Goal: Task Accomplishment & Management: Manage account settings

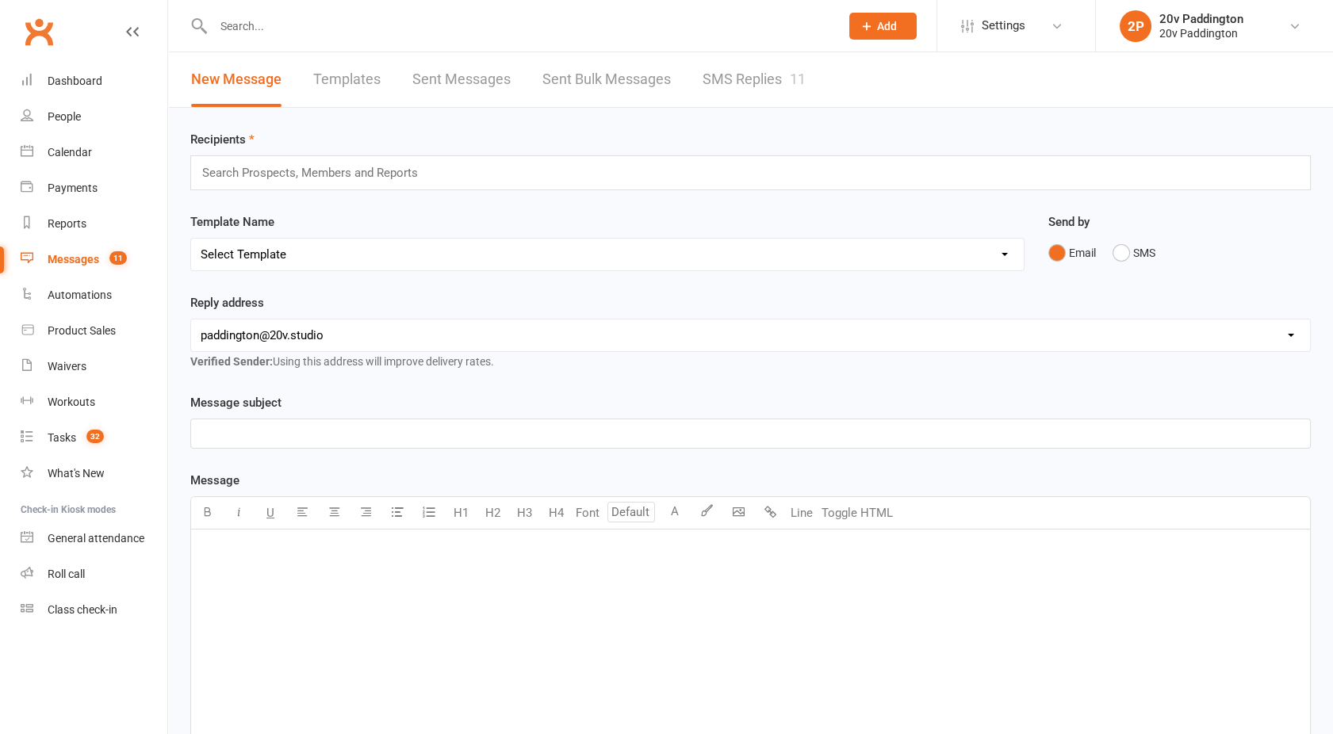
click at [774, 78] on link "SMS Replies 11" at bounding box center [754, 79] width 103 height 55
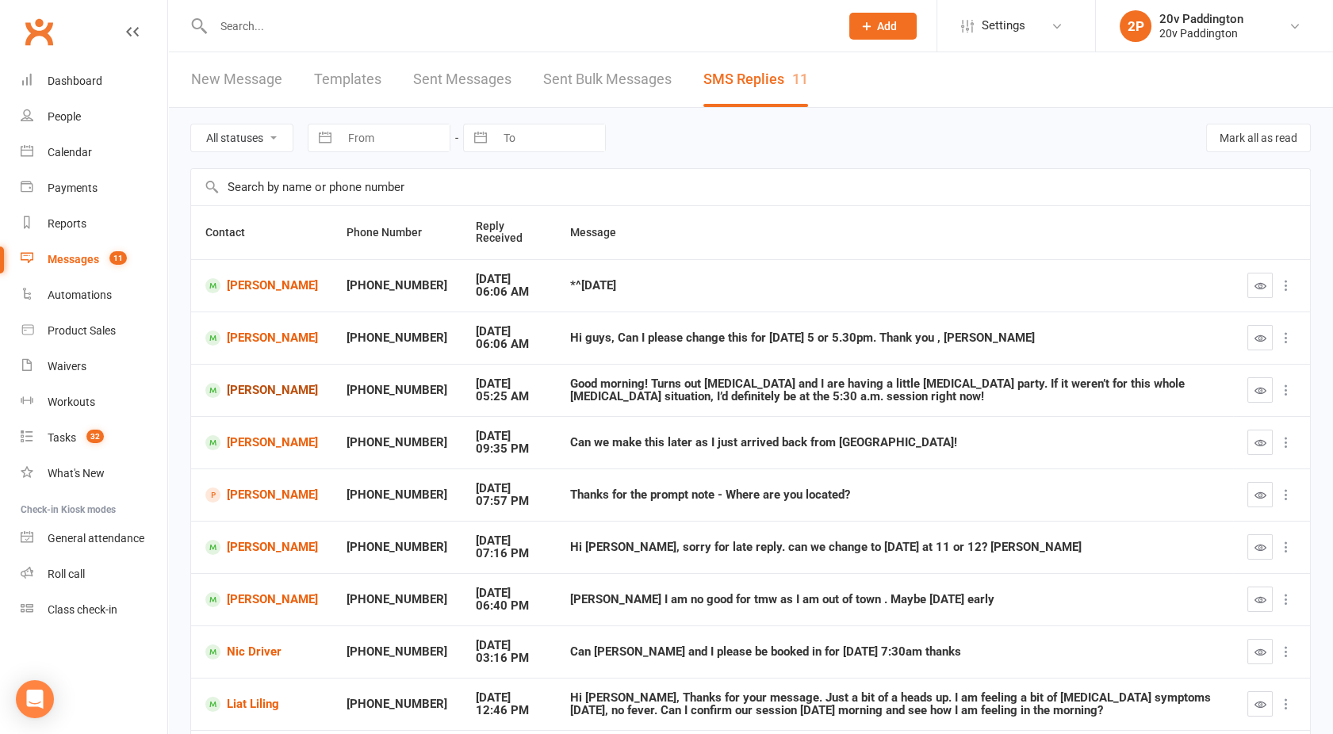
click at [251, 386] on link "[PERSON_NAME]" at bounding box center [261, 390] width 113 height 15
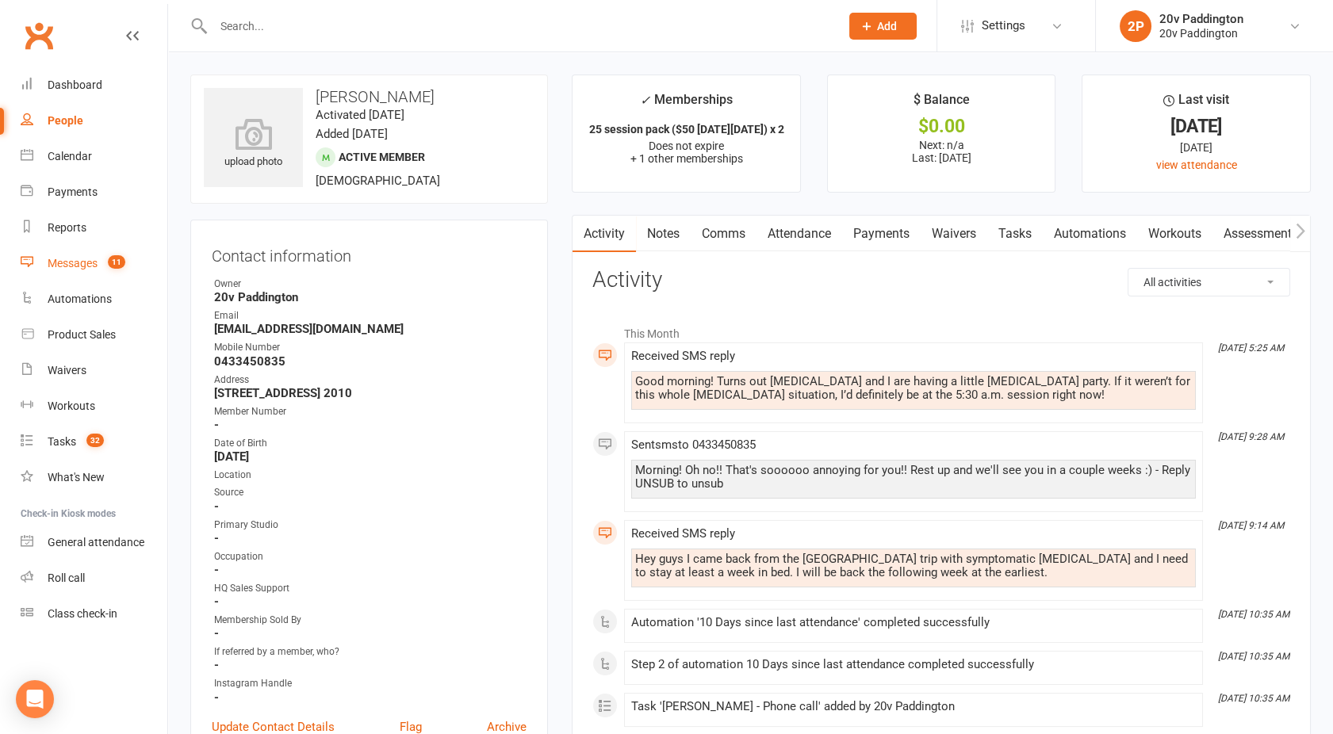
click at [109, 266] on count-badge "11" at bounding box center [112, 263] width 25 height 13
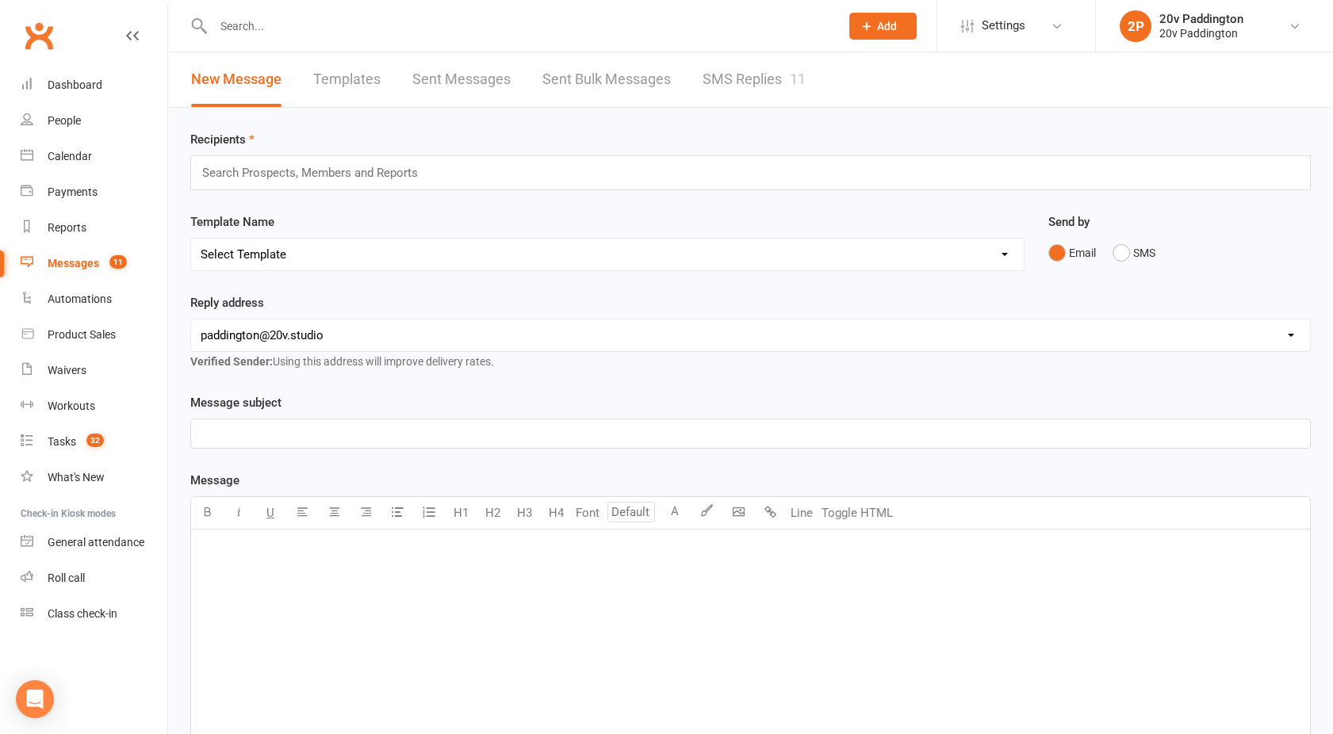
click at [762, 88] on link "SMS Replies 11" at bounding box center [754, 79] width 103 height 55
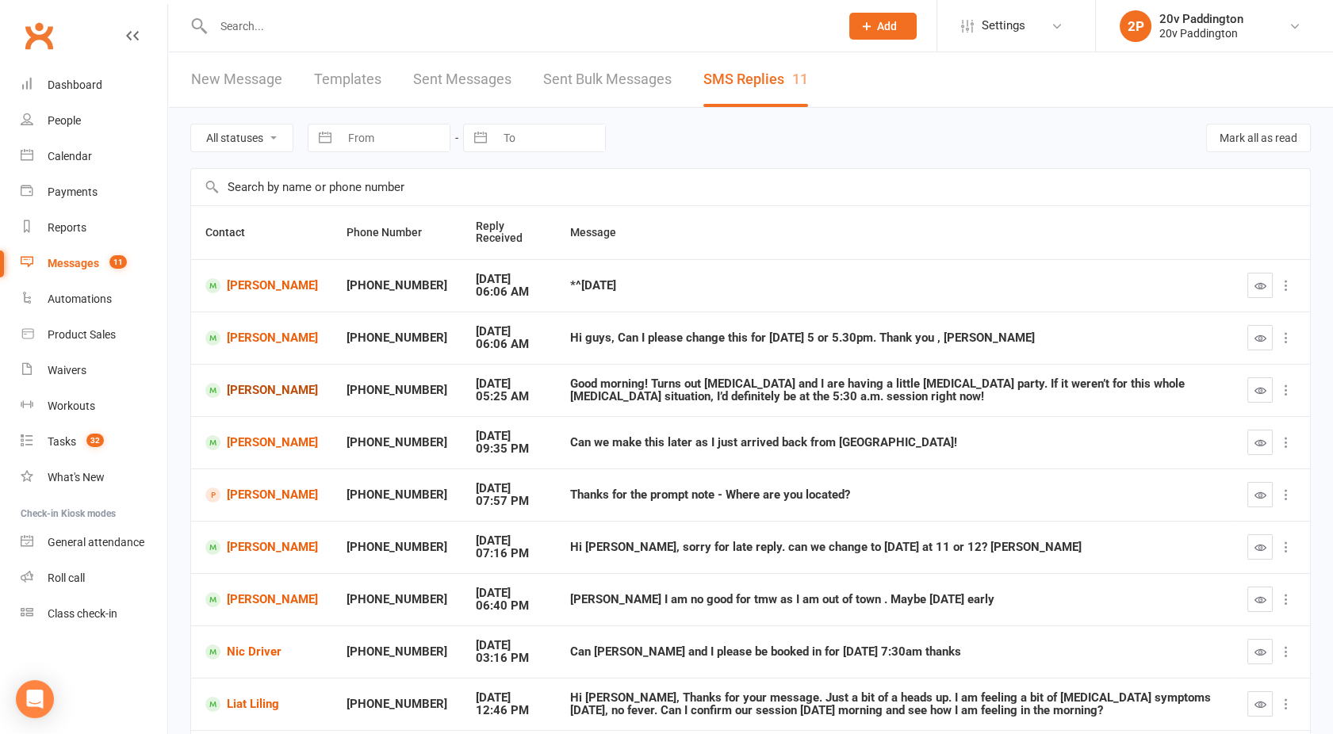
click at [240, 383] on link "Pawel Wodkowski" at bounding box center [261, 390] width 113 height 15
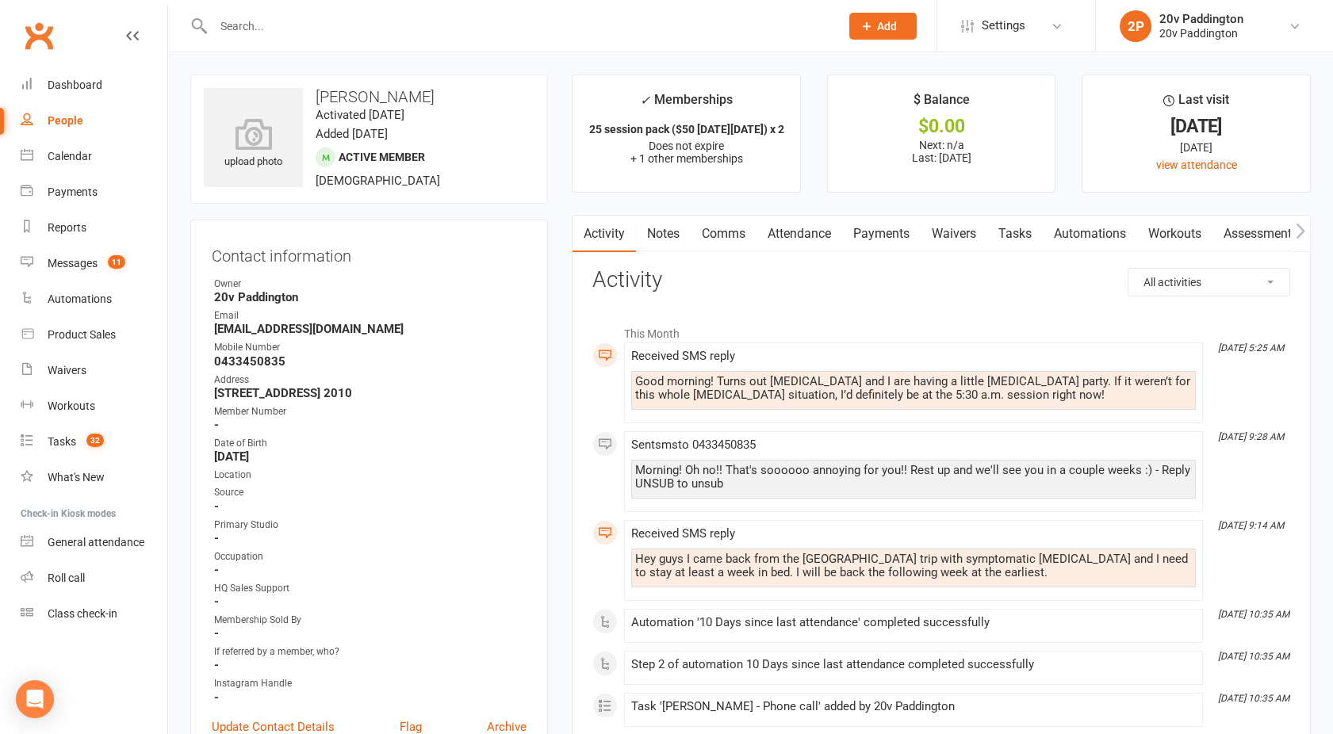
click at [729, 228] on link "Comms" at bounding box center [724, 234] width 66 height 36
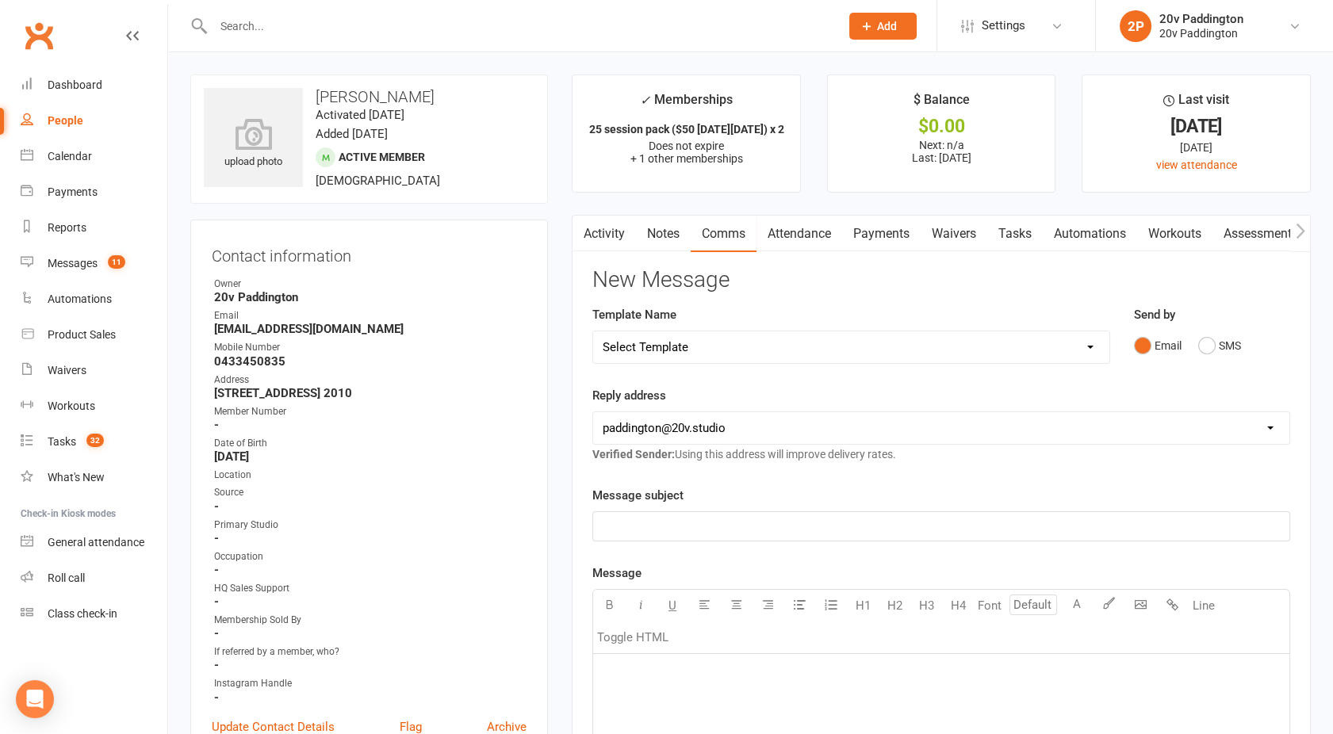
click at [589, 216] on button "button" at bounding box center [582, 234] width 20 height 36
click at [599, 244] on link "Activity" at bounding box center [603, 234] width 63 height 36
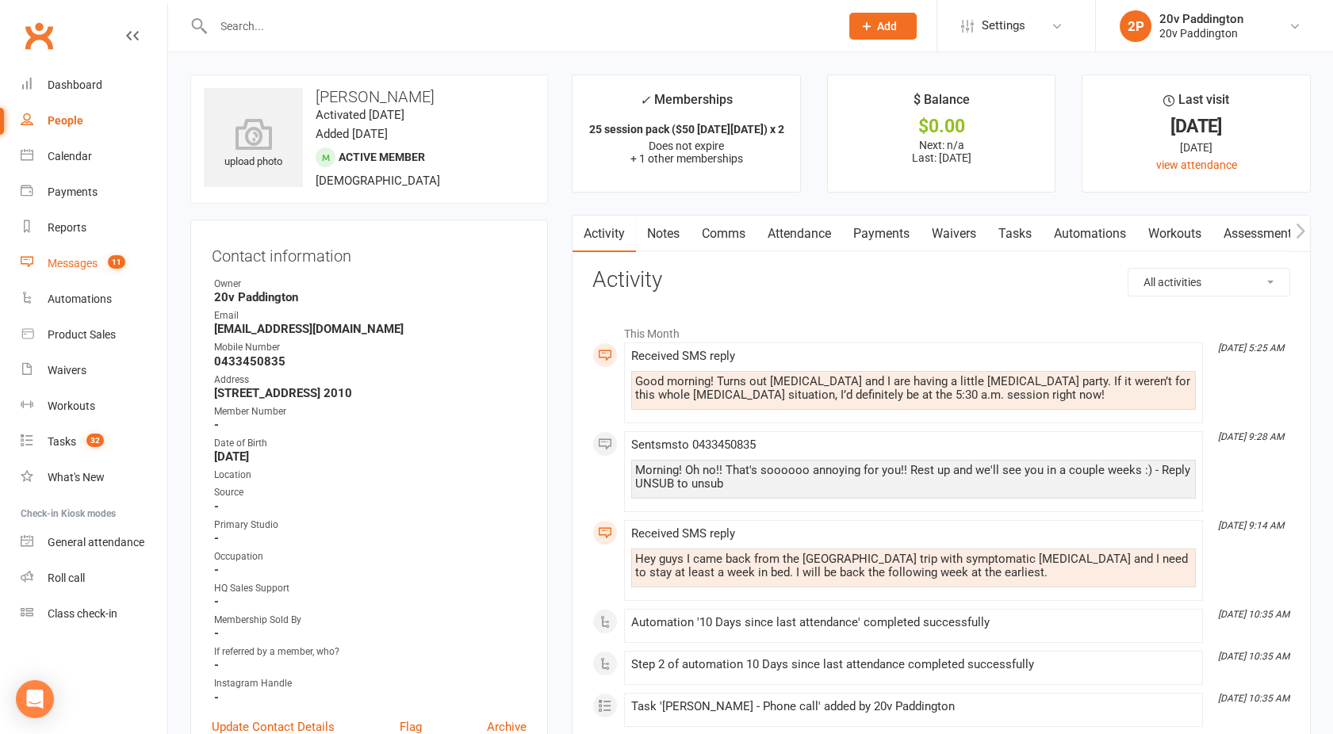
click at [96, 256] on link "Messages 11" at bounding box center [94, 264] width 147 height 36
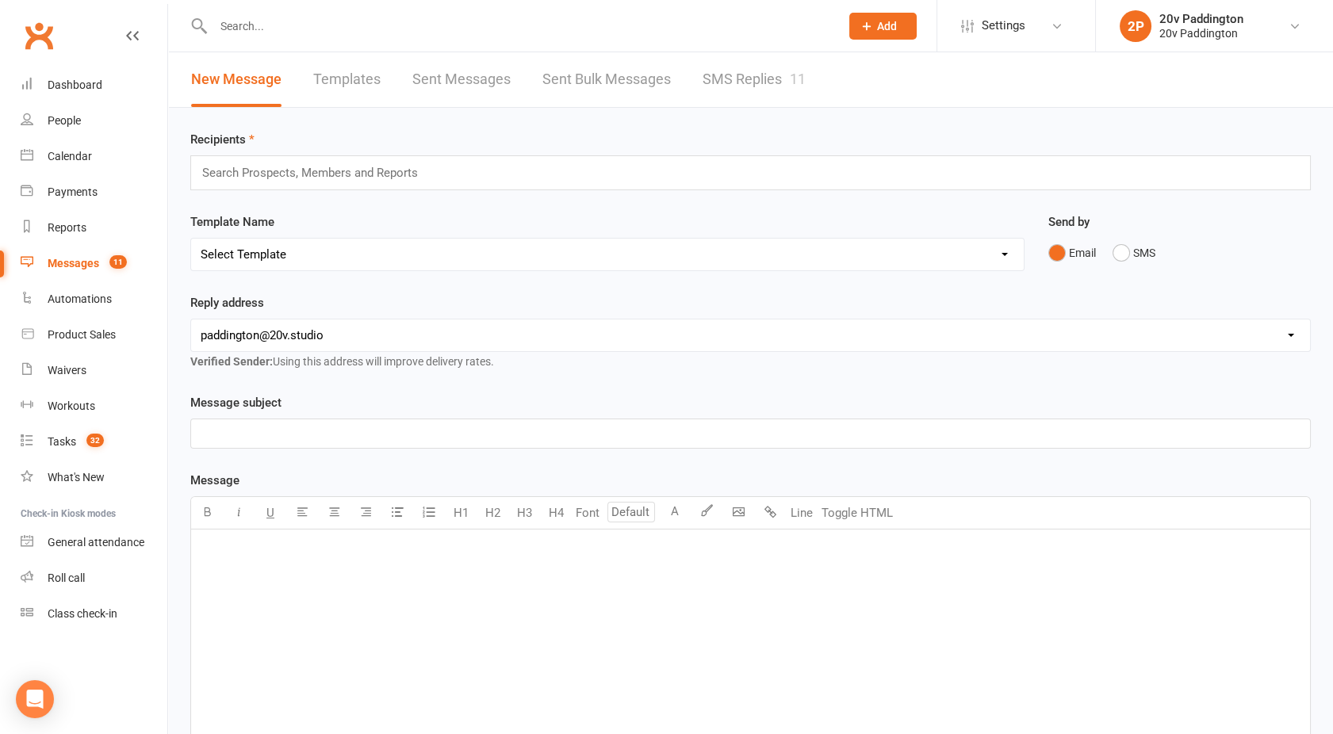
click at [736, 61] on link "SMS Replies 11" at bounding box center [754, 79] width 103 height 55
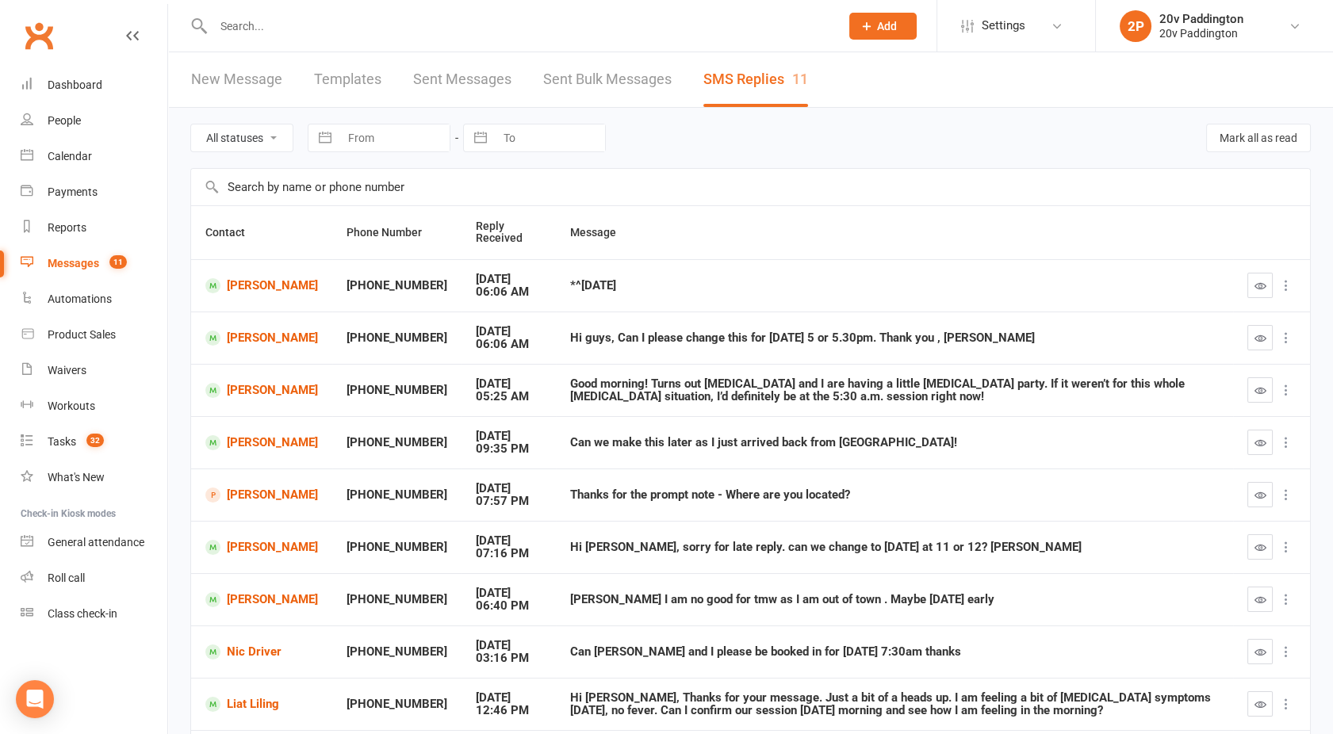
scroll to position [165, 0]
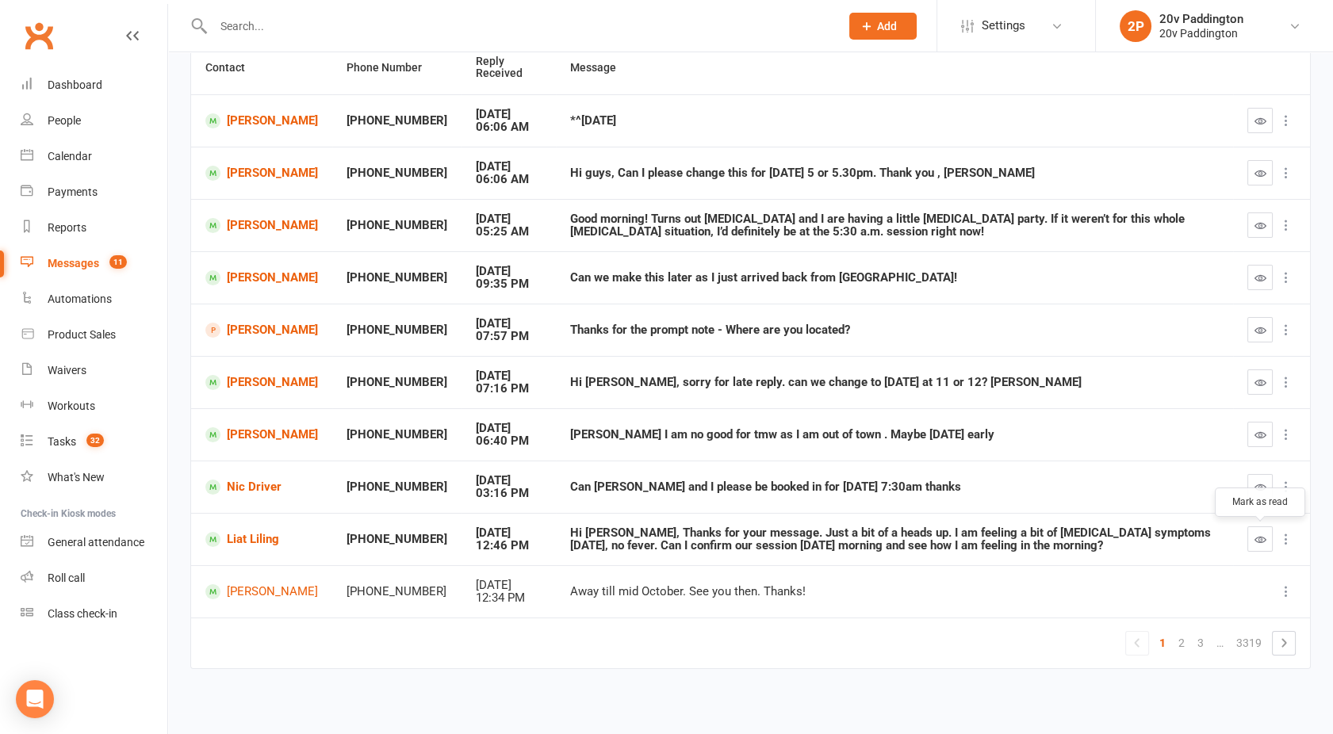
click at [1256, 536] on icon "button" at bounding box center [1260, 540] width 12 height 12
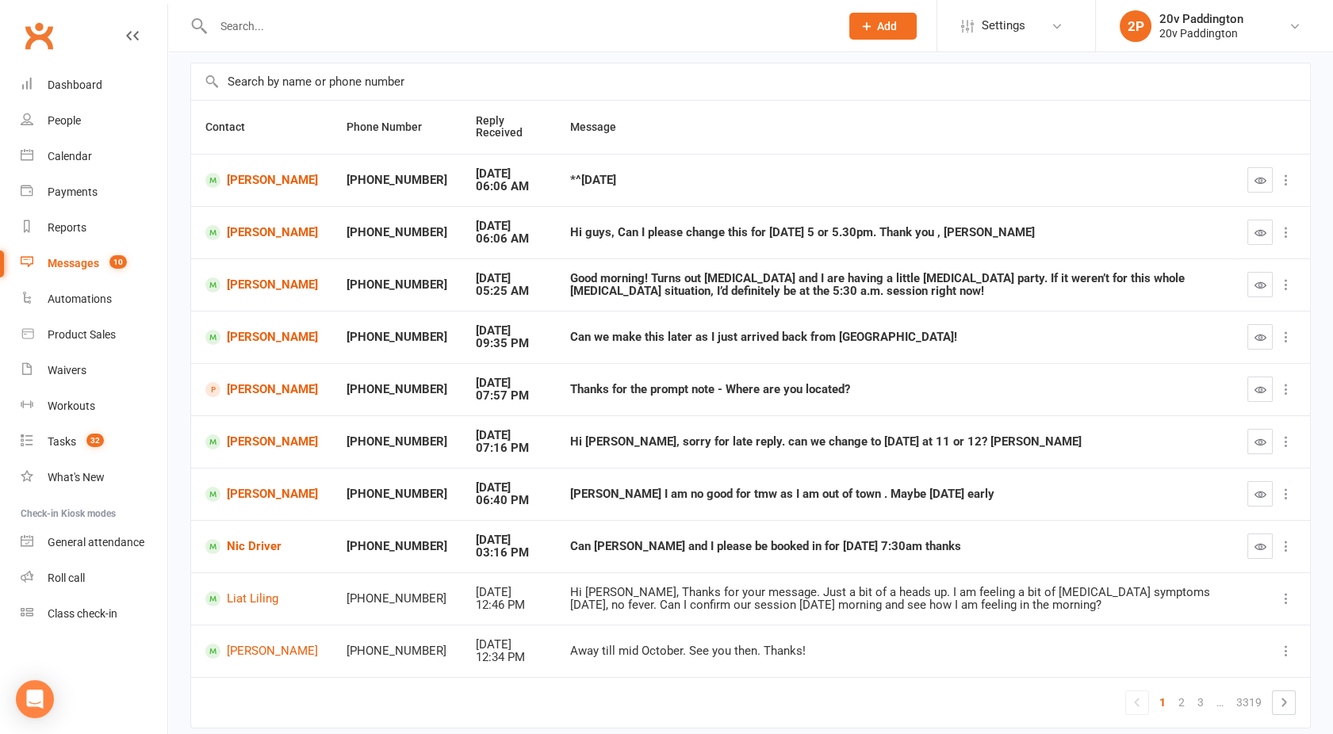
scroll to position [105, 0]
click at [1265, 489] on icon "button" at bounding box center [1260, 495] width 12 height 12
click at [66, 158] on div "Calendar" at bounding box center [70, 156] width 44 height 13
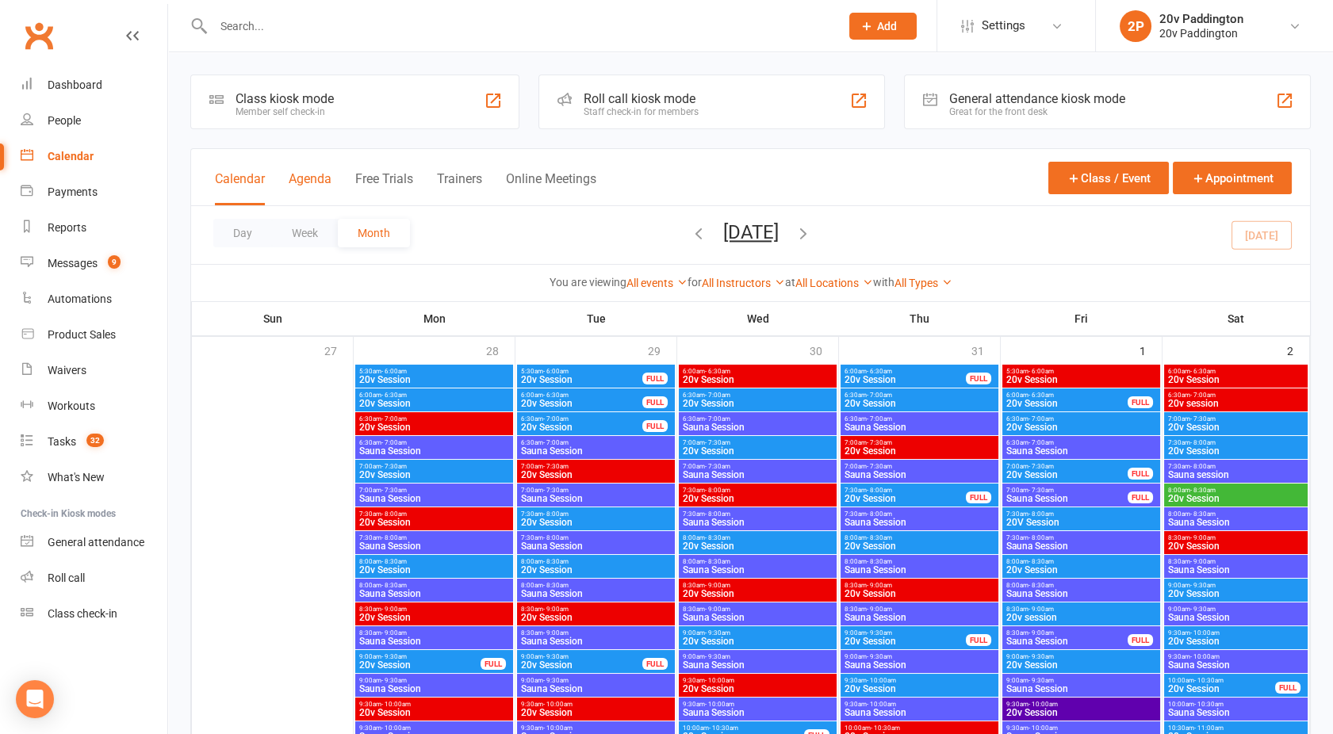
click at [312, 186] on button "Agenda" at bounding box center [310, 188] width 43 height 34
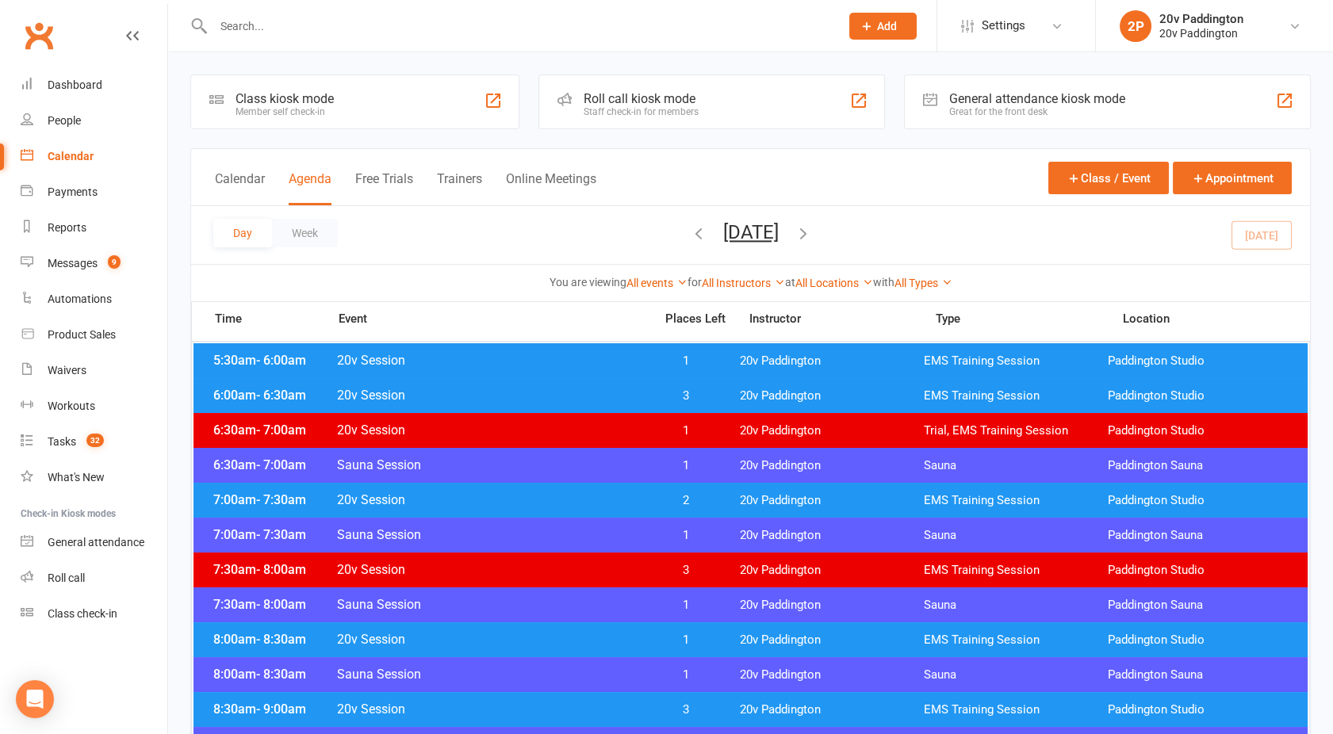
click at [745, 232] on button "[DATE]" at bounding box center [751, 232] width 56 height 22
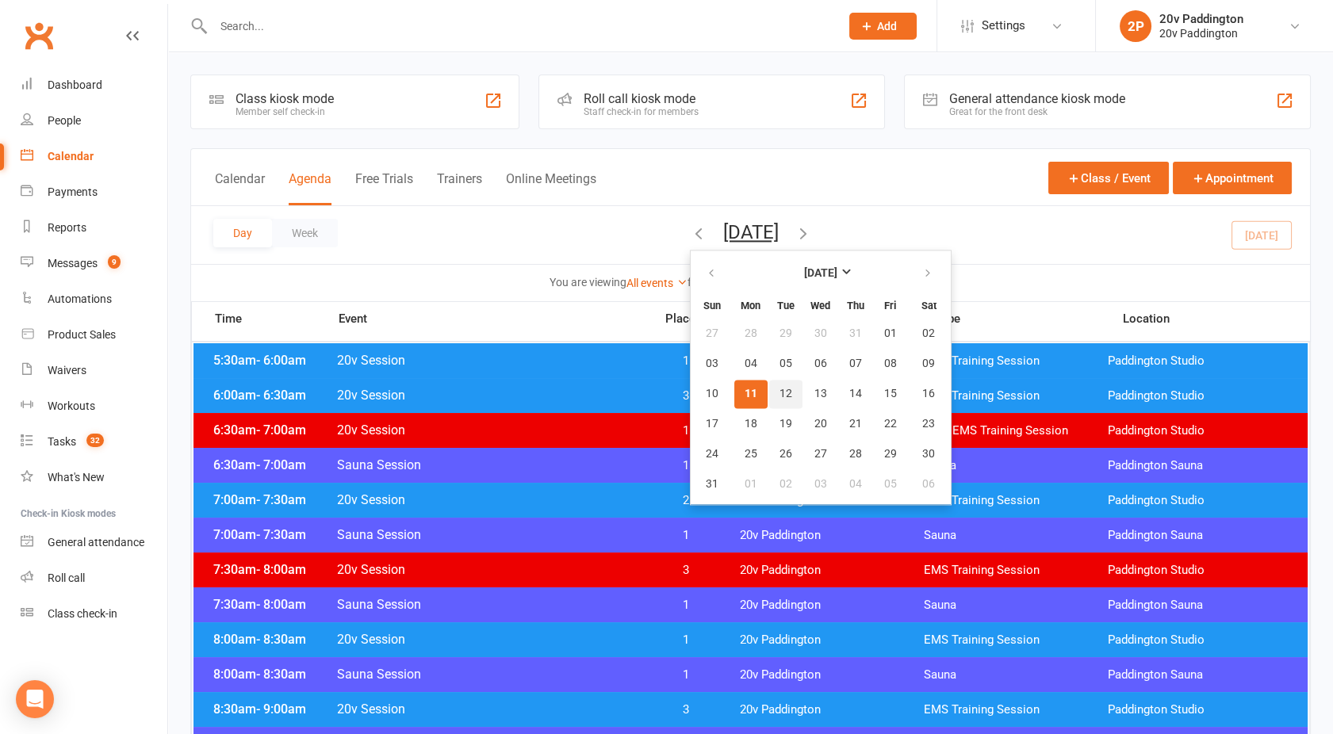
click at [779, 389] on span "12" at bounding box center [785, 394] width 13 height 13
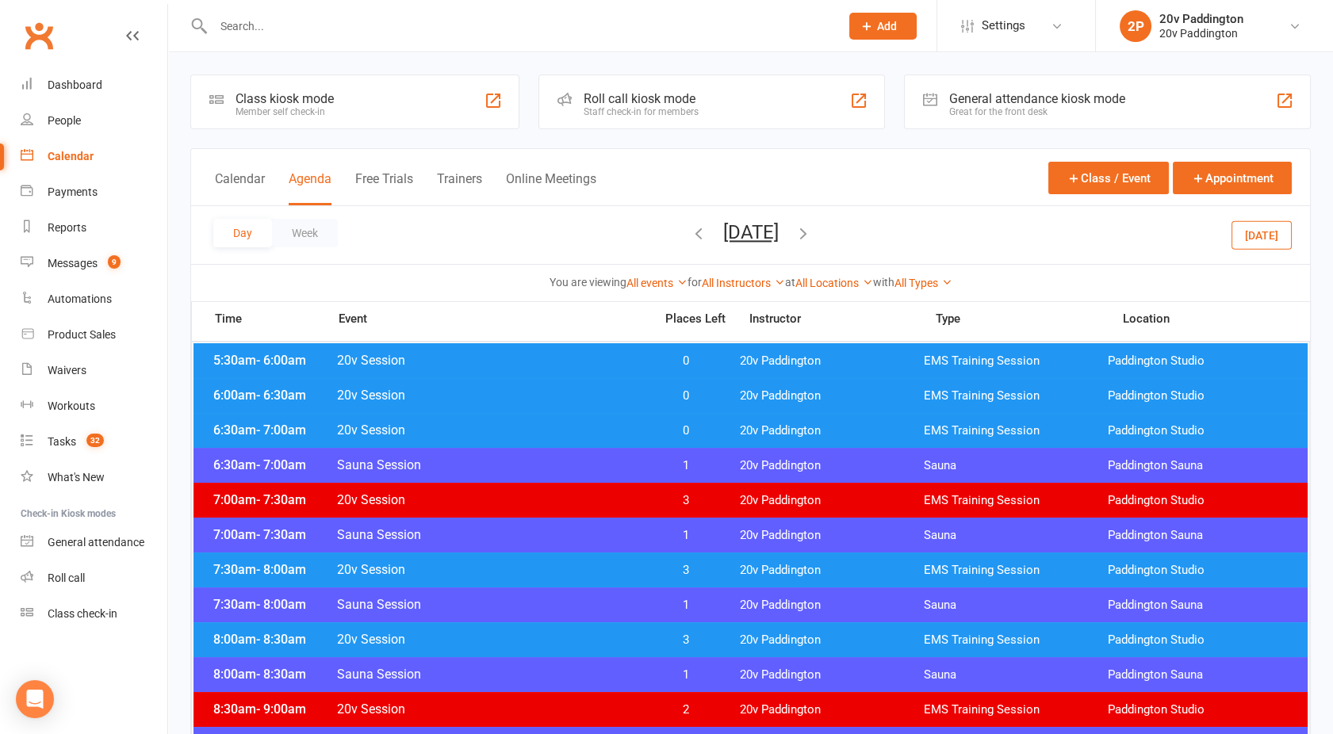
click at [584, 368] on div "5:30am - 6:00am 20v Session 0 20v Paddington EMS Training Session Paddington St…" at bounding box center [750, 360] width 1114 height 35
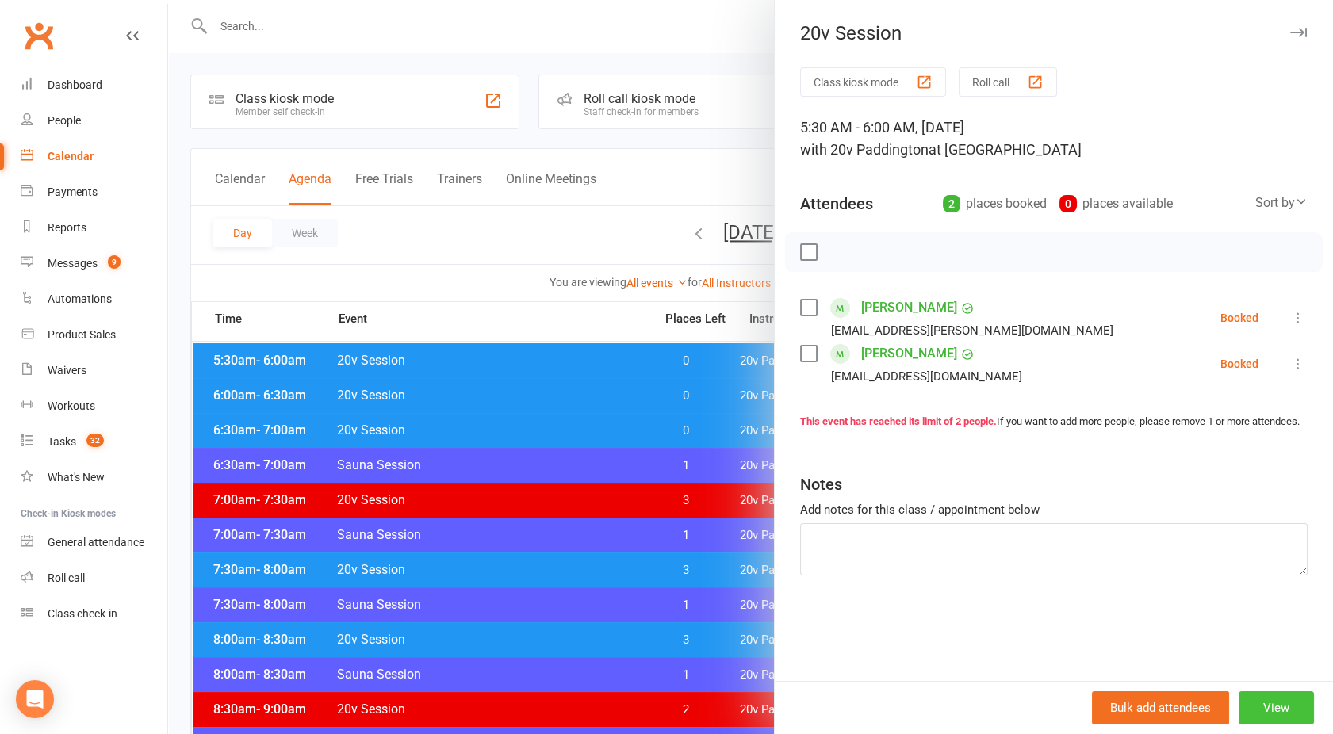
click at [1255, 706] on button "View" at bounding box center [1275, 707] width 75 height 33
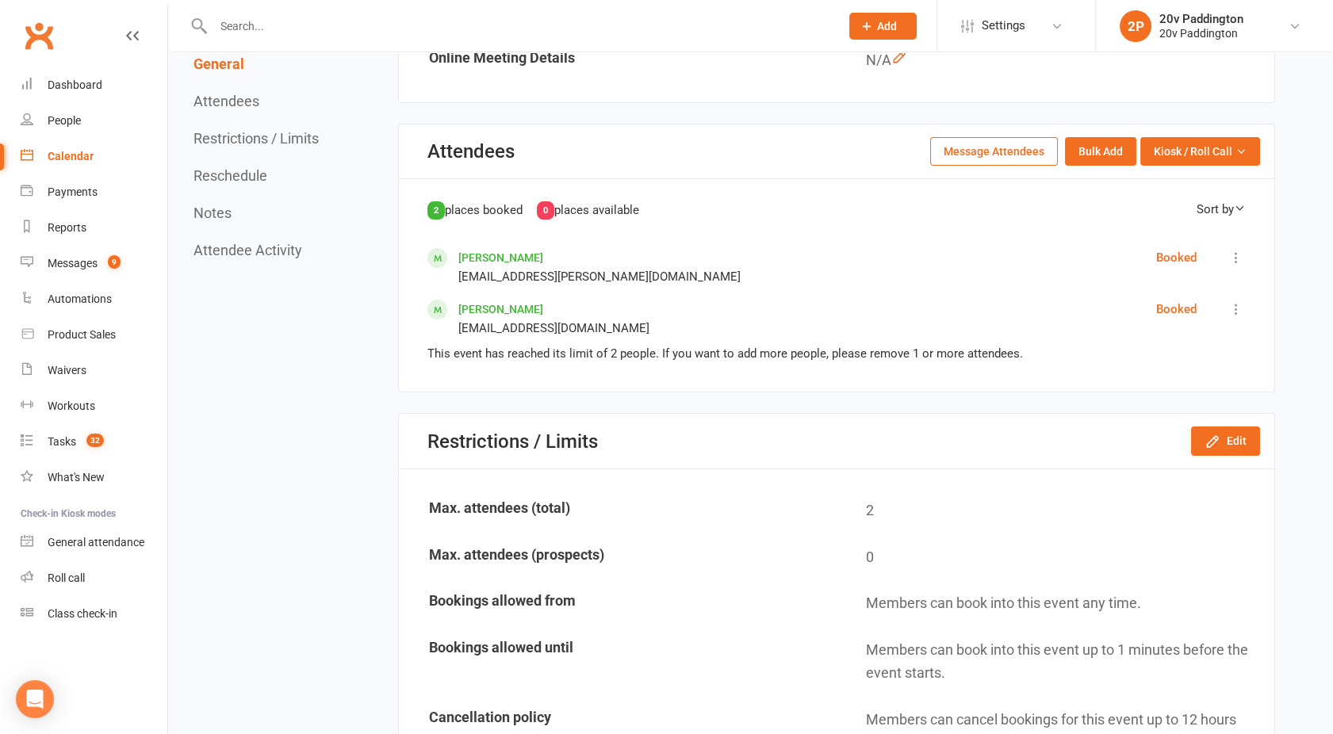
scroll to position [524, 0]
click at [1240, 431] on button "Edit" at bounding box center [1225, 440] width 69 height 29
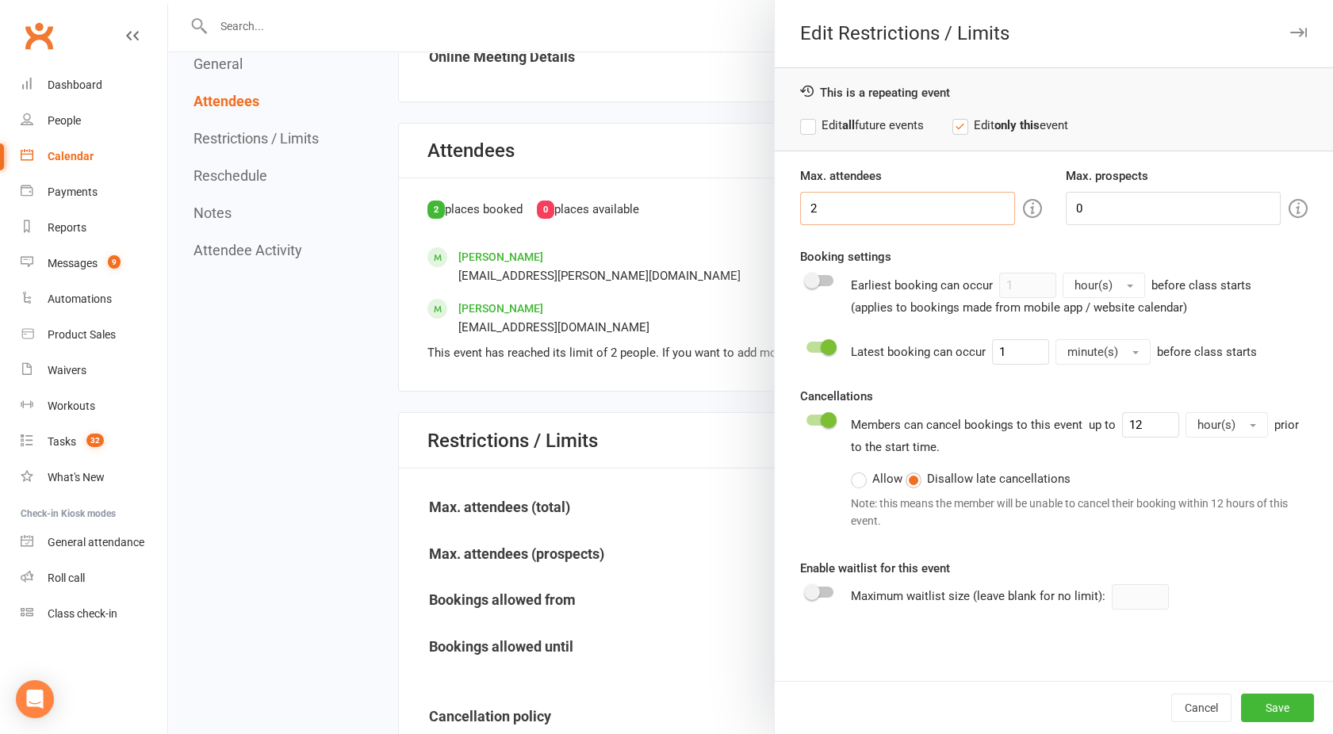
click at [840, 201] on input "2" at bounding box center [907, 208] width 215 height 33
type input "3"
click at [1268, 703] on button "Save" at bounding box center [1277, 708] width 73 height 29
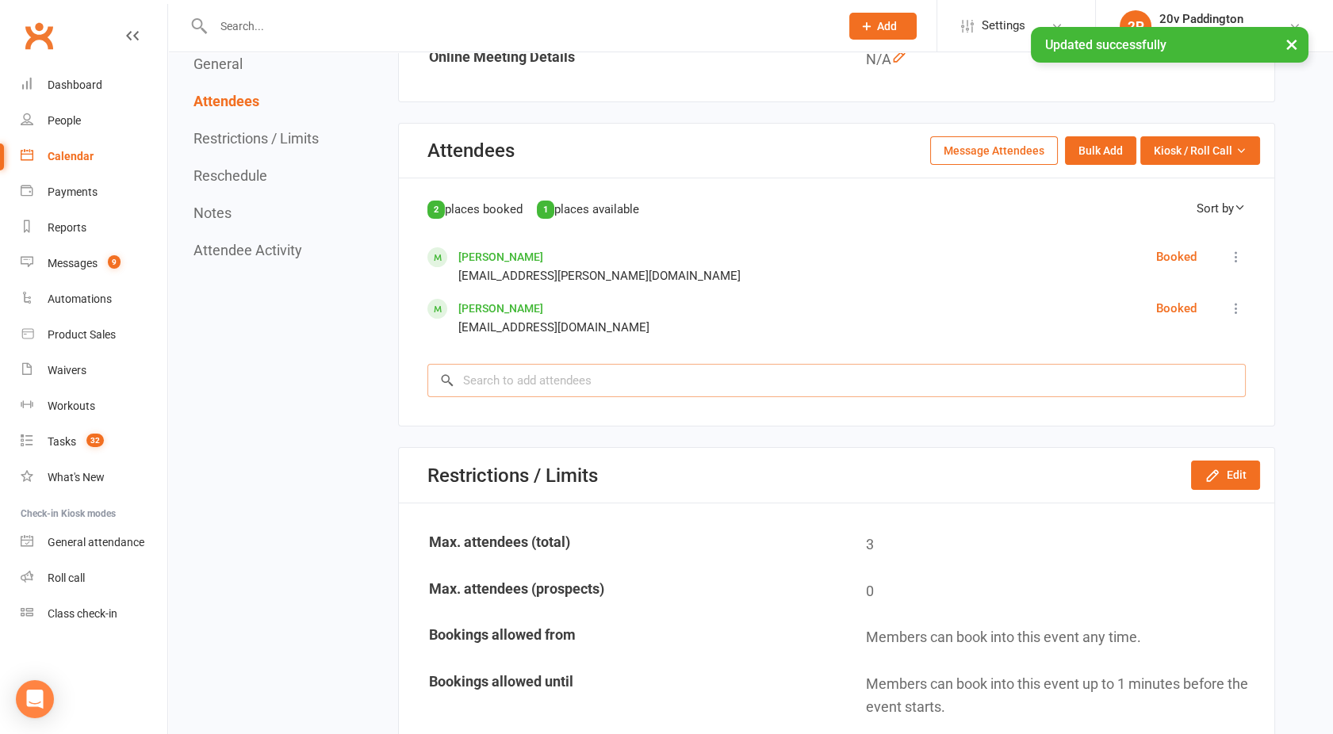
click at [517, 386] on input "search" at bounding box center [836, 380] width 818 height 33
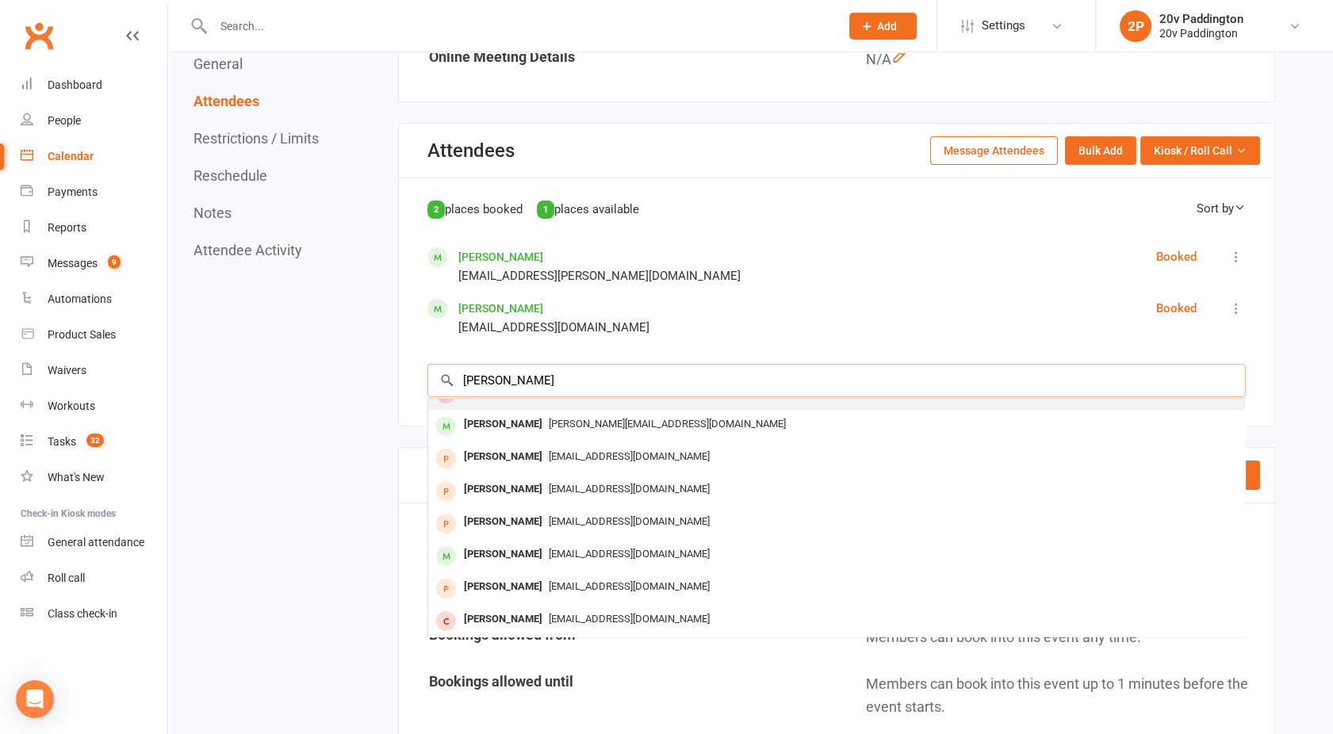
scroll to position [86, 0]
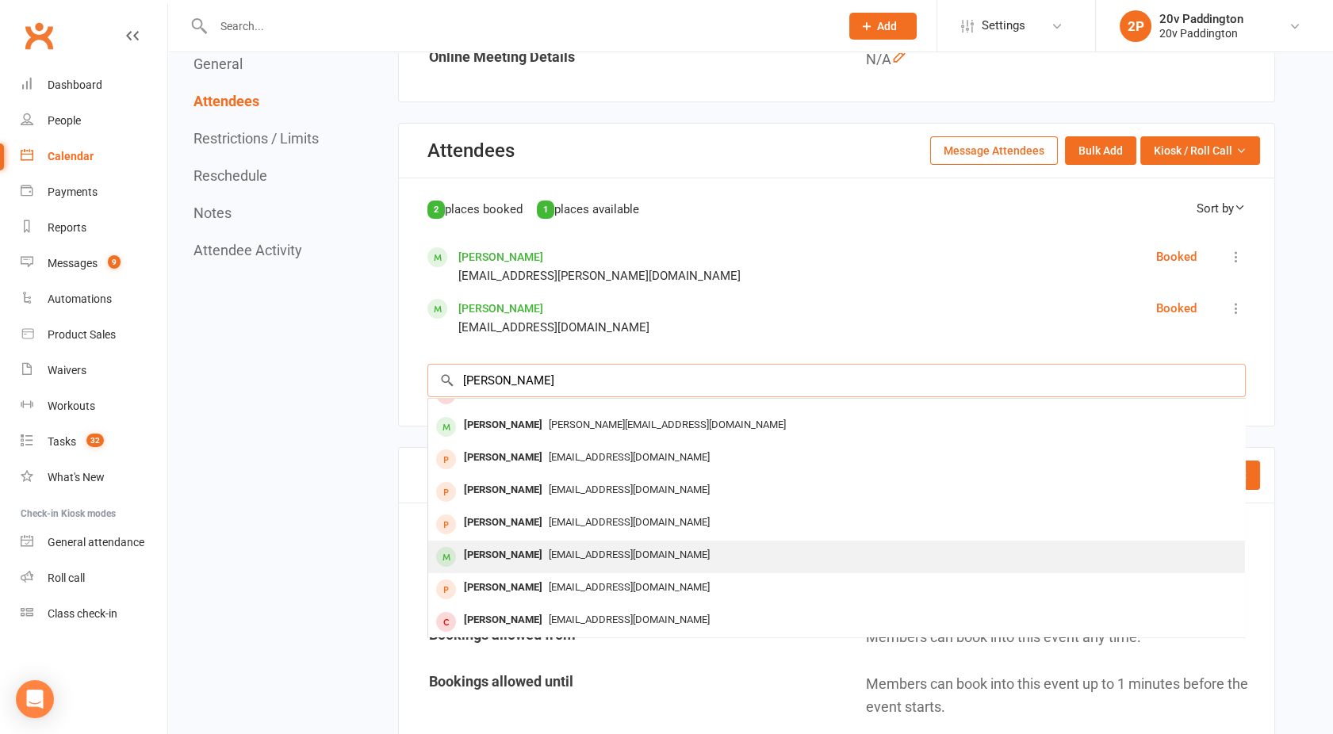
type input "peter"
click at [516, 545] on div "Peter Millard" at bounding box center [502, 555] width 91 height 23
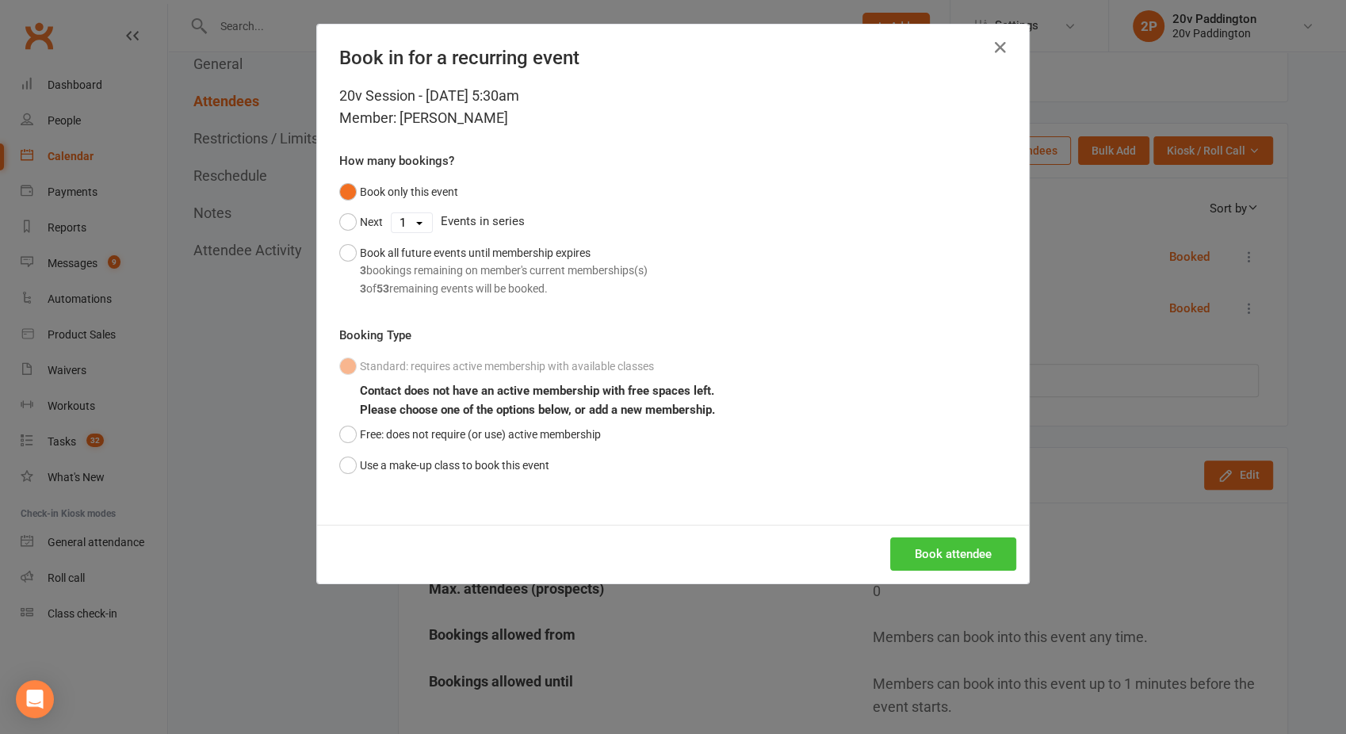
click at [940, 546] on button "Book attendee" at bounding box center [953, 554] width 126 height 33
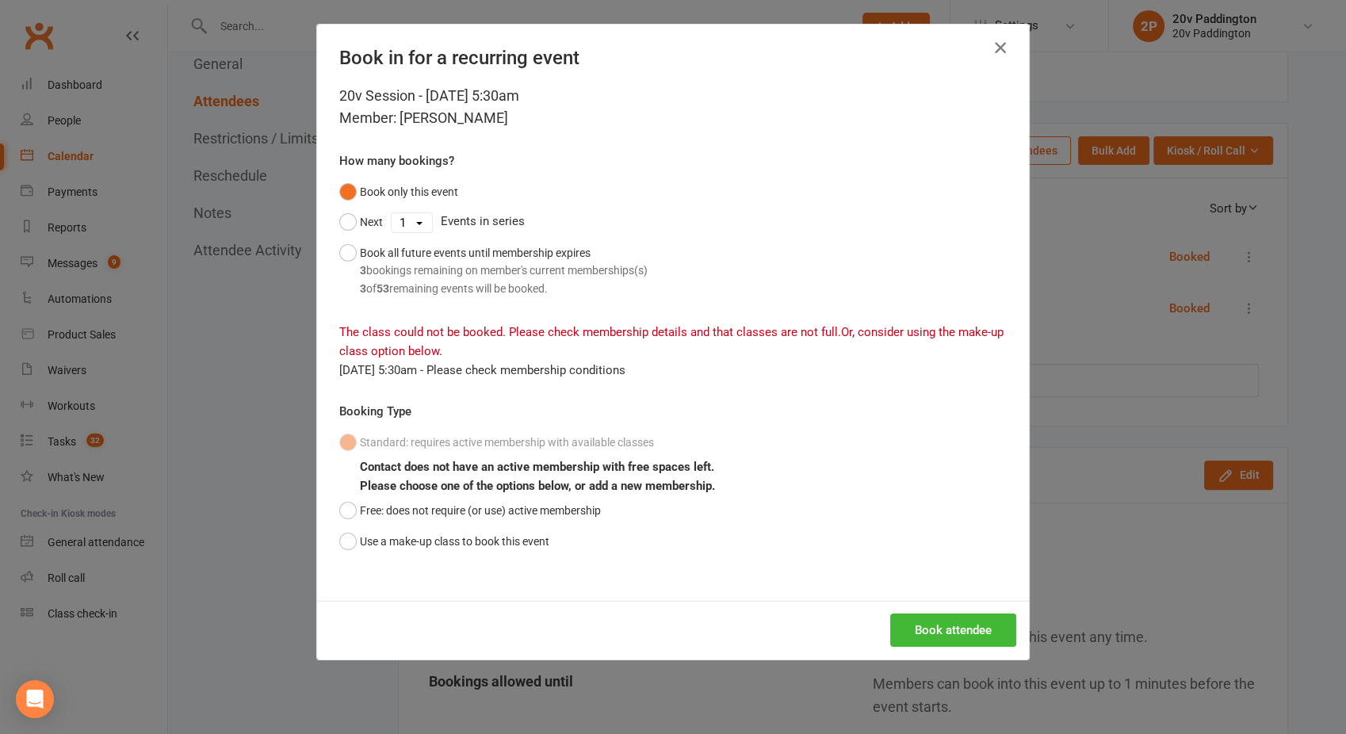
click at [993, 50] on icon "button" at bounding box center [1000, 47] width 19 height 19
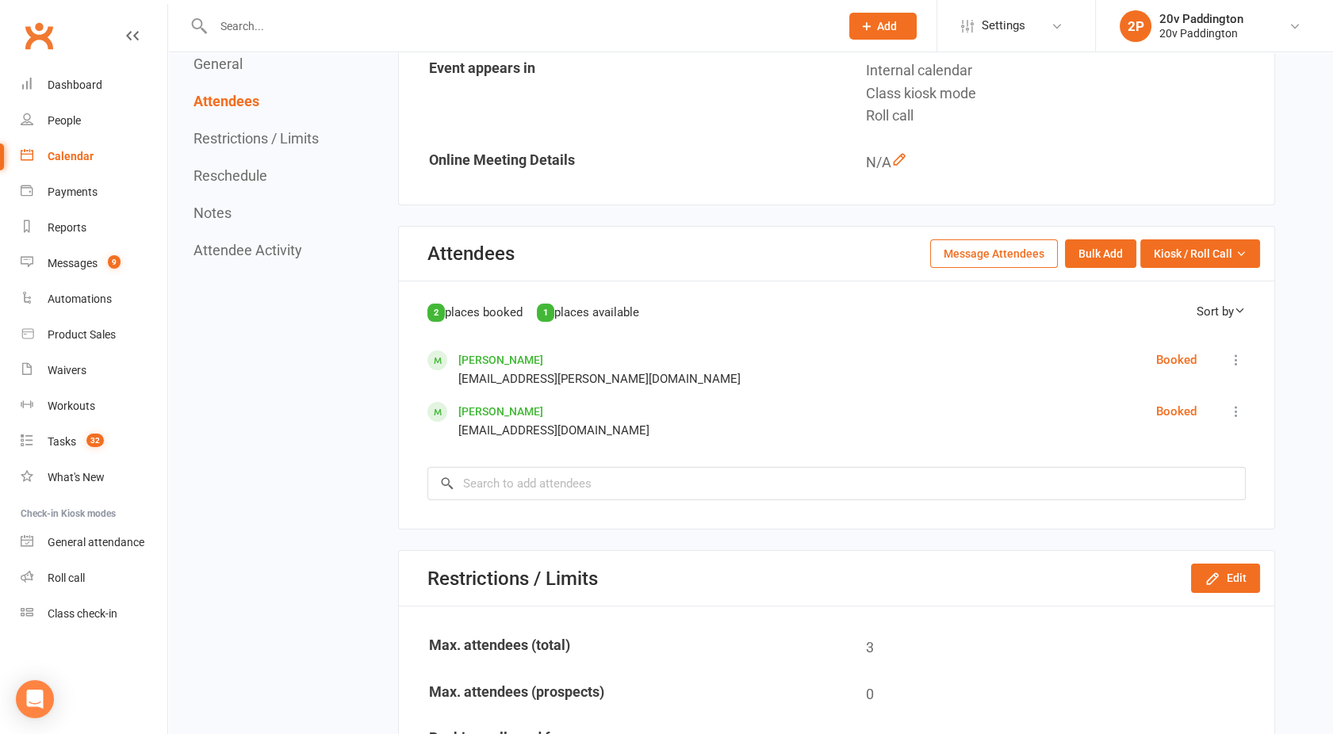
scroll to position [420, 0]
click at [613, 480] on input "search" at bounding box center [836, 484] width 818 height 33
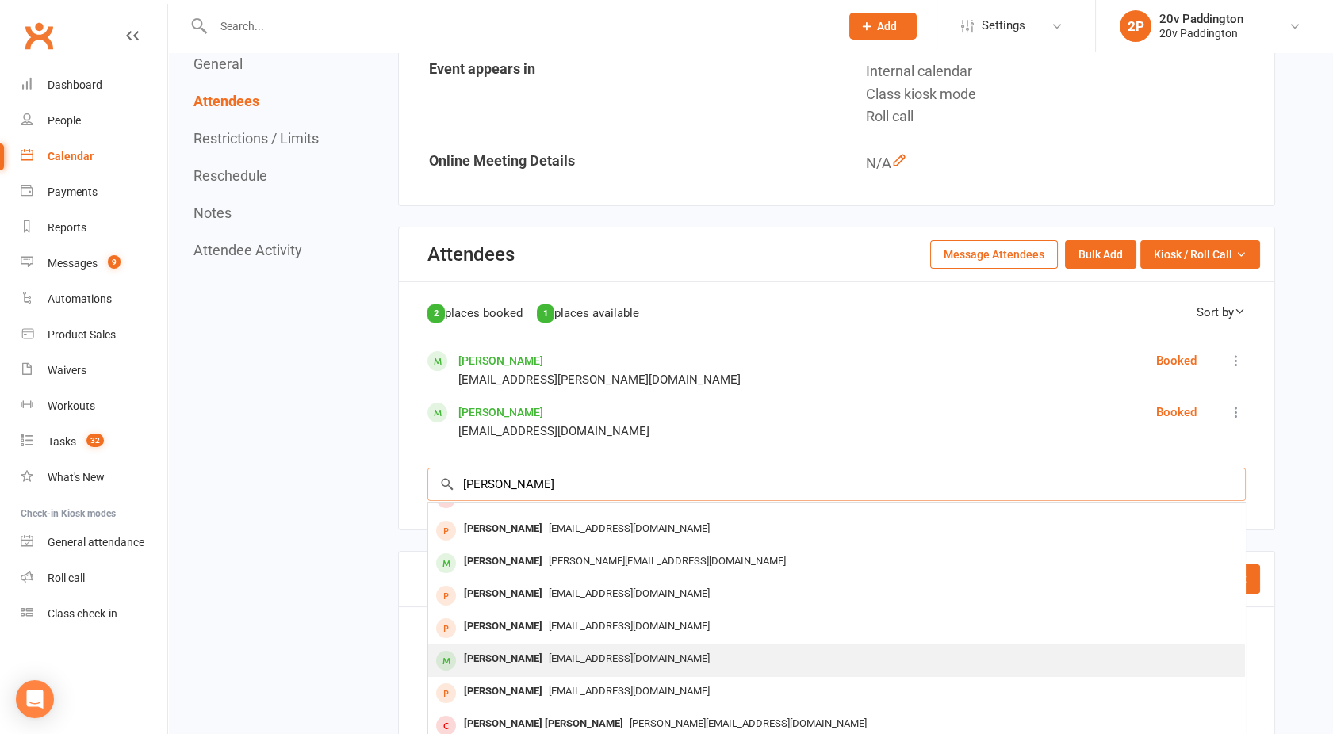
type input "petter"
click at [517, 665] on div "Peter Millard" at bounding box center [502, 659] width 91 height 23
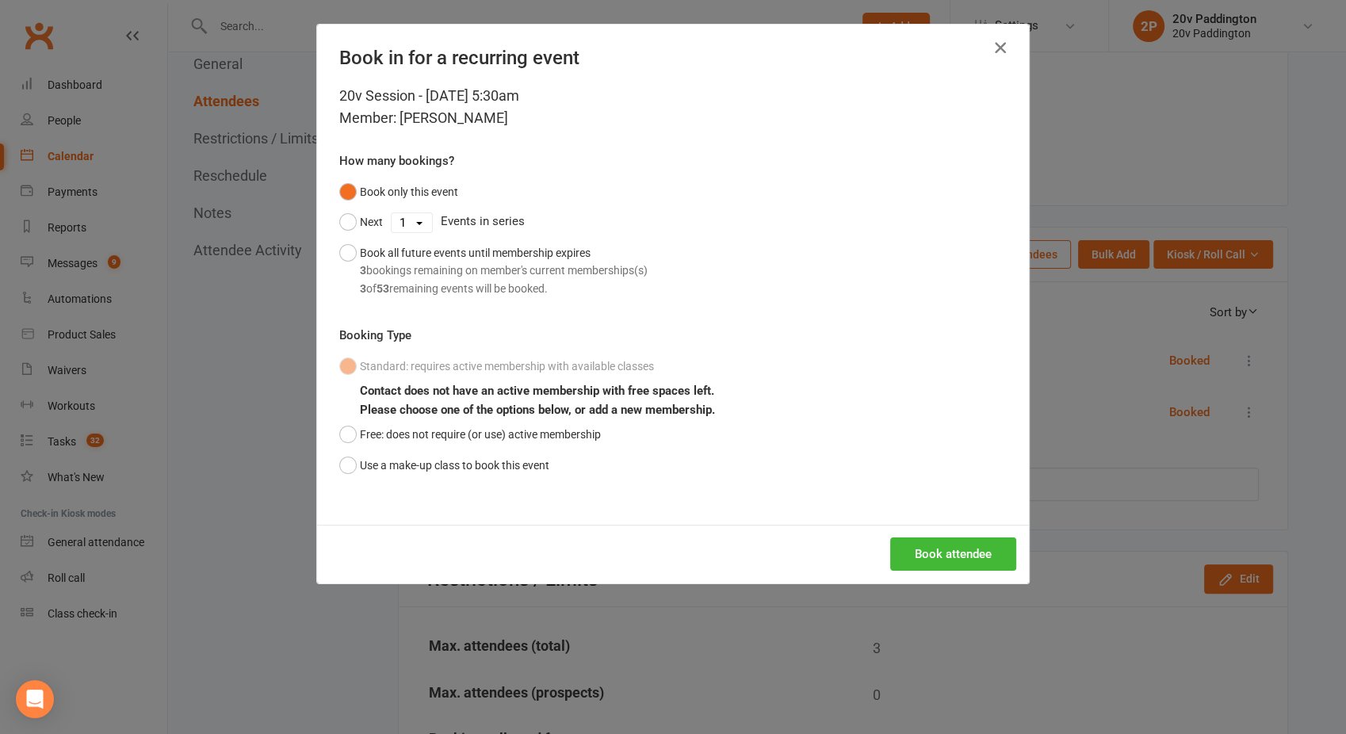
click at [994, 47] on icon "button" at bounding box center [1000, 47] width 19 height 19
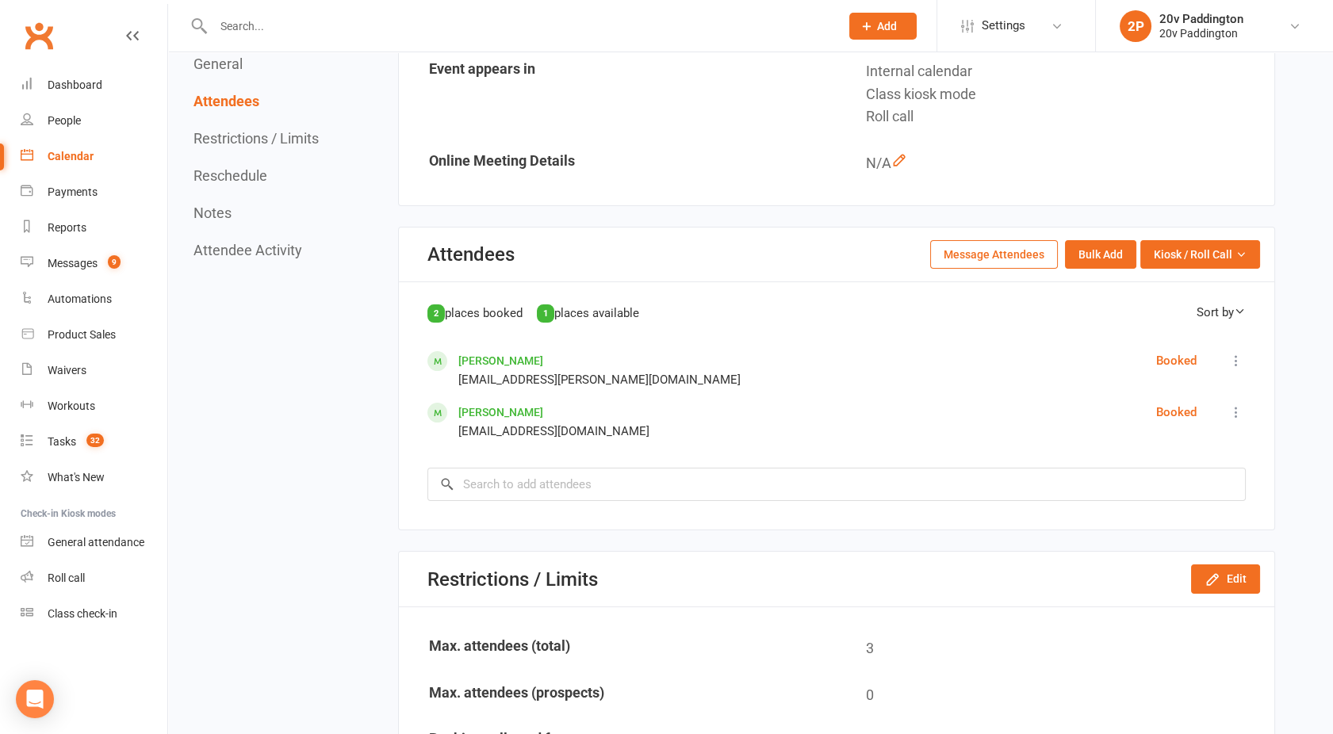
click at [302, 19] on input "text" at bounding box center [519, 26] width 620 height 22
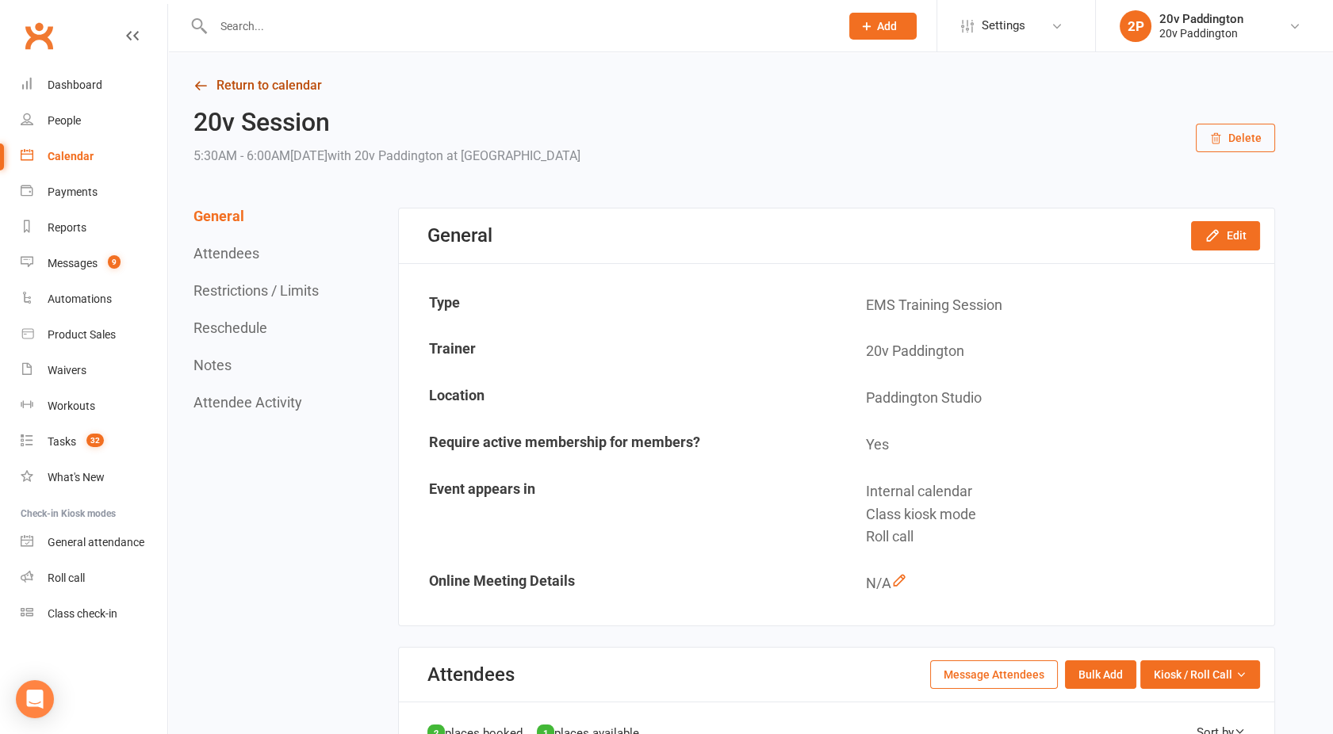
click at [247, 87] on link "Return to calendar" at bounding box center [734, 86] width 1082 height 22
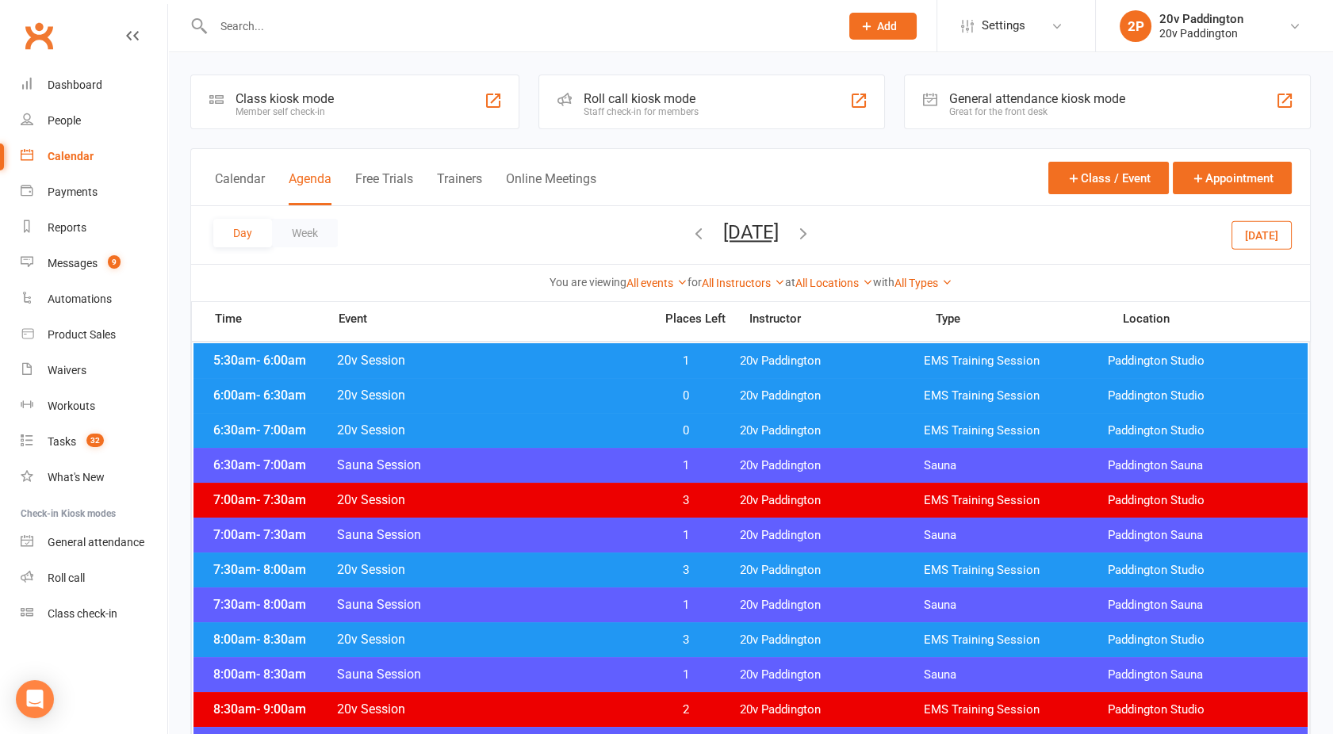
click at [690, 235] on icon "button" at bounding box center [698, 232] width 17 height 17
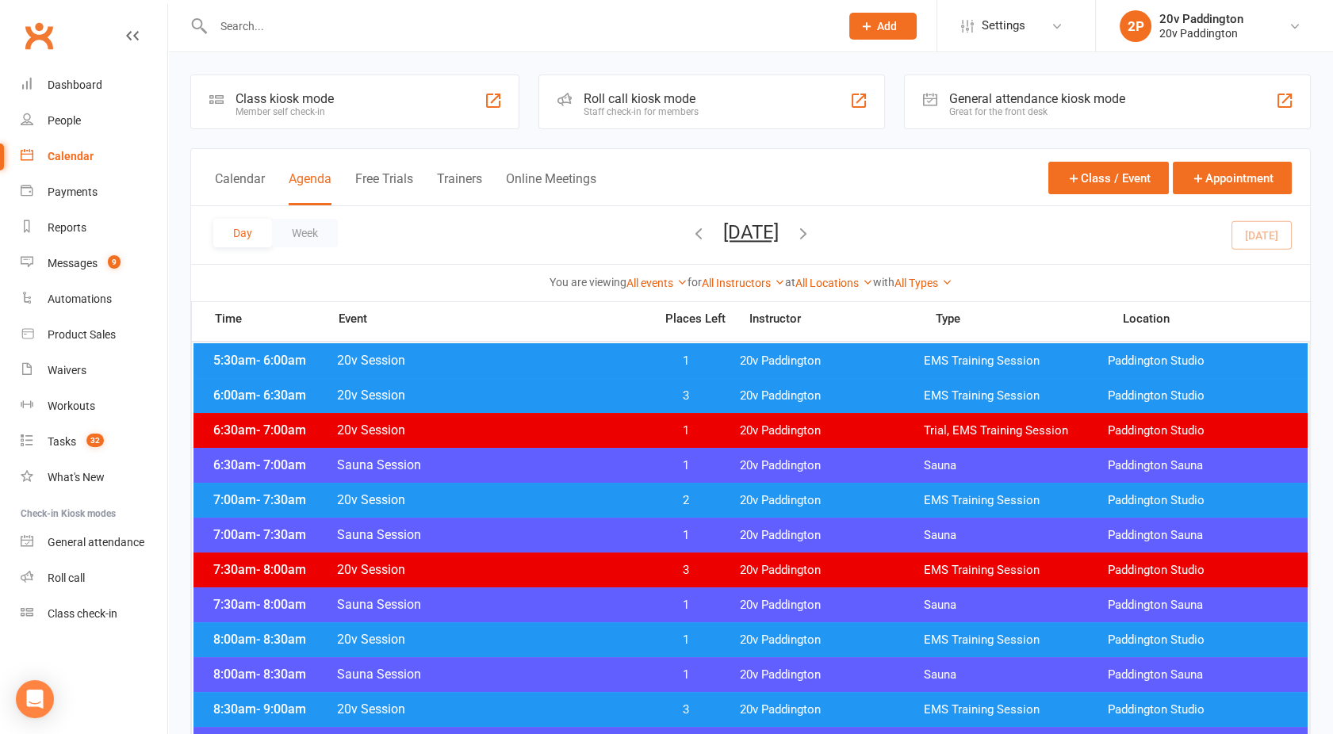
click at [524, 368] on div "5:30am - 6:00am 20v Session 1 20v Paddington EMS Training Session Paddington St…" at bounding box center [750, 360] width 1114 height 35
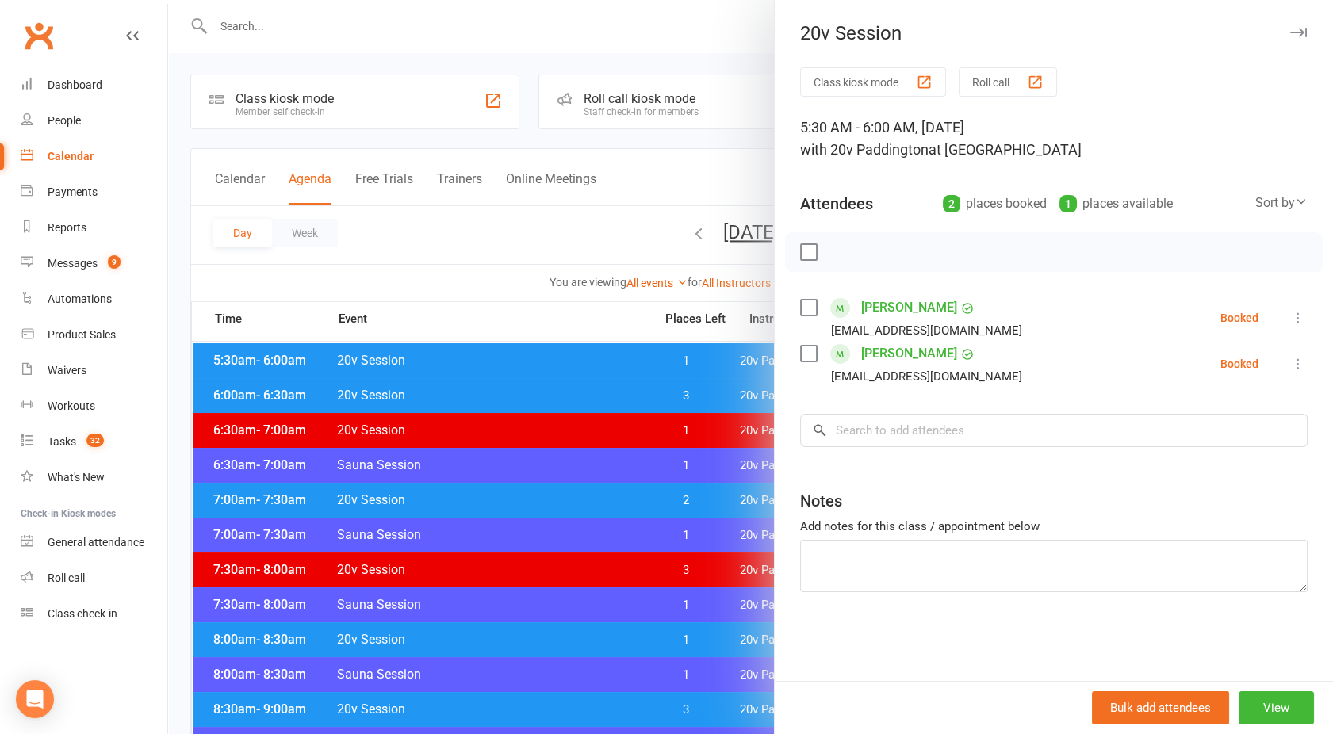
click at [1290, 357] on icon at bounding box center [1298, 364] width 16 height 16
click at [1181, 428] on link "Remove" at bounding box center [1221, 427] width 170 height 32
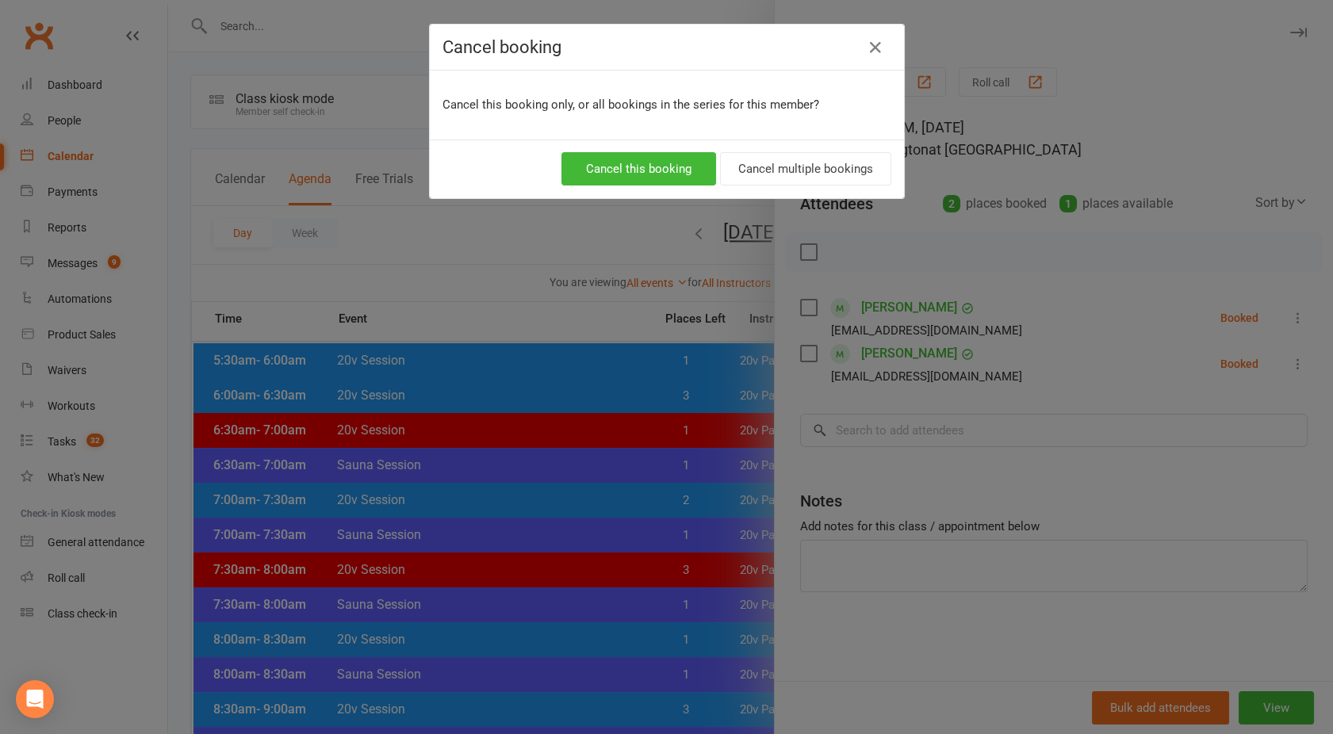
click at [676, 186] on div "Cancel this booking Cancel multiple bookings" at bounding box center [667, 169] width 474 height 59
click at [651, 163] on button "Cancel this booking" at bounding box center [638, 168] width 155 height 33
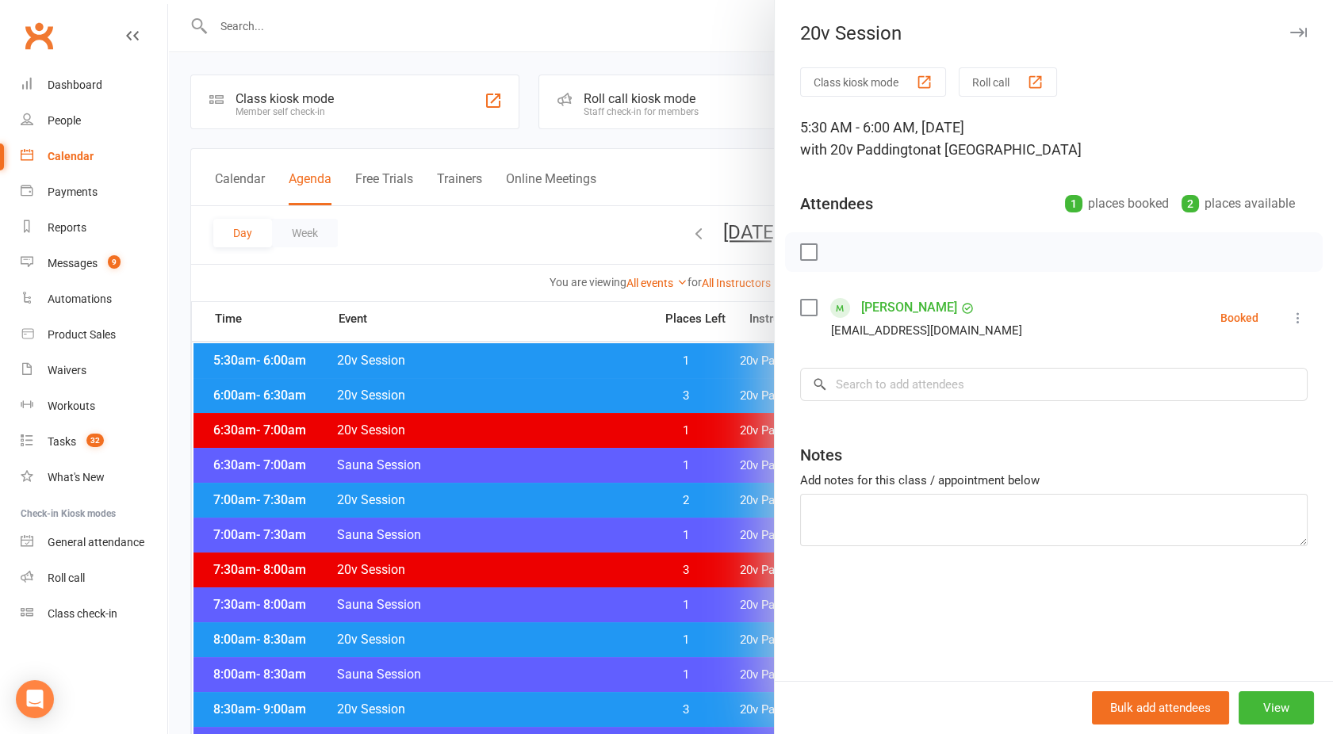
click at [696, 225] on div at bounding box center [750, 367] width 1165 height 734
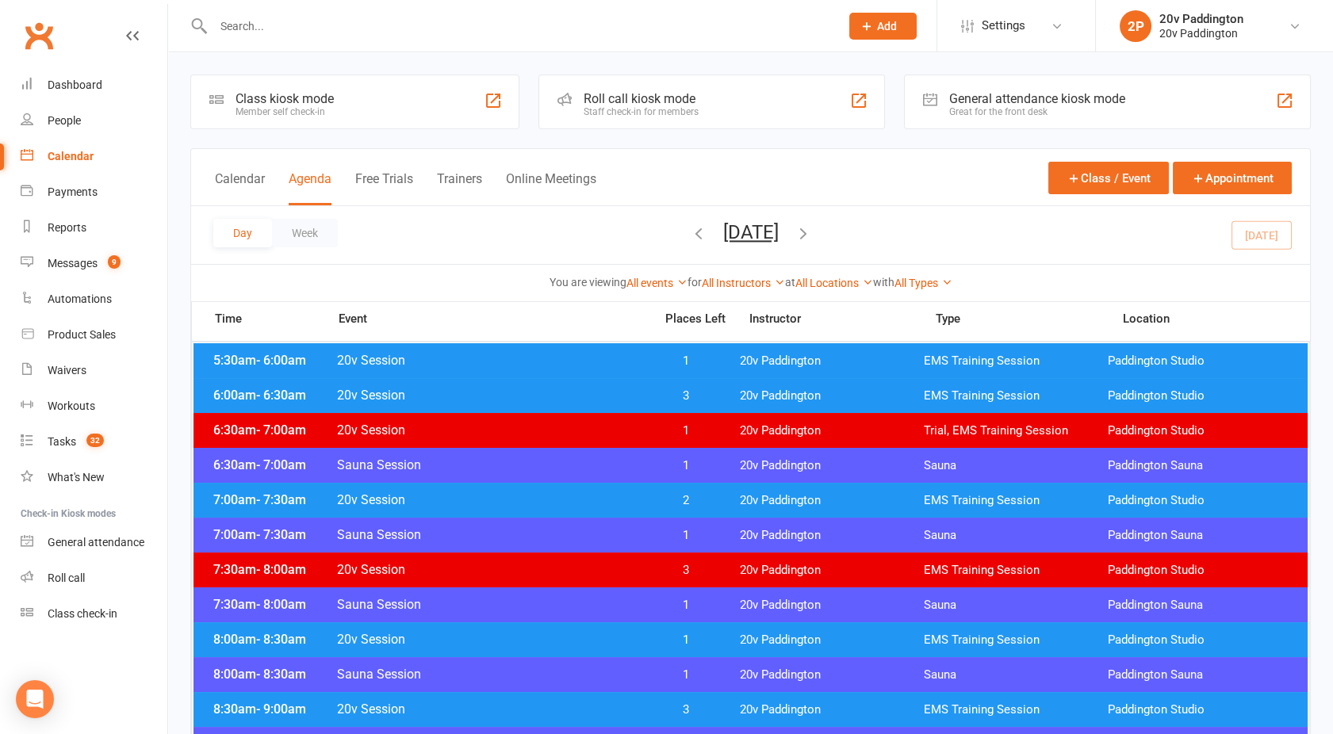
click at [723, 228] on button "Monday, Aug 11, 2025" at bounding box center [751, 232] width 56 height 22
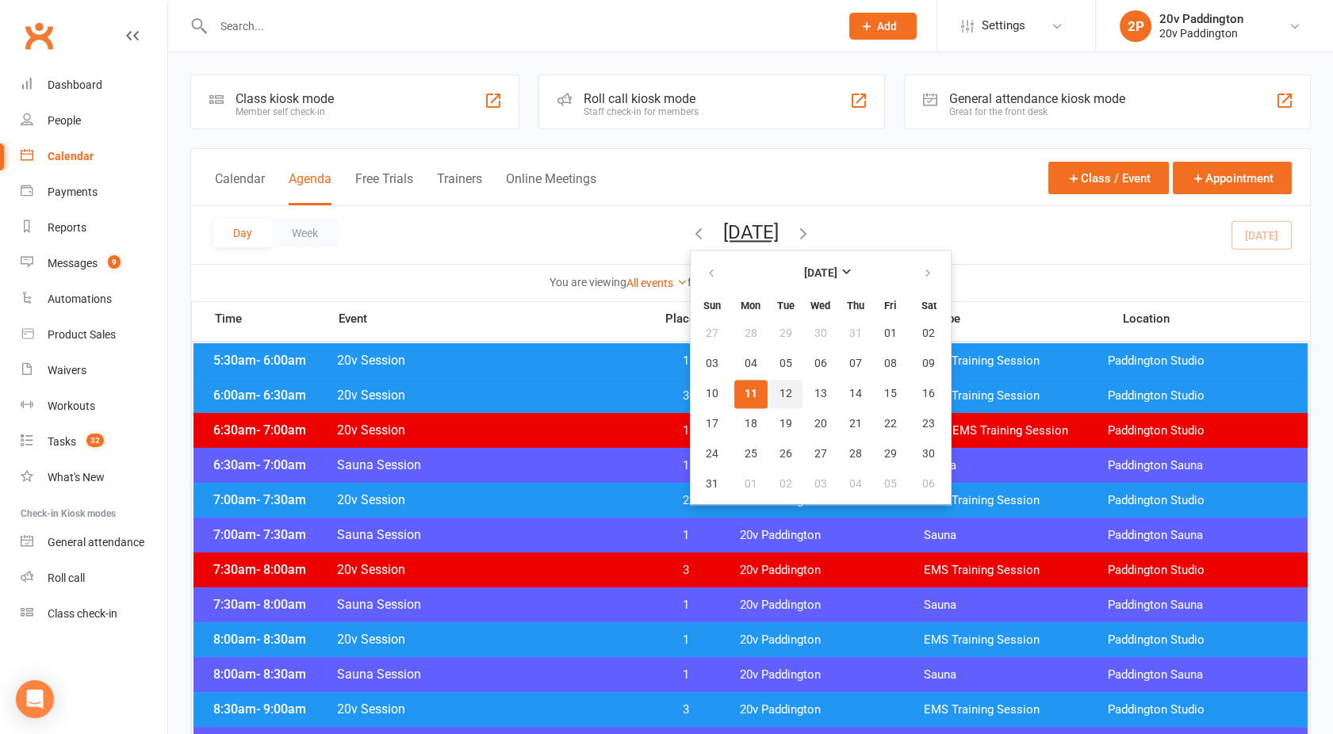
click at [779, 388] on span "12" at bounding box center [785, 394] width 13 height 13
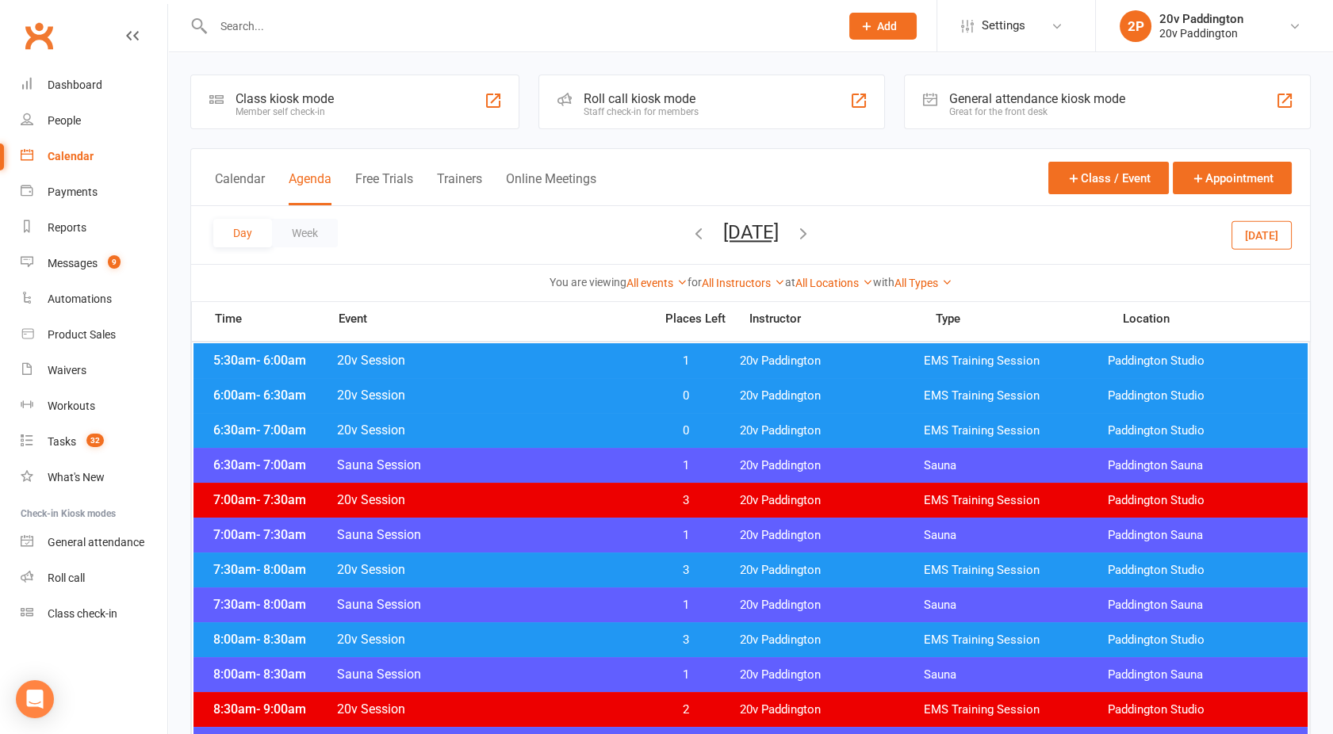
click at [532, 358] on span "20v Session" at bounding box center [490, 360] width 308 height 15
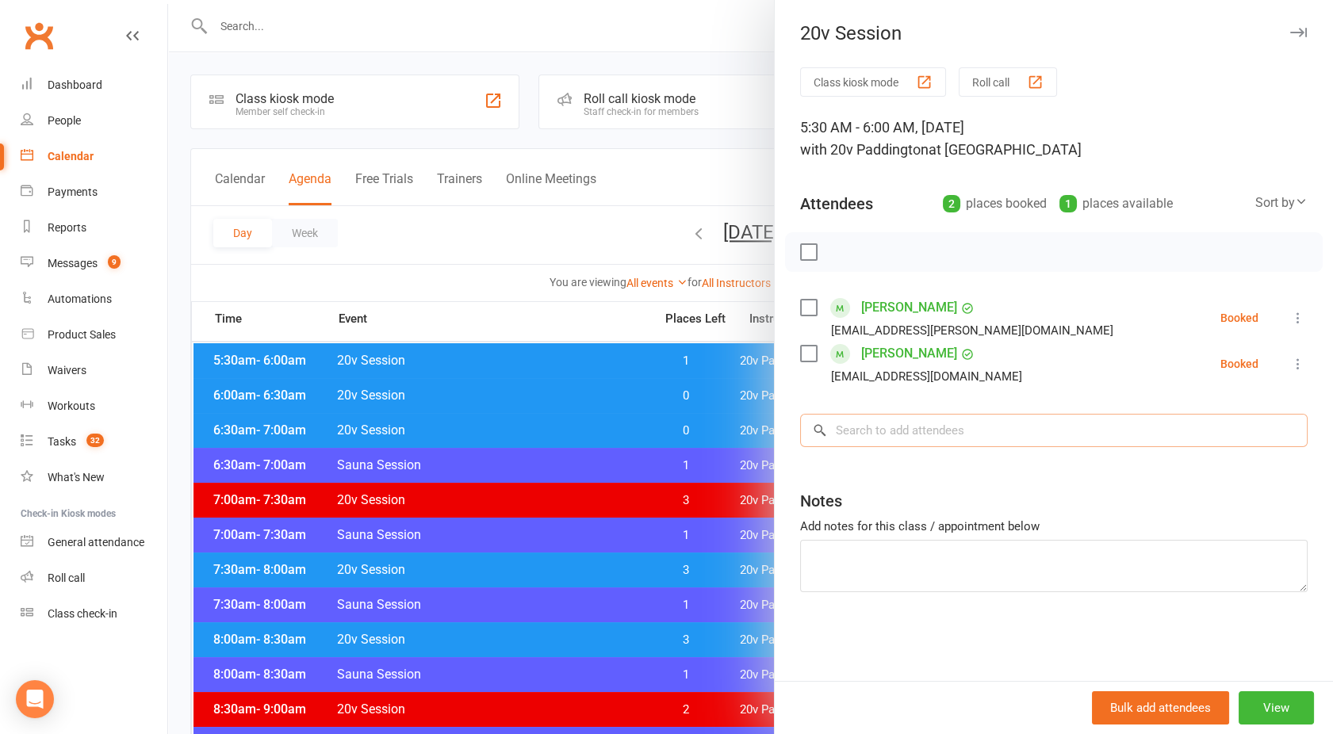
click at [888, 425] on input "search" at bounding box center [1053, 430] width 507 height 33
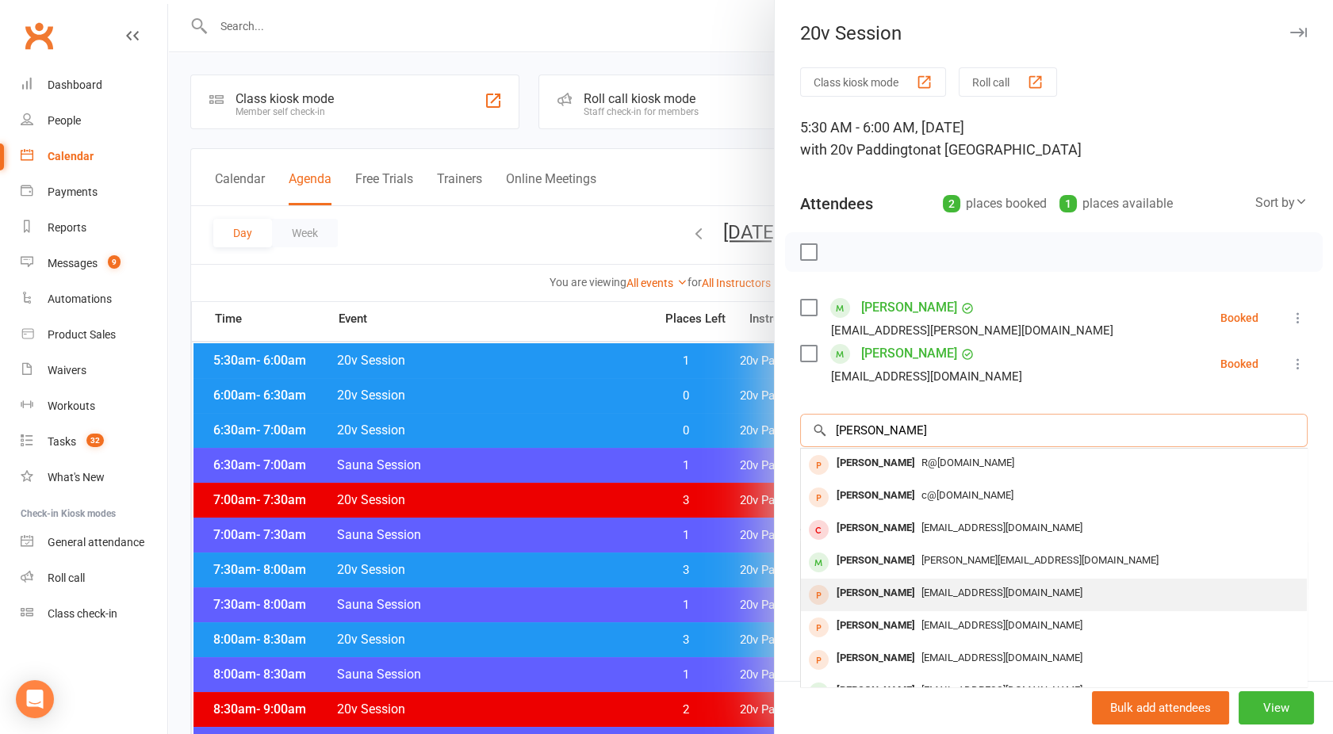
scroll to position [86, 0]
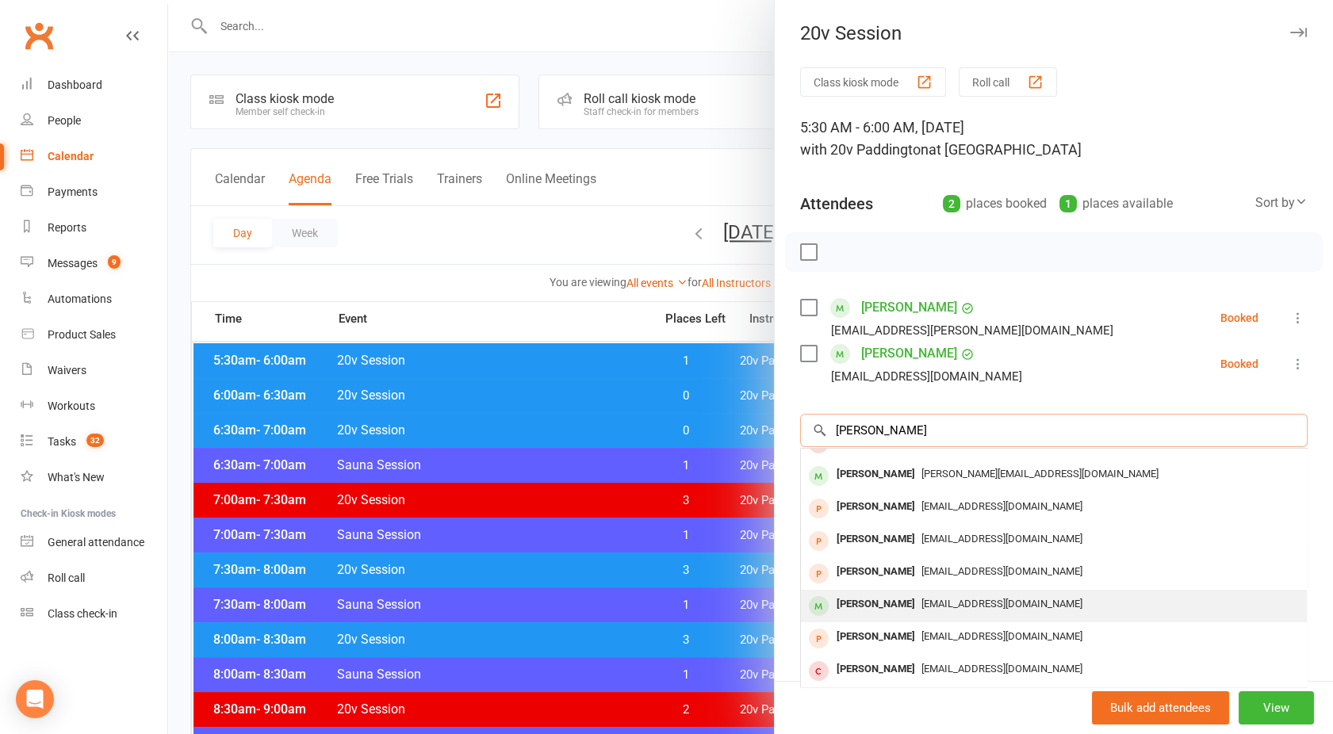
type input "peter"
click at [870, 598] on div "Peter Millard" at bounding box center [875, 604] width 91 height 23
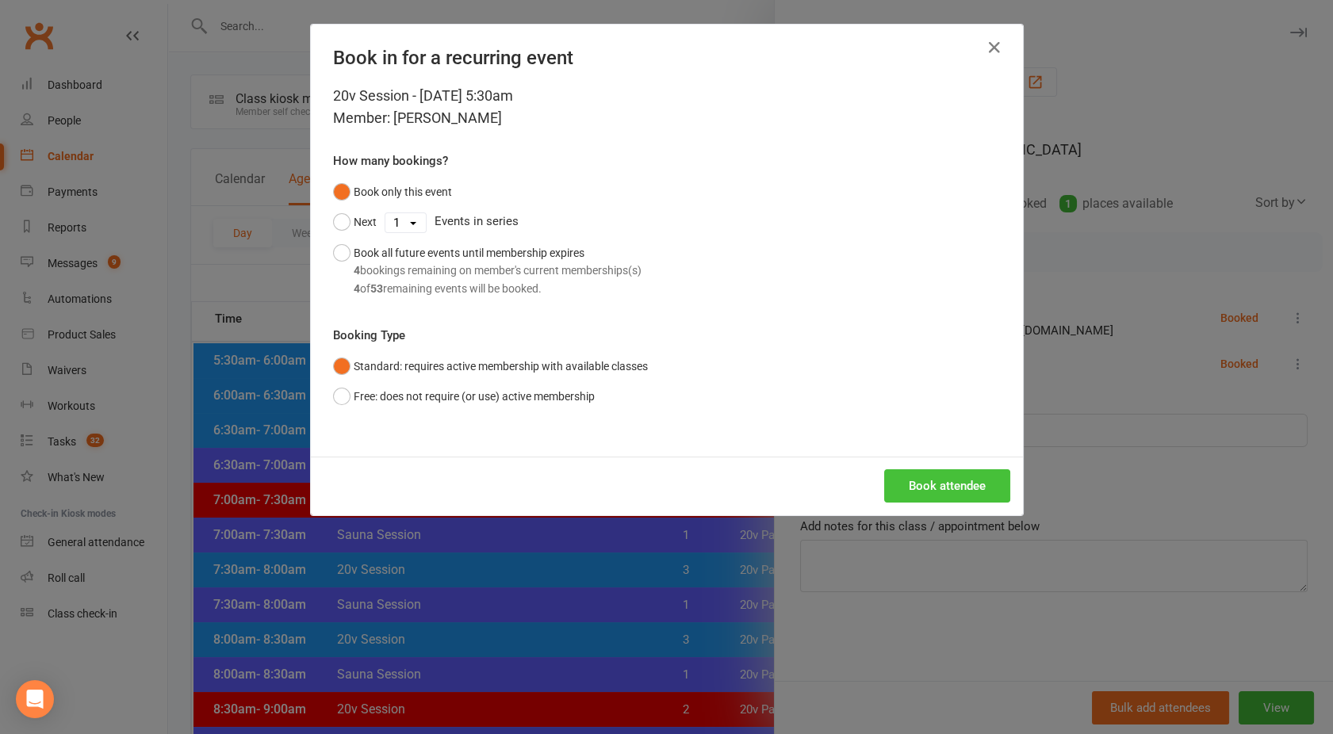
click at [929, 480] on button "Book attendee" at bounding box center [947, 485] width 126 height 33
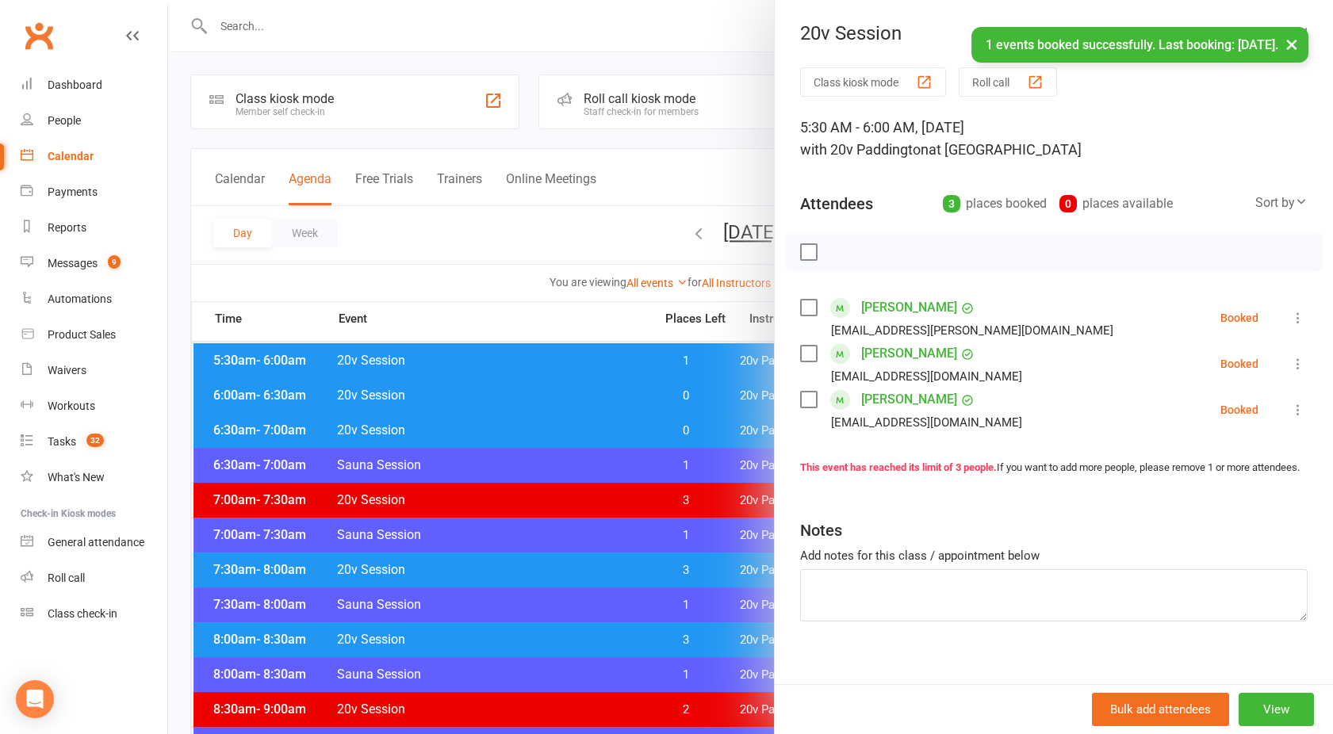
click at [531, 215] on div at bounding box center [750, 367] width 1165 height 734
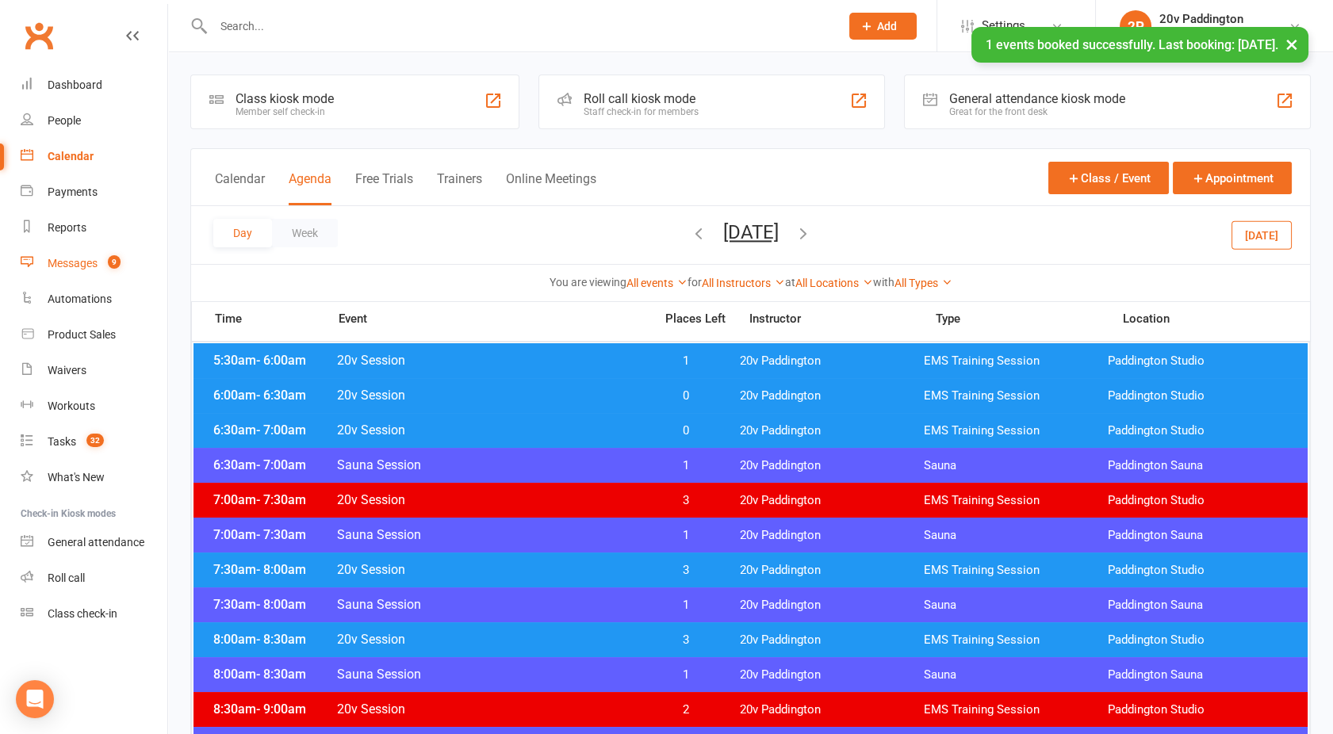
click at [89, 257] on div "Messages" at bounding box center [73, 263] width 50 height 13
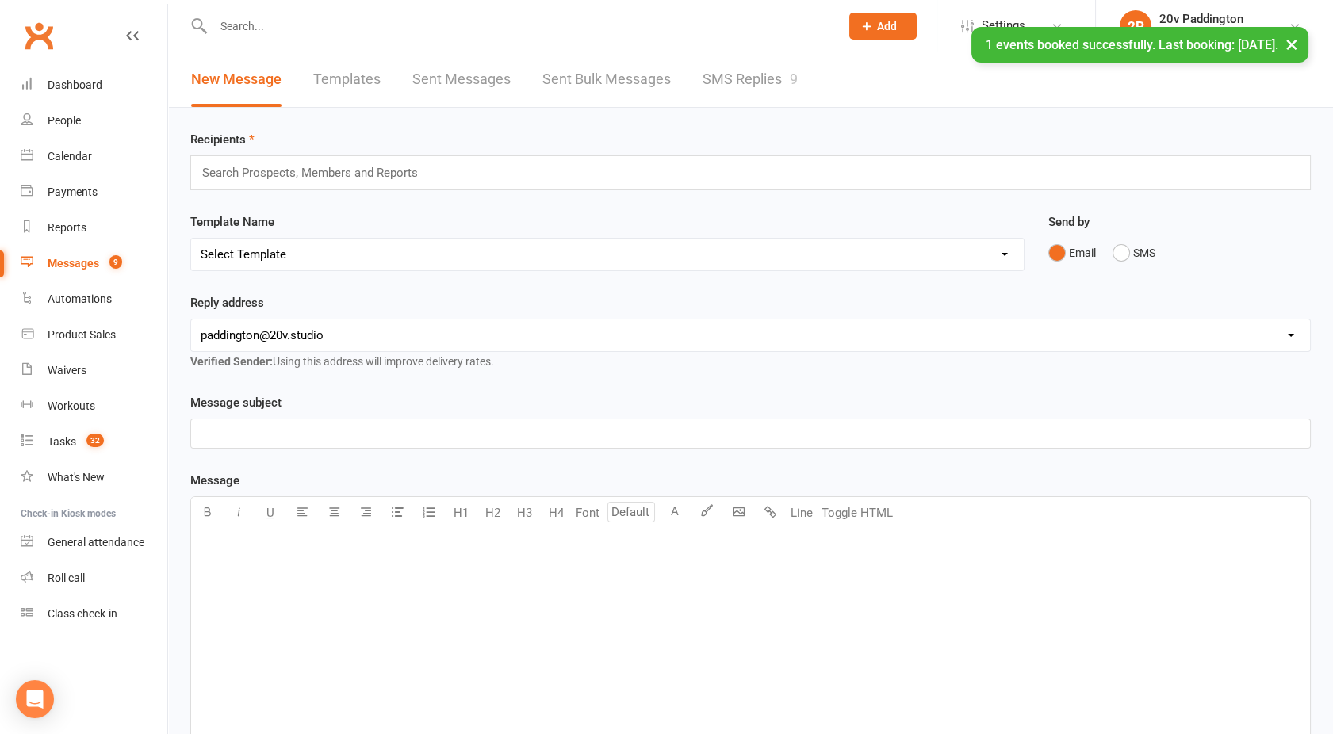
click at [753, 80] on link "SMS Replies 9" at bounding box center [750, 79] width 95 height 55
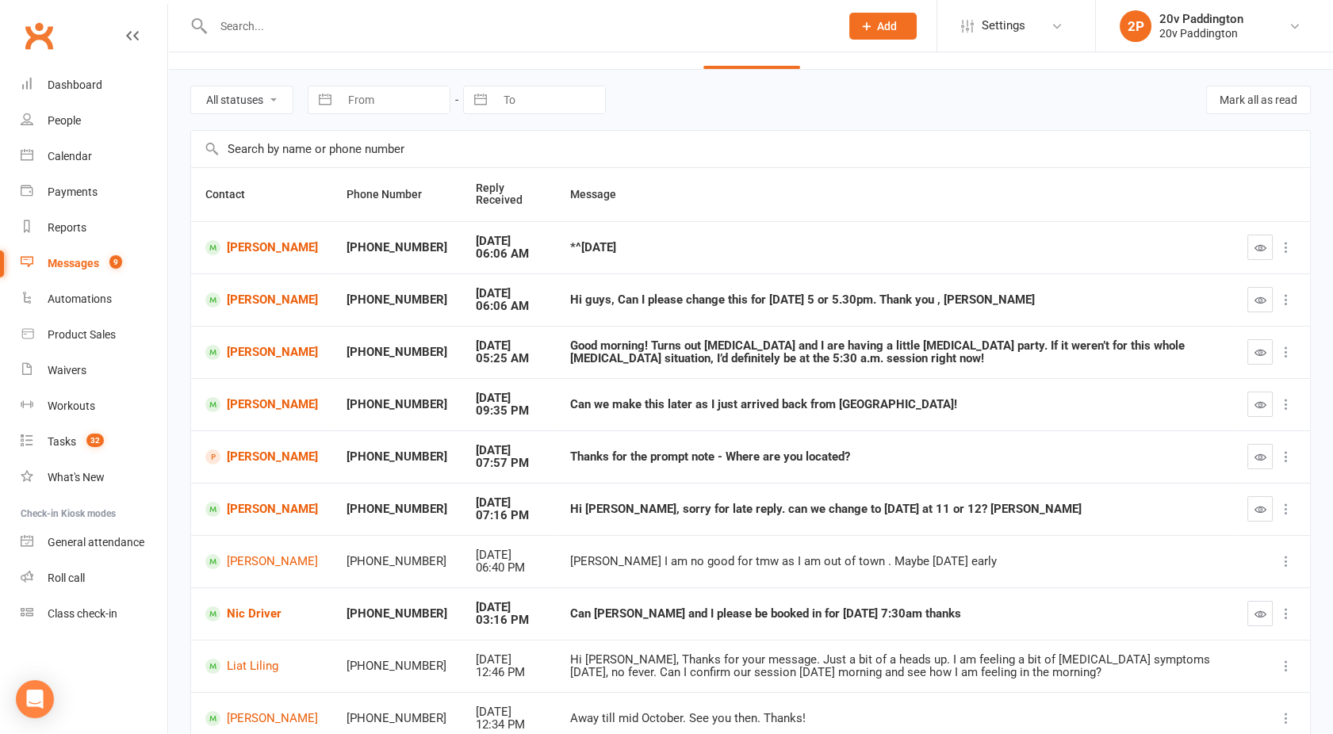
scroll to position [40, 0]
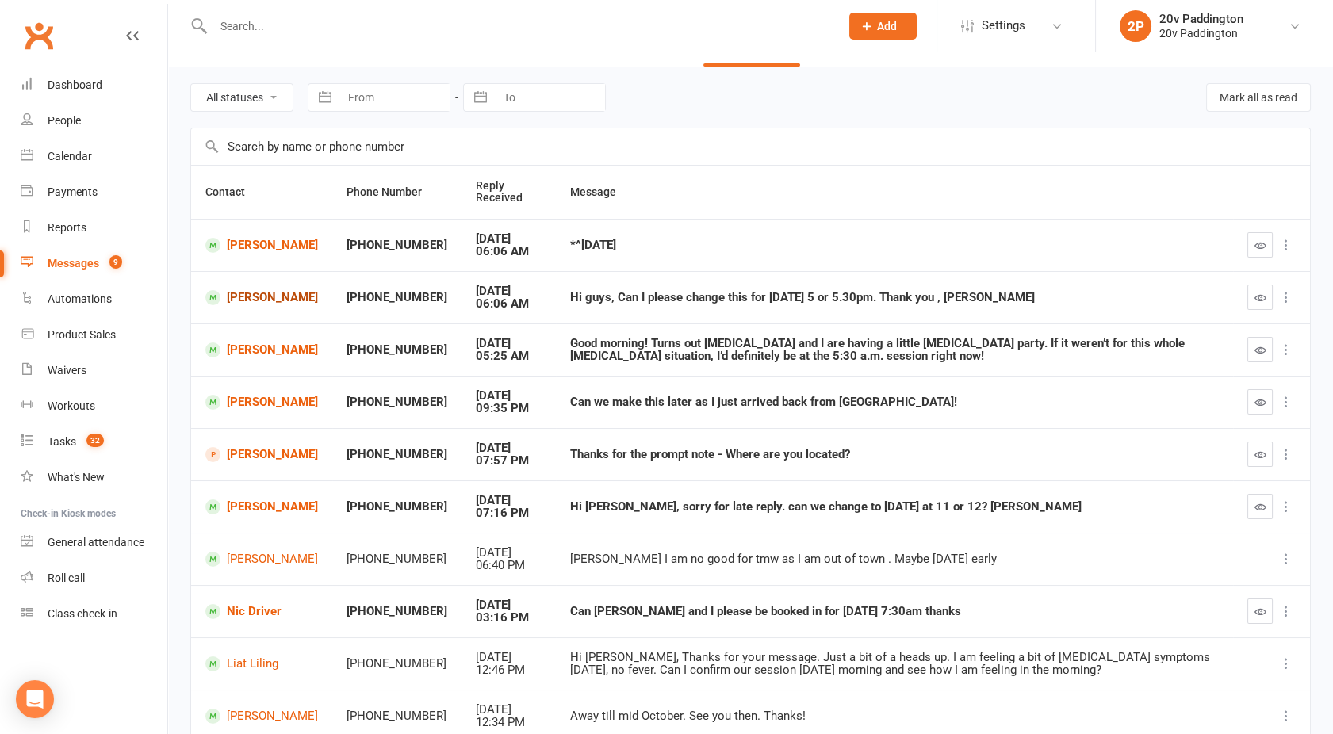
click at [255, 296] on link "Jocelin Vieira" at bounding box center [261, 297] width 113 height 15
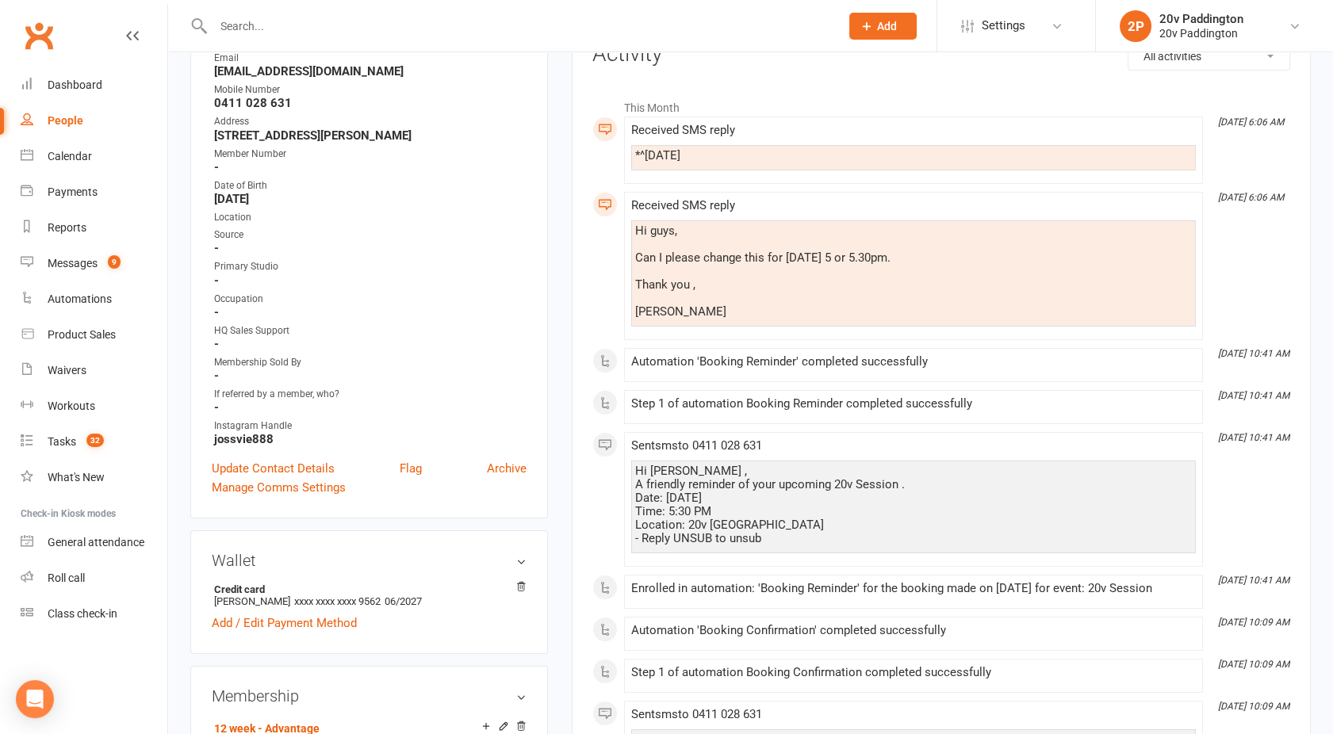
scroll to position [146, 0]
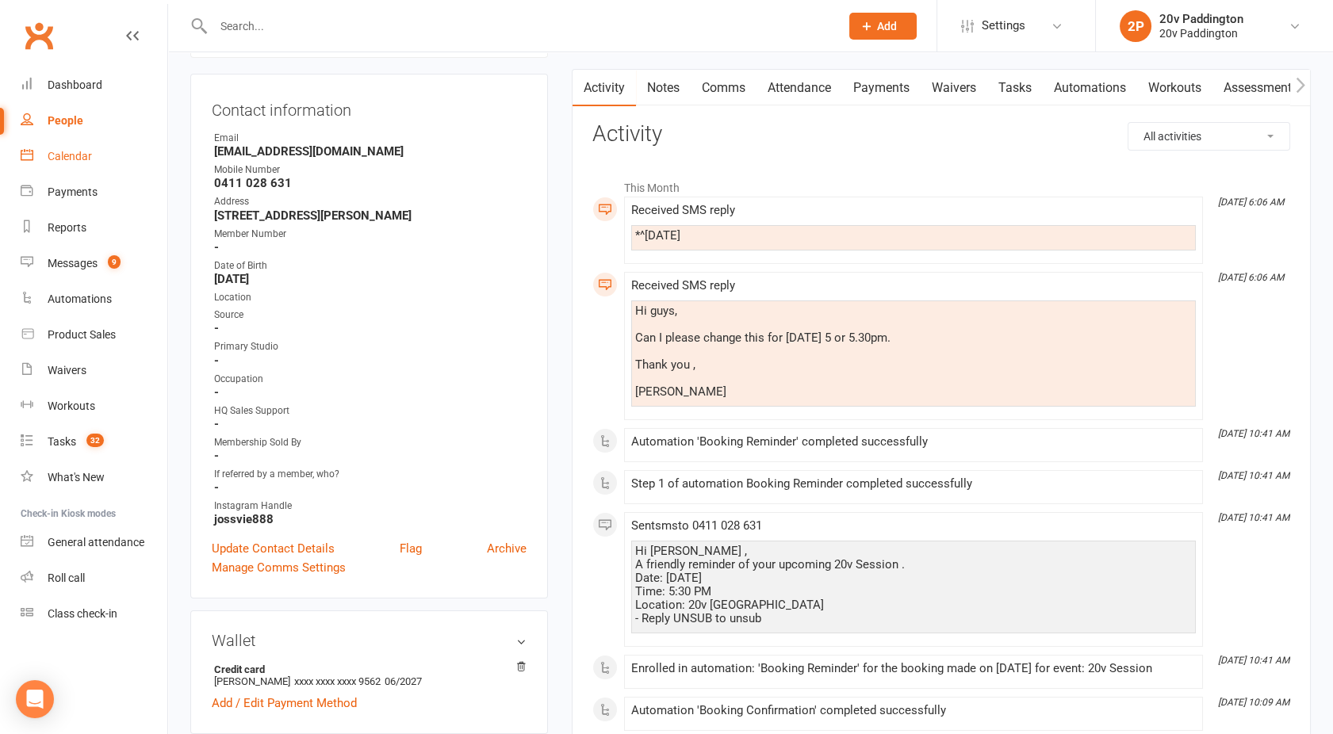
click at [80, 157] on div "Calendar" at bounding box center [70, 156] width 44 height 13
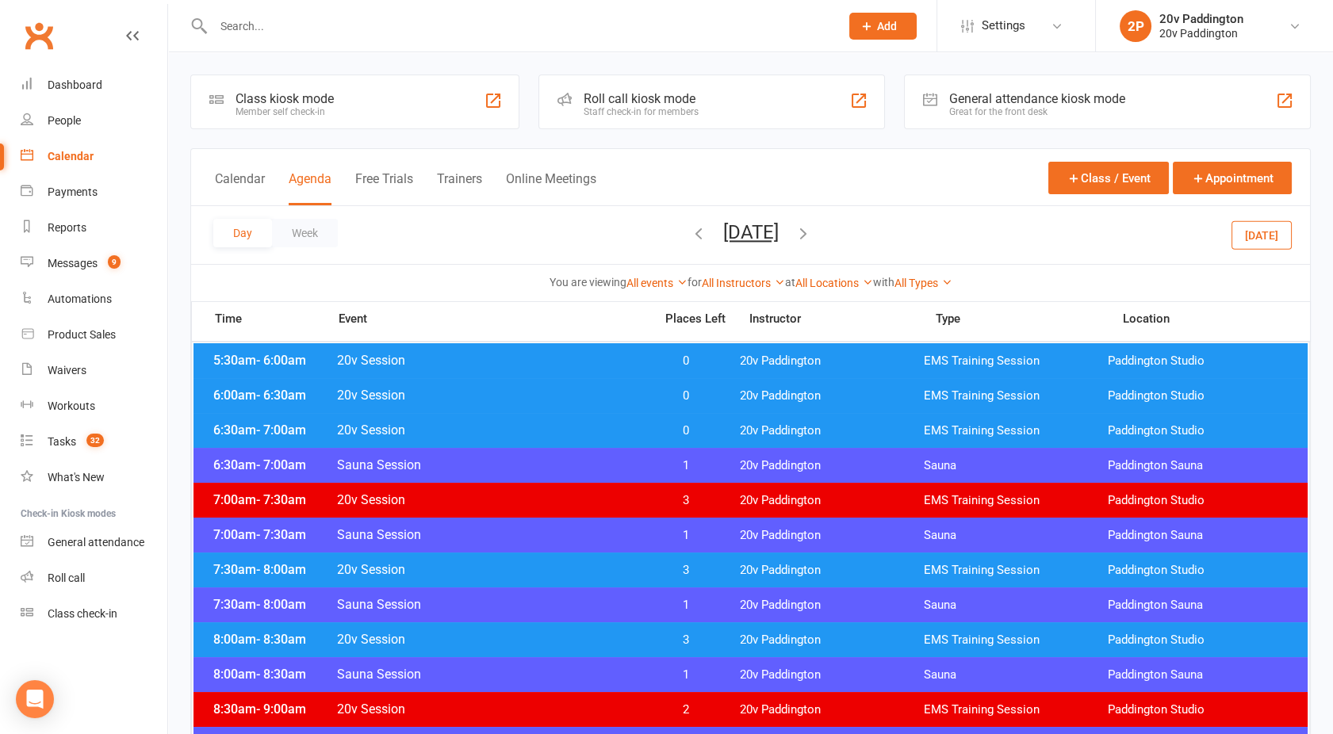
click at [1253, 244] on button "[DATE]" at bounding box center [1261, 234] width 60 height 29
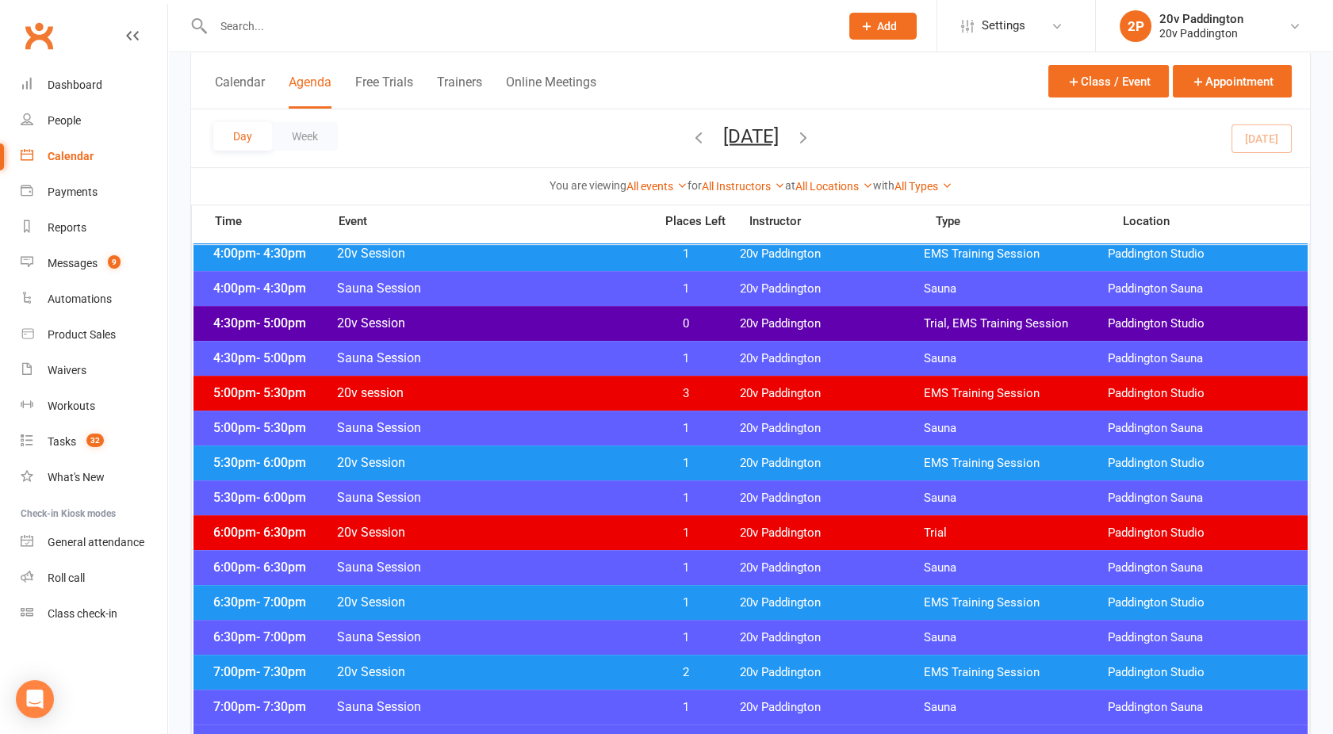
scroll to position [1326, 0]
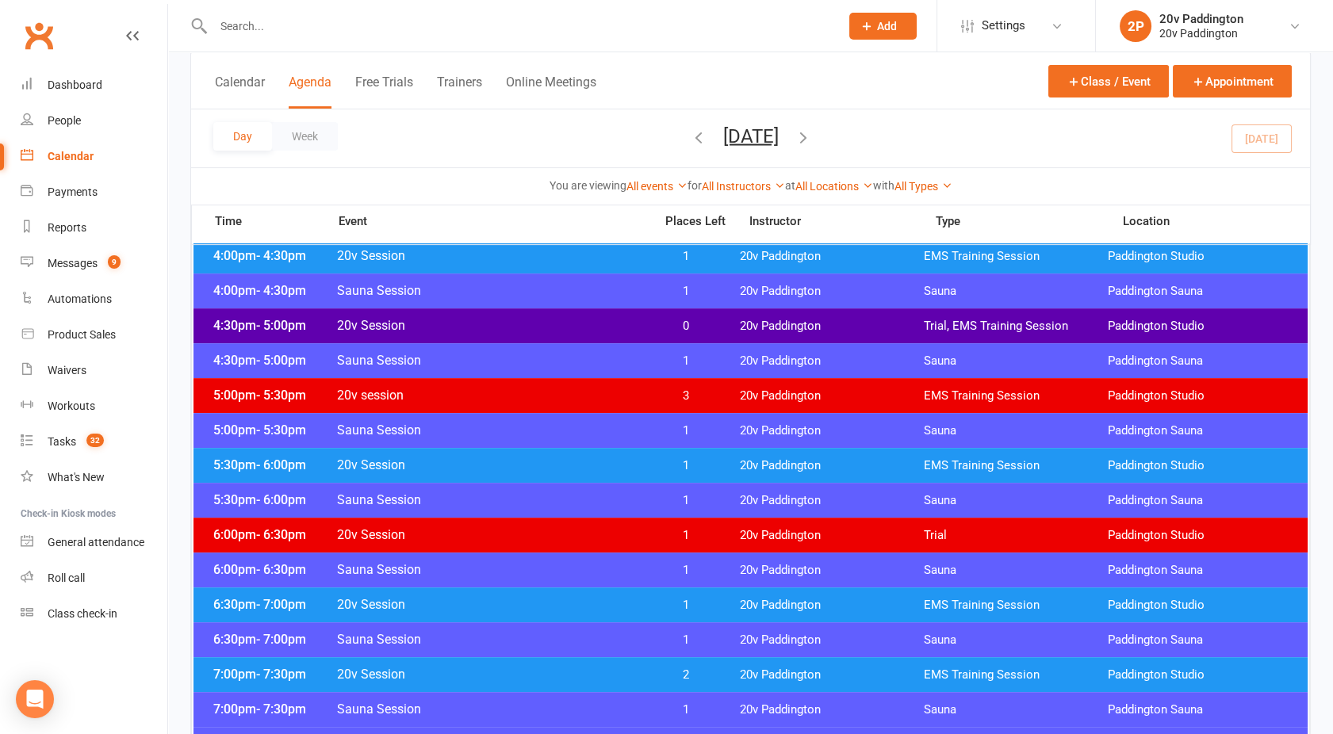
click at [565, 457] on span "20v Session" at bounding box center [490, 464] width 308 height 15
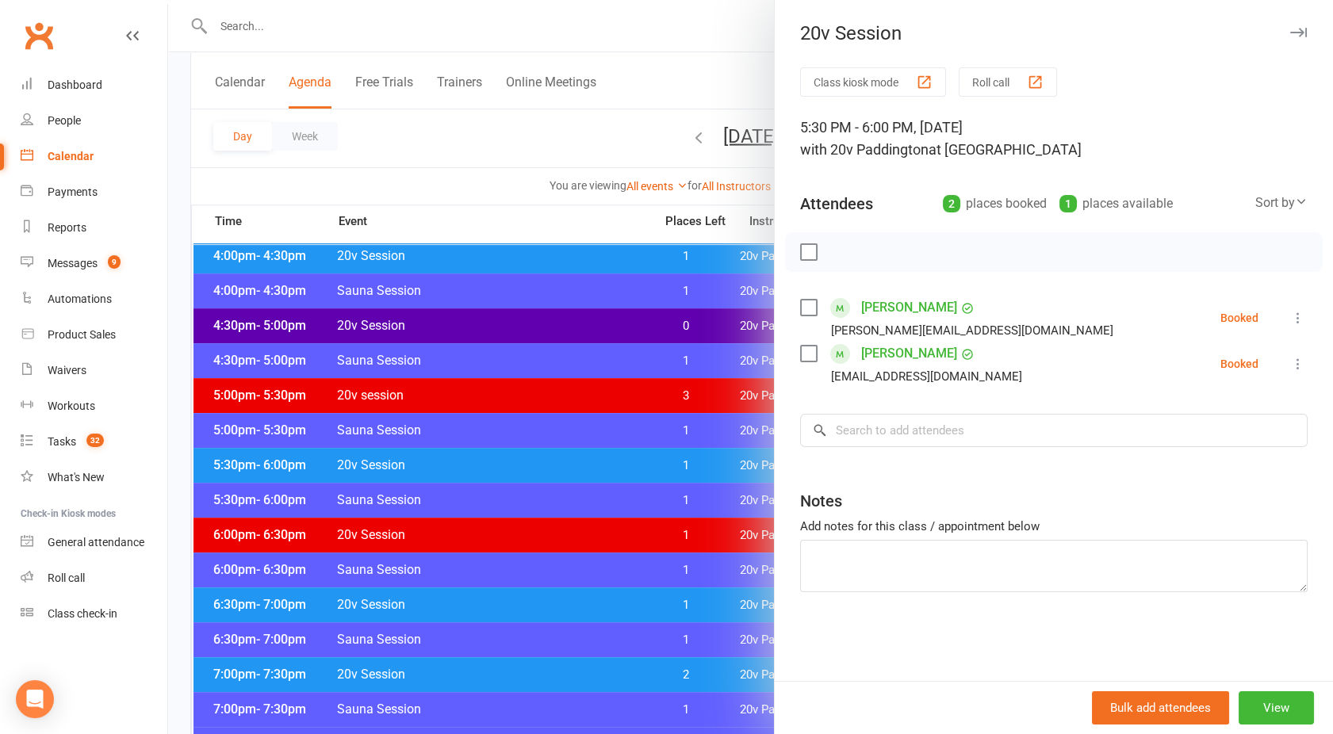
click at [1290, 361] on icon at bounding box center [1298, 364] width 16 height 16
click at [1175, 434] on link "Remove" at bounding box center [1221, 427] width 170 height 32
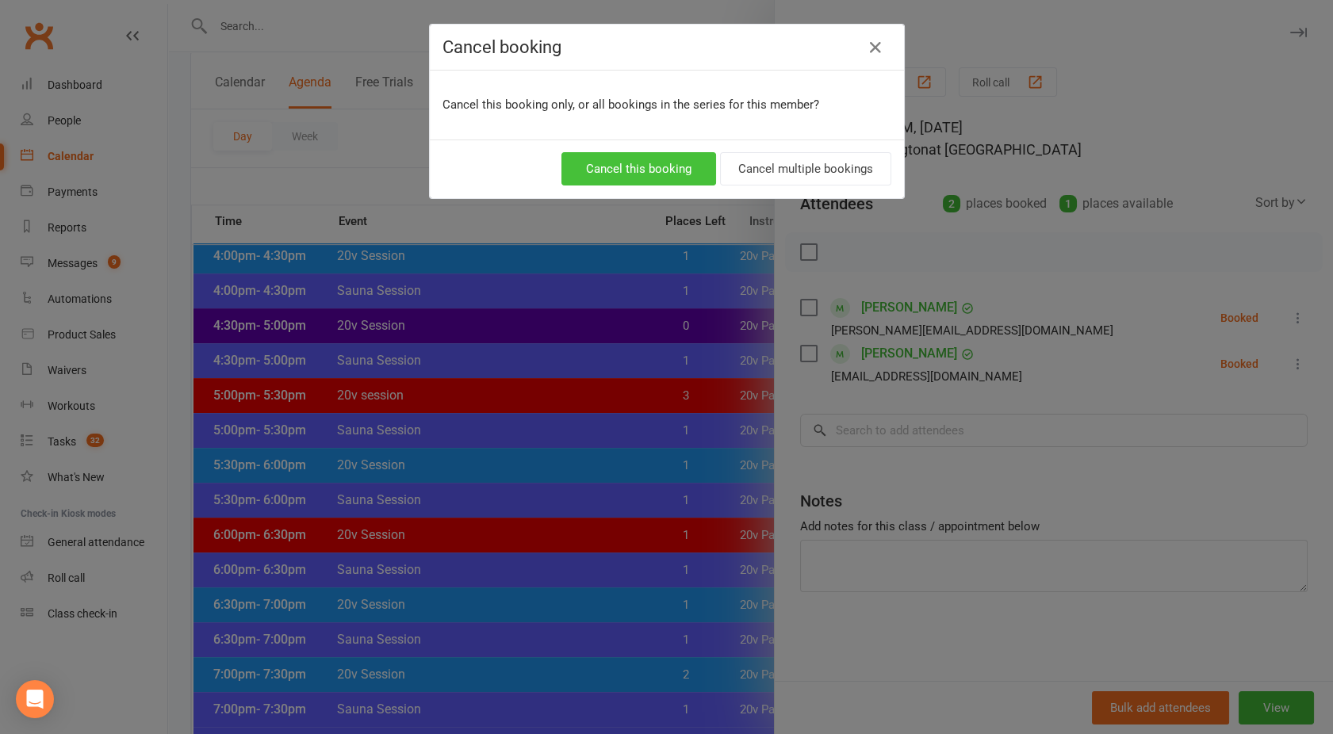
click at [637, 152] on button "Cancel this booking" at bounding box center [638, 168] width 155 height 33
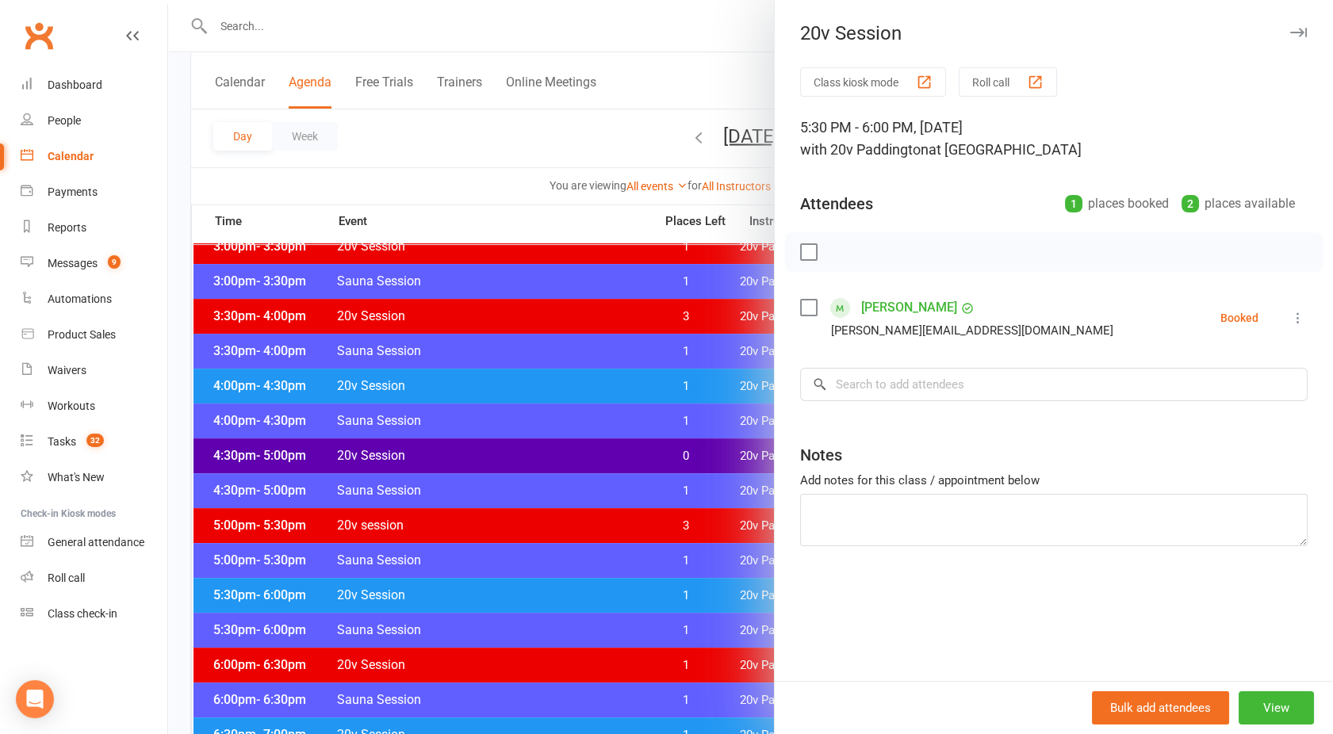
scroll to position [1177, 0]
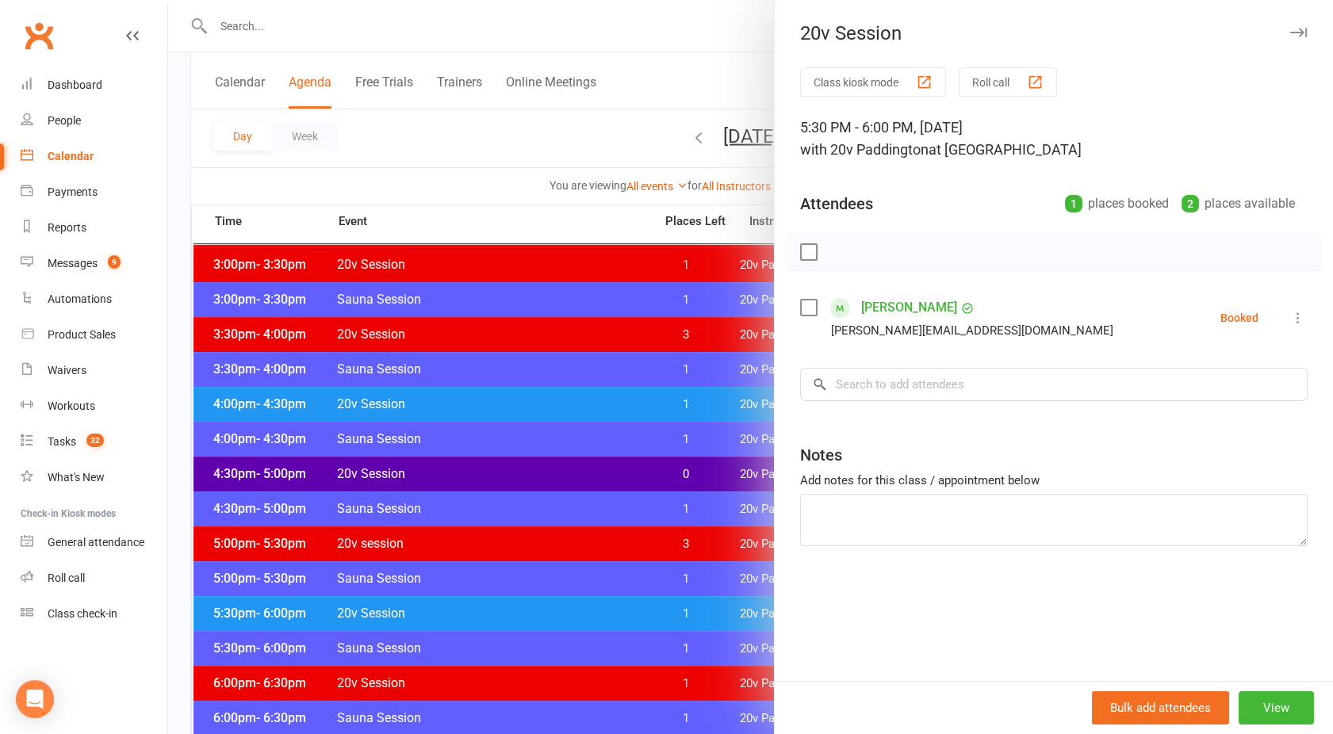
click at [513, 461] on div at bounding box center [750, 367] width 1165 height 734
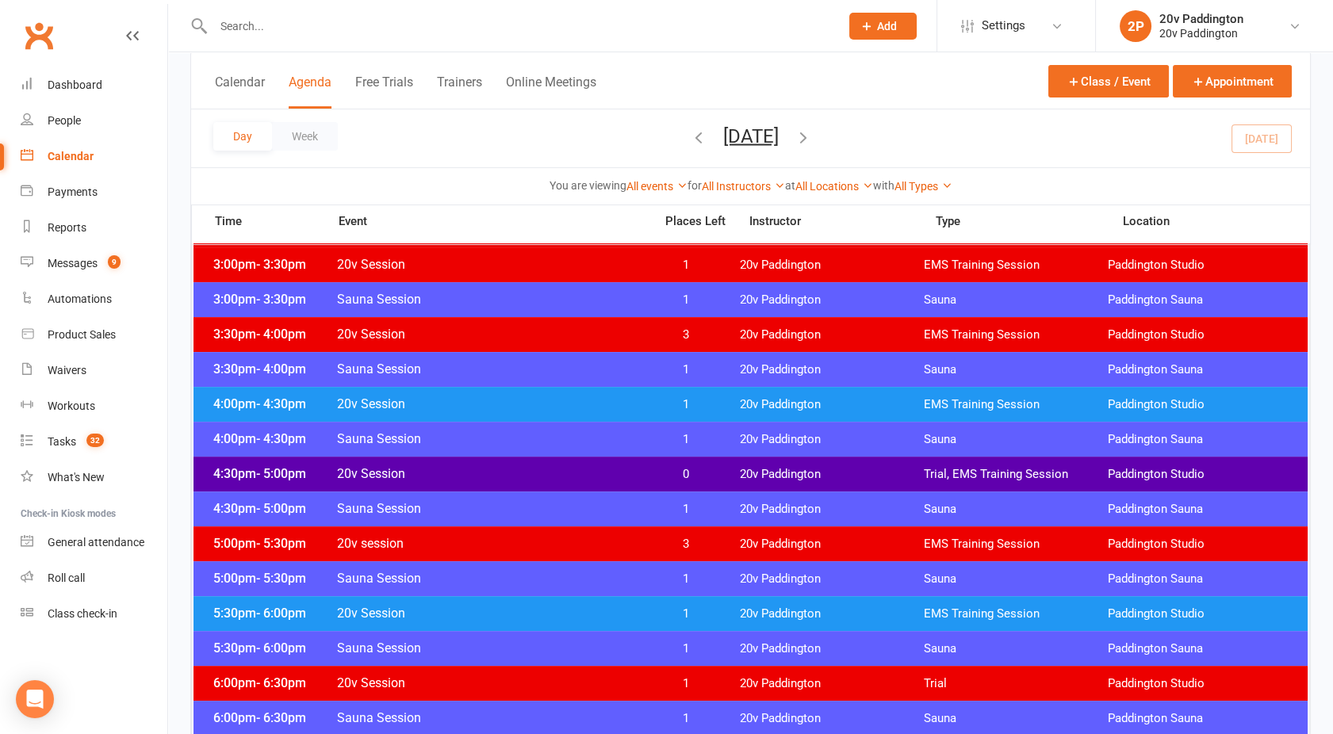
click at [513, 461] on div "4:30pm - 5:00pm 20v Session 0 20v Paddington Trial, EMS Training Session Paddin…" at bounding box center [750, 474] width 1114 height 35
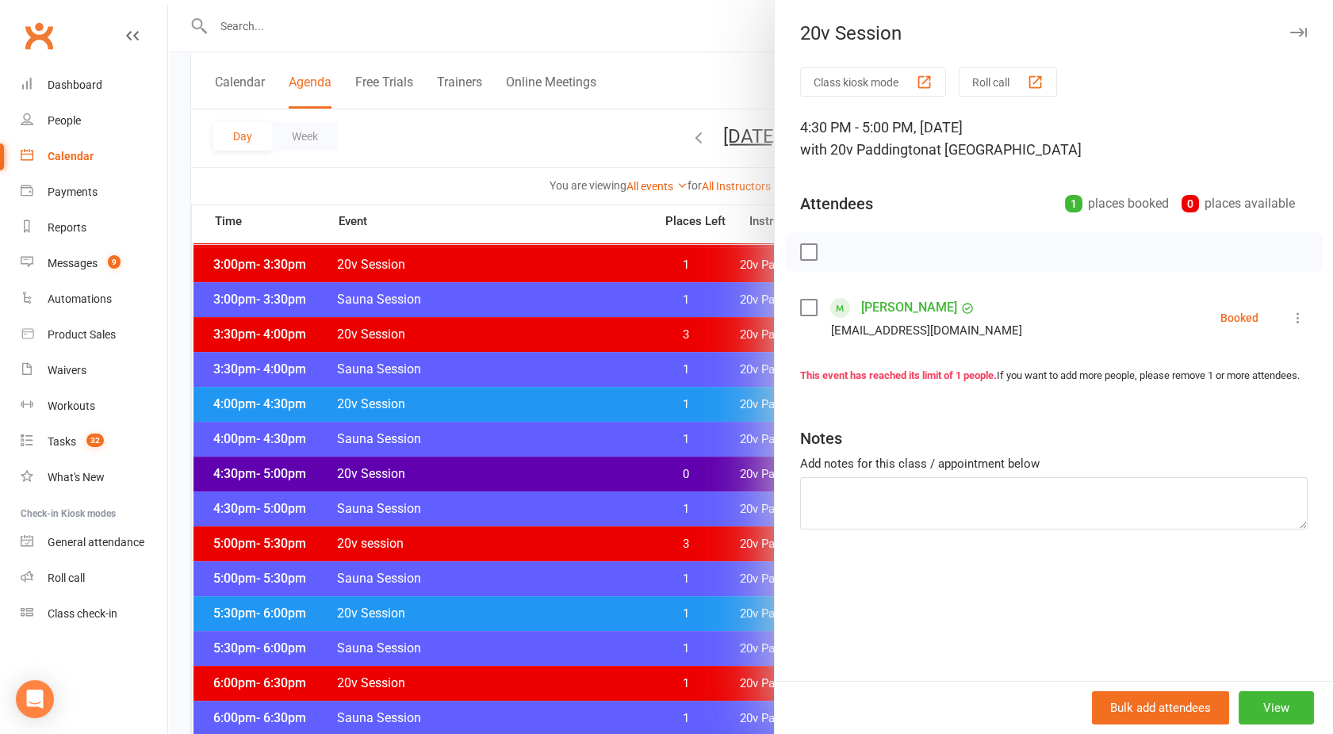
click at [513, 461] on div at bounding box center [750, 367] width 1165 height 734
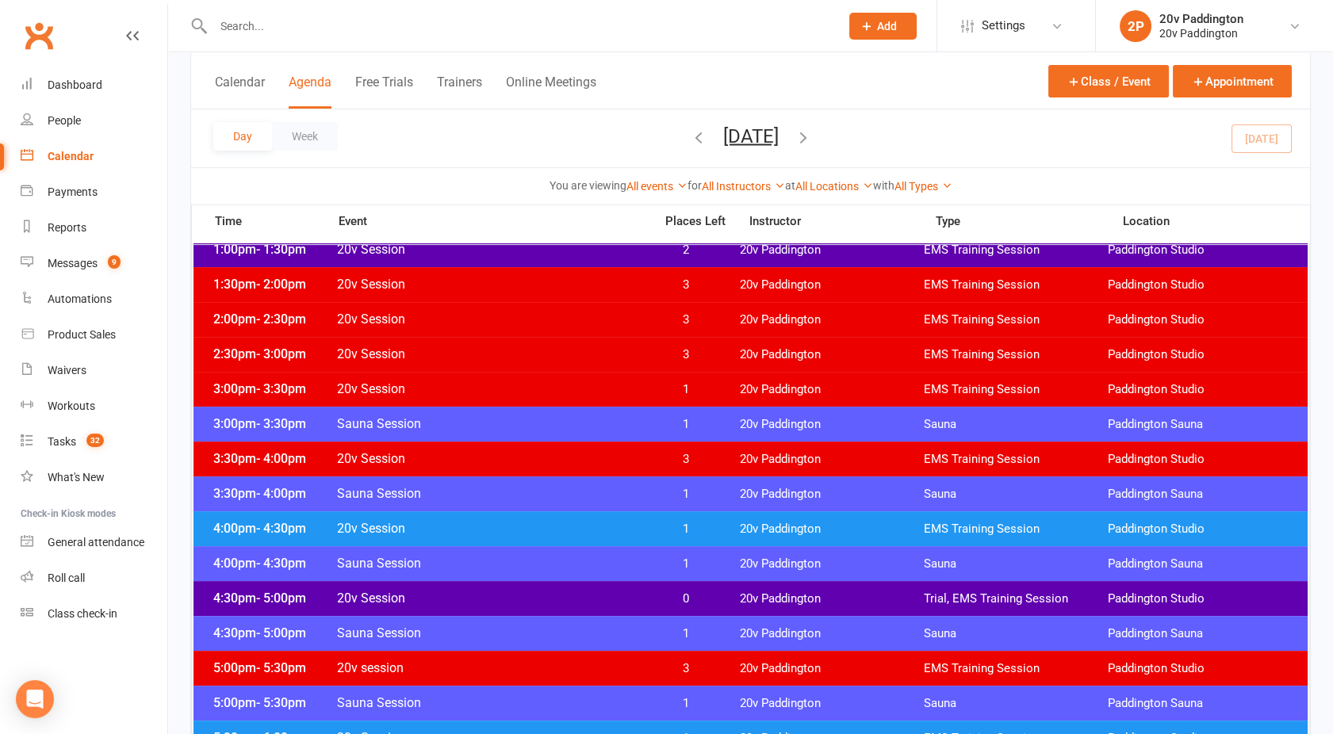
scroll to position [1039, 0]
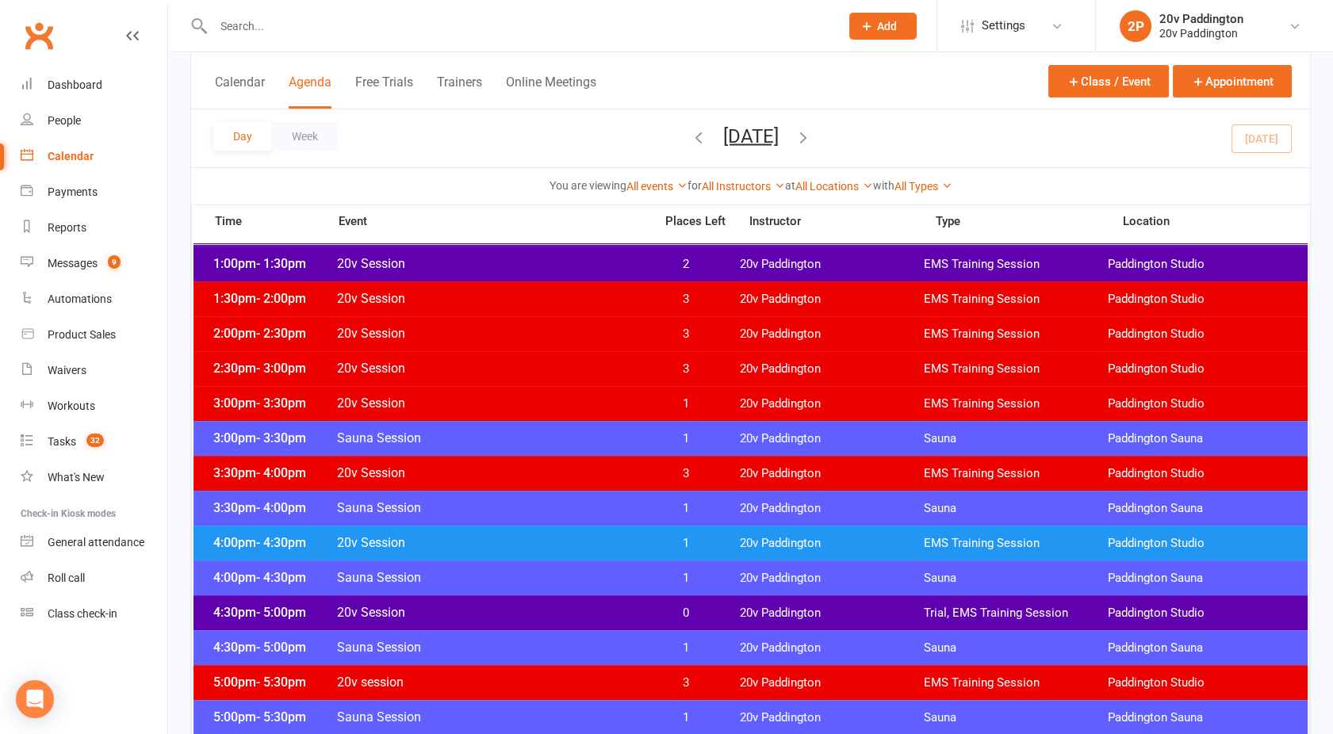
click at [742, 133] on button "Monday, Aug 11, 2025" at bounding box center [751, 135] width 56 height 22
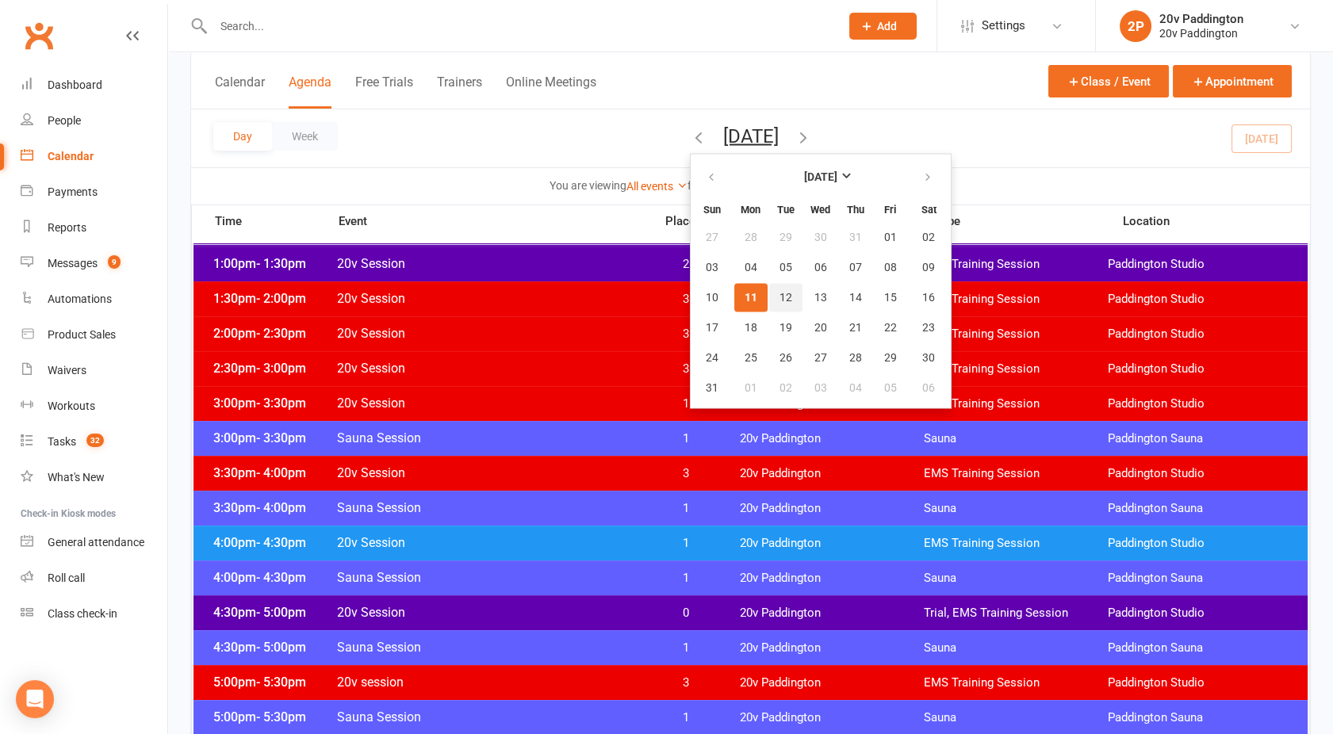
click at [779, 294] on span "12" at bounding box center [785, 297] width 13 height 13
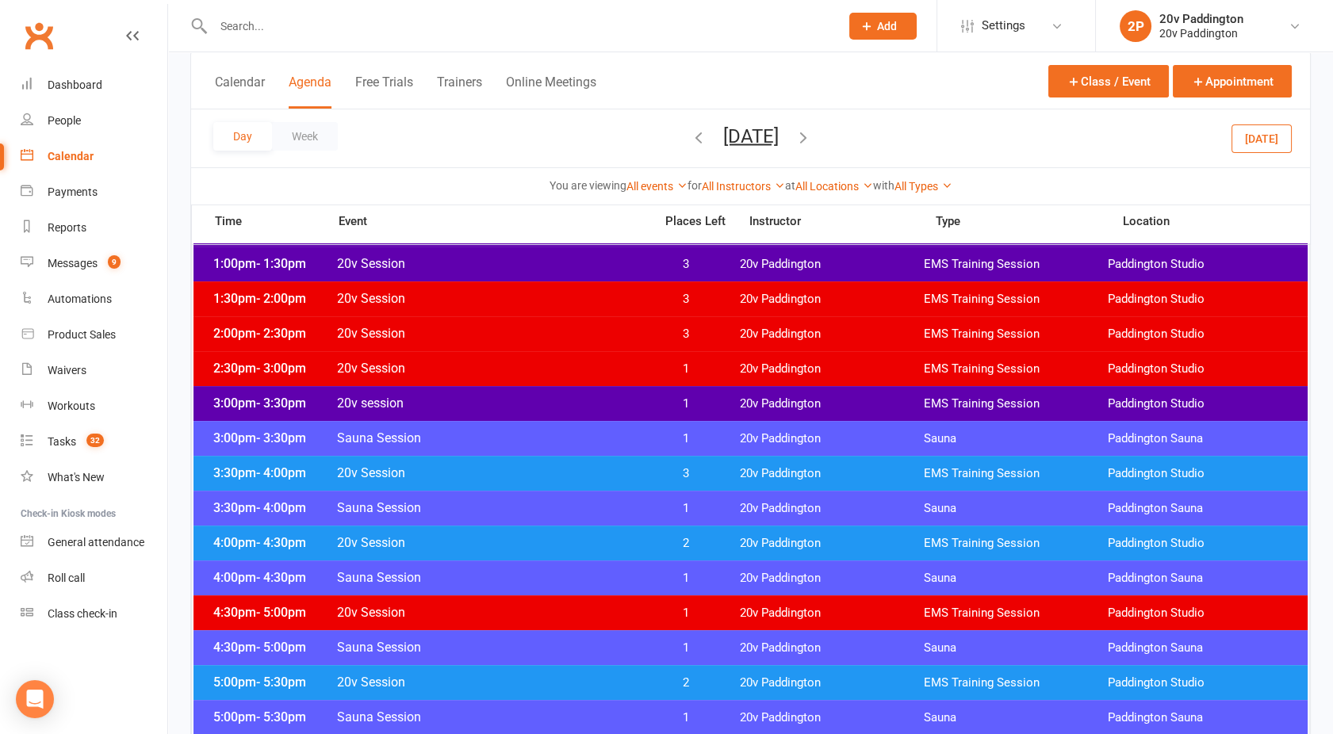
click at [812, 142] on icon "button" at bounding box center [802, 136] width 17 height 17
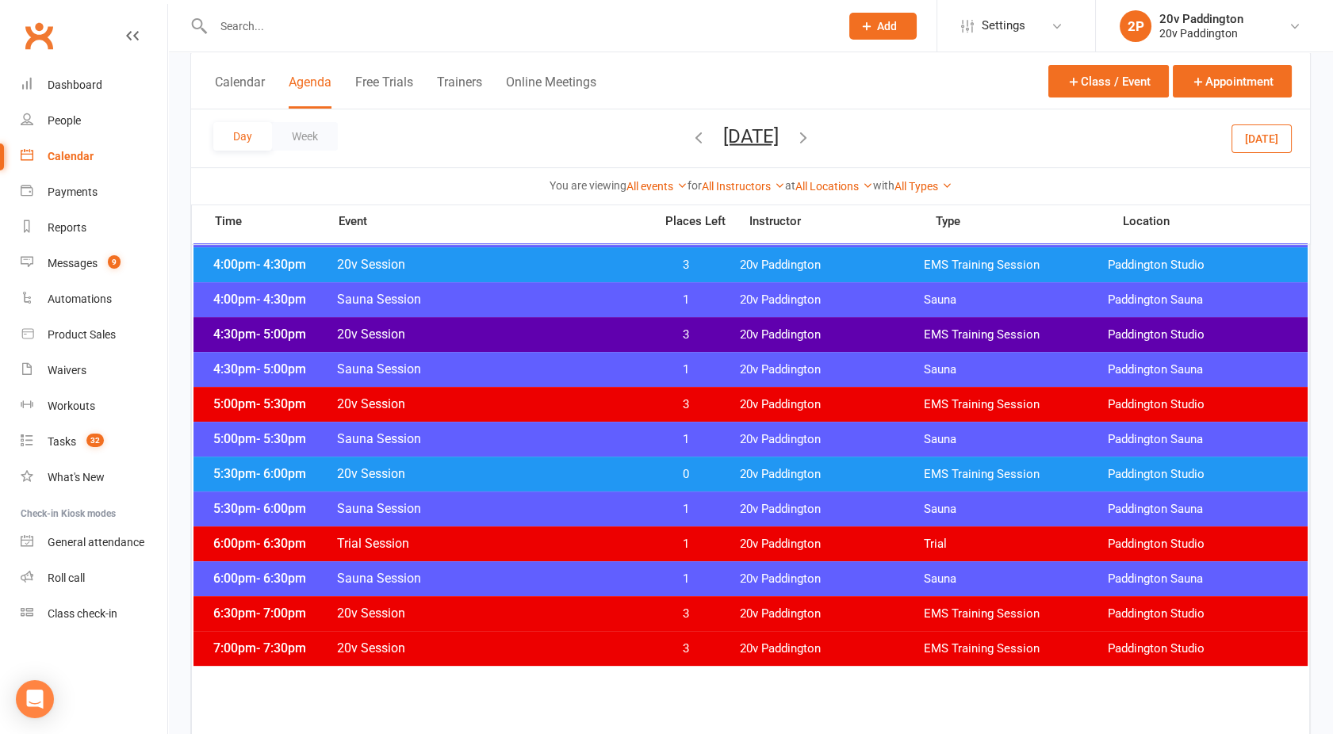
scroll to position [1226, 0]
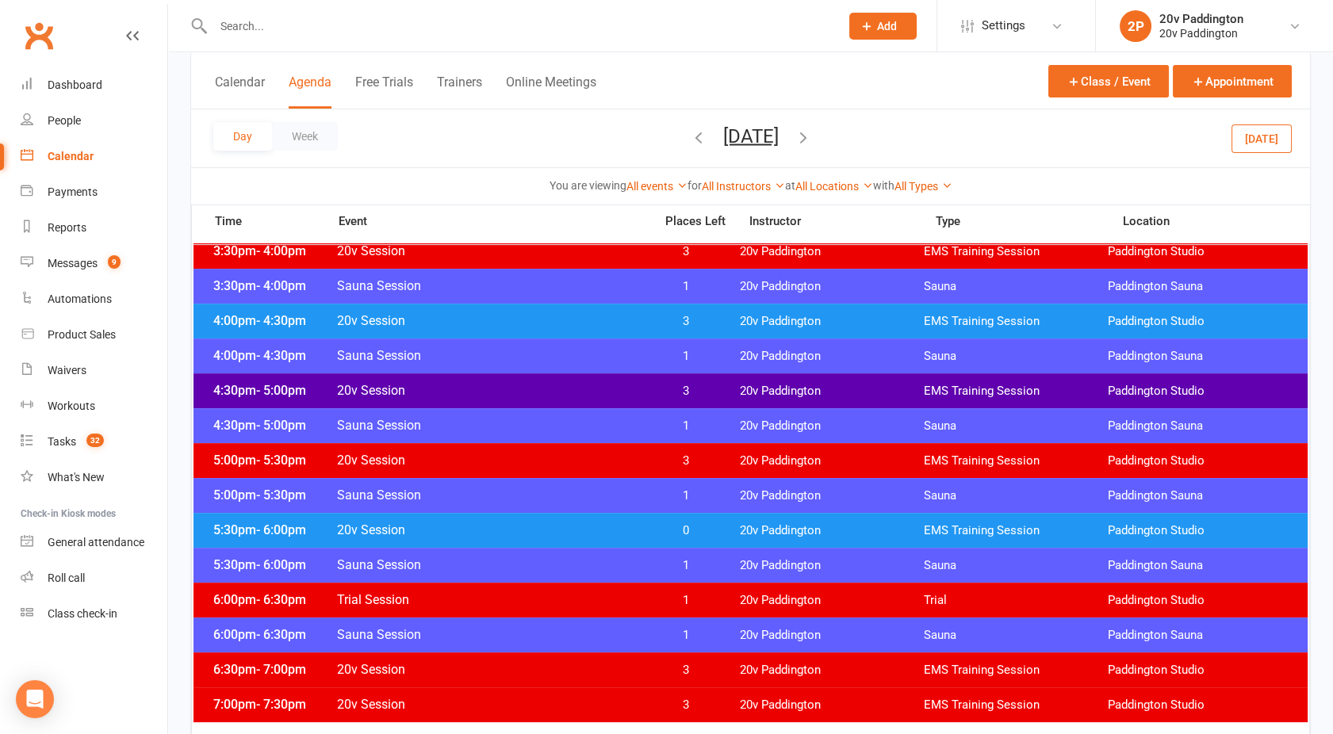
click at [567, 530] on span "20v Session" at bounding box center [490, 530] width 308 height 15
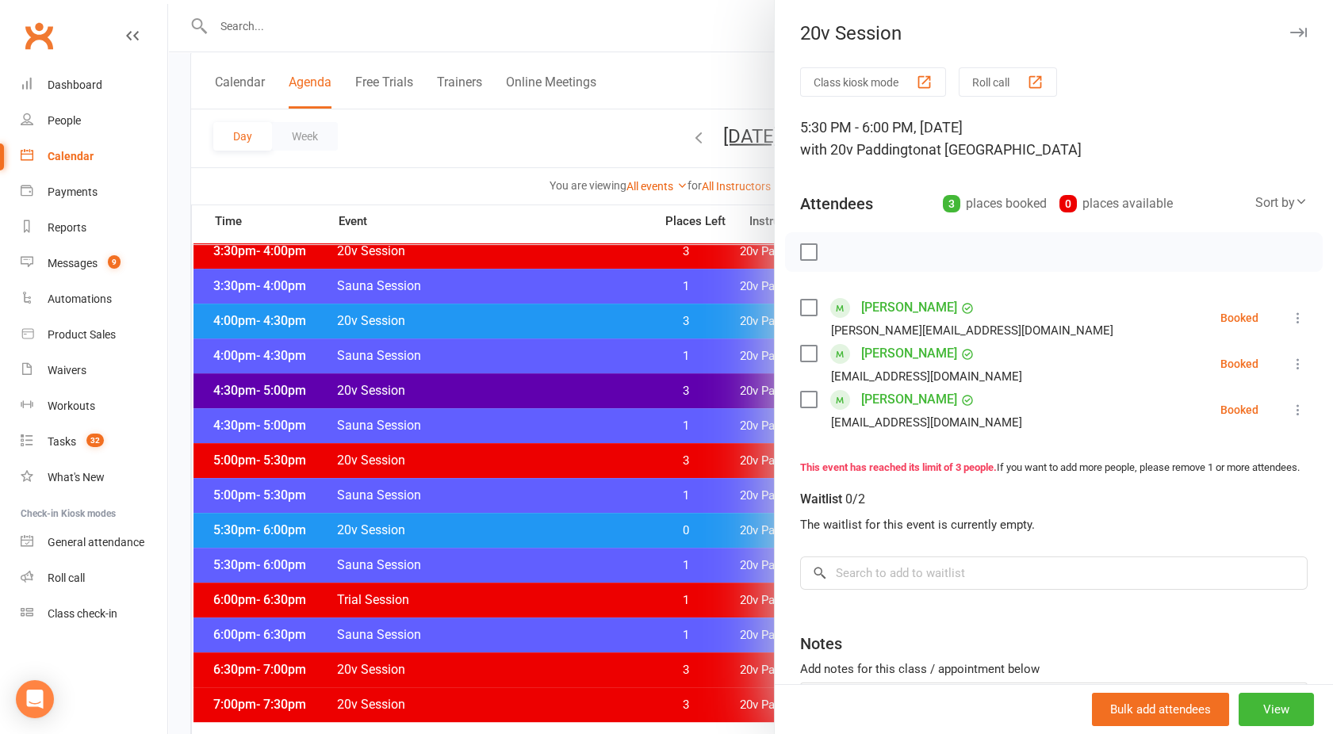
click at [567, 530] on div at bounding box center [750, 367] width 1165 height 734
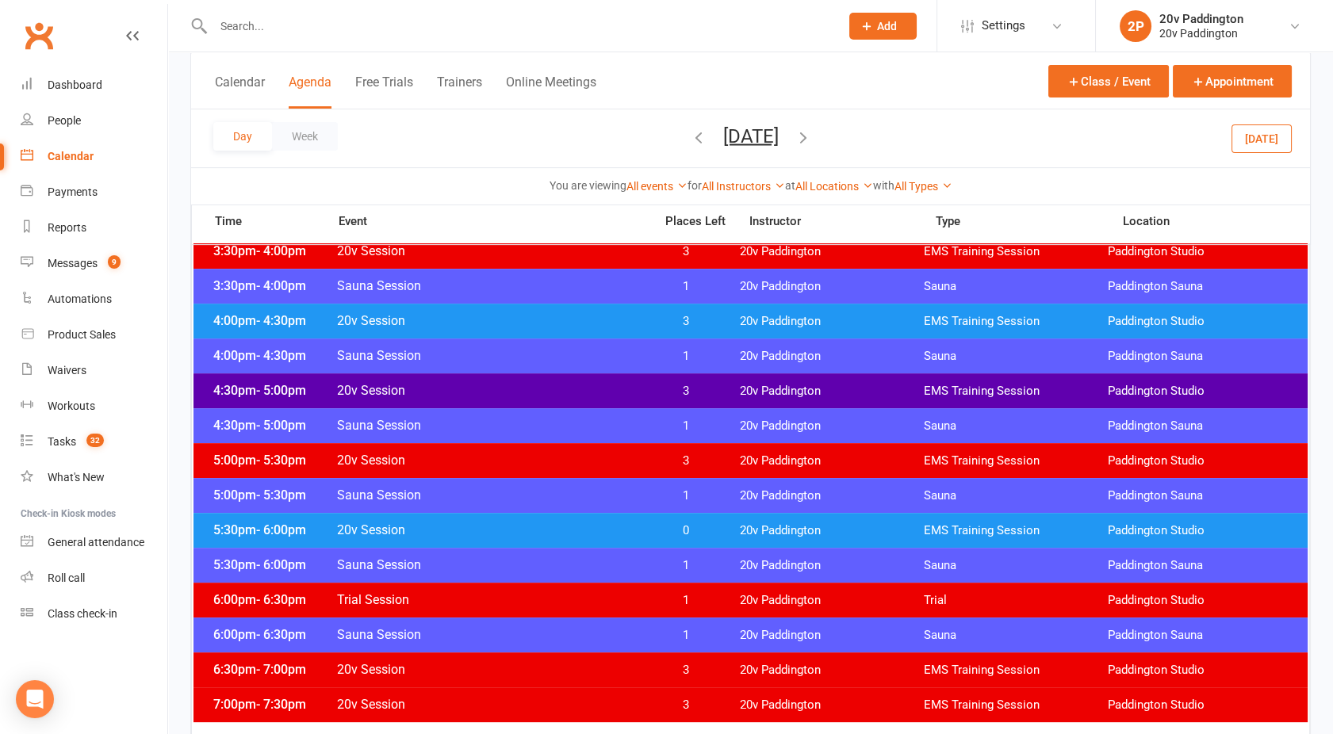
click at [527, 388] on span "20v Session" at bounding box center [490, 390] width 308 height 15
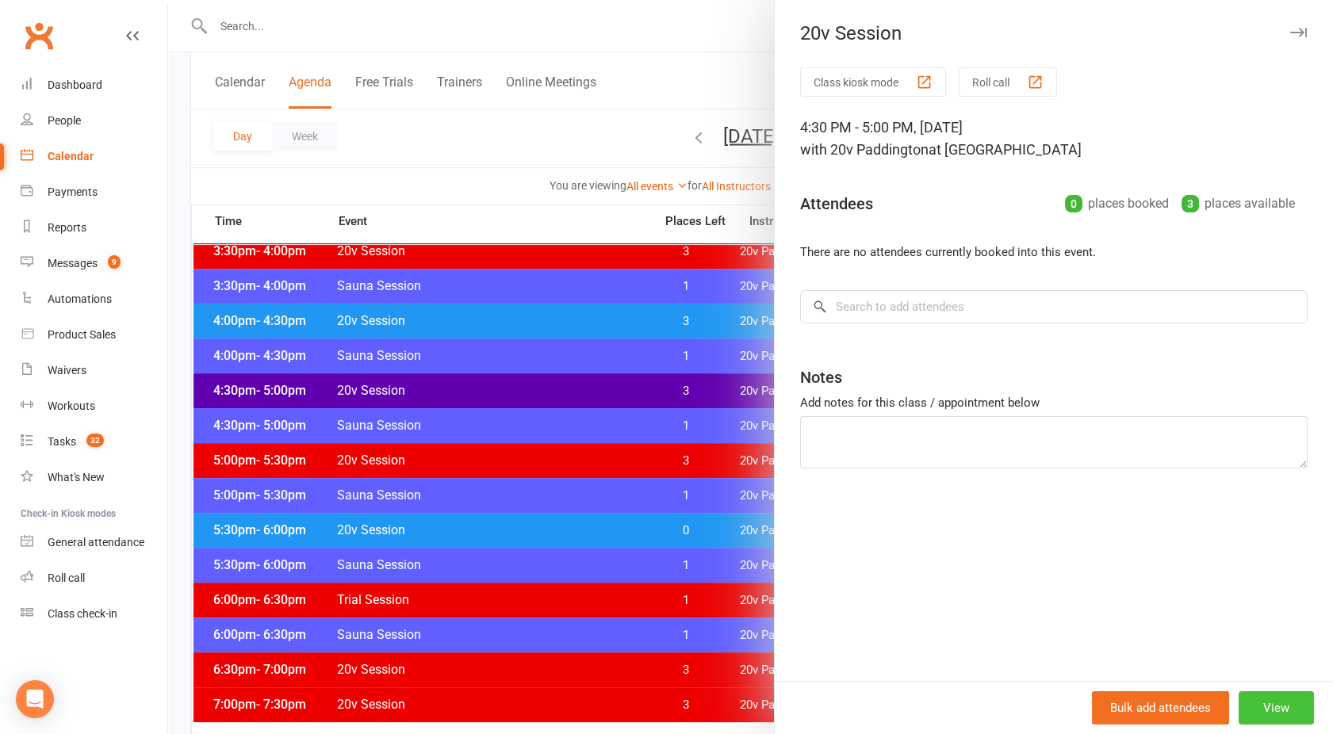
click at [1257, 706] on button "View" at bounding box center [1275, 707] width 75 height 33
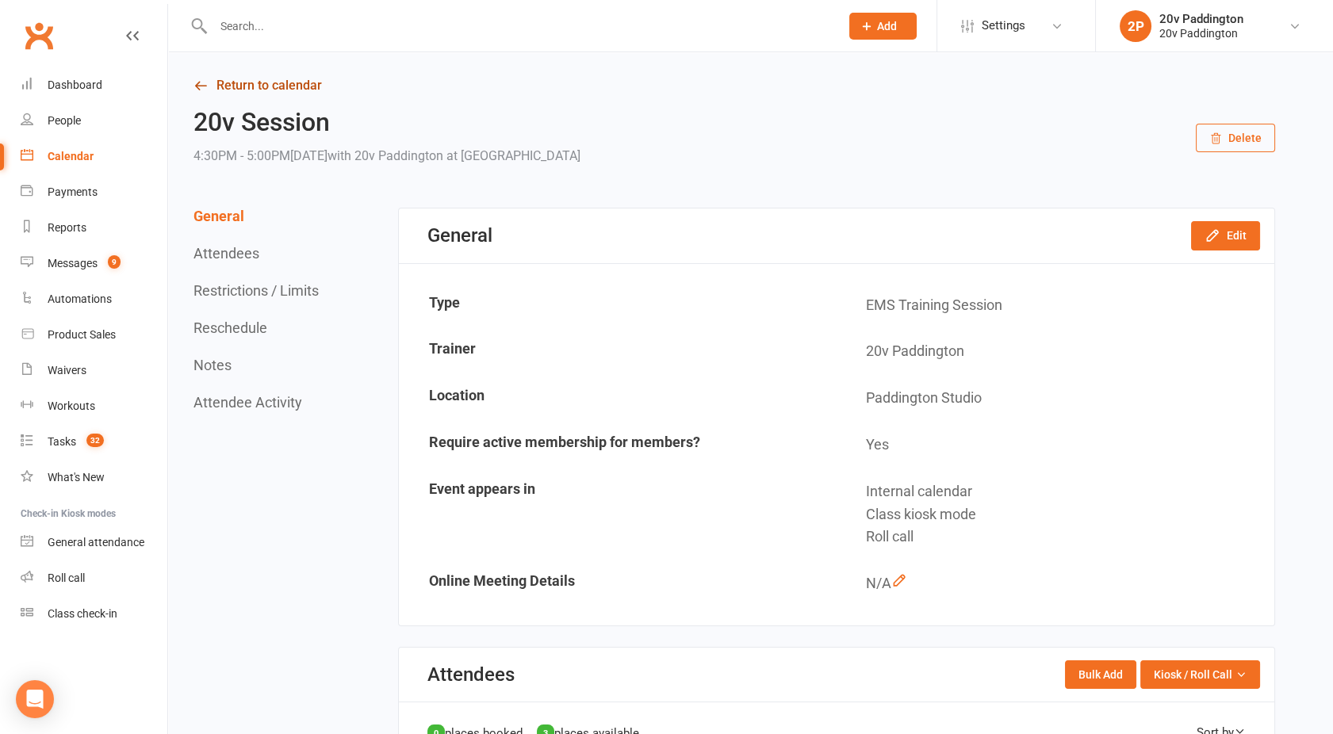
click at [233, 86] on link "Return to calendar" at bounding box center [734, 86] width 1082 height 22
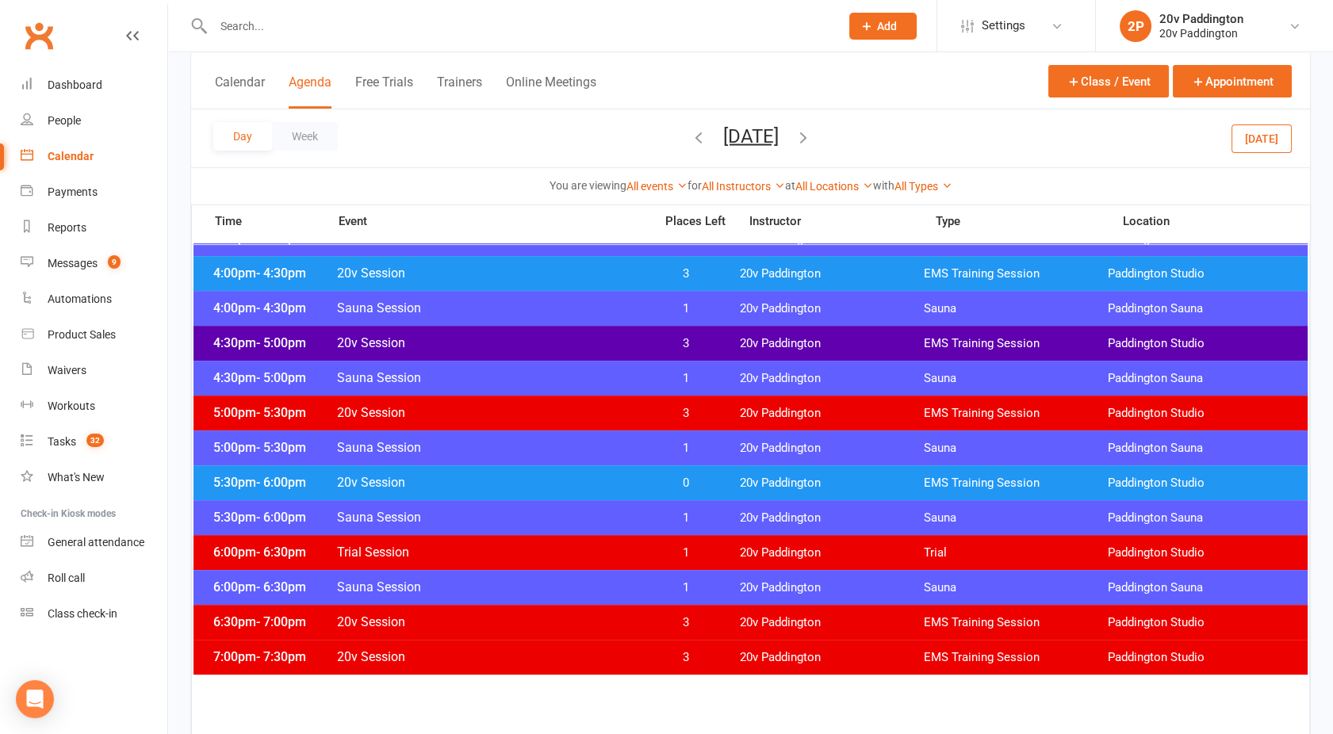
scroll to position [1275, 0]
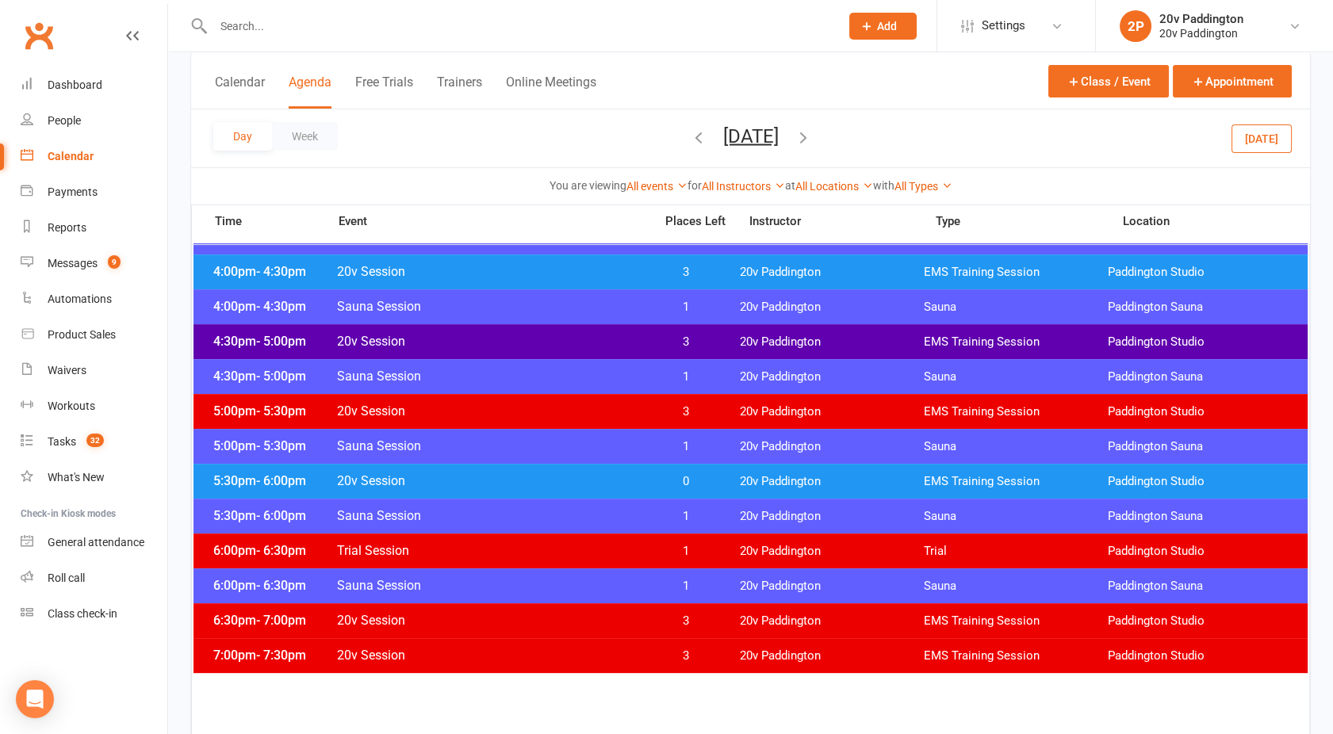
click at [554, 346] on span "20v Session" at bounding box center [490, 341] width 308 height 15
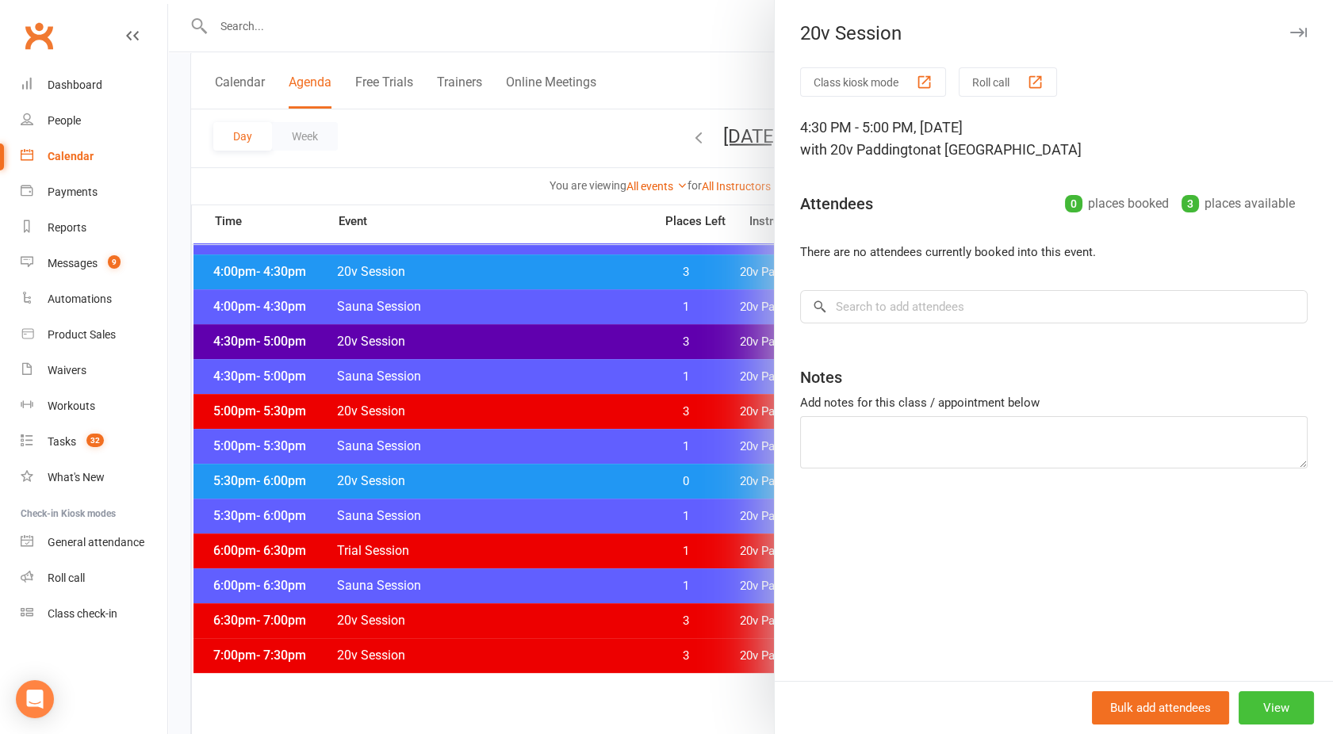
click at [1269, 714] on button "View" at bounding box center [1275, 707] width 75 height 33
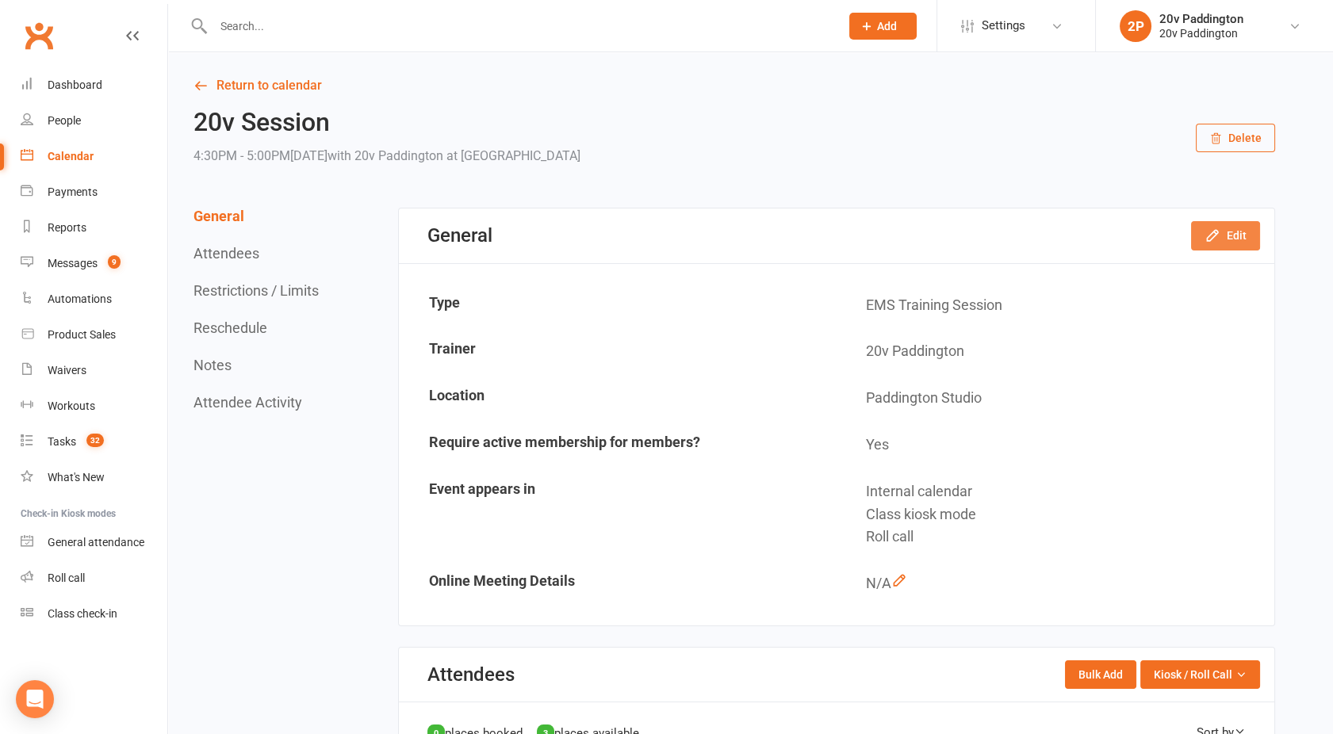
click at [1212, 231] on icon "button" at bounding box center [1212, 236] width 16 height 16
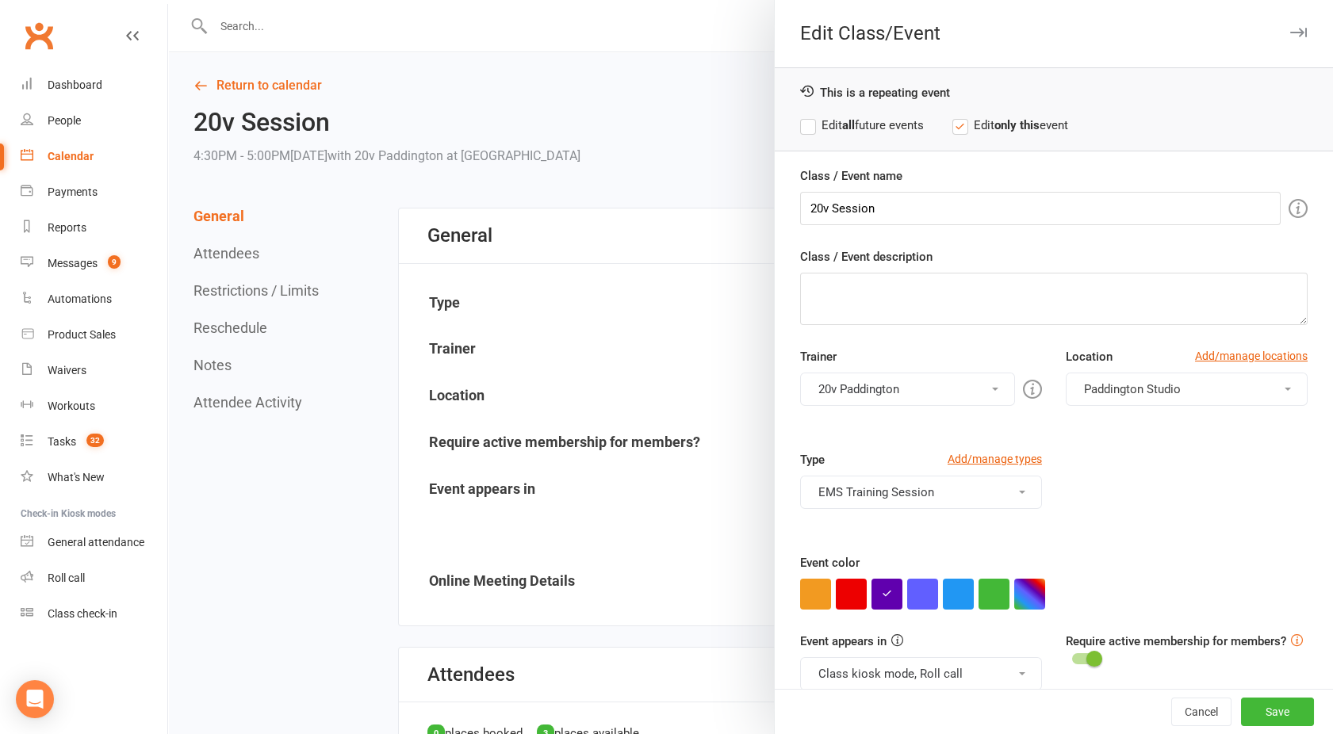
scroll to position [22, 0]
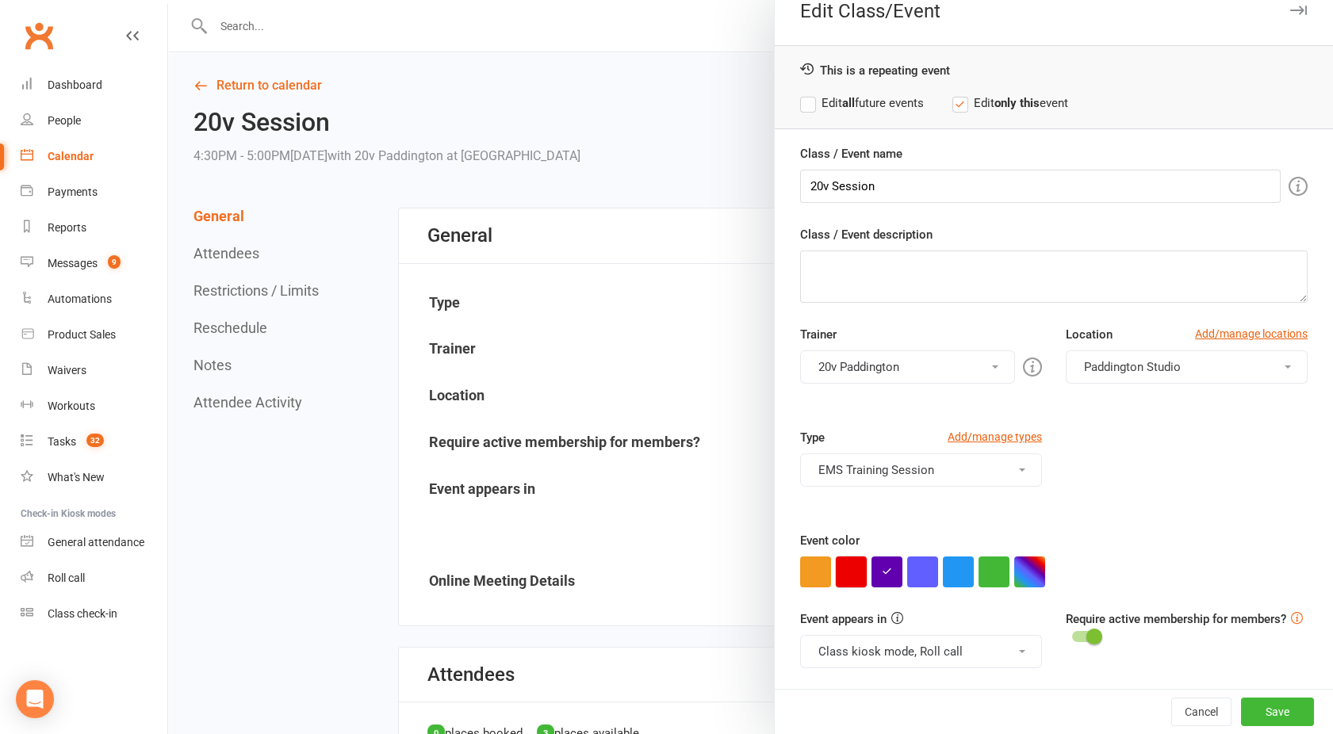
click at [840, 570] on button "button" at bounding box center [851, 572] width 31 height 31
click at [874, 640] on button "Class kiosk mode, Roll call" at bounding box center [921, 651] width 242 height 33
click at [876, 674] on link "Clubworx website calendar and Member portal" at bounding box center [936, 690] width 270 height 32
click at [853, 646] on button "Class kiosk mode, Roll call, Clubworx website calendar and Member portal" at bounding box center [921, 651] width 242 height 33
click at [866, 688] on link "Clubworx website calendar and Member portal" at bounding box center [943, 690] width 285 height 32
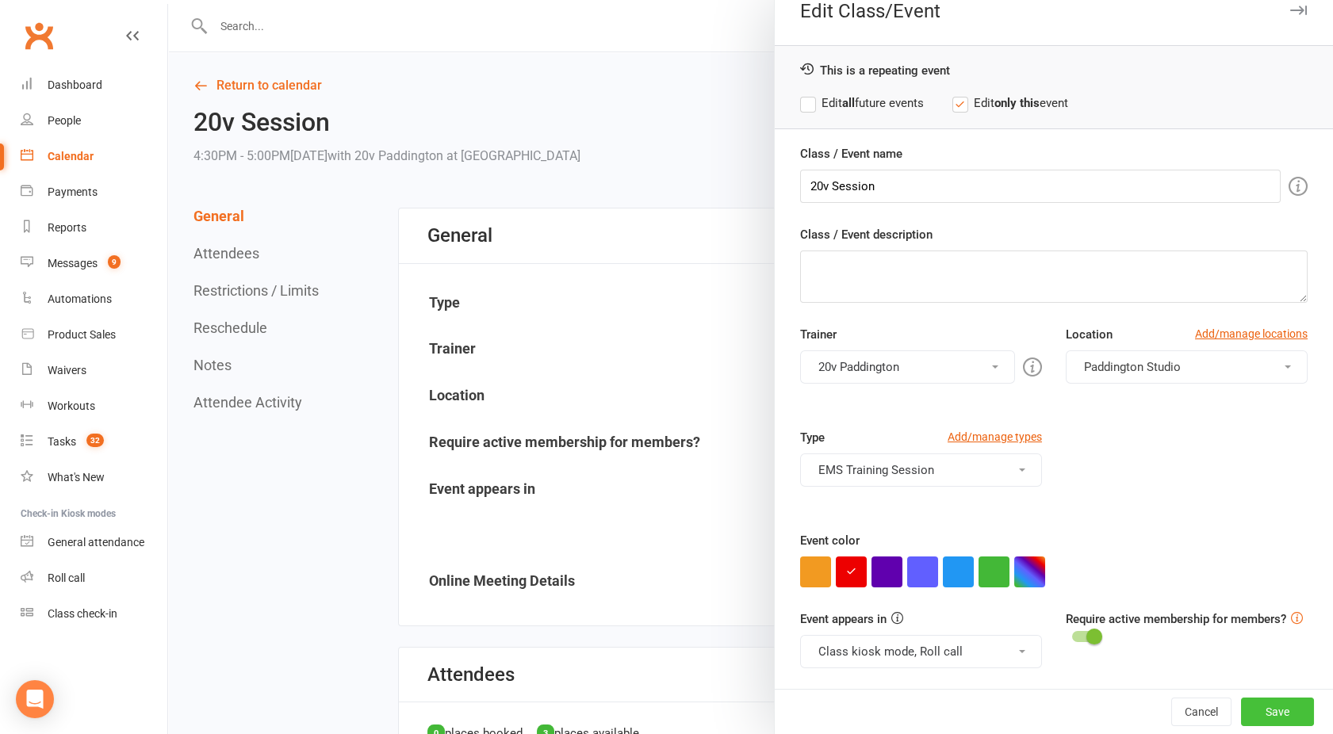
click at [1254, 704] on button "Save" at bounding box center [1277, 712] width 73 height 29
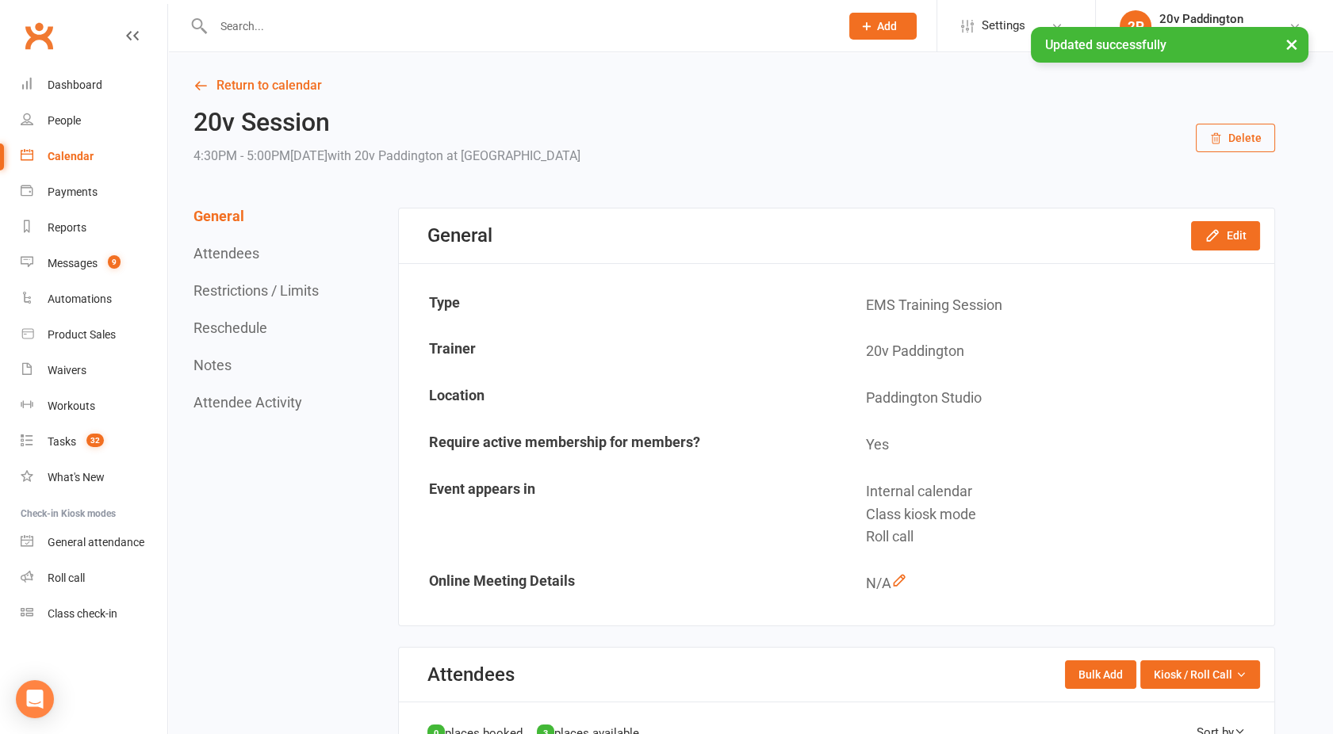
click at [241, 27] on div "× Updated successfully" at bounding box center [656, 27] width 1312 height 0
click at [241, 75] on link "Return to calendar" at bounding box center [734, 86] width 1082 height 22
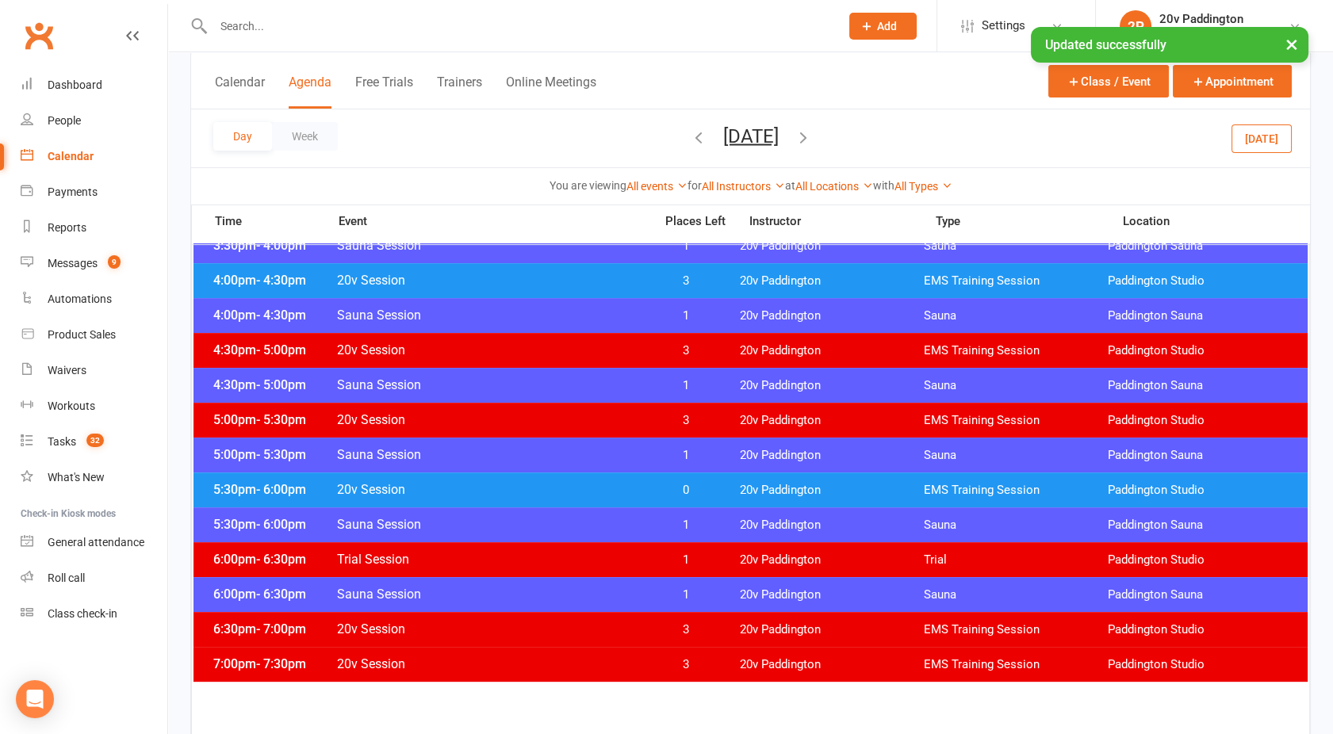
scroll to position [1269, 0]
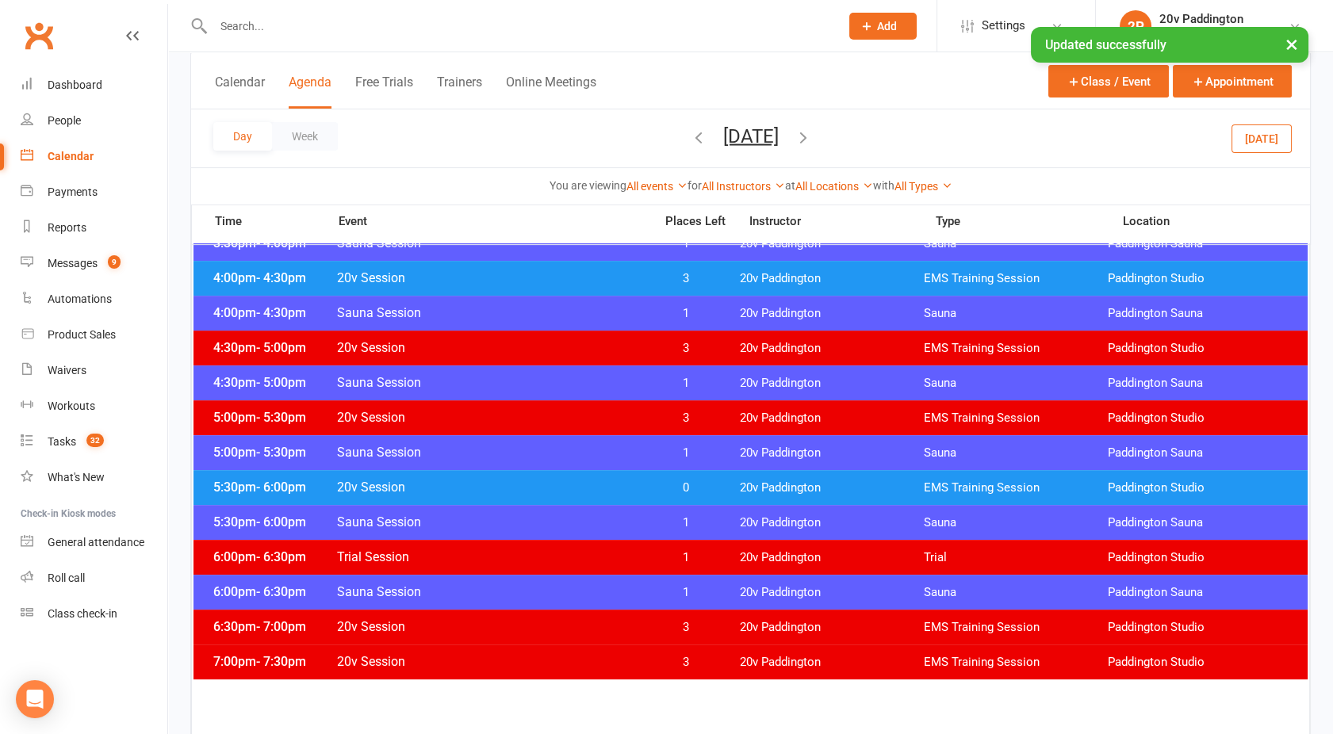
click at [496, 416] on span "20v Session" at bounding box center [490, 417] width 308 height 15
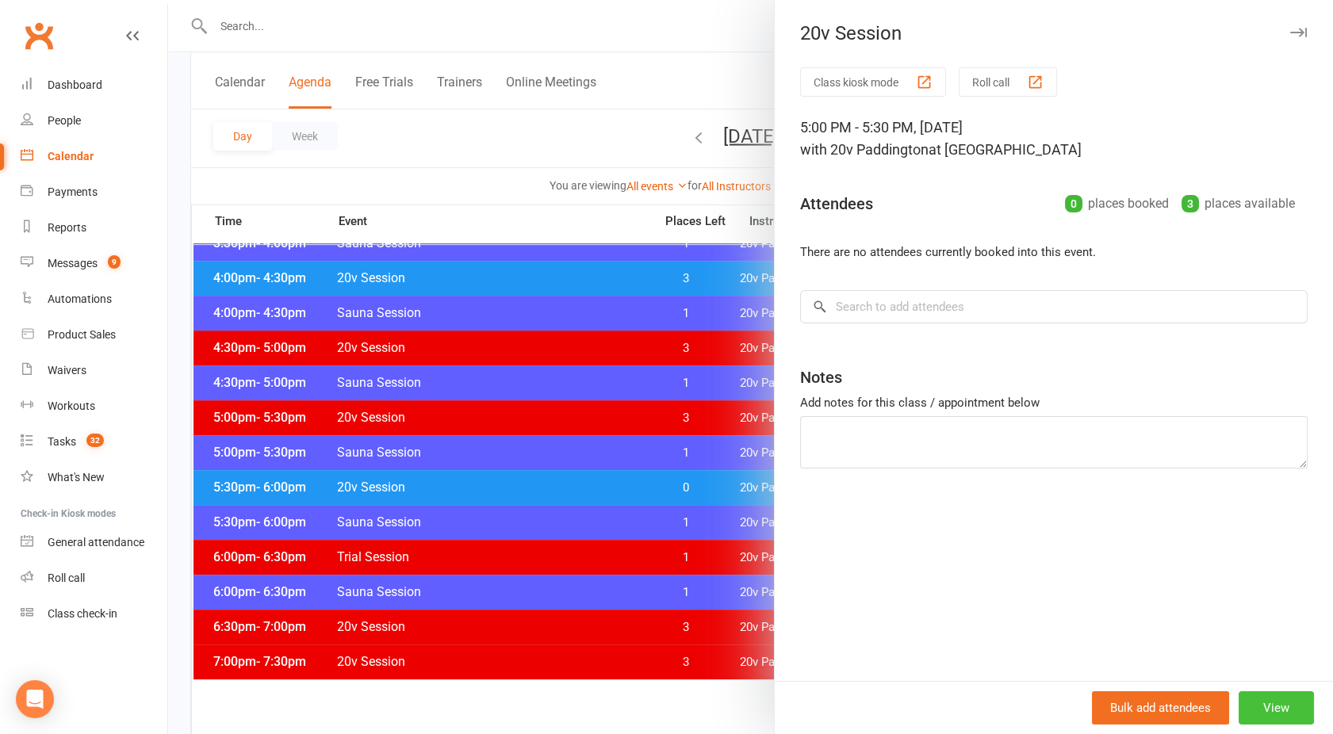
click at [1275, 707] on button "View" at bounding box center [1275, 707] width 75 height 33
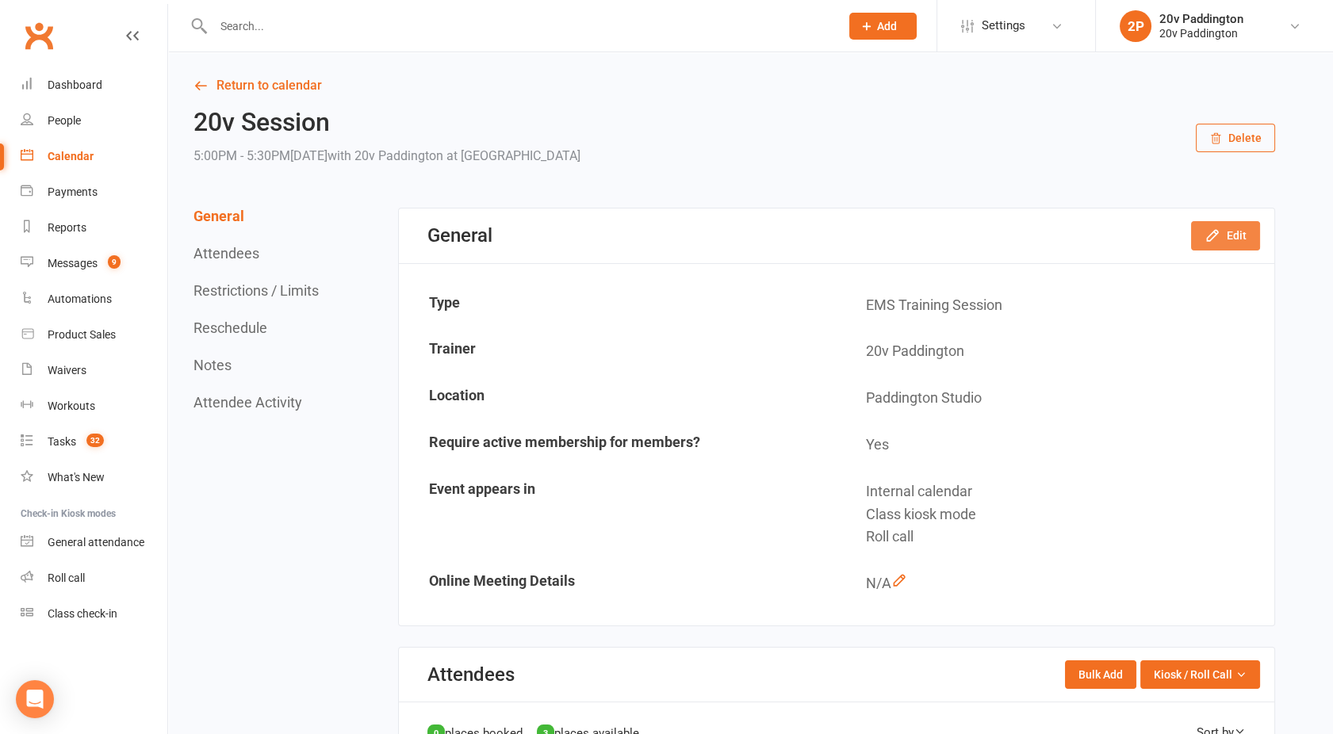
click at [1205, 241] on icon "button" at bounding box center [1212, 236] width 16 height 16
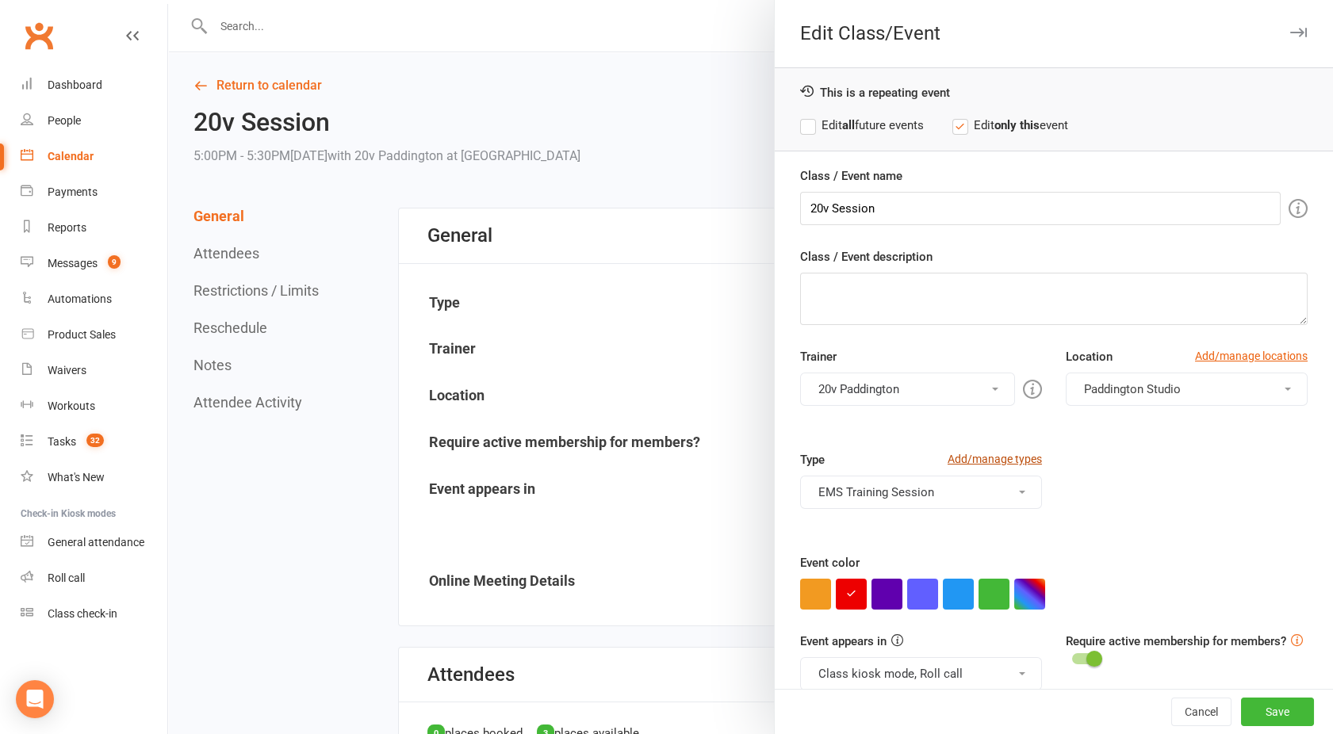
scroll to position [22, 0]
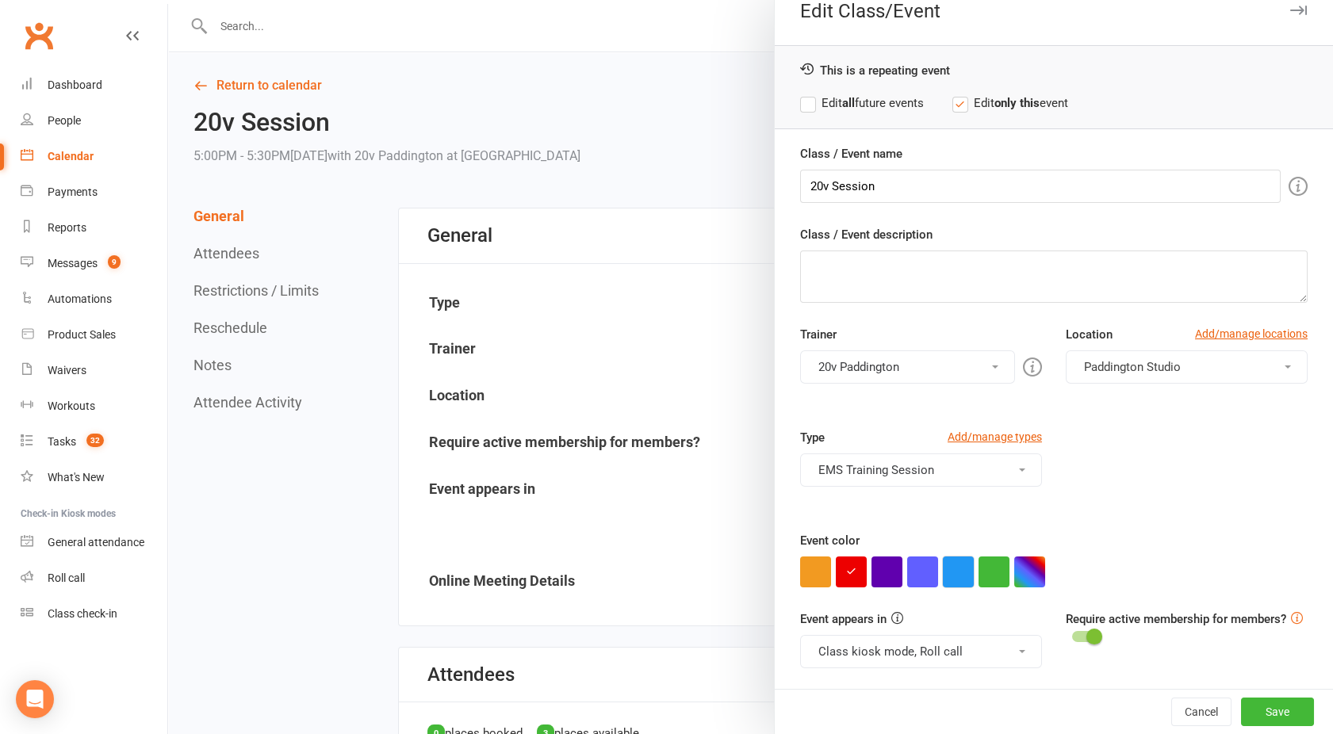
click at [953, 559] on button "button" at bounding box center [958, 572] width 31 height 31
click at [897, 650] on button "Class kiosk mode, Roll call" at bounding box center [921, 651] width 242 height 33
click at [870, 688] on link "Clubworx website calendar and Member portal" at bounding box center [936, 690] width 270 height 32
click at [1246, 717] on button "Save" at bounding box center [1277, 712] width 73 height 29
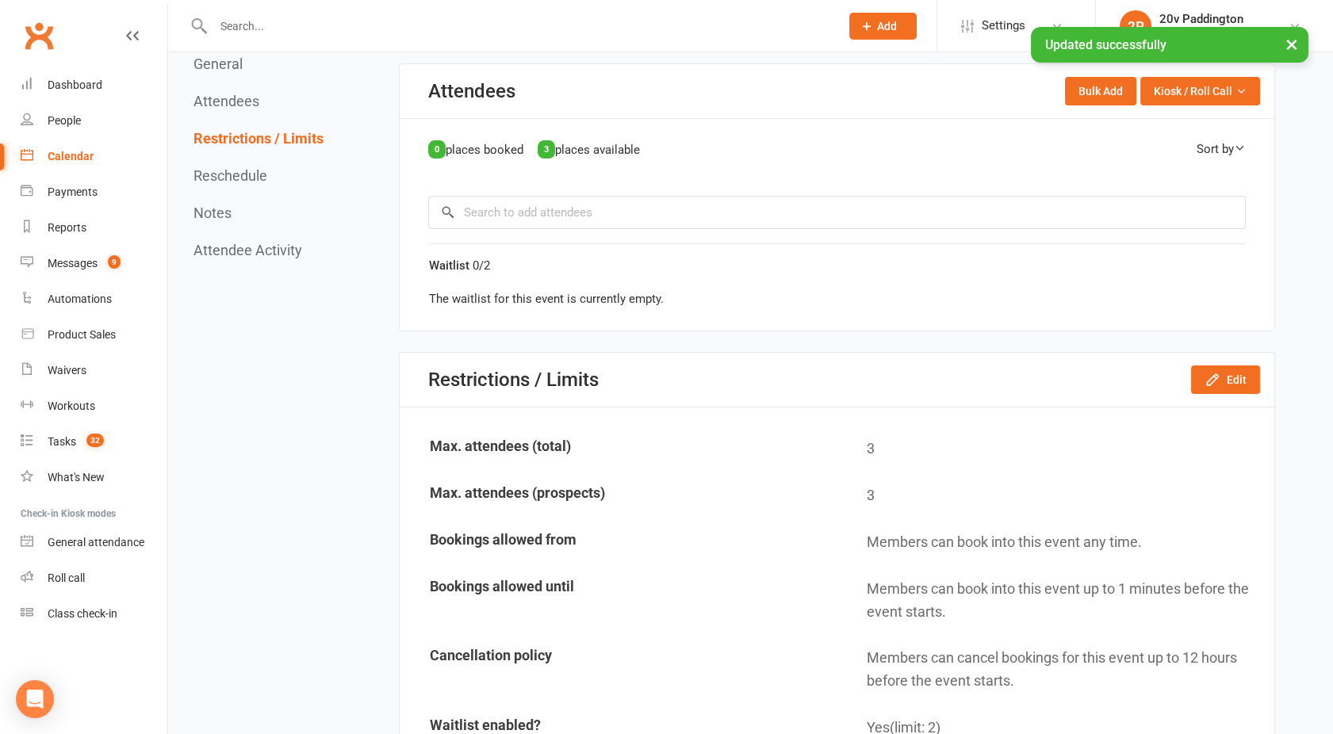
scroll to position [668, 0]
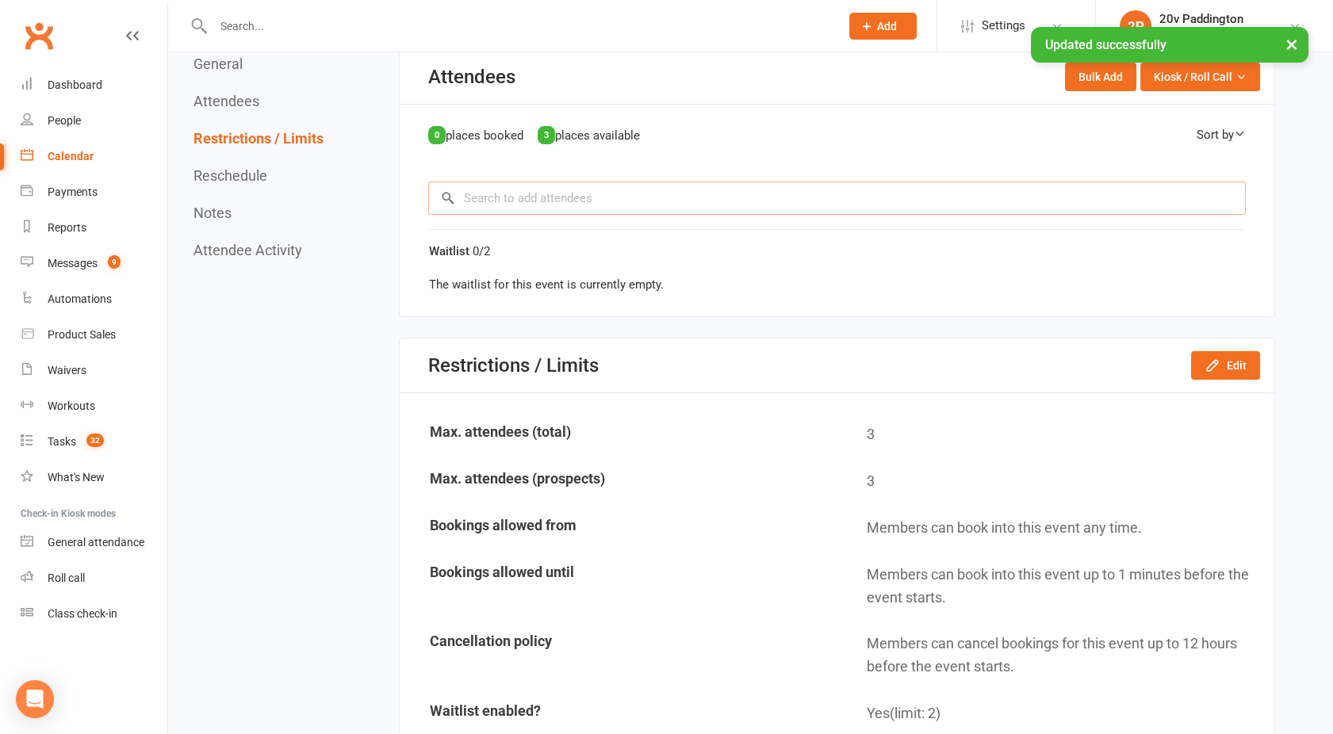
click at [524, 197] on input "search" at bounding box center [836, 198] width 817 height 33
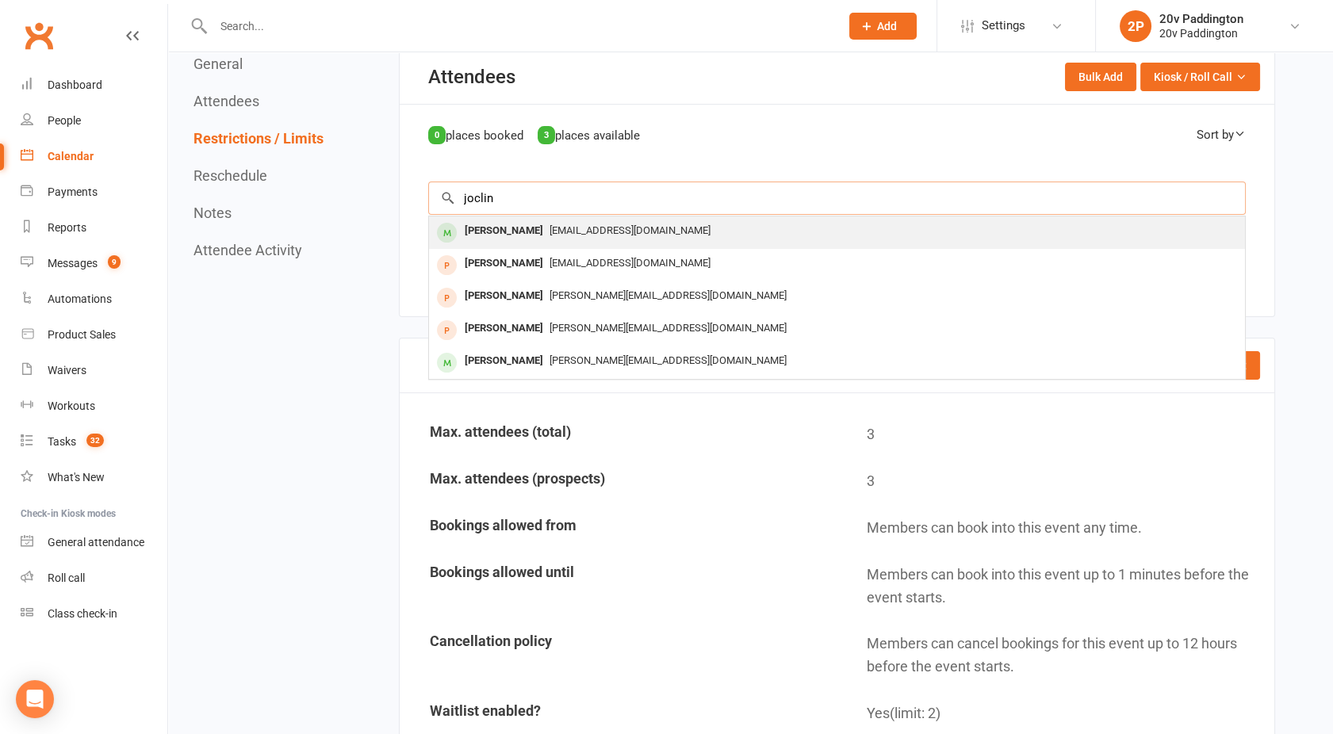
type input "joclin"
click at [526, 235] on div "Jocelin Vieira" at bounding box center [503, 231] width 91 height 23
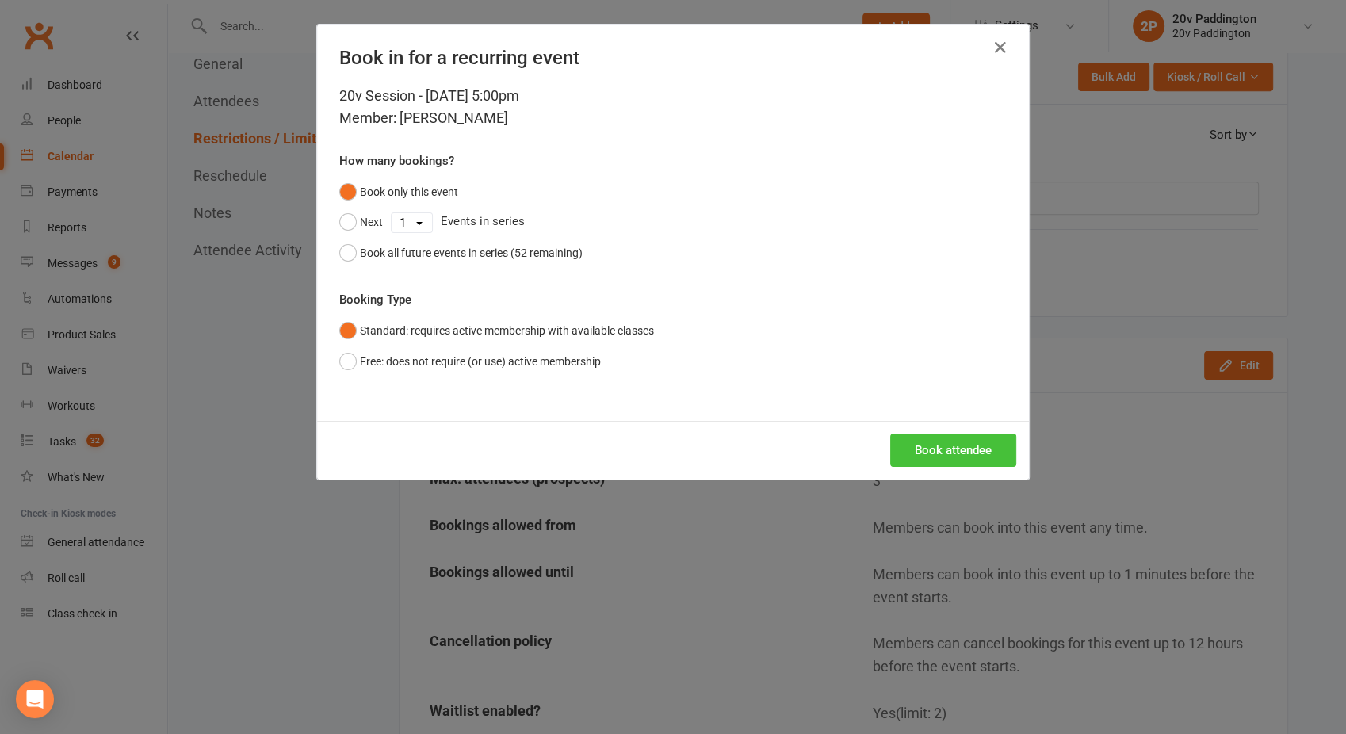
click at [951, 435] on button "Book attendee" at bounding box center [953, 450] width 126 height 33
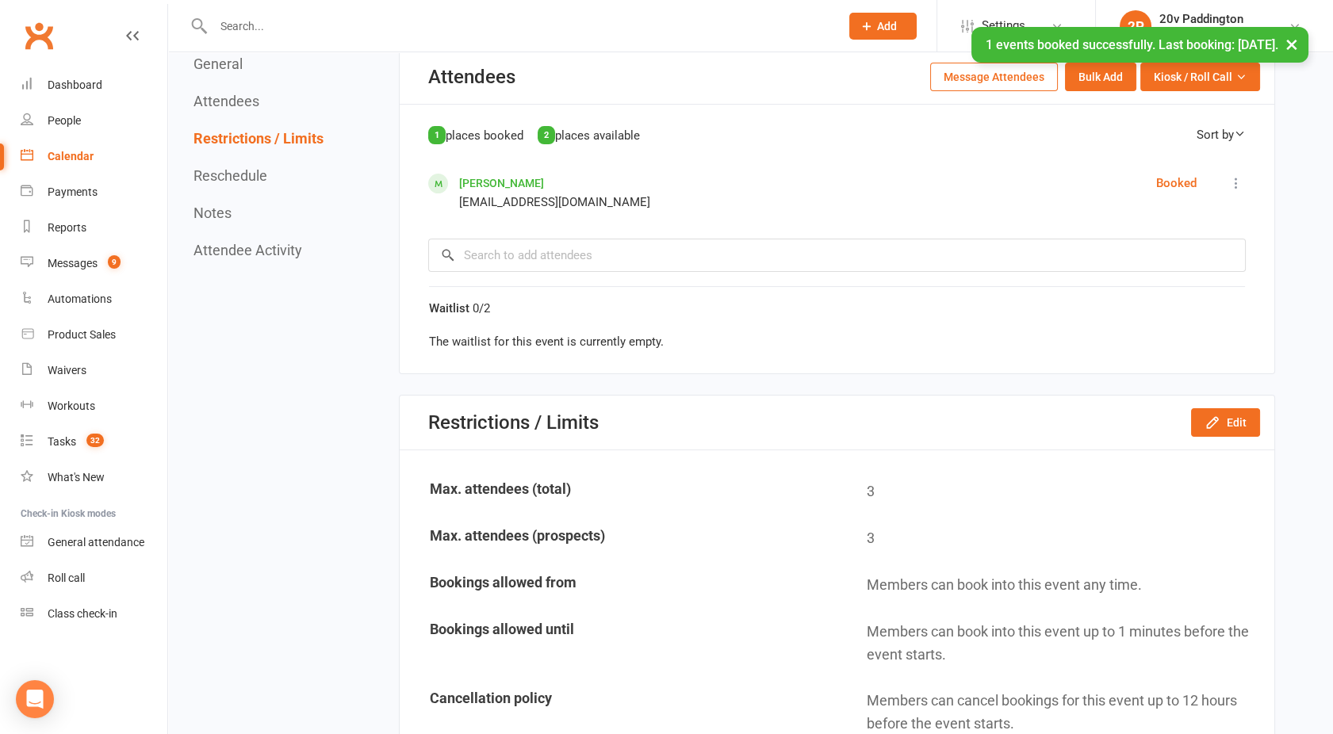
click at [496, 179] on link "Jocelin Vieira" at bounding box center [501, 183] width 85 height 13
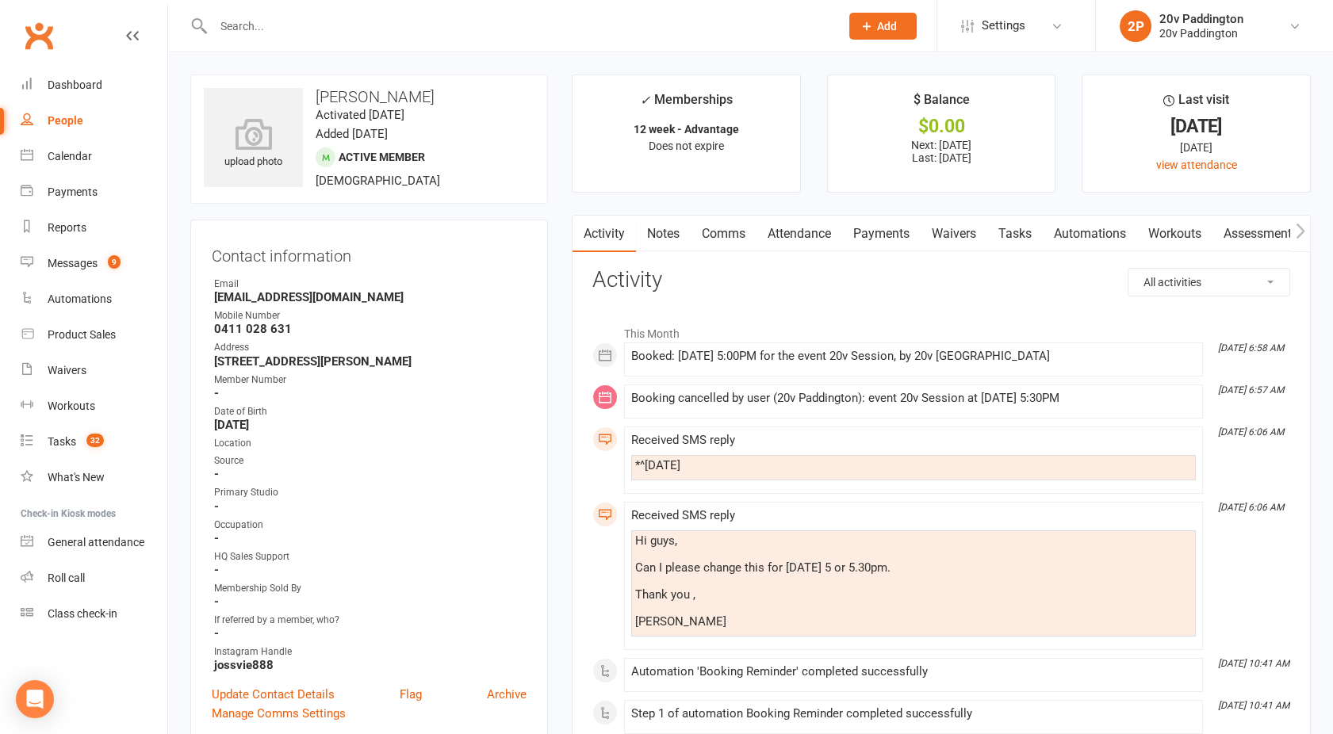
click at [725, 237] on link "Comms" at bounding box center [724, 234] width 66 height 36
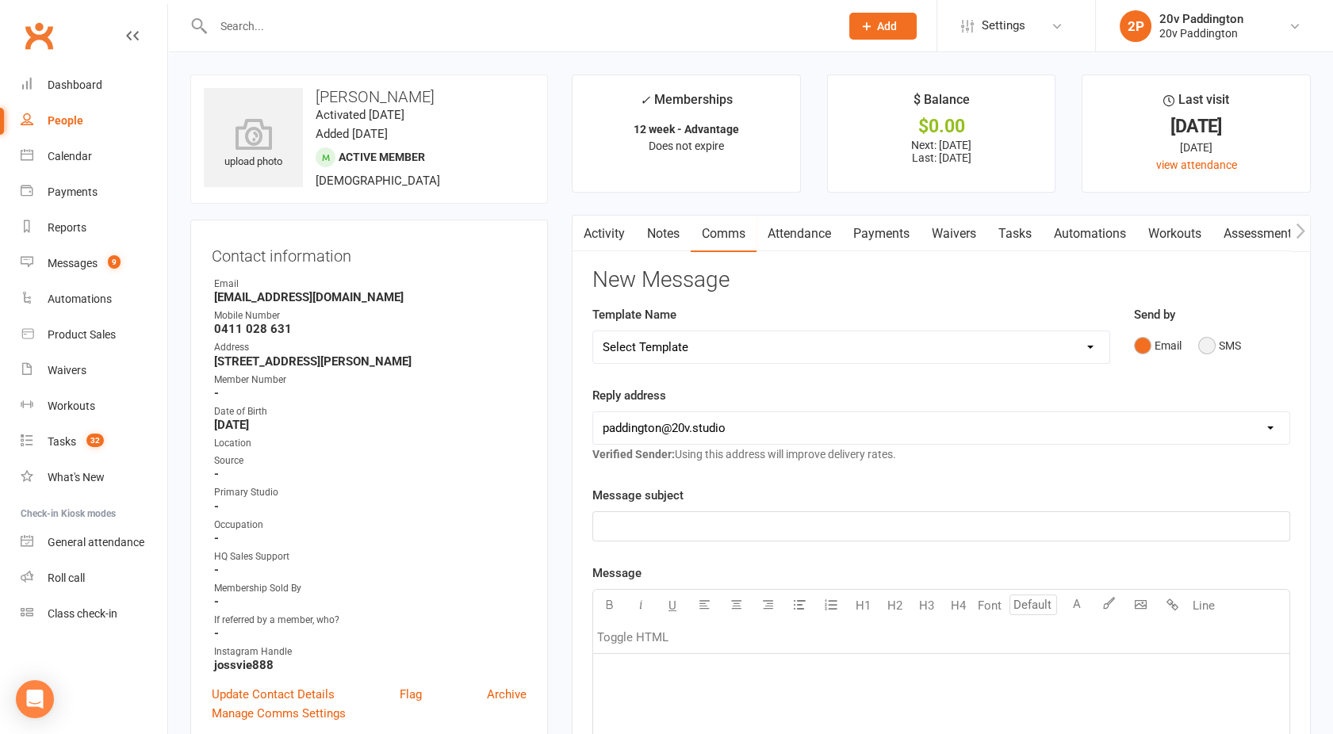
click at [1225, 349] on button "SMS" at bounding box center [1219, 346] width 43 height 30
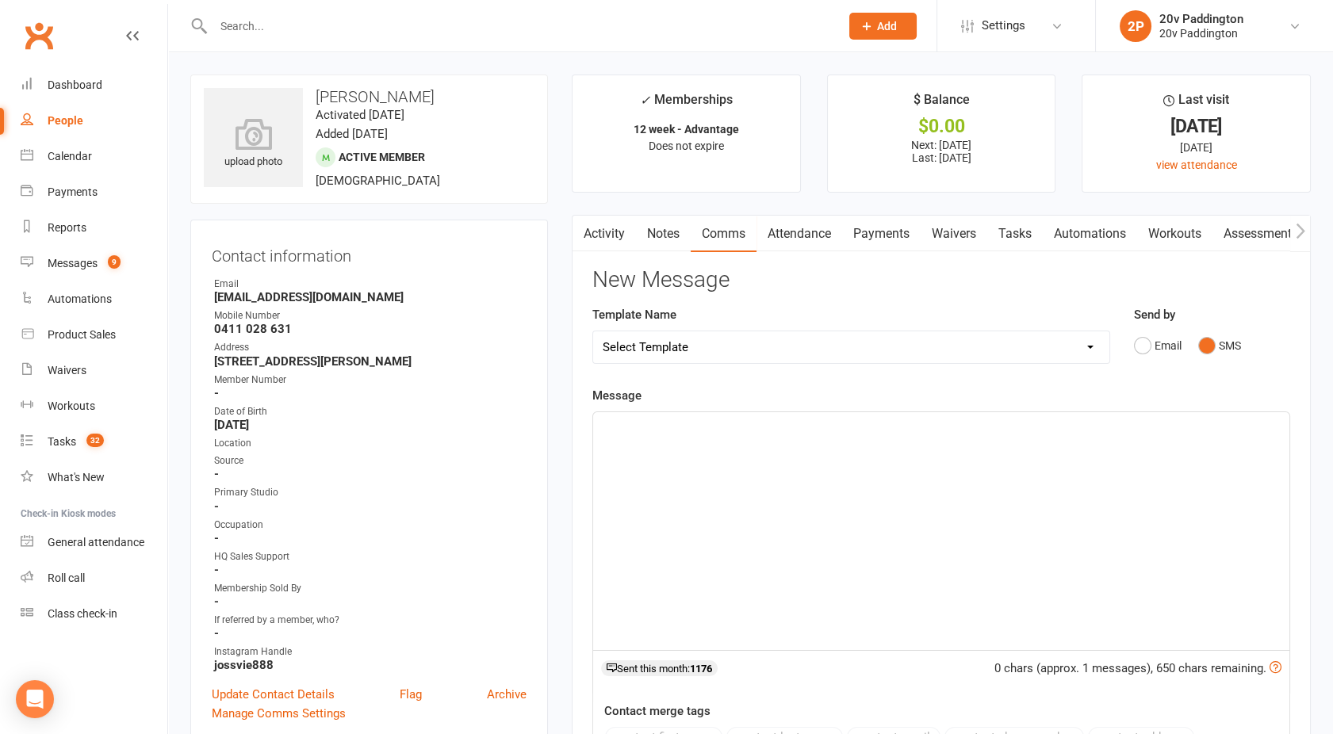
click at [951, 467] on div "﻿" at bounding box center [941, 531] width 696 height 238
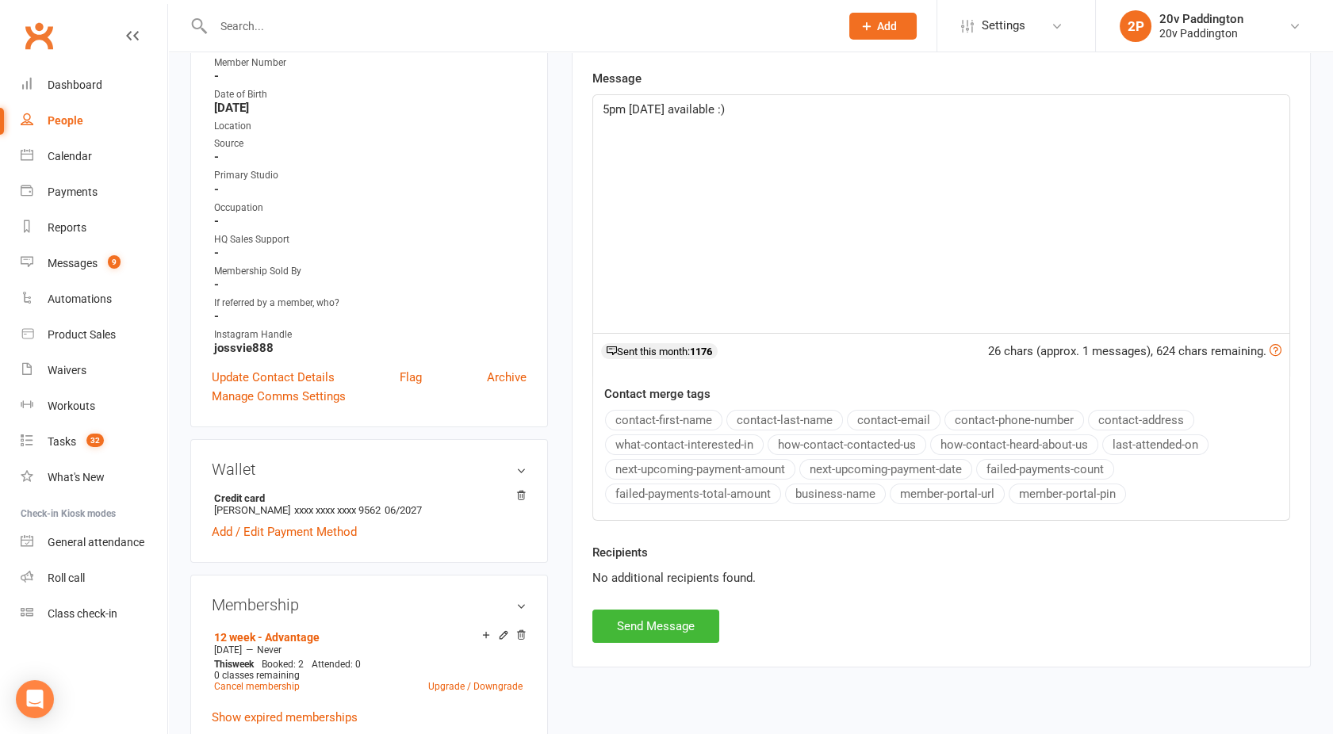
scroll to position [320, 0]
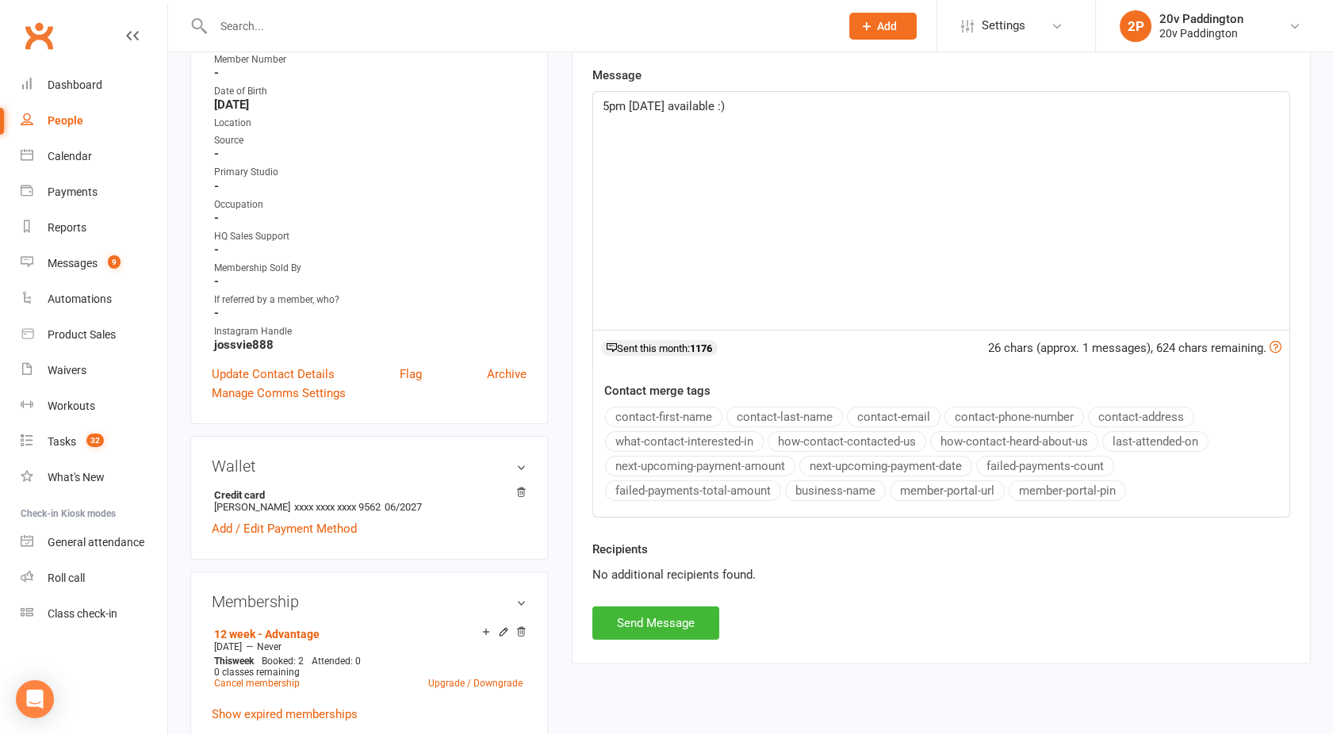
click at [600, 106] on div "5pm Wednesday available :)" at bounding box center [941, 211] width 696 height 238
click at [645, 618] on button "Send Message" at bounding box center [655, 623] width 127 height 33
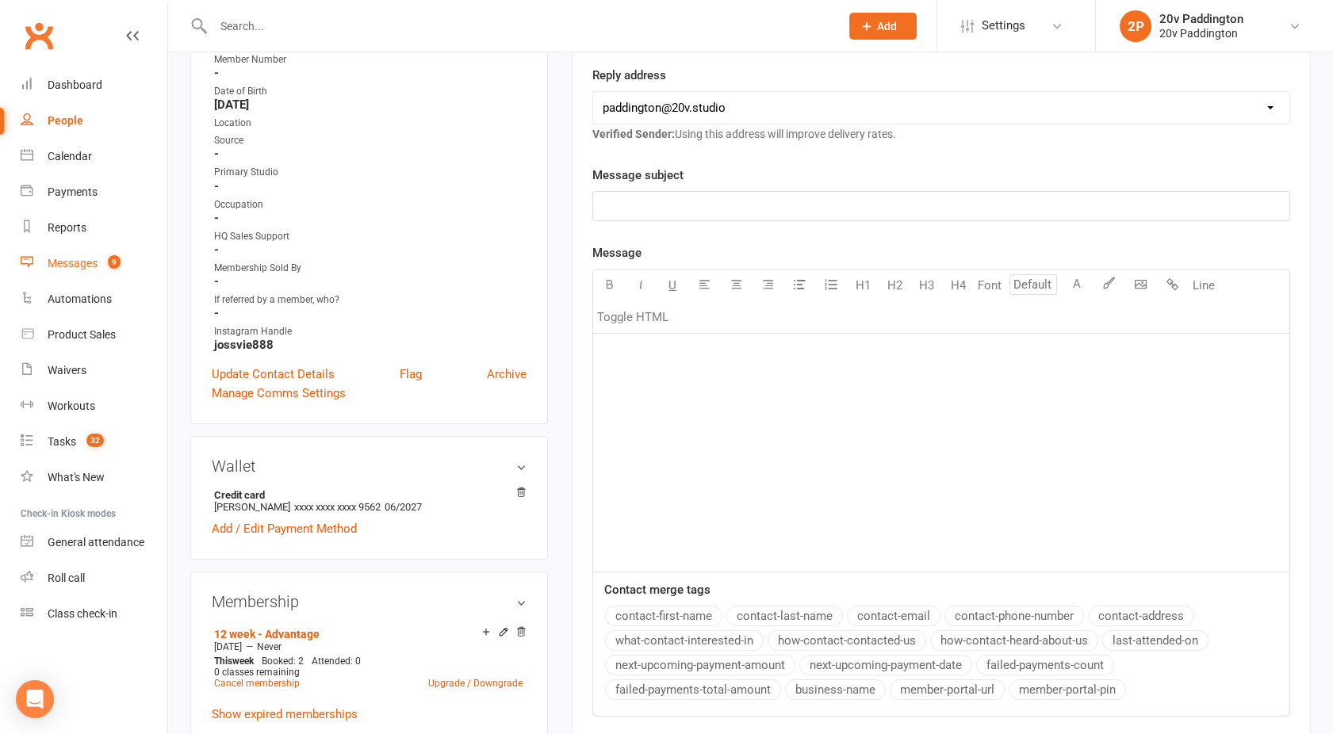
click at [69, 265] on div "Messages" at bounding box center [73, 263] width 50 height 13
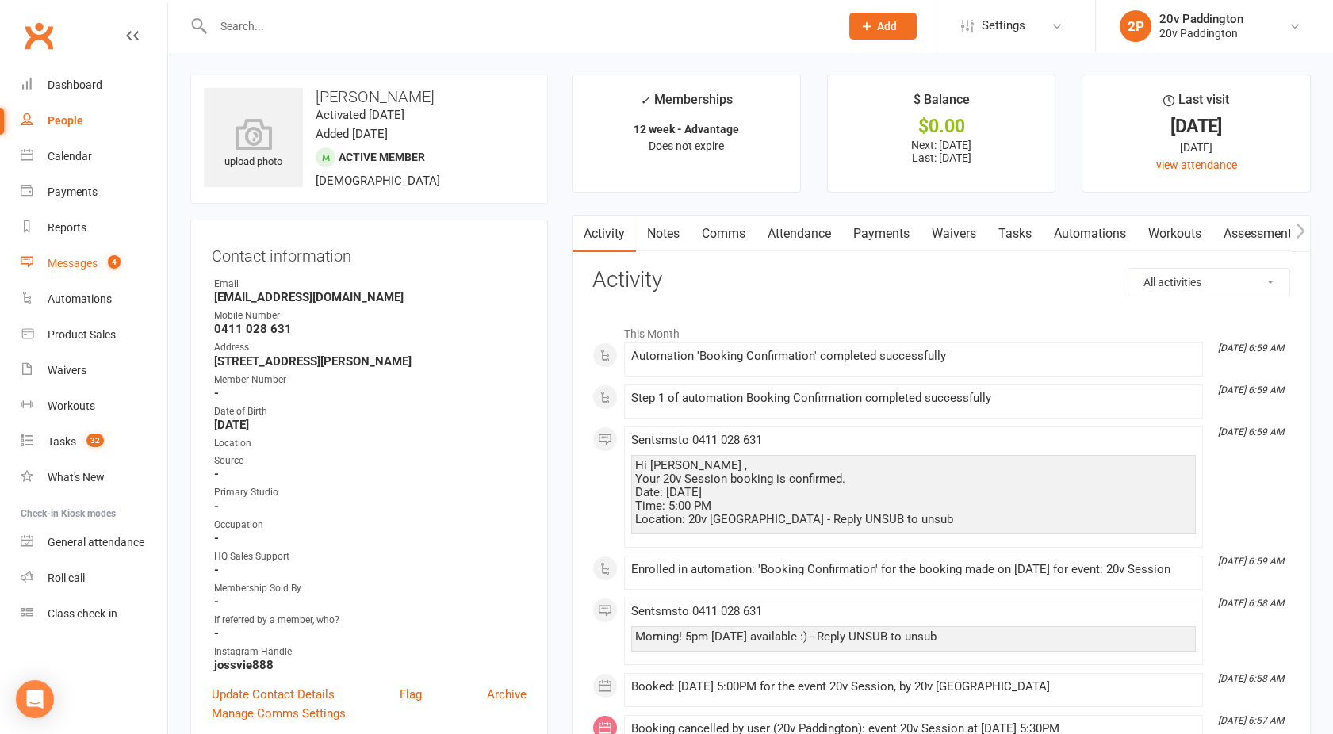
click at [48, 265] on div "Messages" at bounding box center [73, 263] width 50 height 13
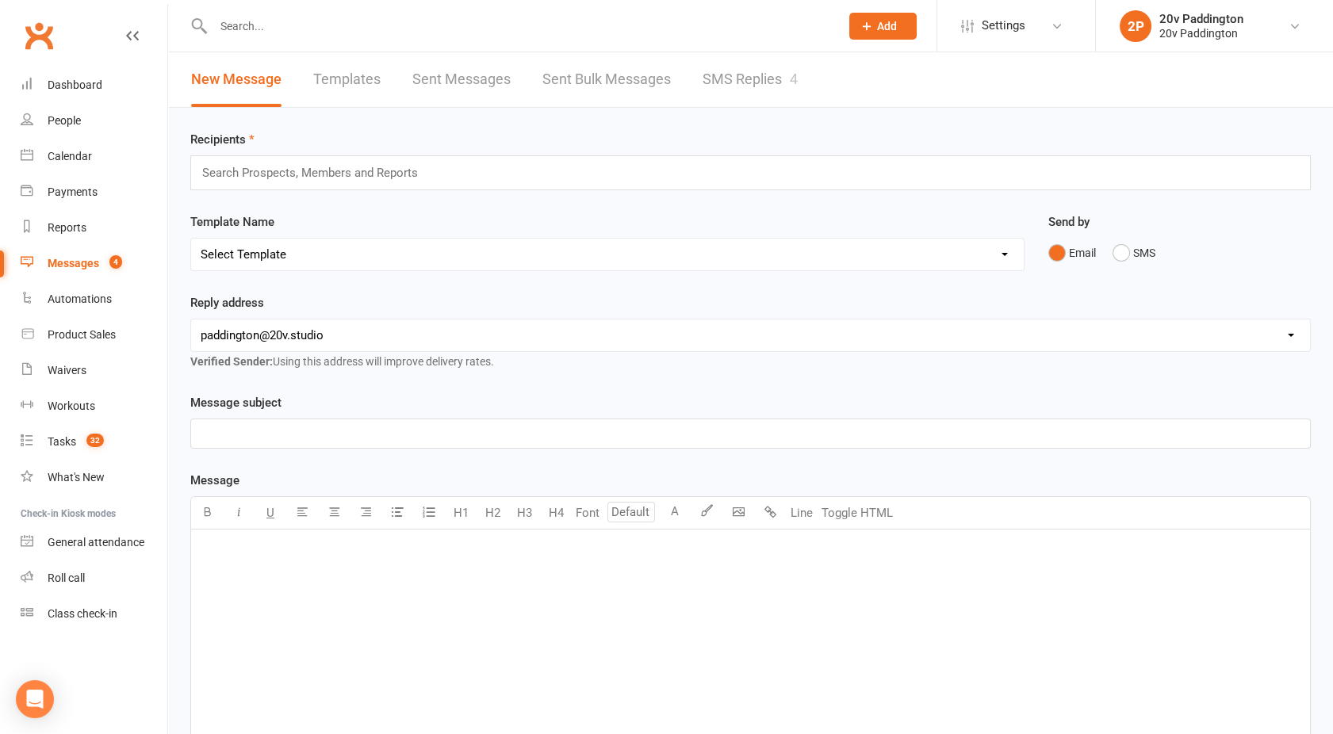
click at [730, 82] on link "SMS Replies 4" at bounding box center [750, 79] width 95 height 55
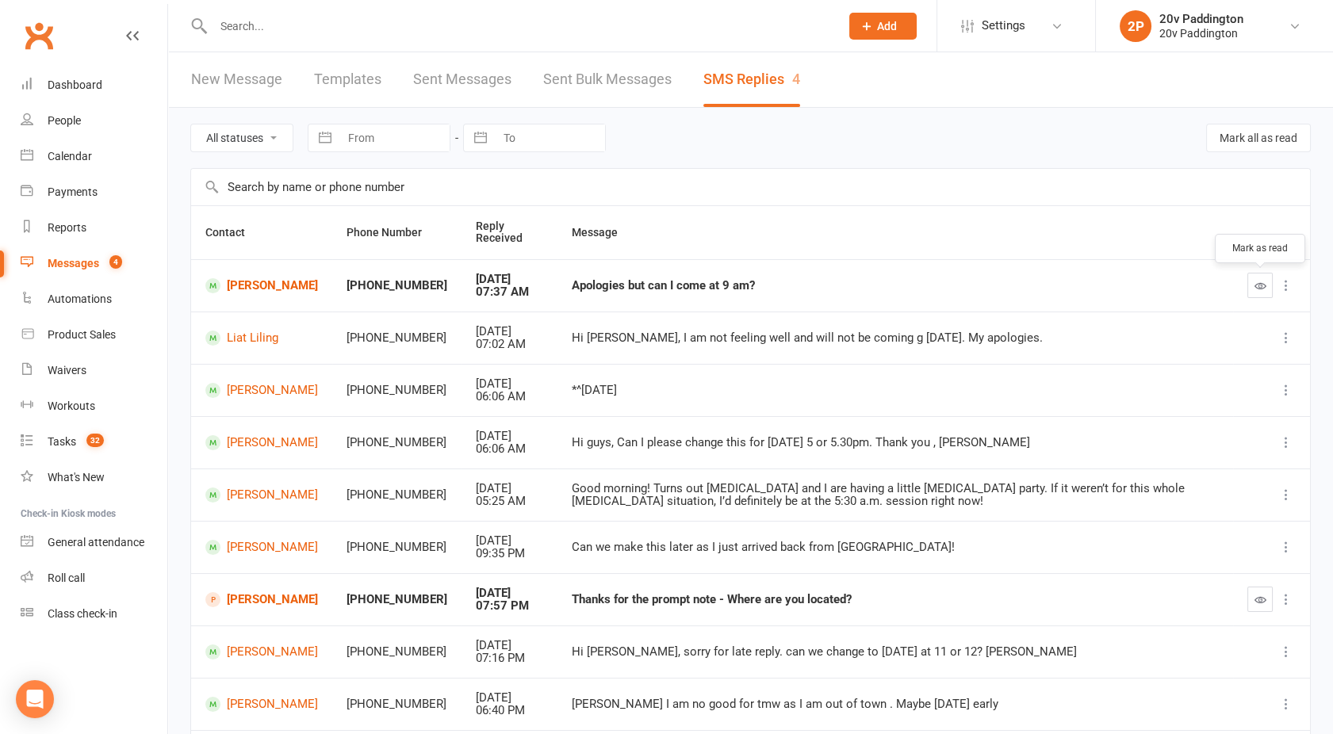
click at [1199, 273] on button "button" at bounding box center [1259, 285] width 25 height 25
click at [76, 161] on div "Calendar" at bounding box center [70, 156] width 44 height 13
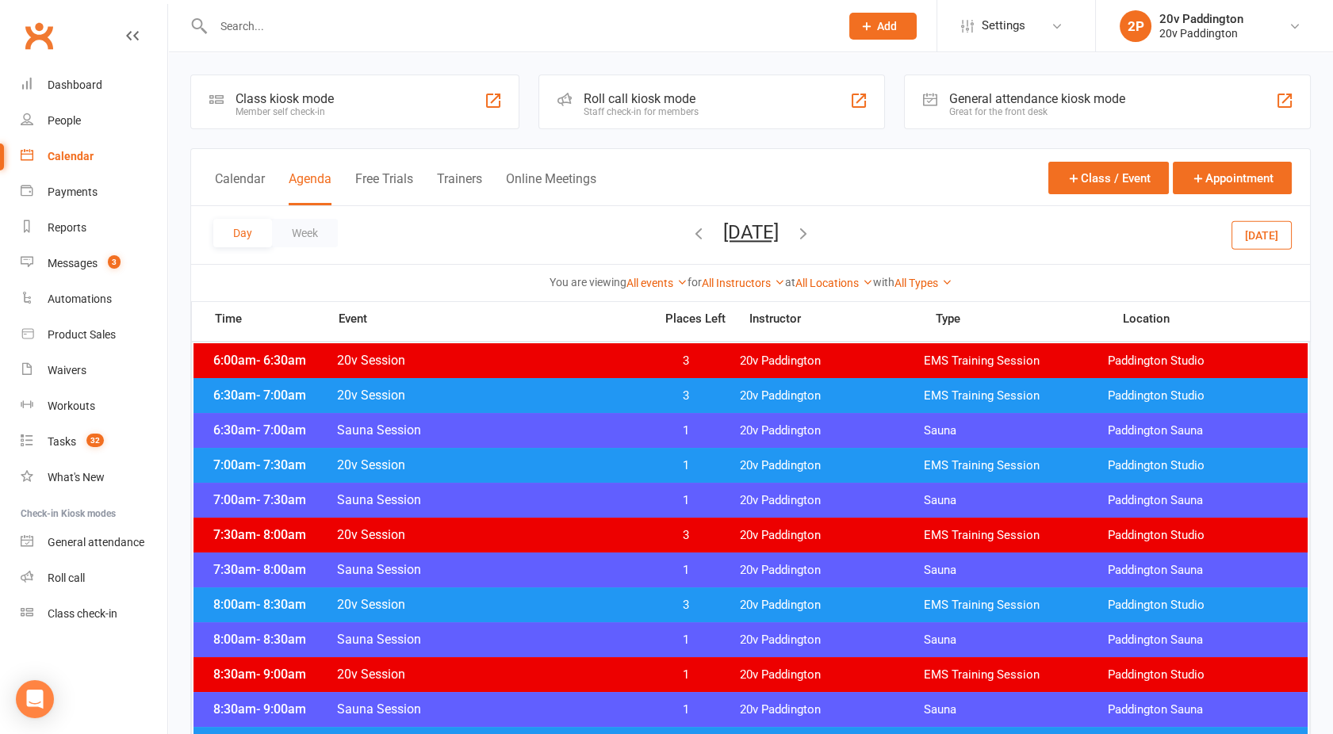
click at [1199, 231] on button "[DATE]" at bounding box center [1261, 234] width 60 height 29
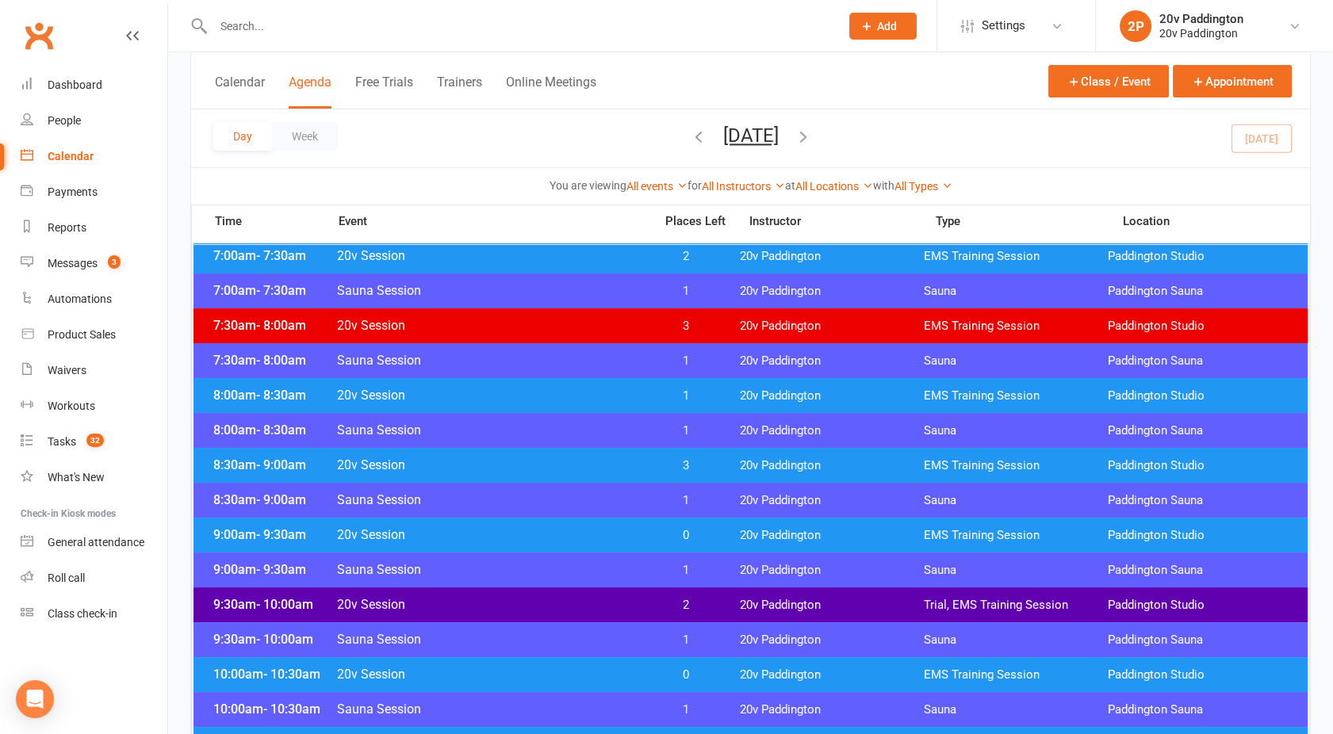
scroll to position [253, 0]
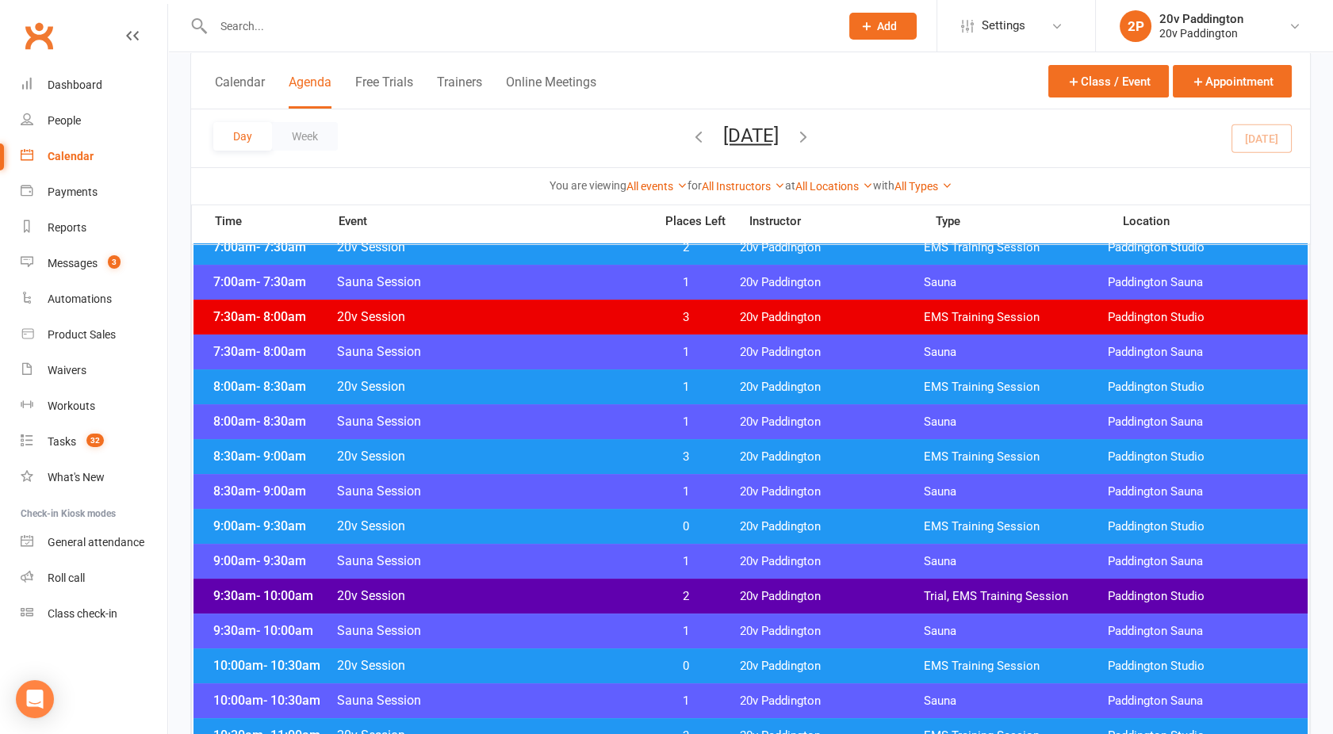
click at [580, 525] on span "20v Session" at bounding box center [490, 526] width 308 height 15
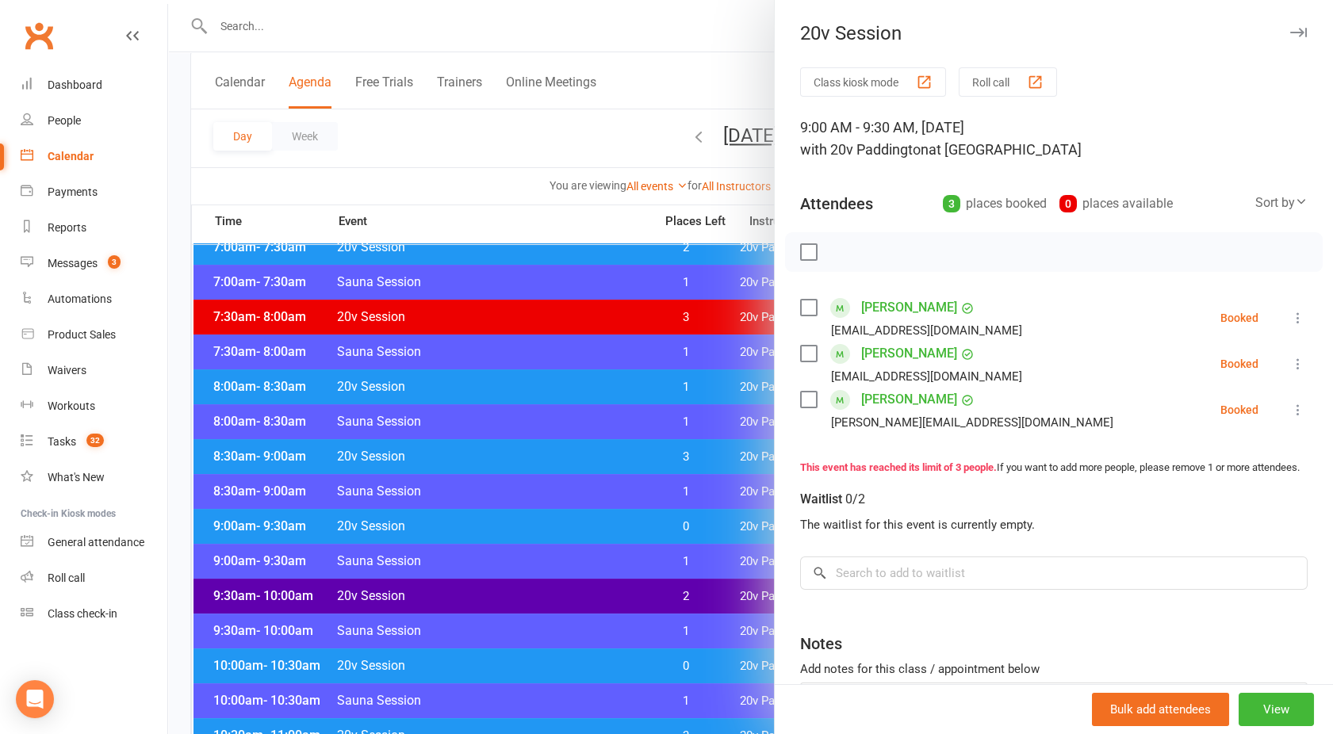
click at [580, 525] on div at bounding box center [750, 367] width 1165 height 734
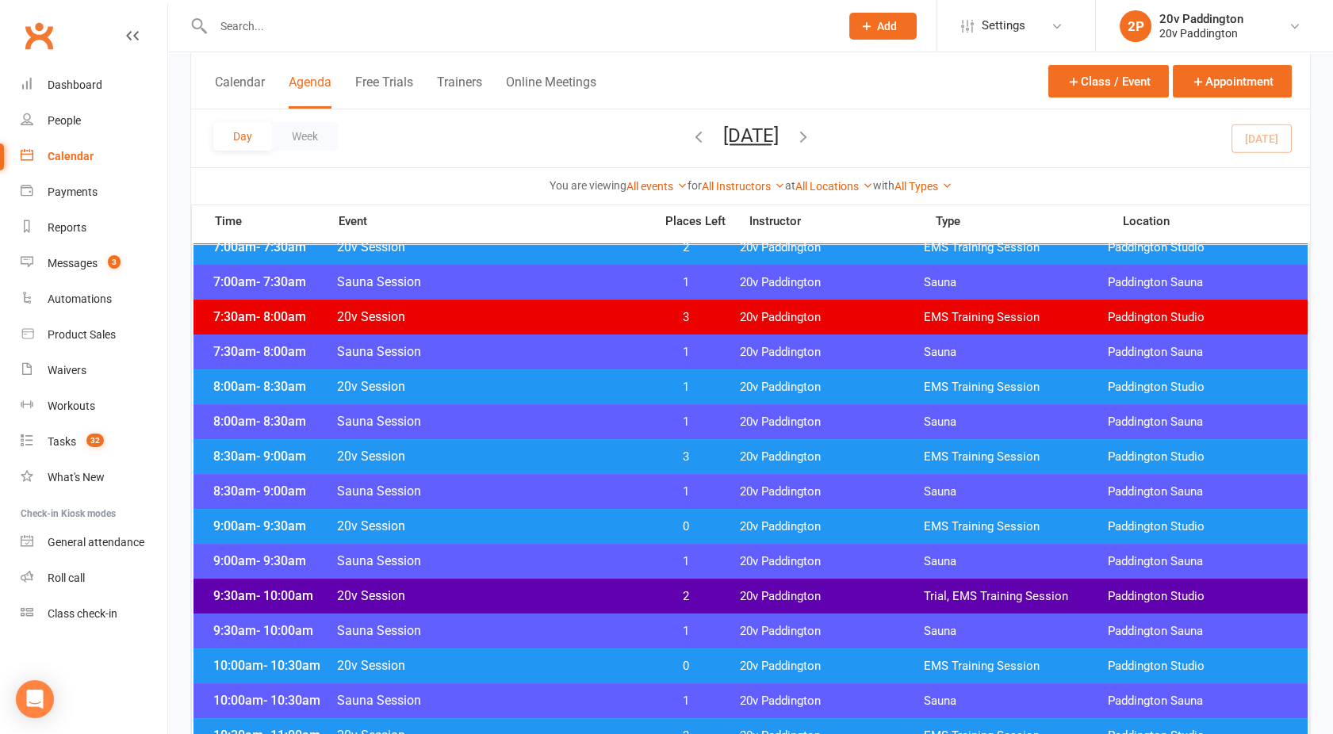
click at [580, 591] on span "20v Session" at bounding box center [490, 595] width 308 height 15
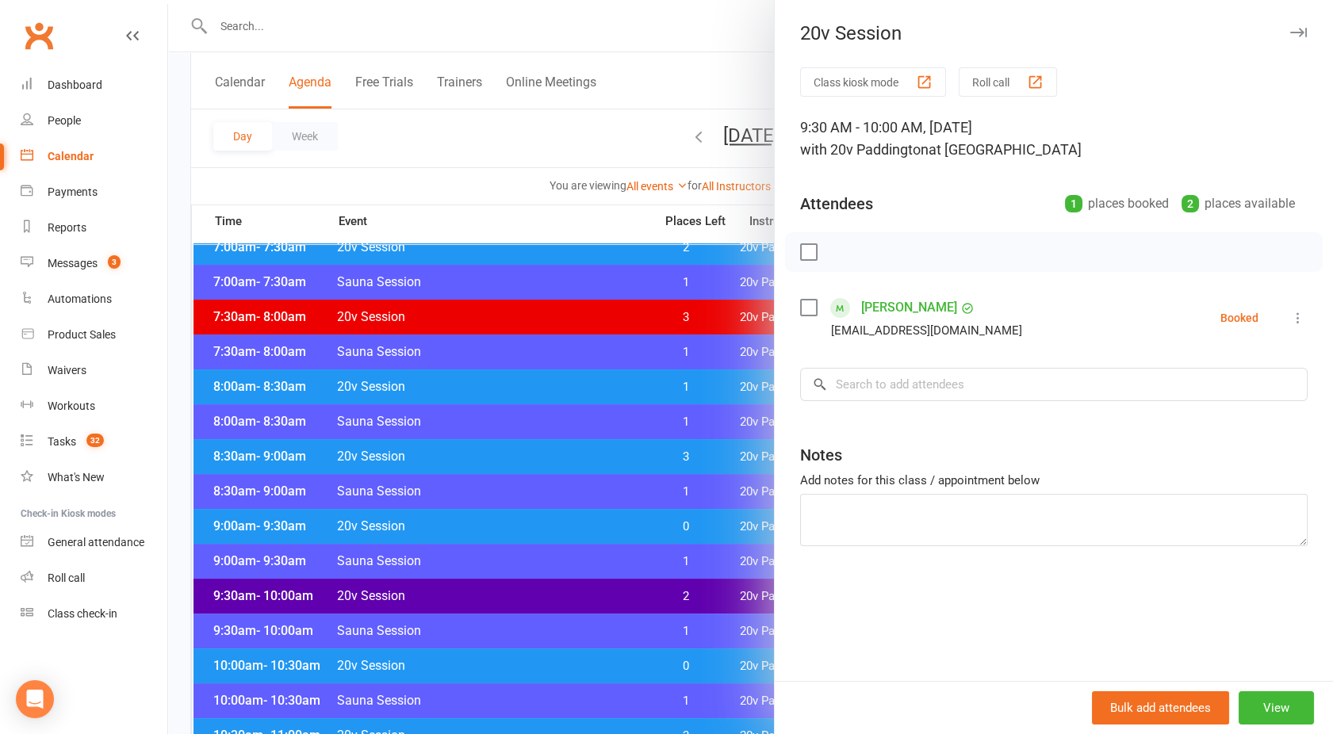
click at [580, 591] on div at bounding box center [750, 367] width 1165 height 734
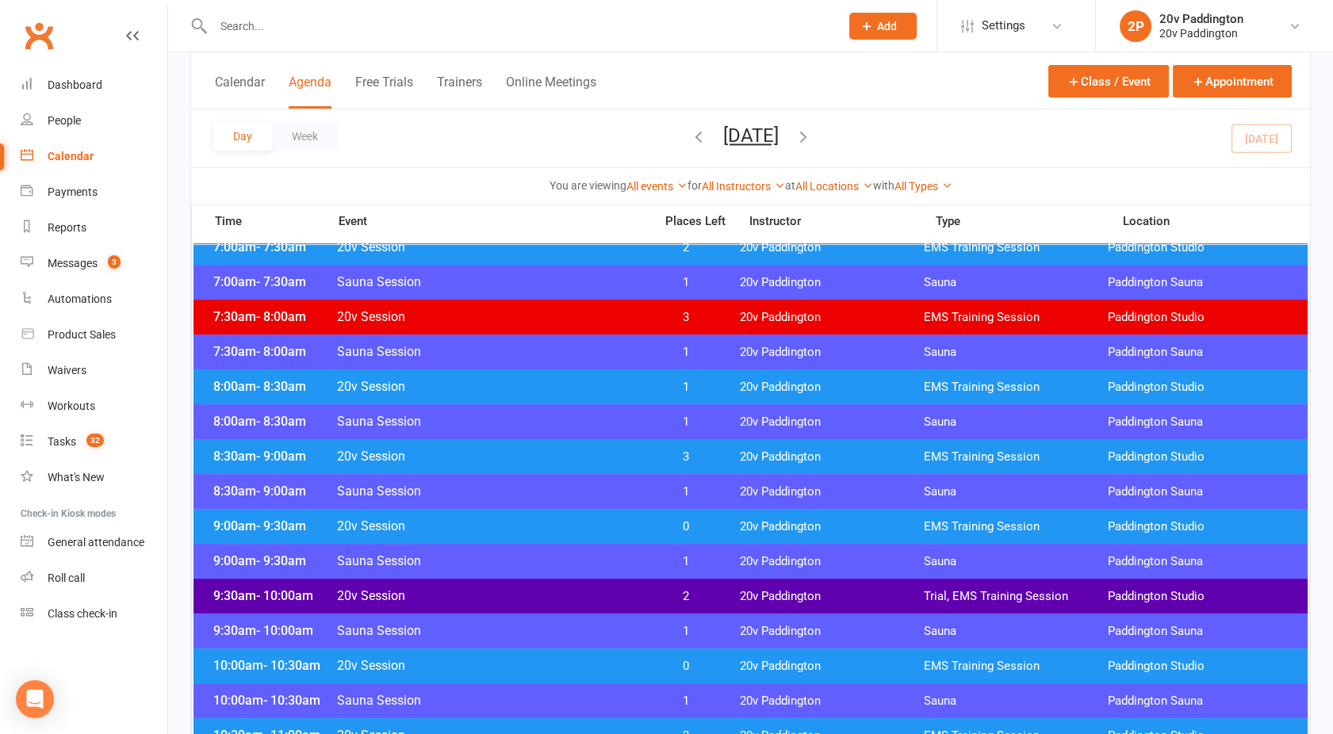
click at [520, 463] on span "20v Session" at bounding box center [490, 456] width 308 height 15
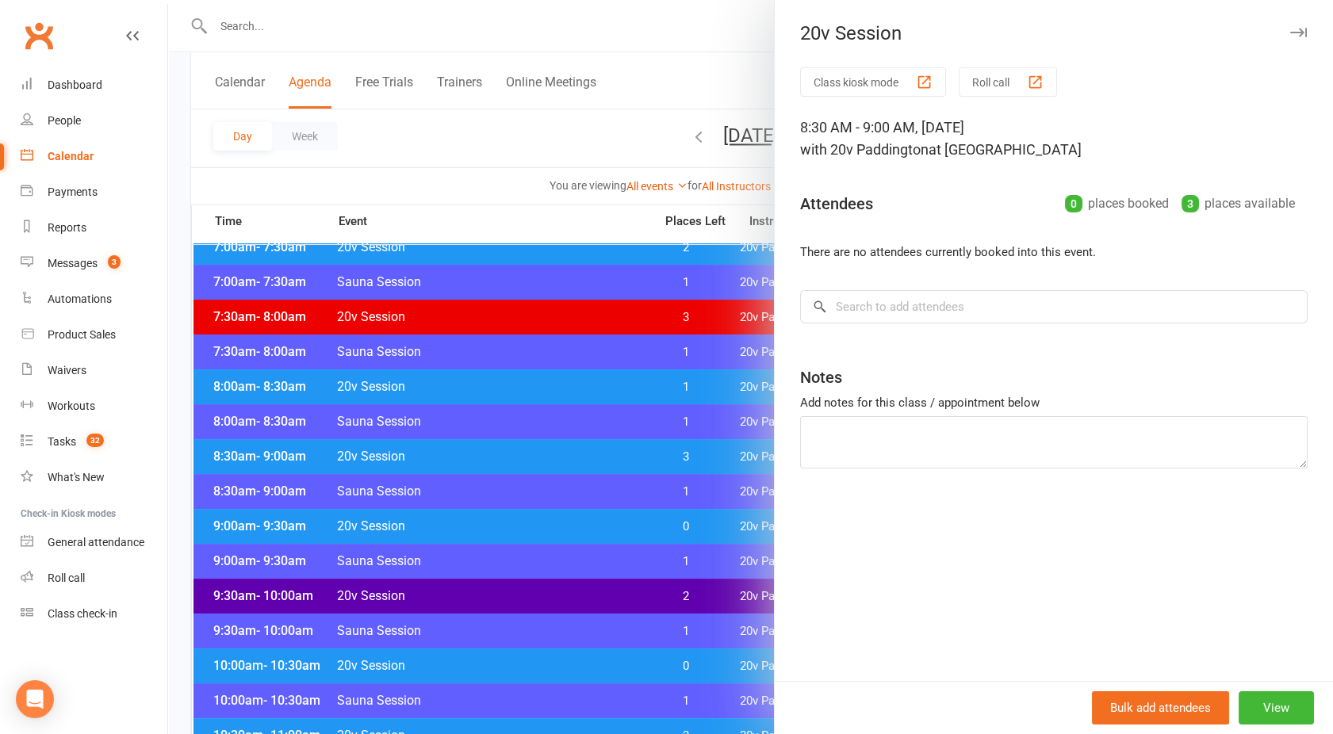
click at [520, 463] on div at bounding box center [750, 367] width 1165 height 734
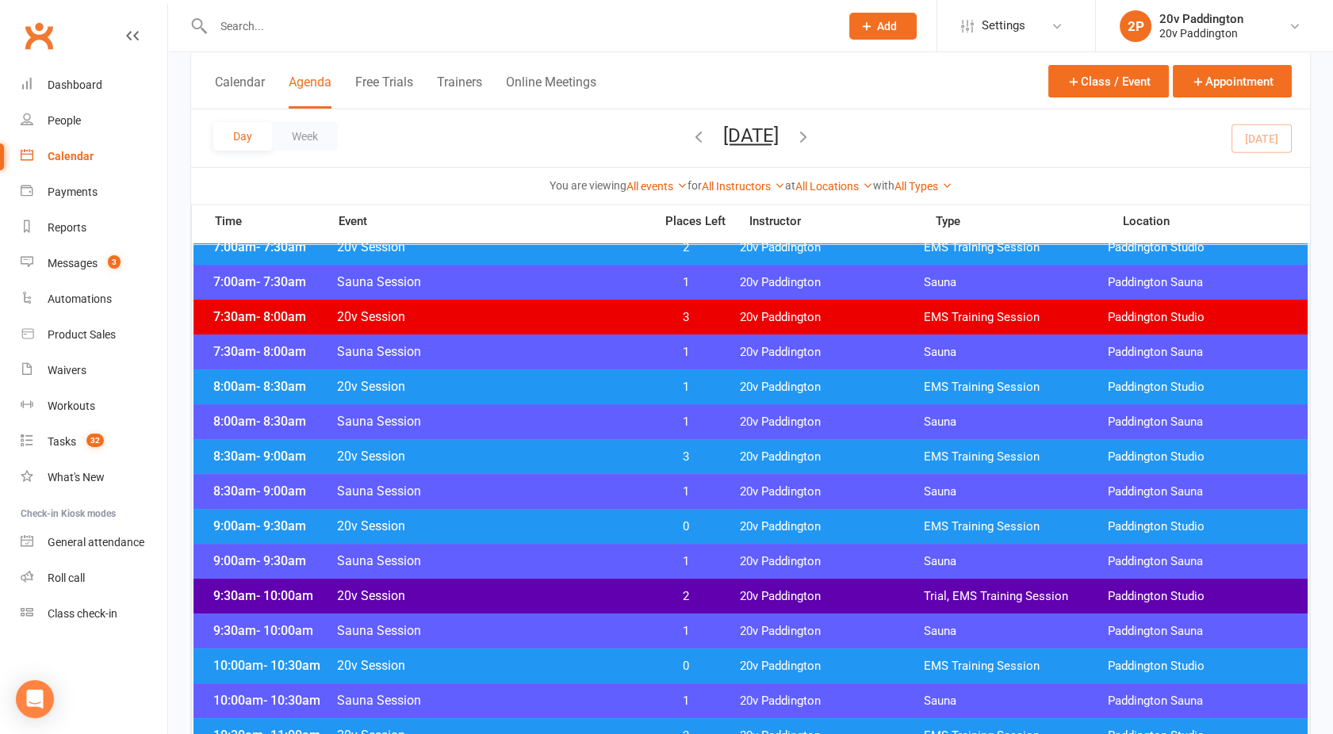
click at [503, 395] on div "8:00am - 8:30am 20v Session 1 20v Paddington EMS Training Session Paddington St…" at bounding box center [750, 386] width 1114 height 35
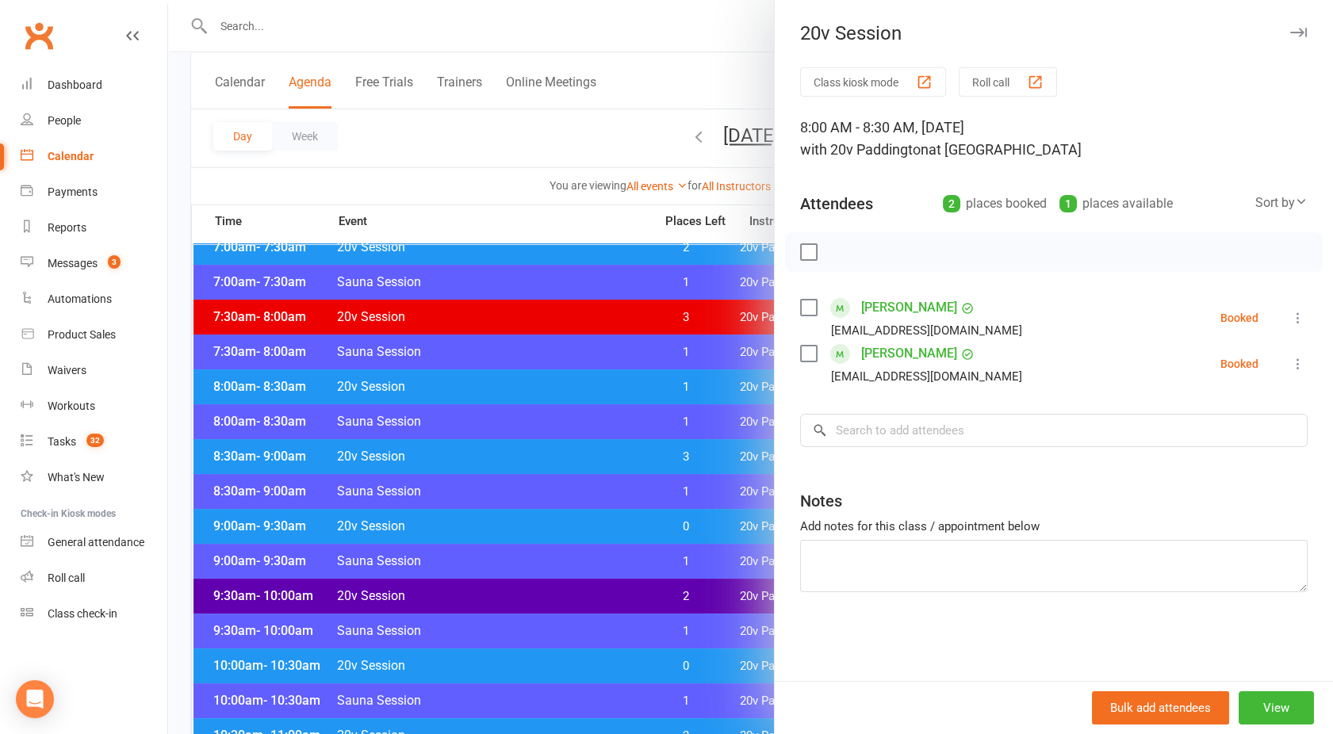
click at [503, 395] on div at bounding box center [750, 367] width 1165 height 734
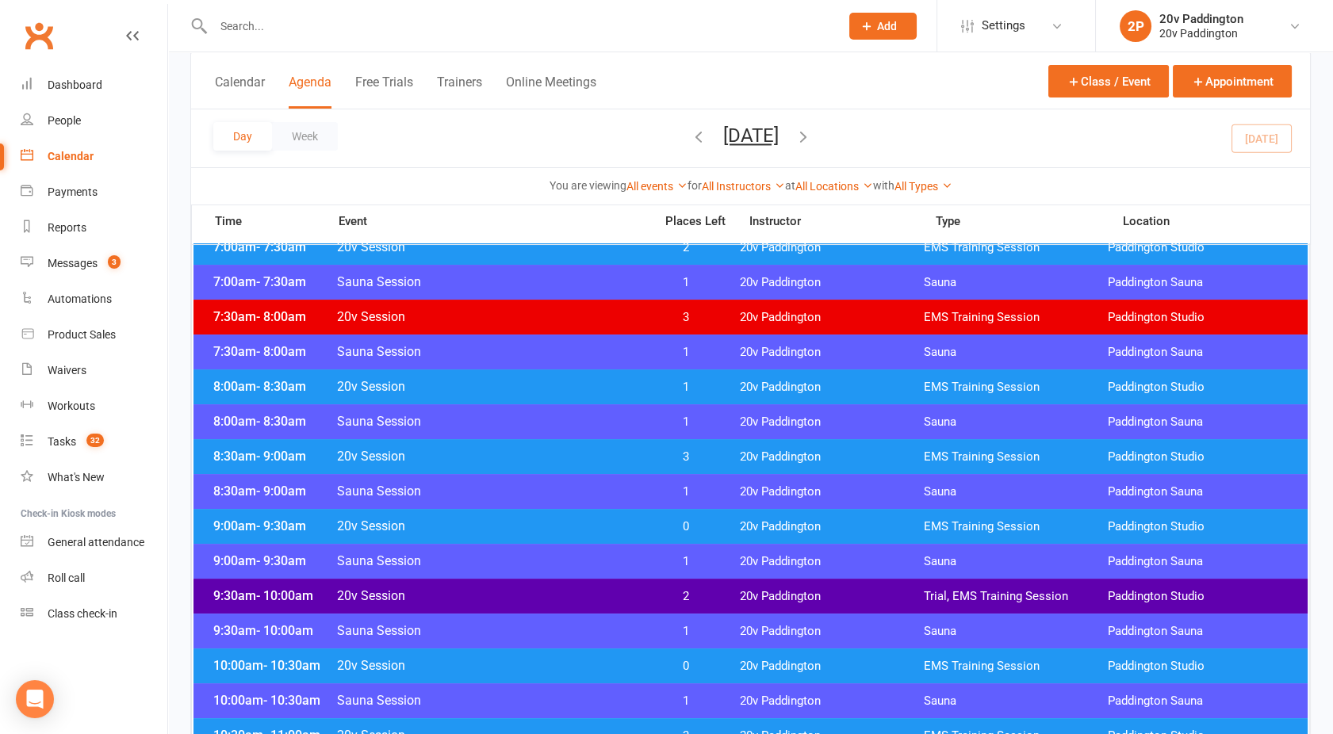
click at [538, 523] on span "20v Session" at bounding box center [490, 526] width 308 height 15
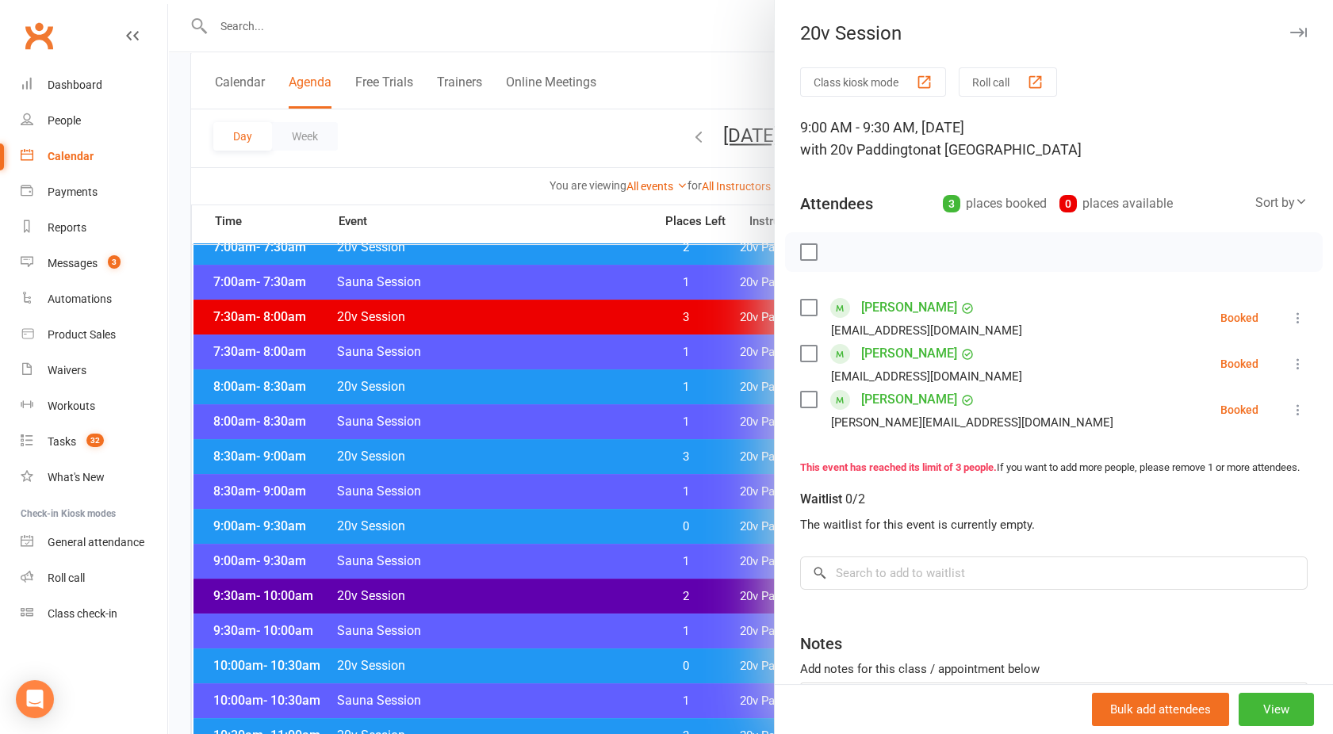
click at [538, 523] on div at bounding box center [750, 367] width 1165 height 734
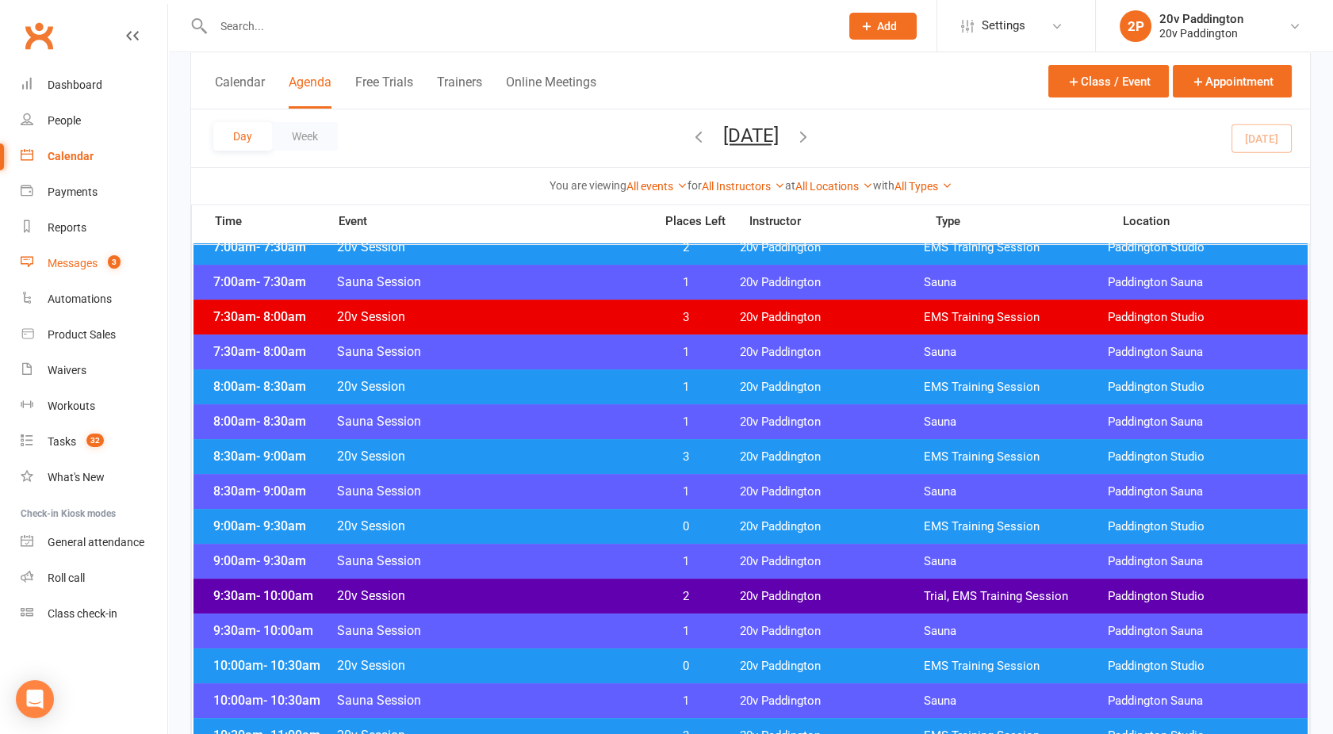
click at [98, 266] on link "Messages 3" at bounding box center [94, 264] width 147 height 36
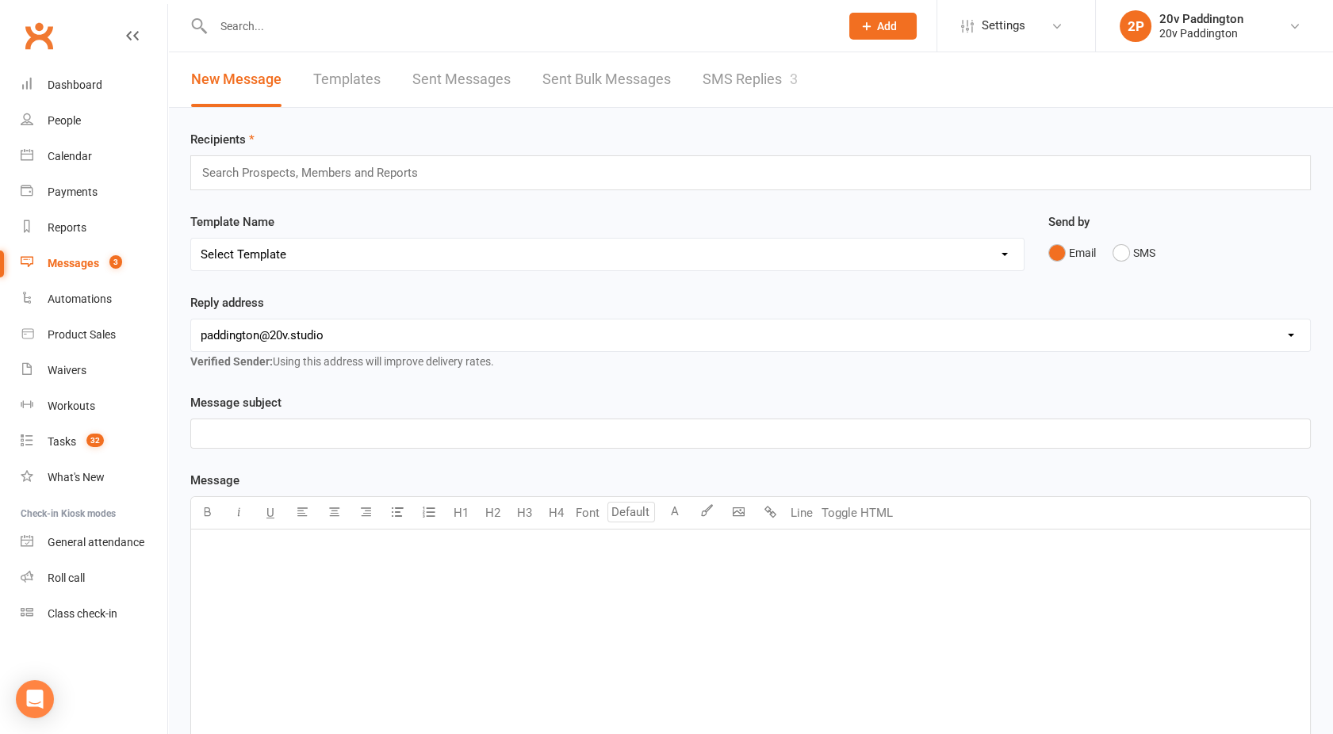
click at [764, 89] on link "SMS Replies 3" at bounding box center [750, 79] width 95 height 55
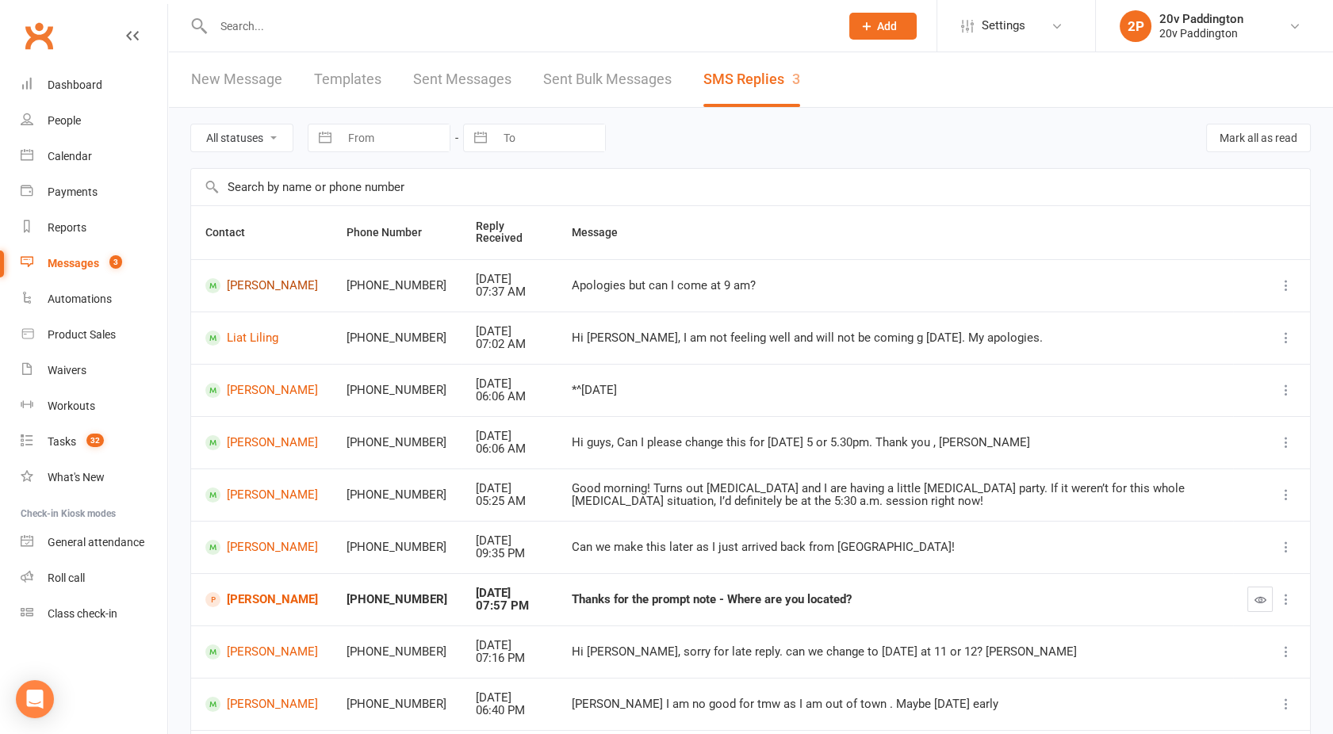
click at [273, 285] on link "Dixie Coulton" at bounding box center [261, 285] width 113 height 15
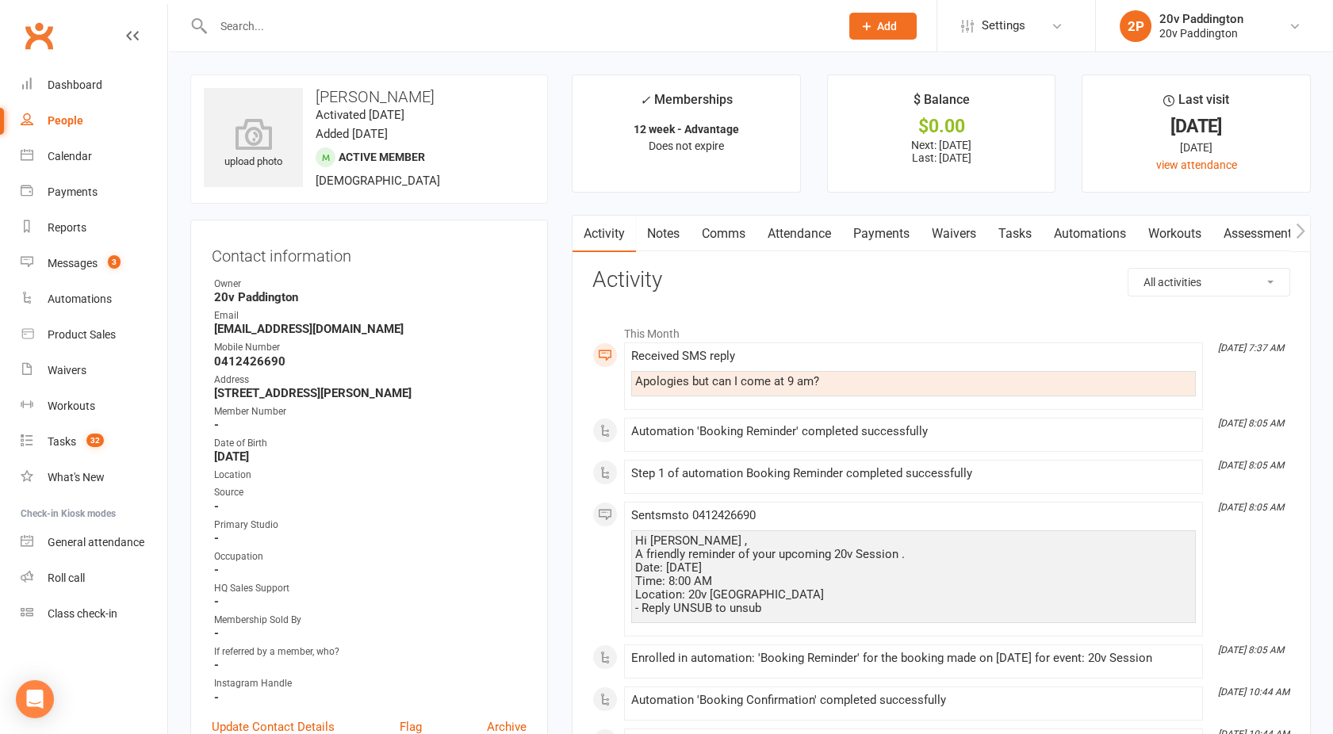
click at [733, 242] on link "Comms" at bounding box center [724, 234] width 66 height 36
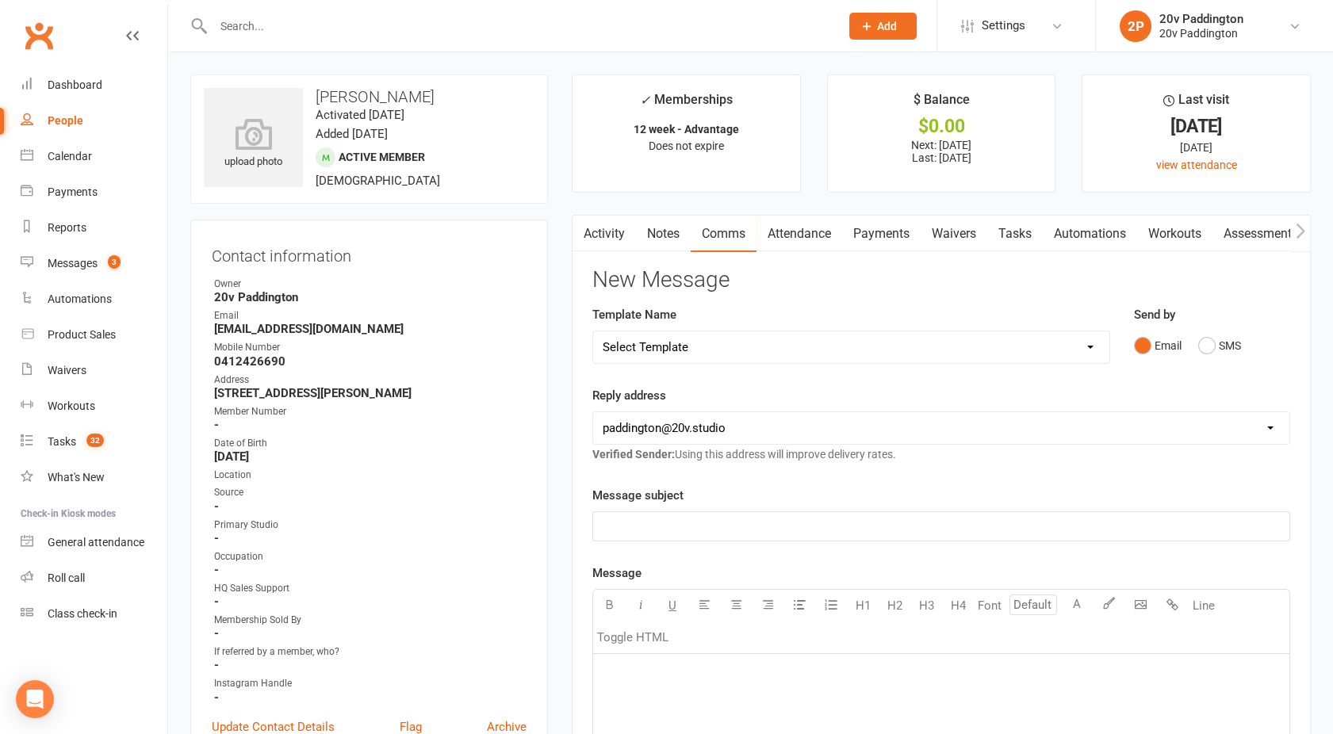
click at [1192, 342] on div "Email SMS" at bounding box center [1212, 346] width 157 height 30
click at [1199, 344] on button "SMS" at bounding box center [1219, 346] width 43 height 30
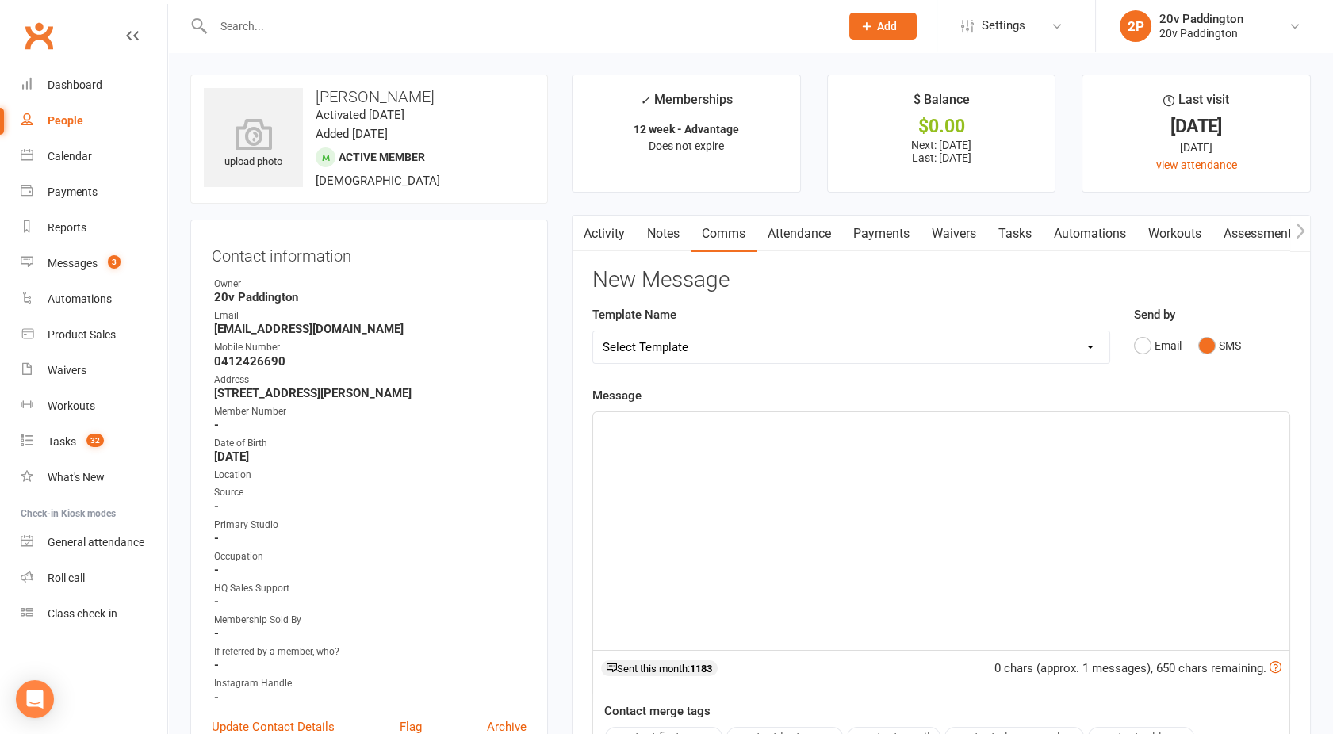
click at [893, 533] on div "﻿" at bounding box center [941, 531] width 696 height 238
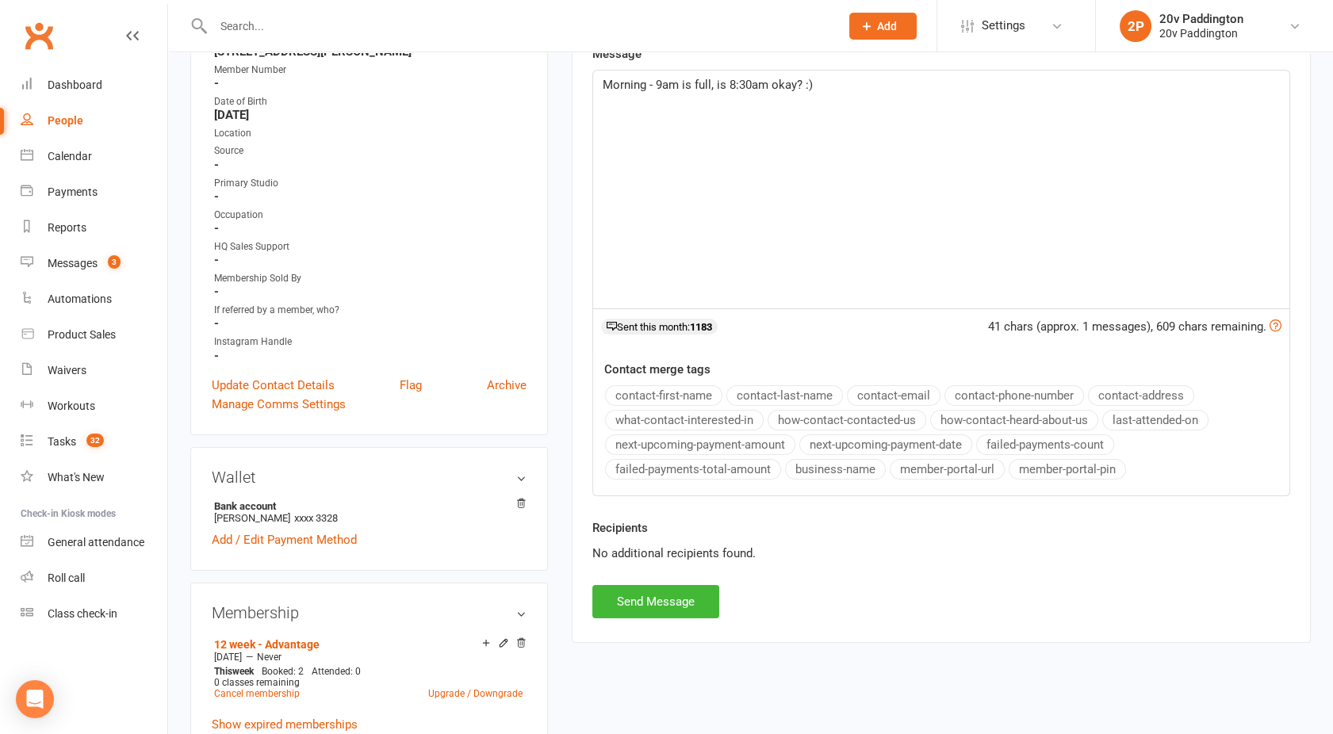
scroll to position [343, 0]
click at [659, 602] on button "Send Message" at bounding box center [655, 600] width 127 height 33
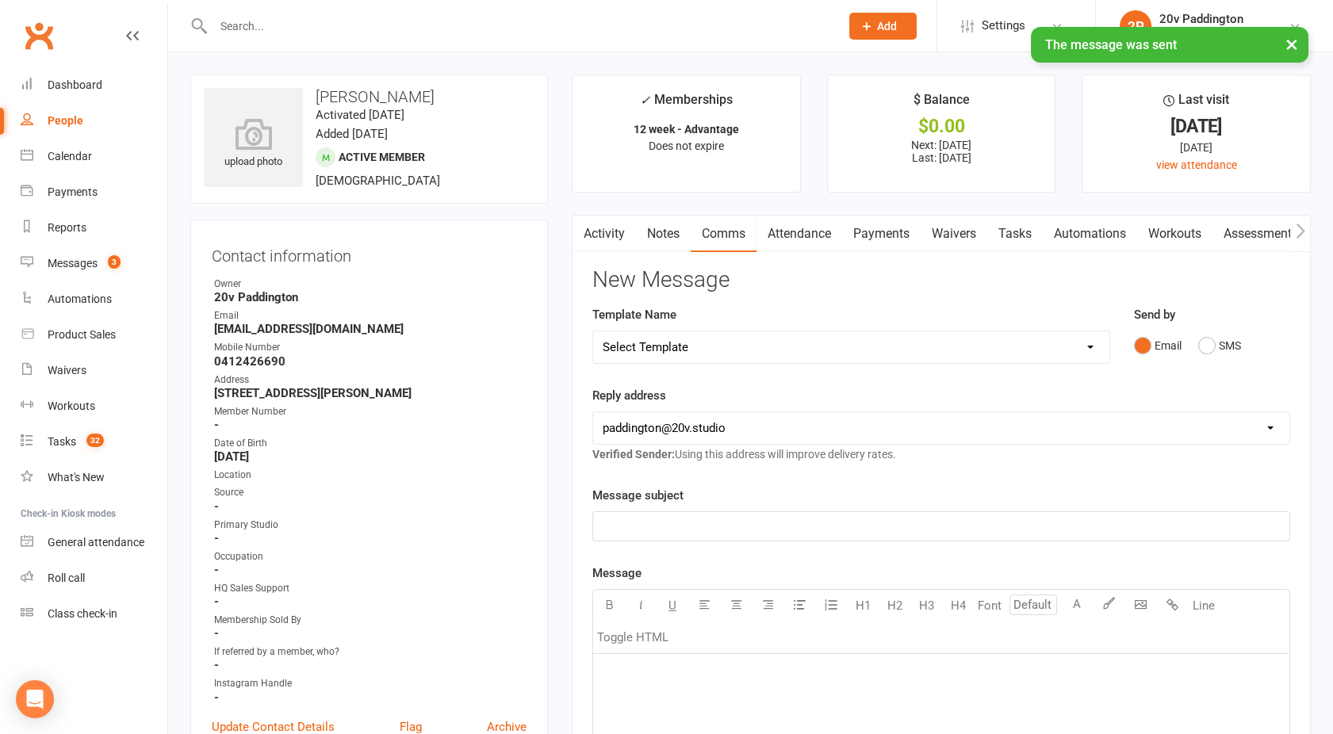
click at [597, 219] on link "Activity" at bounding box center [603, 234] width 63 height 36
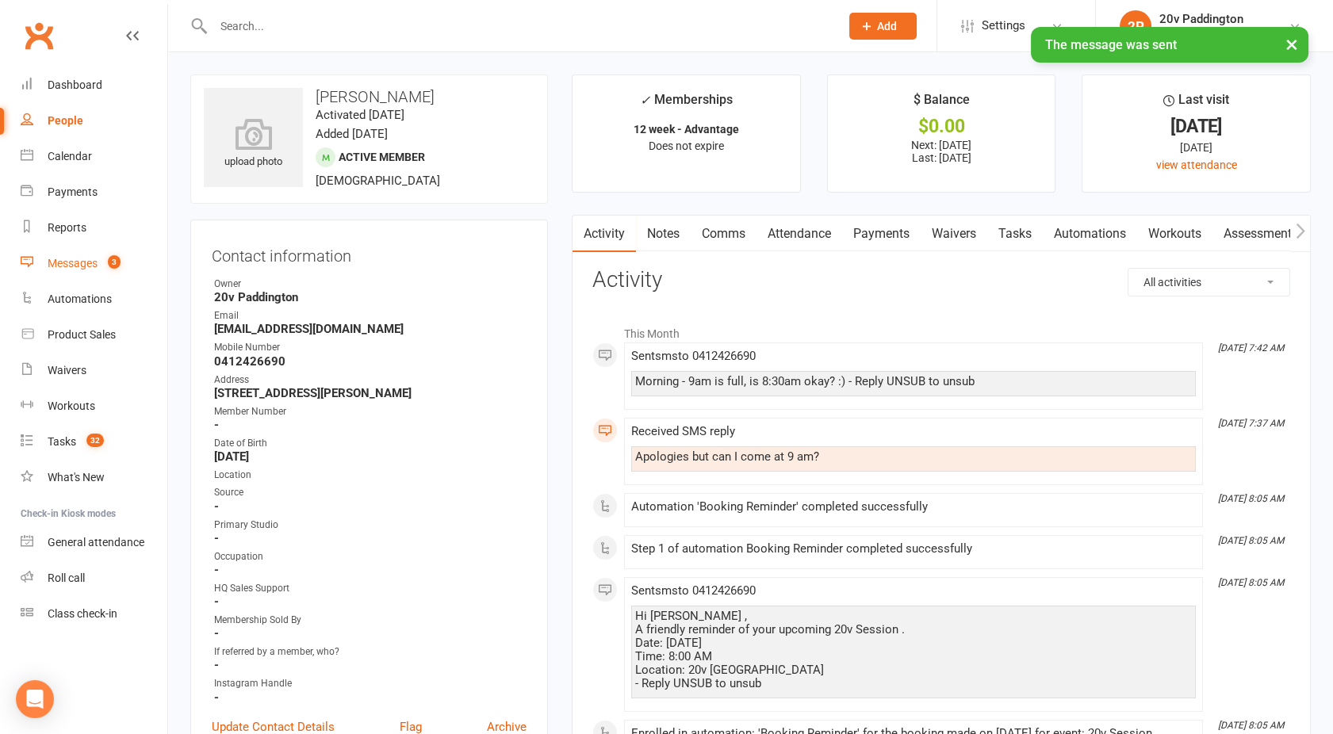
click at [81, 273] on link "Messages 3" at bounding box center [94, 264] width 147 height 36
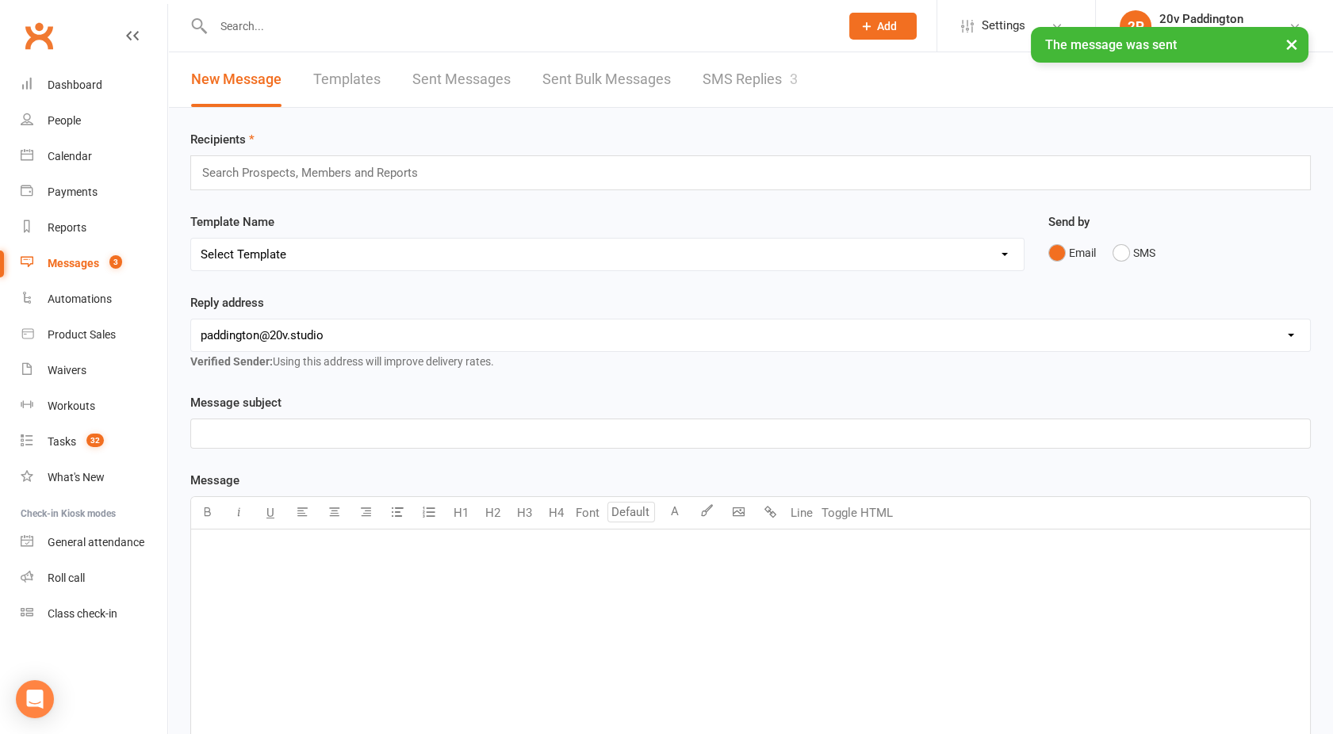
click at [765, 78] on link "SMS Replies 3" at bounding box center [750, 79] width 95 height 55
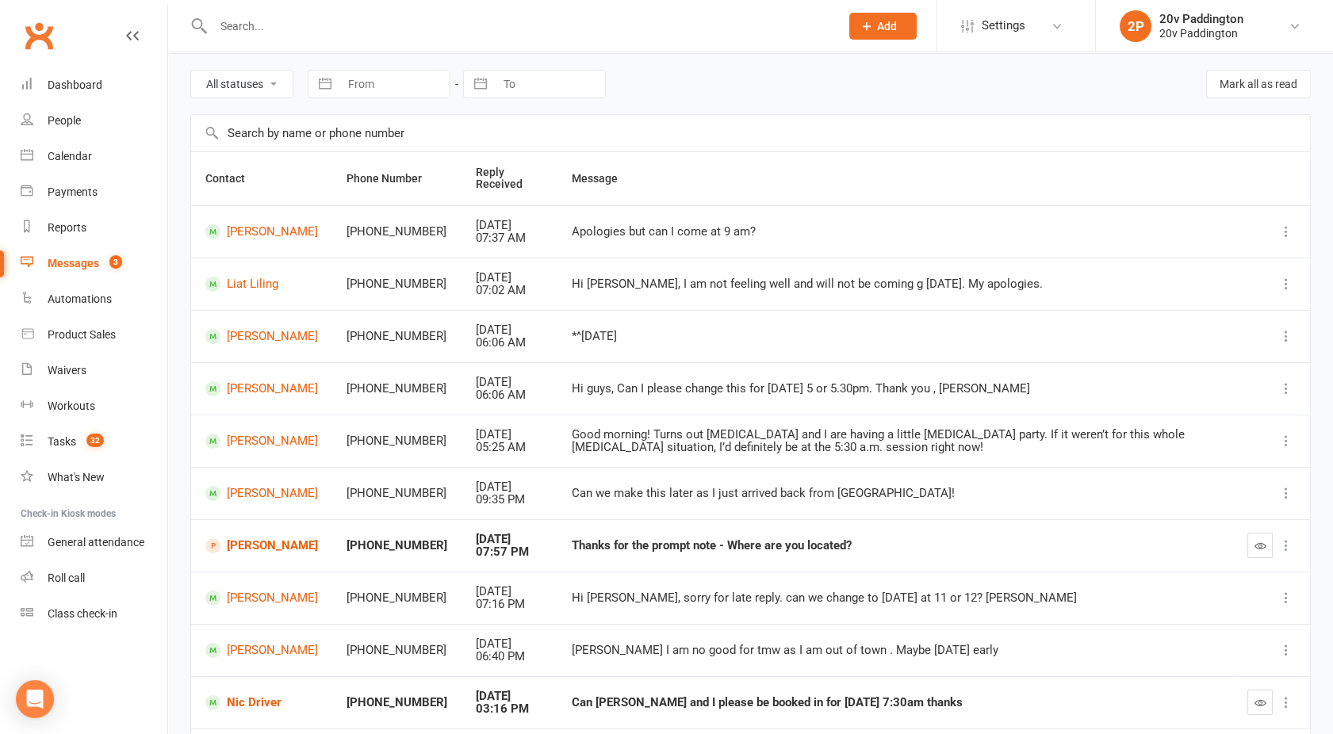
scroll to position [56, 0]
click at [265, 222] on link "Dixie Coulton" at bounding box center [261, 229] width 113 height 15
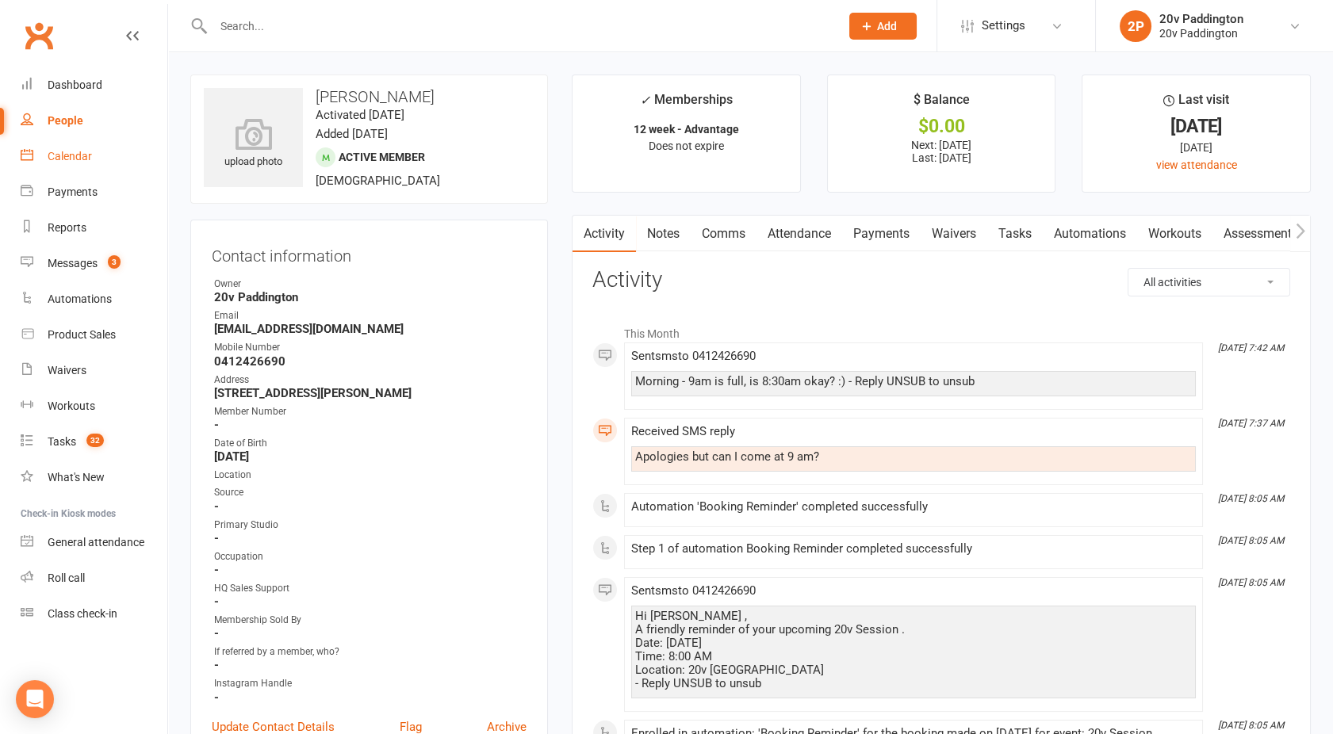
click at [76, 155] on div "Calendar" at bounding box center [70, 156] width 44 height 13
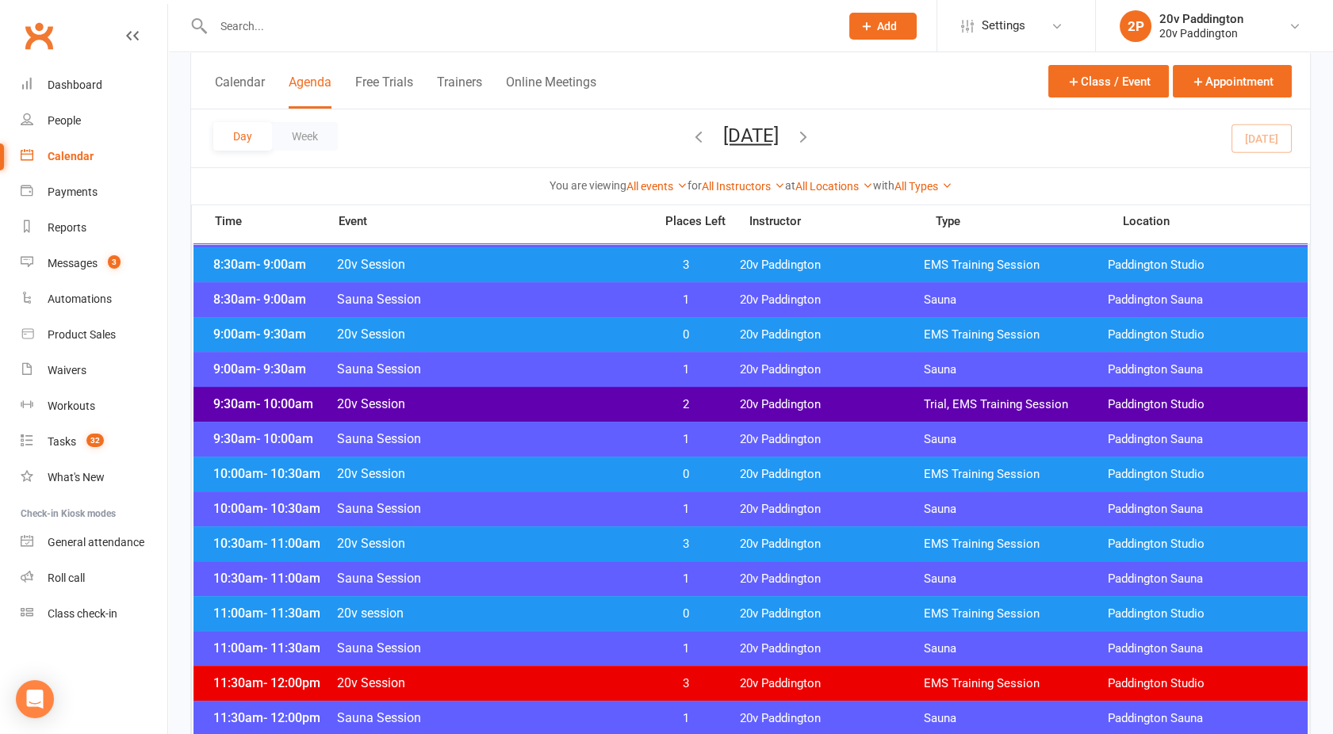
scroll to position [446, 0]
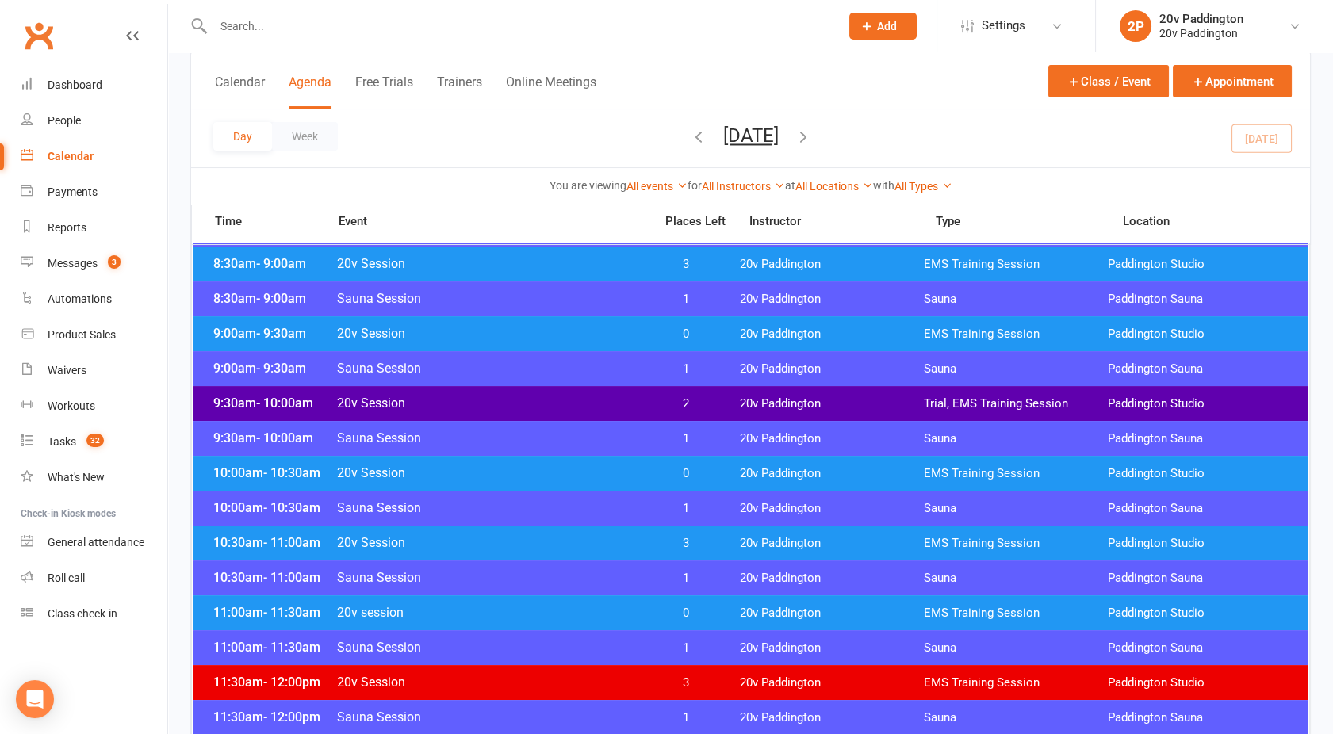
click at [565, 469] on span "20v Session" at bounding box center [490, 472] width 308 height 15
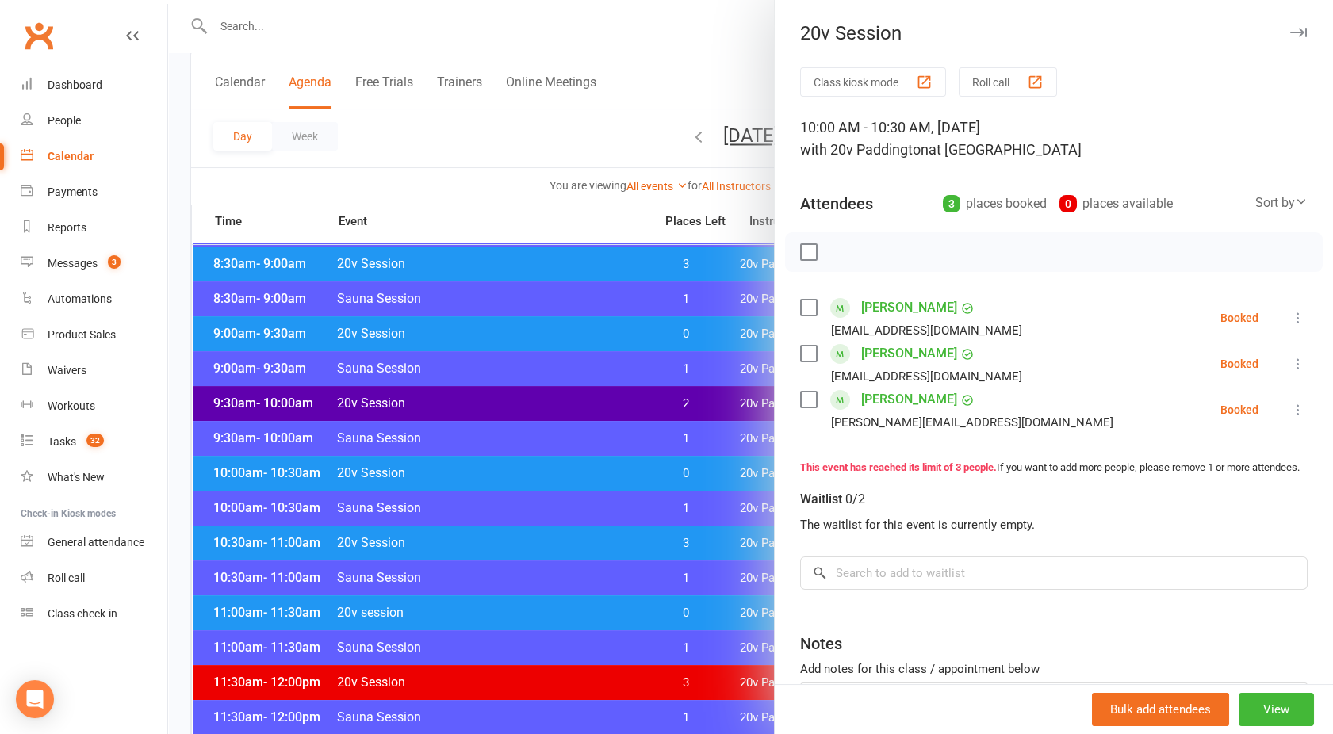
click at [565, 469] on div at bounding box center [750, 367] width 1165 height 734
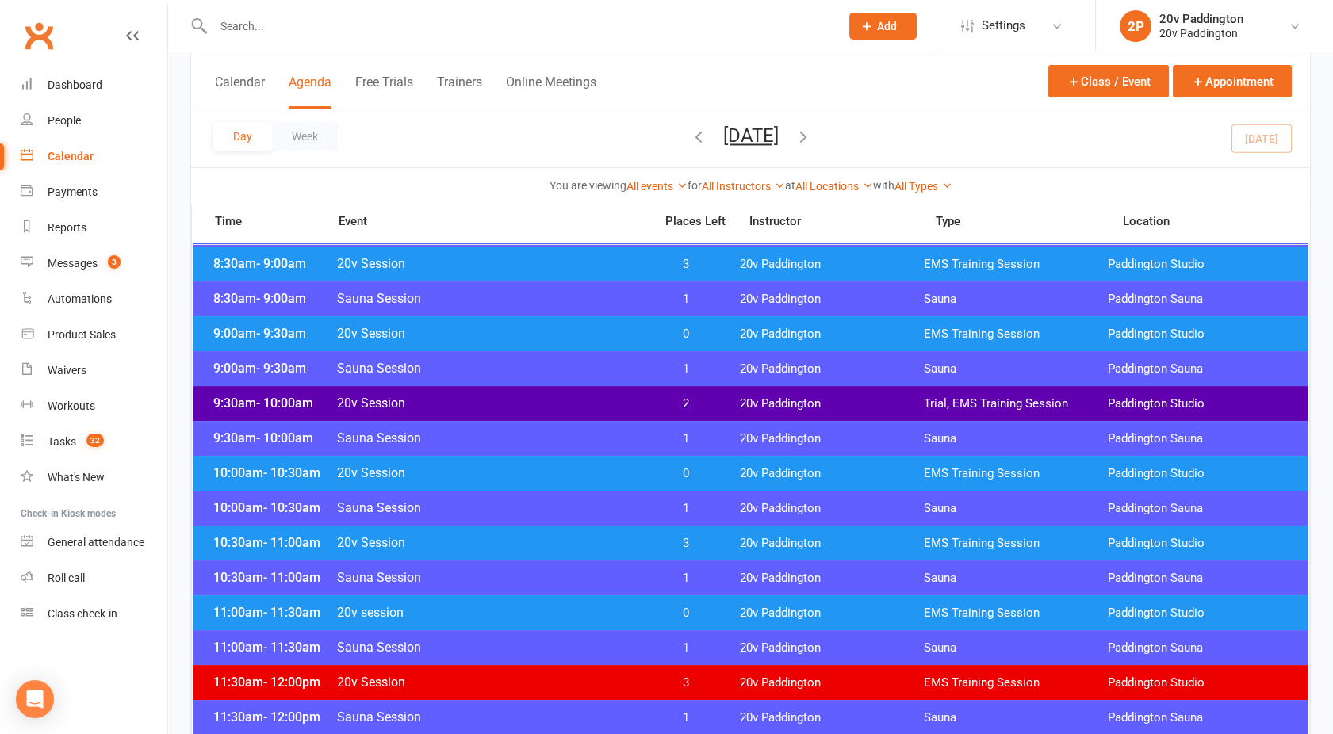
click at [533, 397] on span "20v Session" at bounding box center [490, 403] width 308 height 15
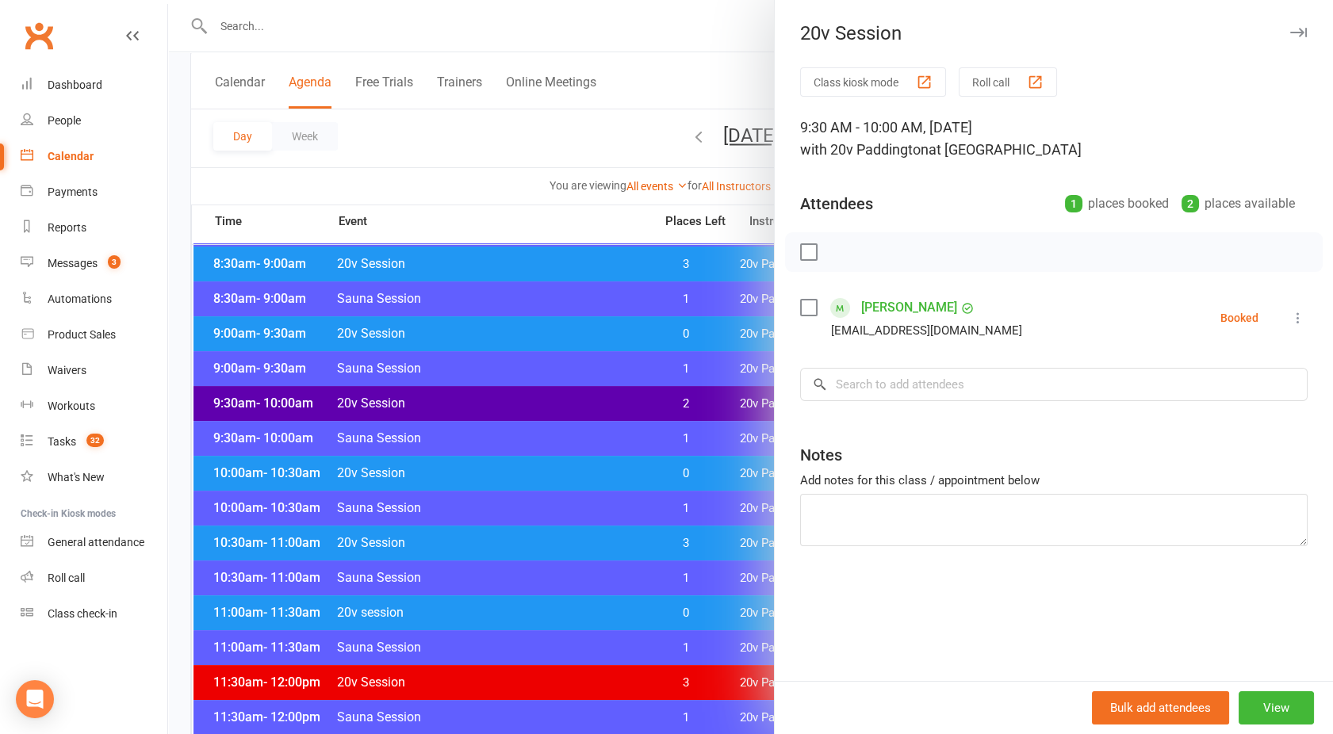
click at [533, 397] on div at bounding box center [750, 367] width 1165 height 734
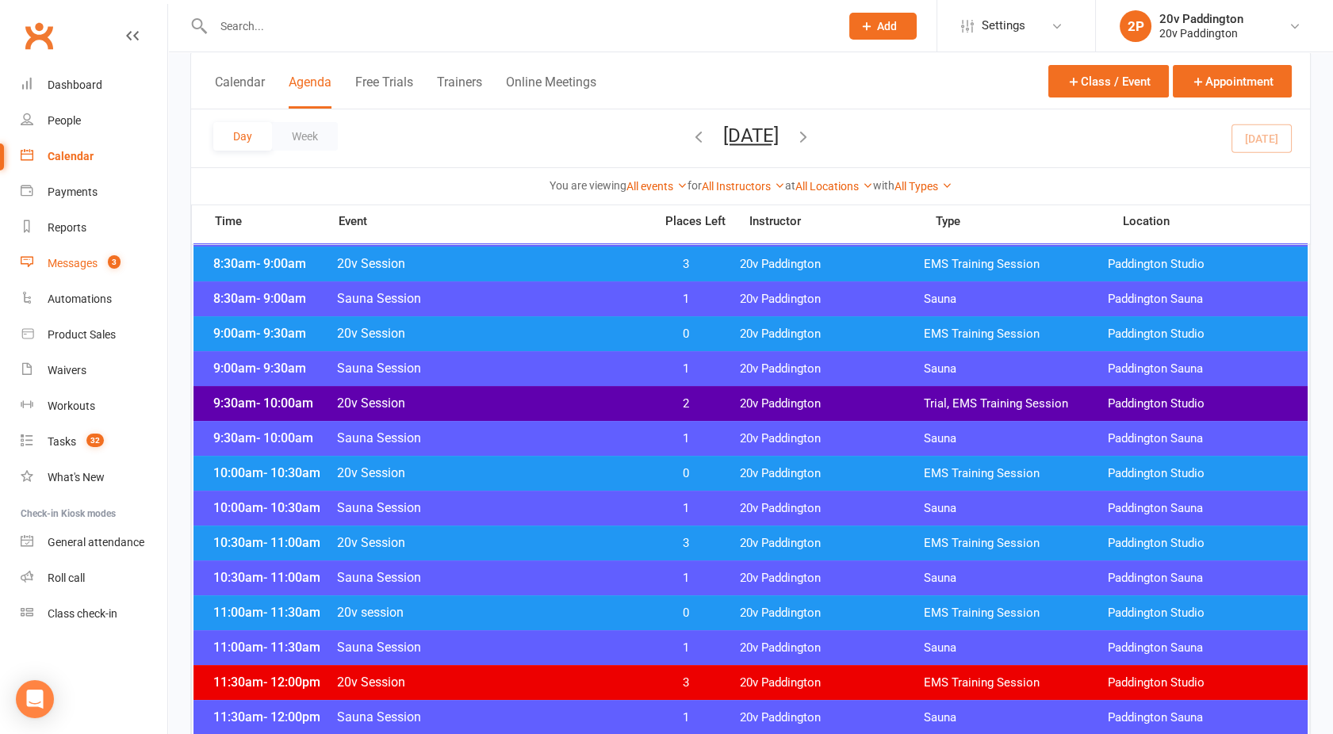
click at [107, 266] on count-badge "3" at bounding box center [110, 263] width 21 height 13
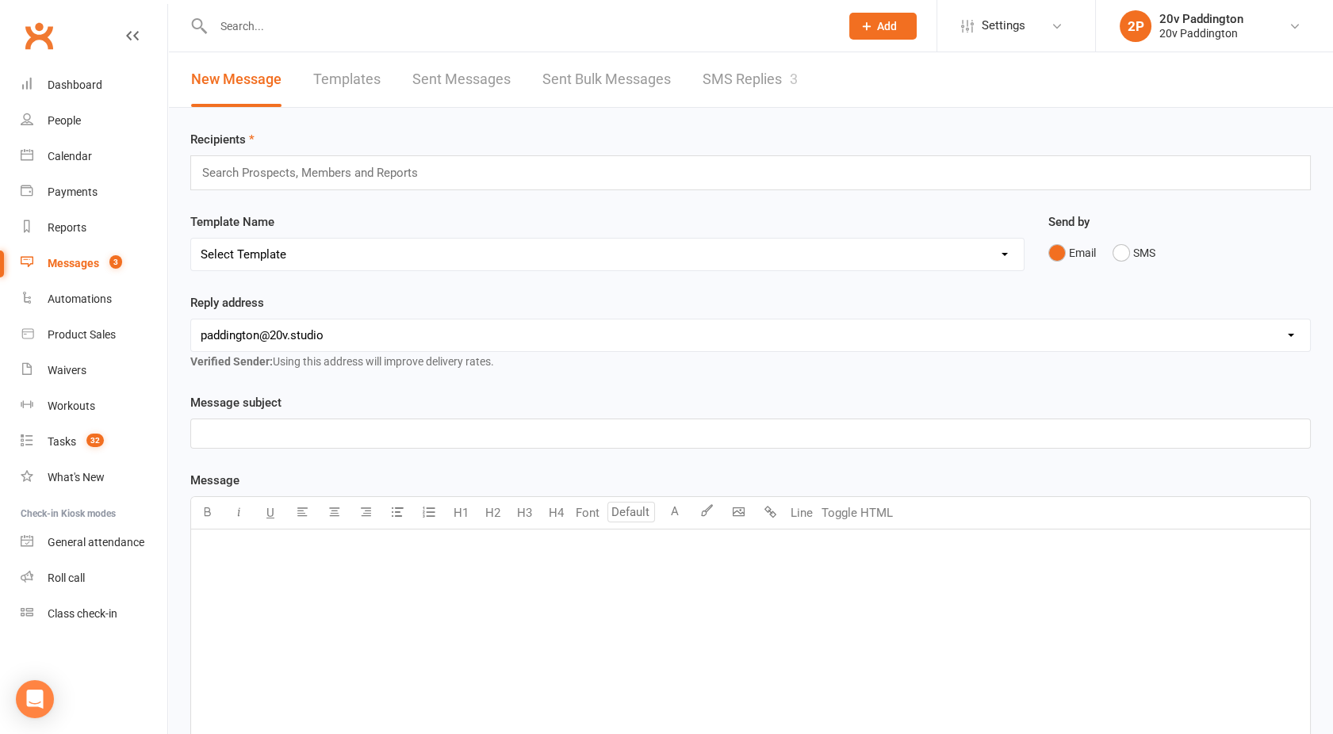
click at [749, 78] on link "SMS Replies 3" at bounding box center [750, 79] width 95 height 55
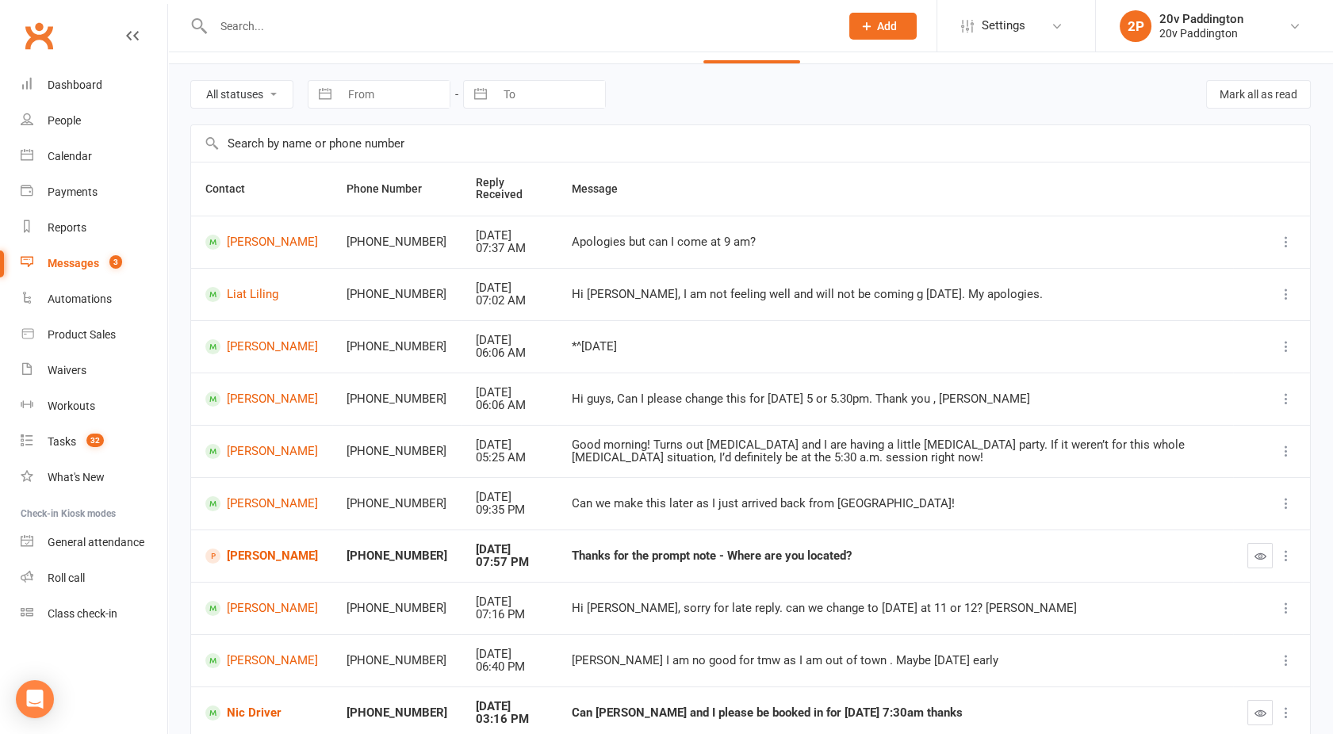
scroll to position [40, 0]
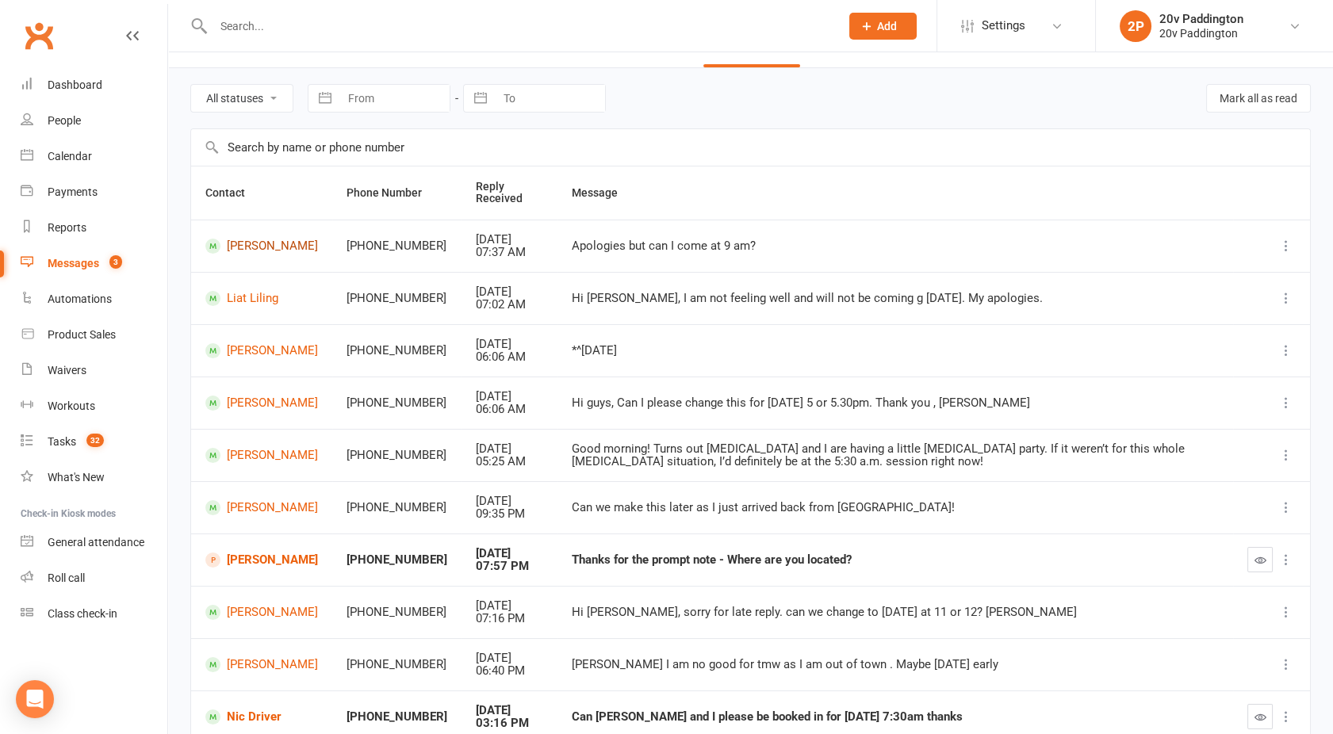
click at [292, 253] on link "Dixie Coulton" at bounding box center [261, 246] width 113 height 15
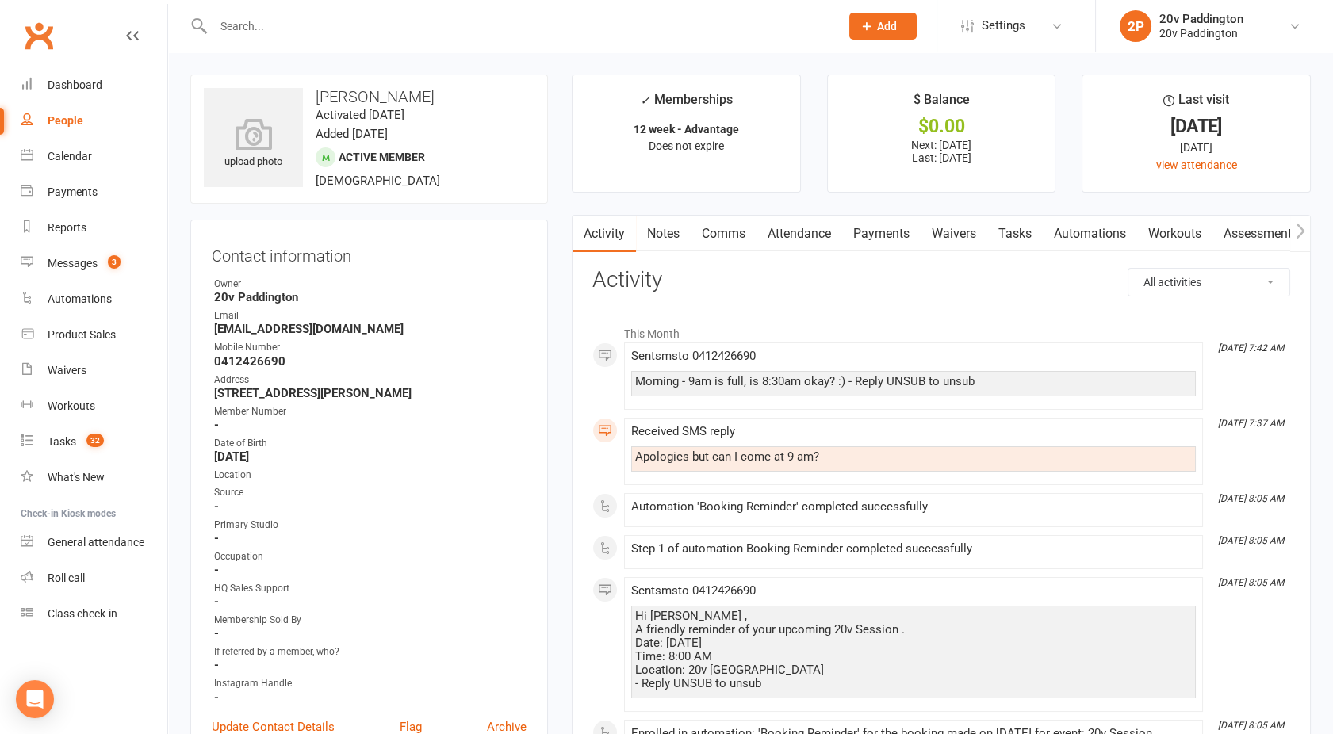
click at [724, 243] on link "Comms" at bounding box center [724, 234] width 66 height 36
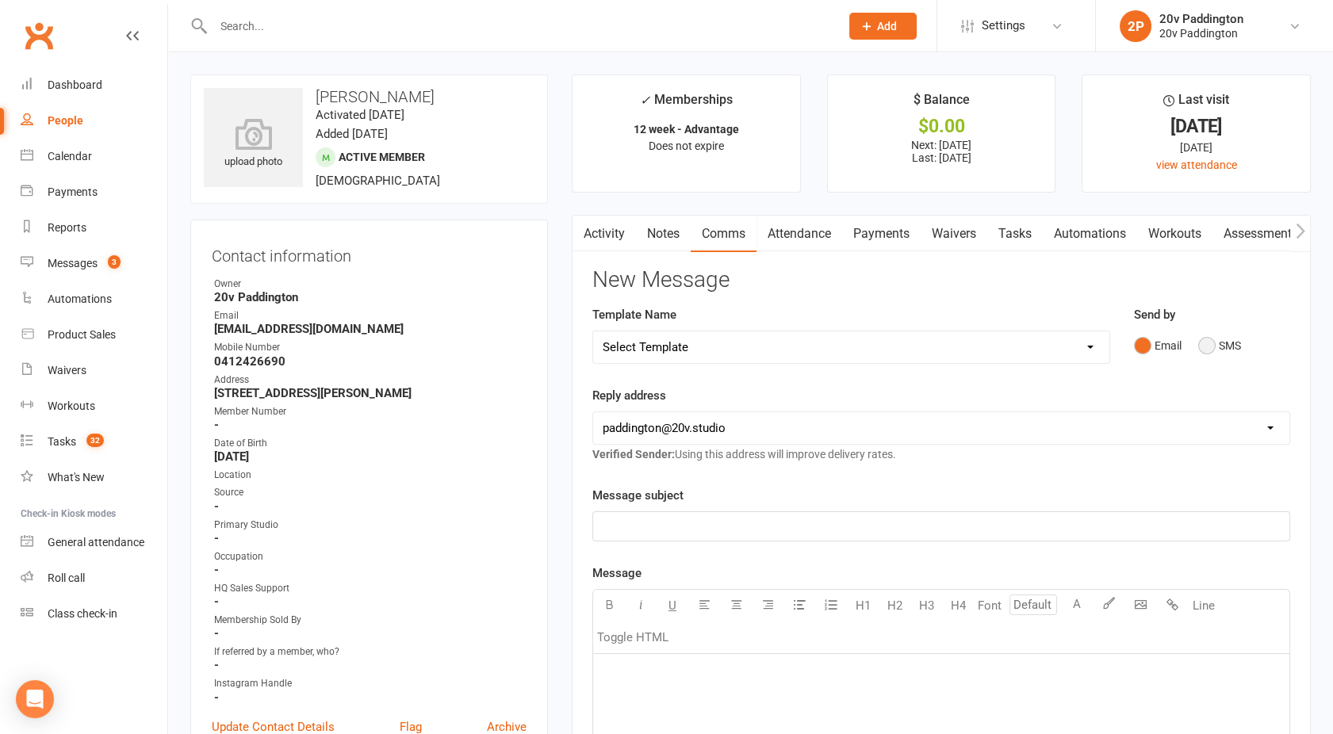
click at [1199, 349] on button "SMS" at bounding box center [1219, 346] width 43 height 30
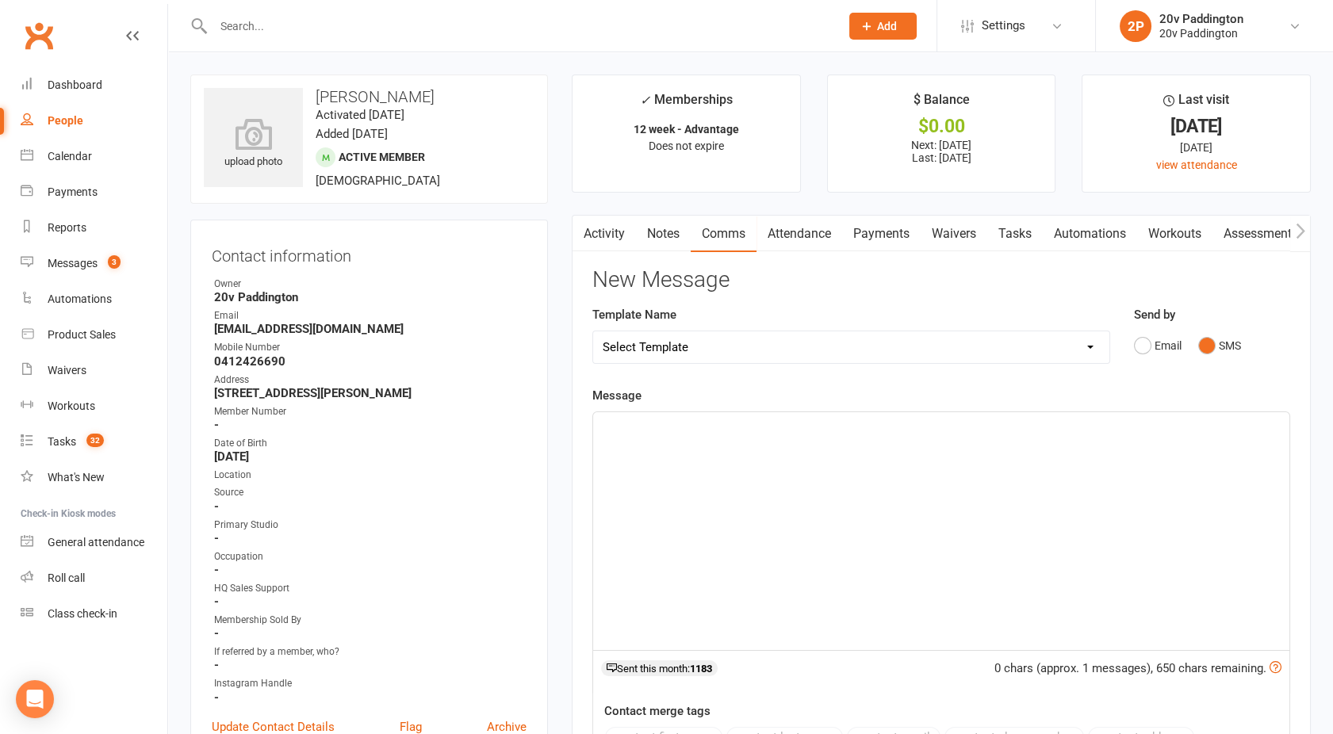
click at [909, 457] on div "﻿" at bounding box center [941, 531] width 696 height 238
click at [596, 230] on link "Activity" at bounding box center [603, 234] width 63 height 36
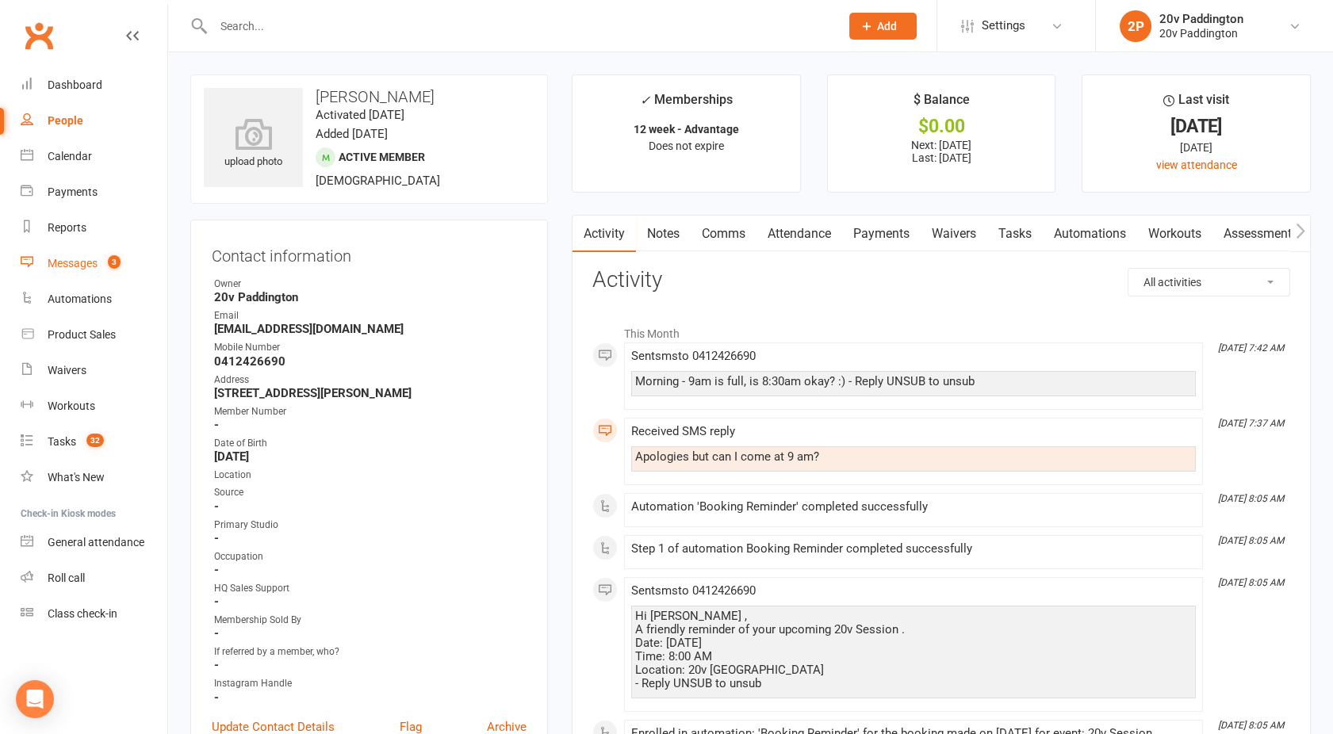
click at [78, 266] on div "Messages" at bounding box center [73, 263] width 50 height 13
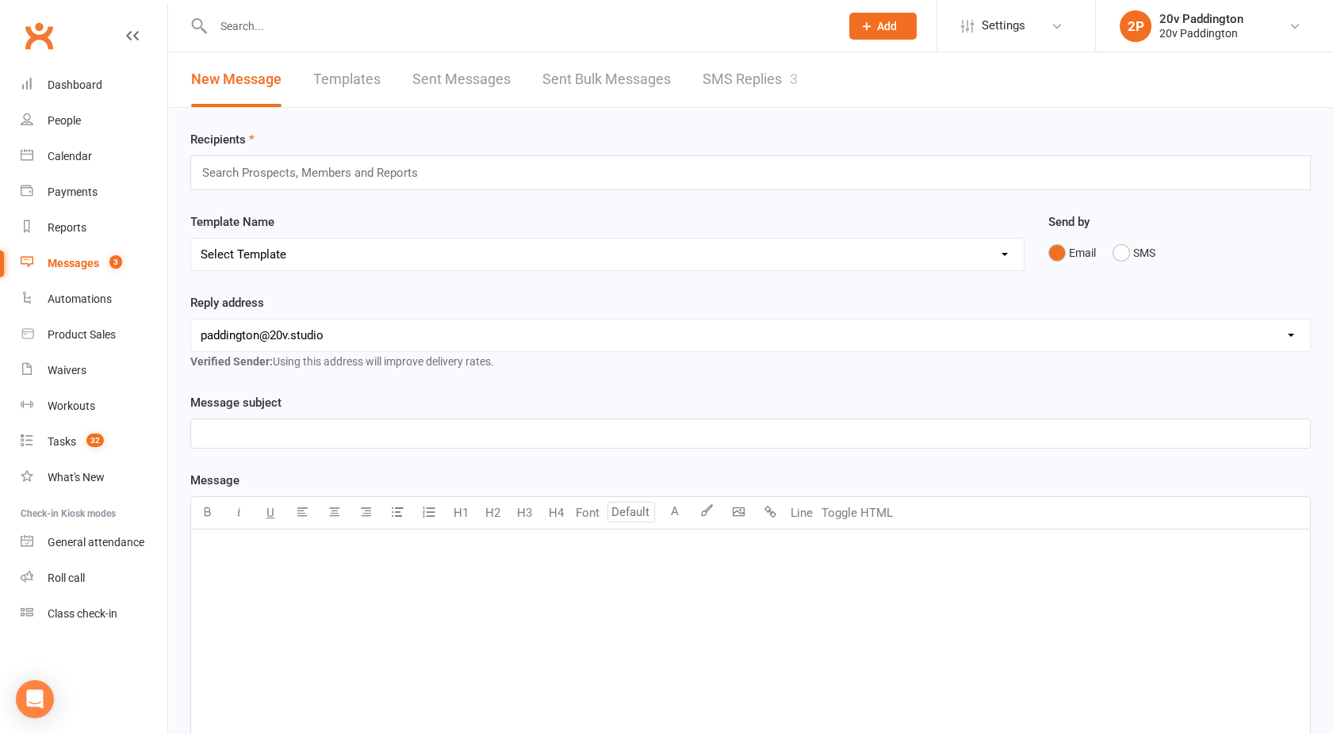
click at [742, 72] on link "SMS Replies 3" at bounding box center [750, 79] width 95 height 55
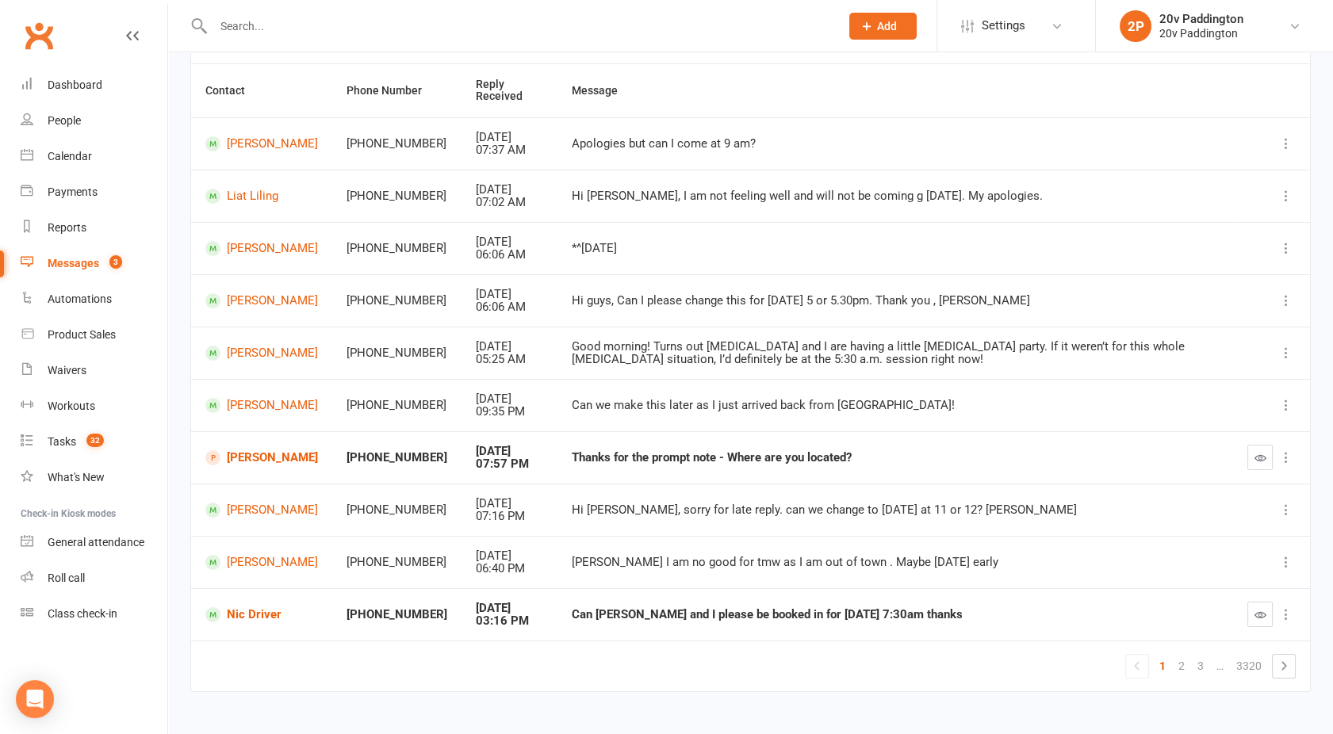
scroll to position [144, 0]
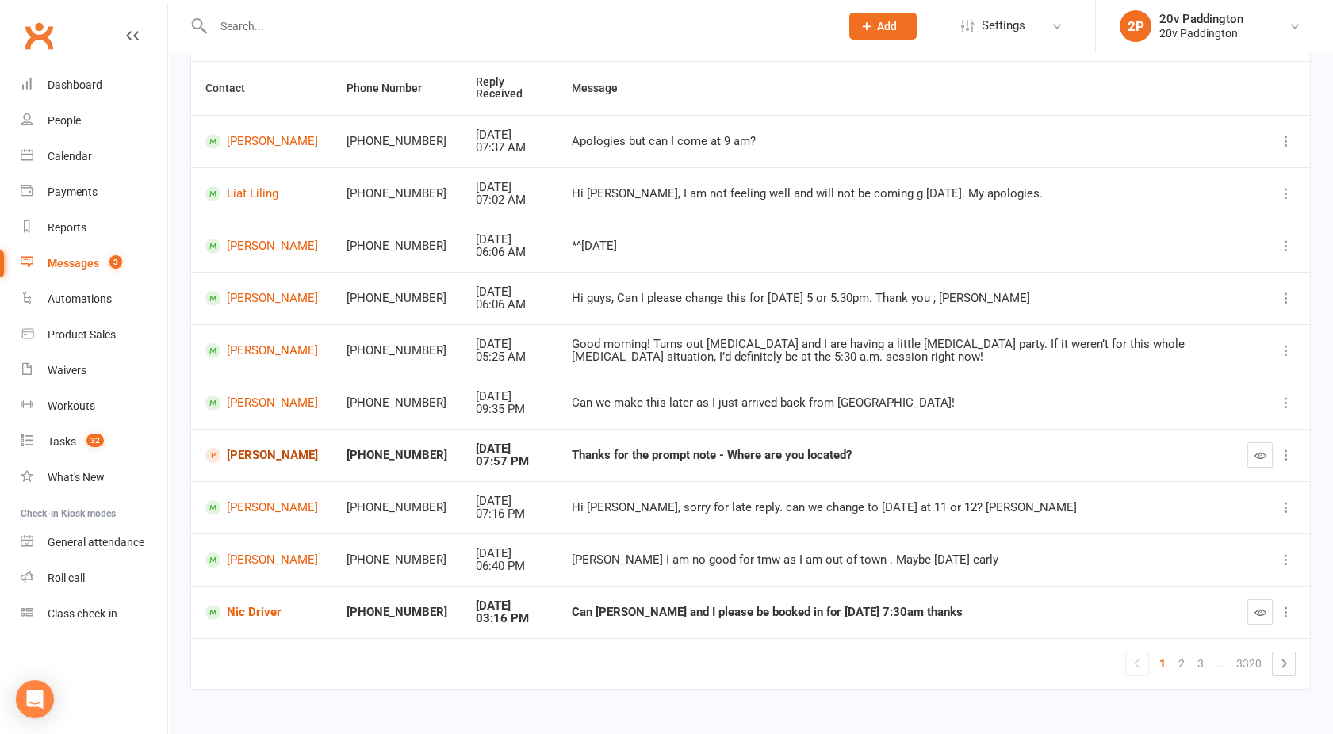
click at [234, 454] on link "Marc Turner" at bounding box center [261, 455] width 113 height 15
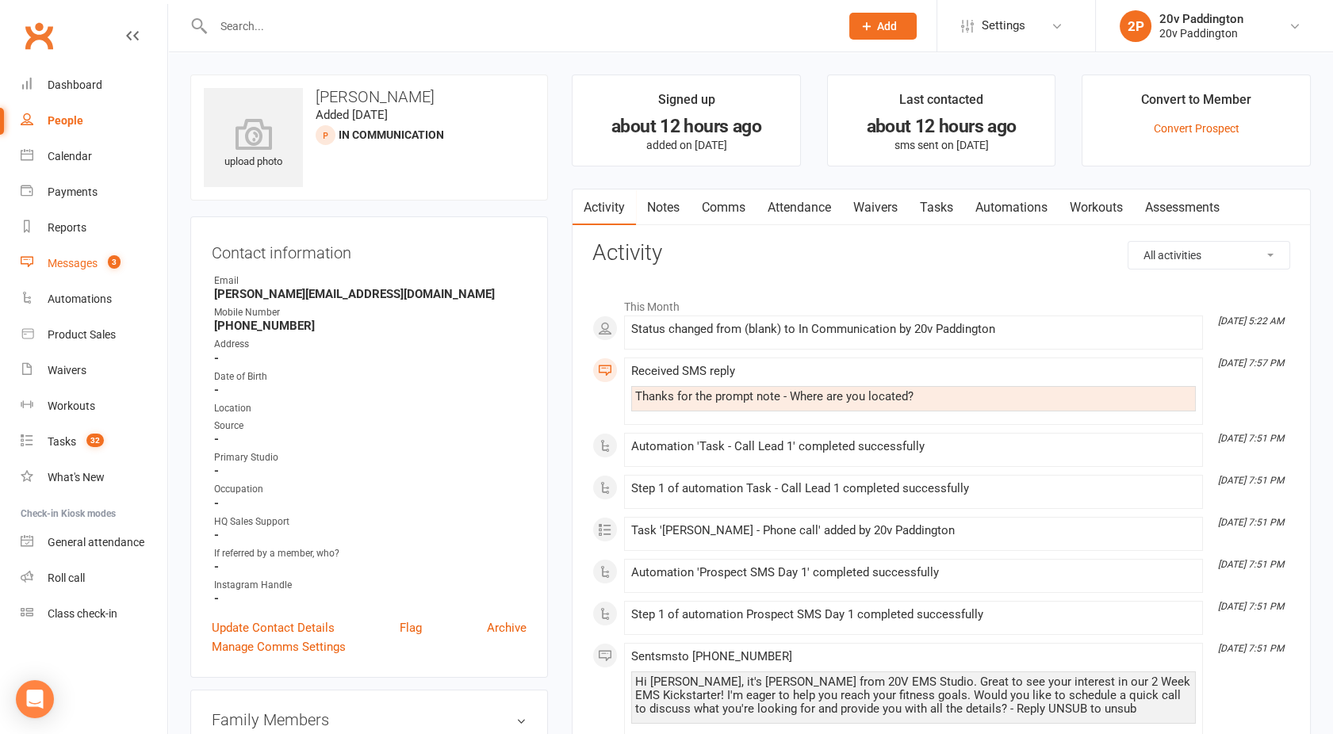
click at [78, 266] on div "Messages" at bounding box center [73, 263] width 50 height 13
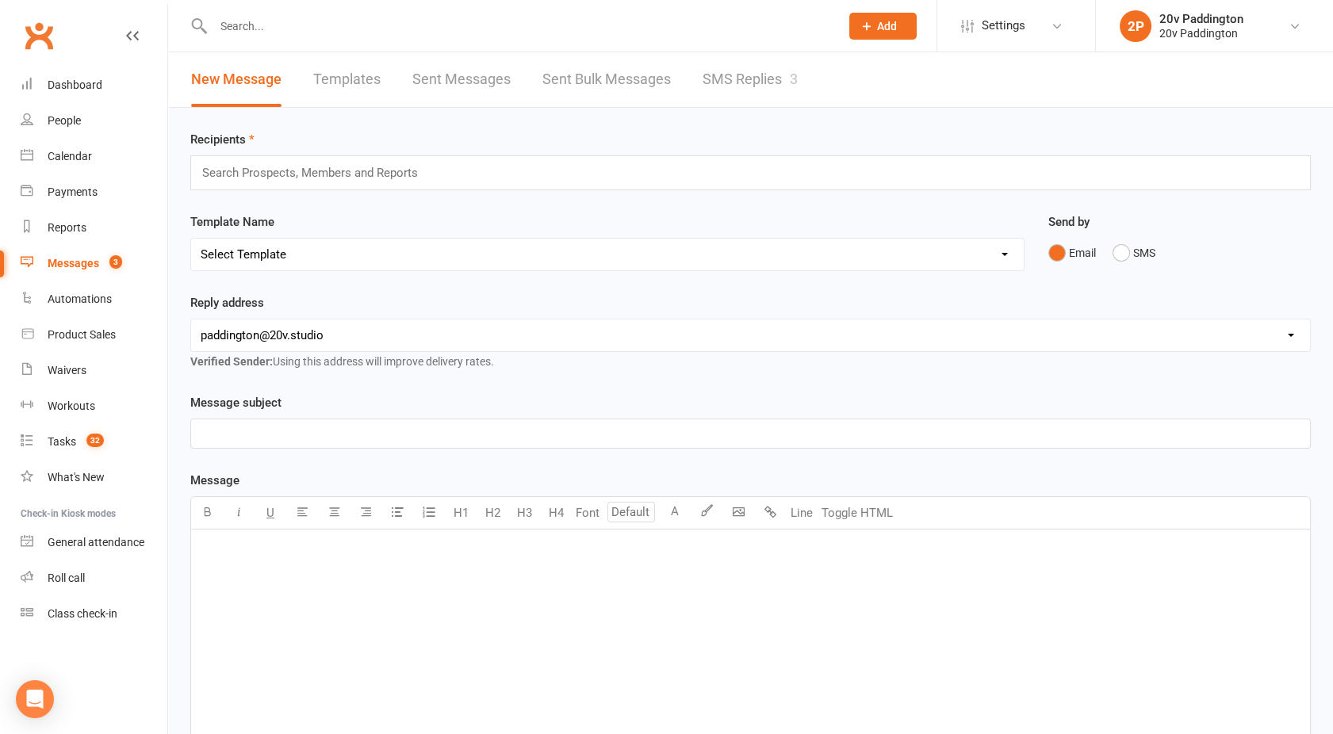
click at [761, 86] on link "SMS Replies 3" at bounding box center [750, 79] width 95 height 55
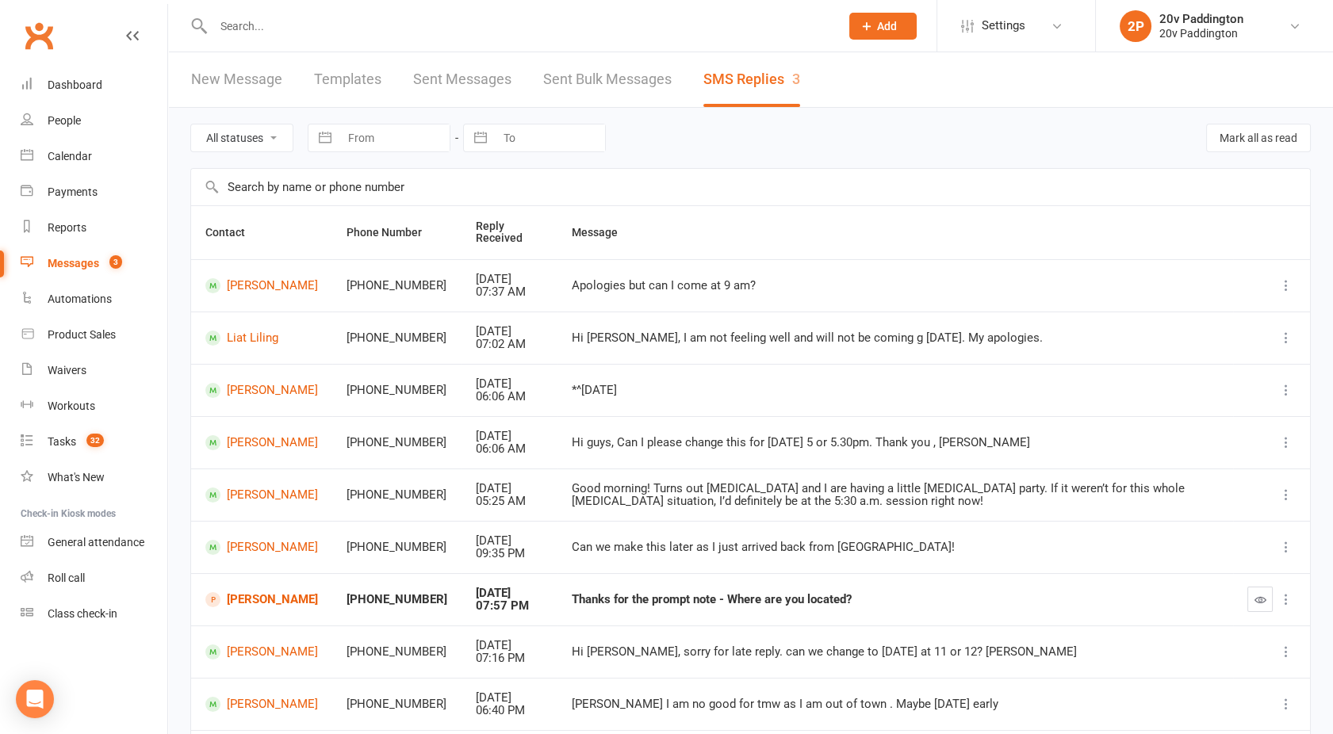
click at [61, 268] on div "Messages" at bounding box center [74, 263] width 52 height 13
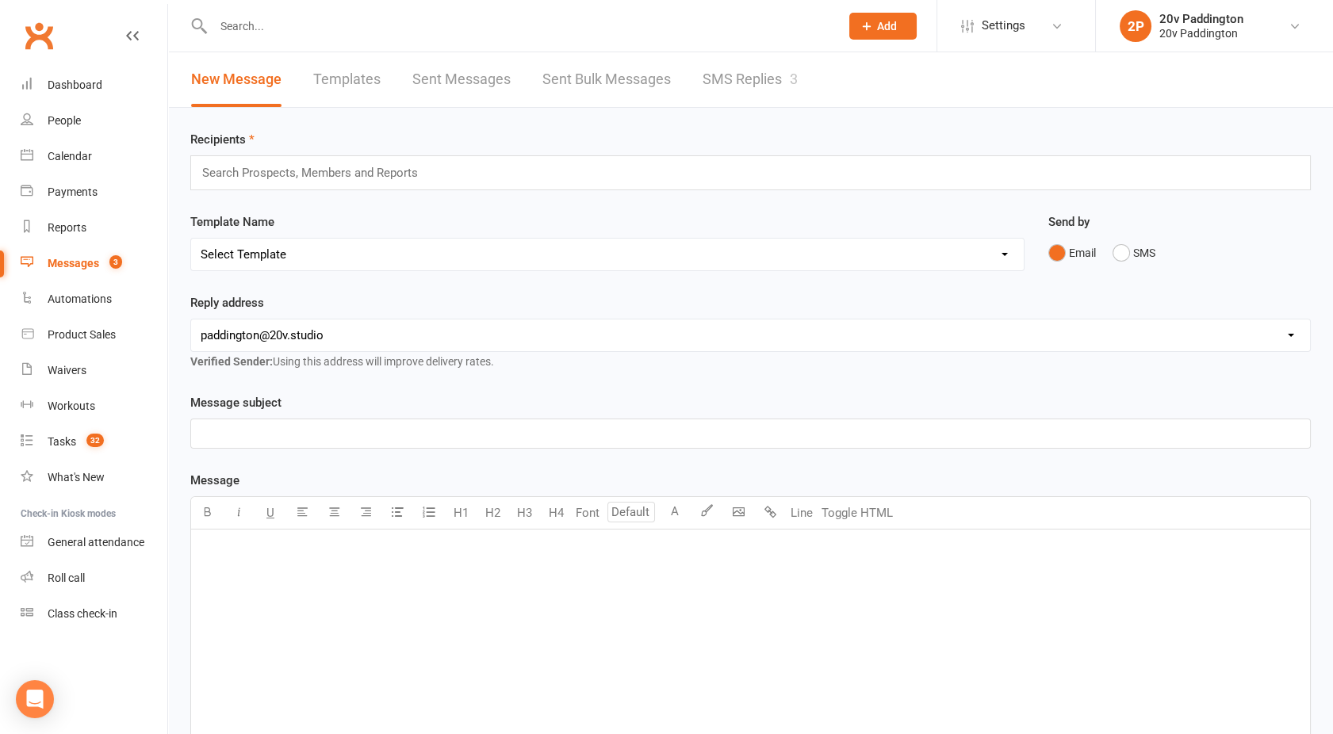
click at [766, 47] on div at bounding box center [509, 26] width 638 height 52
click at [751, 77] on link "SMS Replies 3" at bounding box center [750, 79] width 95 height 55
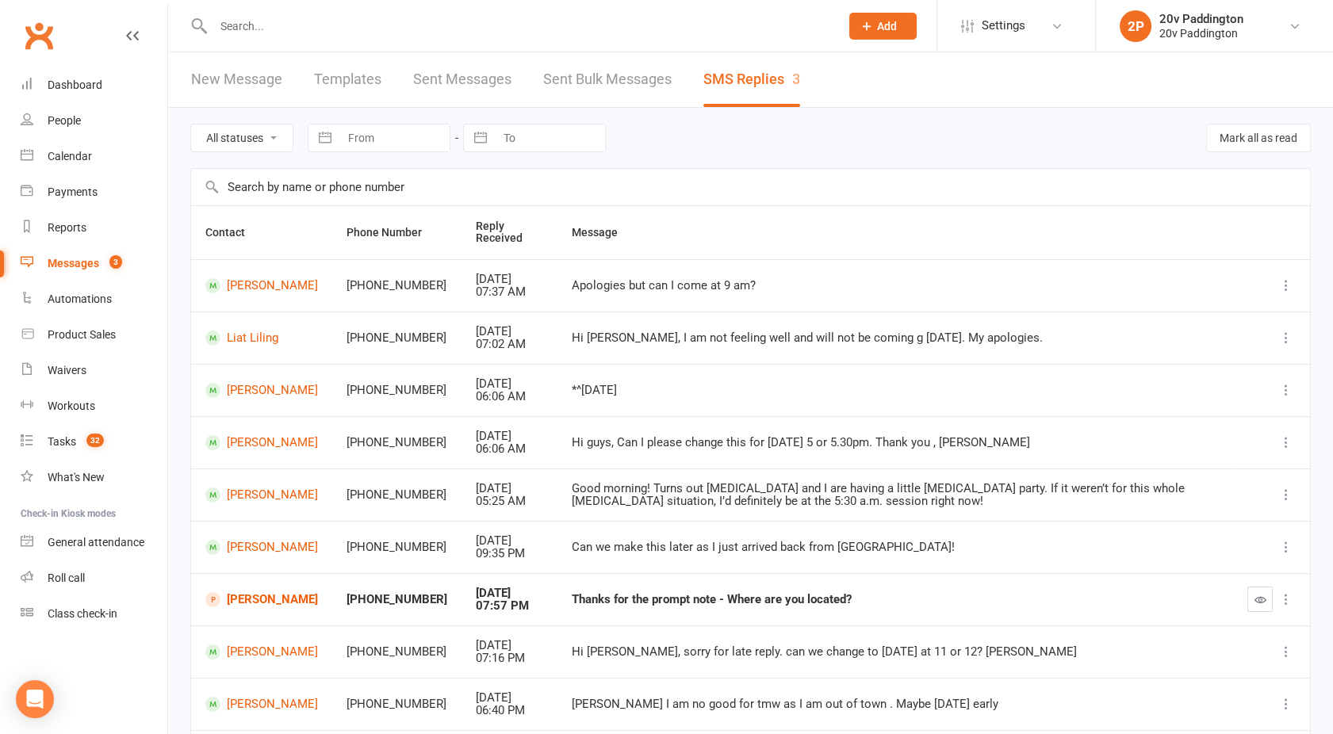
click at [263, 134] on select "All statuses Read only Unread only" at bounding box center [241, 137] width 101 height 27
select select "unread_only"
click at [191, 124] on select "All statuses Read only Unread only" at bounding box center [241, 137] width 101 height 27
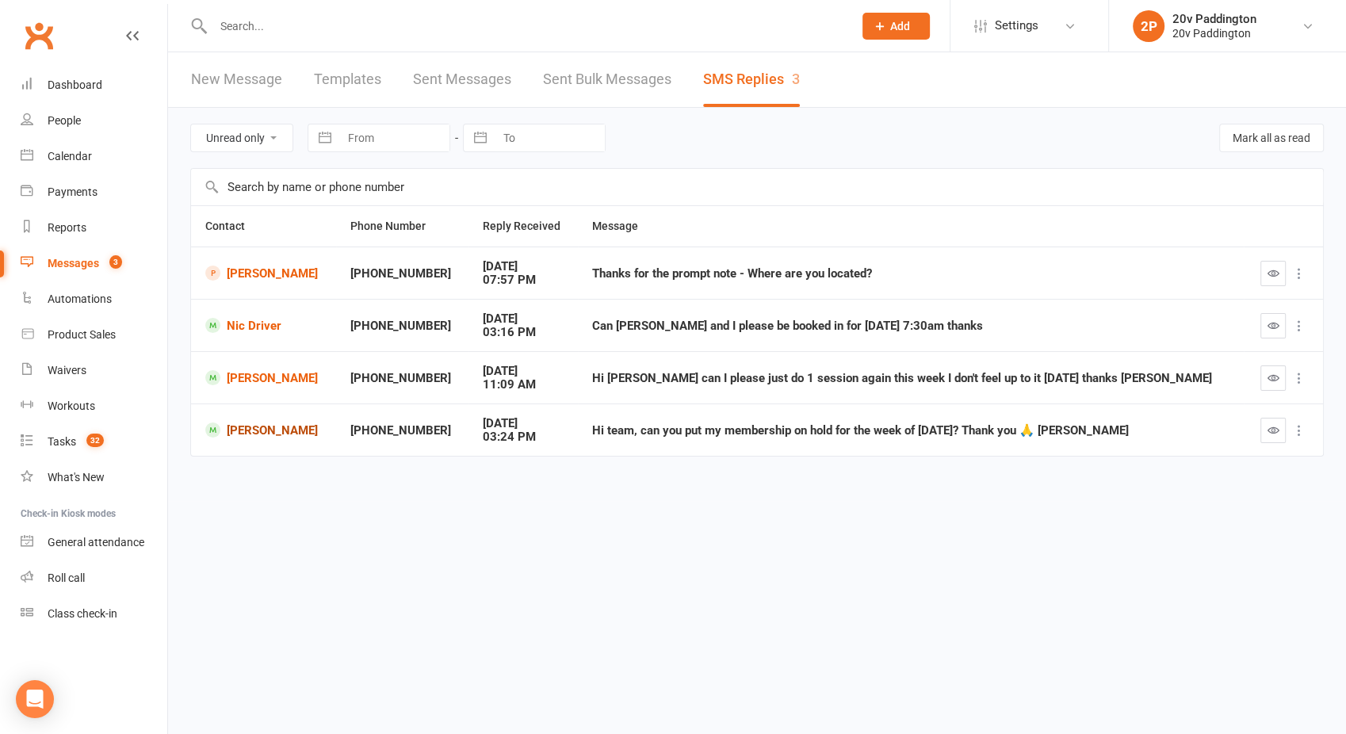
click at [285, 431] on link "Marion Goodman-Briand" at bounding box center [263, 430] width 117 height 15
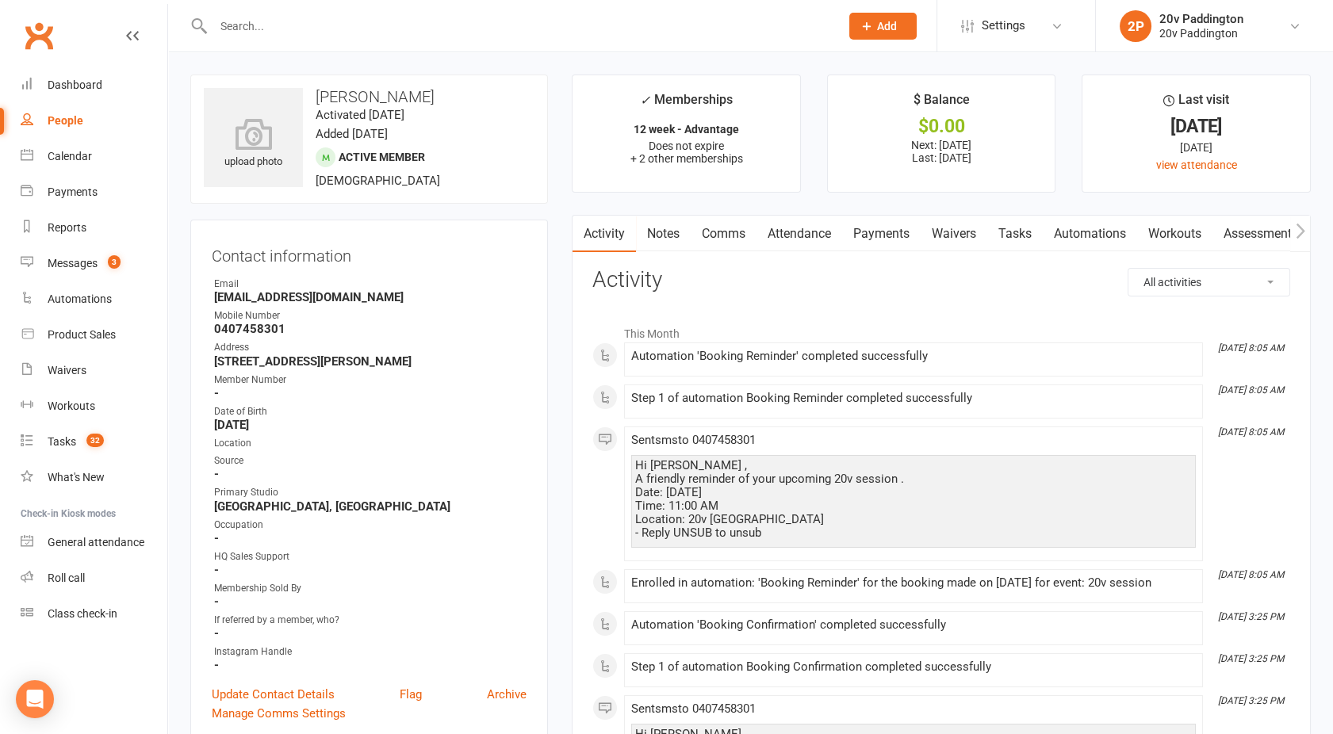
click at [807, 234] on link "Attendance" at bounding box center [799, 234] width 86 height 36
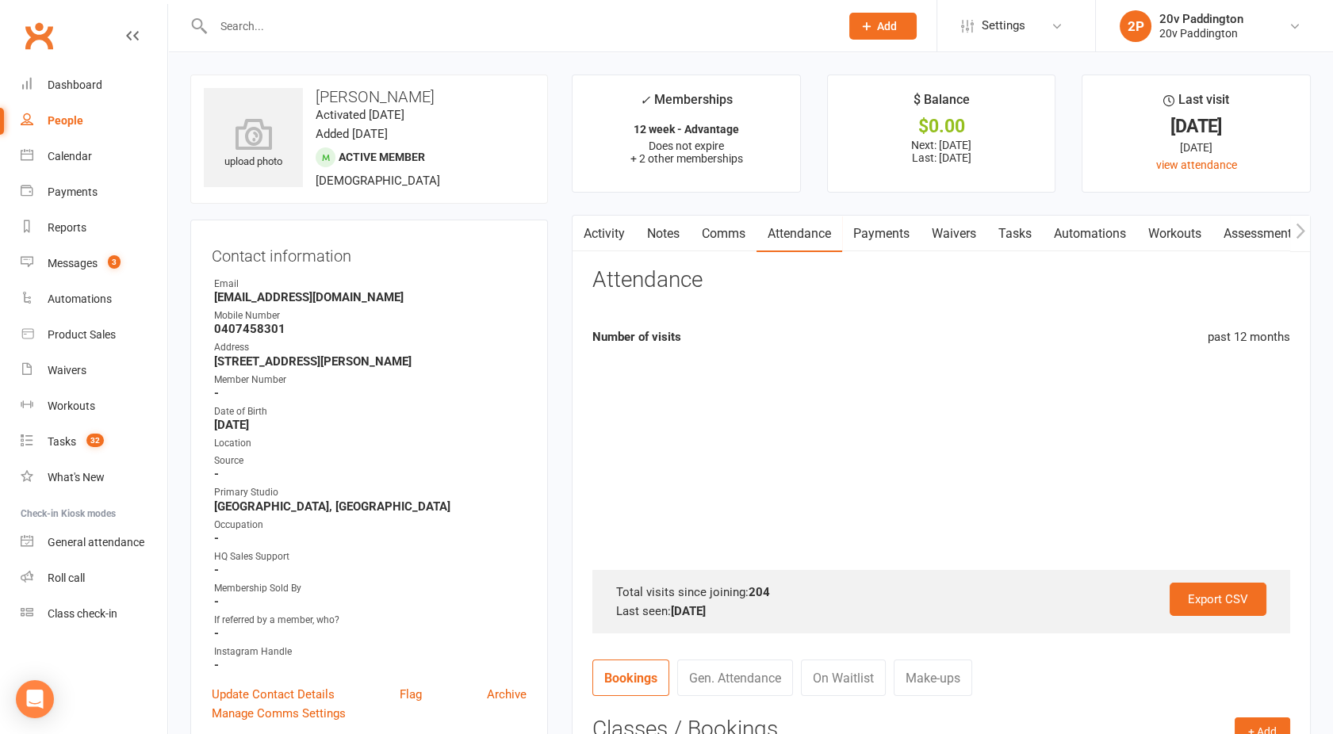
click at [909, 235] on link "Payments" at bounding box center [881, 234] width 78 height 36
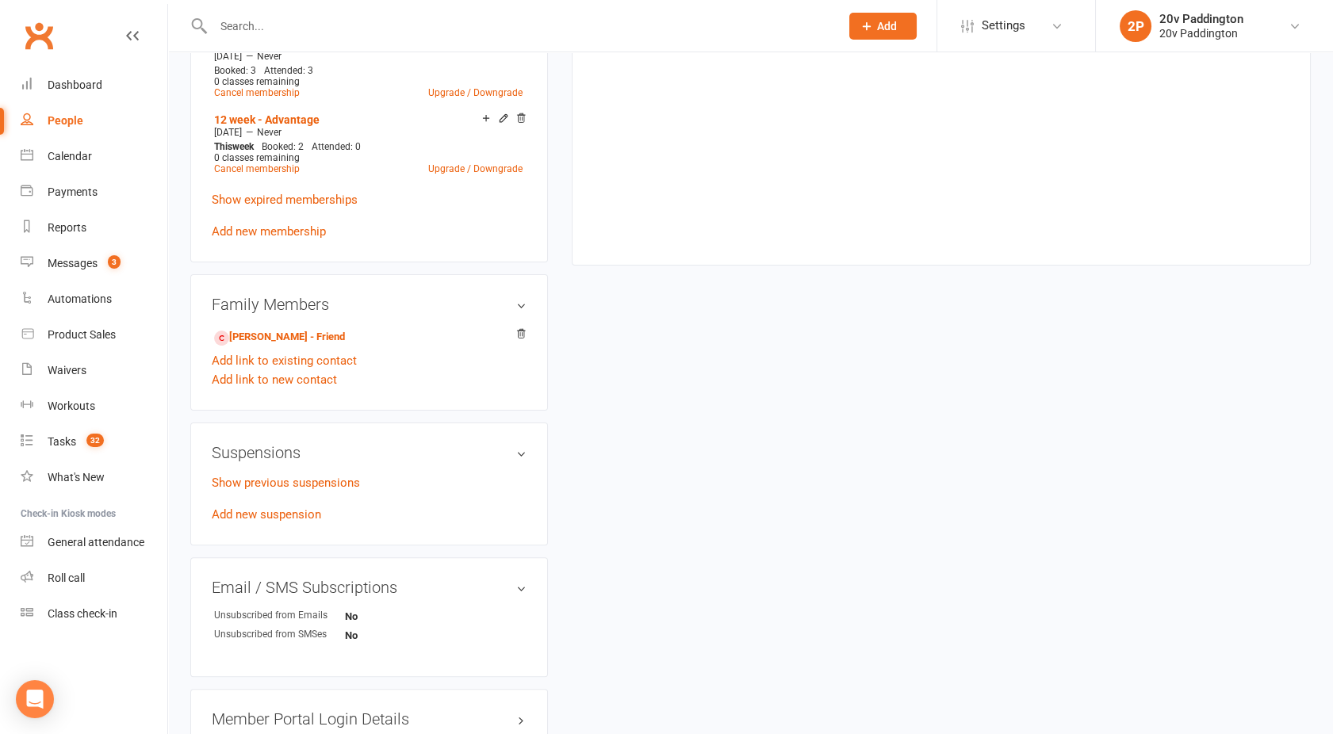
scroll to position [992, 0]
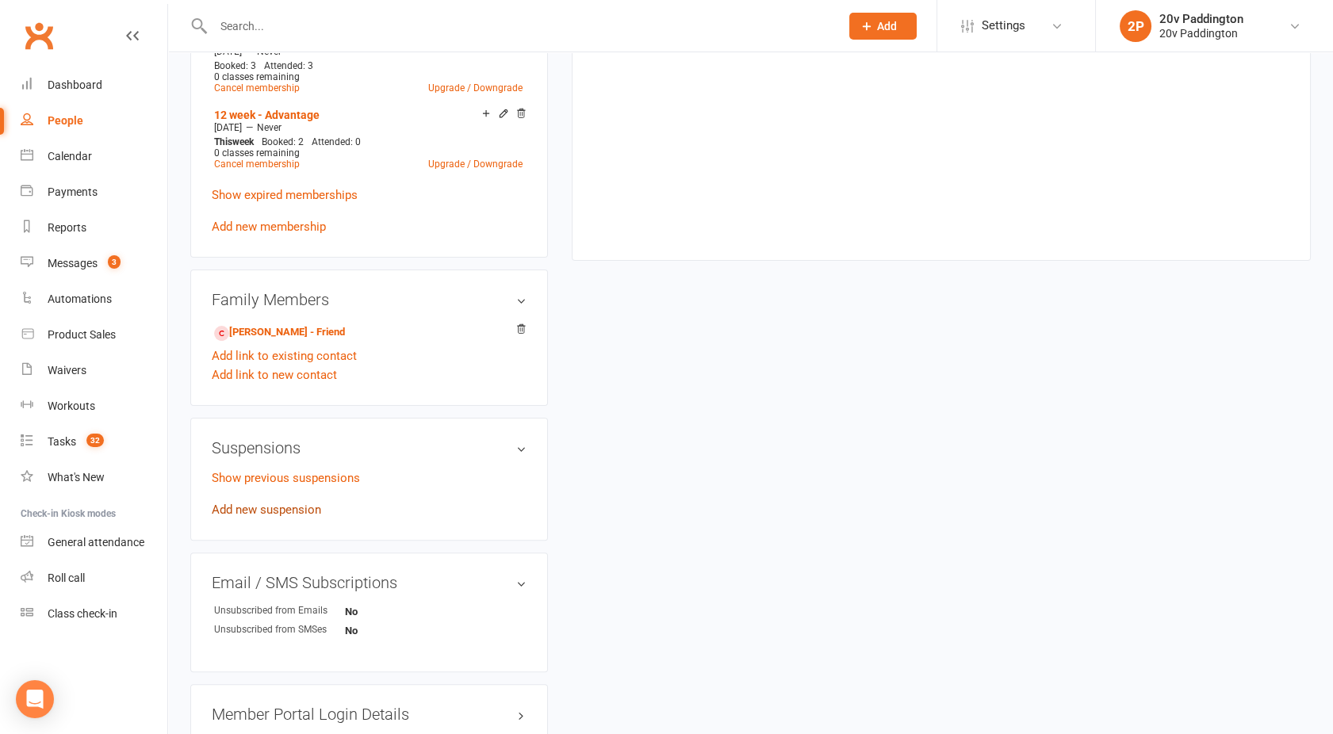
click at [263, 503] on link "Add new suspension" at bounding box center [266, 510] width 109 height 14
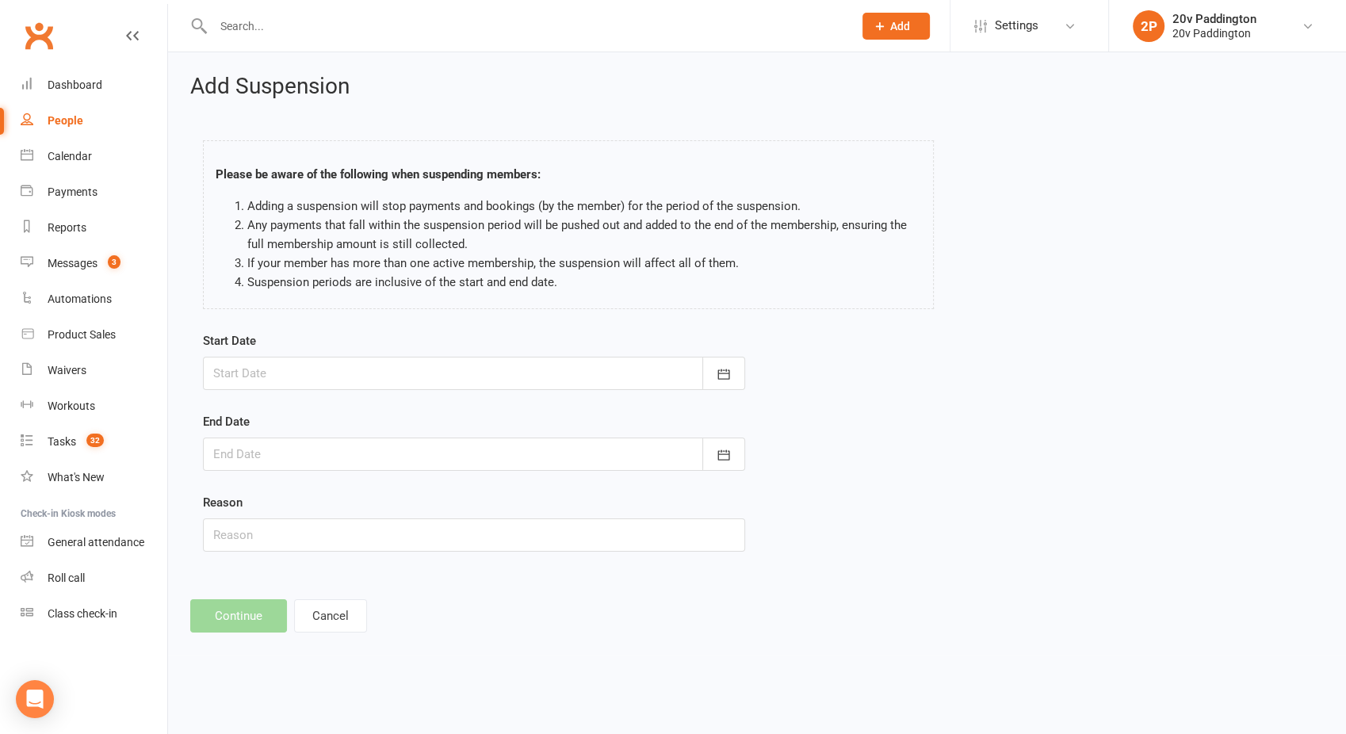
click at [409, 366] on div at bounding box center [474, 373] width 542 height 33
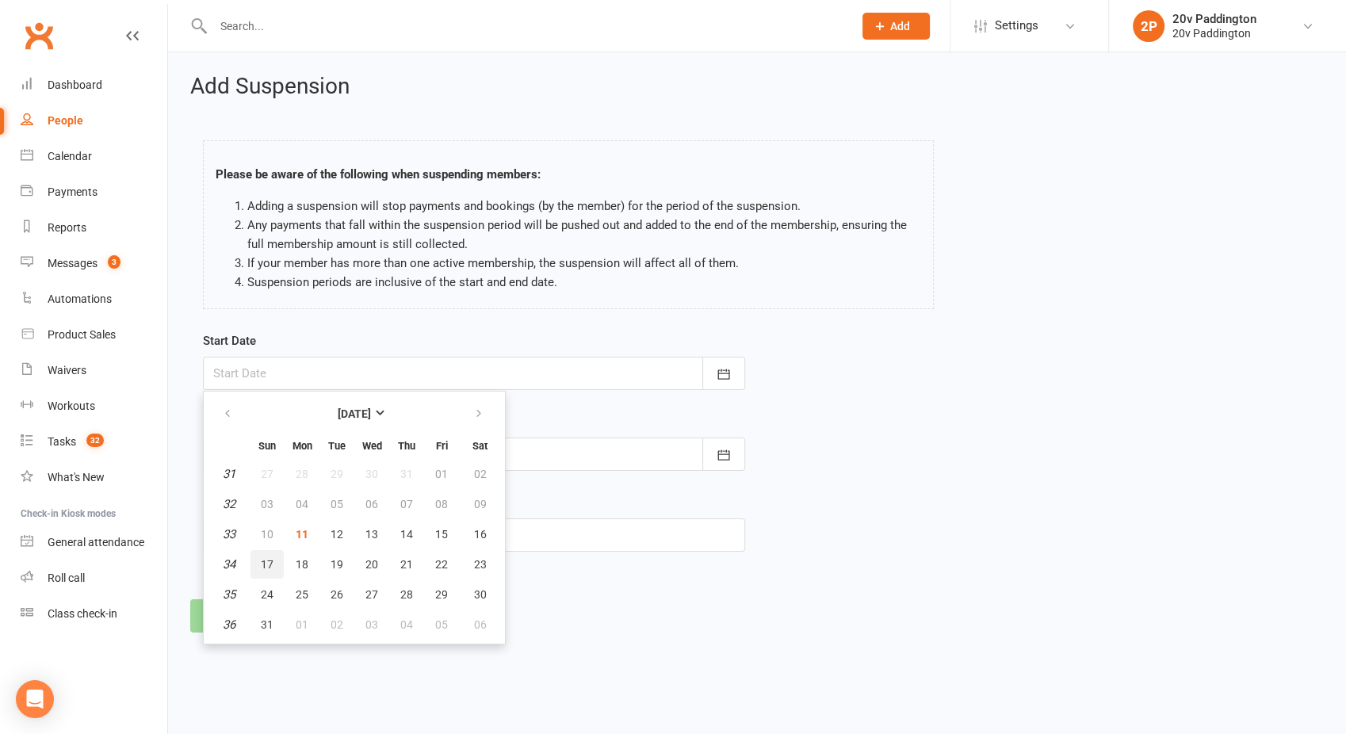
click at [261, 561] on span "17" at bounding box center [267, 564] width 13 height 13
type input "17 Aug 2025"
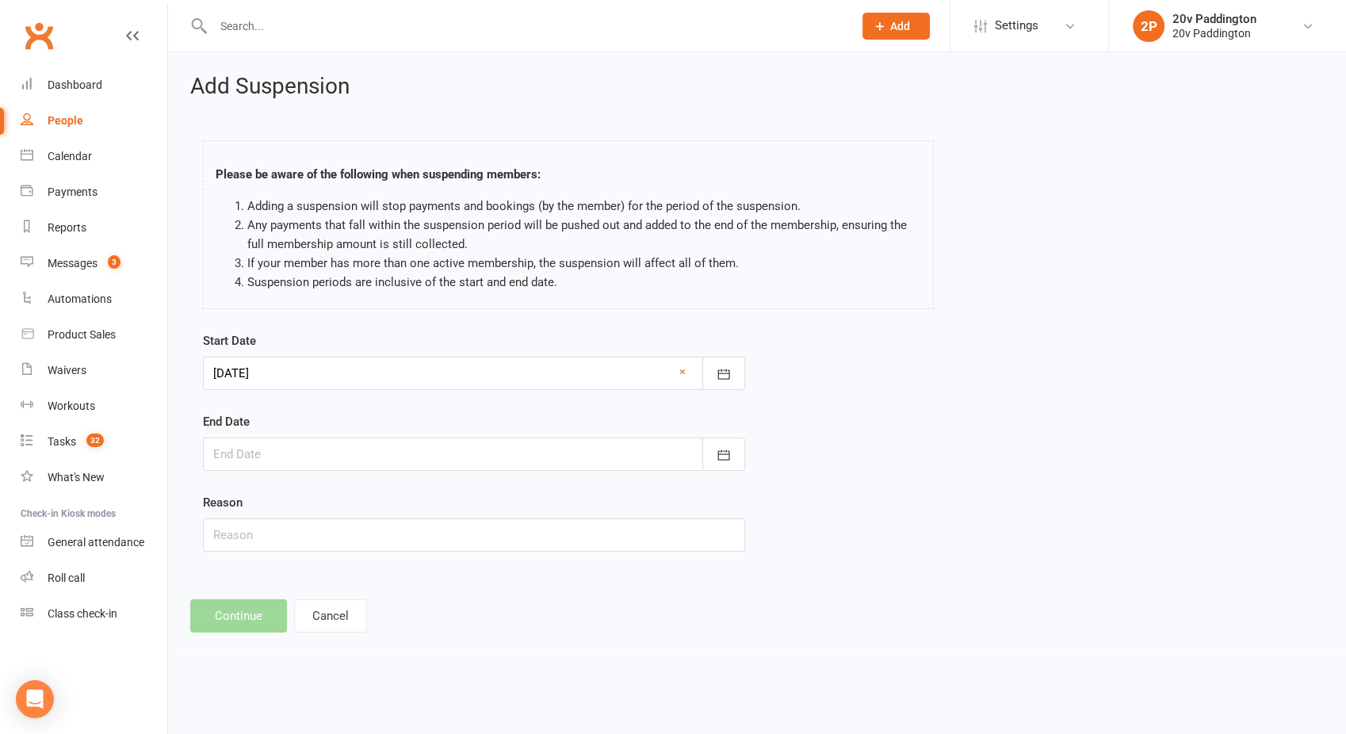
click at [266, 450] on div at bounding box center [474, 454] width 542 height 33
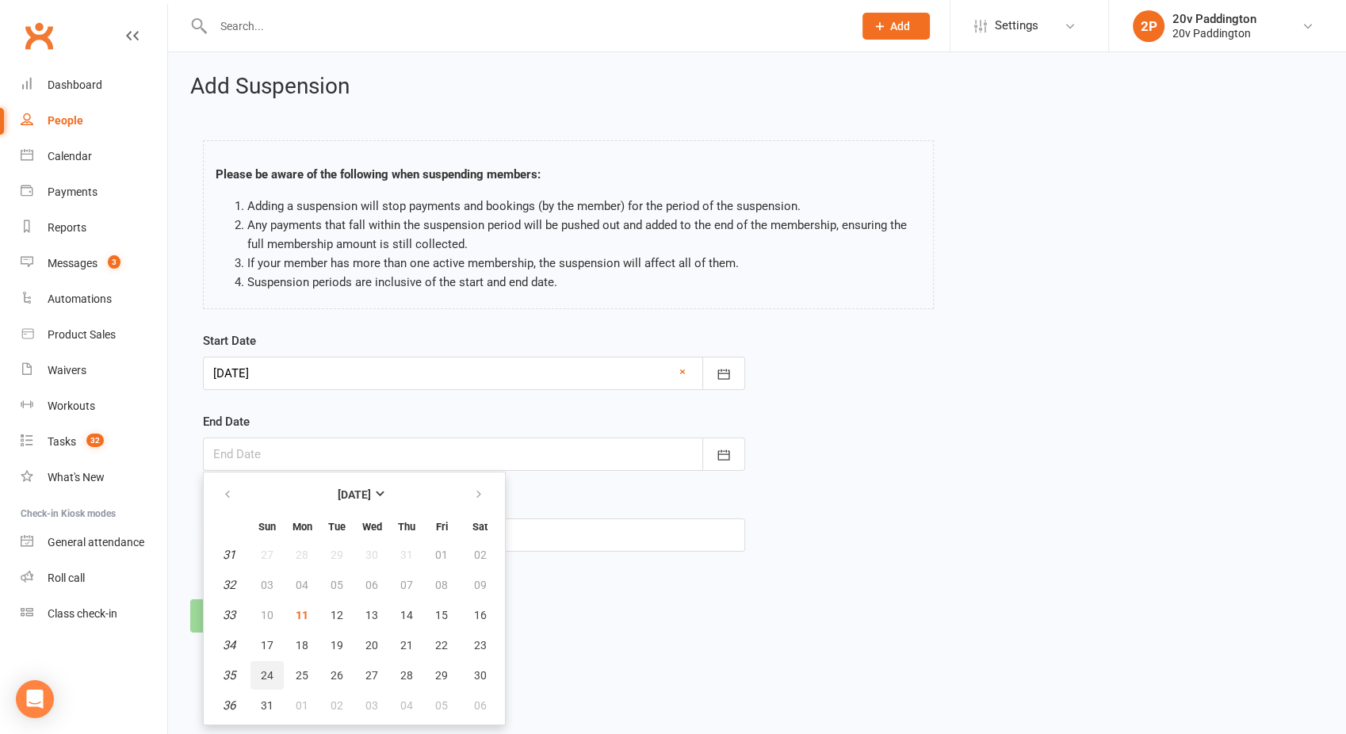
click at [270, 660] on span "24" at bounding box center [267, 675] width 13 height 13
type input "24 Aug 2025"
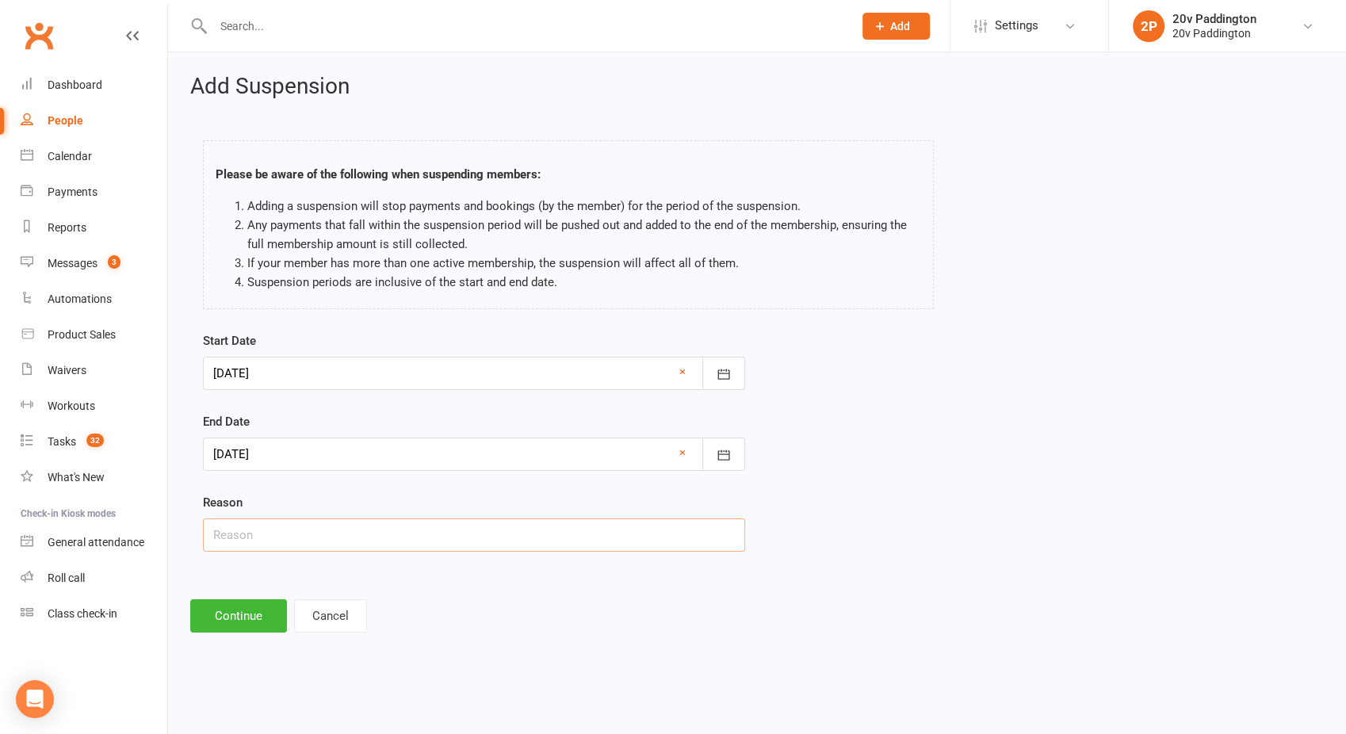
click at [272, 541] on input "text" at bounding box center [474, 535] width 542 height 33
click at [250, 618] on button "Continue" at bounding box center [238, 615] width 97 height 33
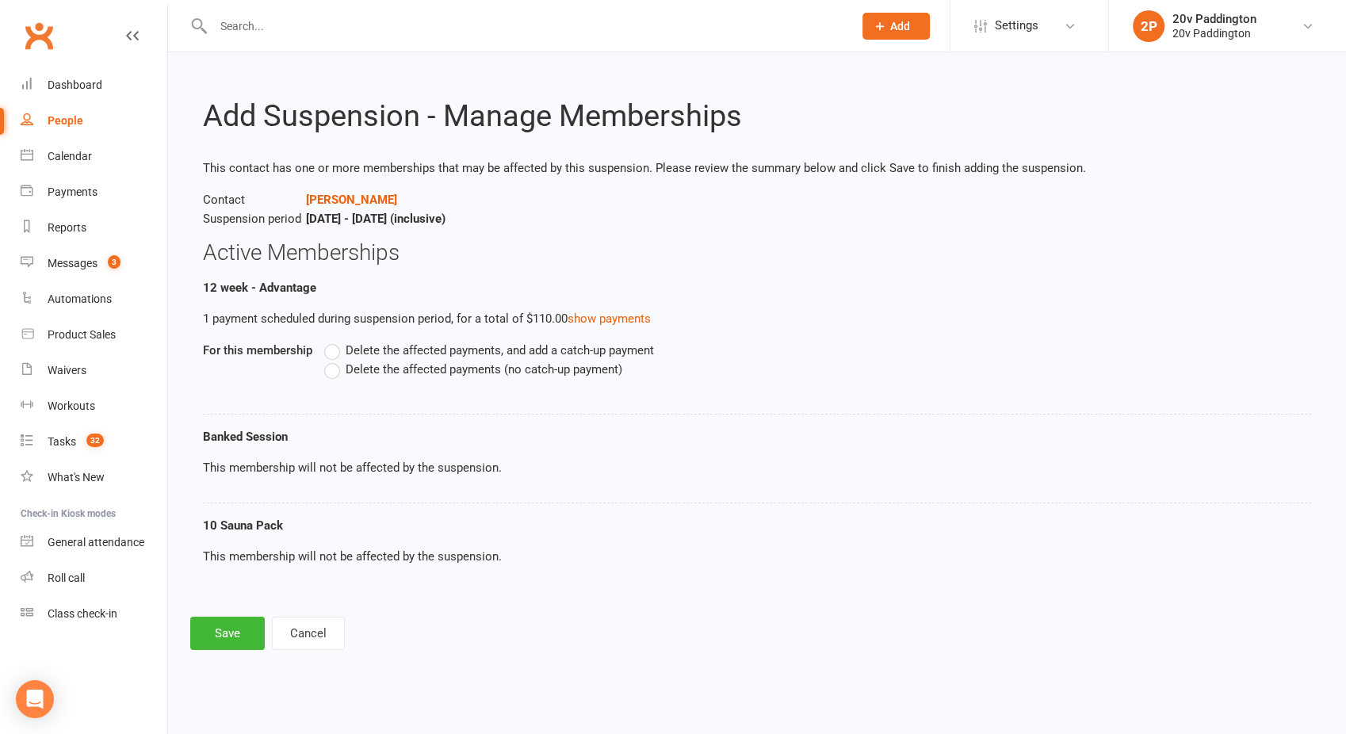
click at [373, 373] on span "Delete the affected payments (no catch-up payment)" at bounding box center [484, 368] width 277 height 17
click at [335, 360] on input "Delete the affected payments (no catch-up payment)" at bounding box center [329, 360] width 10 height 0
click at [228, 625] on button "Save" at bounding box center [227, 633] width 75 height 33
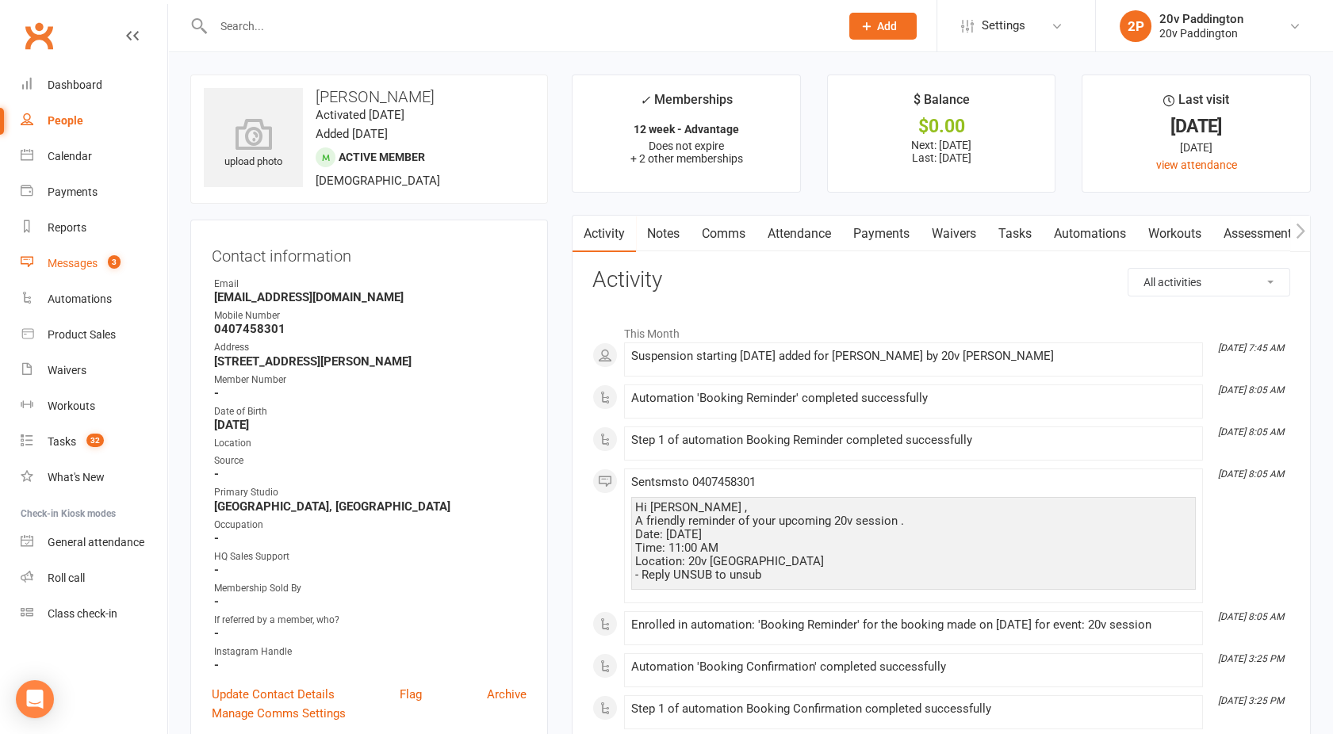
click at [67, 272] on link "Messages 3" at bounding box center [94, 264] width 147 height 36
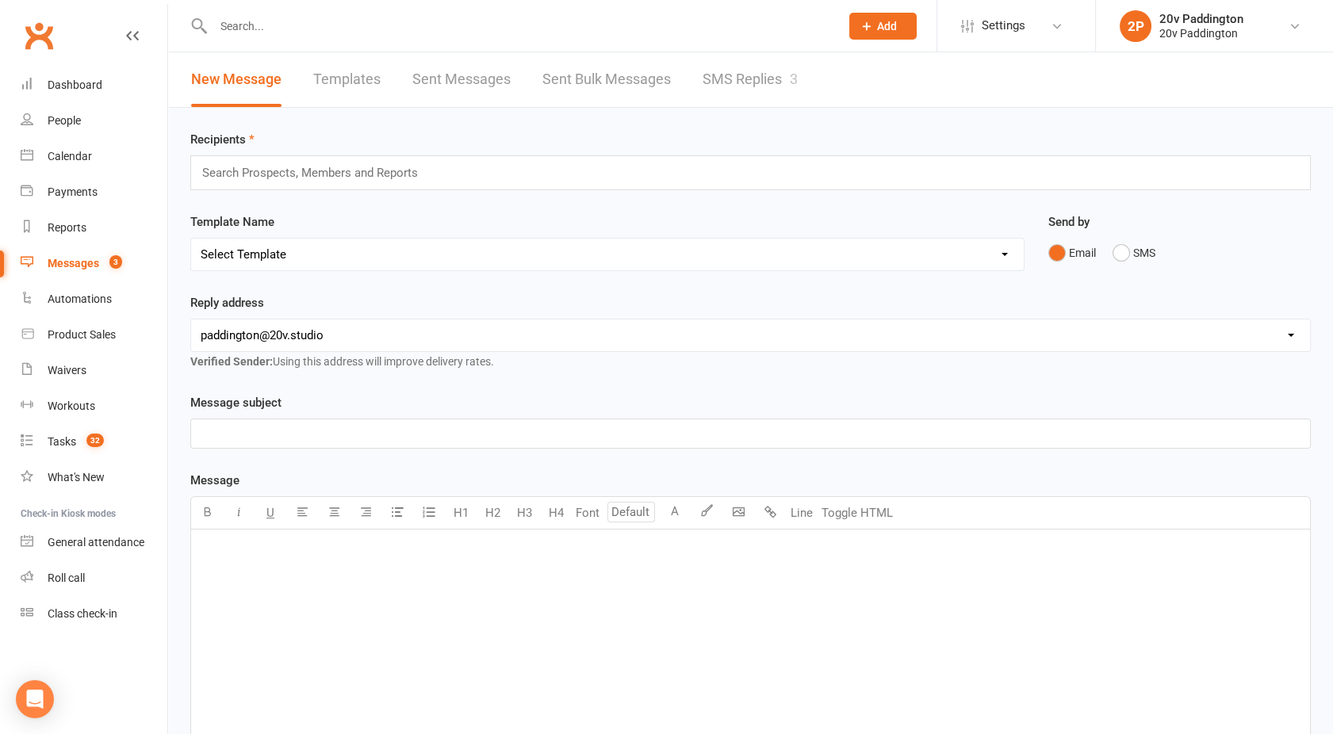
click at [738, 76] on link "SMS Replies 3" at bounding box center [750, 79] width 95 height 55
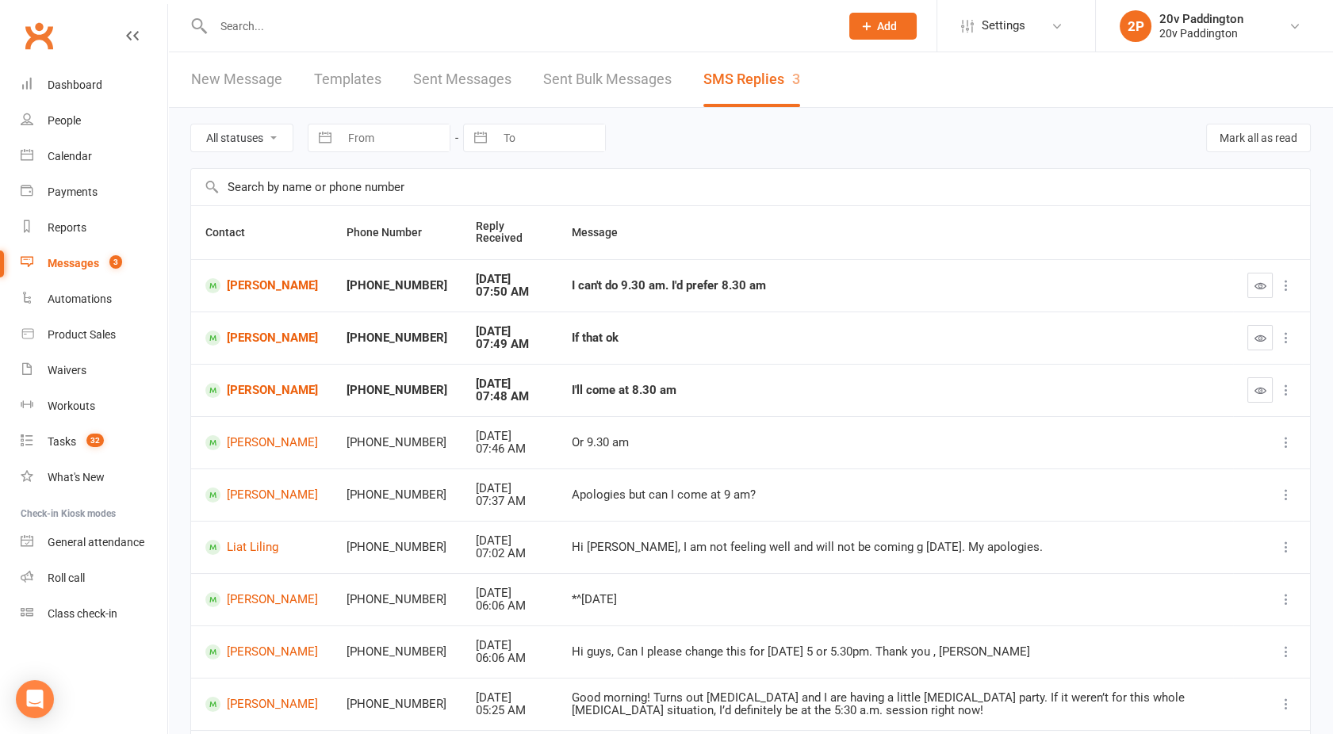
click at [101, 271] on link "Messages 3" at bounding box center [94, 264] width 147 height 36
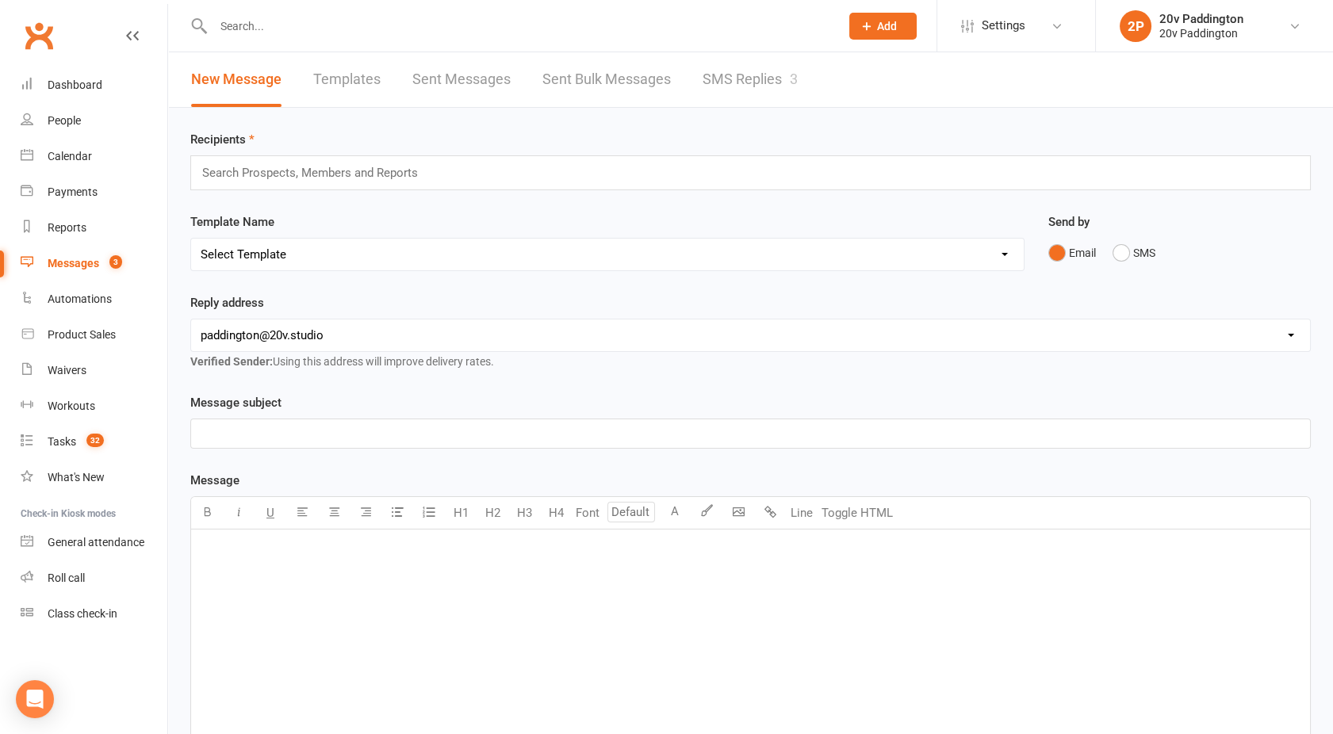
click at [737, 78] on link "SMS Replies 3" at bounding box center [750, 79] width 95 height 55
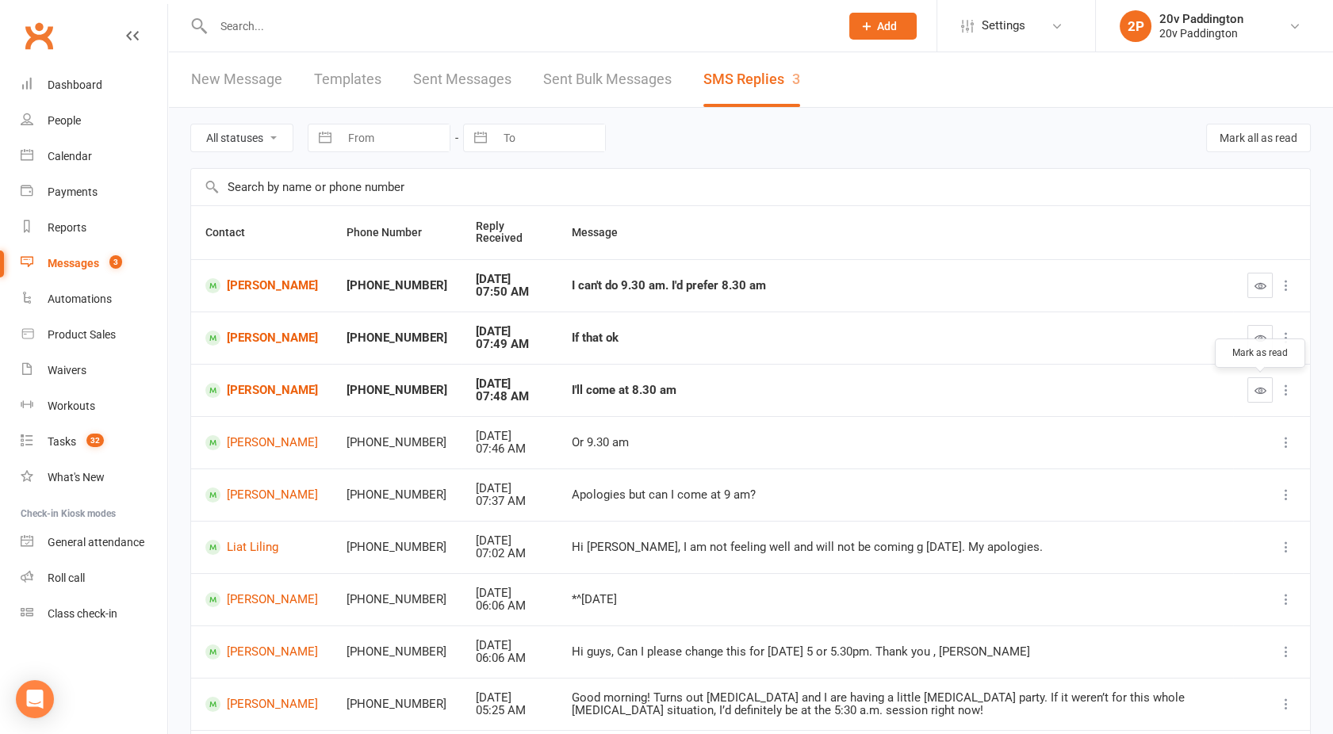
click at [1199, 392] on icon "button" at bounding box center [1260, 391] width 12 height 12
click at [1199, 335] on button "button" at bounding box center [1259, 337] width 25 height 25
click at [752, 73] on link "SMS Replies 2" at bounding box center [751, 79] width 97 height 55
click at [1199, 284] on icon "button" at bounding box center [1260, 286] width 12 height 12
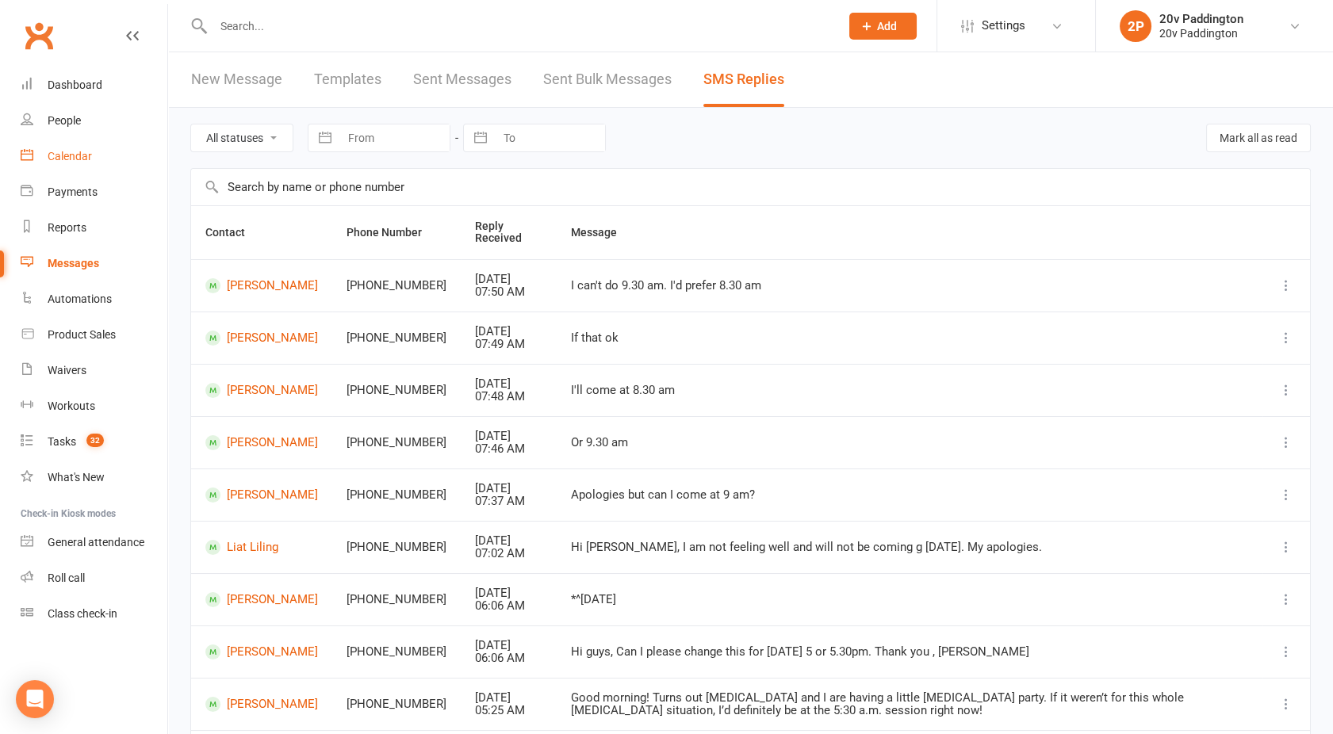
click at [56, 145] on link "Calendar" at bounding box center [94, 157] width 147 height 36
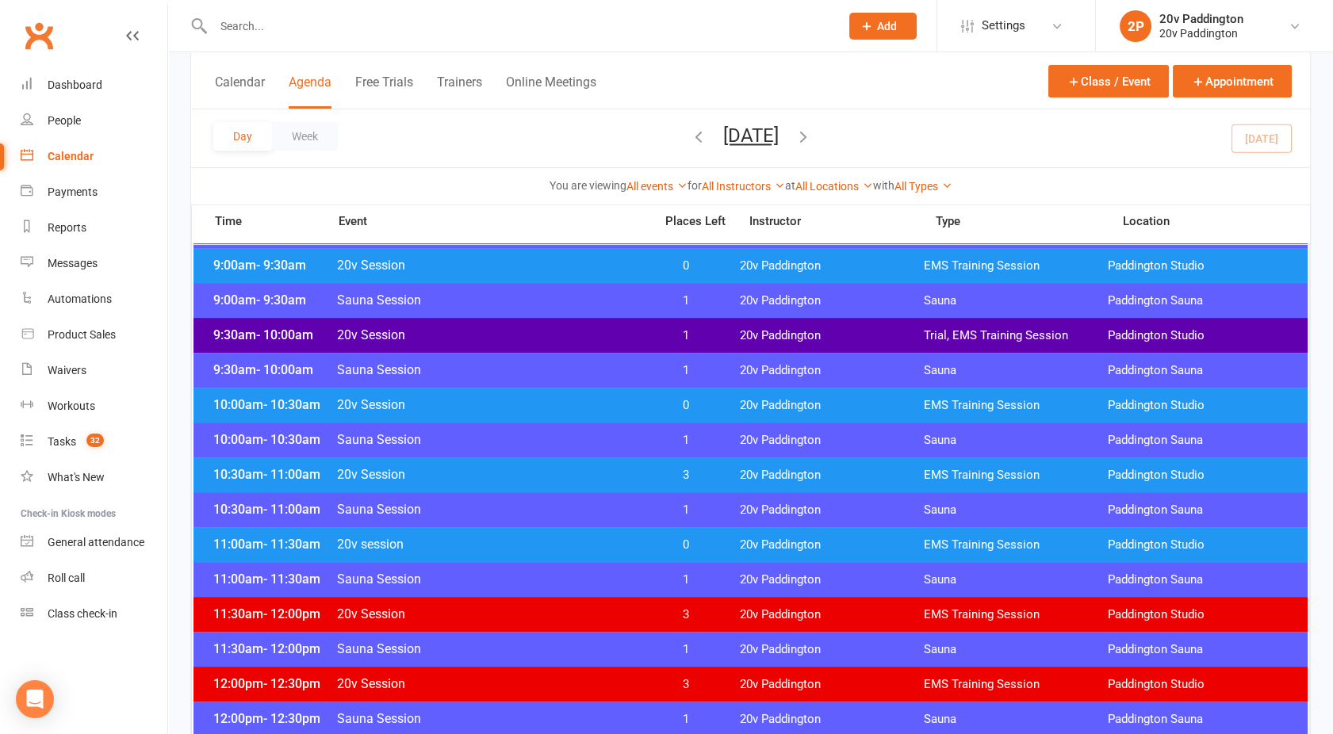
scroll to position [500, 0]
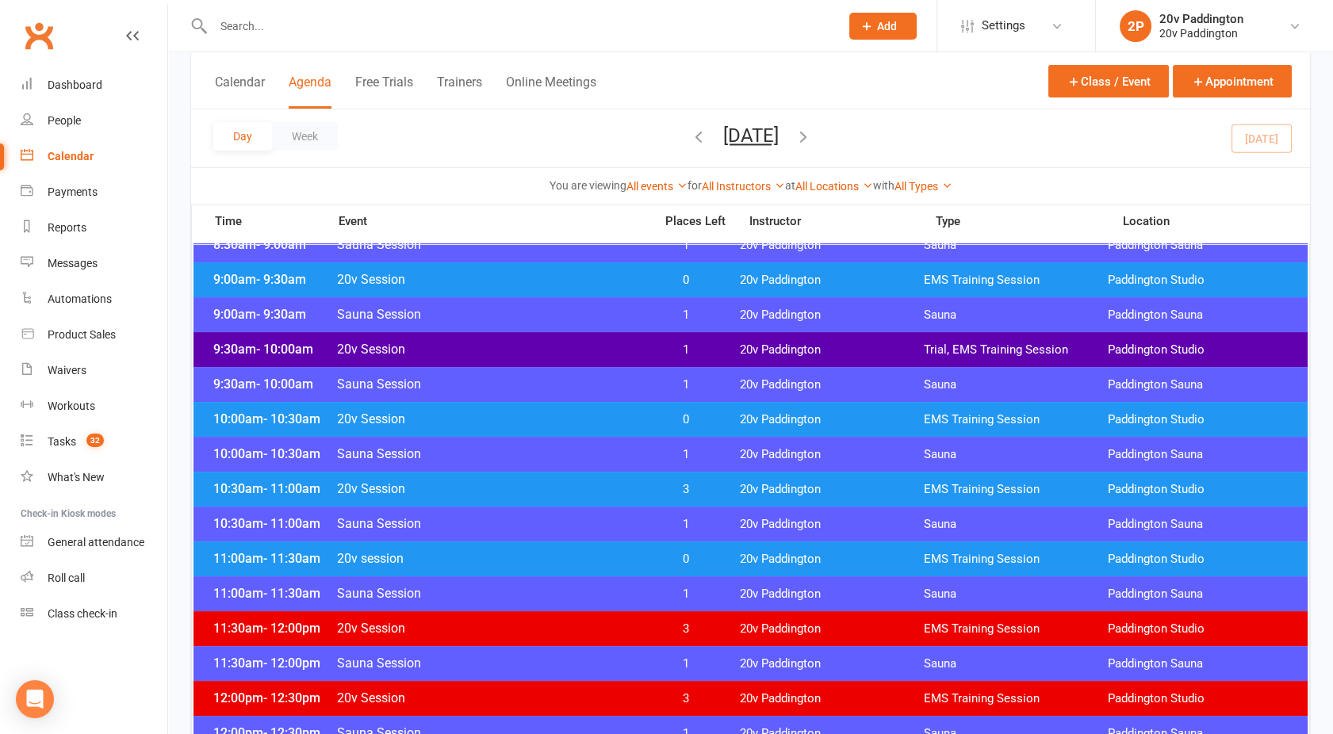
click at [560, 336] on div "9:30am - 10:00am 20v Session 1 20v Paddington Trial, EMS Training Session Paddi…" at bounding box center [750, 349] width 1114 height 35
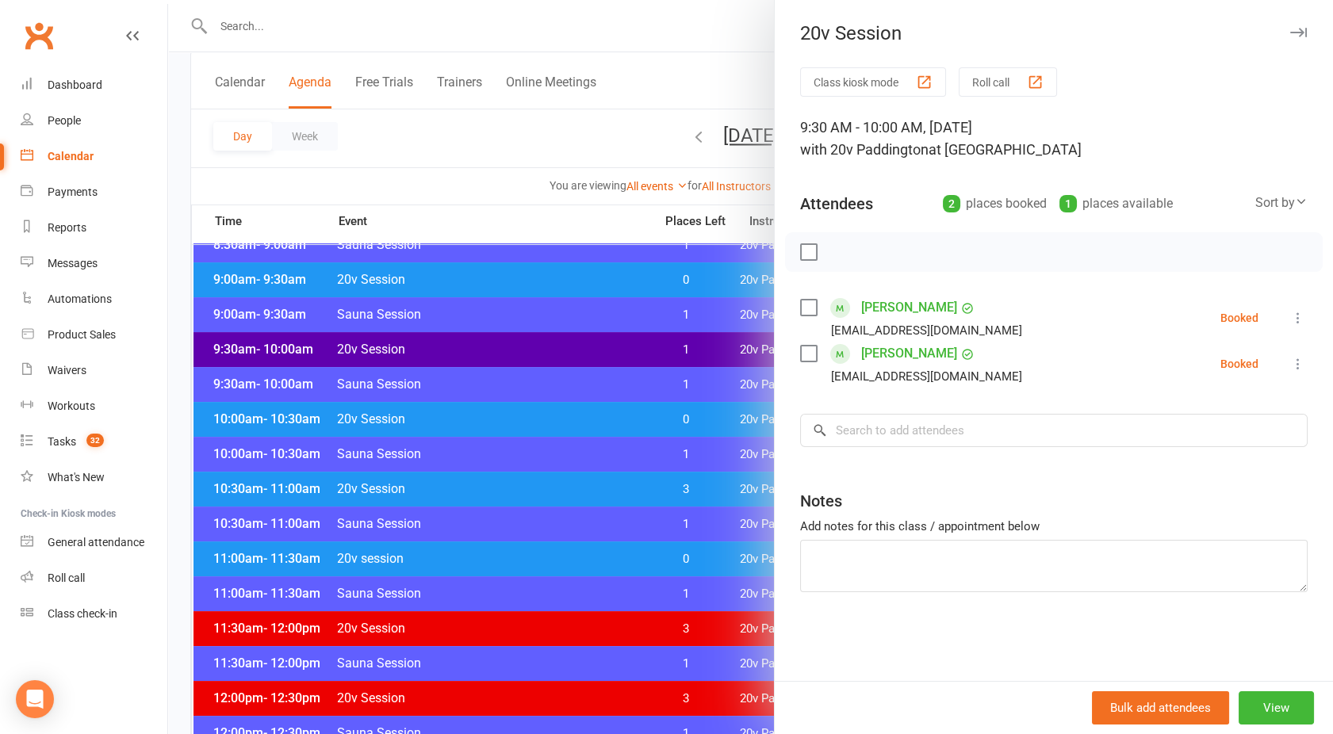
click at [1199, 317] on icon at bounding box center [1298, 318] width 16 height 16
click at [1149, 378] on icon at bounding box center [1157, 381] width 16 height 16
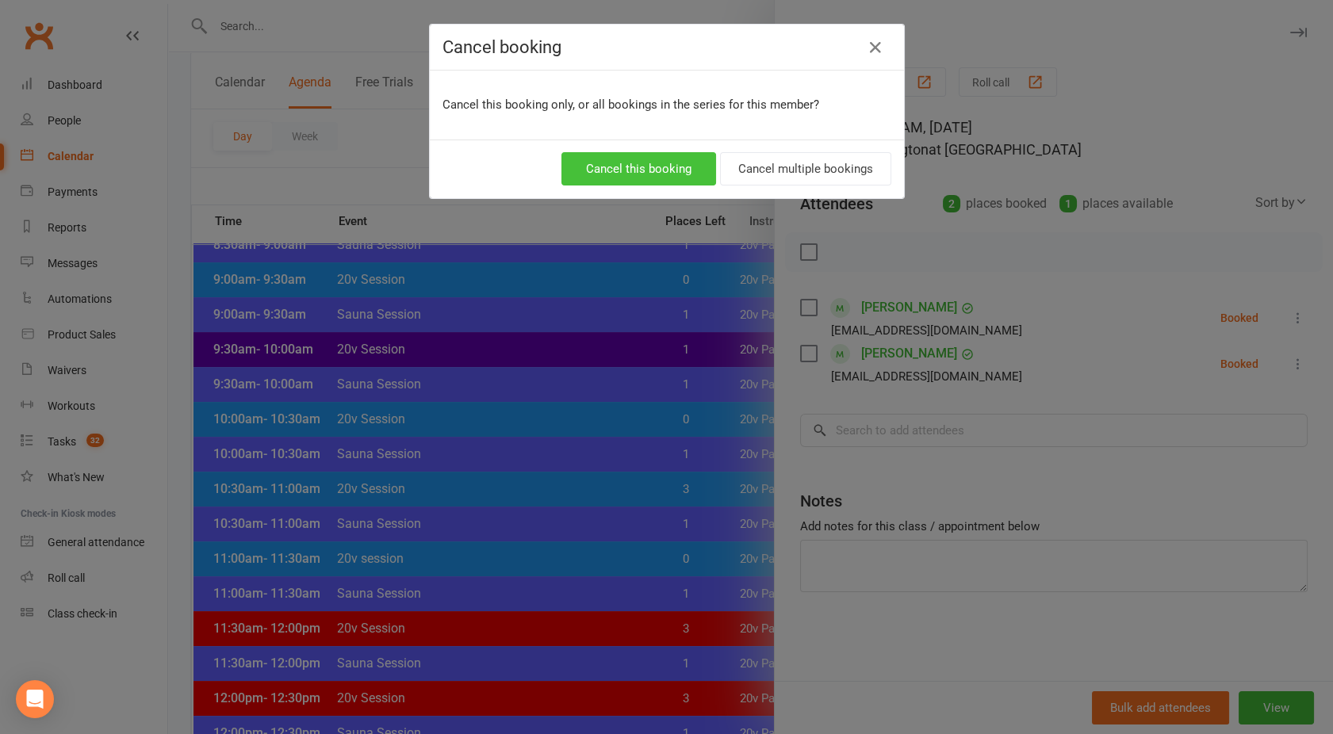
click at [656, 175] on button "Cancel this booking" at bounding box center [638, 168] width 155 height 33
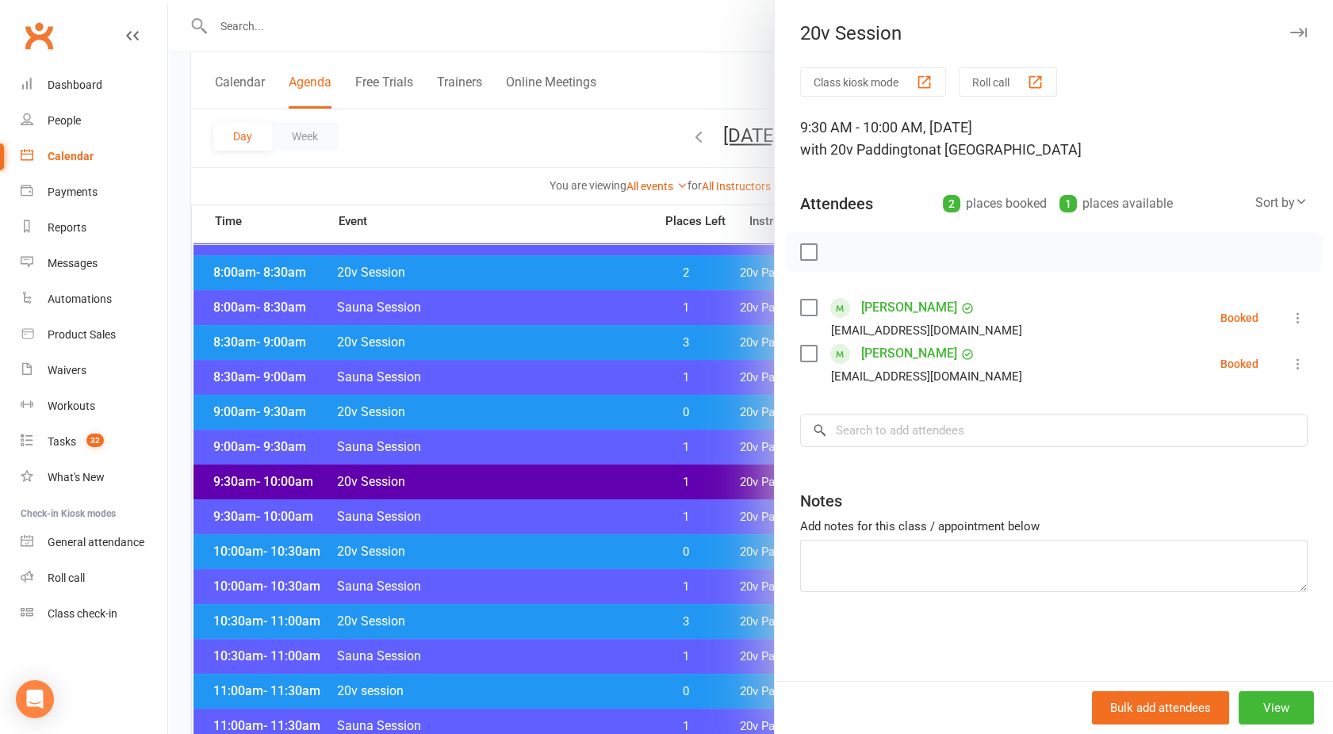
scroll to position [362, 0]
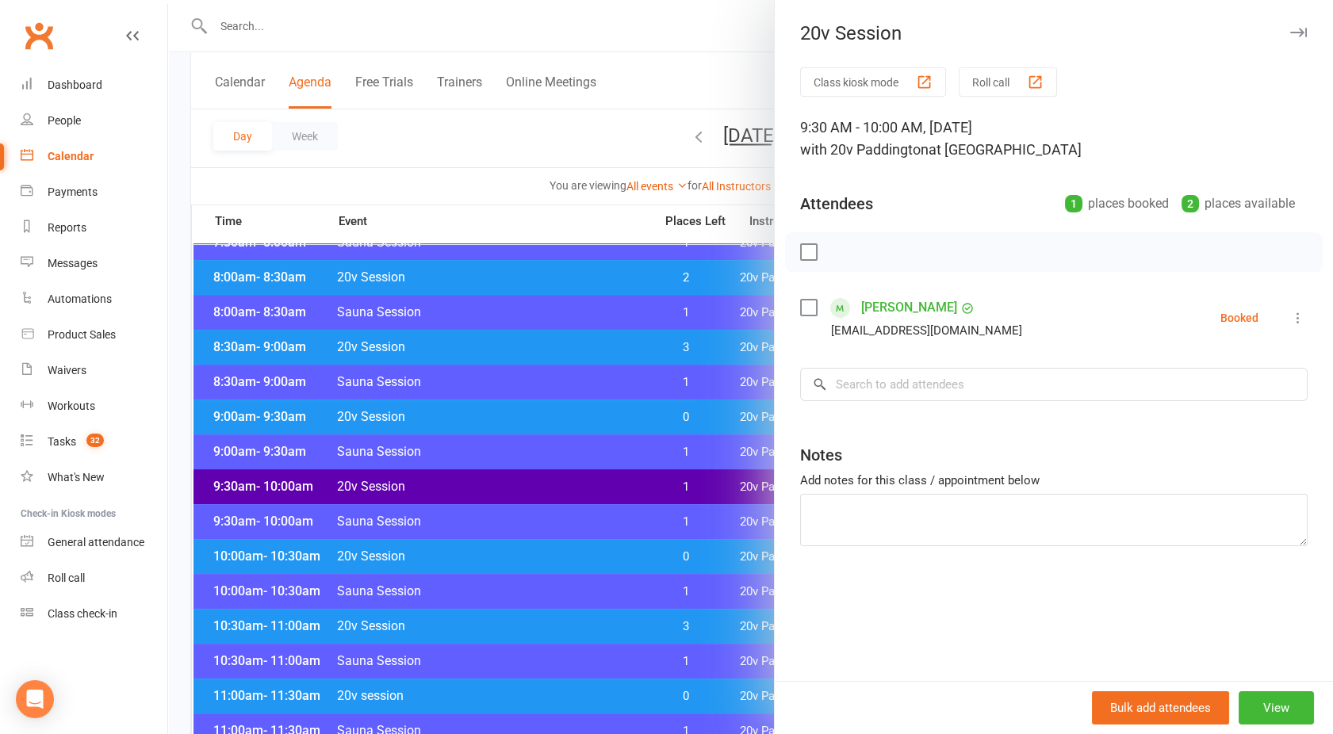
click at [575, 350] on div at bounding box center [750, 367] width 1165 height 734
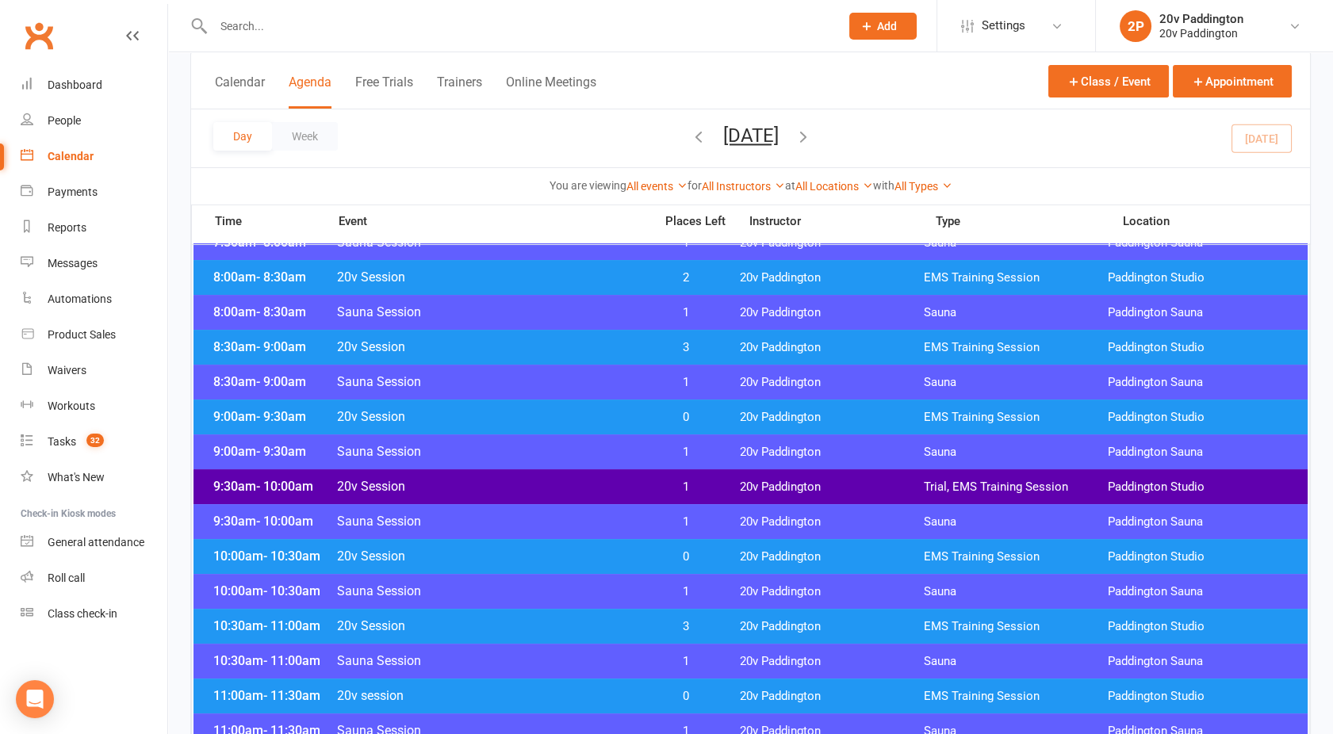
click at [575, 350] on span "20v Session" at bounding box center [490, 346] width 308 height 15
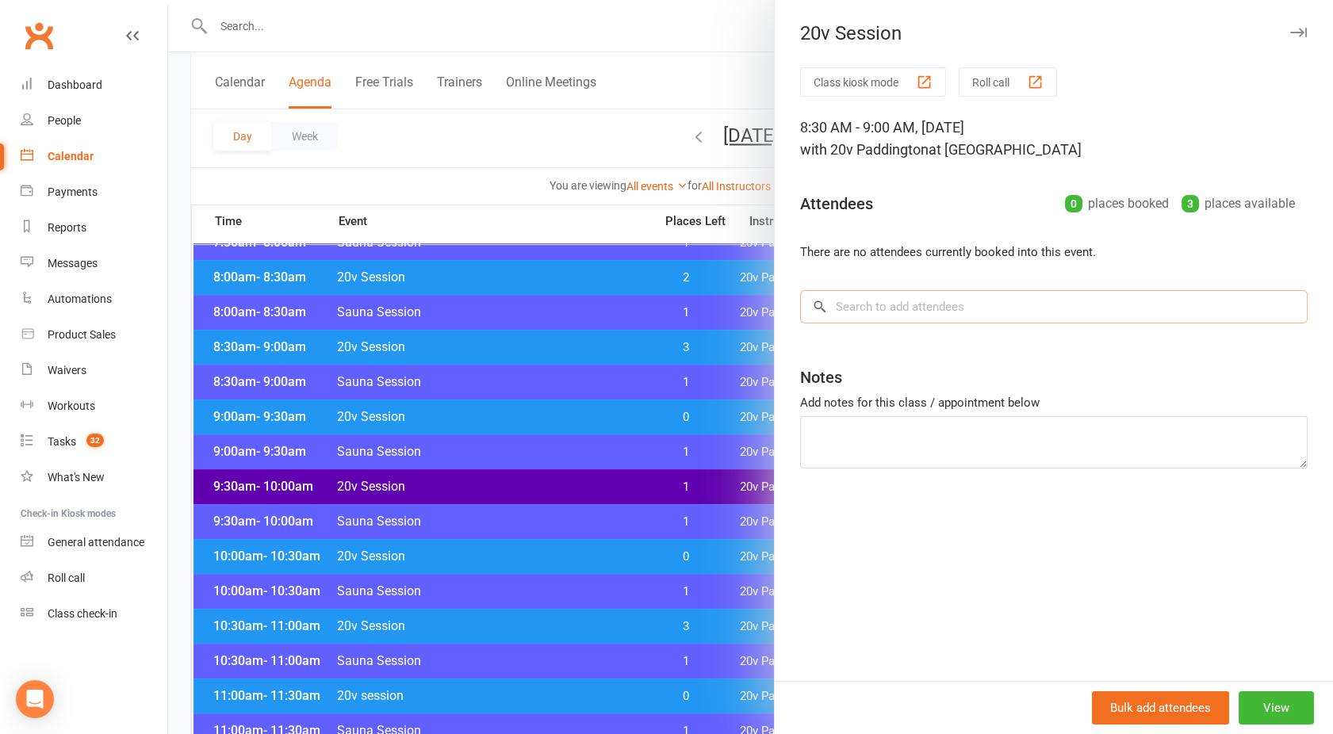
click at [865, 312] on input "search" at bounding box center [1053, 306] width 507 height 33
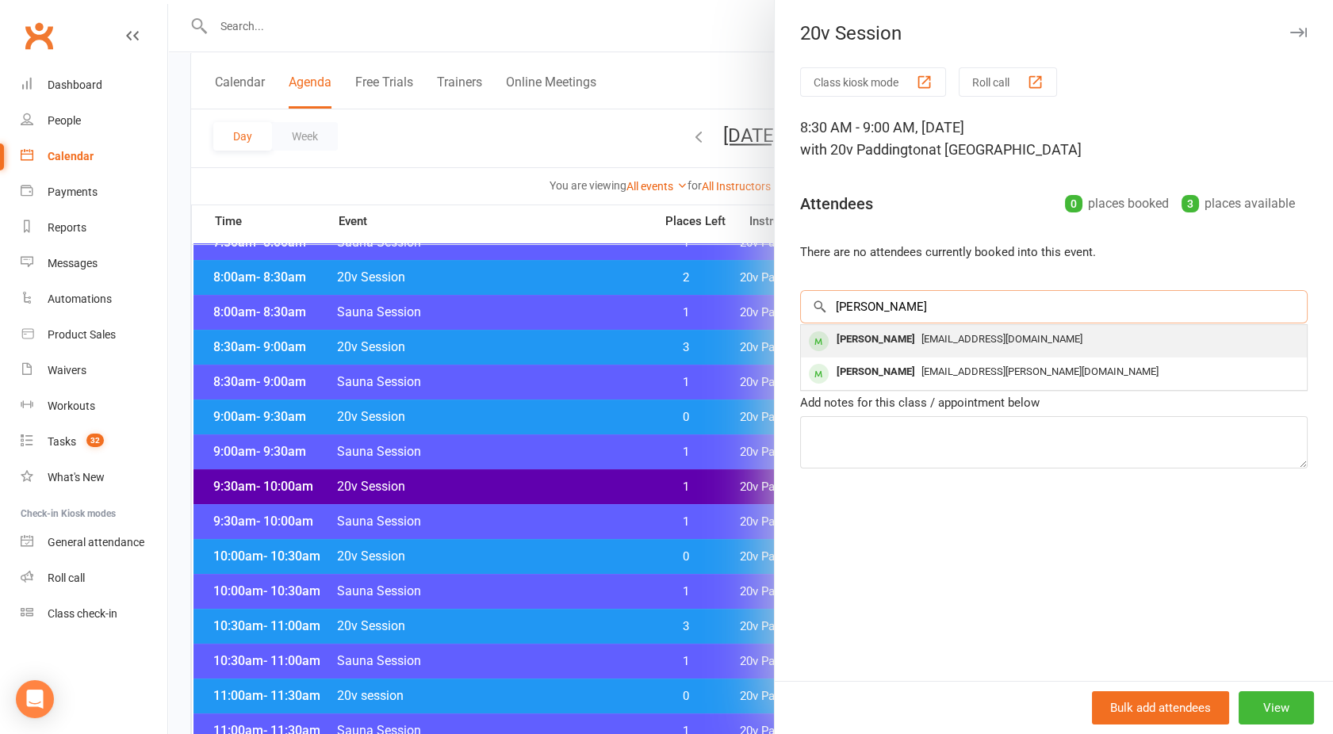
type input "Dixie"
click at [875, 339] on div "Dixie Coulton" at bounding box center [875, 339] width 91 height 23
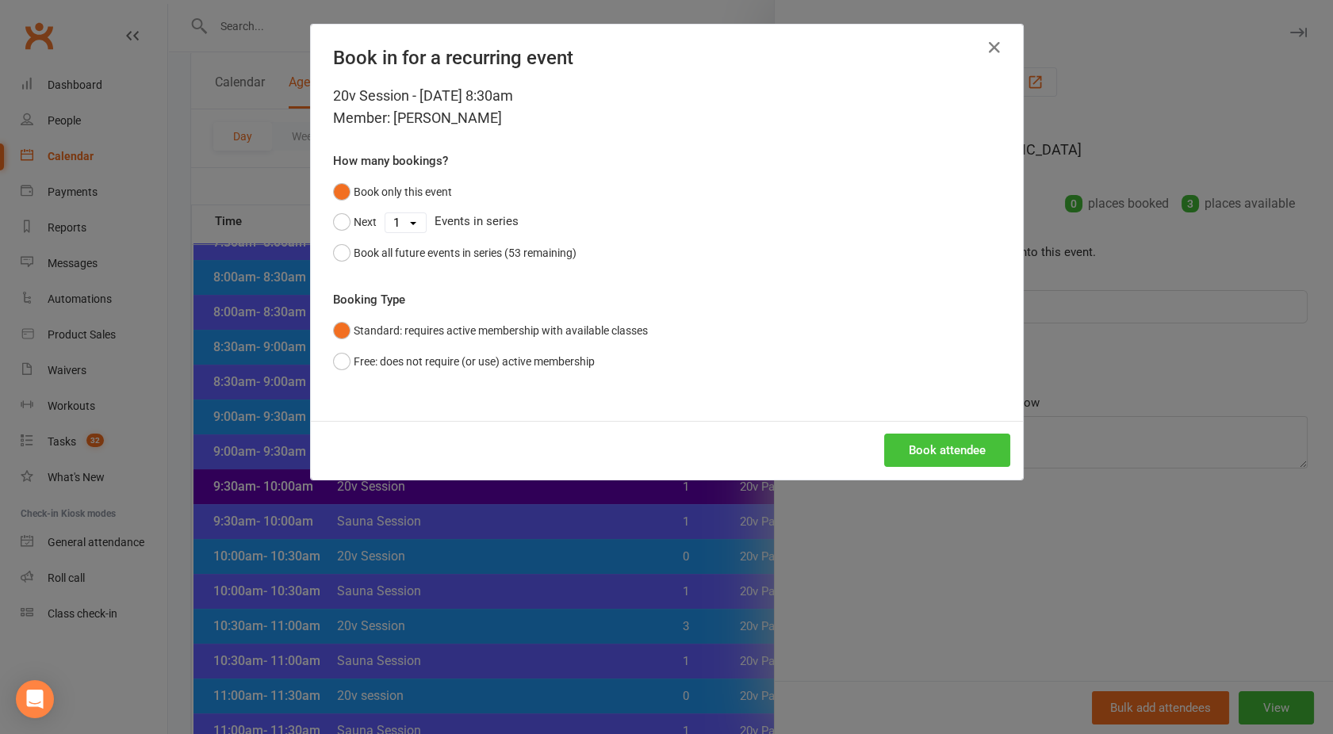
click at [946, 453] on button "Book attendee" at bounding box center [947, 450] width 126 height 33
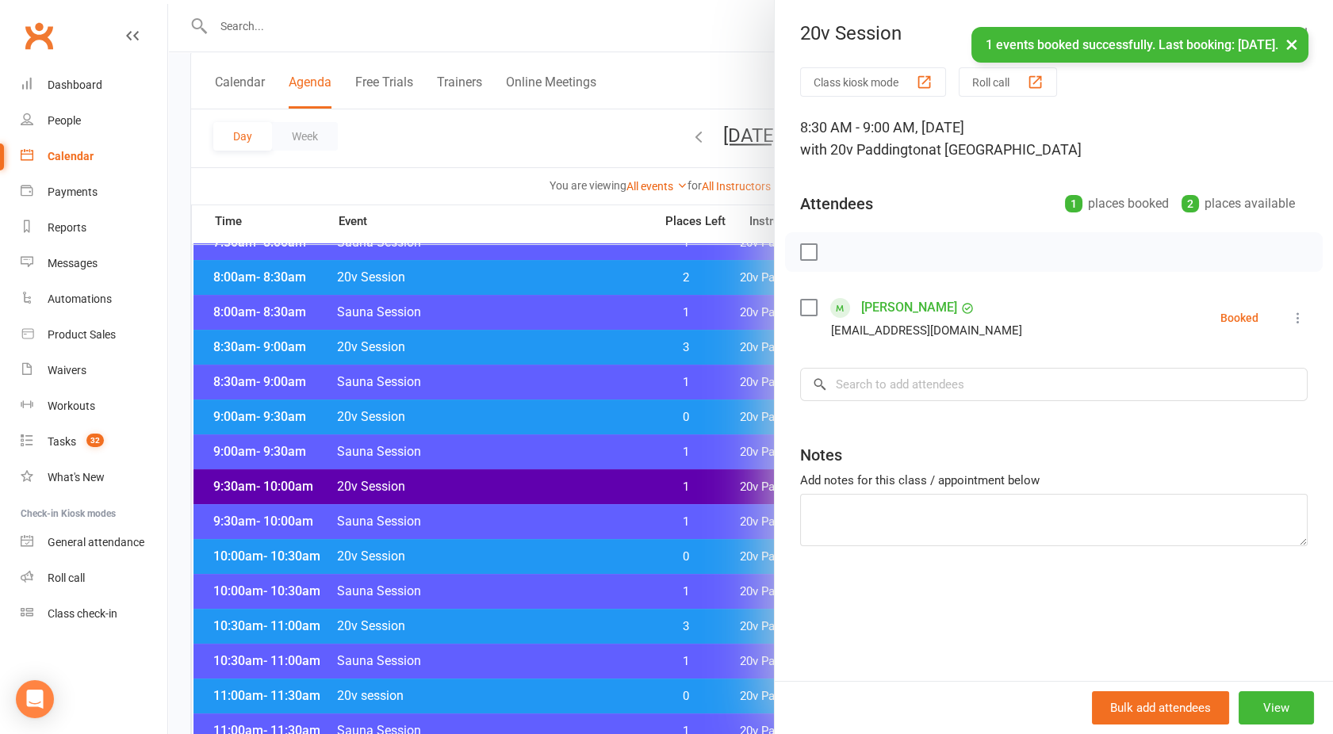
click at [880, 308] on link "Dixie Coulton" at bounding box center [909, 307] width 96 height 25
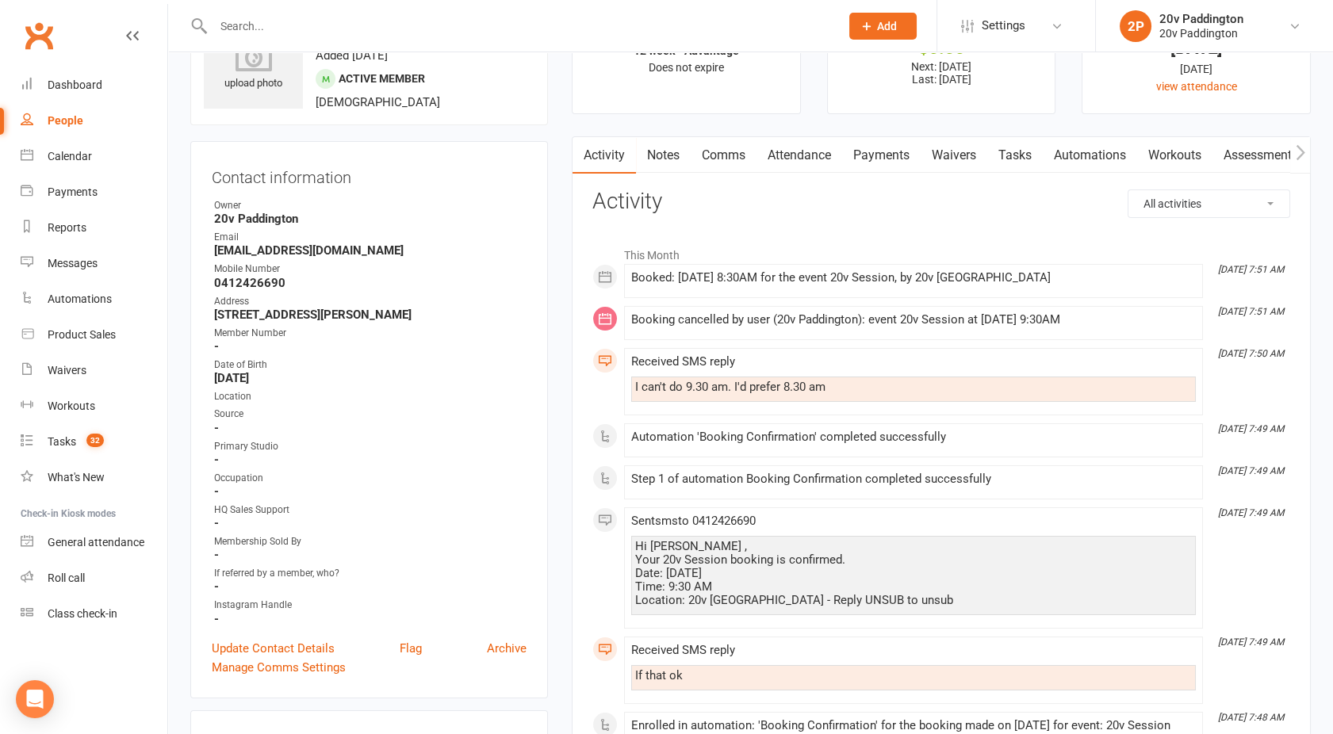
scroll to position [67, 0]
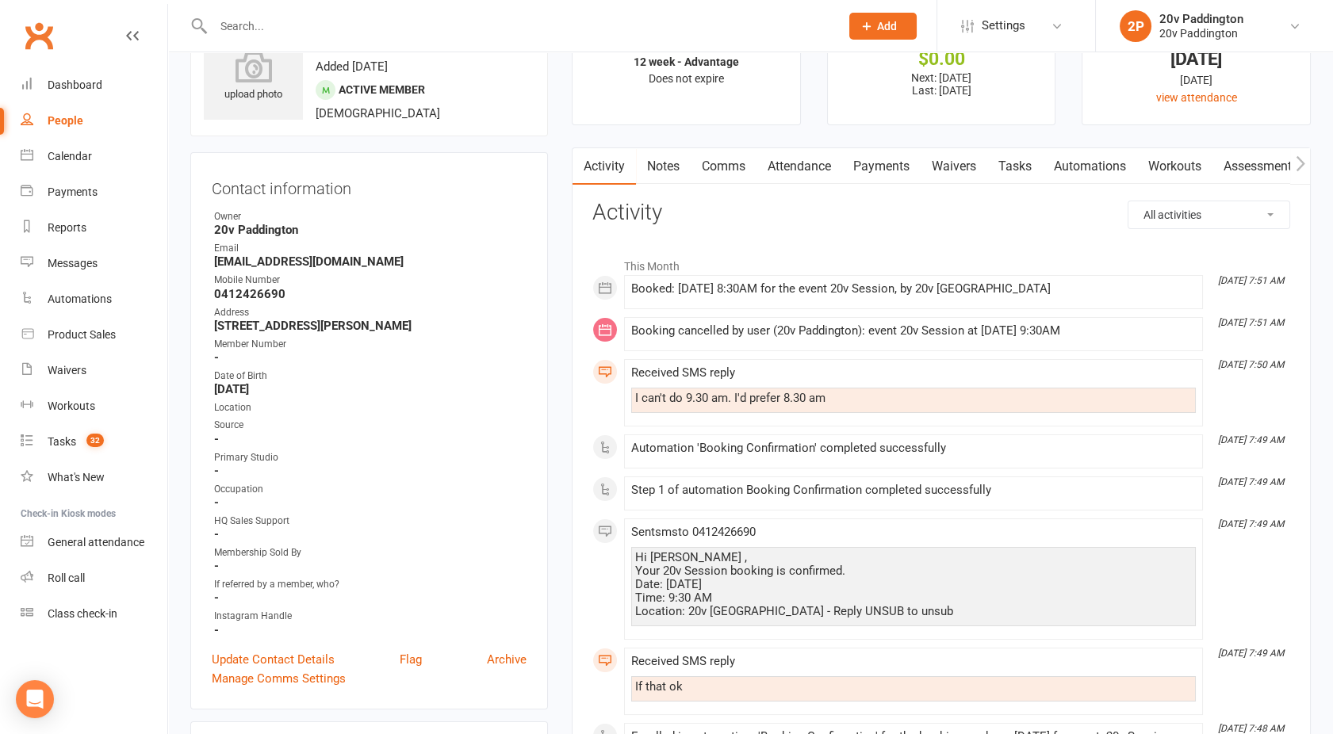
click at [712, 176] on link "Comms" at bounding box center [724, 166] width 66 height 36
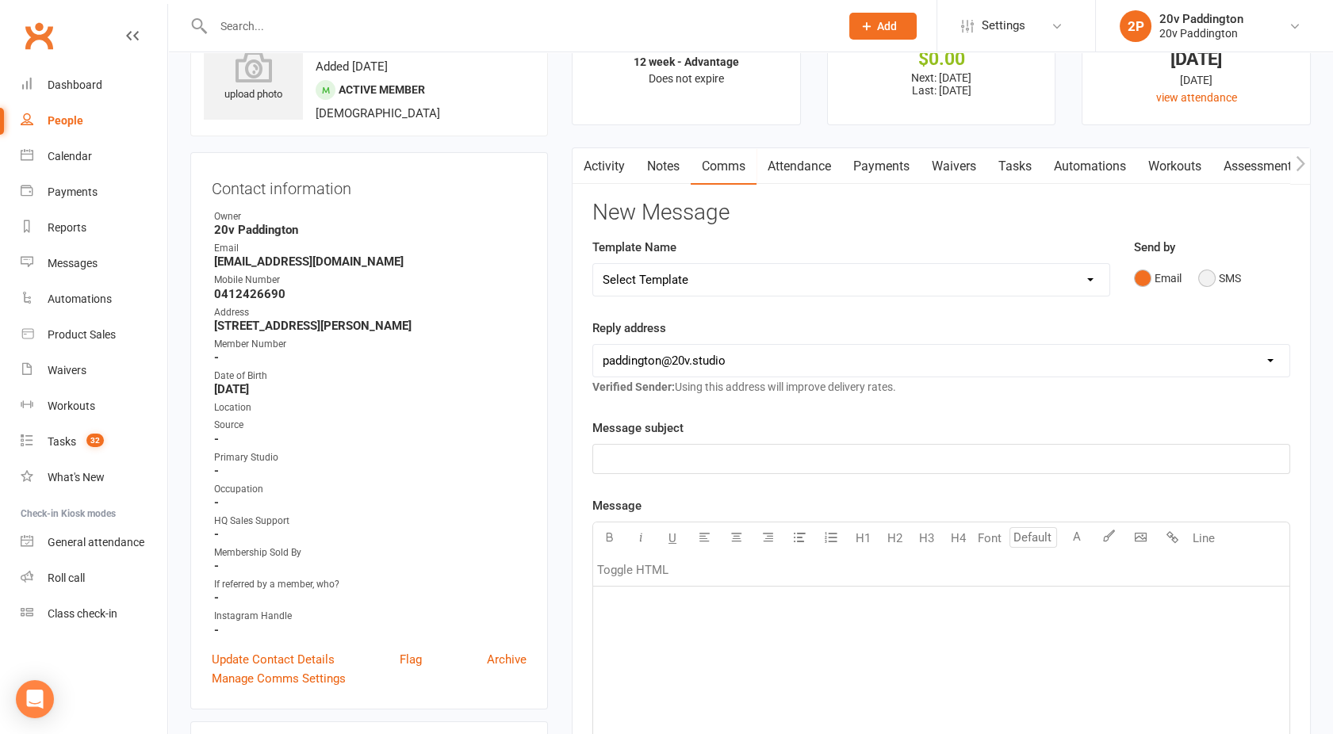
click at [1199, 283] on button "SMS" at bounding box center [1219, 278] width 43 height 30
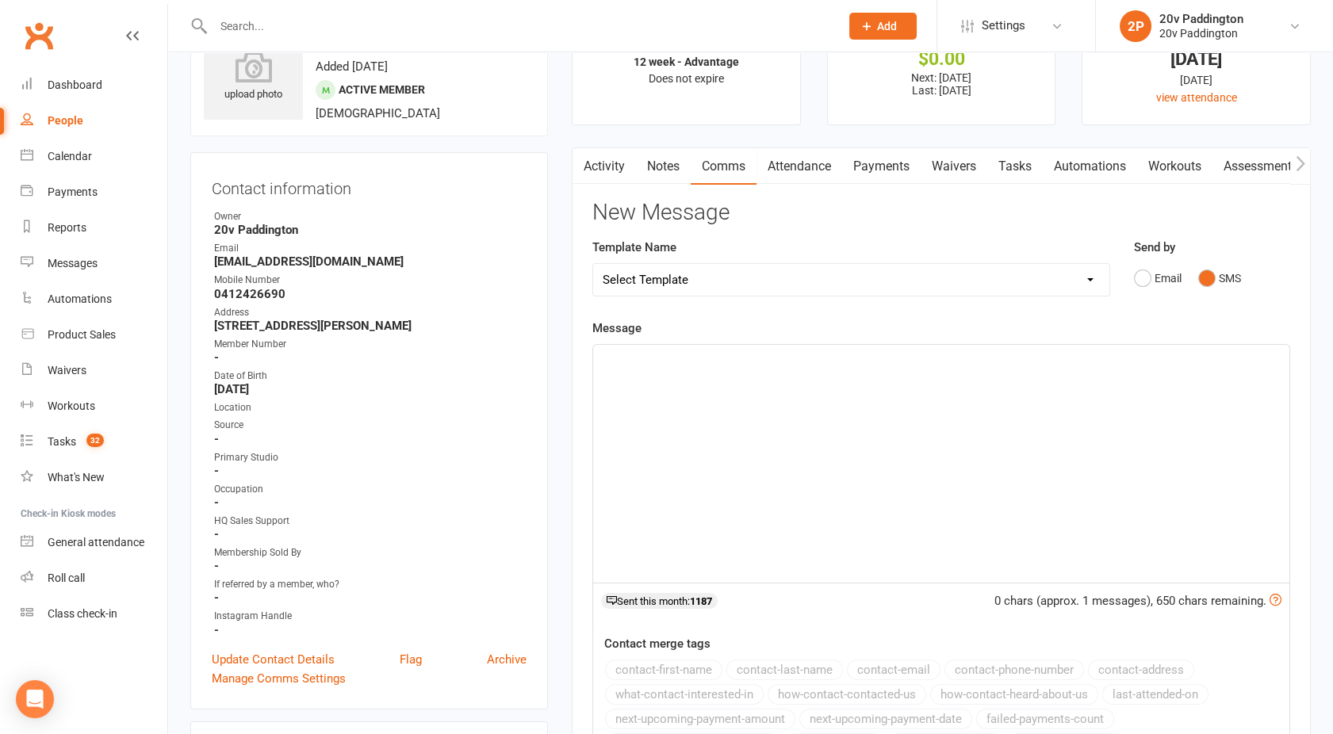
click at [875, 410] on div "﻿" at bounding box center [941, 464] width 696 height 238
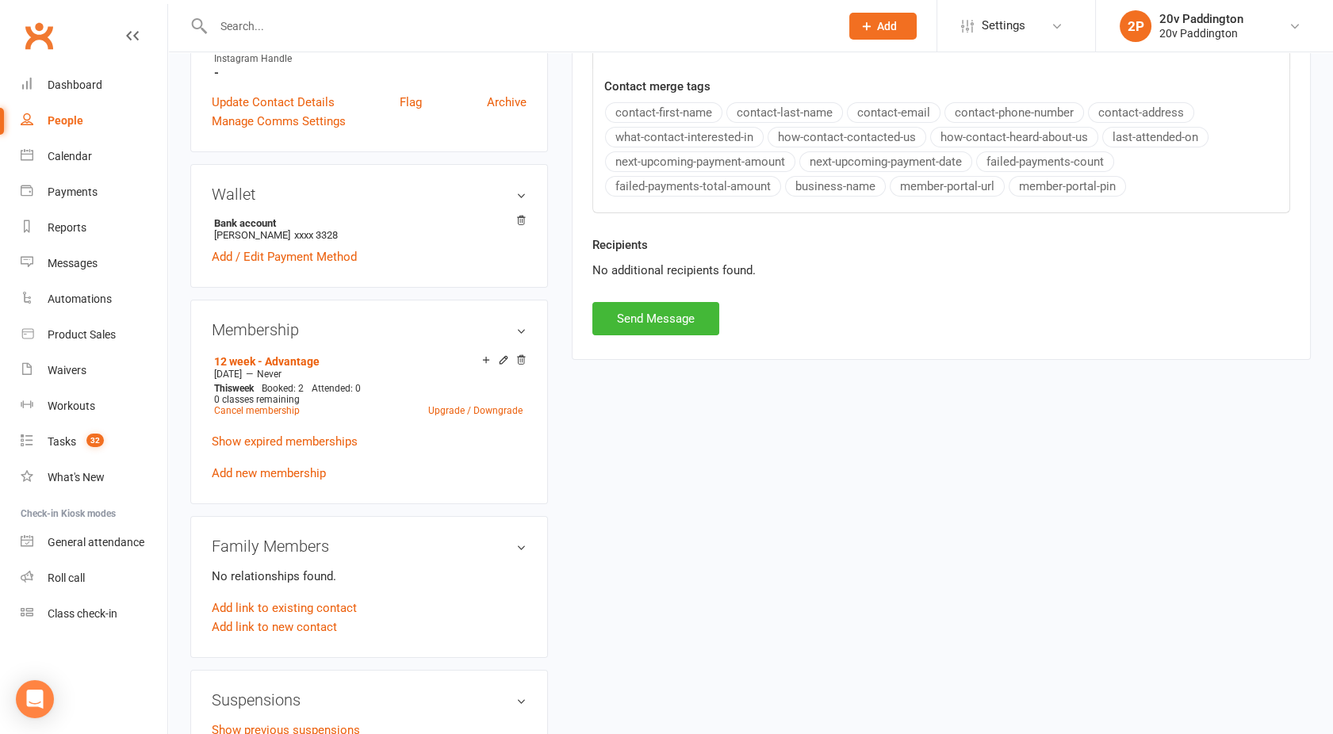
scroll to position [630, 0]
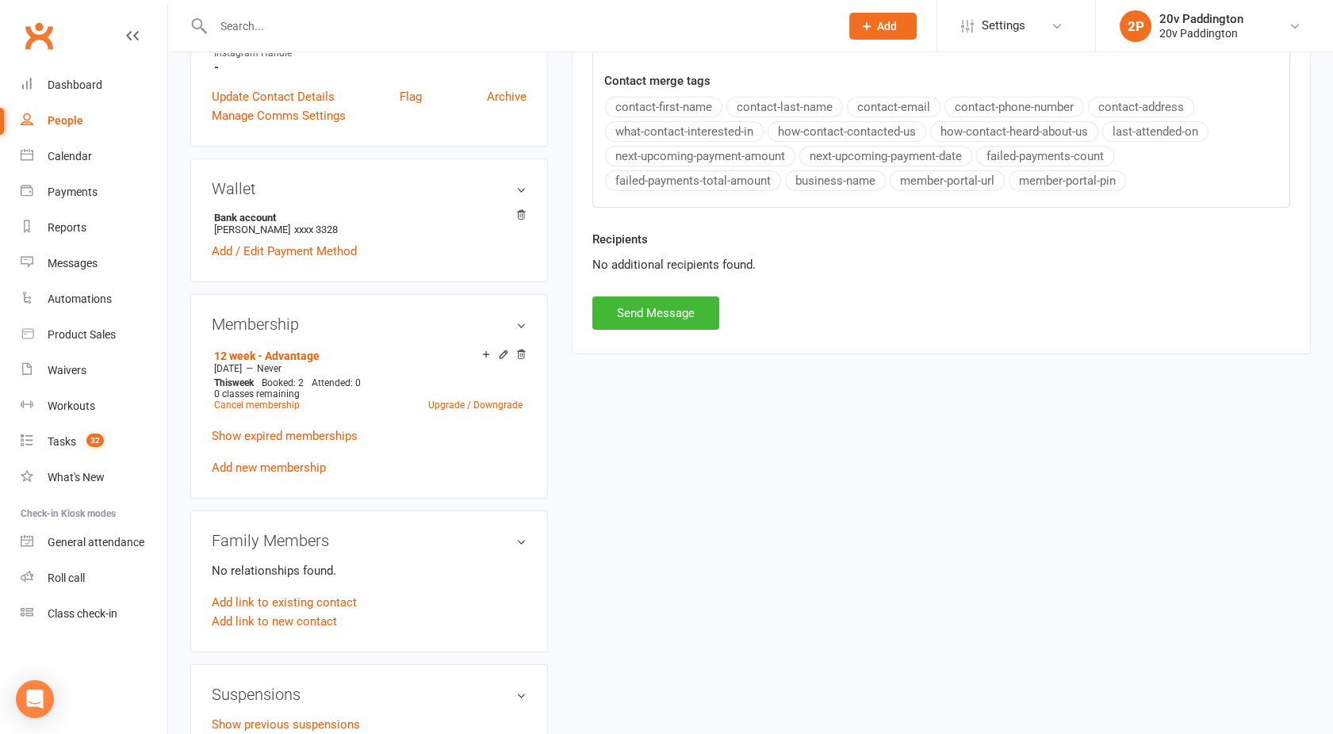
click at [638, 276] on div "Recipients No additional recipients found." at bounding box center [941, 263] width 722 height 67
click at [641, 323] on button "Send Message" at bounding box center [655, 313] width 127 height 33
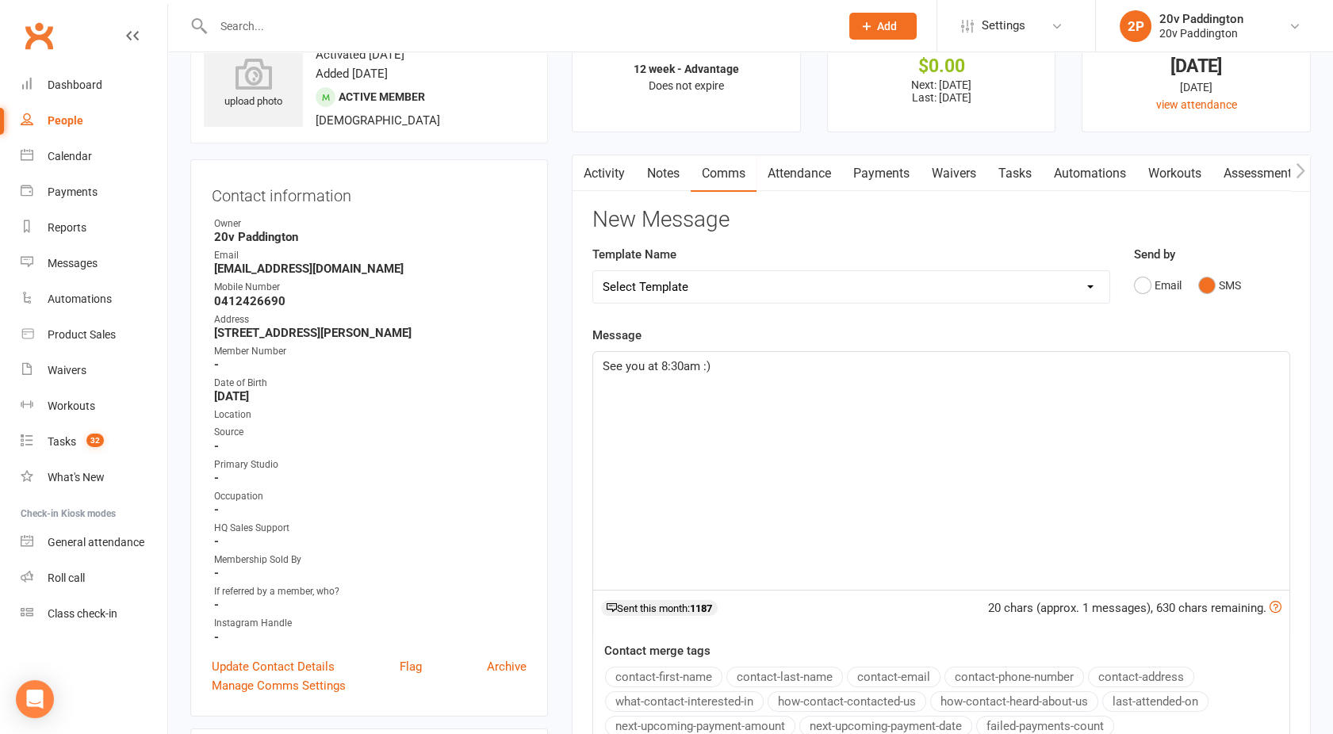
scroll to position [0, 0]
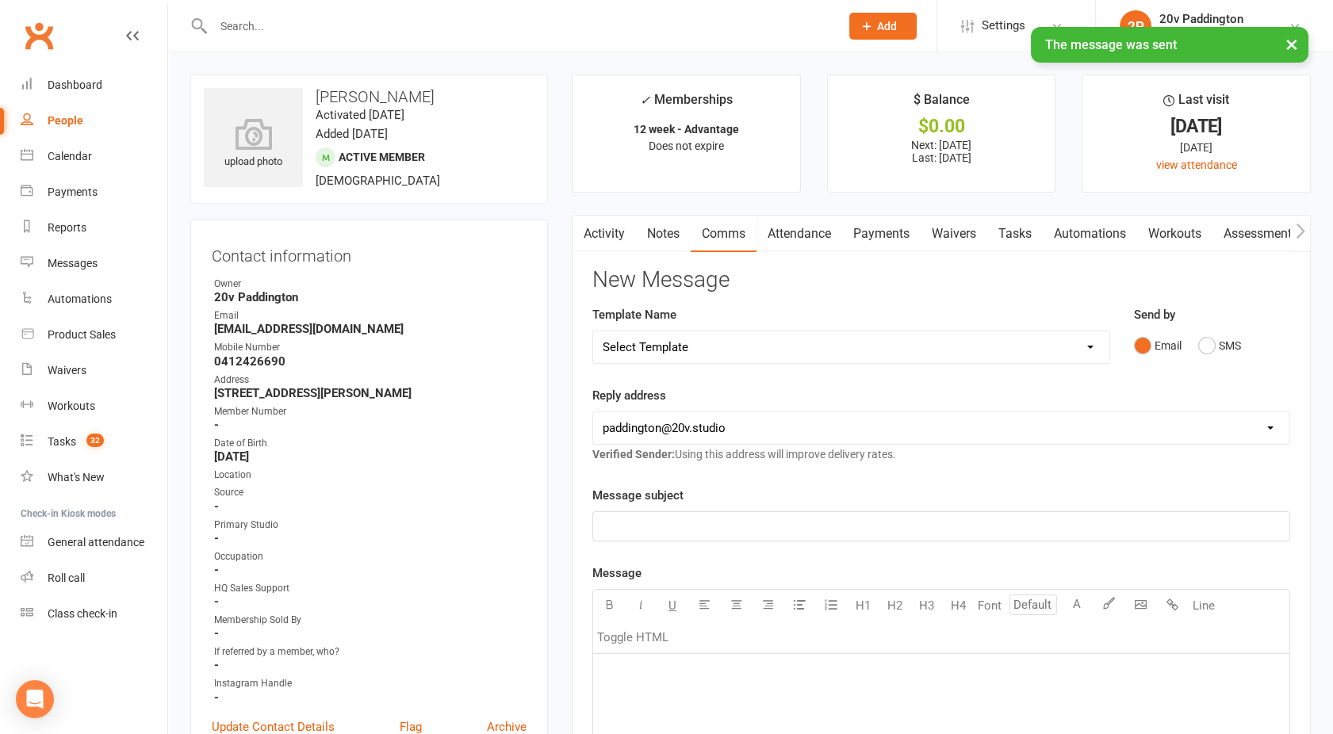
click at [605, 243] on link "Activity" at bounding box center [603, 234] width 63 height 36
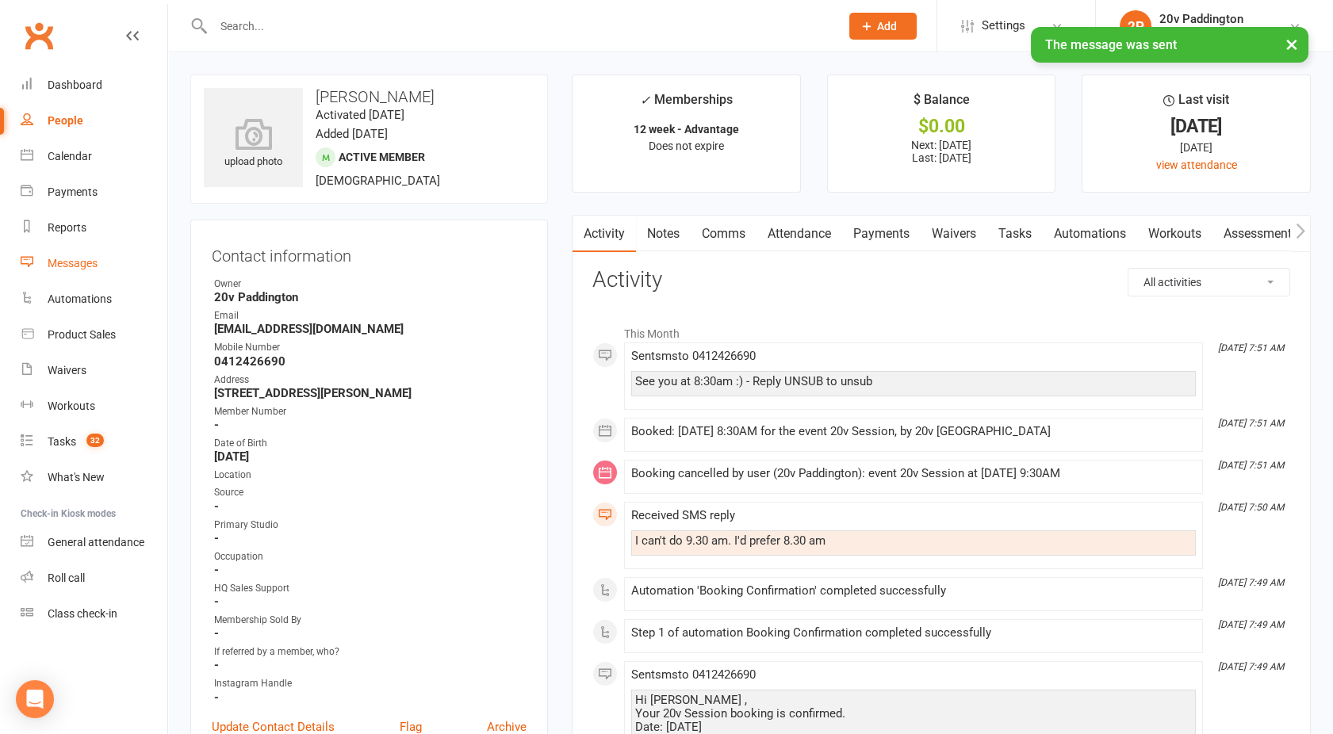
click at [71, 265] on div "Messages" at bounding box center [73, 263] width 50 height 13
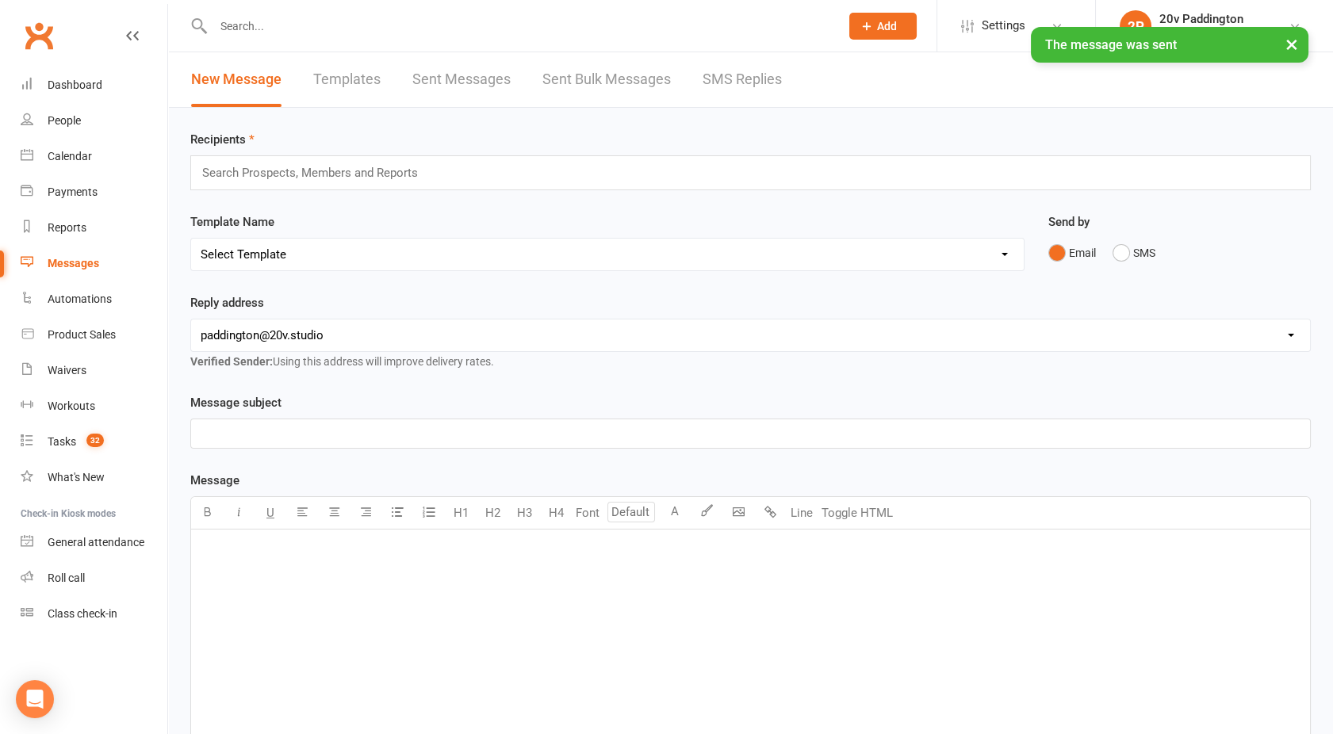
click at [722, 76] on link "SMS Replies" at bounding box center [742, 79] width 79 height 55
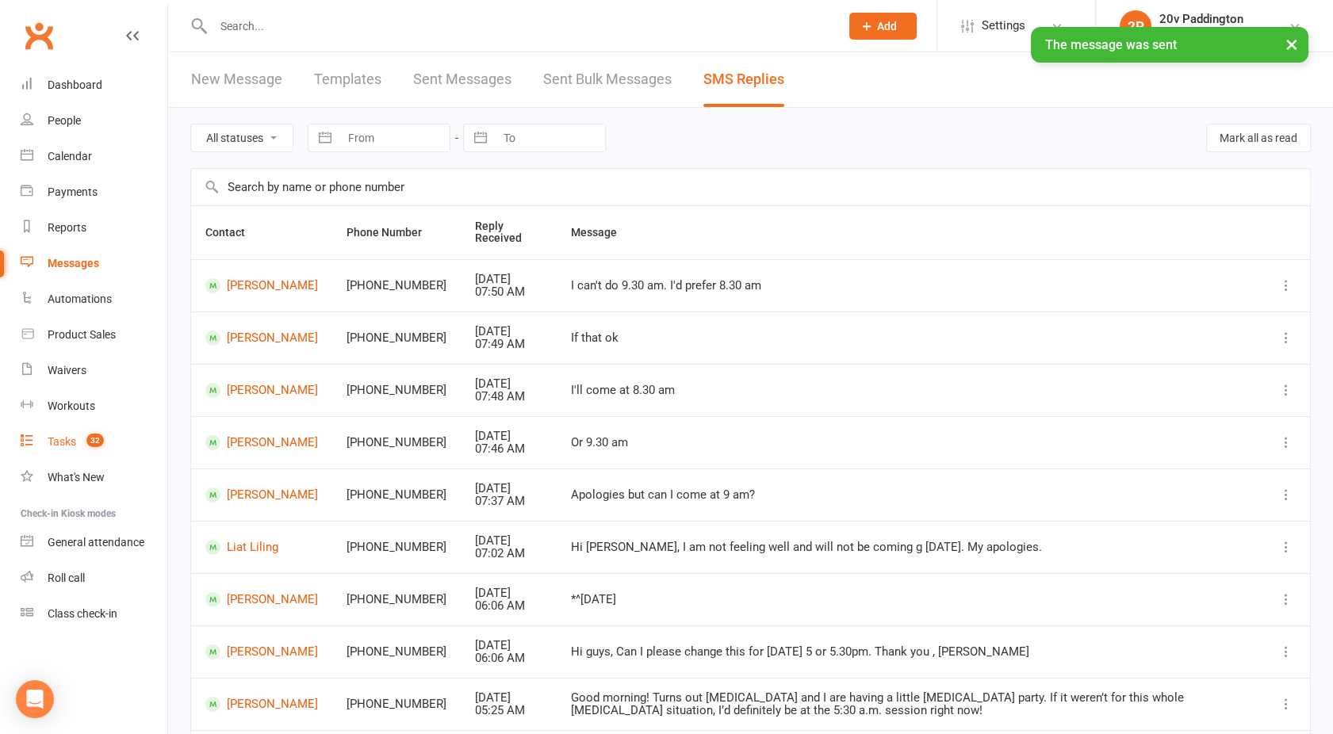
click at [69, 432] on link "Tasks 32" at bounding box center [94, 442] width 147 height 36
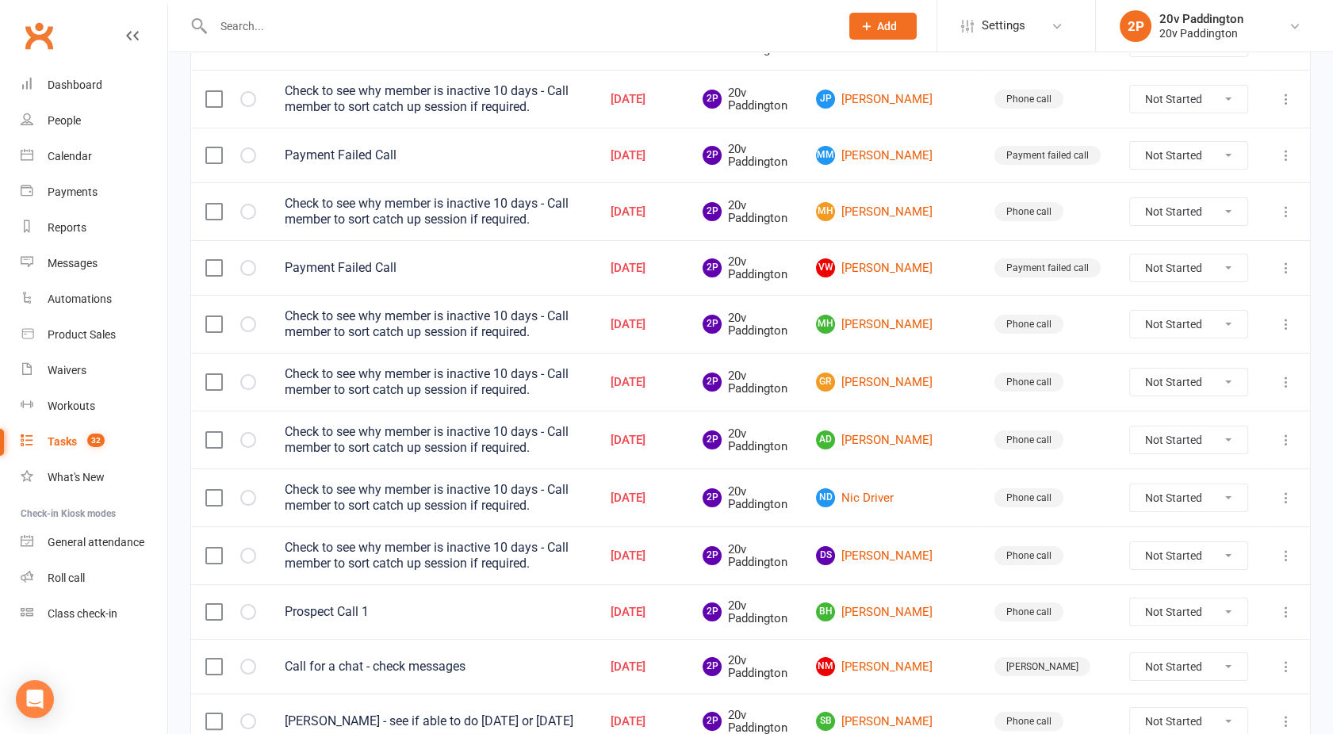
scroll to position [779, 0]
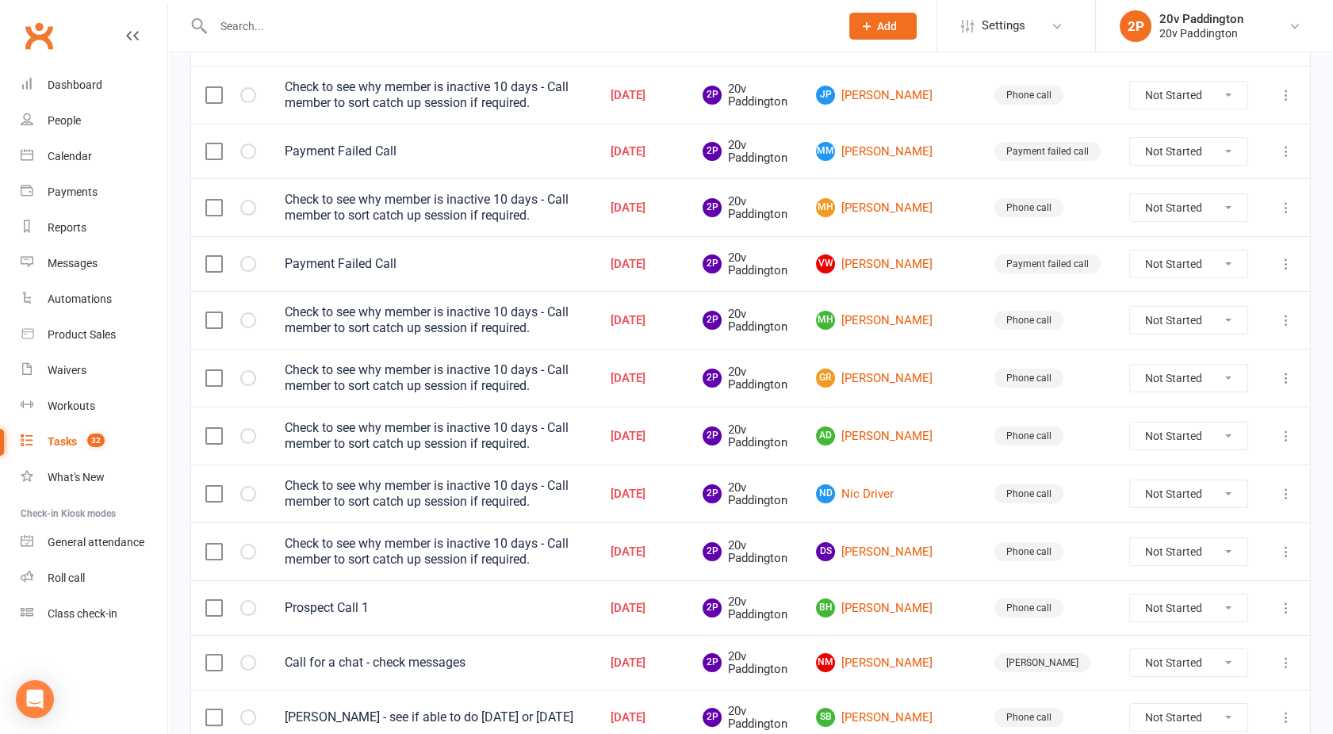
click at [211, 548] on label at bounding box center [213, 552] width 16 height 16
click at [211, 544] on input "checkbox" at bounding box center [213, 544] width 16 height 0
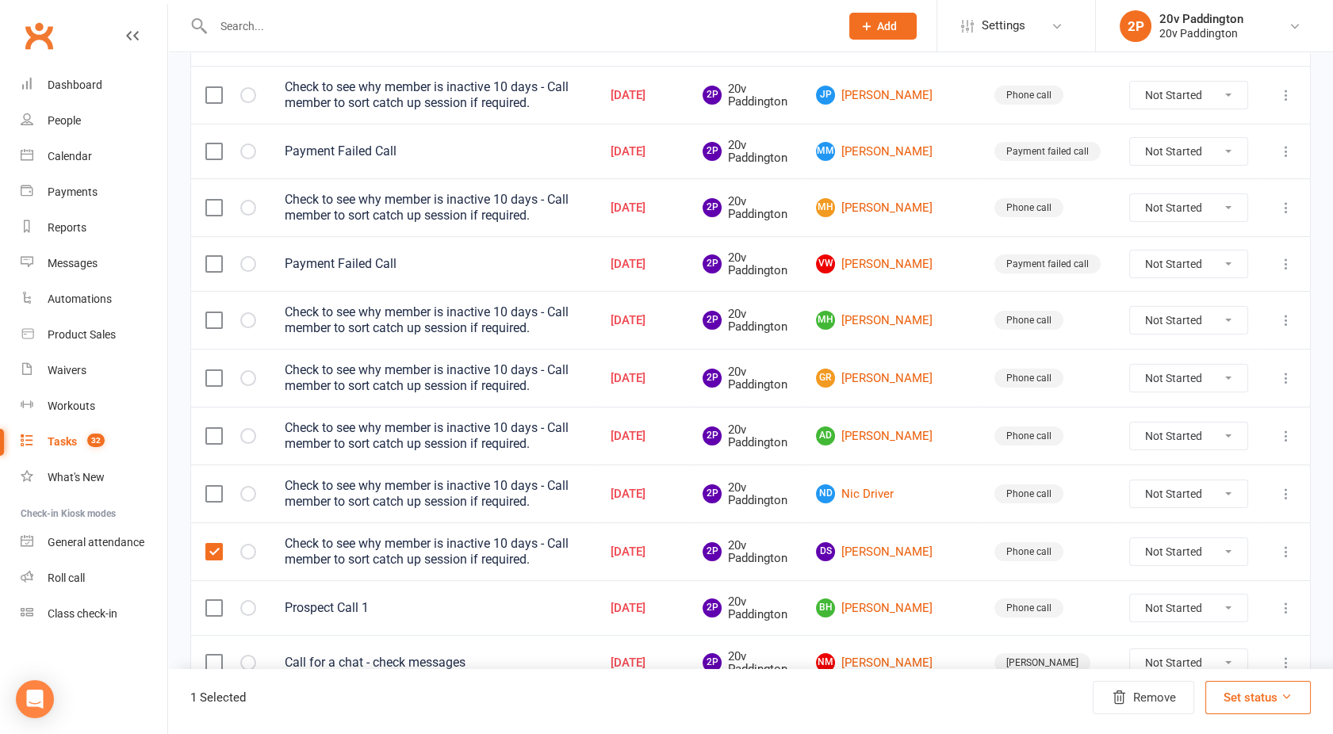
click at [212, 491] on label at bounding box center [213, 494] width 16 height 16
click at [212, 486] on input "checkbox" at bounding box center [213, 486] width 16 height 0
click at [216, 435] on label at bounding box center [213, 436] width 16 height 16
click at [216, 428] on input "checkbox" at bounding box center [213, 428] width 16 height 0
click at [212, 370] on label at bounding box center [213, 378] width 16 height 16
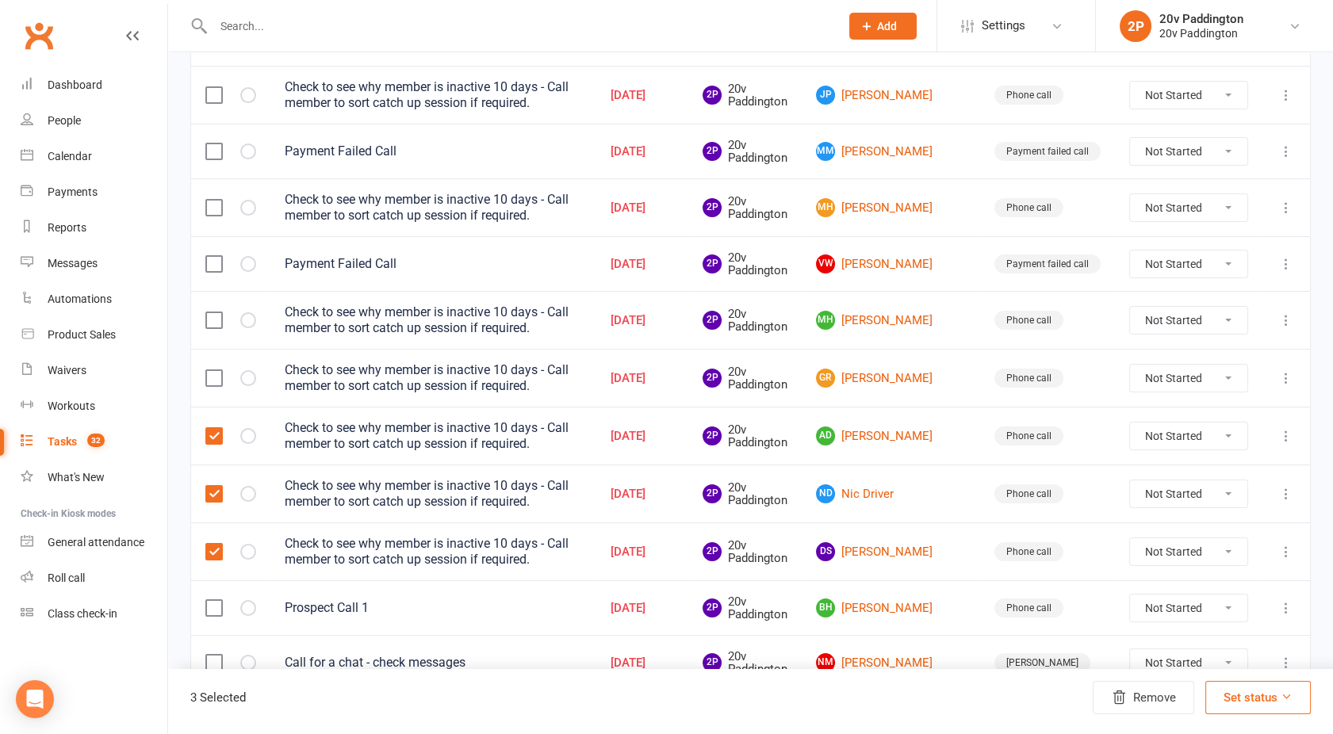
click at [212, 370] on input "checkbox" at bounding box center [213, 370] width 16 height 0
click at [214, 315] on label at bounding box center [213, 320] width 16 height 16
click at [214, 312] on input "checkbox" at bounding box center [213, 312] width 16 height 0
click at [217, 206] on label at bounding box center [213, 208] width 16 height 16
click at [217, 200] on input "checkbox" at bounding box center [213, 200] width 16 height 0
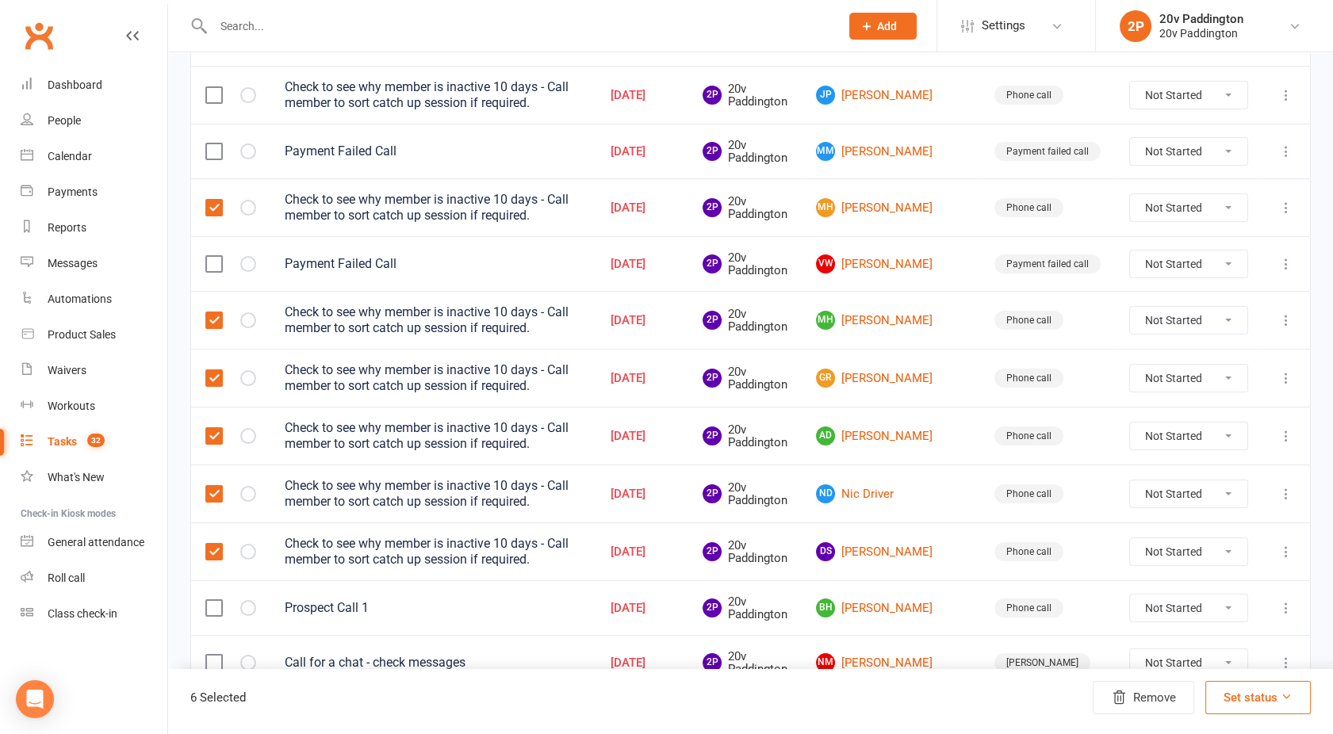
click at [216, 90] on label at bounding box center [213, 95] width 16 height 16
click at [216, 87] on input "checkbox" at bounding box center [213, 87] width 16 height 0
click at [1125, 660] on button "Remove" at bounding box center [1143, 697] width 101 height 33
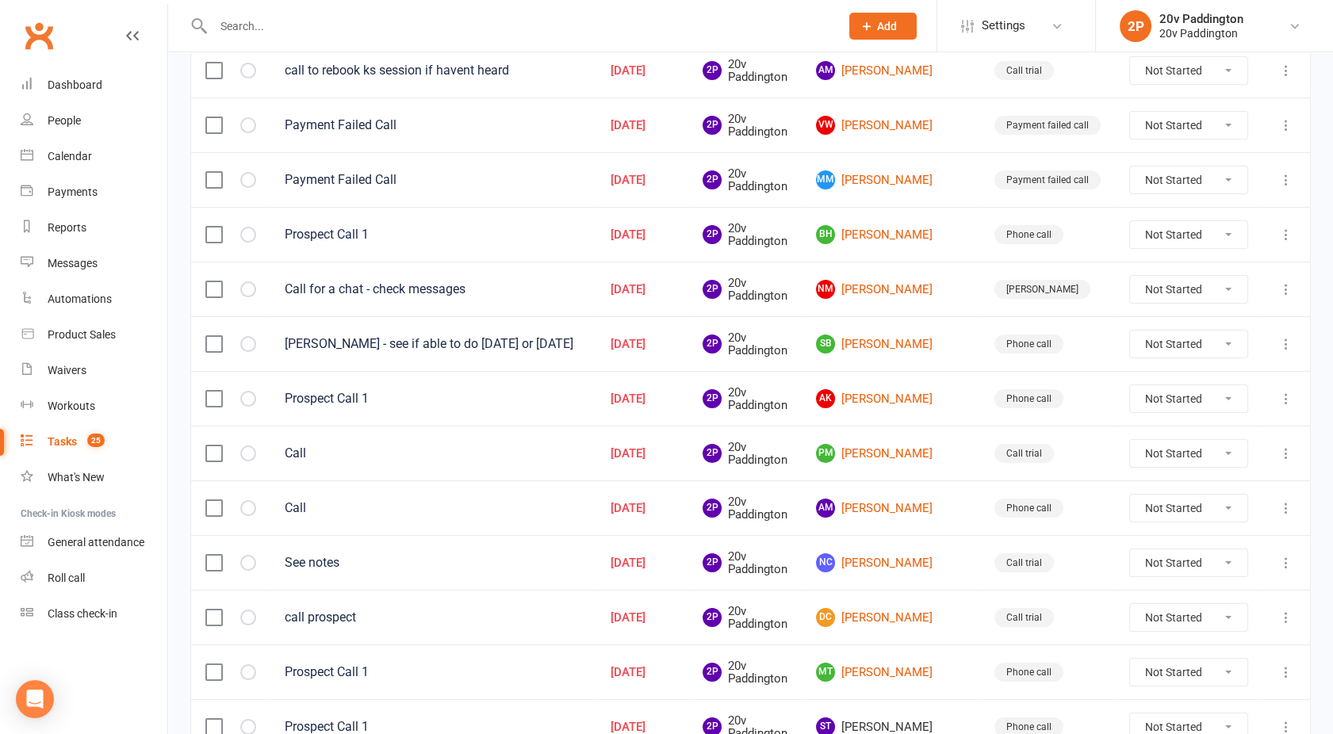
scroll to position [748, 0]
click at [929, 337] on link "SB Sarah Burke" at bounding box center [891, 343] width 150 height 19
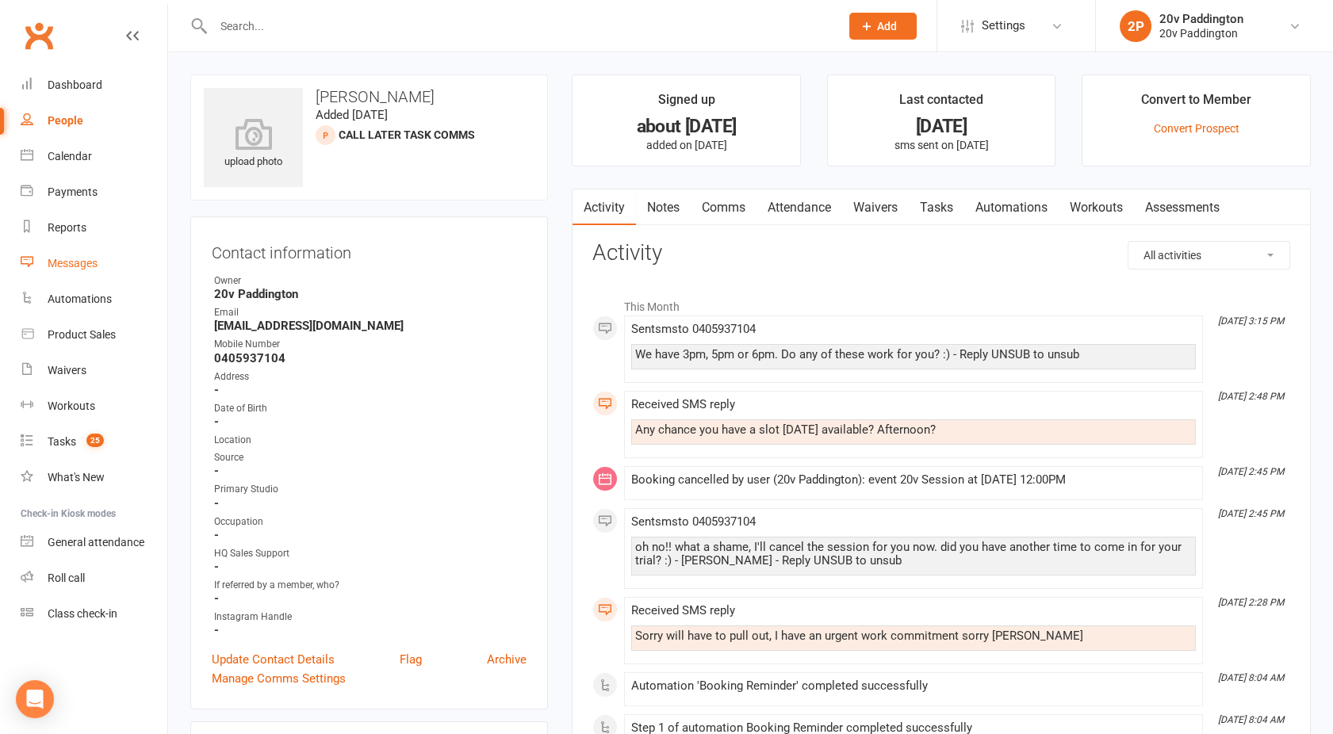
click at [90, 267] on div "Messages" at bounding box center [73, 263] width 50 height 13
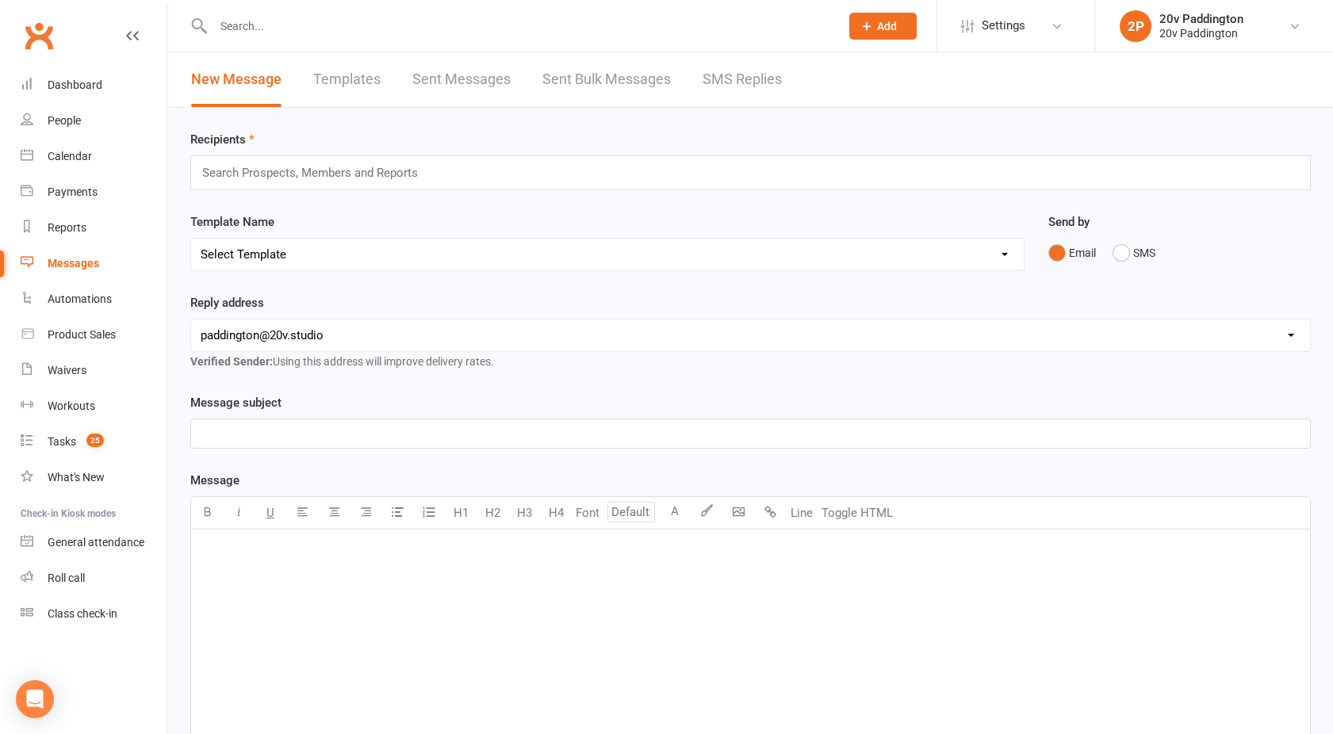
click at [787, 74] on div "New Message Templates Sent Messages Sent Bulk Messages SMS Replies" at bounding box center [486, 79] width 637 height 55
click at [724, 80] on link "SMS Replies" at bounding box center [742, 79] width 79 height 55
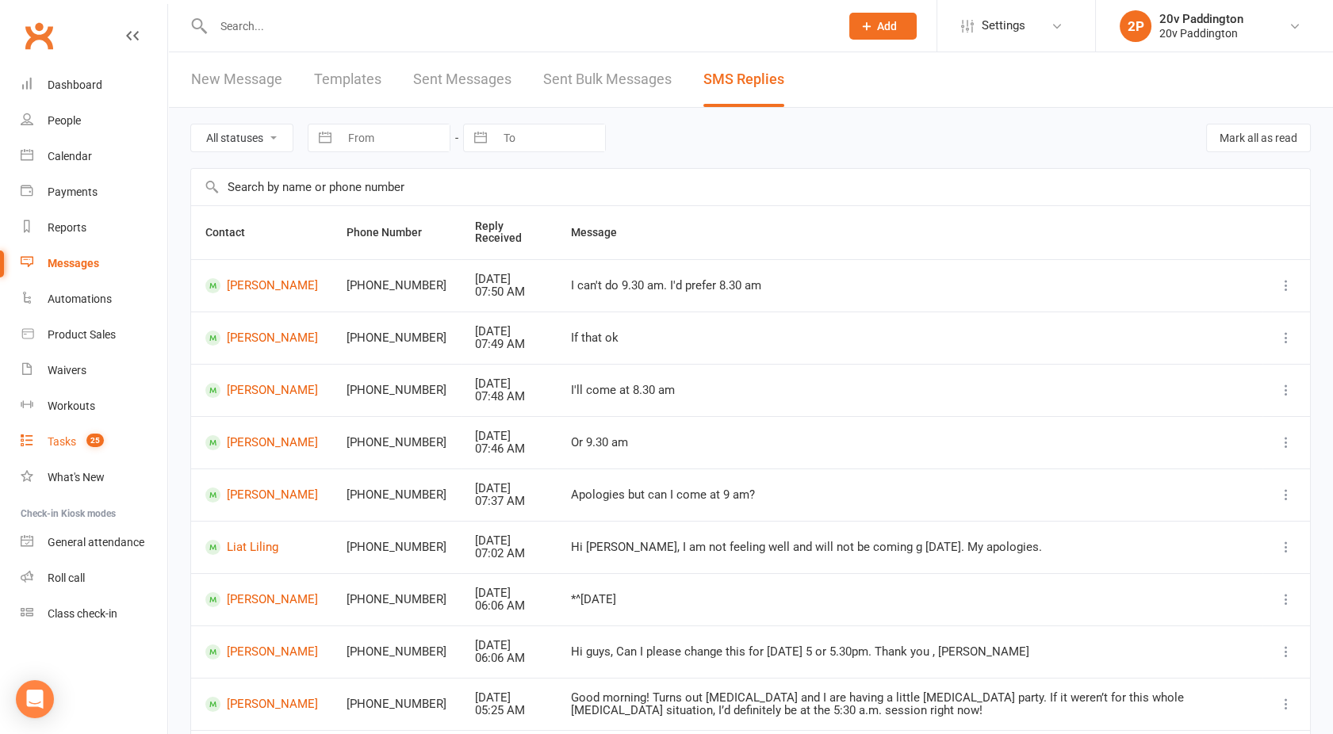
click at [72, 438] on div "Tasks" at bounding box center [62, 441] width 29 height 13
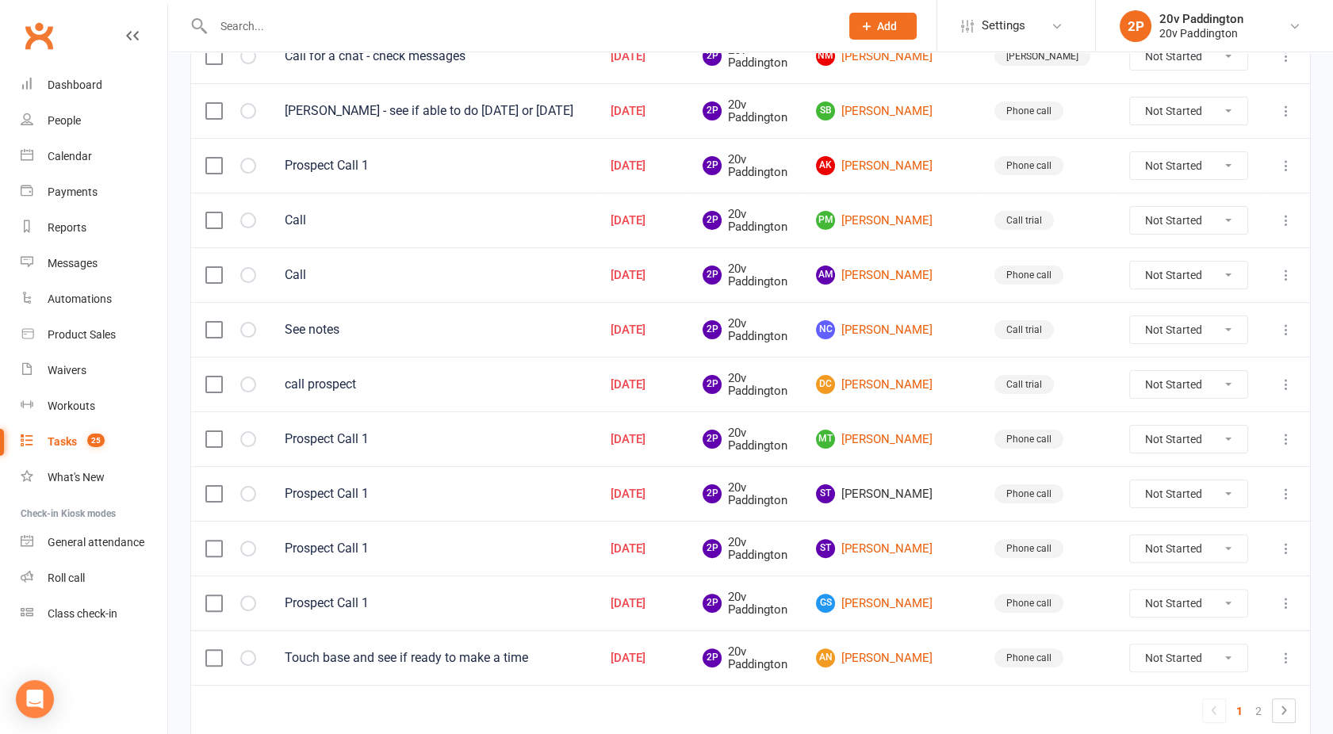
scroll to position [1041, 0]
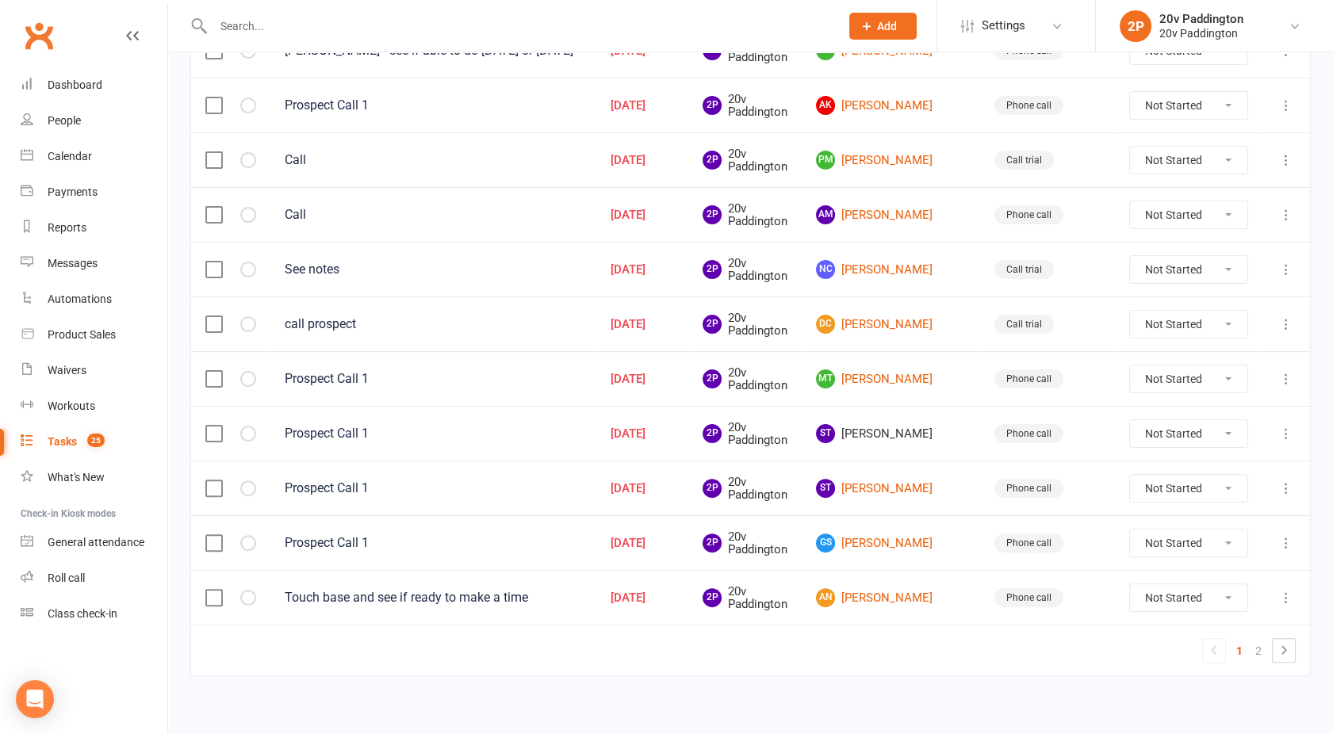
click at [207, 426] on label at bounding box center [213, 434] width 16 height 16
click at [207, 426] on input "checkbox" at bounding box center [213, 426] width 16 height 0
click at [1146, 660] on button "Remove" at bounding box center [1143, 697] width 101 height 33
click at [1199, 644] on link "2" at bounding box center [1258, 651] width 19 height 22
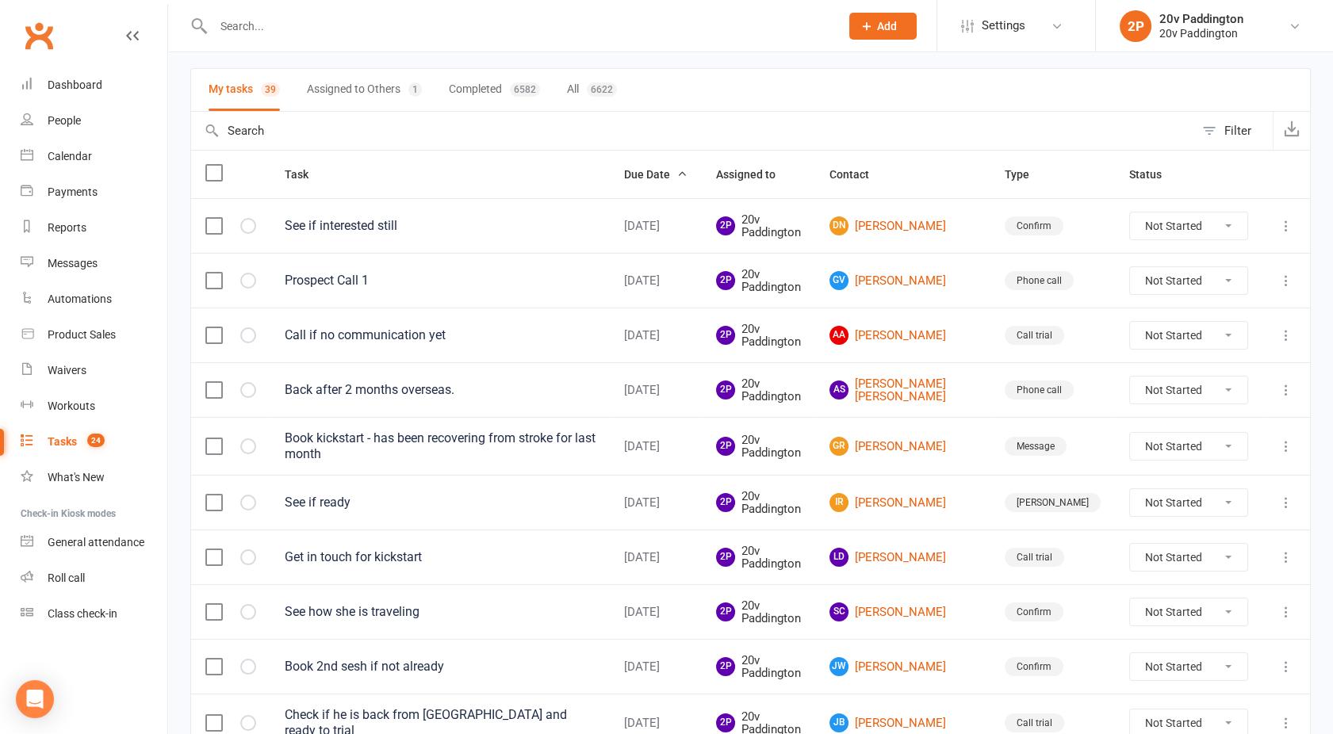
scroll to position [98, 0]
click at [77, 257] on div "Messages" at bounding box center [73, 263] width 50 height 13
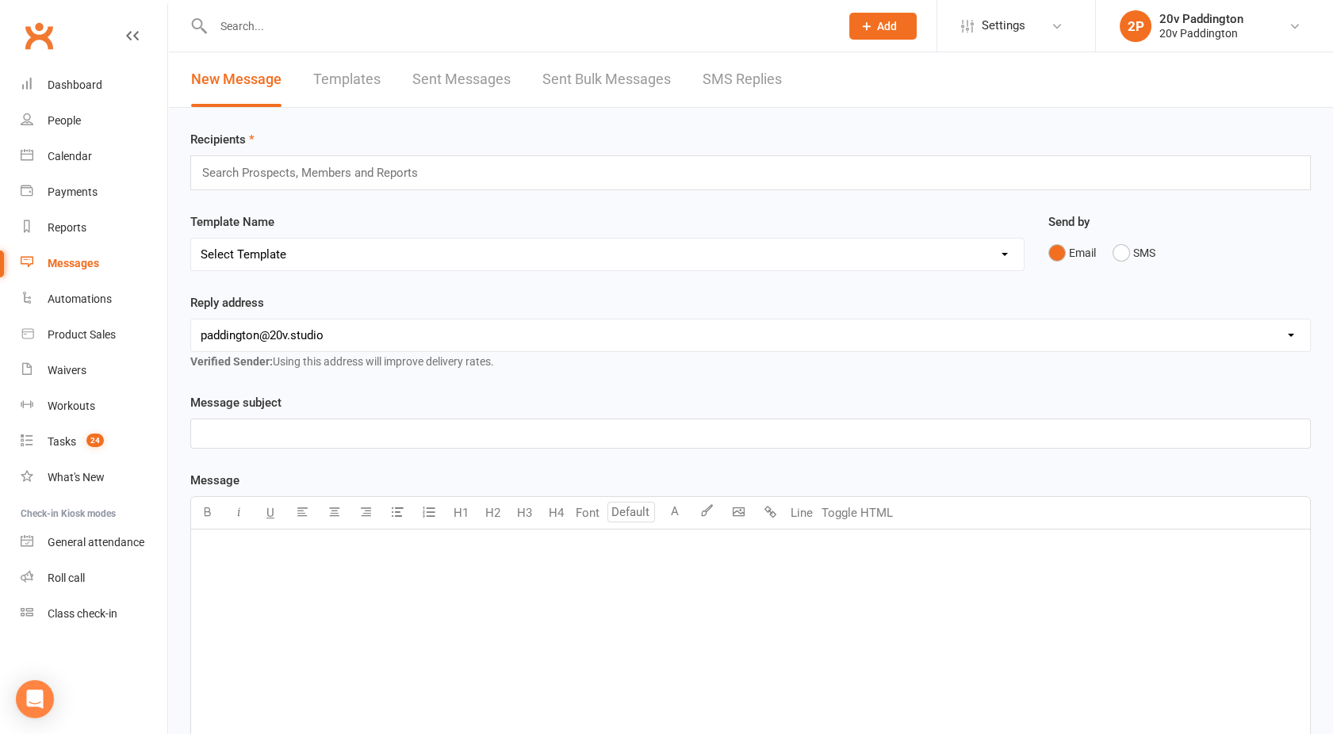
click at [733, 75] on link "SMS Replies" at bounding box center [742, 79] width 79 height 55
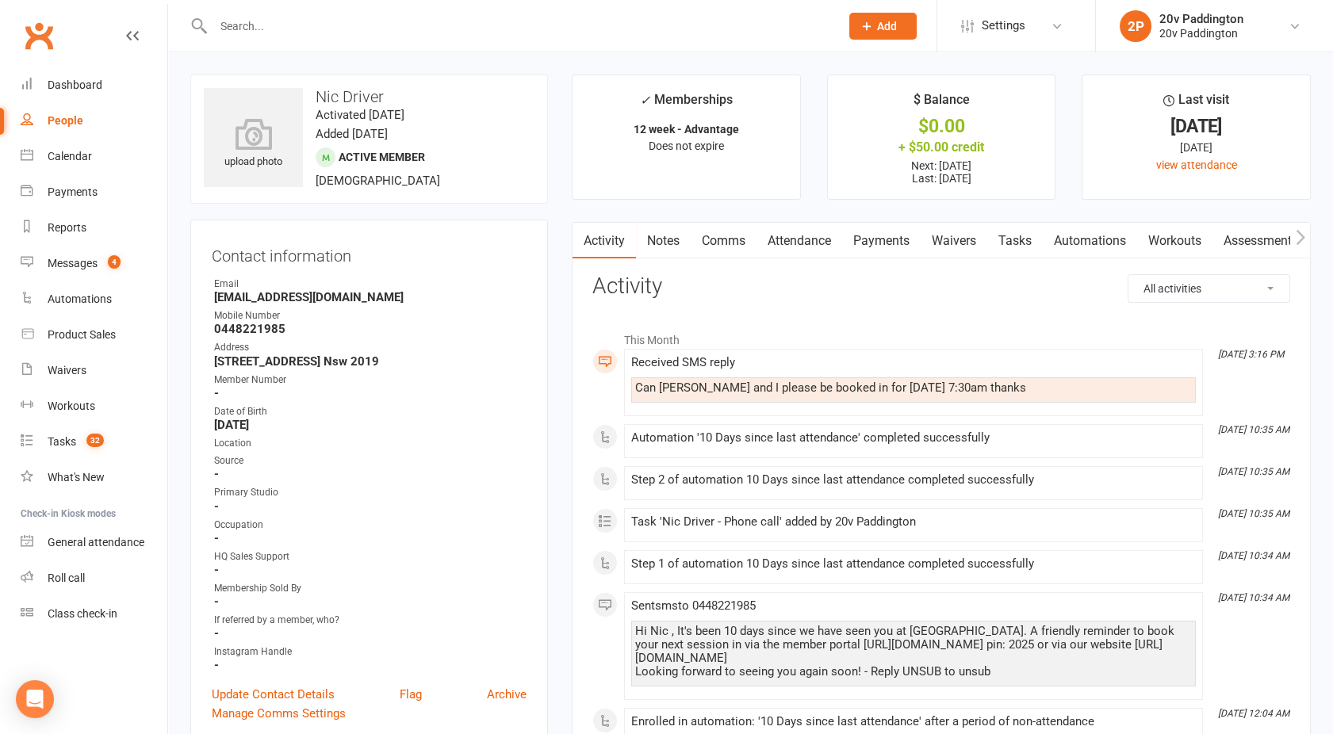
click at [800, 234] on link "Attendance" at bounding box center [799, 241] width 86 height 36
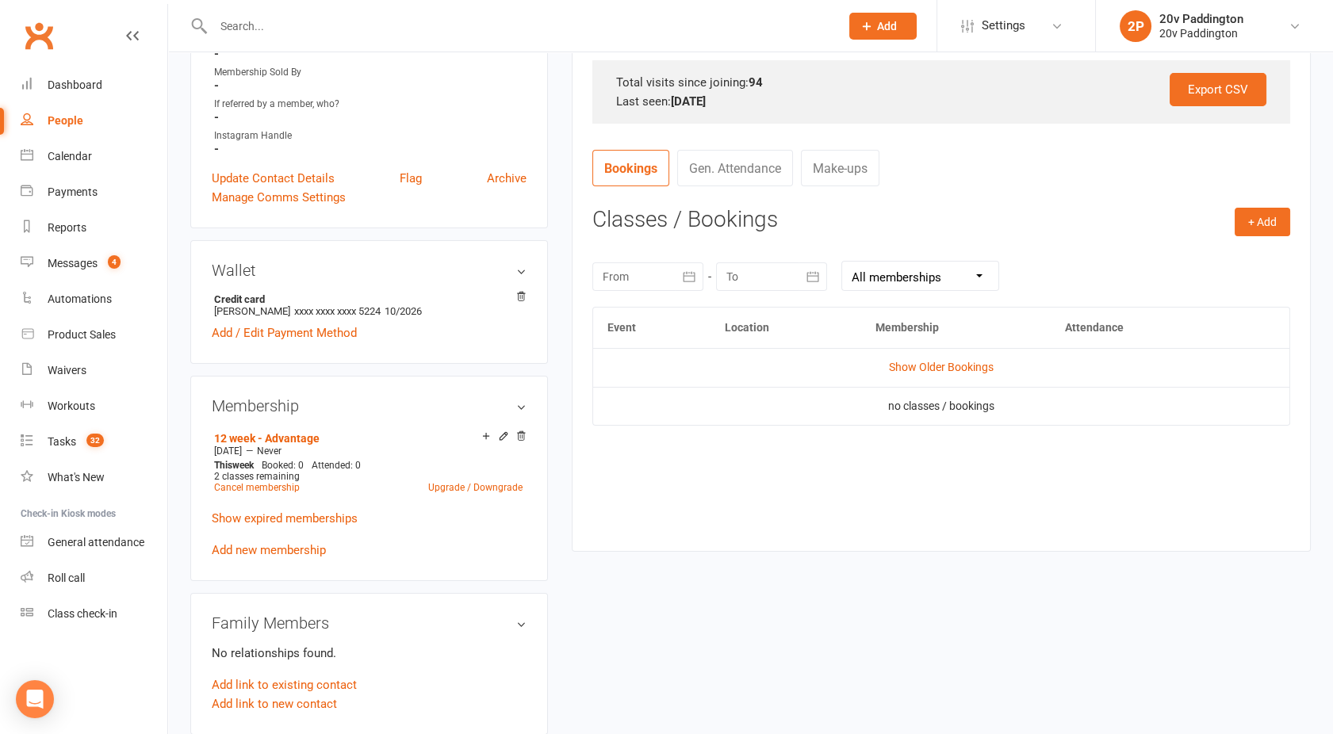
scroll to position [518, 0]
click at [61, 160] on div "Calendar" at bounding box center [70, 156] width 44 height 13
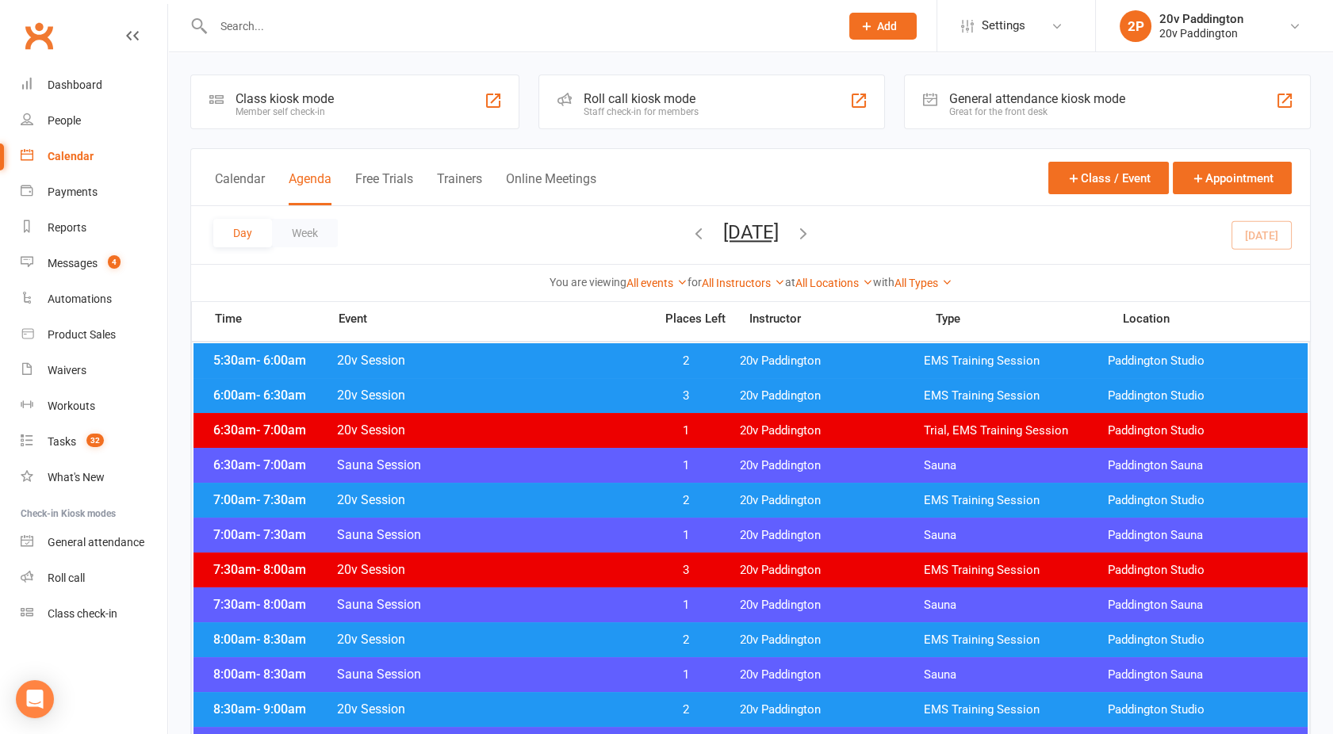
click at [745, 235] on button "Monday, Aug 11, 2025" at bounding box center [751, 232] width 56 height 22
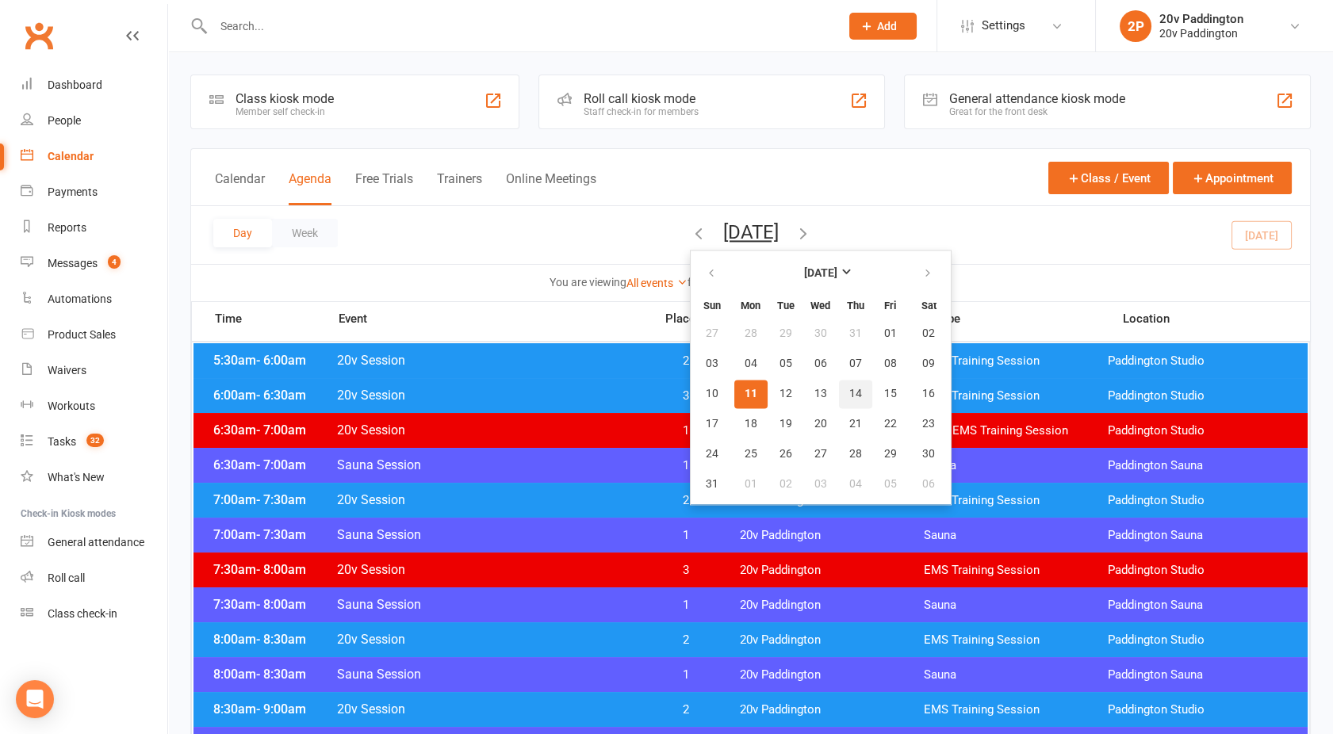
click at [849, 392] on span "14" at bounding box center [855, 394] width 13 height 13
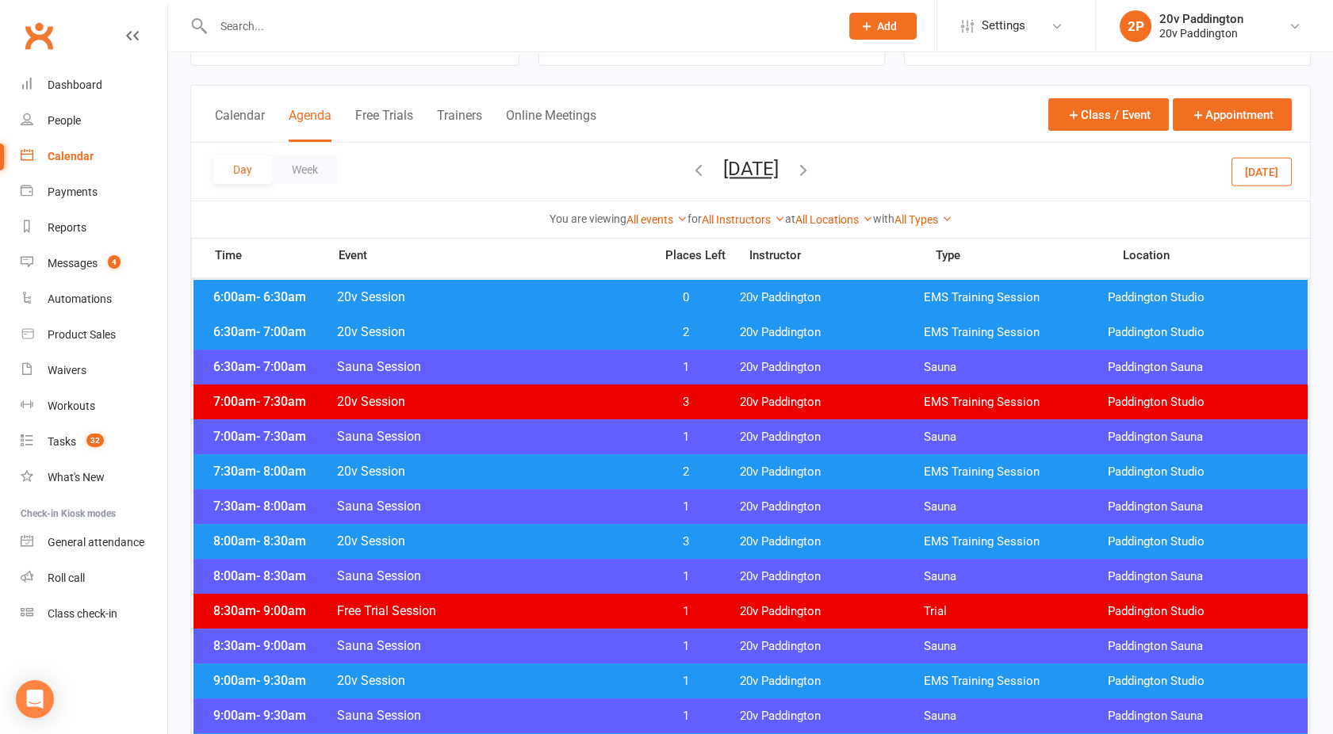
scroll to position [65, 0]
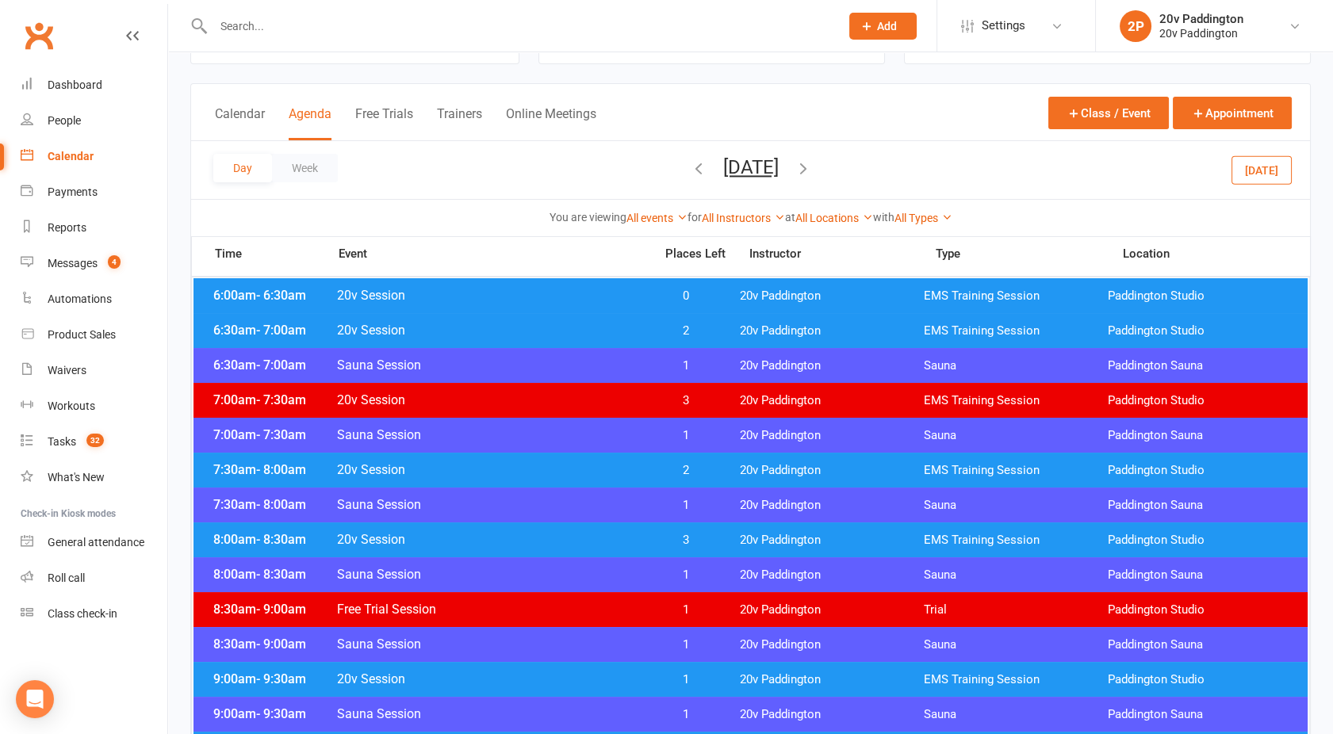
click at [604, 466] on span "20v Session" at bounding box center [490, 469] width 308 height 15
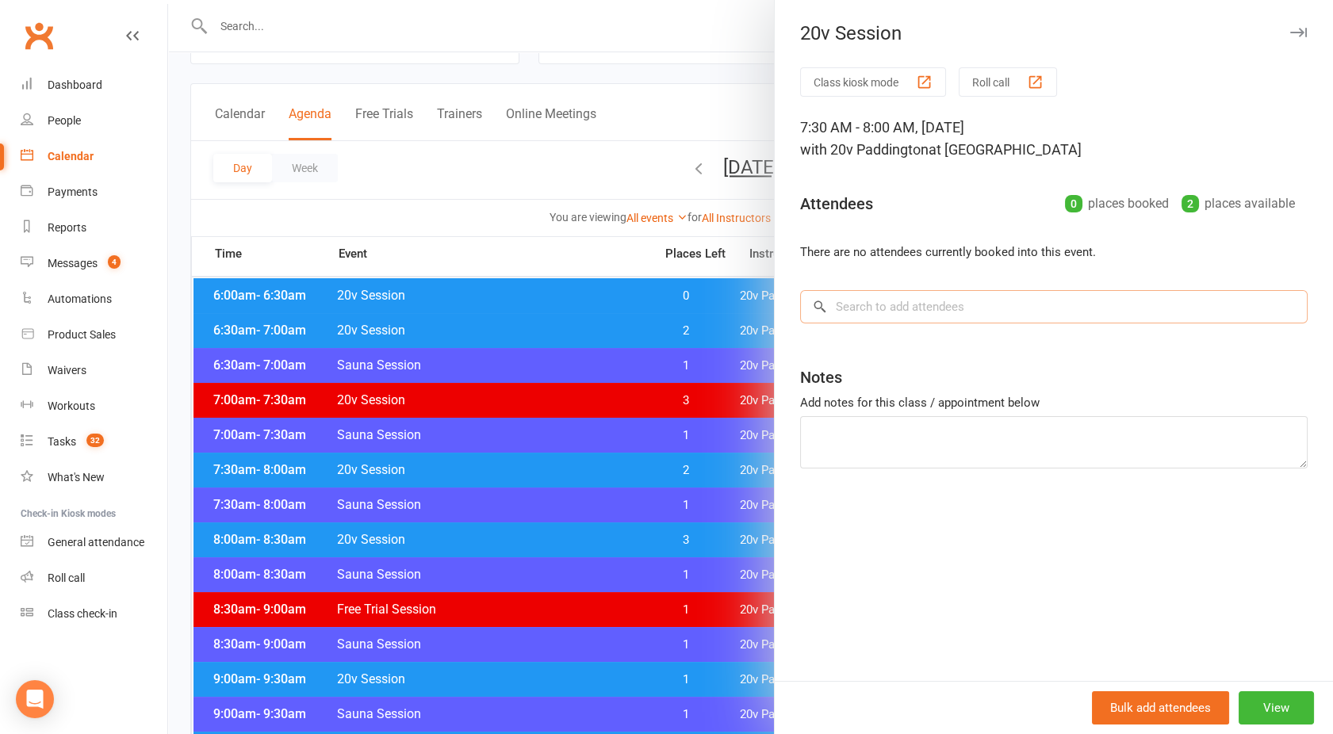
click at [893, 317] on input "search" at bounding box center [1053, 306] width 507 height 33
click at [288, 29] on div at bounding box center [750, 367] width 1165 height 734
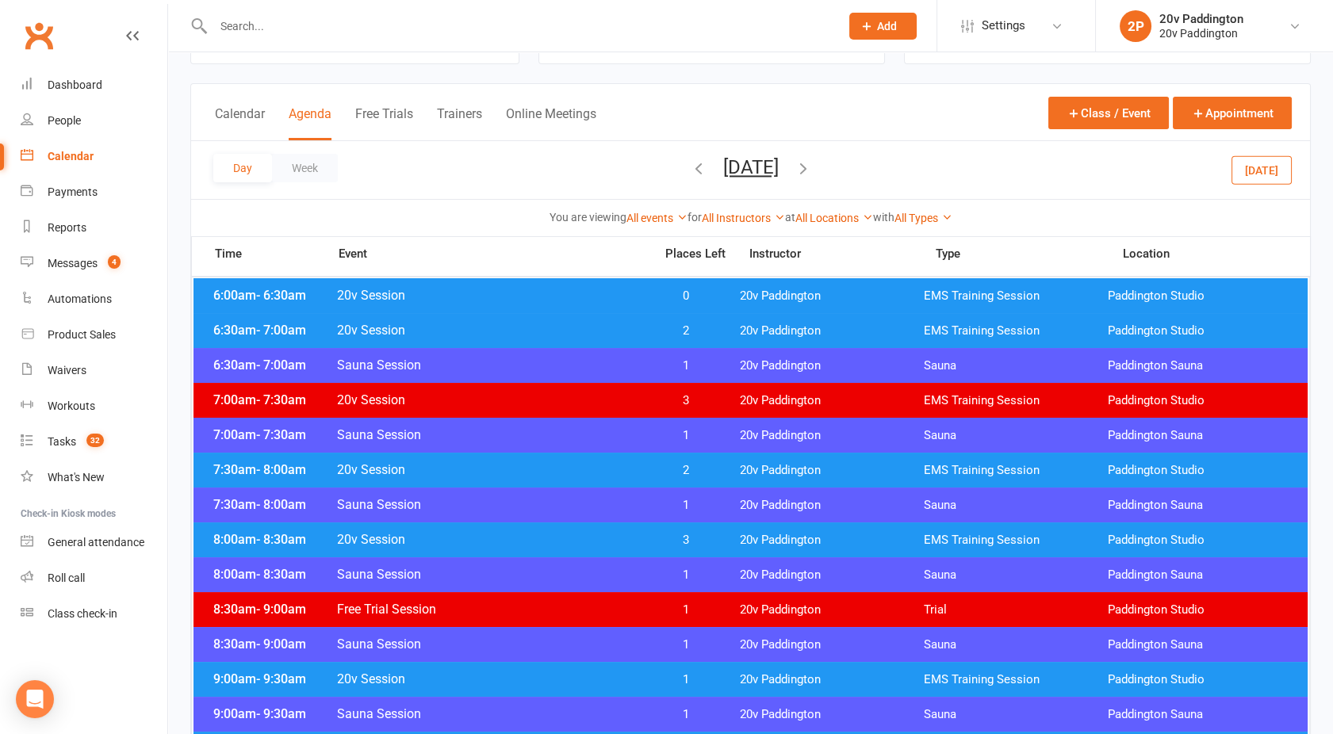
click at [256, 21] on input "text" at bounding box center [519, 26] width 620 height 22
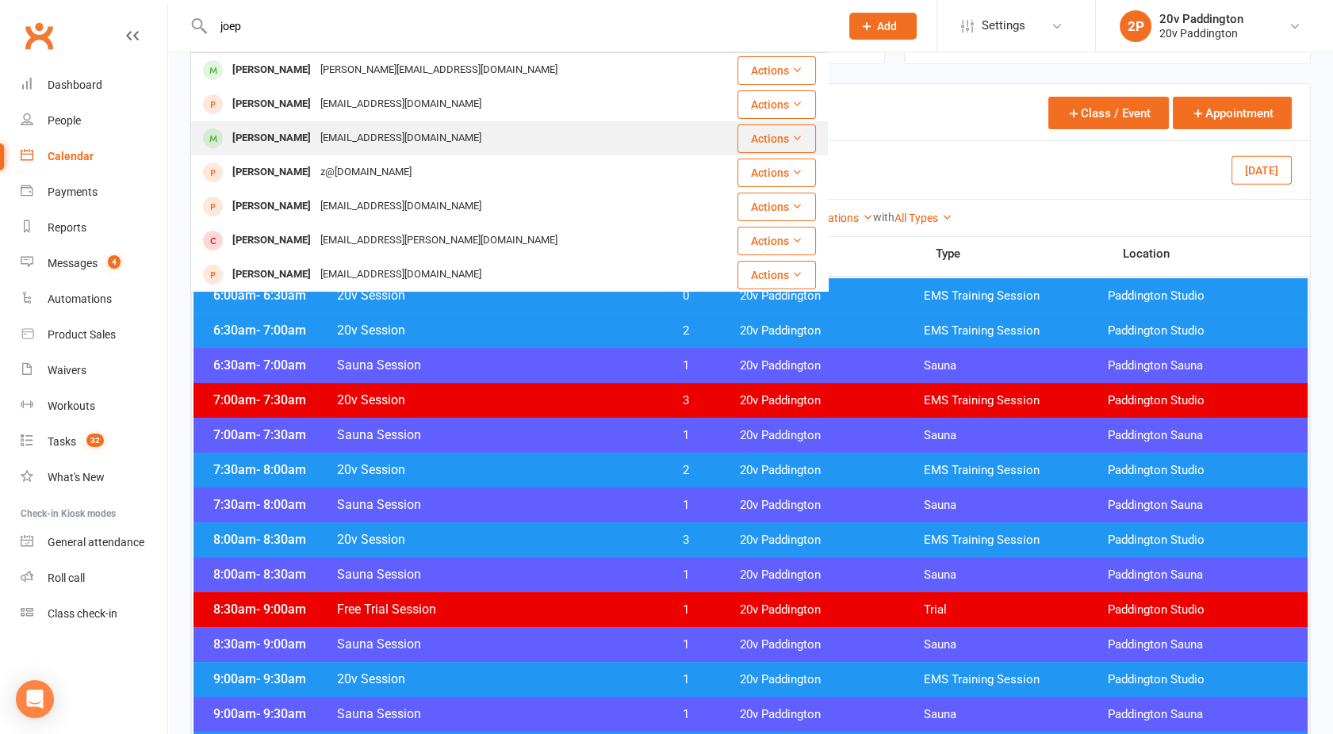
type input "joep"
click at [309, 138] on div "Joep Van de kruijs" at bounding box center [272, 138] width 88 height 23
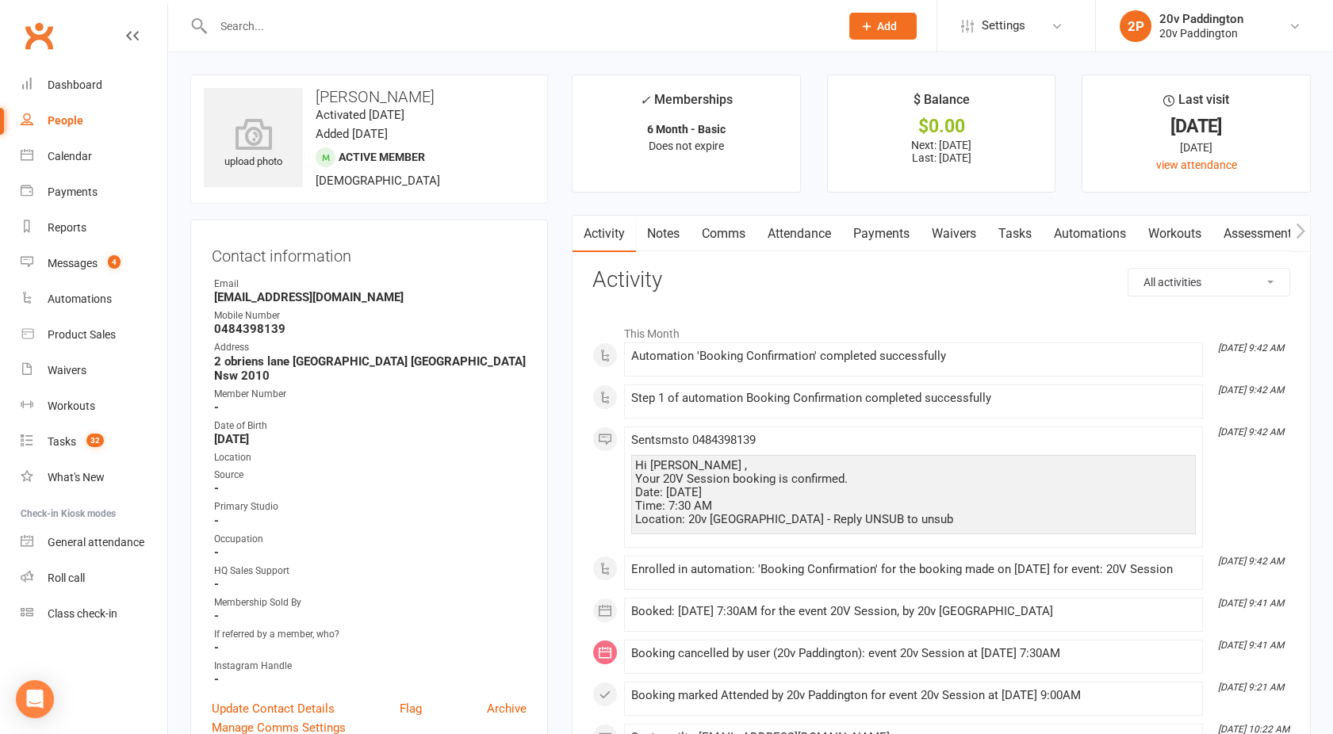
click at [66, 169] on link "Calendar" at bounding box center [94, 157] width 147 height 36
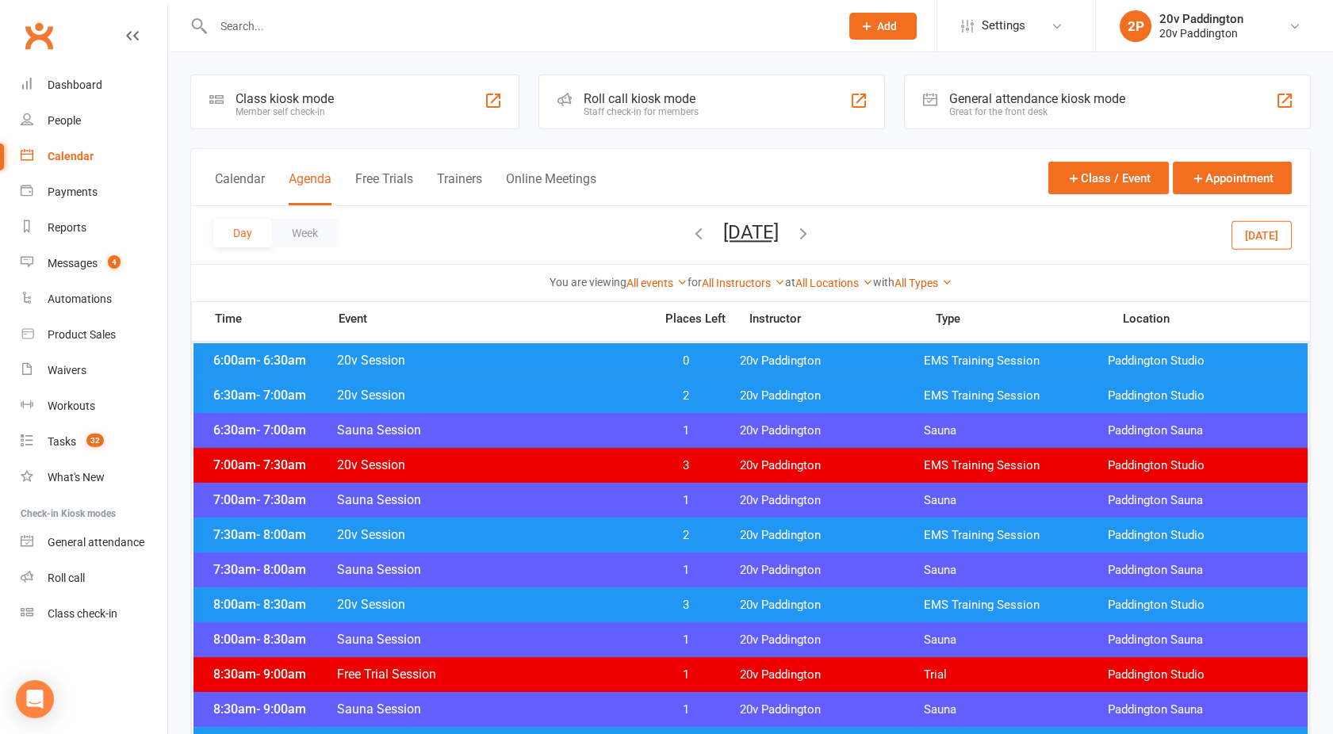
click at [584, 532] on span "20v Session" at bounding box center [490, 534] width 308 height 15
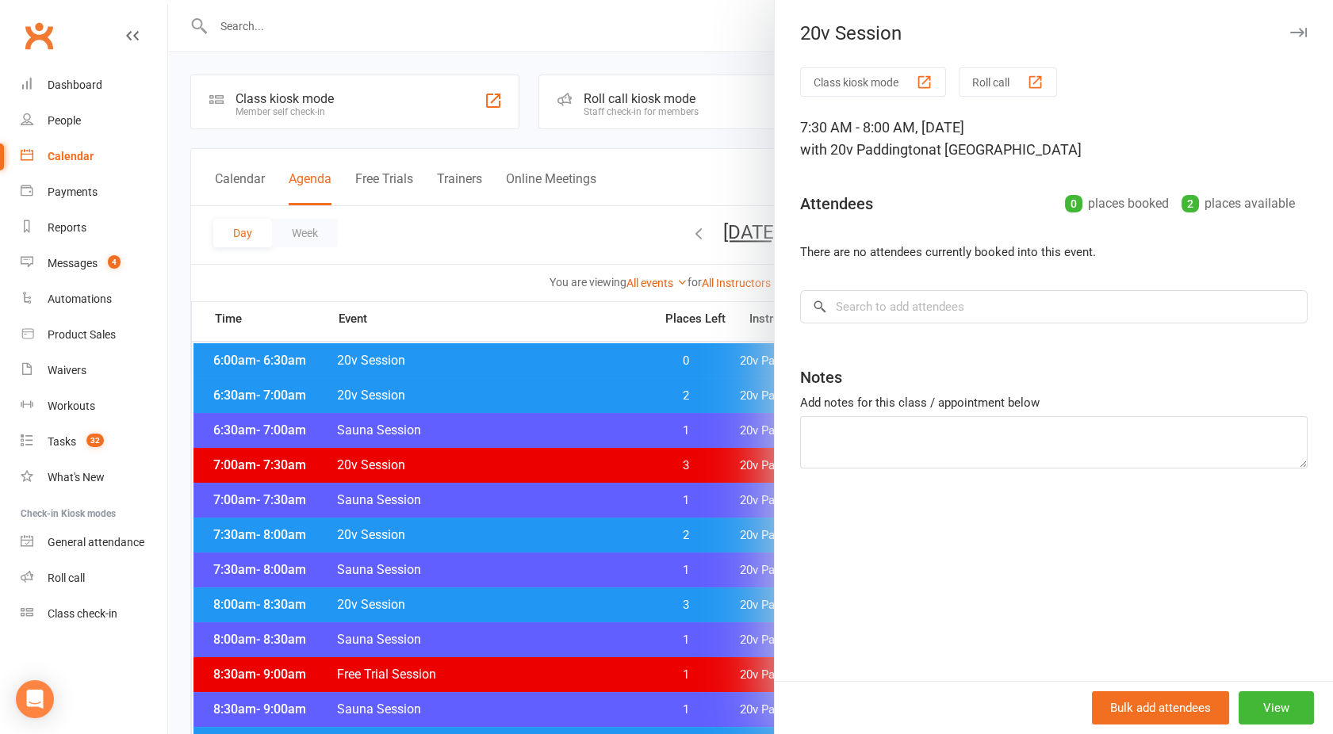
click at [866, 330] on div "Class kiosk mode Roll call 7:30 AM - 8:00 AM, Thursday, August, 14, 2025 with 2…" at bounding box center [1054, 374] width 558 height 614
click at [852, 313] on input "search" at bounding box center [1053, 306] width 507 height 33
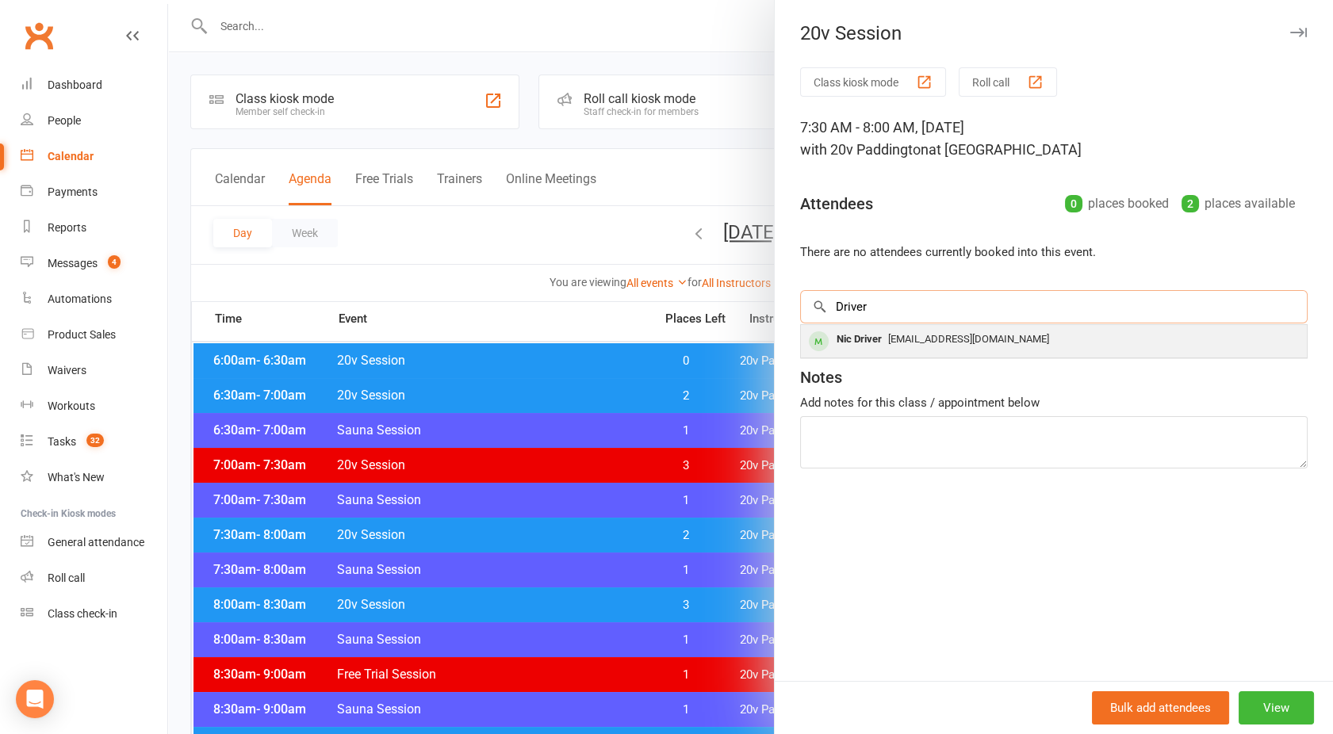
type input "Driver"
click at [888, 335] on span "nicoladriver@gmail.com" at bounding box center [968, 339] width 161 height 12
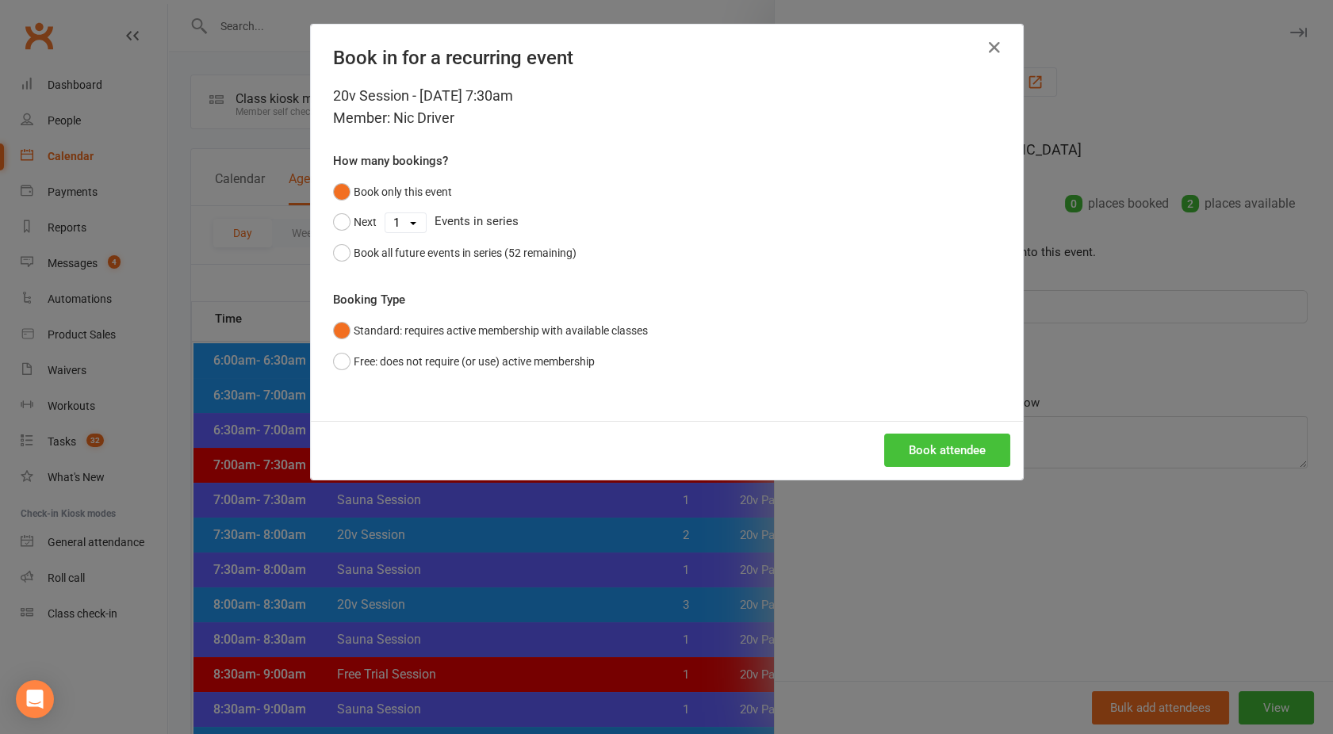
click at [909, 440] on button "Book attendee" at bounding box center [947, 450] width 126 height 33
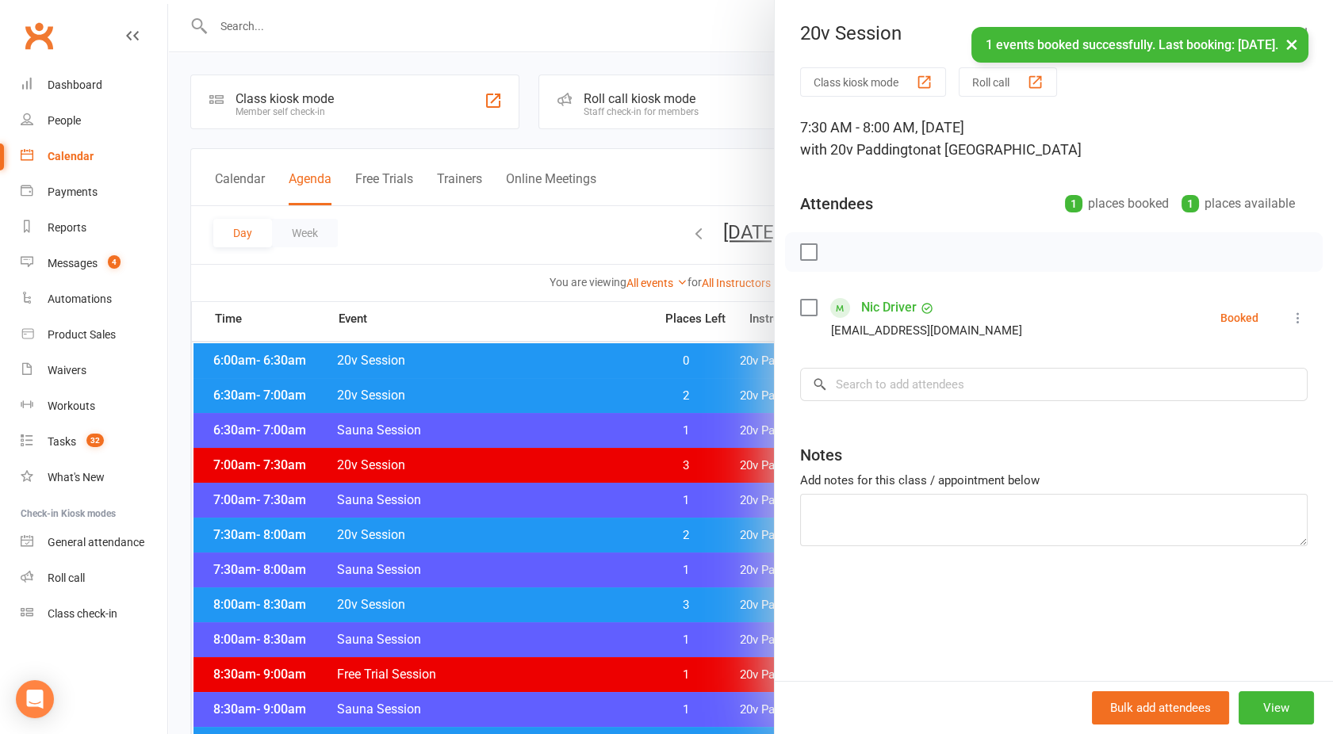
click at [533, 239] on div at bounding box center [750, 367] width 1165 height 734
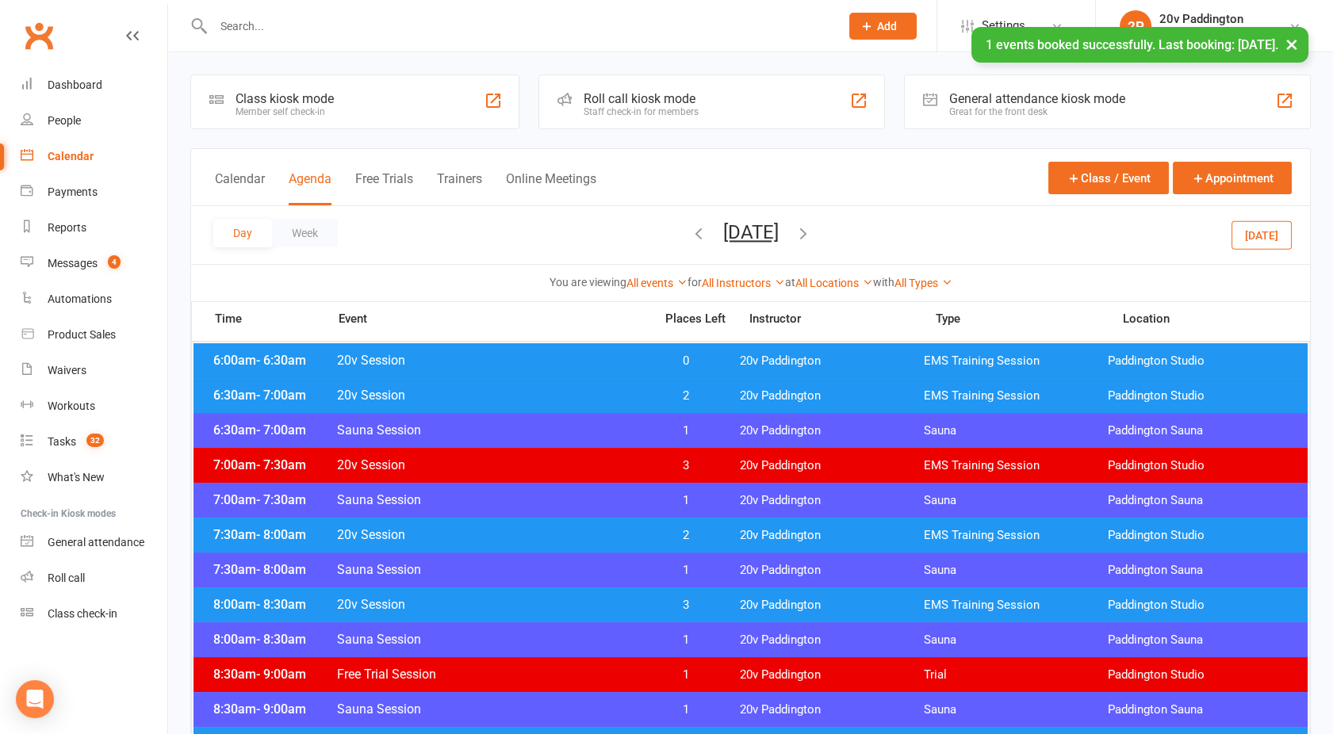
click at [744, 235] on button "Thursday, Aug 14, 2025" at bounding box center [751, 232] width 56 height 22
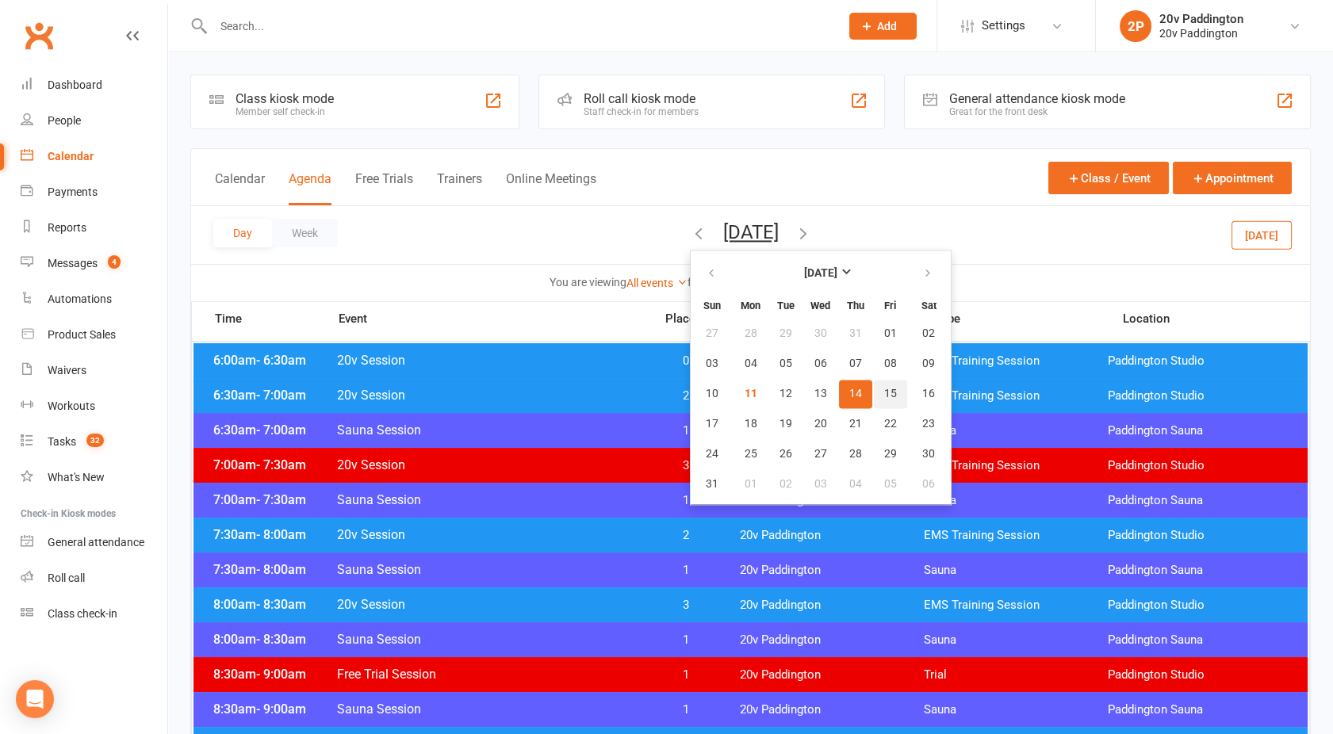
click at [874, 398] on button "15" at bounding box center [890, 394] width 33 height 29
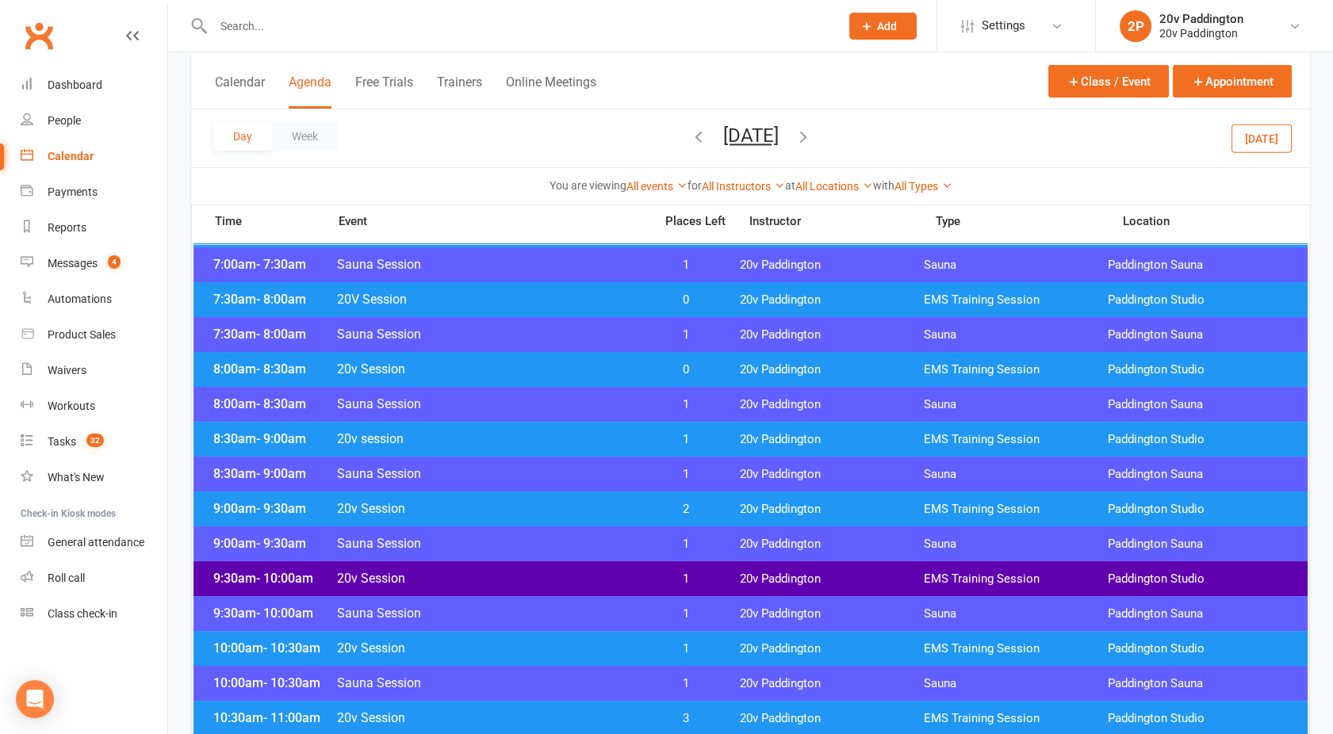
scroll to position [282, 0]
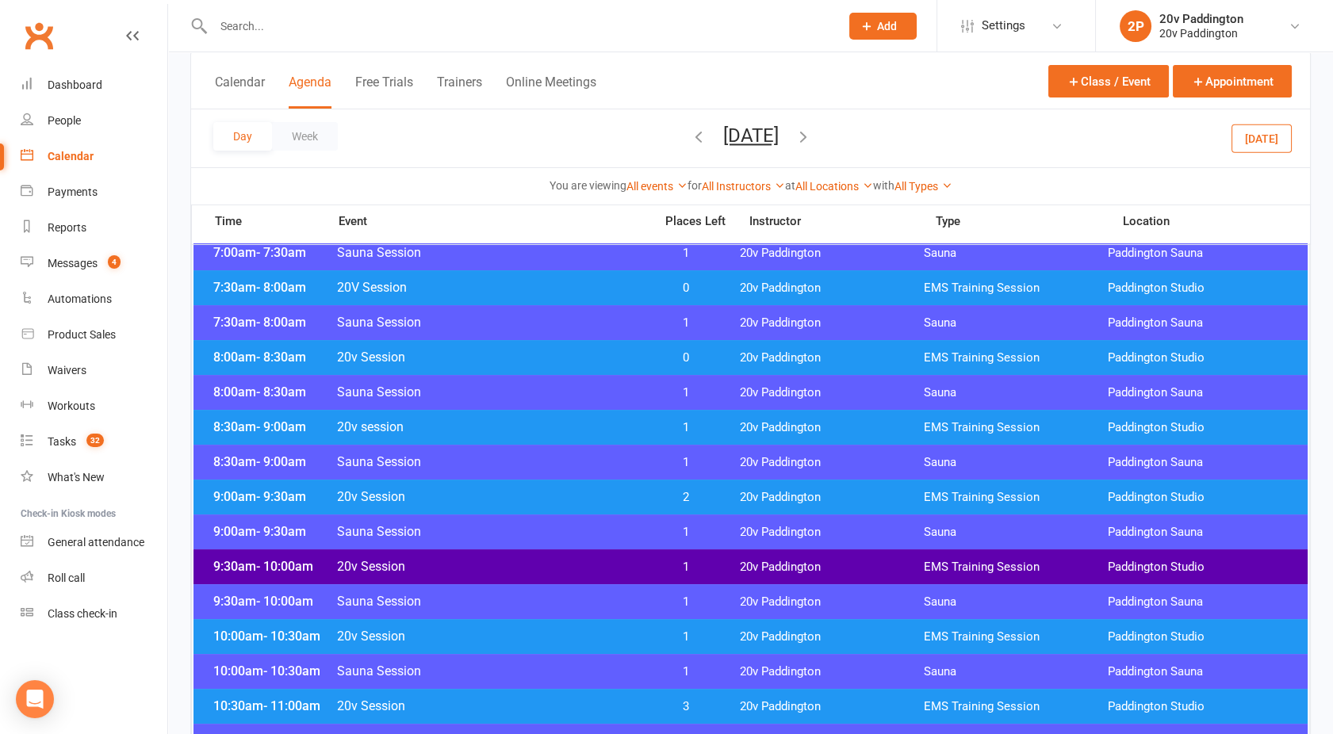
click at [541, 568] on span "20v Session" at bounding box center [490, 566] width 308 height 15
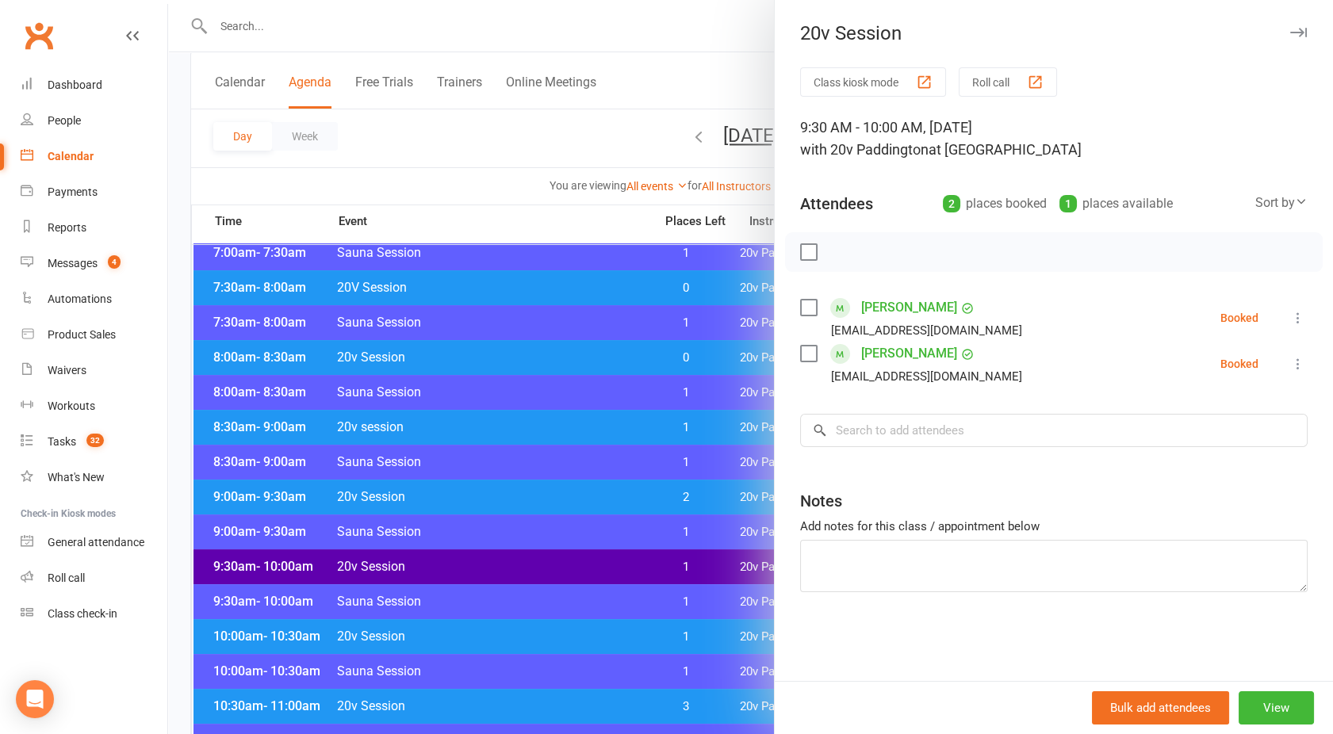
click at [1290, 360] on icon at bounding box center [1298, 364] width 16 height 16
click at [1186, 427] on link "Remove" at bounding box center [1221, 427] width 170 height 32
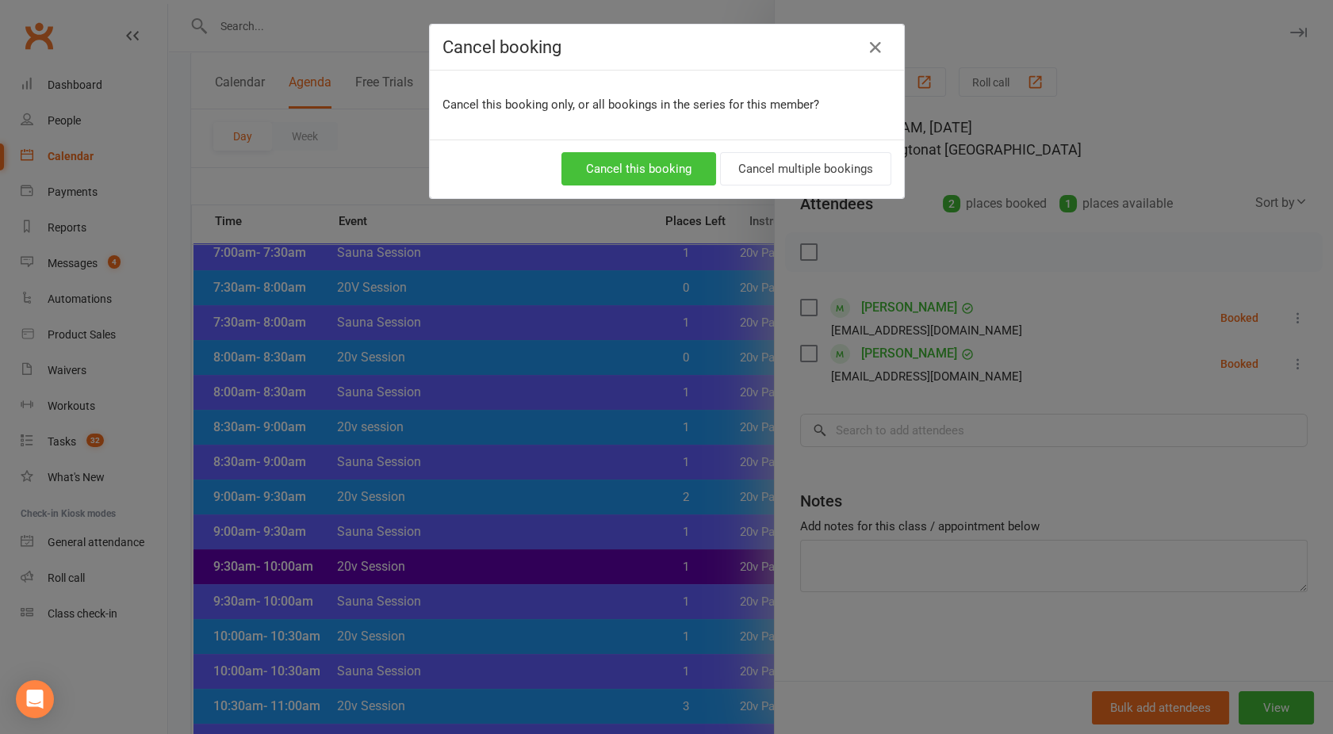
click at [628, 171] on button "Cancel this booking" at bounding box center [638, 168] width 155 height 33
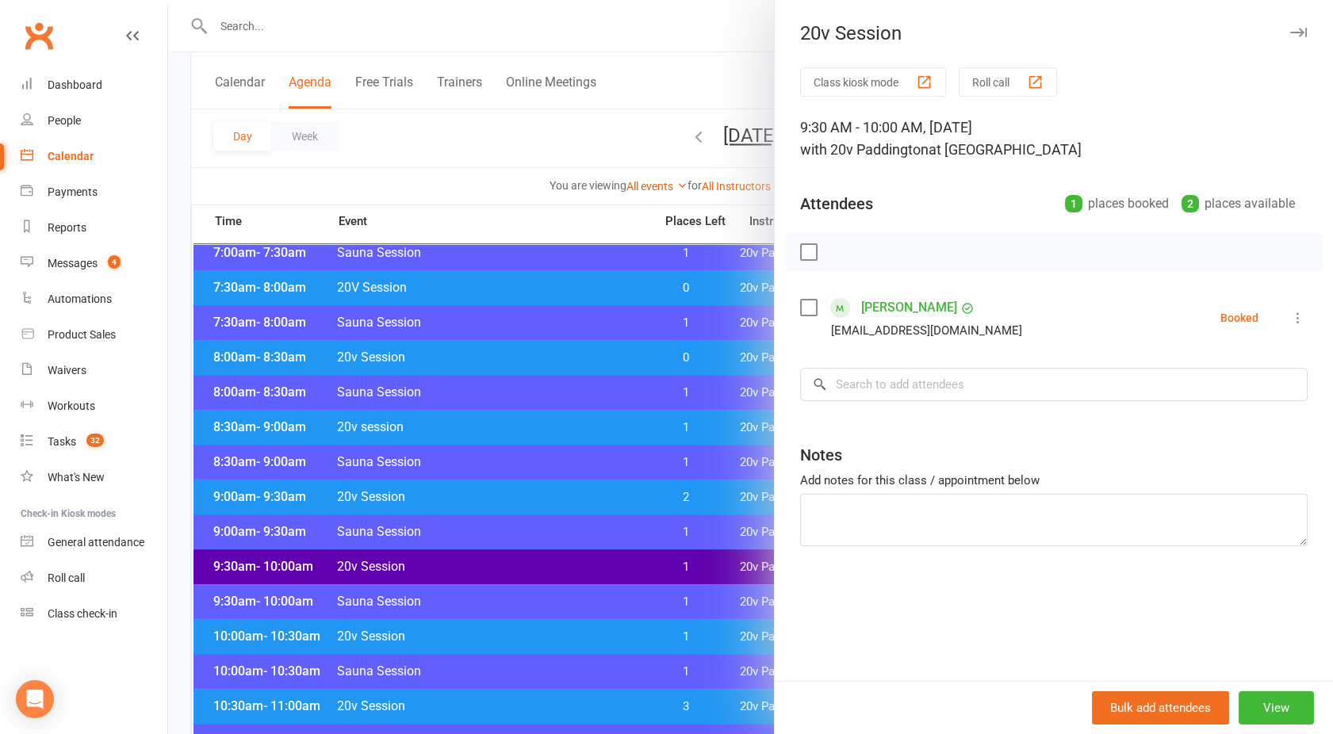
click at [519, 156] on div at bounding box center [750, 367] width 1165 height 734
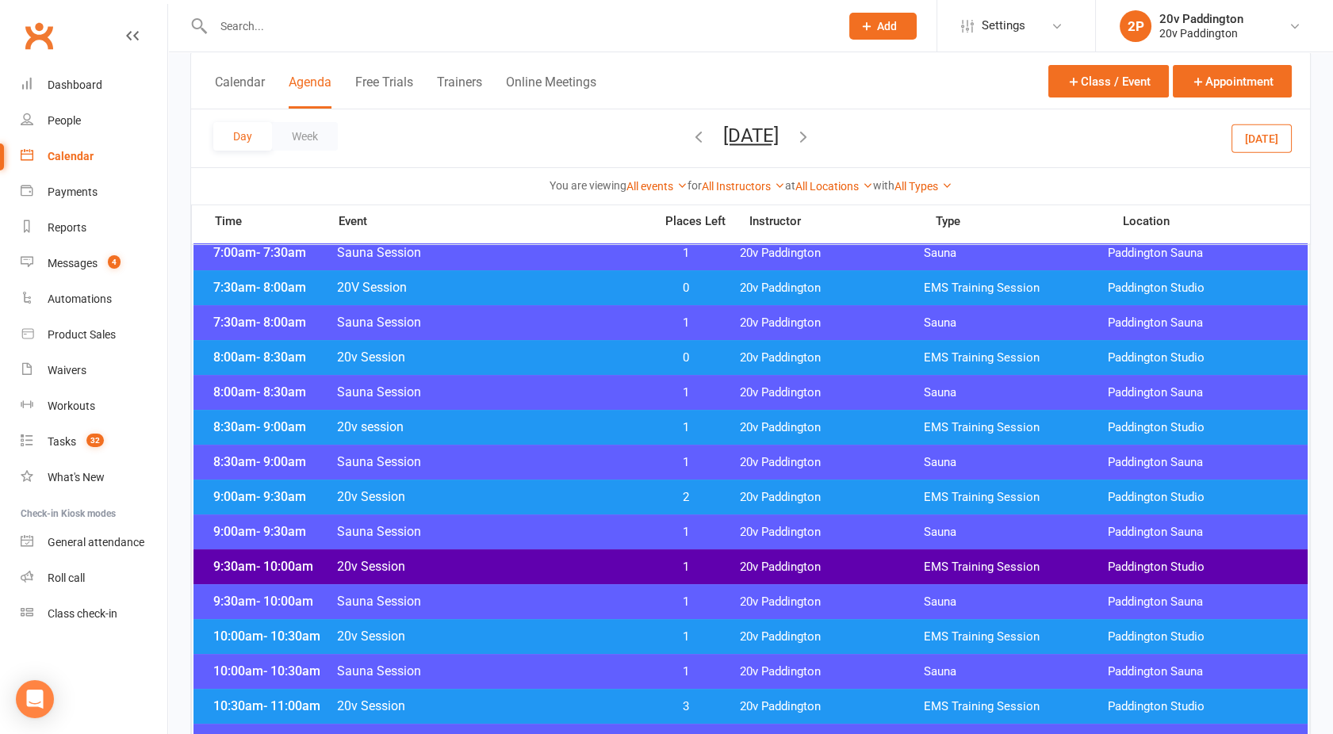
click at [730, 141] on button "Friday, Aug 15, 2025" at bounding box center [751, 135] width 56 height 22
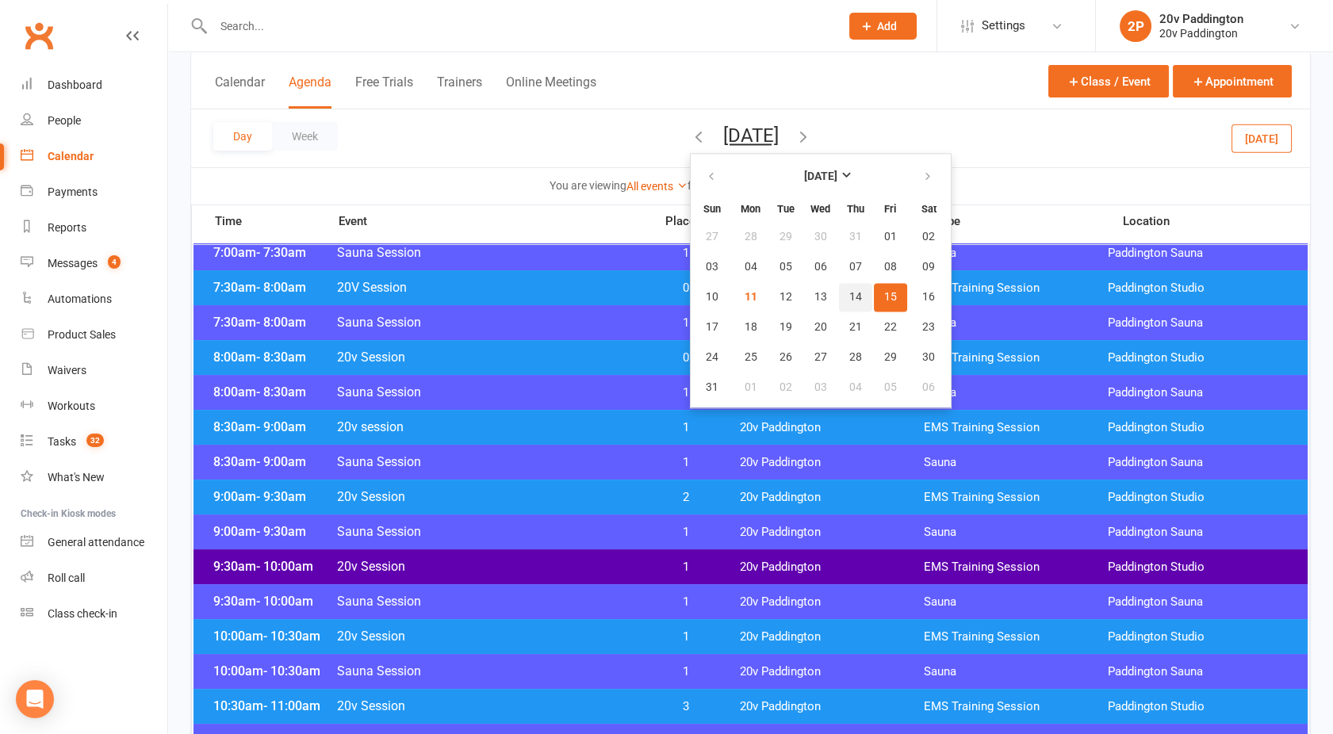
click at [839, 291] on button "14" at bounding box center [855, 297] width 33 height 29
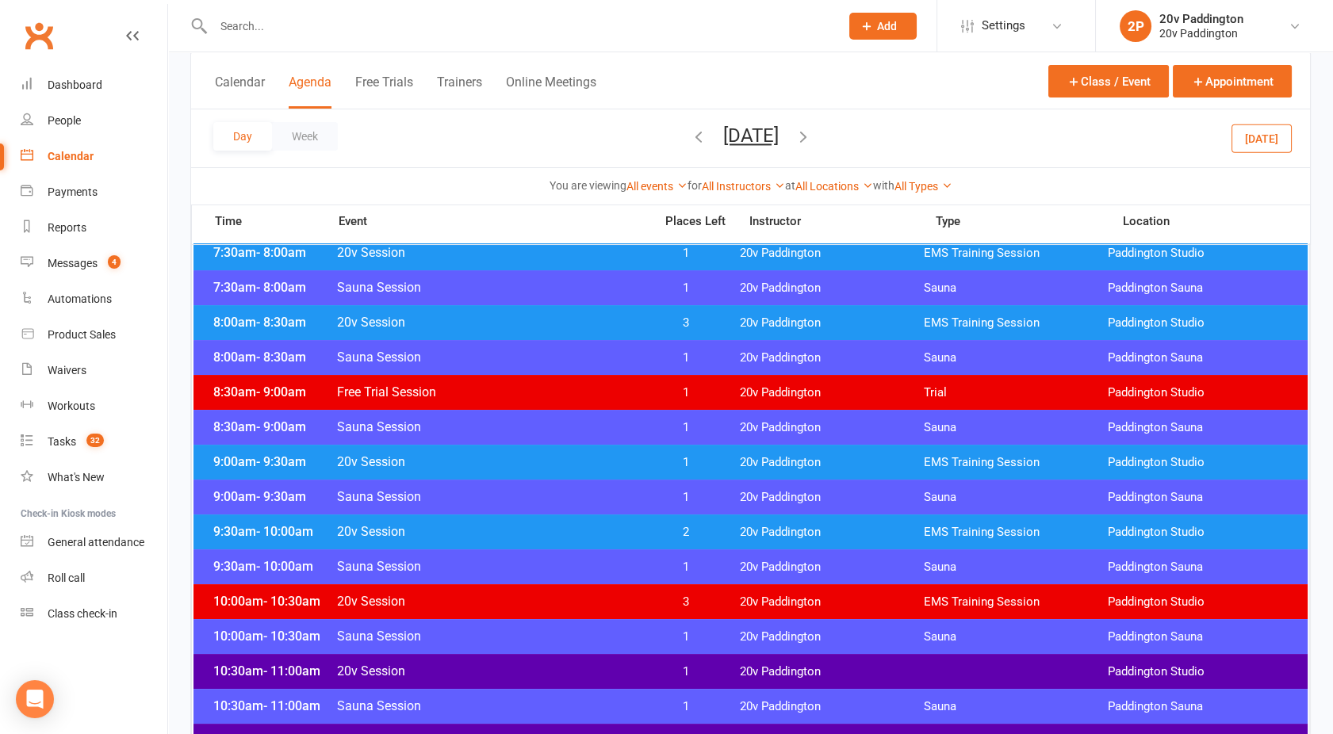
click at [573, 460] on span "20v Session" at bounding box center [490, 461] width 308 height 15
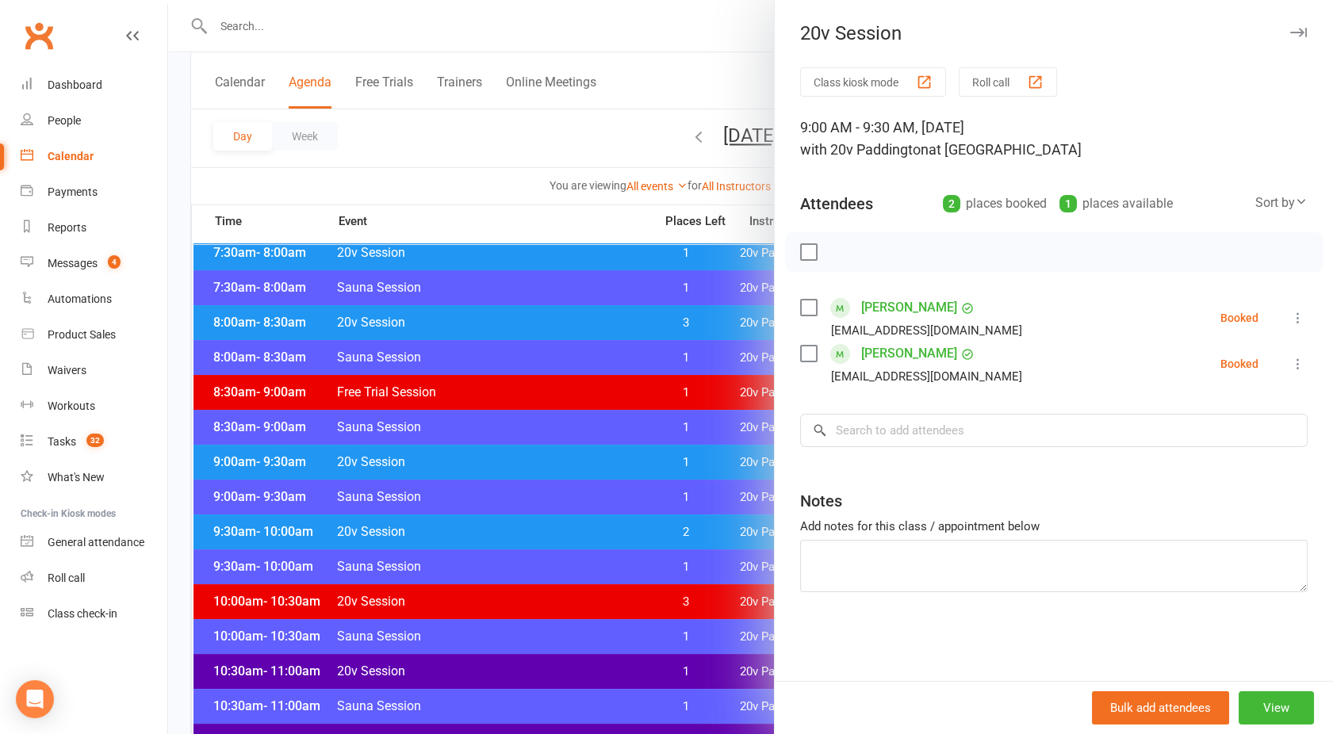
click at [565, 373] on div at bounding box center [750, 367] width 1165 height 734
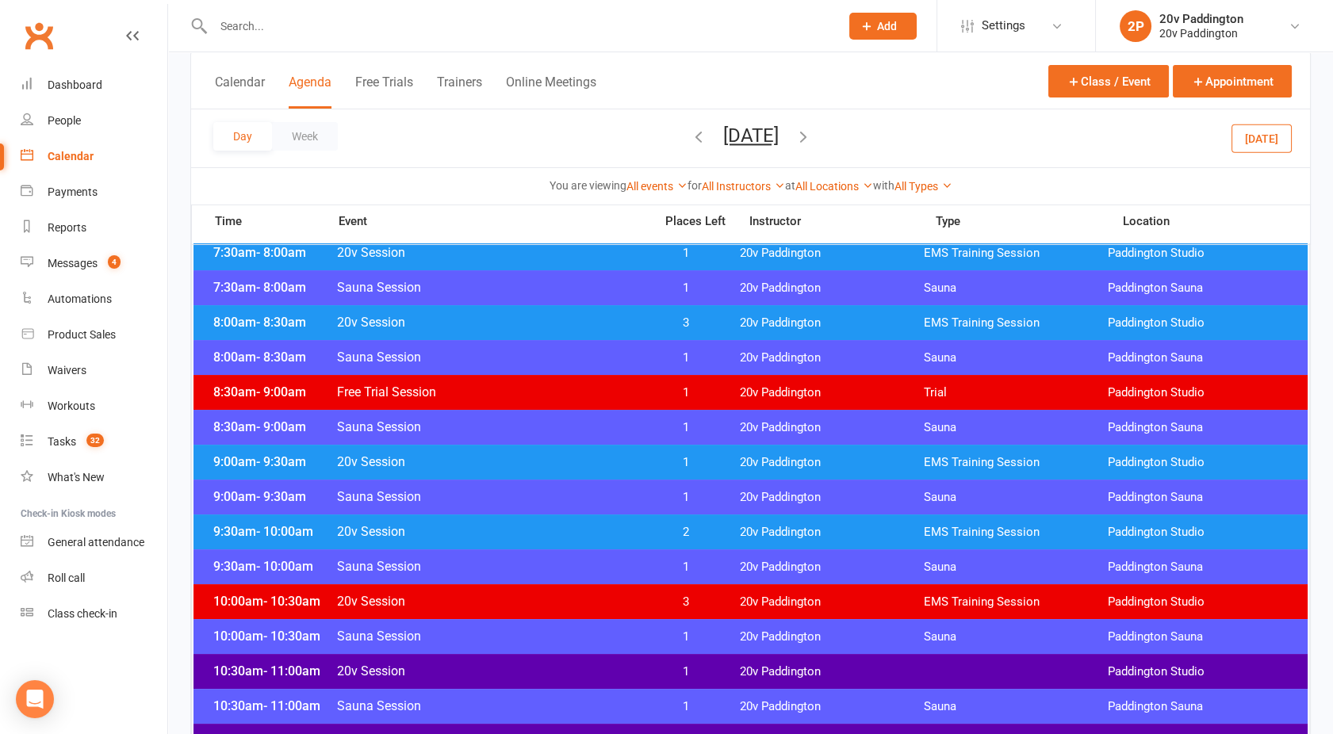
click at [528, 259] on div "7:30am - 8:00am 20v Session 1 20v Paddington EMS Training Session Paddington St…" at bounding box center [750, 252] width 1114 height 35
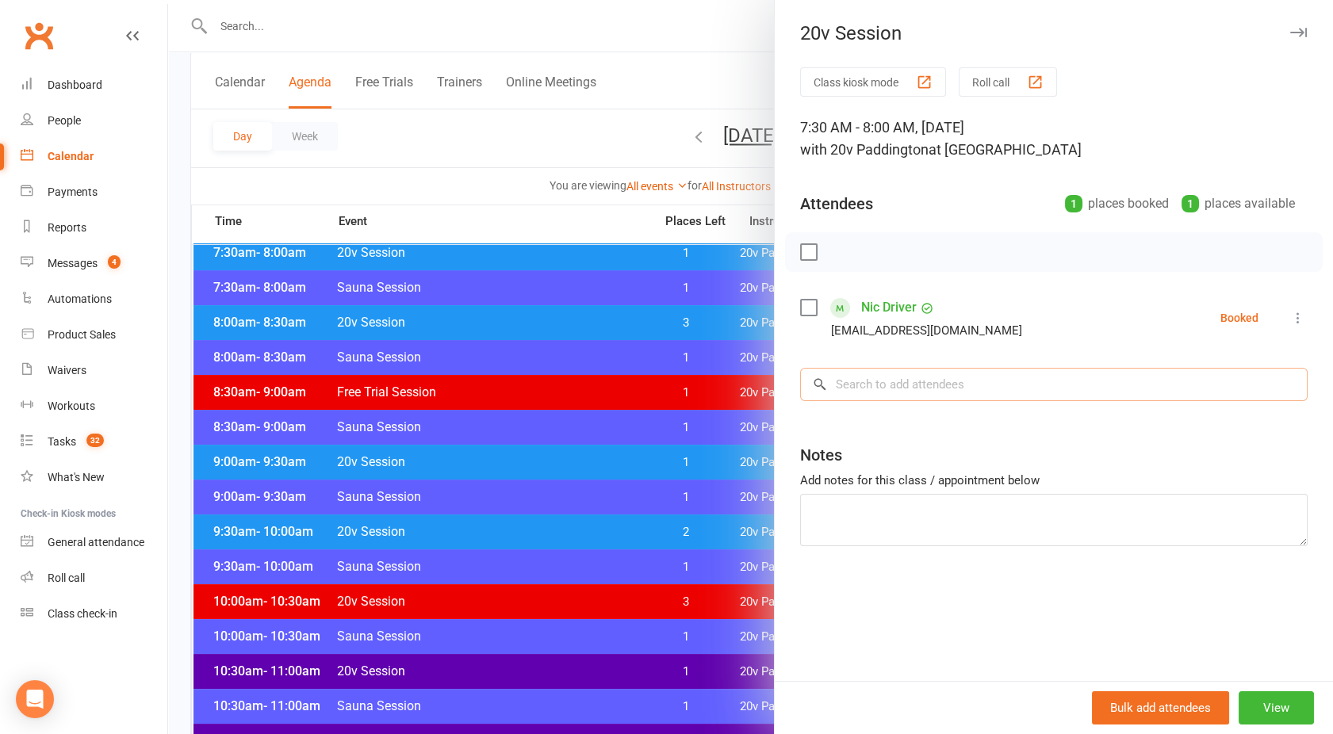
click at [862, 391] on input "search" at bounding box center [1053, 384] width 507 height 33
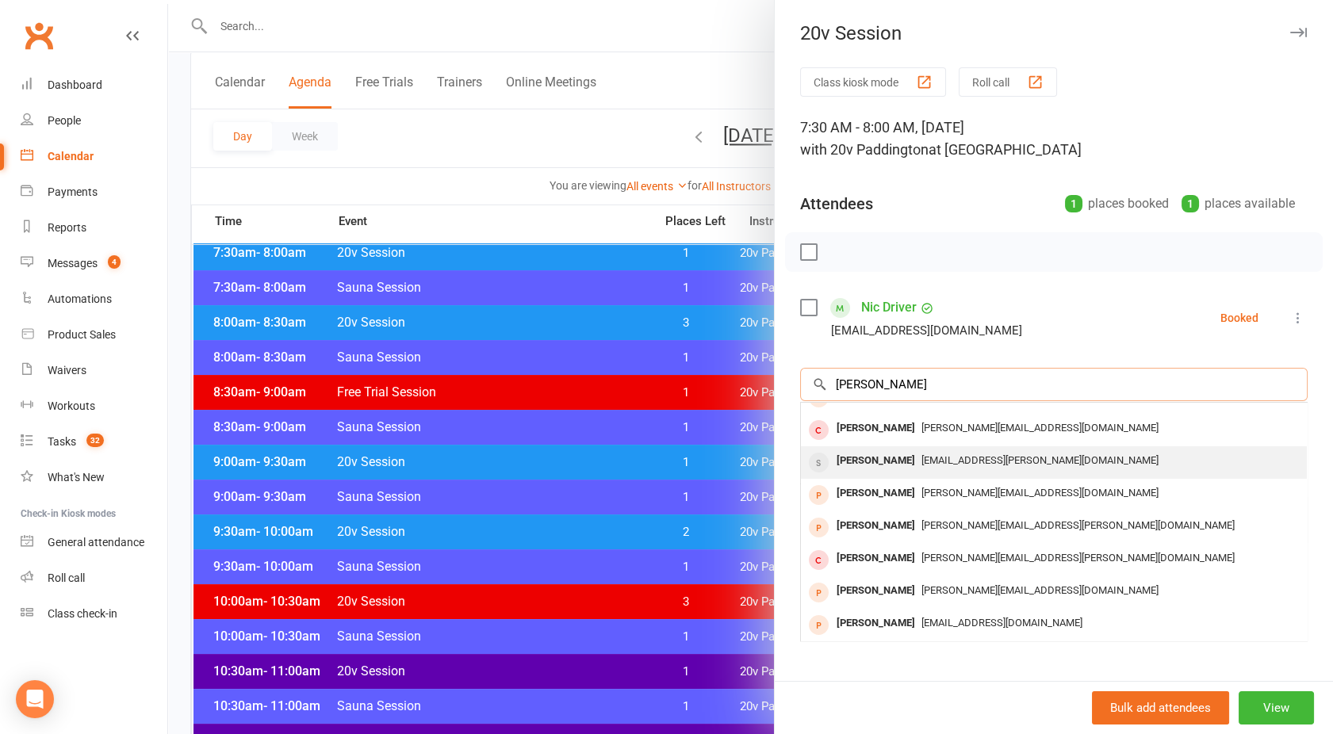
scroll to position [0, 0]
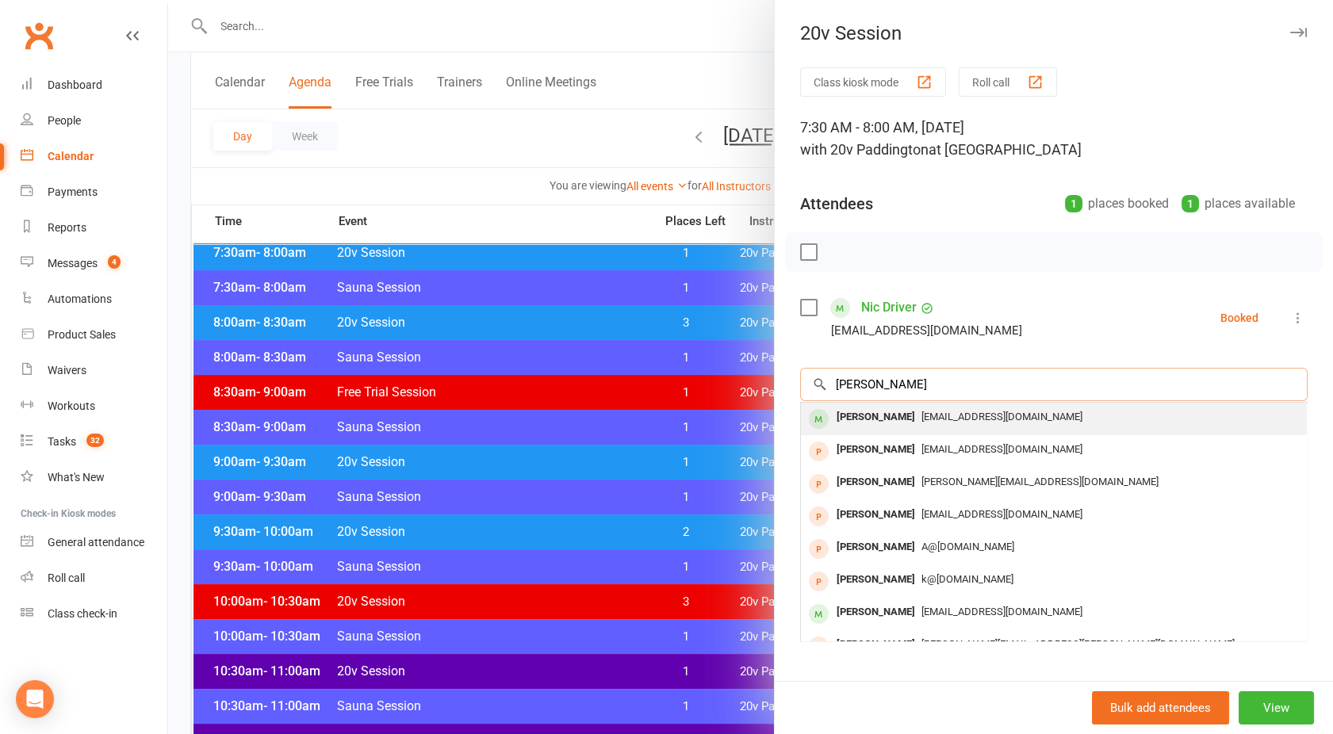
type input "David jones"
click at [894, 409] on div "Davidgarethjones923@gmail.com" at bounding box center [1053, 417] width 493 height 23
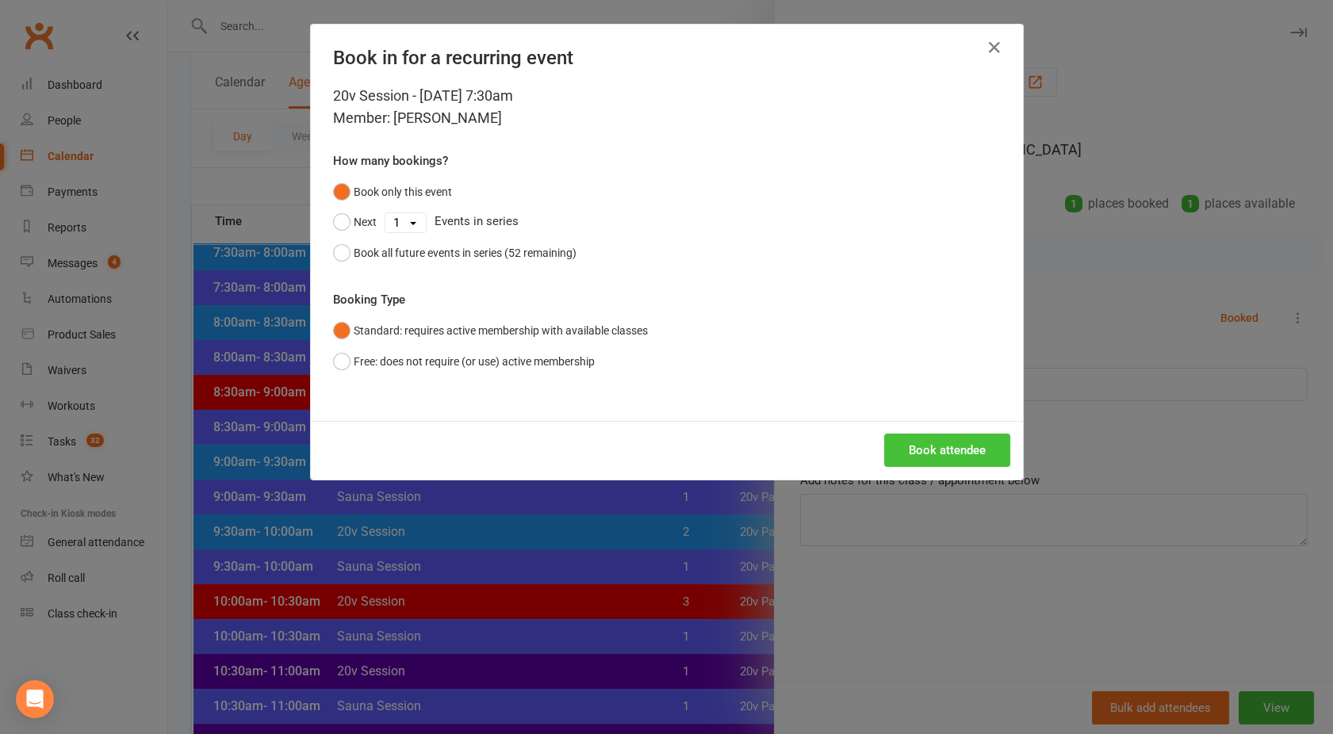
click at [939, 453] on button "Book attendee" at bounding box center [947, 450] width 126 height 33
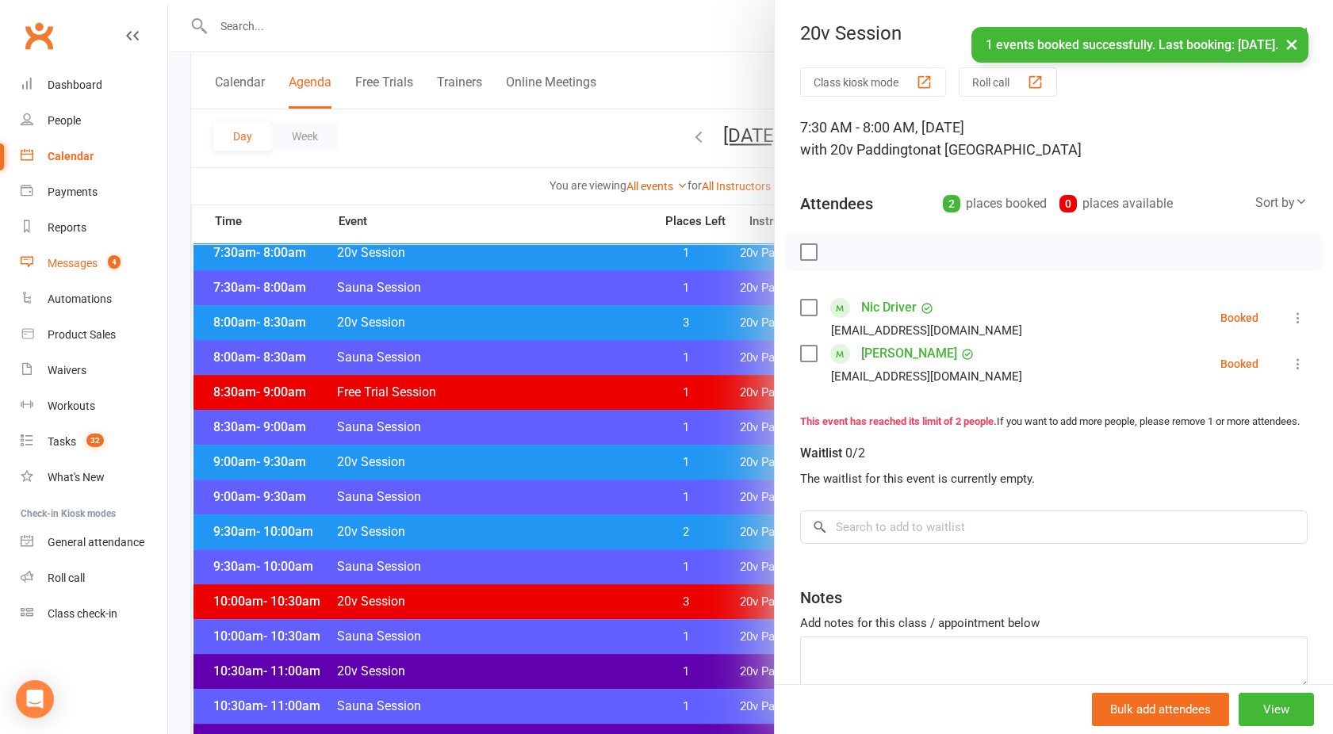
click at [95, 255] on link "Messages 4" at bounding box center [94, 264] width 147 height 36
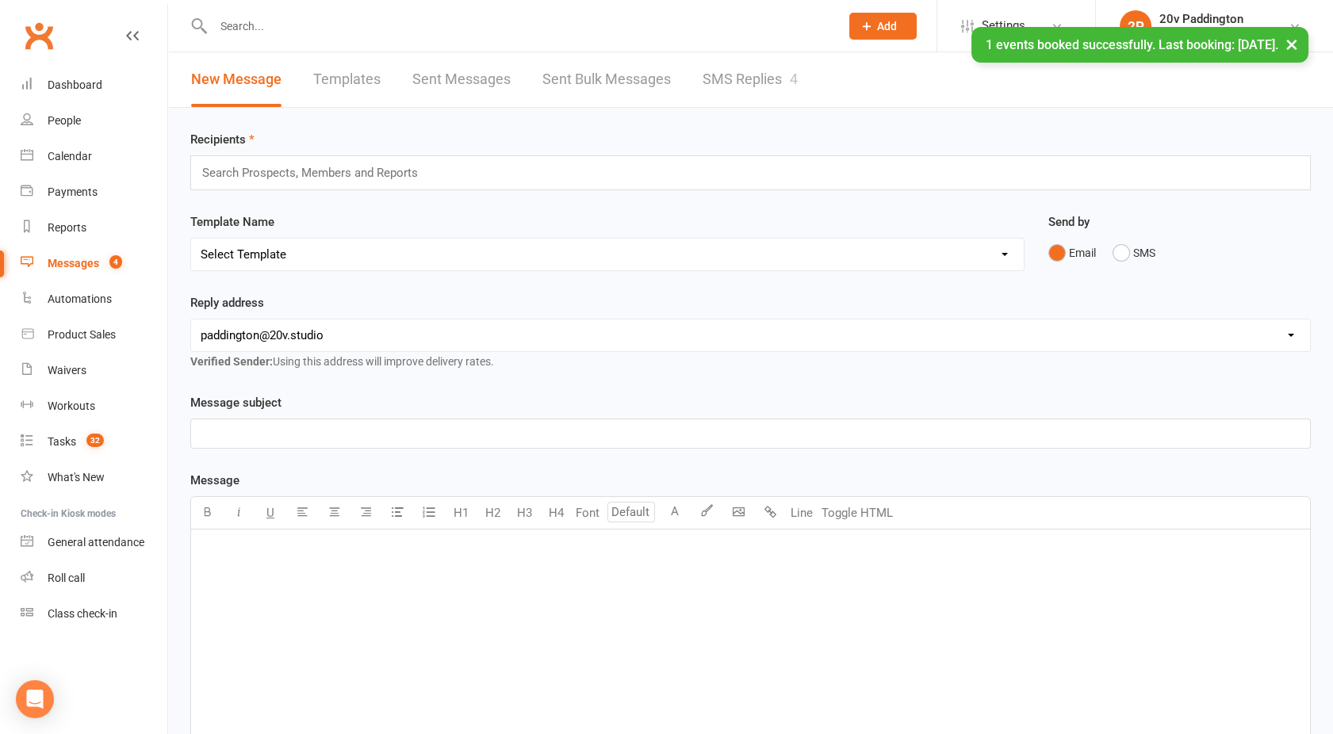
click at [727, 75] on link "SMS Replies 4" at bounding box center [750, 79] width 95 height 55
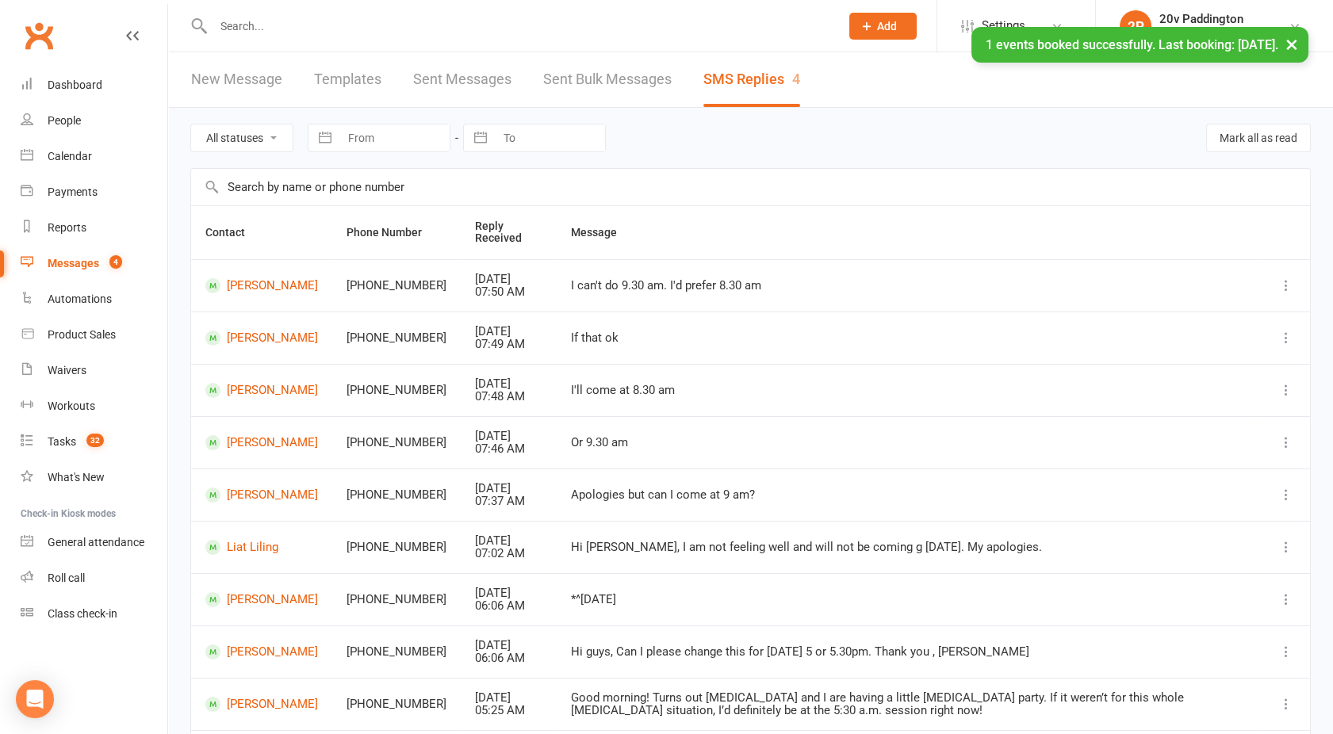
scroll to position [165, 0]
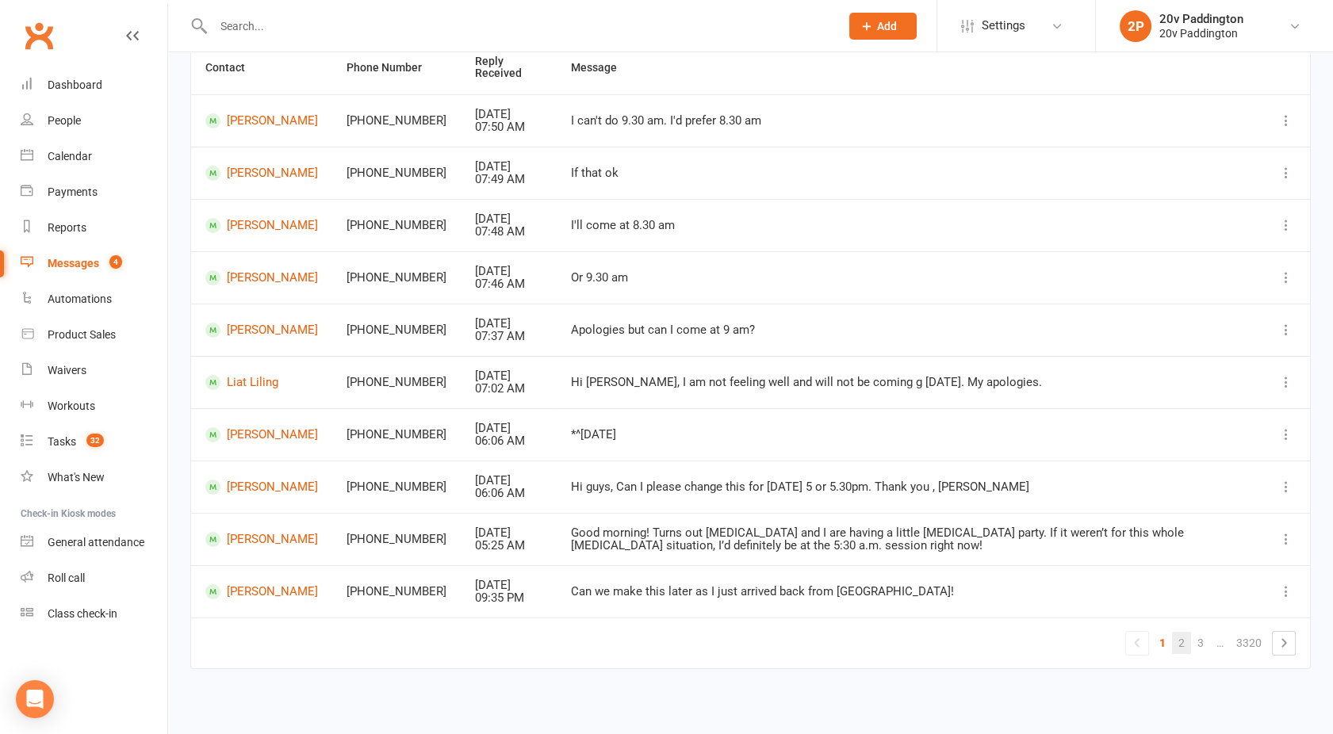
click at [1180, 635] on link "2" at bounding box center [1181, 643] width 19 height 22
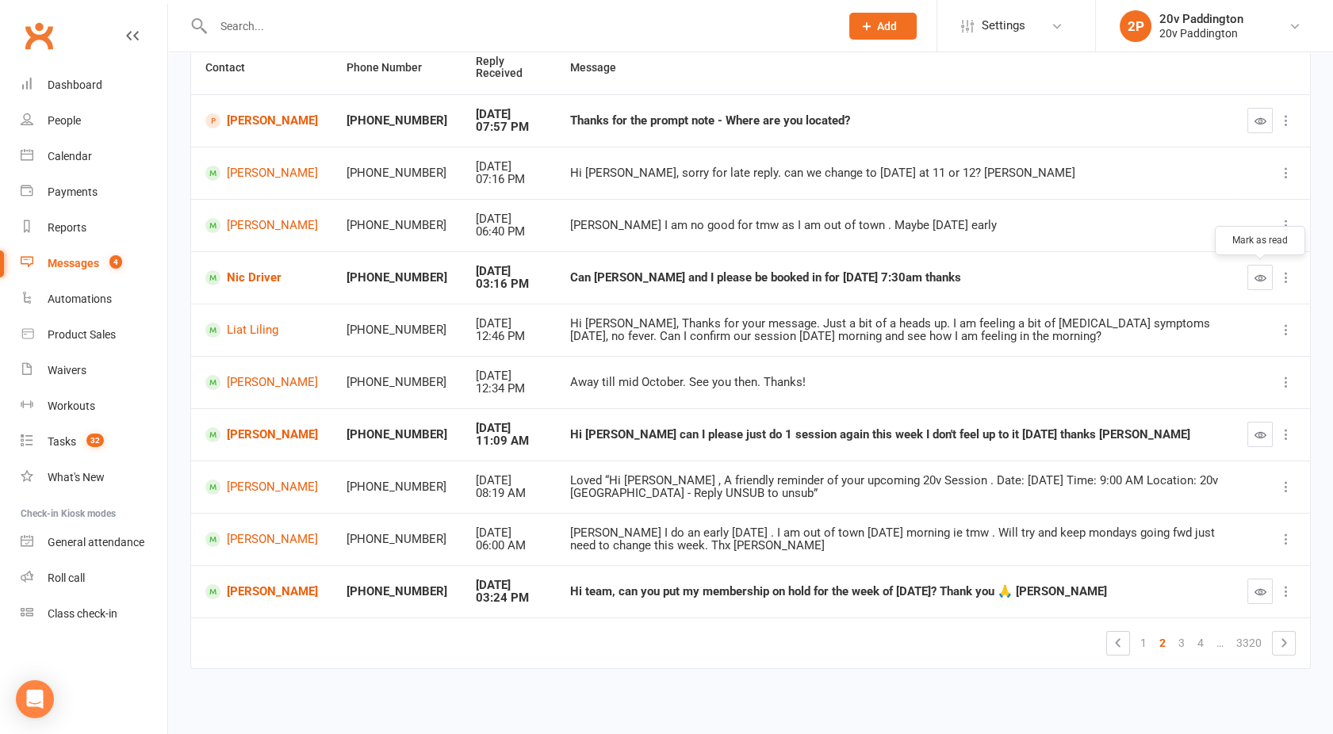
click at [1254, 279] on icon "button" at bounding box center [1260, 278] width 12 height 12
click at [1258, 438] on icon "button" at bounding box center [1260, 435] width 12 height 12
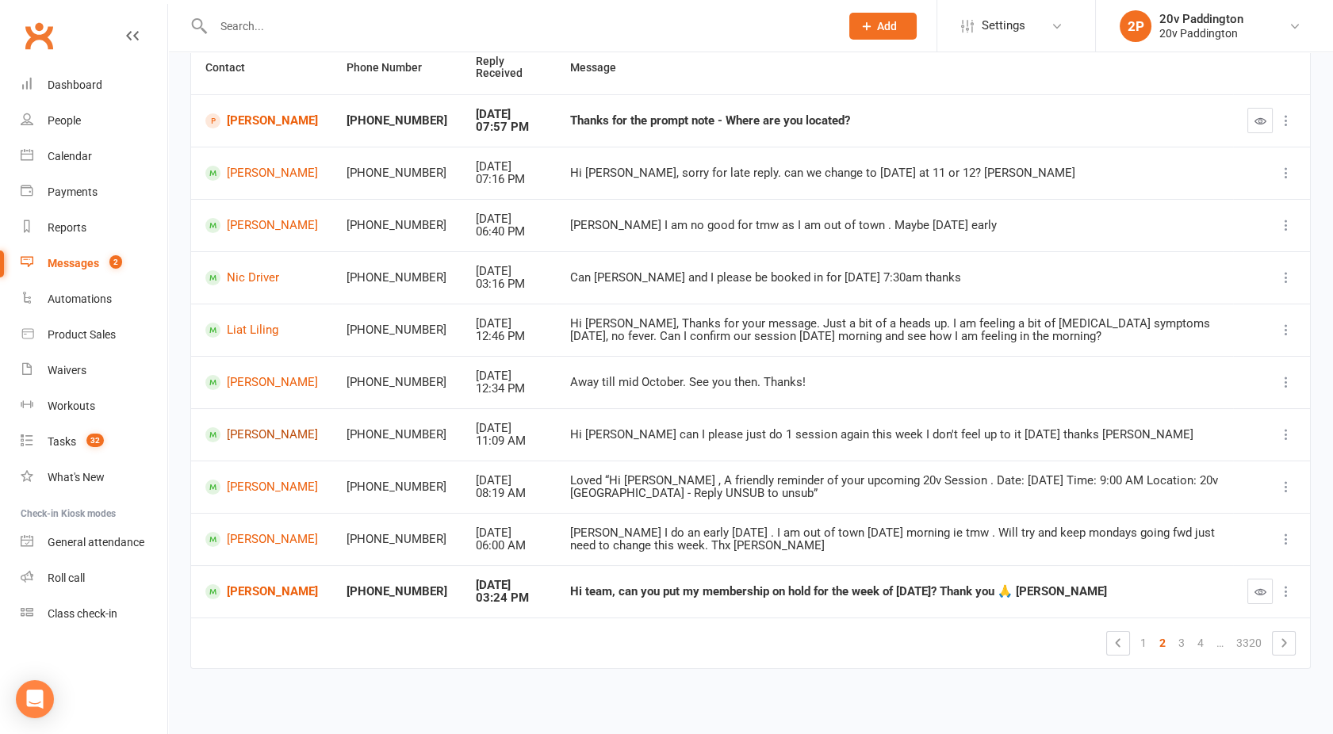
click at [250, 436] on link "Kerri Basile" at bounding box center [261, 434] width 113 height 15
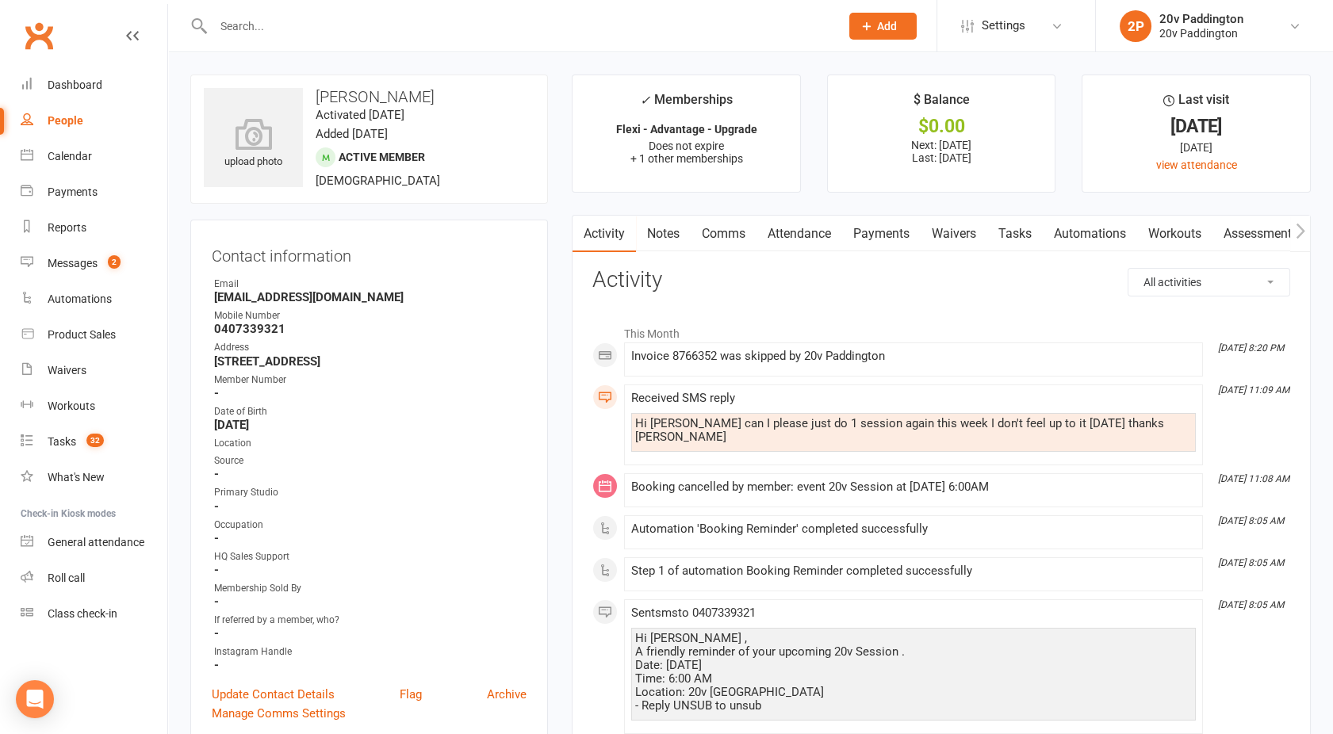
click at [733, 239] on link "Comms" at bounding box center [724, 234] width 66 height 36
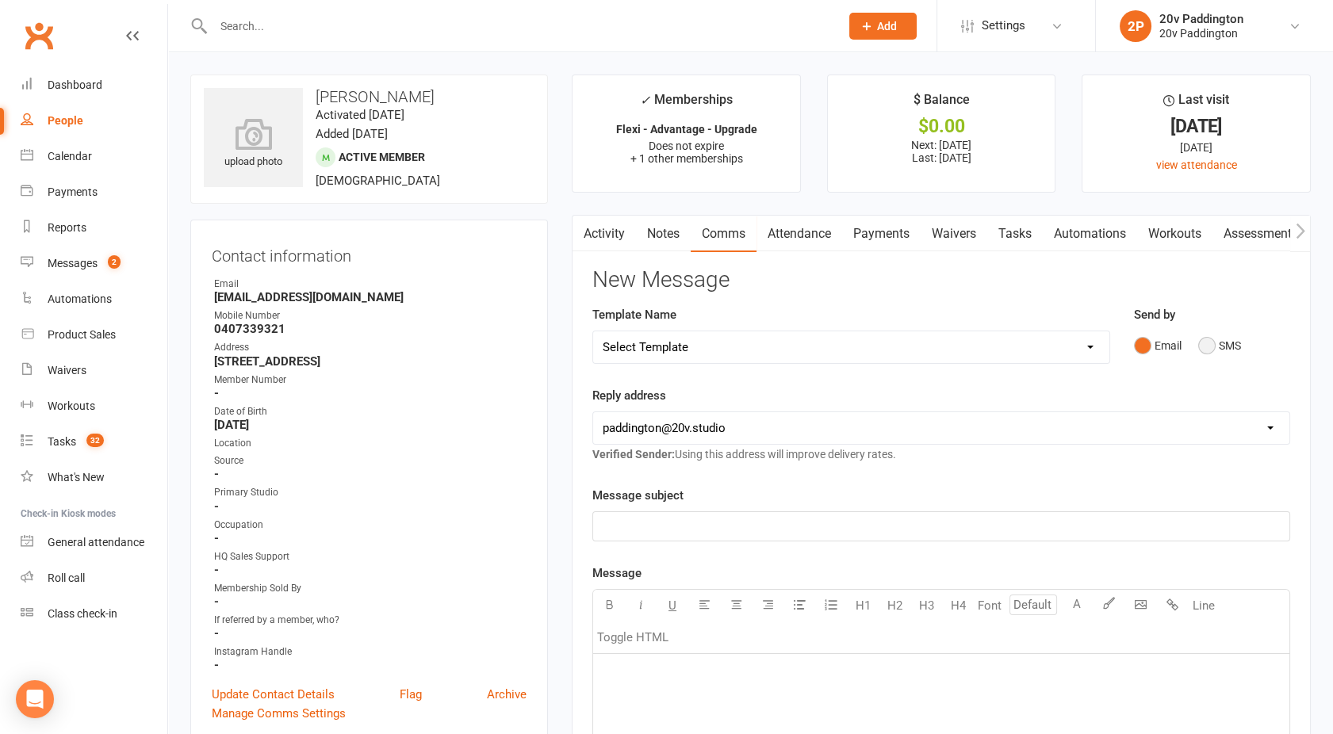
click at [1208, 348] on button "SMS" at bounding box center [1219, 346] width 43 height 30
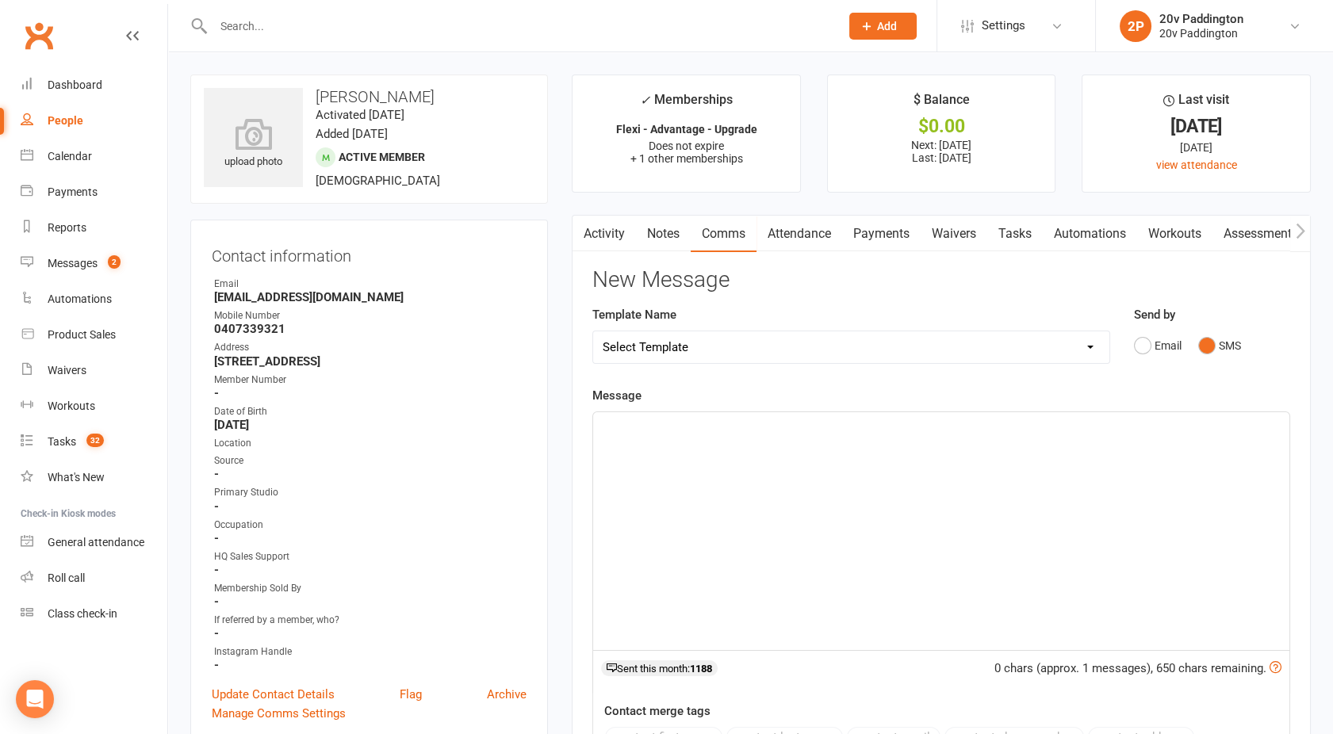
click at [939, 473] on div "﻿" at bounding box center [941, 531] width 696 height 238
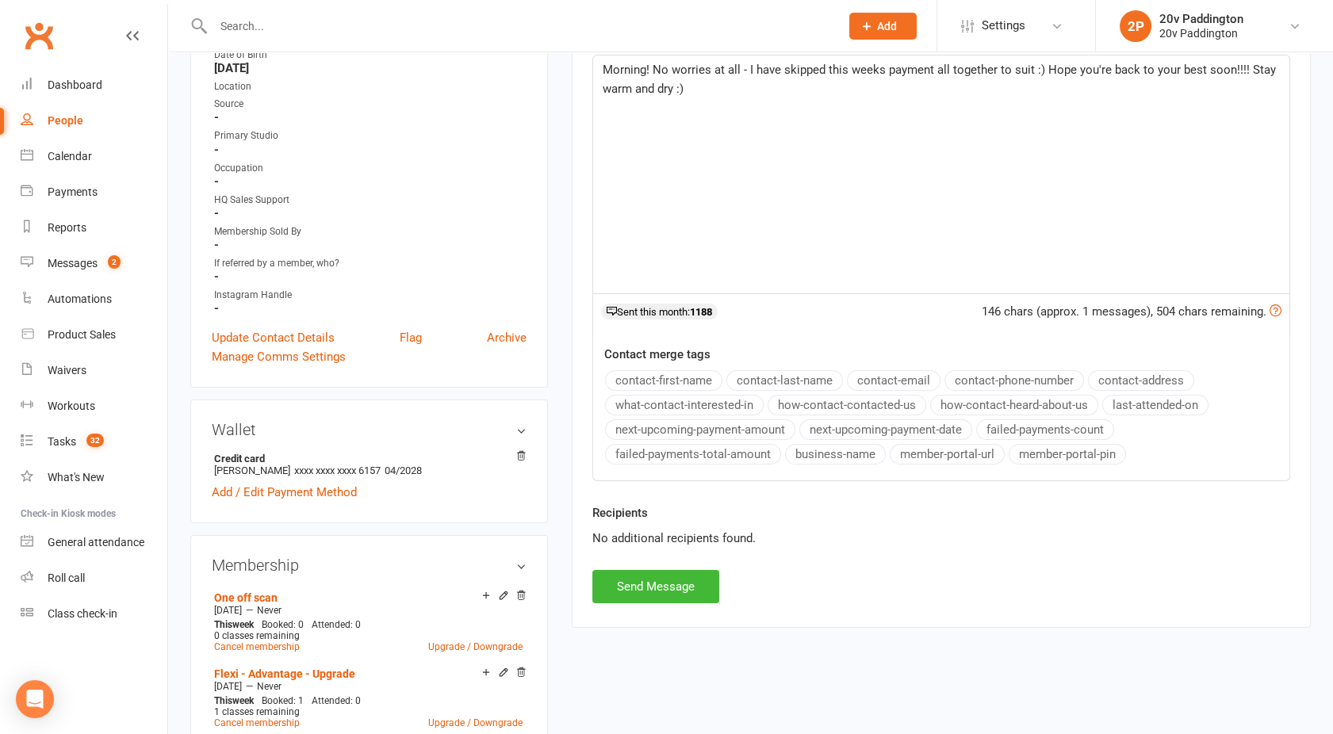
scroll to position [377, 0]
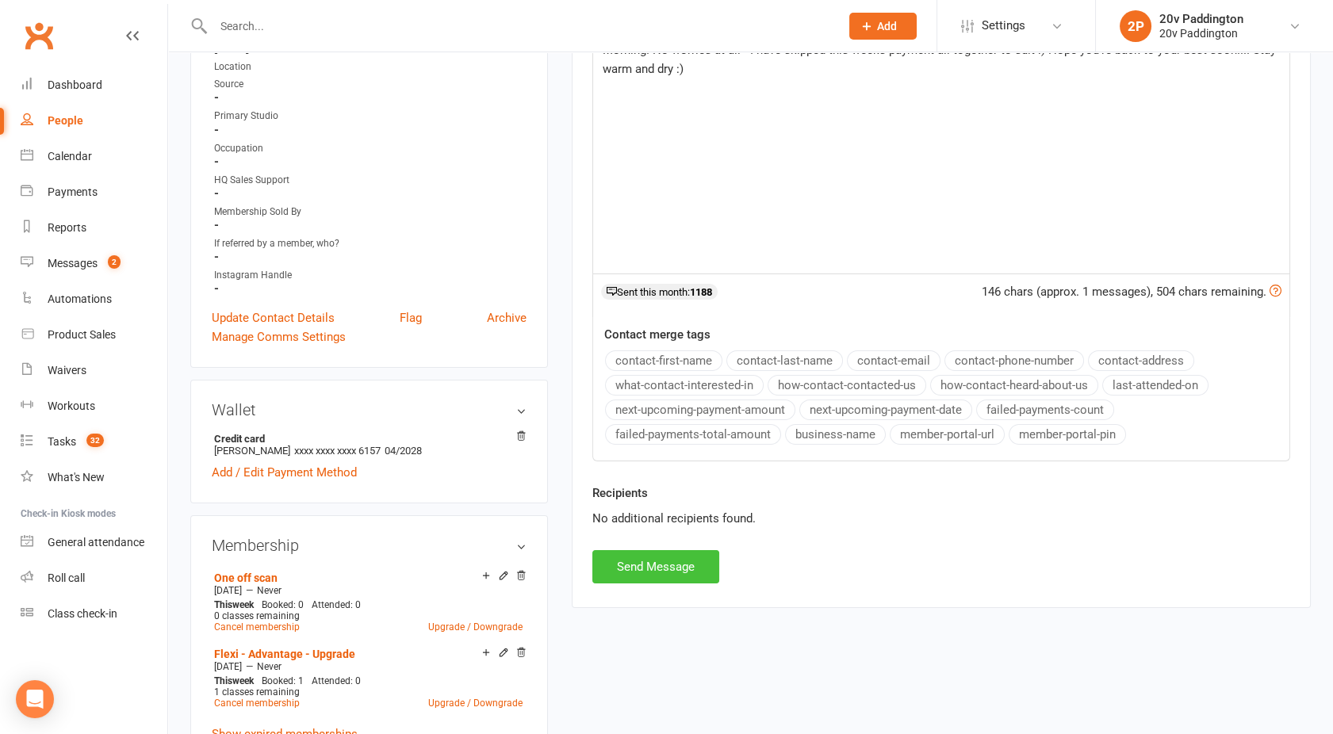
click at [654, 571] on button "Send Message" at bounding box center [655, 566] width 127 height 33
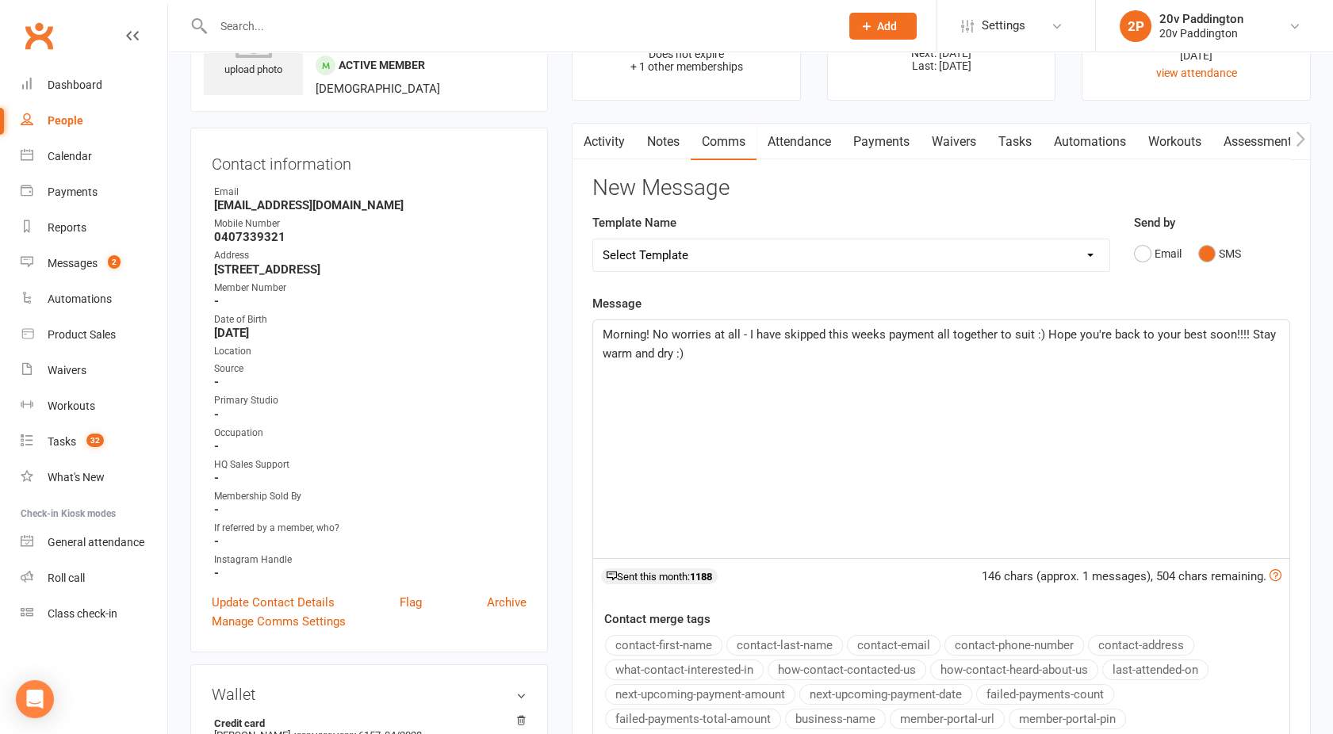
scroll to position [0, 0]
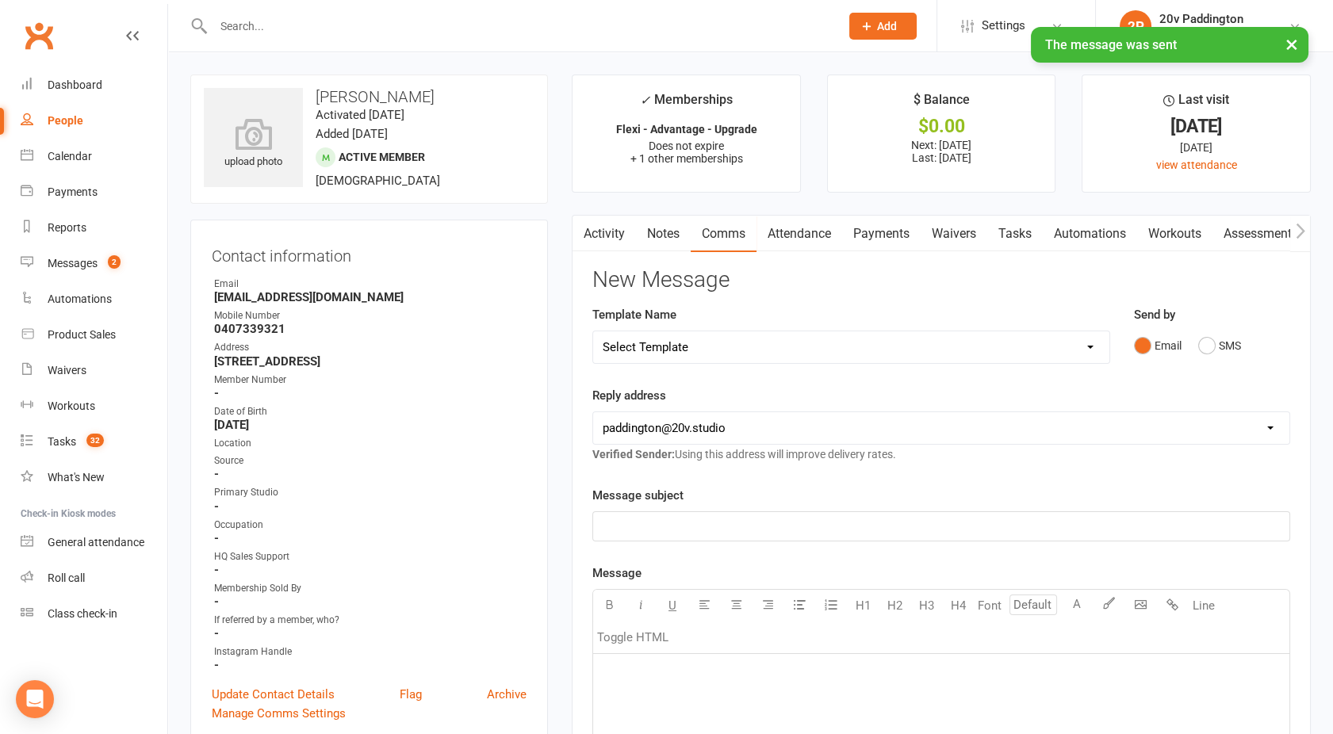
click at [600, 228] on link "Activity" at bounding box center [603, 234] width 63 height 36
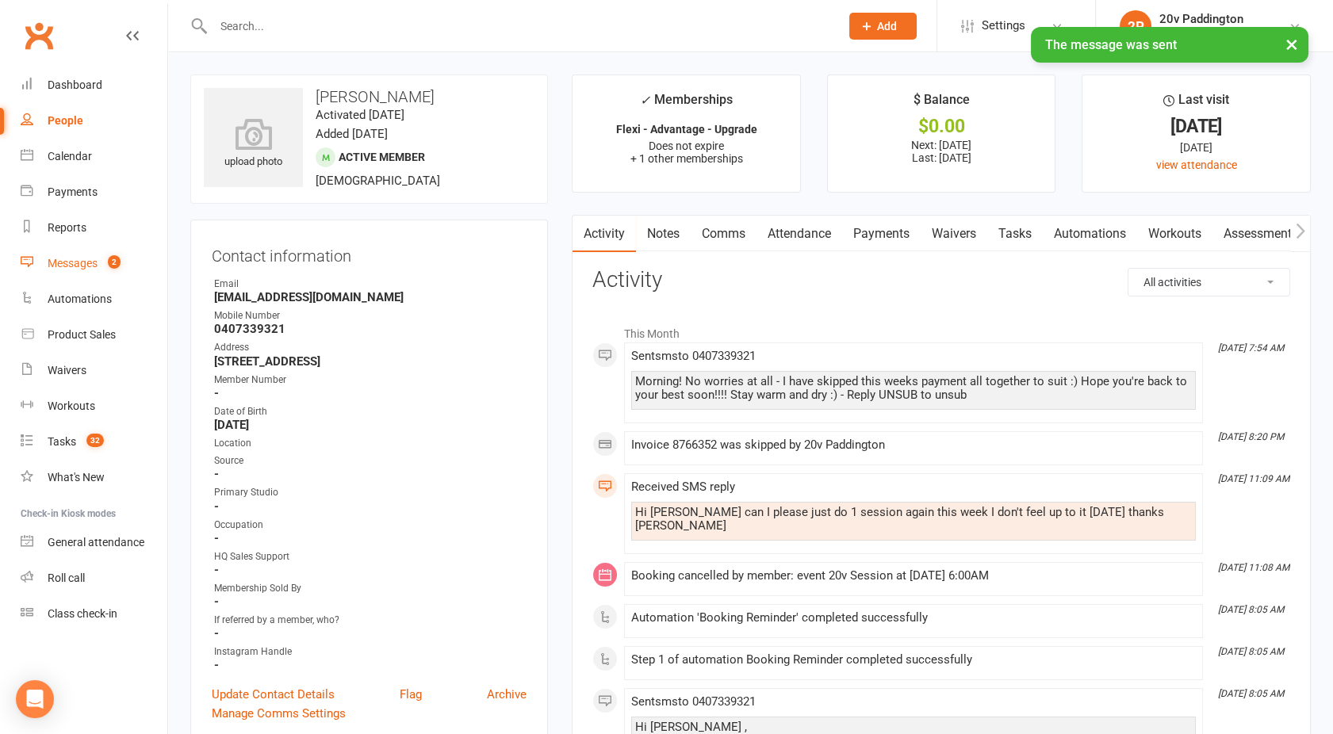
click at [89, 260] on div "Messages" at bounding box center [73, 263] width 50 height 13
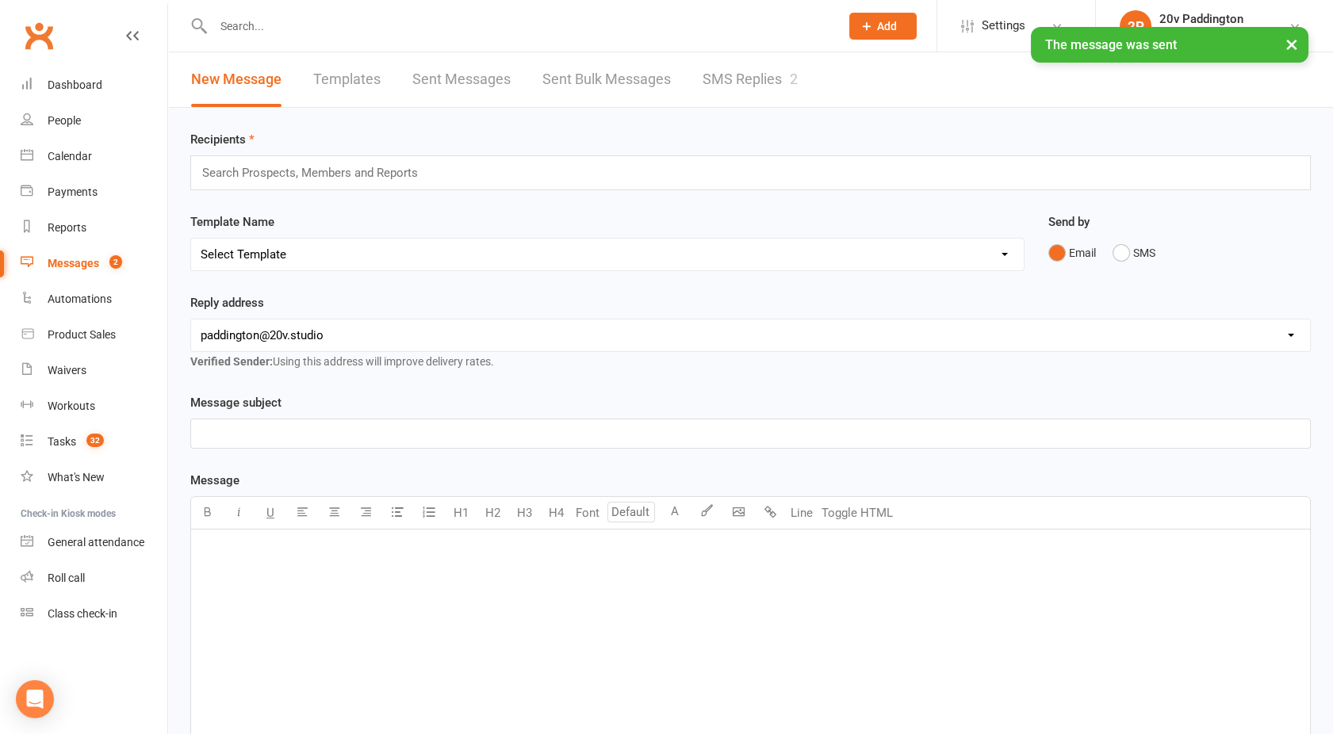
click at [741, 94] on link "SMS Replies 2" at bounding box center [750, 79] width 95 height 55
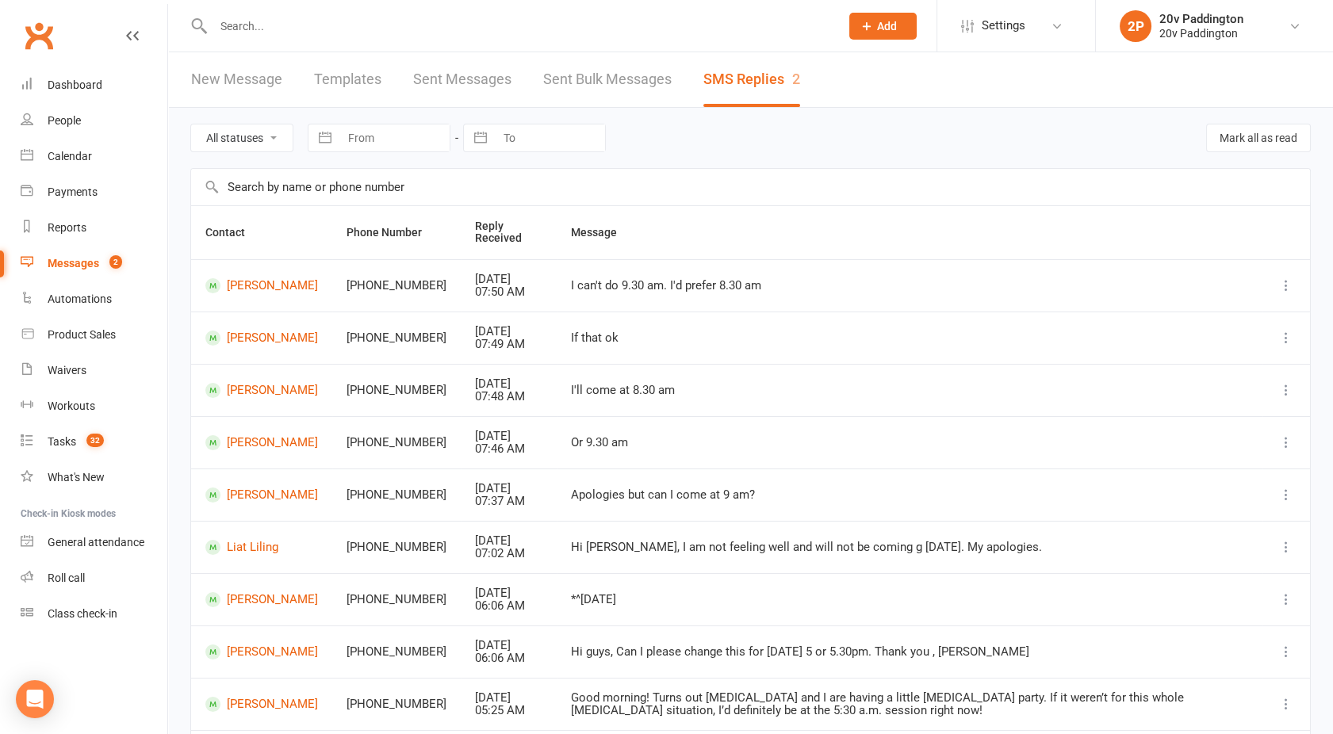
click at [252, 129] on select "All statuses Read only Unread only" at bounding box center [241, 137] width 101 height 27
select select "unread_only"
click at [191, 124] on select "All statuses Read only Unread only" at bounding box center [241, 137] width 101 height 27
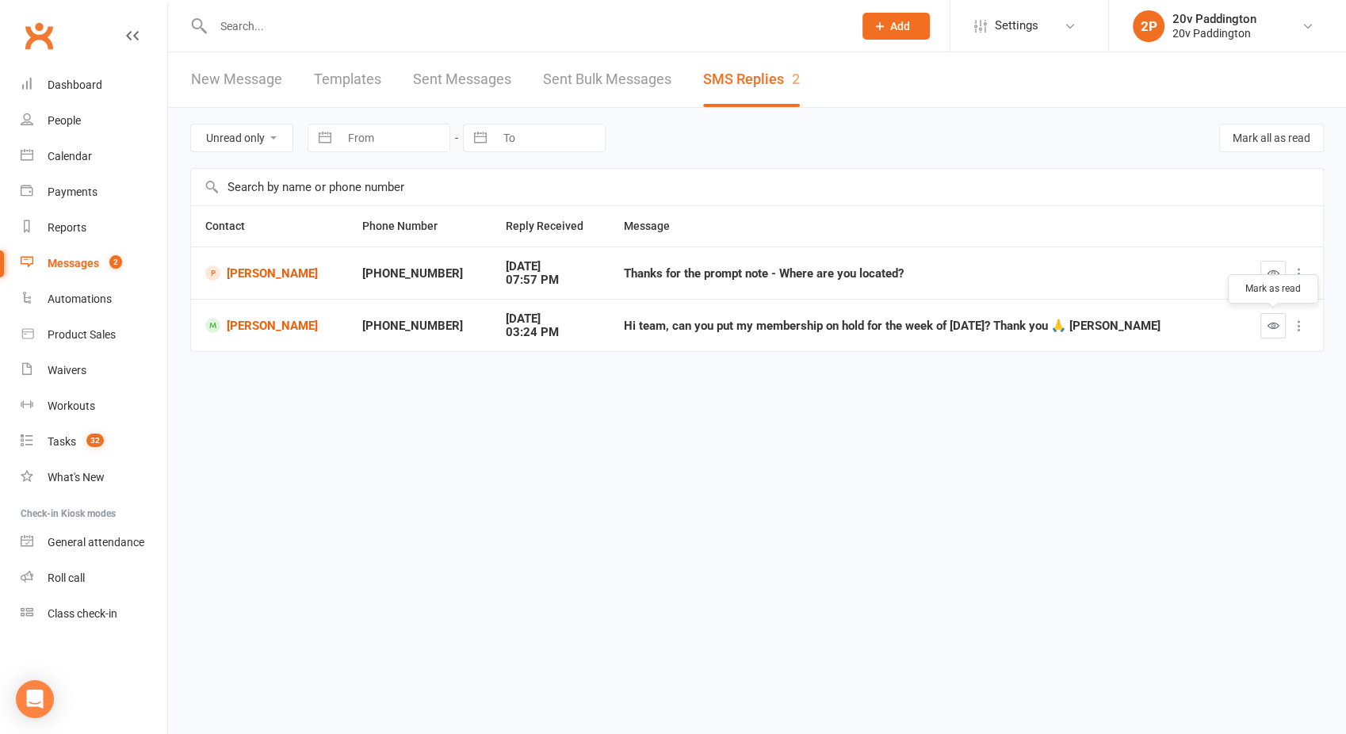
click at [1272, 324] on icon "button" at bounding box center [1274, 326] width 12 height 12
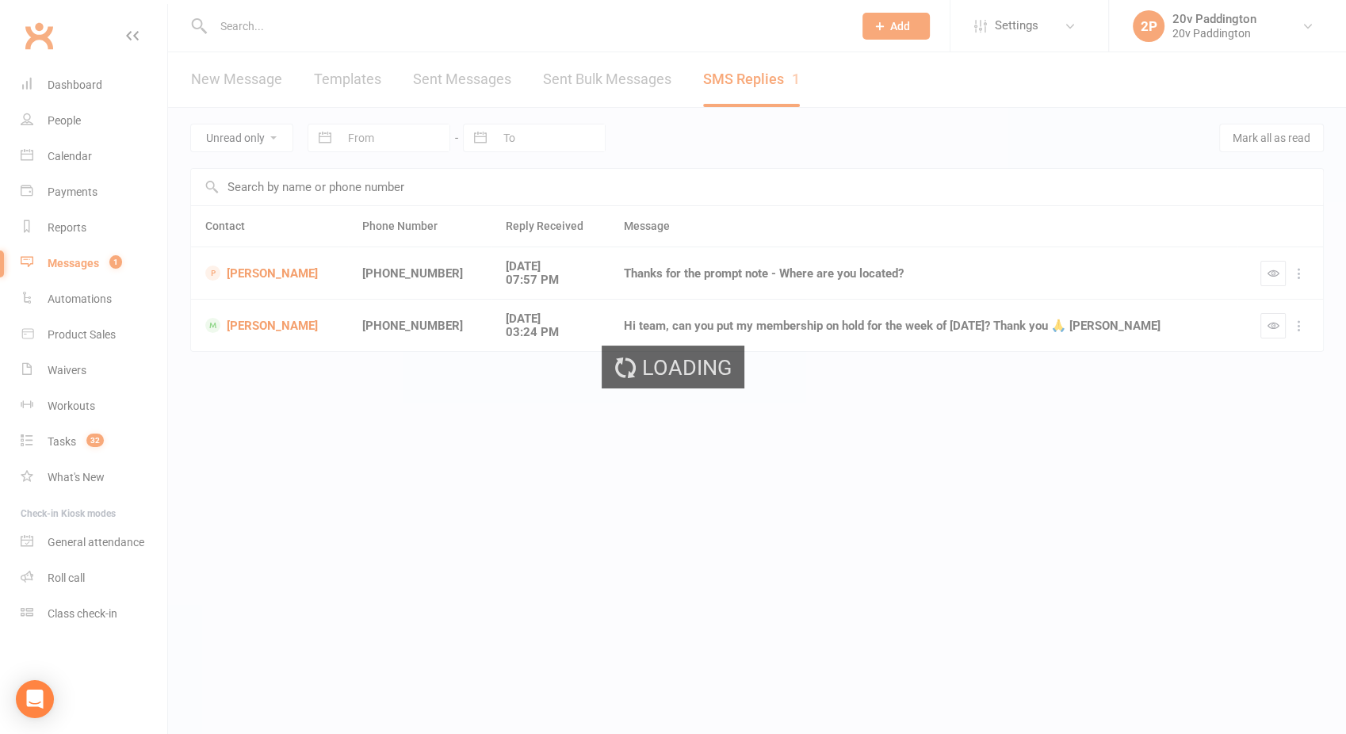
click at [288, 29] on input "text" at bounding box center [526, 26] width 634 height 22
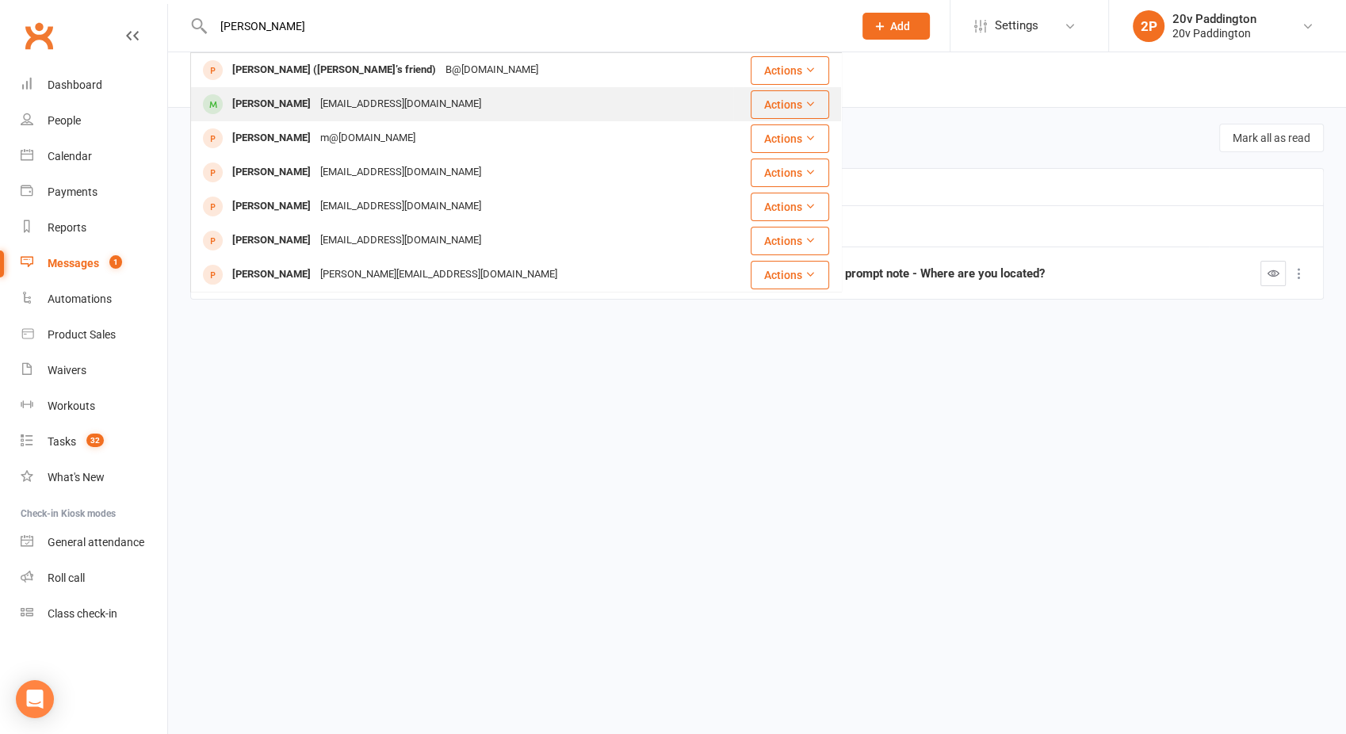
type input "marion"
click at [299, 101] on div "Marion Goodman-Briand" at bounding box center [272, 104] width 88 height 23
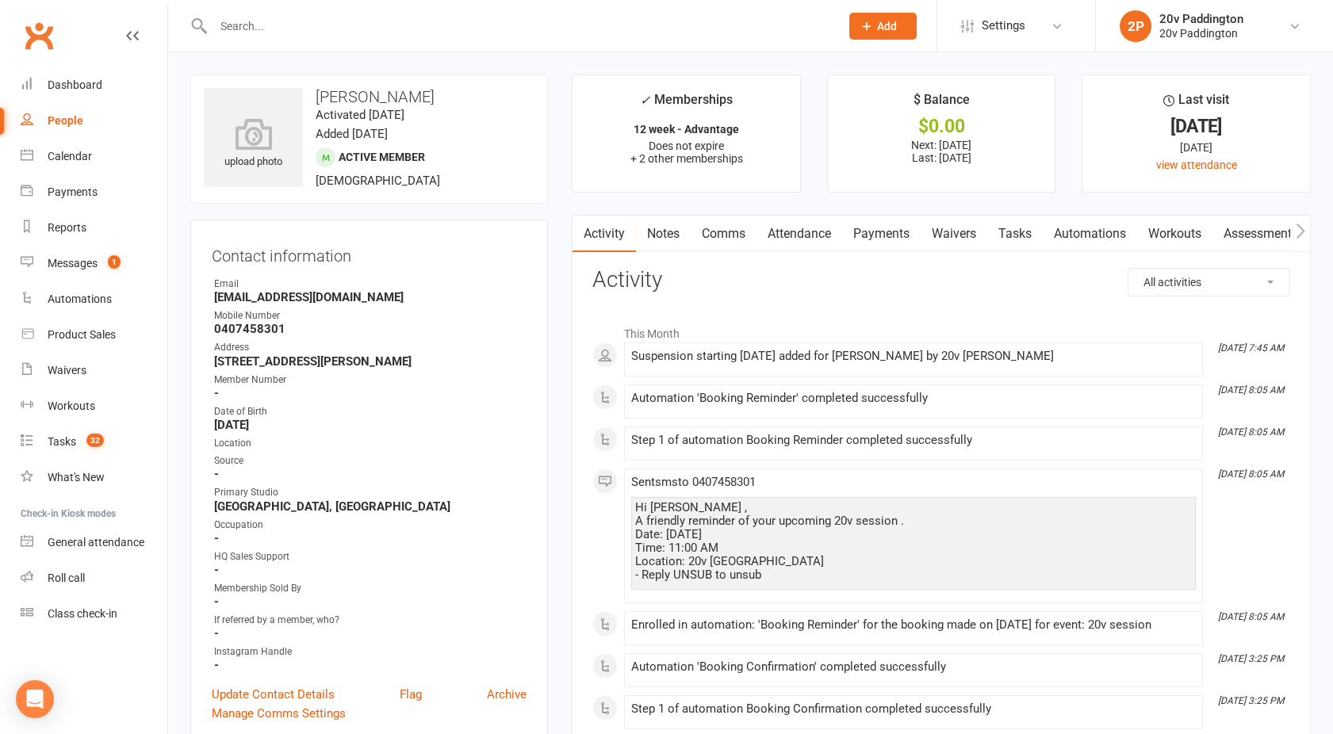
click at [723, 233] on link "Comms" at bounding box center [724, 234] width 66 height 36
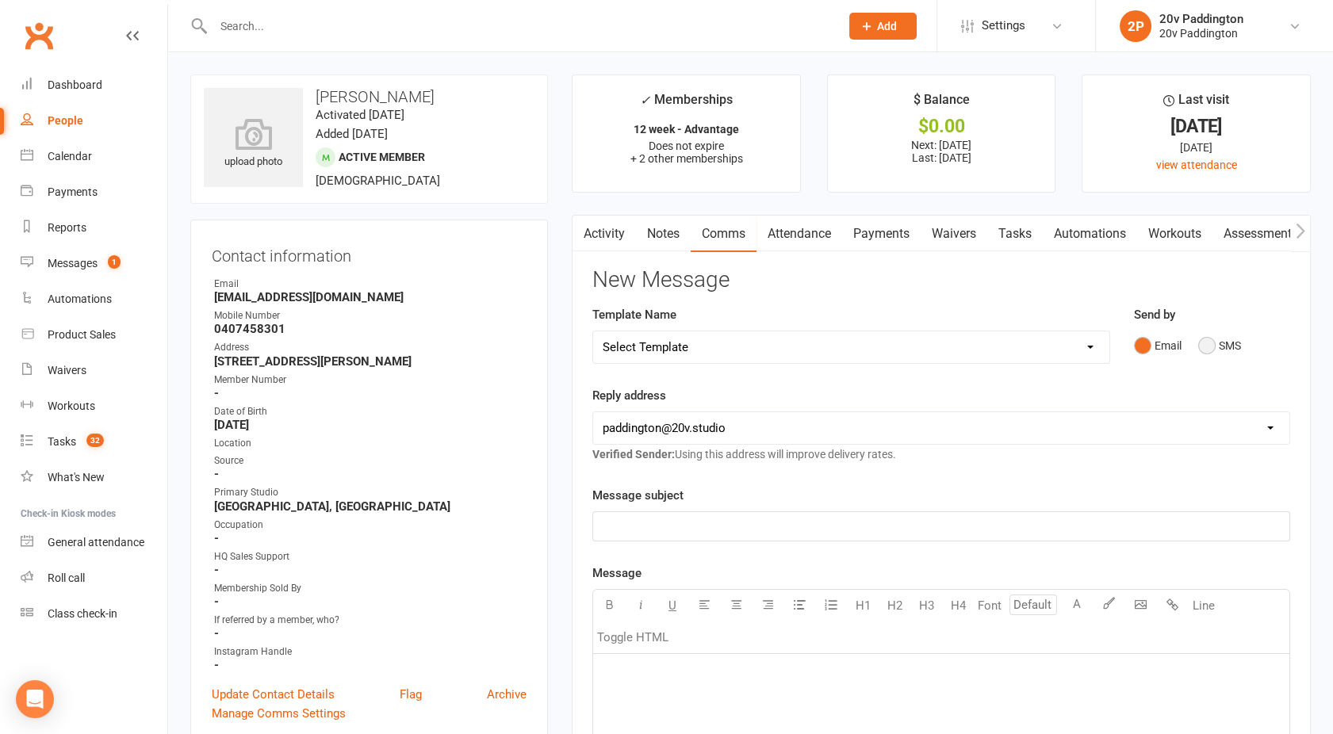
click at [1212, 350] on button "SMS" at bounding box center [1219, 346] width 43 height 30
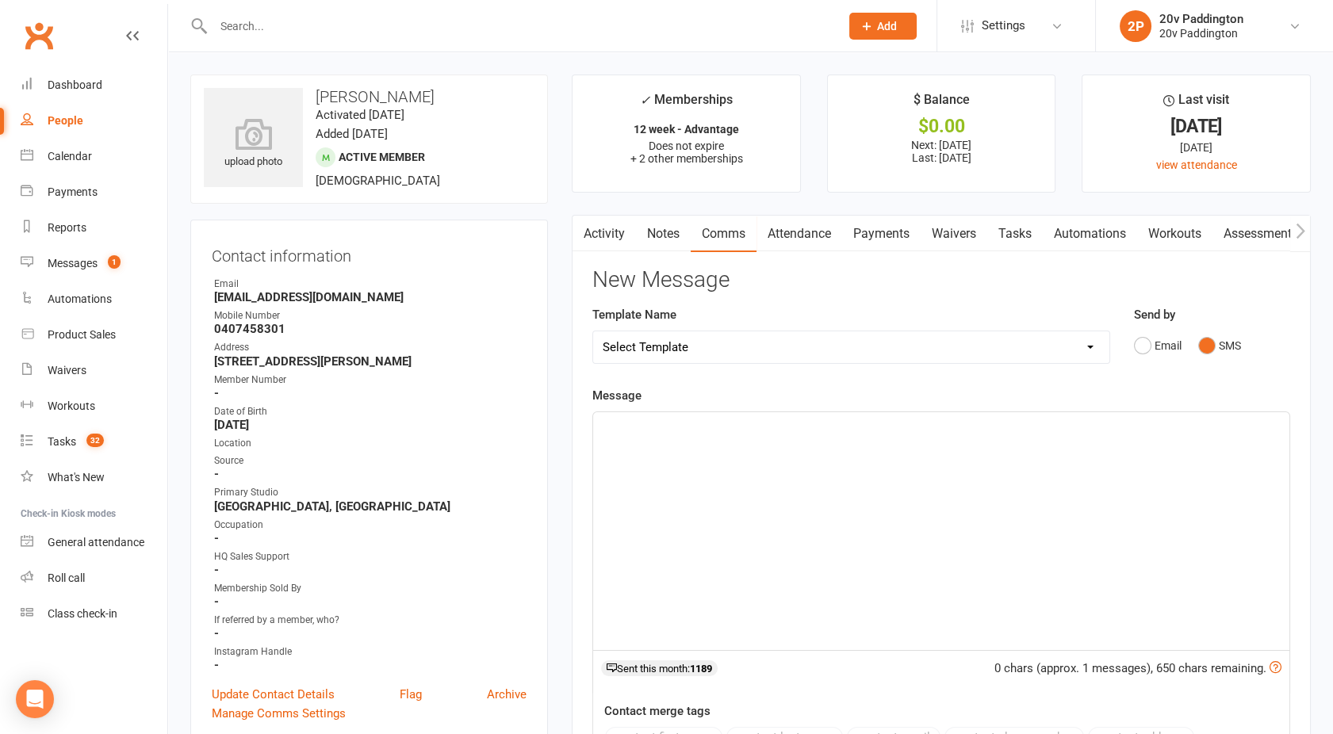
click at [1010, 464] on div "﻿" at bounding box center [941, 531] width 696 height 238
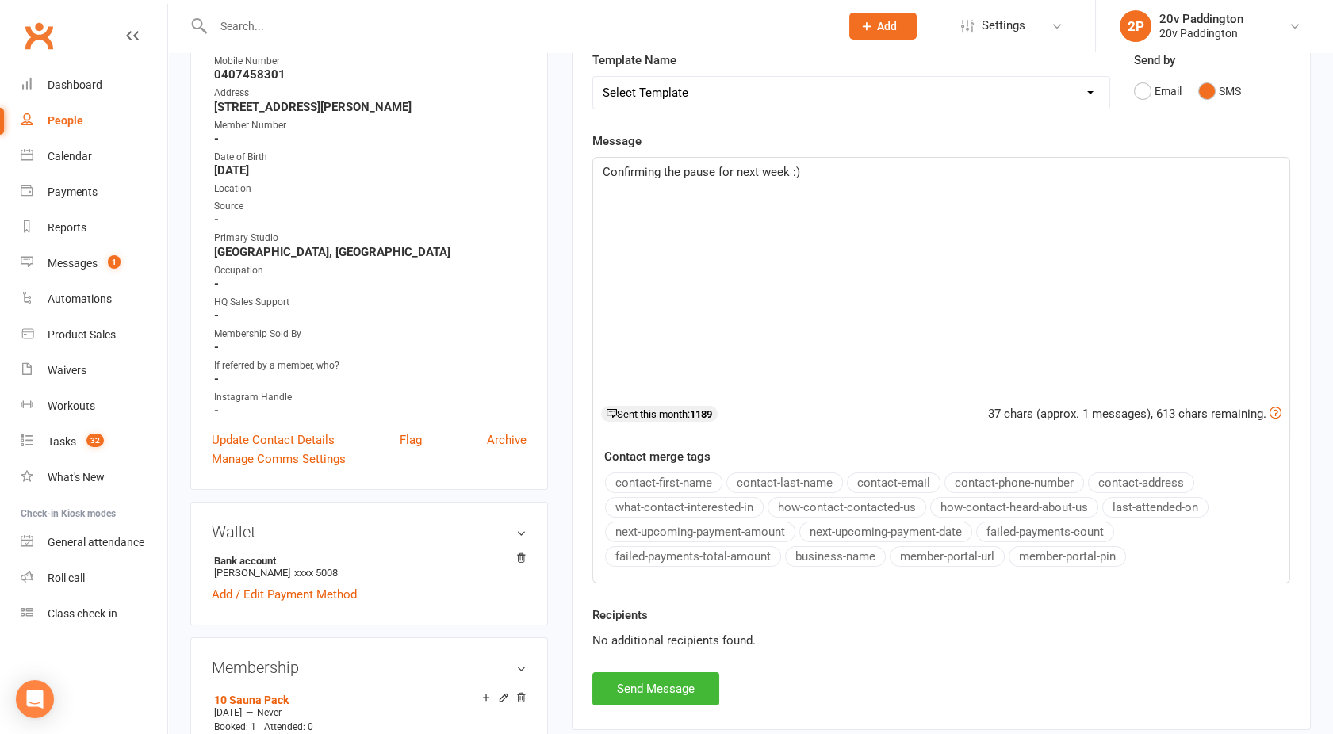
scroll to position [264, 0]
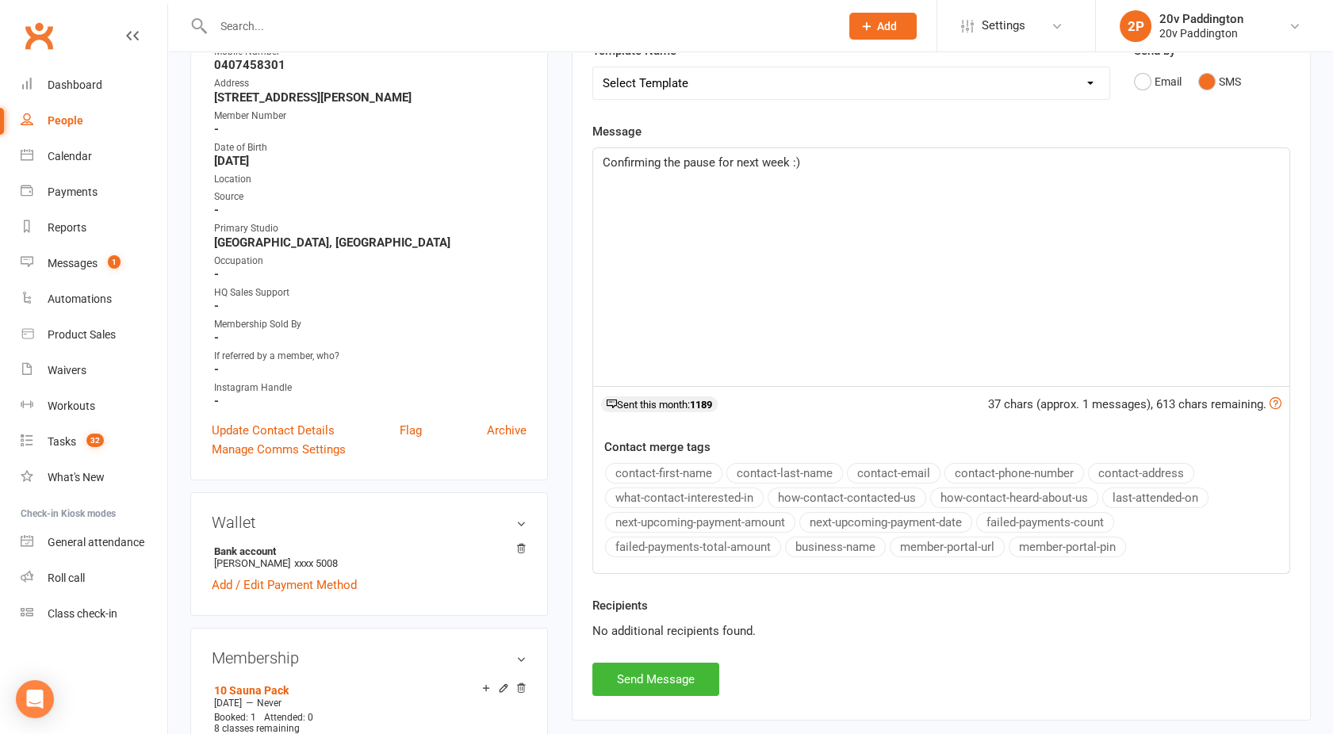
click at [603, 165] on span "Confirming the pause for next week :)" at bounding box center [701, 162] width 197 height 14
click at [633, 664] on button "Send Message" at bounding box center [655, 679] width 127 height 33
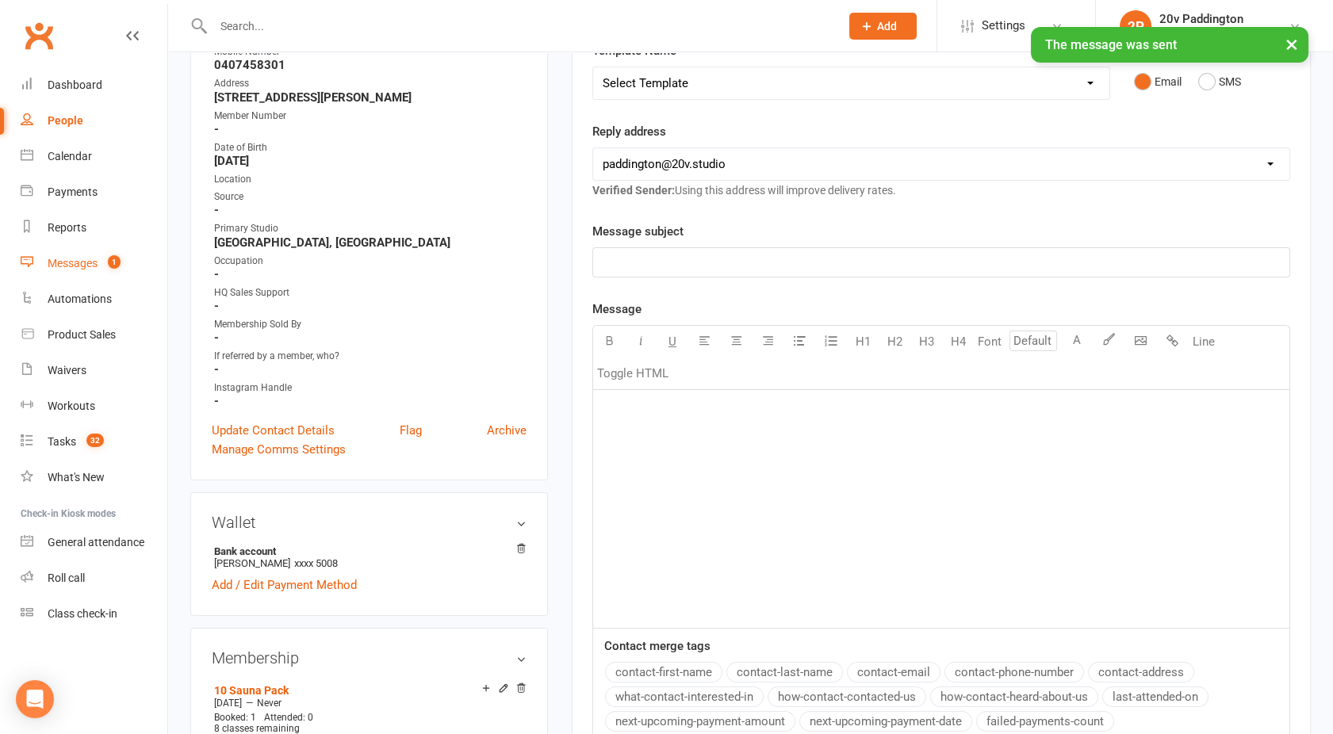
click at [86, 266] on div "Messages" at bounding box center [73, 263] width 50 height 13
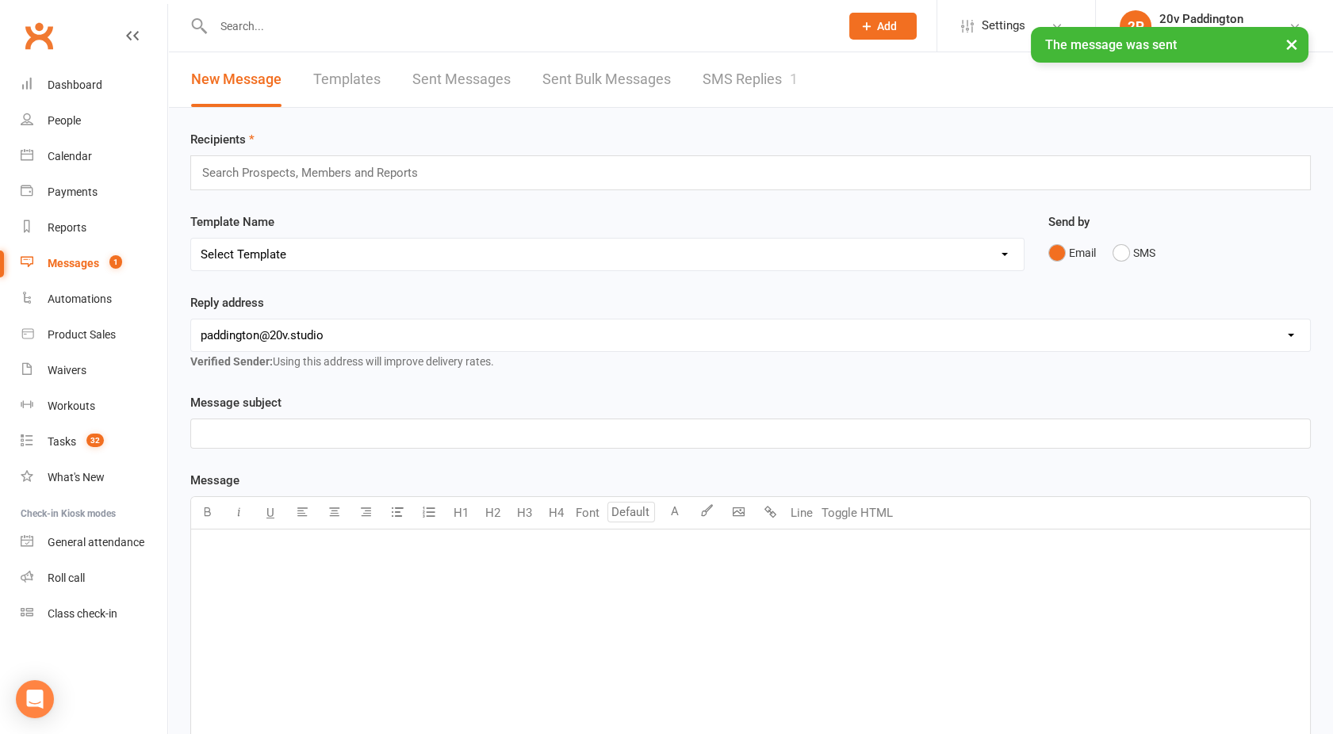
click at [730, 27] on div "× The message was sent" at bounding box center [656, 27] width 1312 height 0
click at [757, 91] on link "SMS Replies 1" at bounding box center [750, 79] width 95 height 55
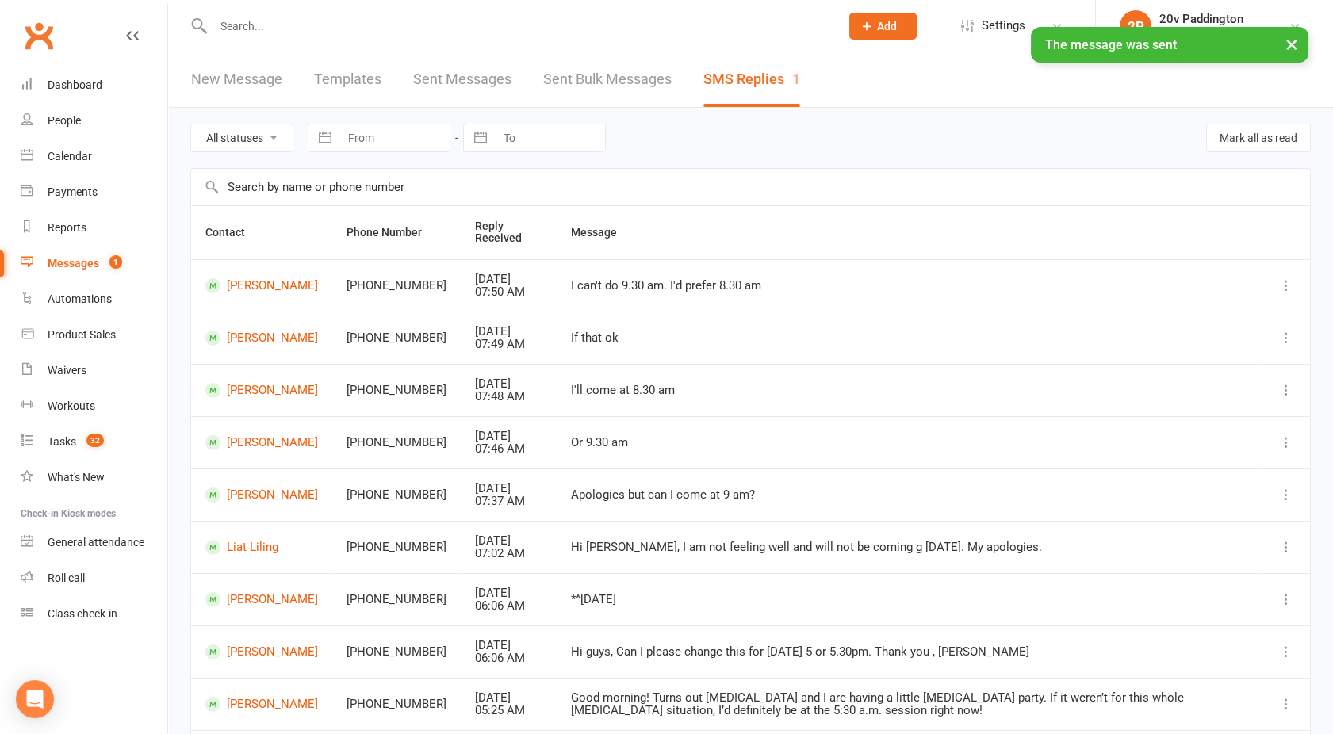
click at [221, 136] on select "All statuses Read only Unread only" at bounding box center [241, 137] width 101 height 27
select select "unread_only"
click at [191, 124] on select "All statuses Read only Unread only" at bounding box center [241, 137] width 101 height 27
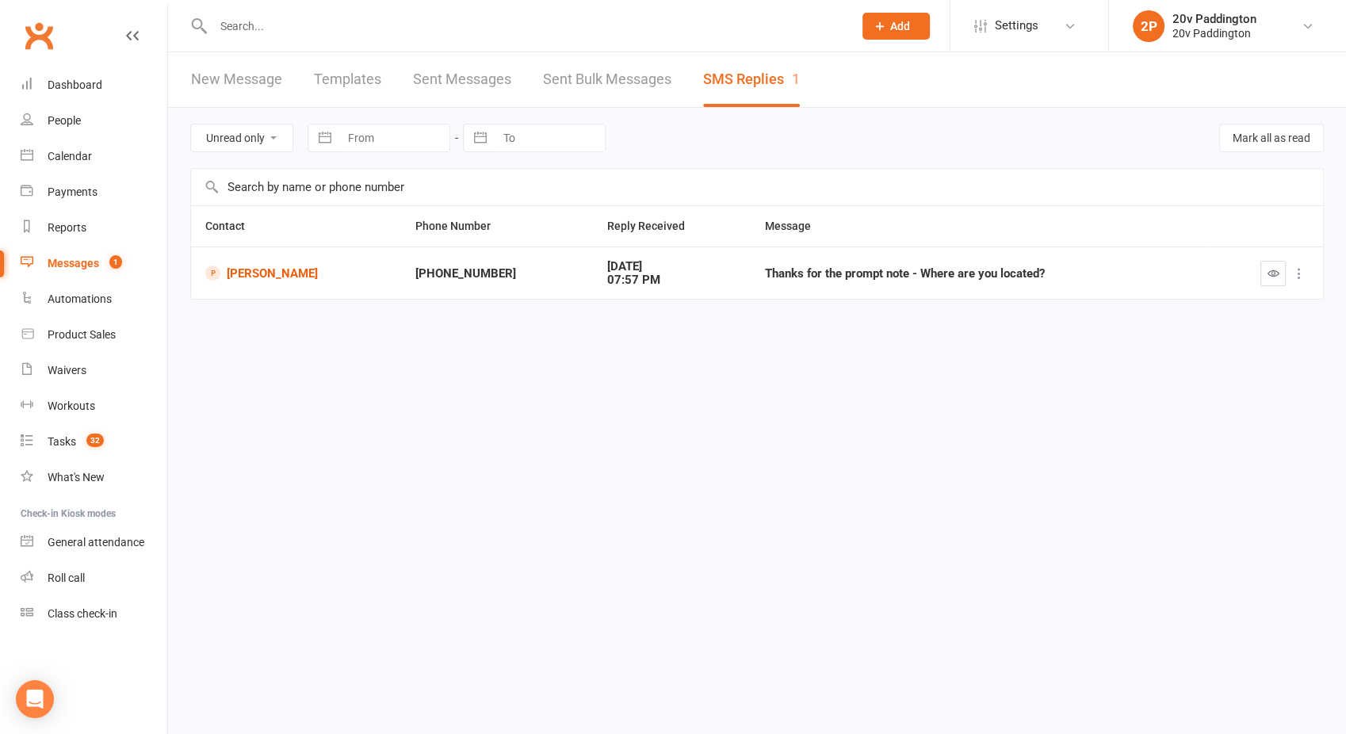
click at [66, 257] on div "Messages" at bounding box center [74, 263] width 52 height 13
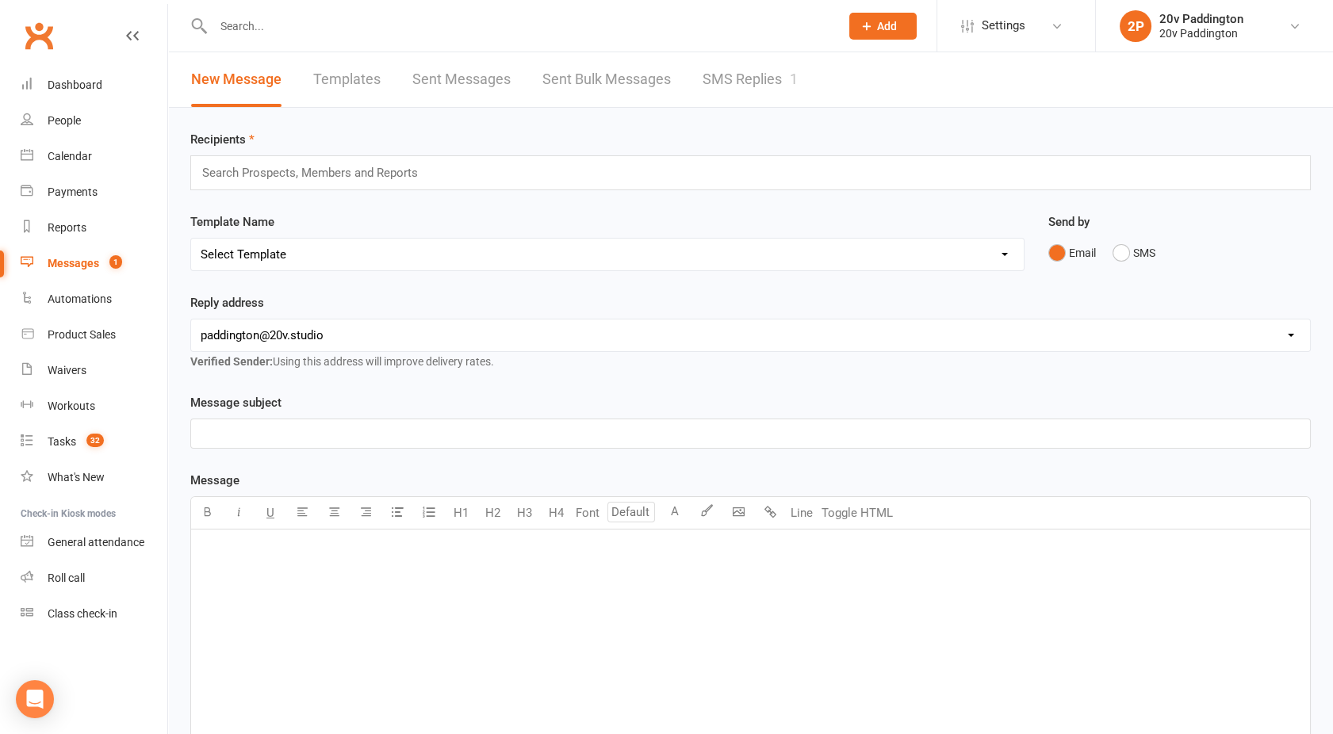
click at [744, 82] on link "SMS Replies 1" at bounding box center [750, 79] width 95 height 55
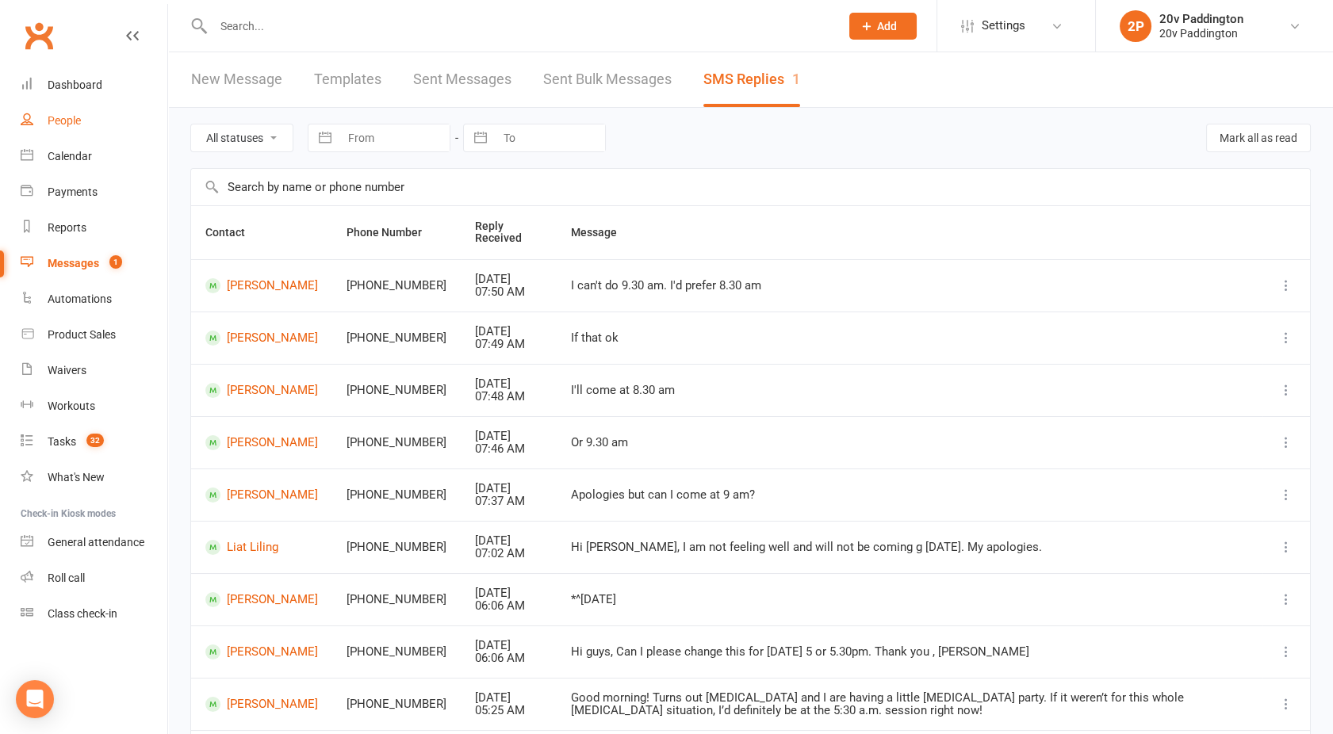
click at [53, 123] on div "People" at bounding box center [64, 120] width 33 height 13
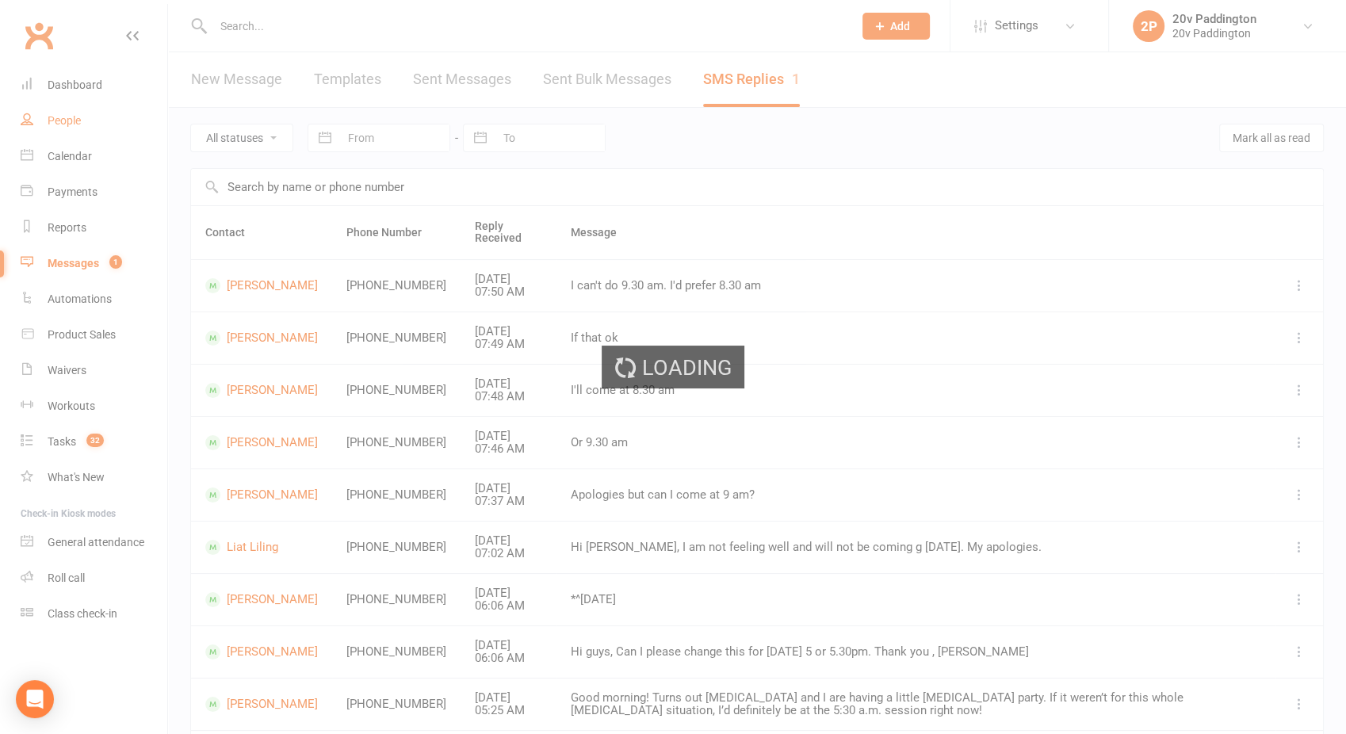
select select "100"
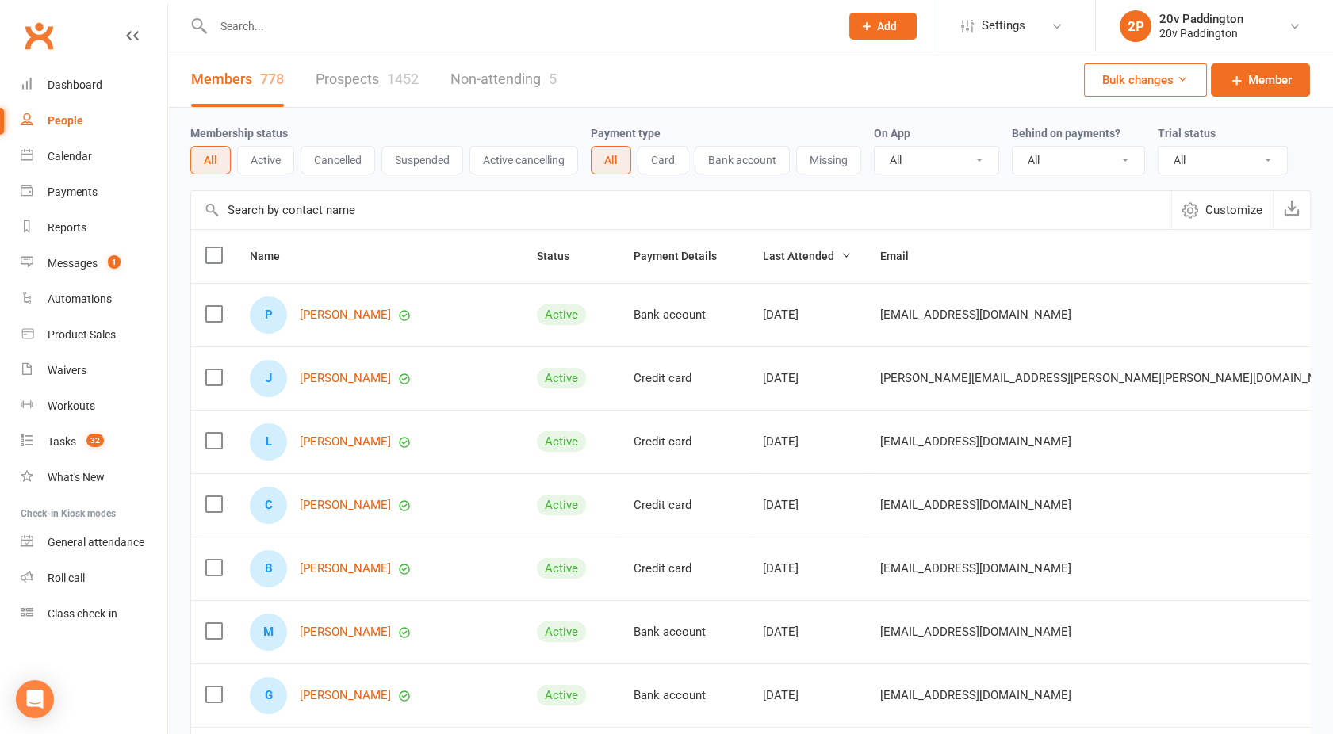
click at [385, 86] on link "Prospects 1452" at bounding box center [367, 79] width 103 height 55
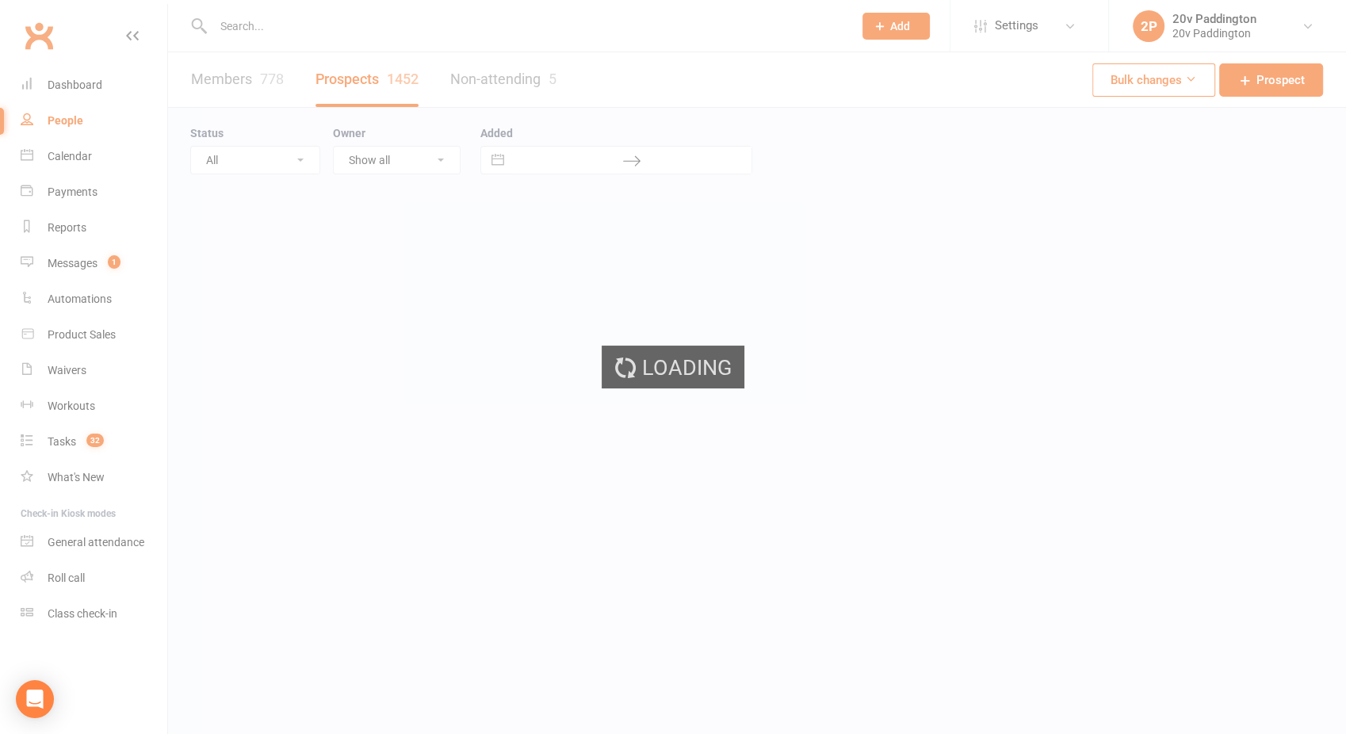
select select "100"
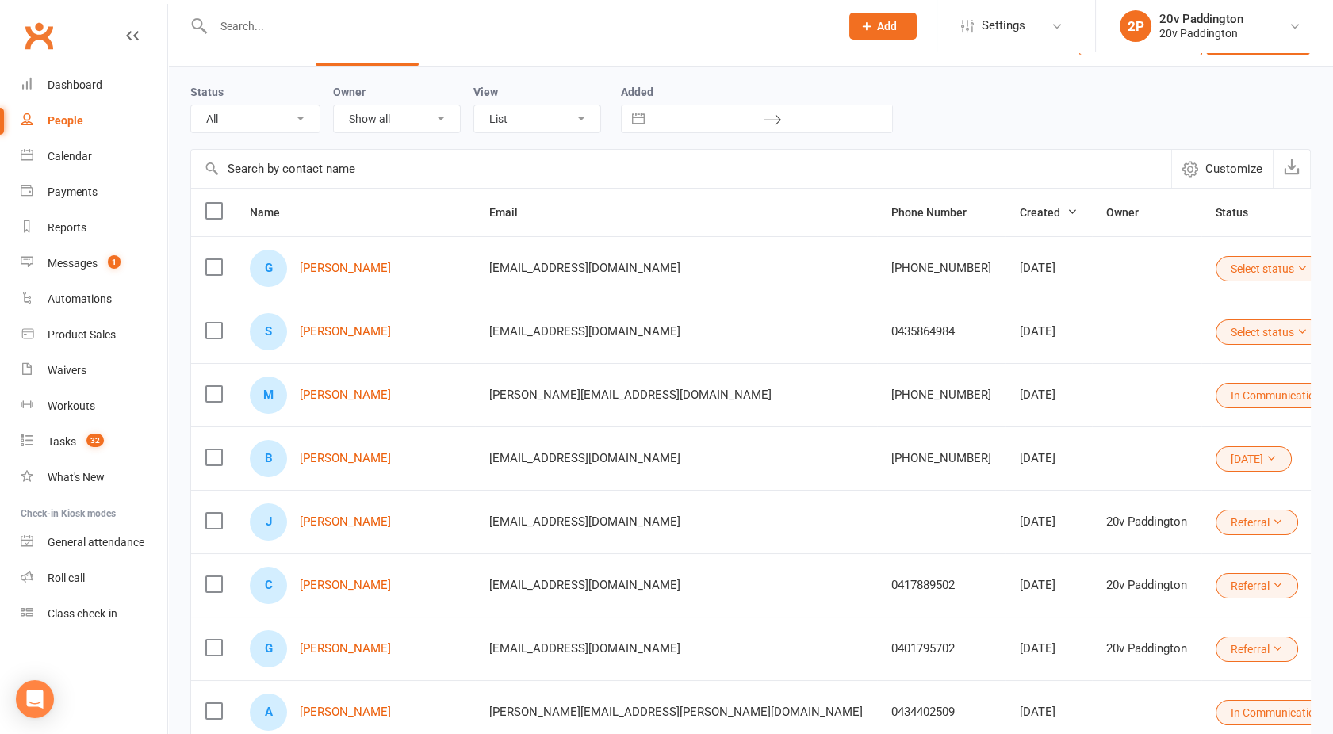
scroll to position [43, 0]
click at [85, 260] on div "Messages" at bounding box center [73, 263] width 50 height 13
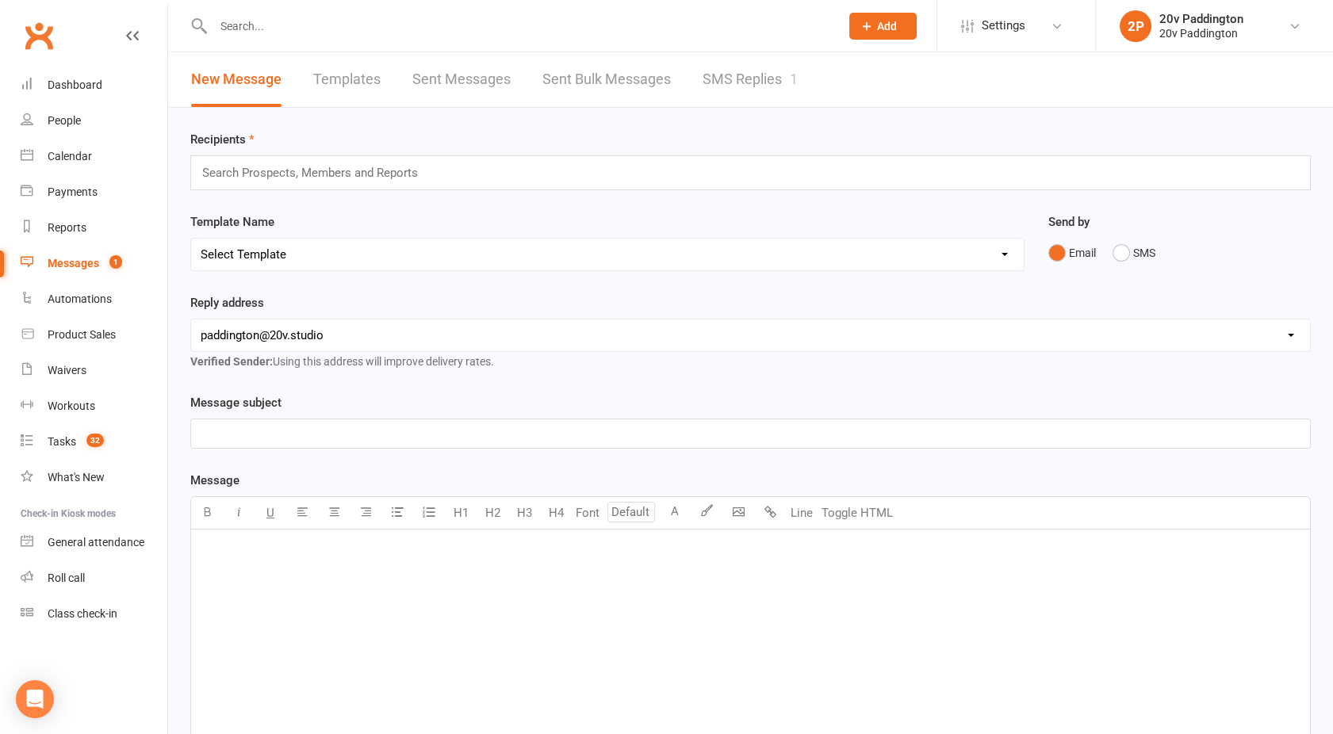
click at [768, 70] on link "SMS Replies 1" at bounding box center [750, 79] width 95 height 55
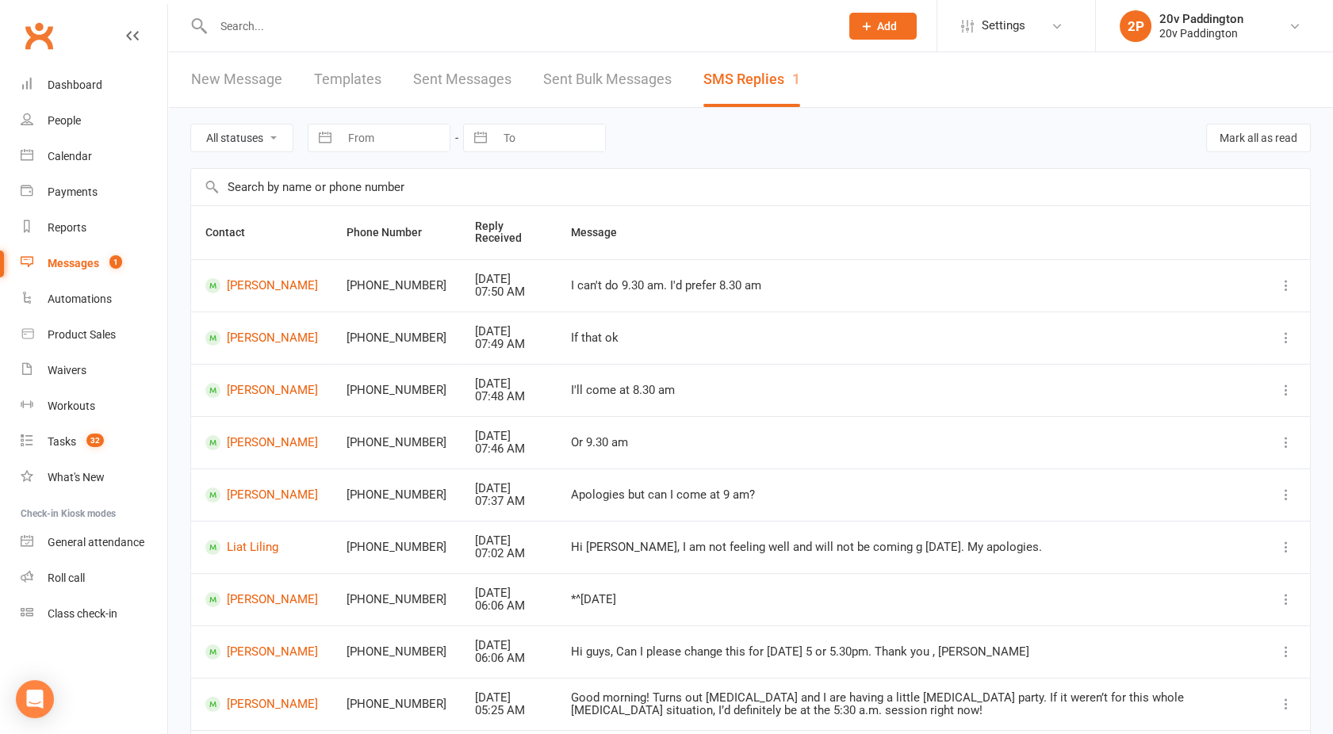
click at [82, 278] on link "Messages 1" at bounding box center [94, 264] width 147 height 36
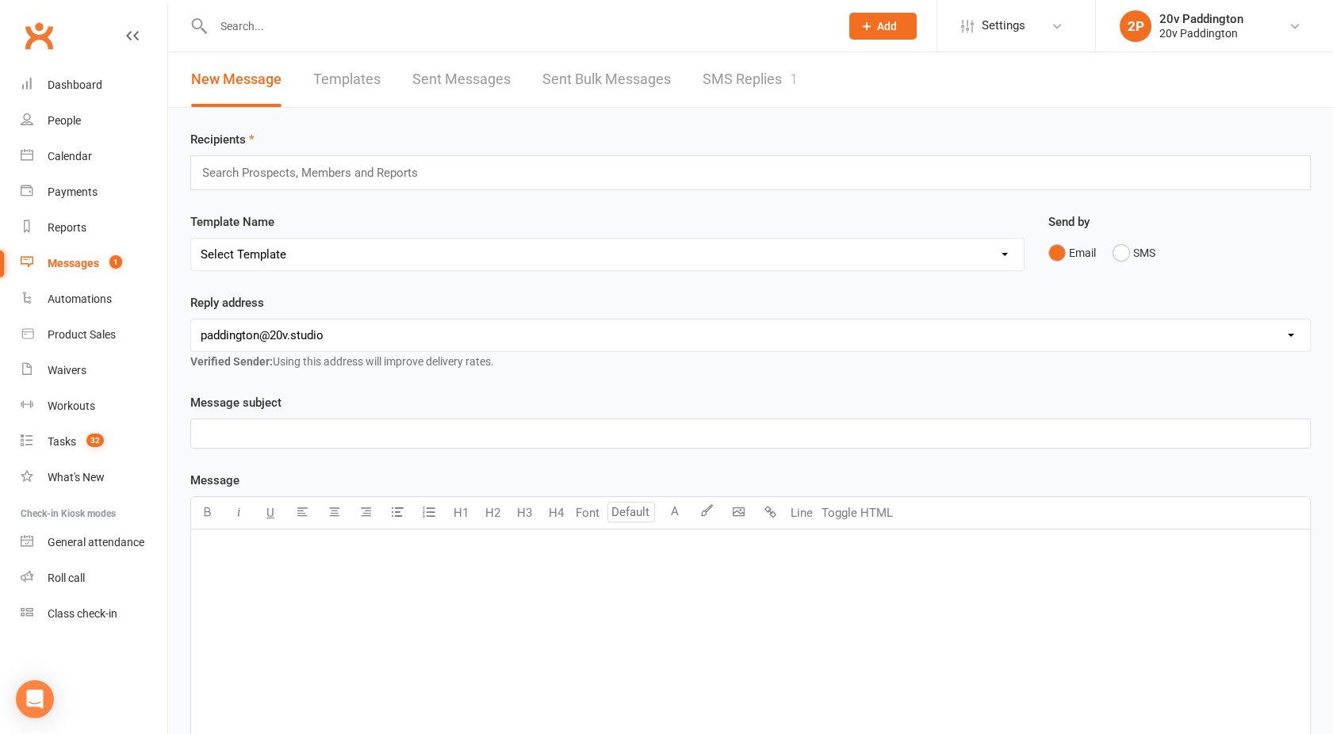
click at [715, 75] on link "SMS Replies 1" at bounding box center [750, 79] width 95 height 55
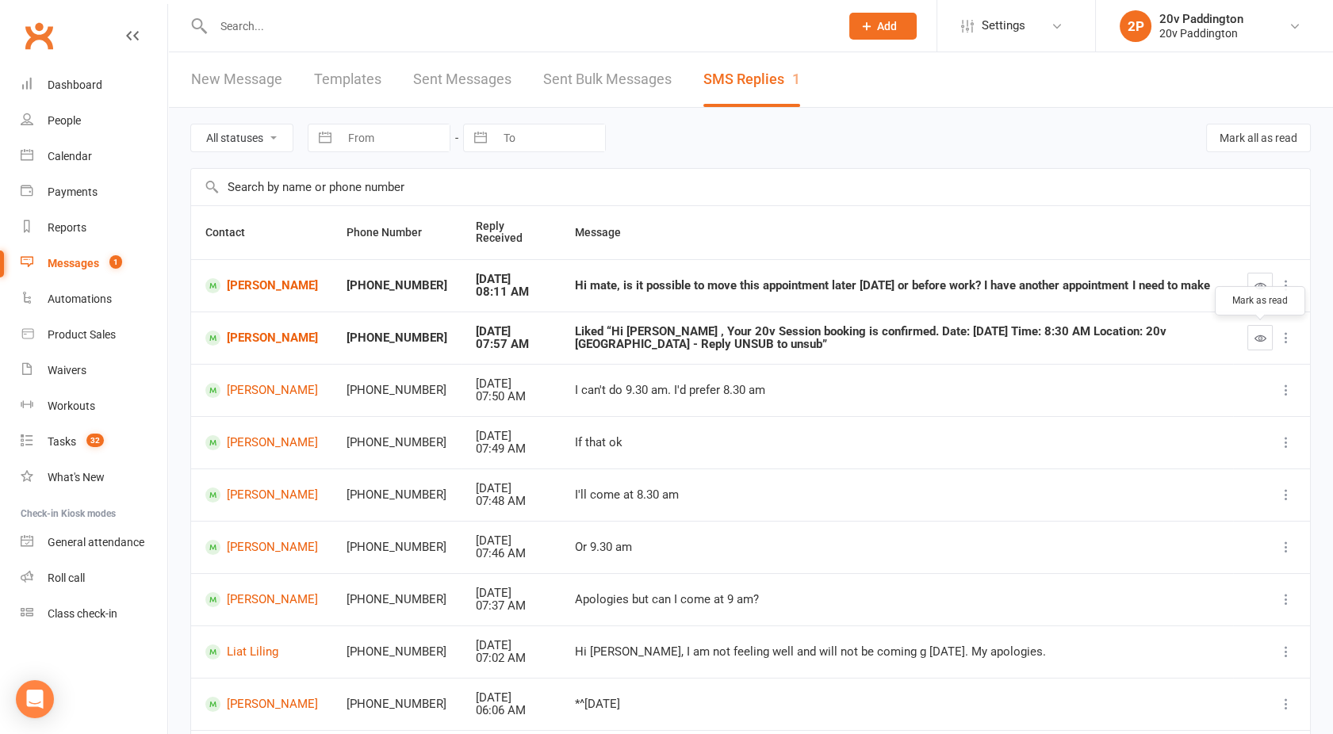
click at [1260, 339] on icon "button" at bounding box center [1260, 338] width 12 height 12
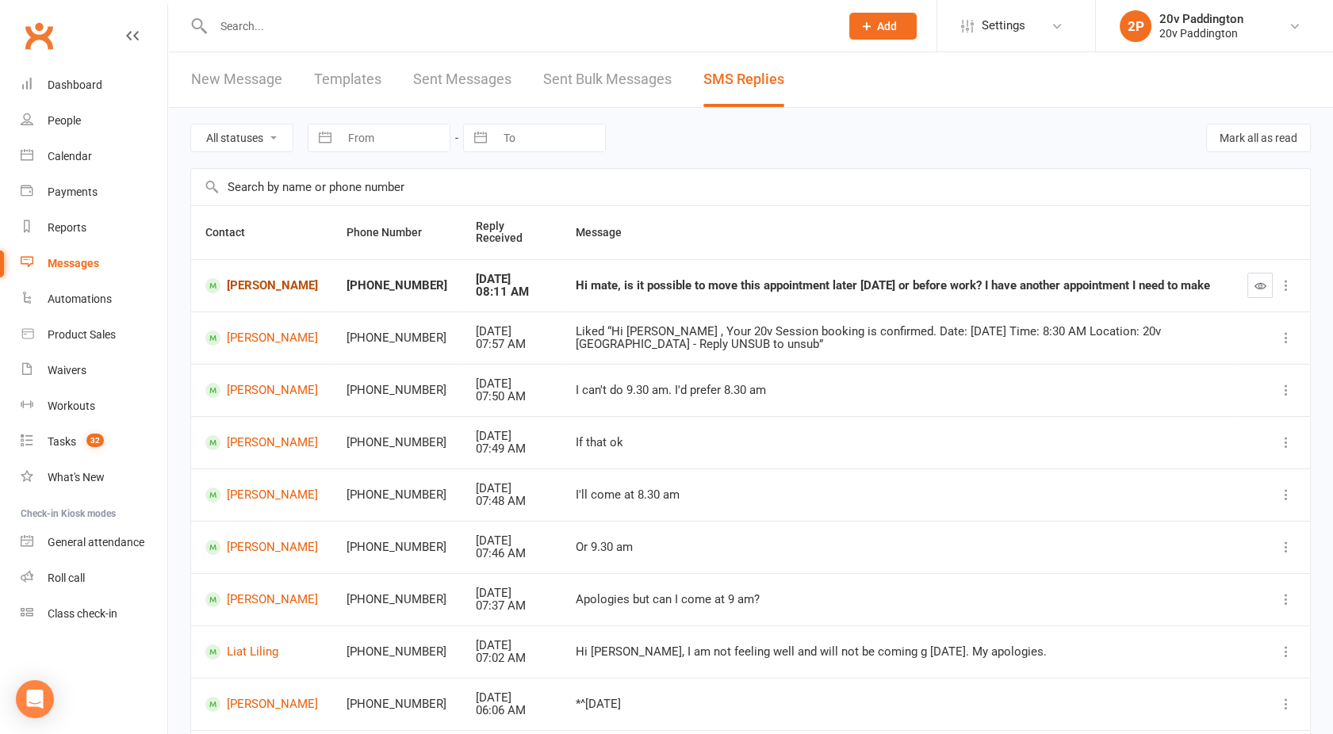
click at [244, 289] on link "Meghan Donnithorne" at bounding box center [261, 285] width 113 height 15
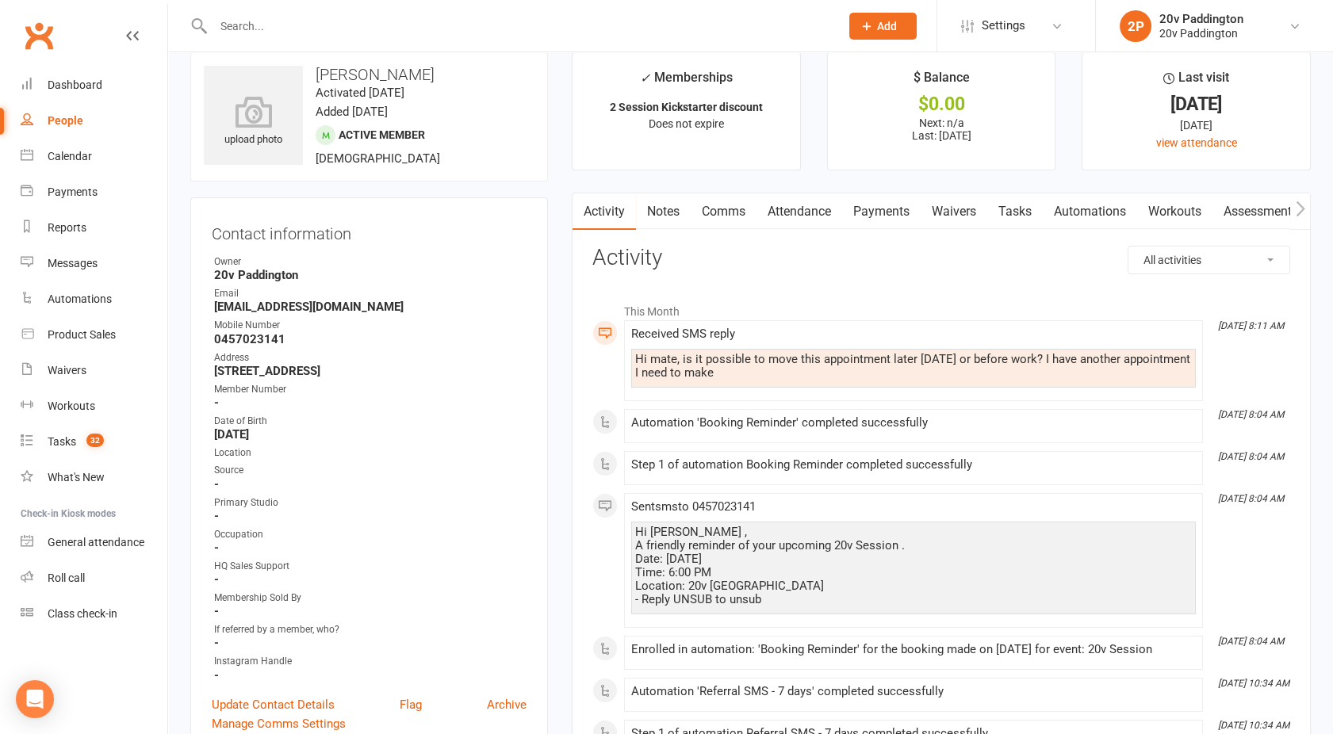
scroll to position [21, 0]
click at [77, 159] on div "Calendar" at bounding box center [70, 156] width 44 height 13
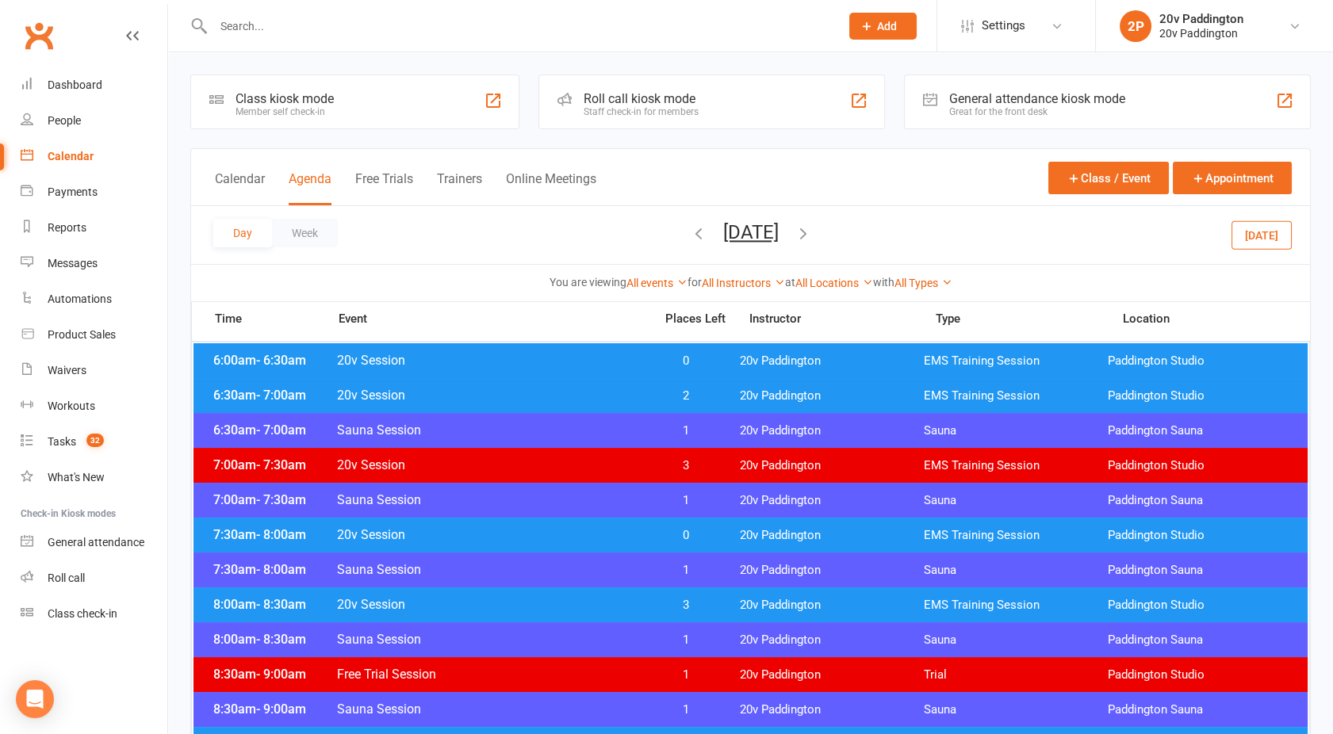
click at [731, 232] on button "Thursday, Aug 14, 2025" at bounding box center [751, 232] width 56 height 22
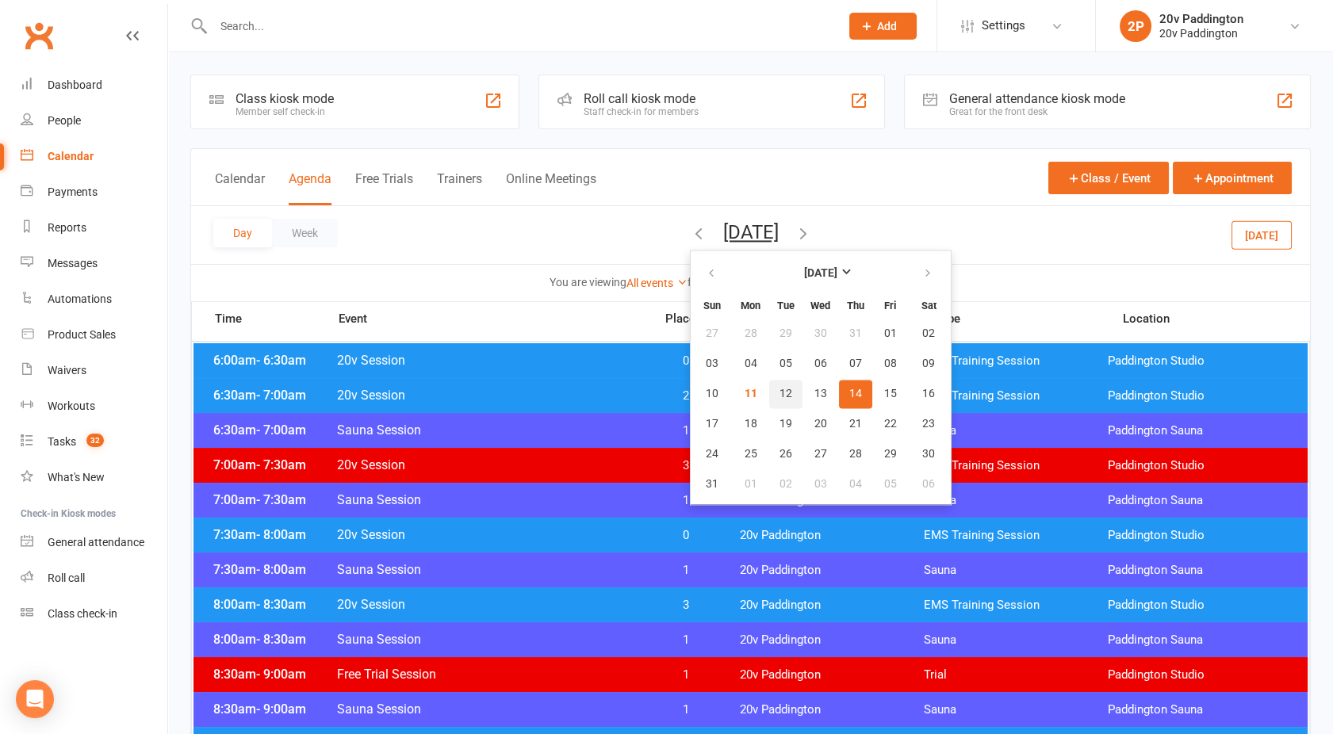
click at [779, 396] on span "12" at bounding box center [785, 394] width 13 height 13
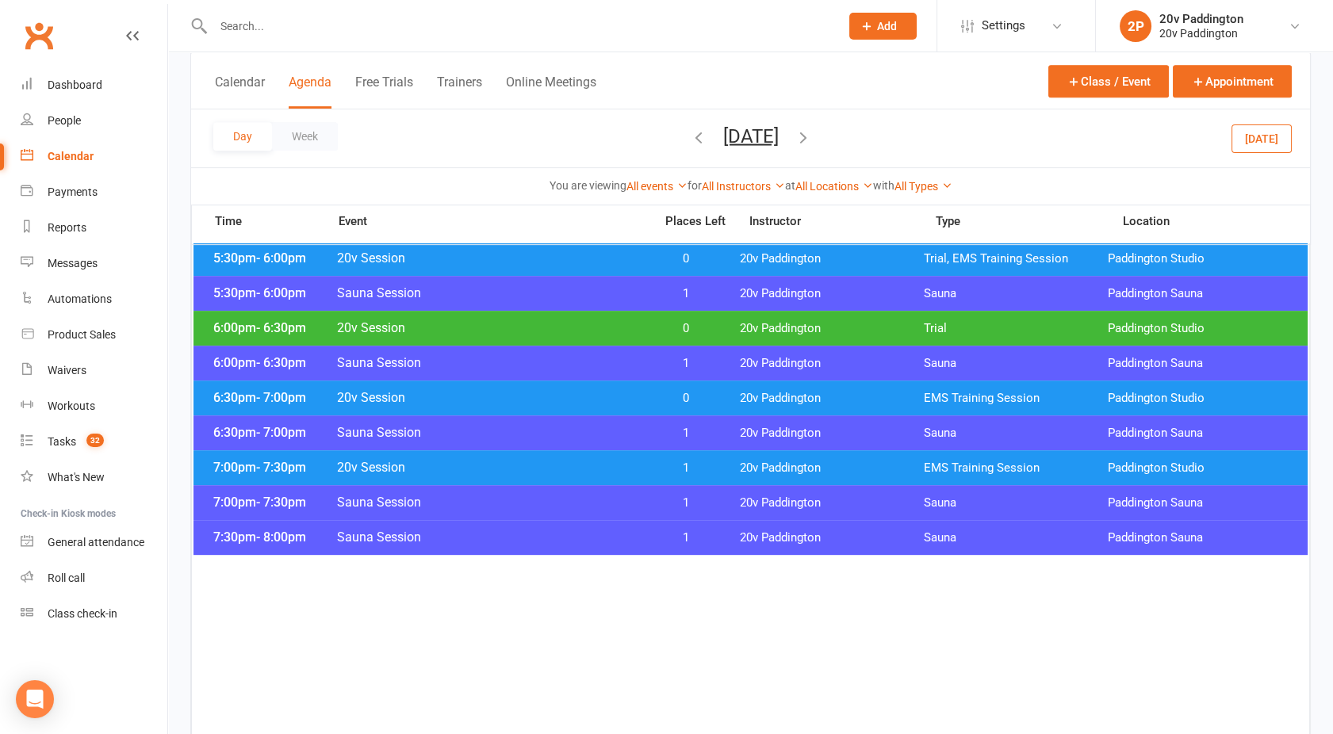
scroll to position [1476, 0]
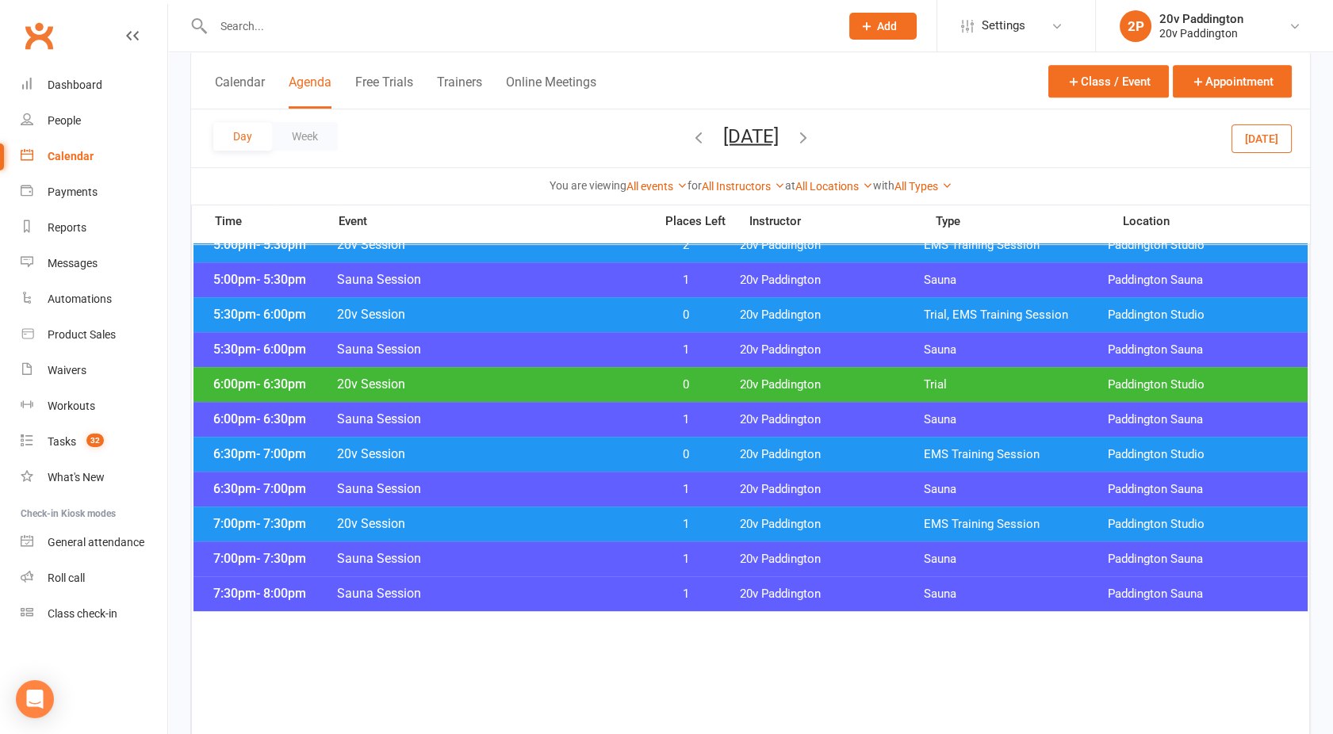
click at [549, 378] on span "20v Session" at bounding box center [490, 384] width 308 height 15
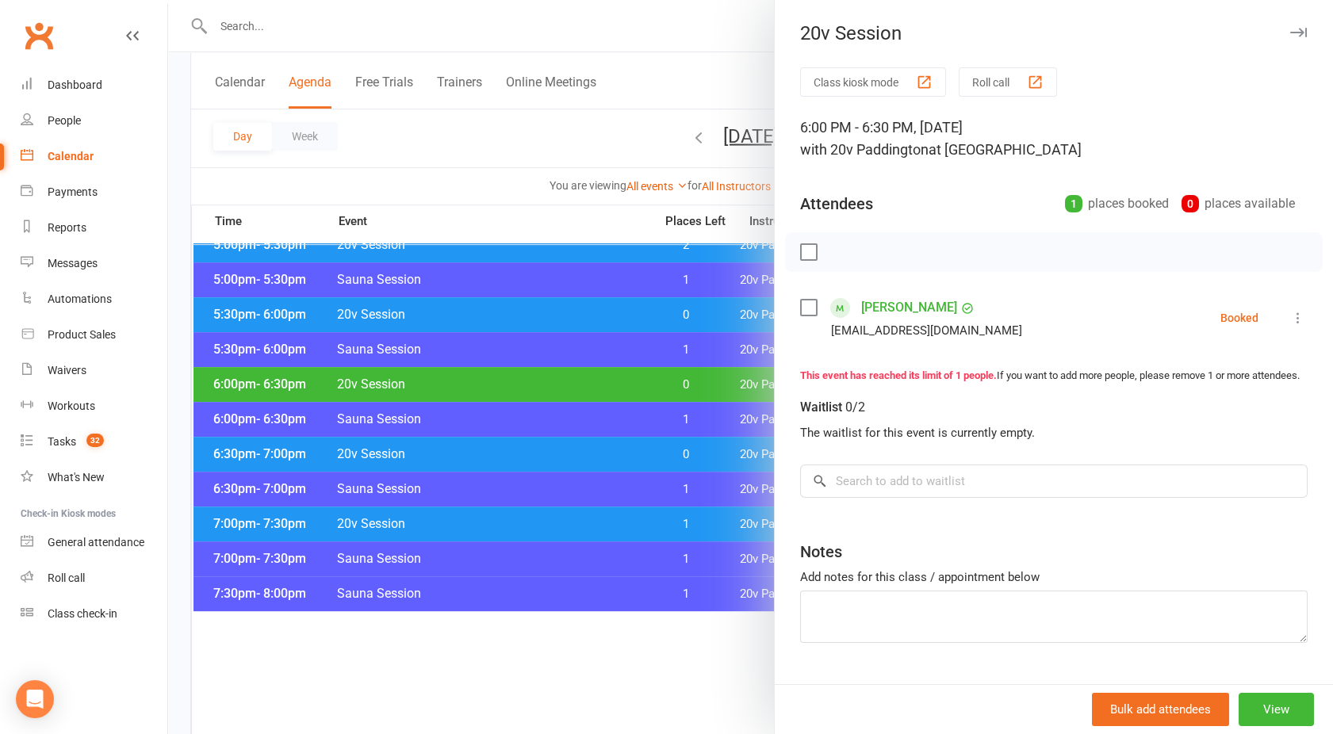
click at [549, 378] on div at bounding box center [750, 367] width 1165 height 734
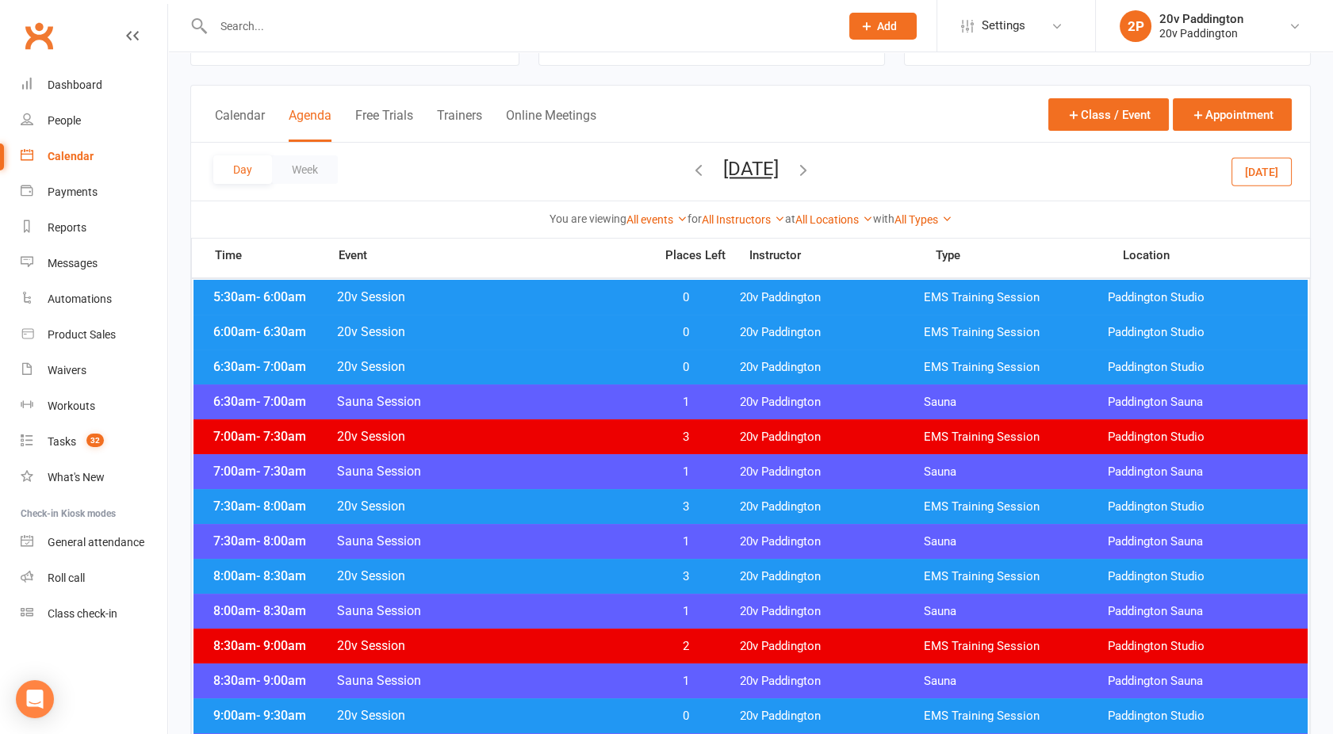
scroll to position [76, 0]
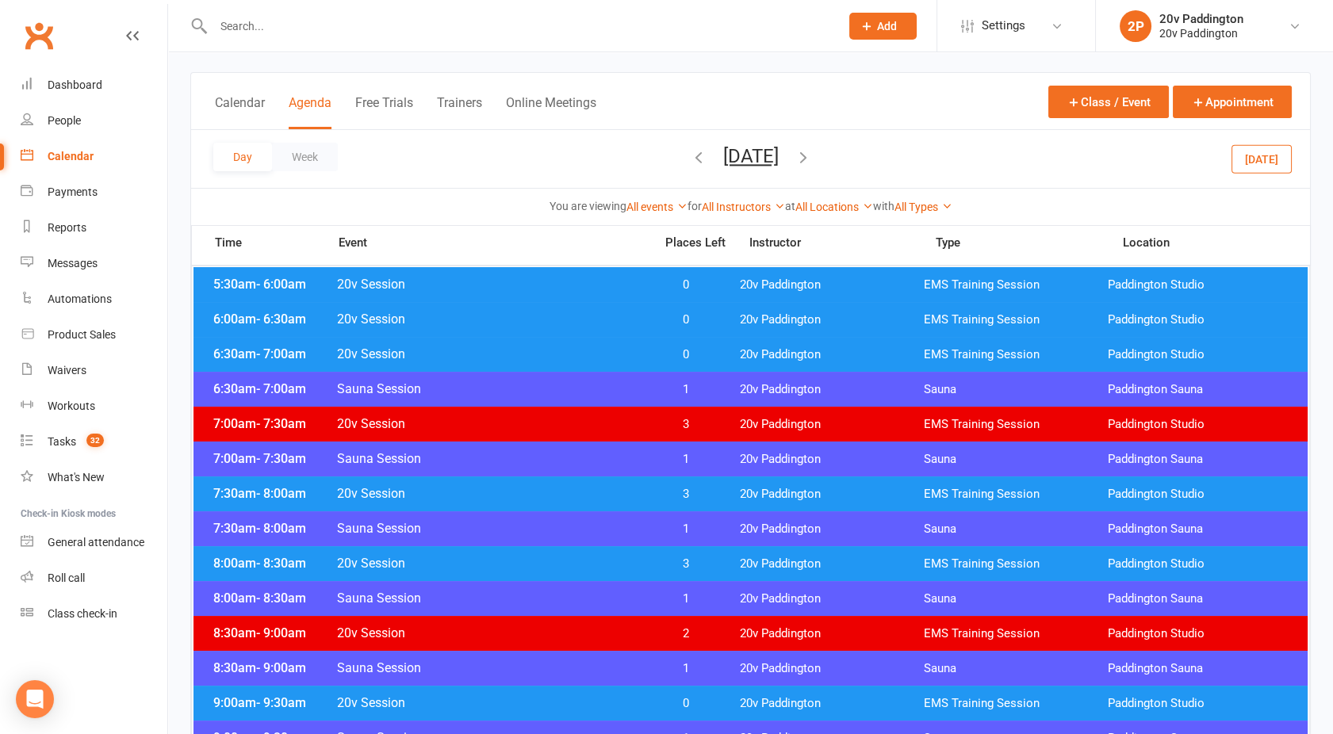
click at [540, 354] on span "20v Session" at bounding box center [490, 353] width 308 height 15
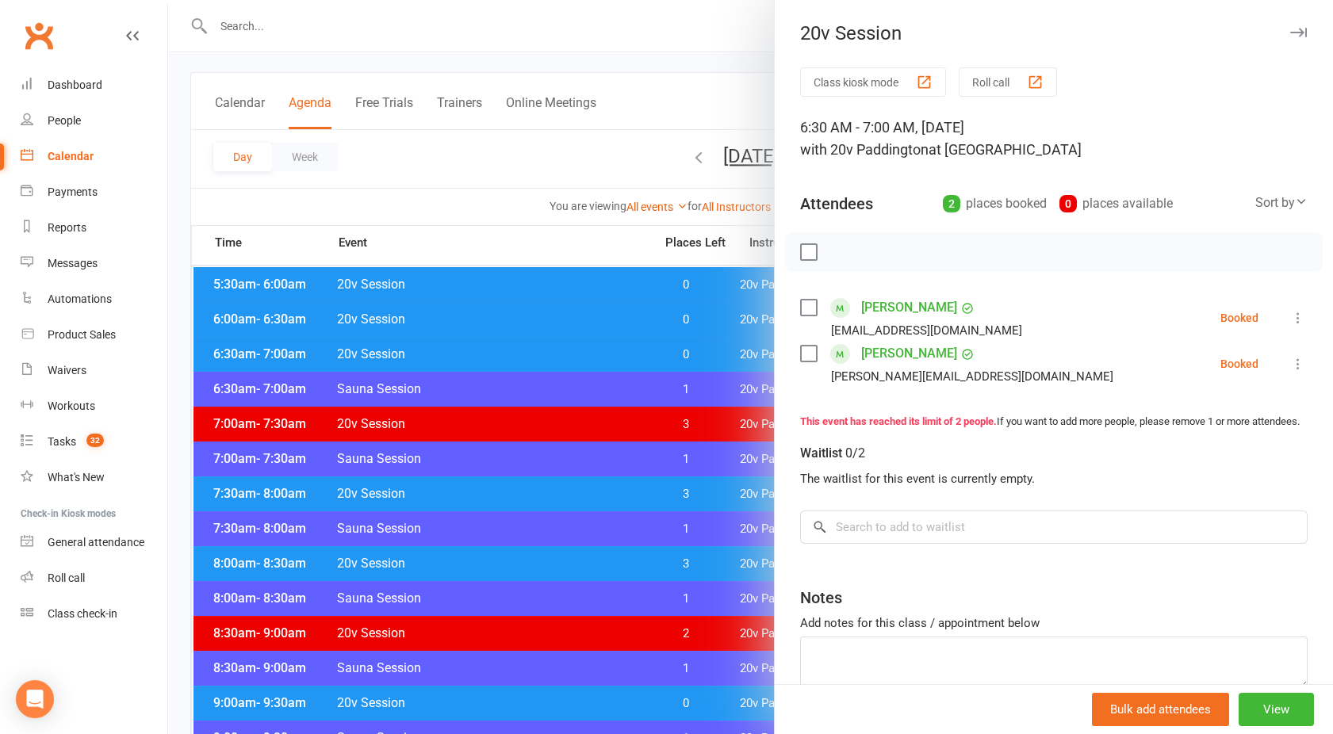
click at [540, 354] on div at bounding box center [750, 367] width 1165 height 734
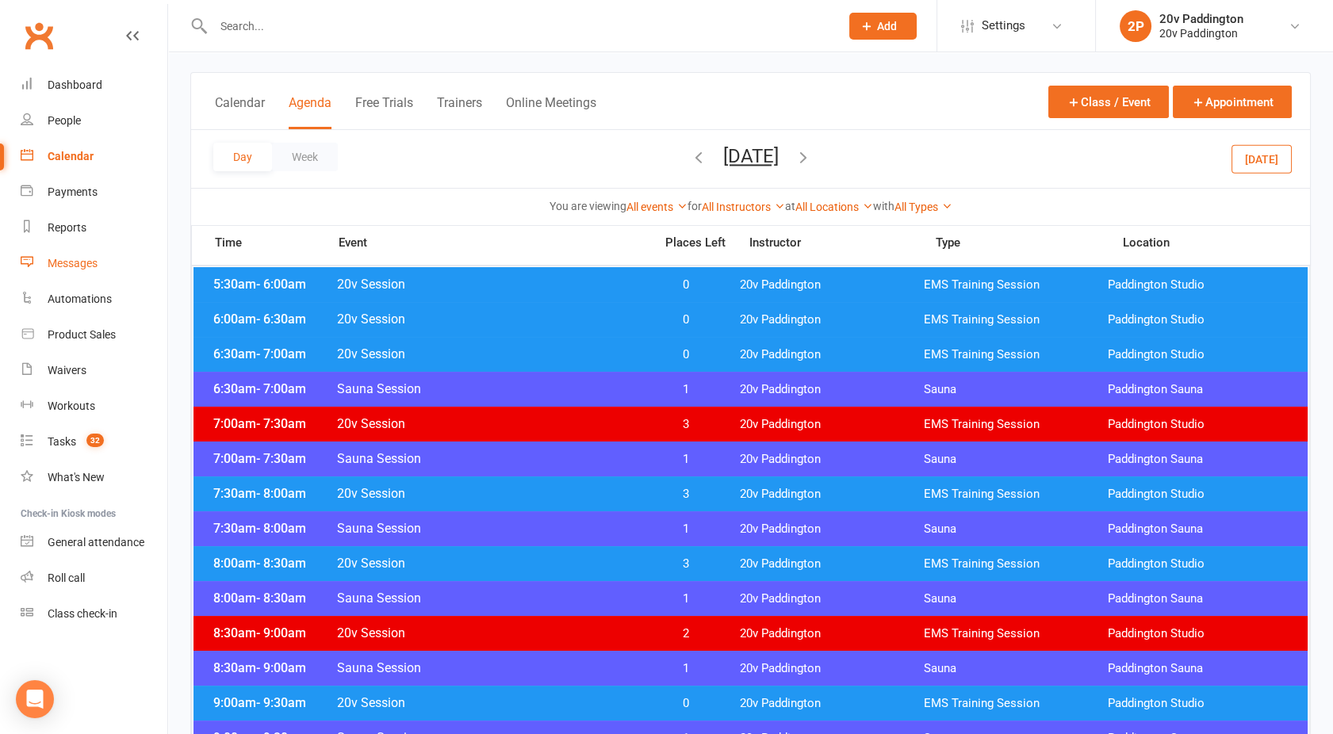
click at [79, 259] on div "Messages" at bounding box center [73, 263] width 50 height 13
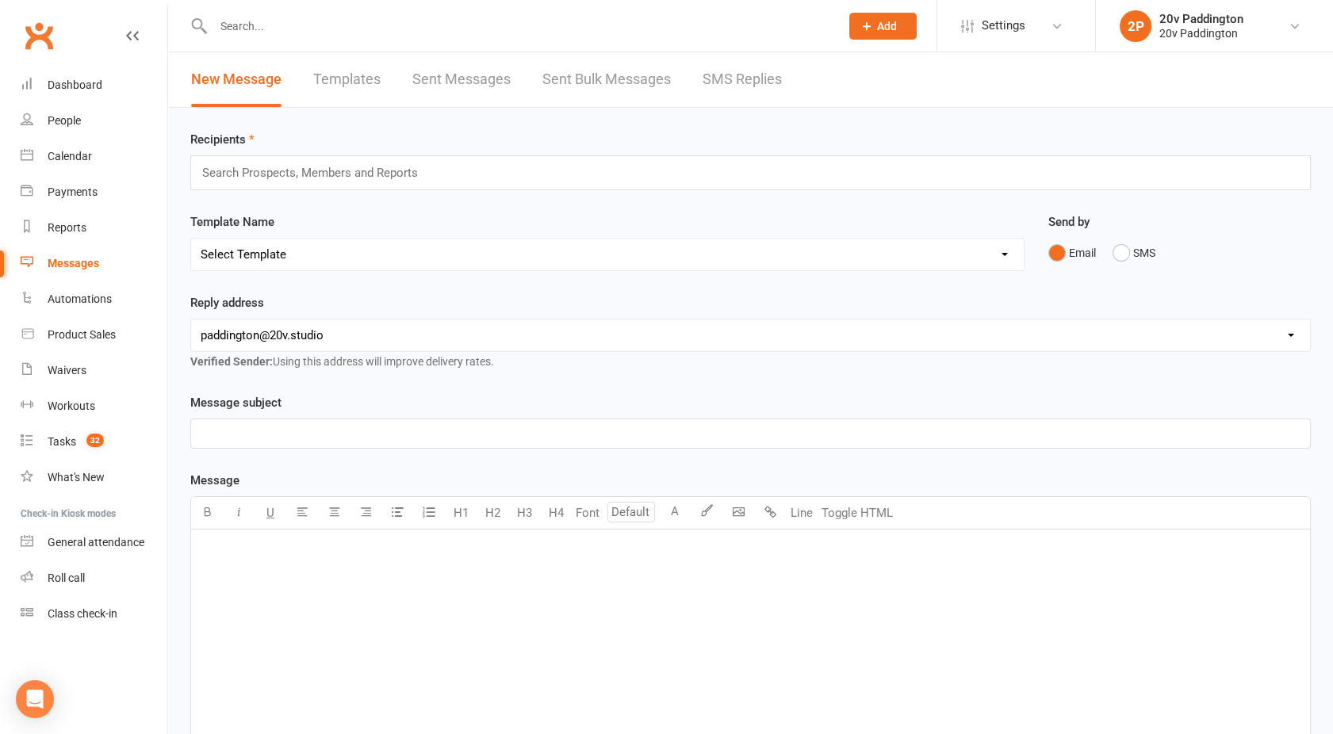
click at [743, 89] on link "SMS Replies" at bounding box center [742, 79] width 79 height 55
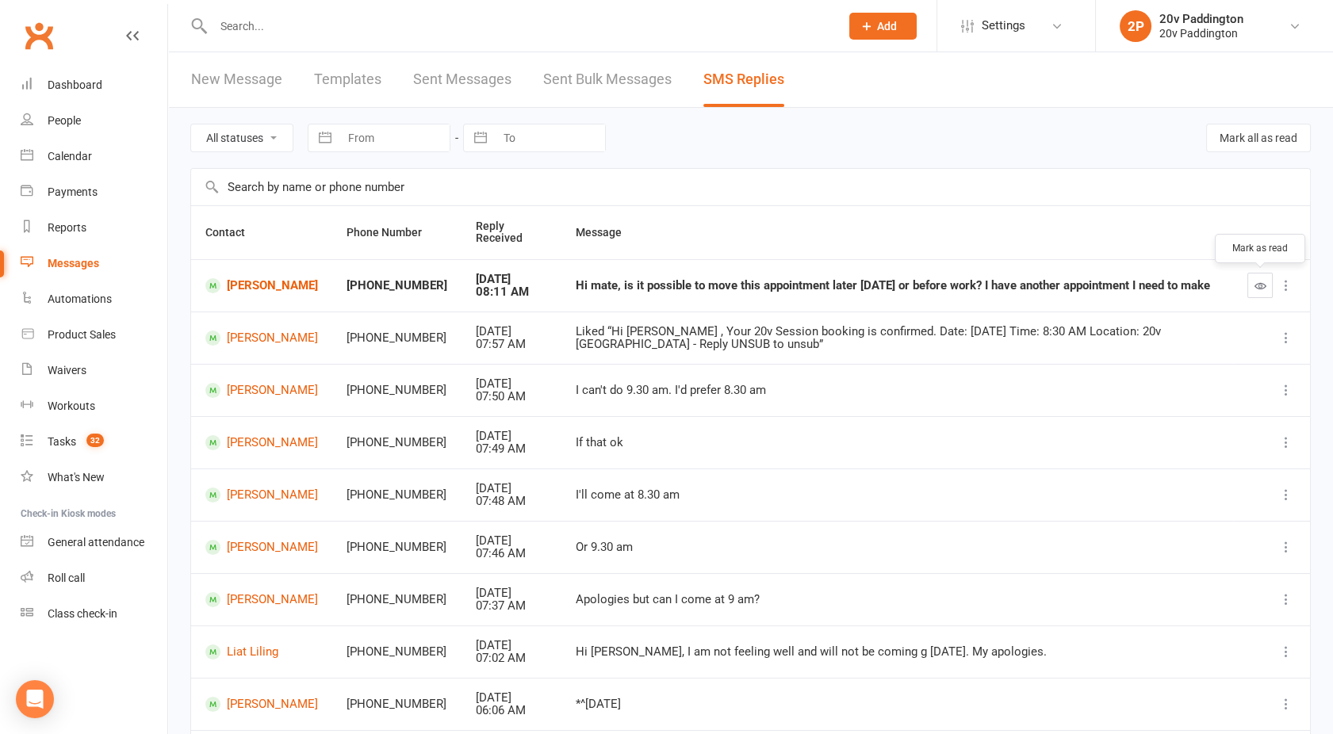
click at [1254, 282] on icon "button" at bounding box center [1260, 286] width 12 height 12
click at [264, 285] on link "Meghan Donnithorne" at bounding box center [261, 285] width 113 height 15
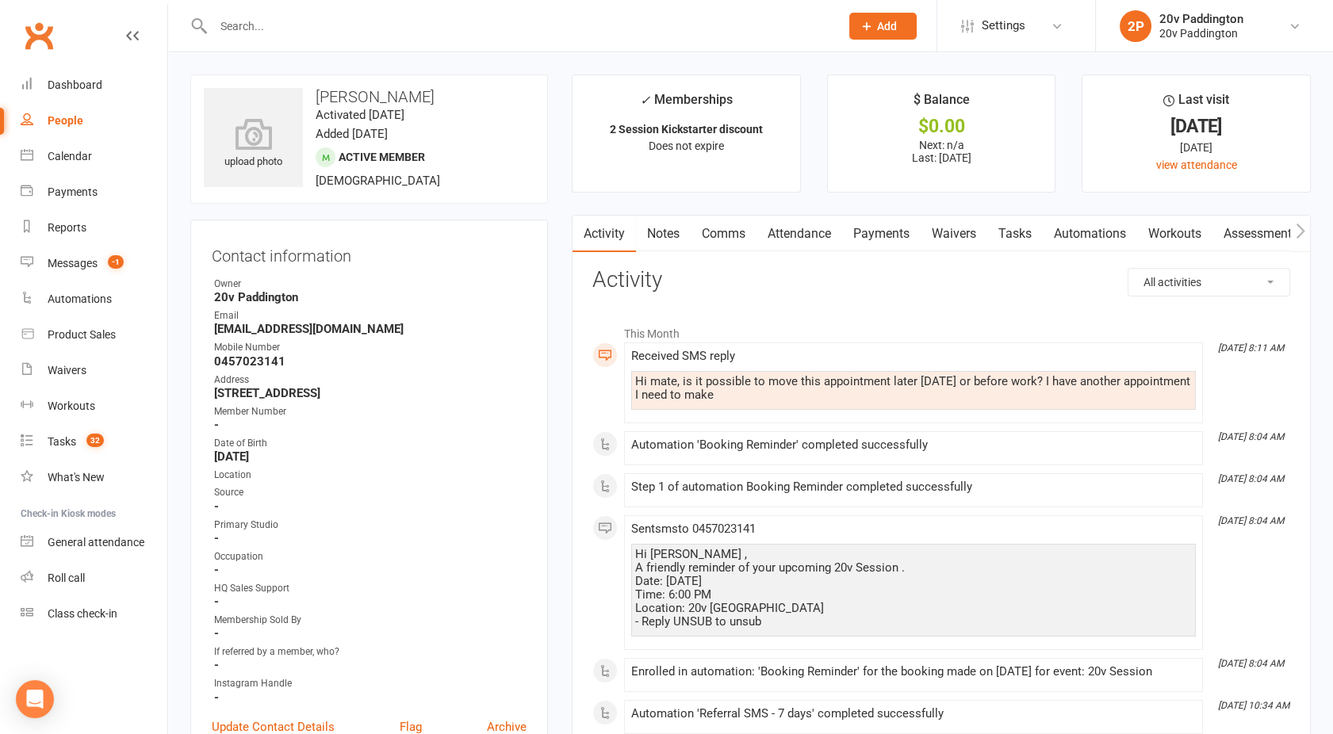
click at [725, 233] on link "Comms" at bounding box center [724, 234] width 66 height 36
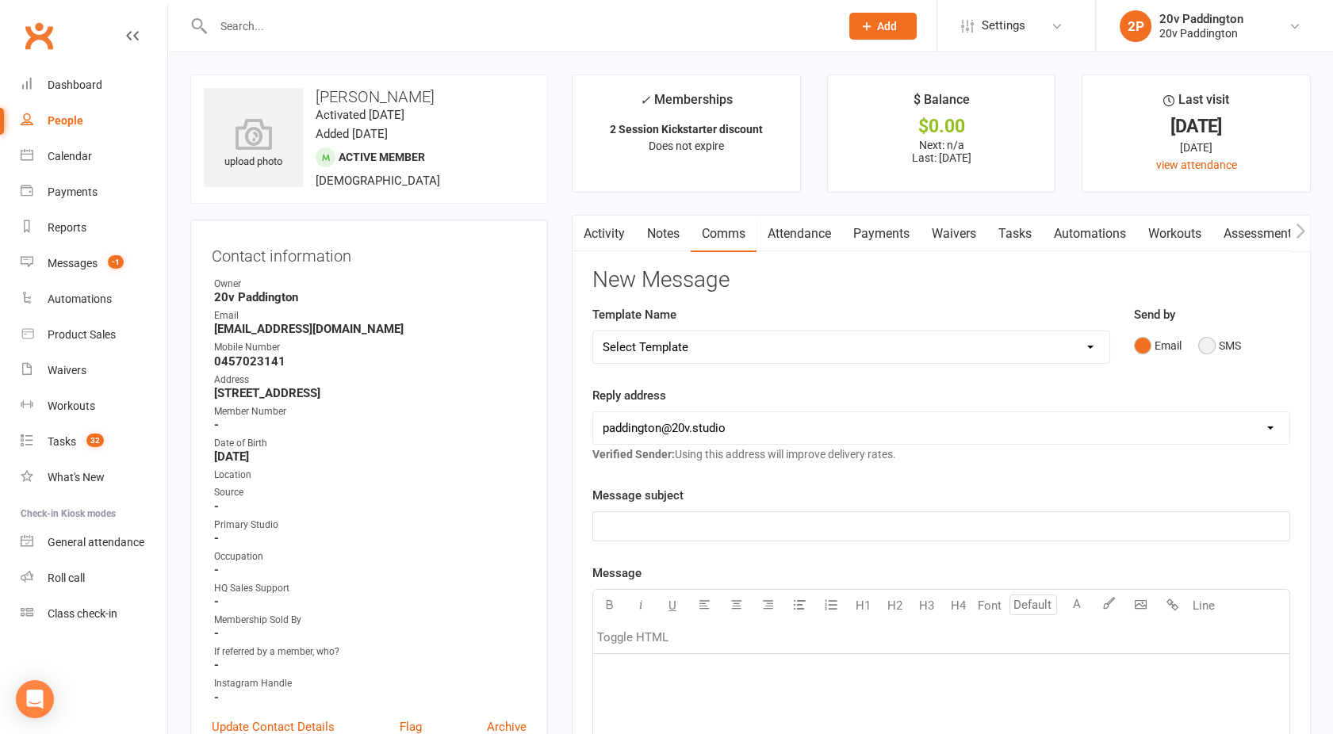
click at [1220, 343] on button "SMS" at bounding box center [1219, 346] width 43 height 30
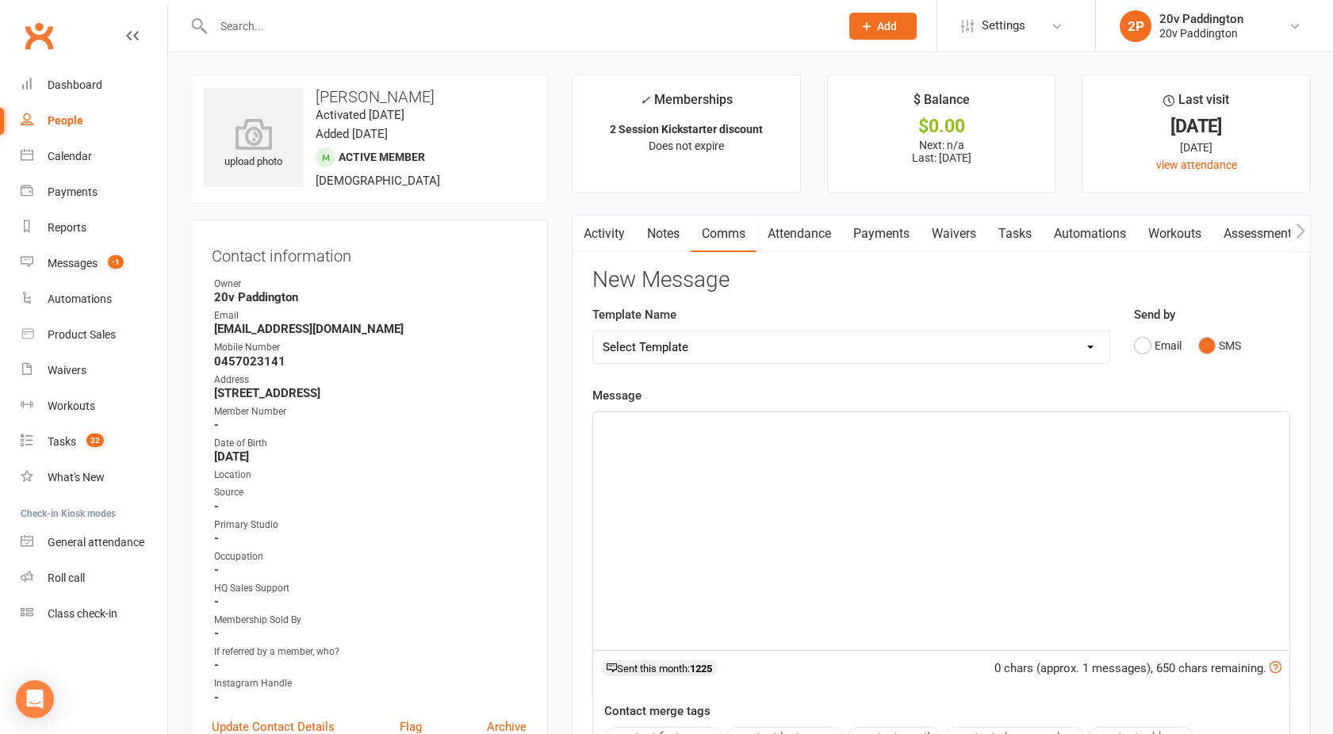
click at [822, 502] on div "﻿" at bounding box center [941, 531] width 696 height 238
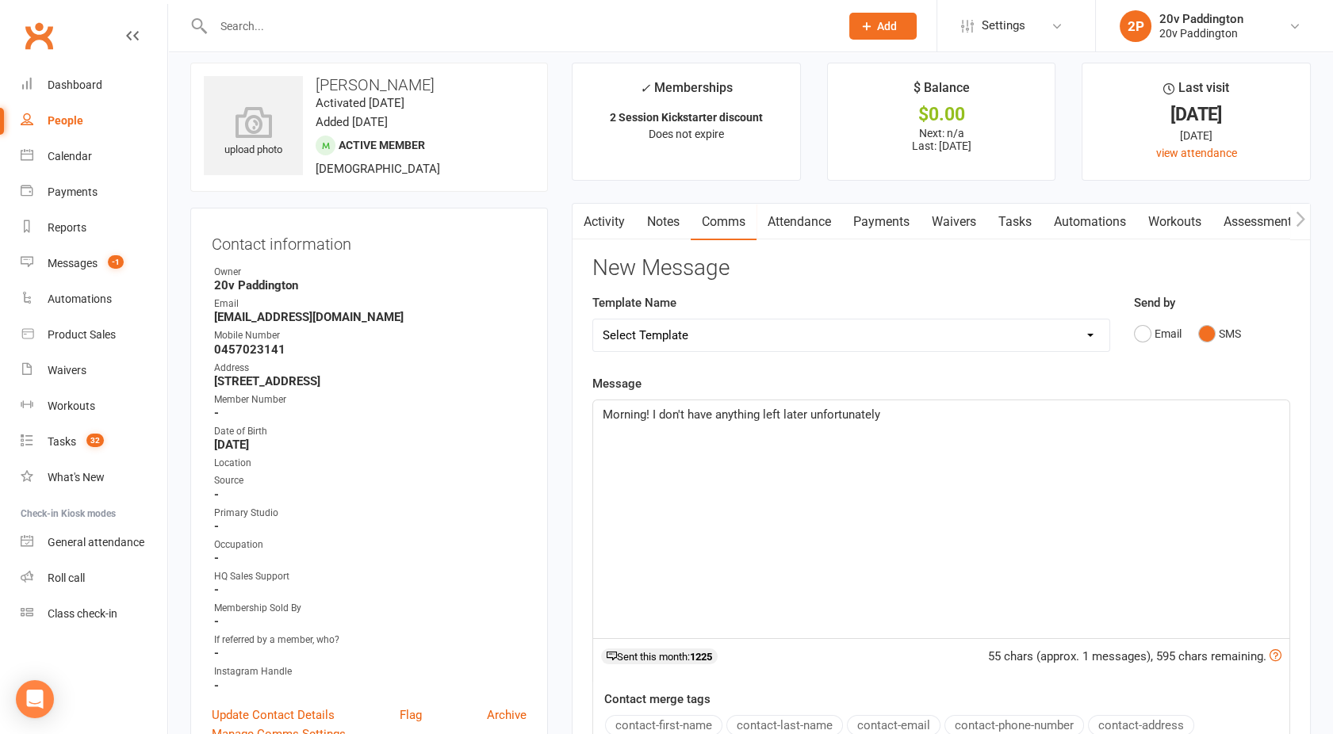
click at [904, 416] on p "Morning! I don't have anything left later unfortunately" at bounding box center [941, 414] width 677 height 19
click at [1204, 432] on div "Morning! I don't have anything left later unfortunately. I can do 7:30 or 8am. …" at bounding box center [941, 519] width 696 height 238
click at [1182, 422] on p "Morning! I don't have anything left later unfortunately. I can do 7:30 or 8am. …" at bounding box center [941, 414] width 677 height 19
click at [992, 415] on span "Morning! I don't have anything left later unfortunately. I can do 7:30 or 8am. …" at bounding box center [892, 415] width 578 height 14
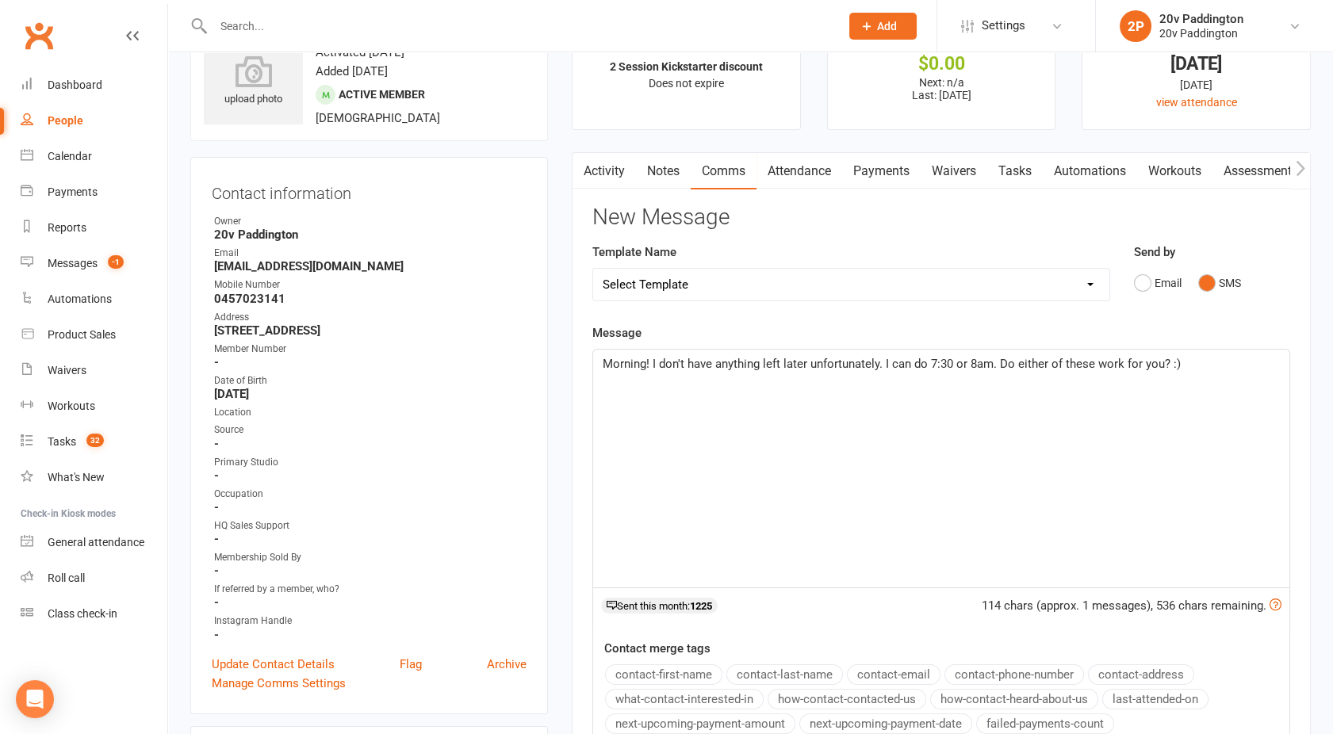
scroll to position [136, 0]
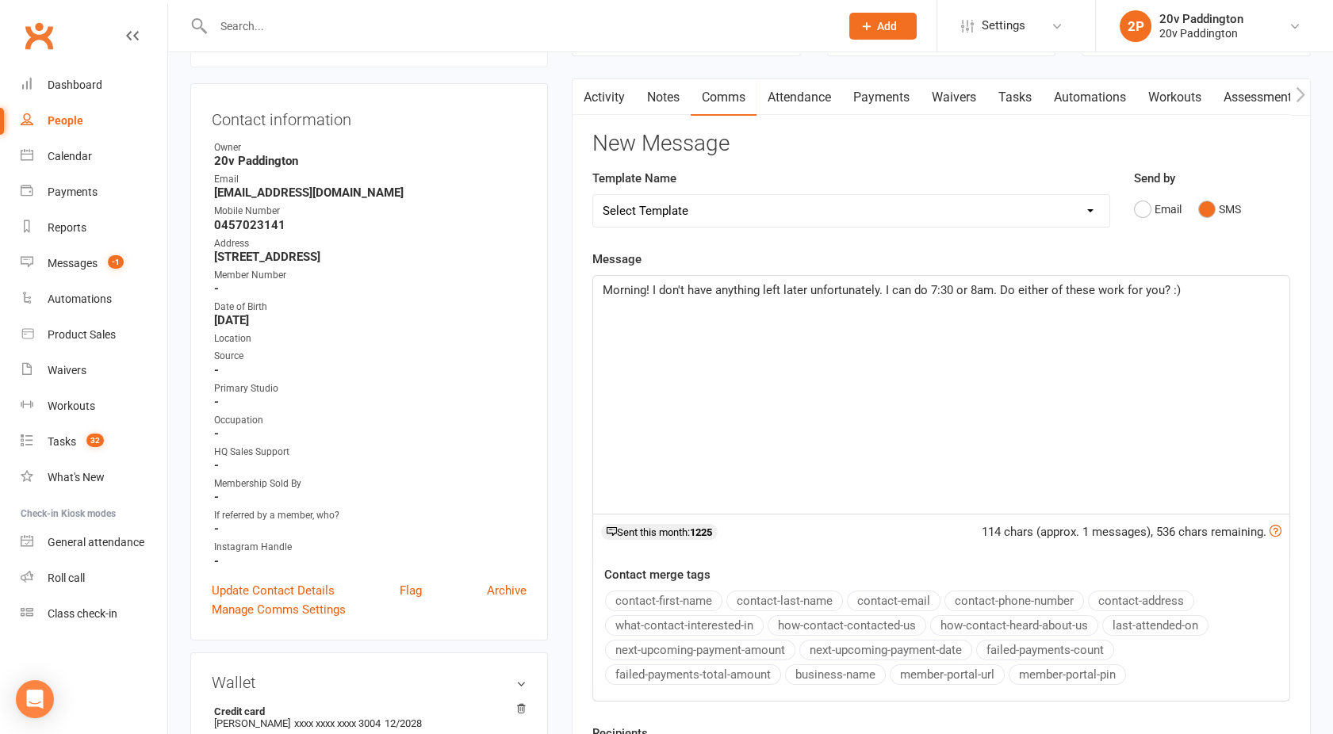
click at [953, 287] on span "Morning! I don't have anything left later unfortunately. I can do 7:30 or 8am. …" at bounding box center [892, 290] width 578 height 14
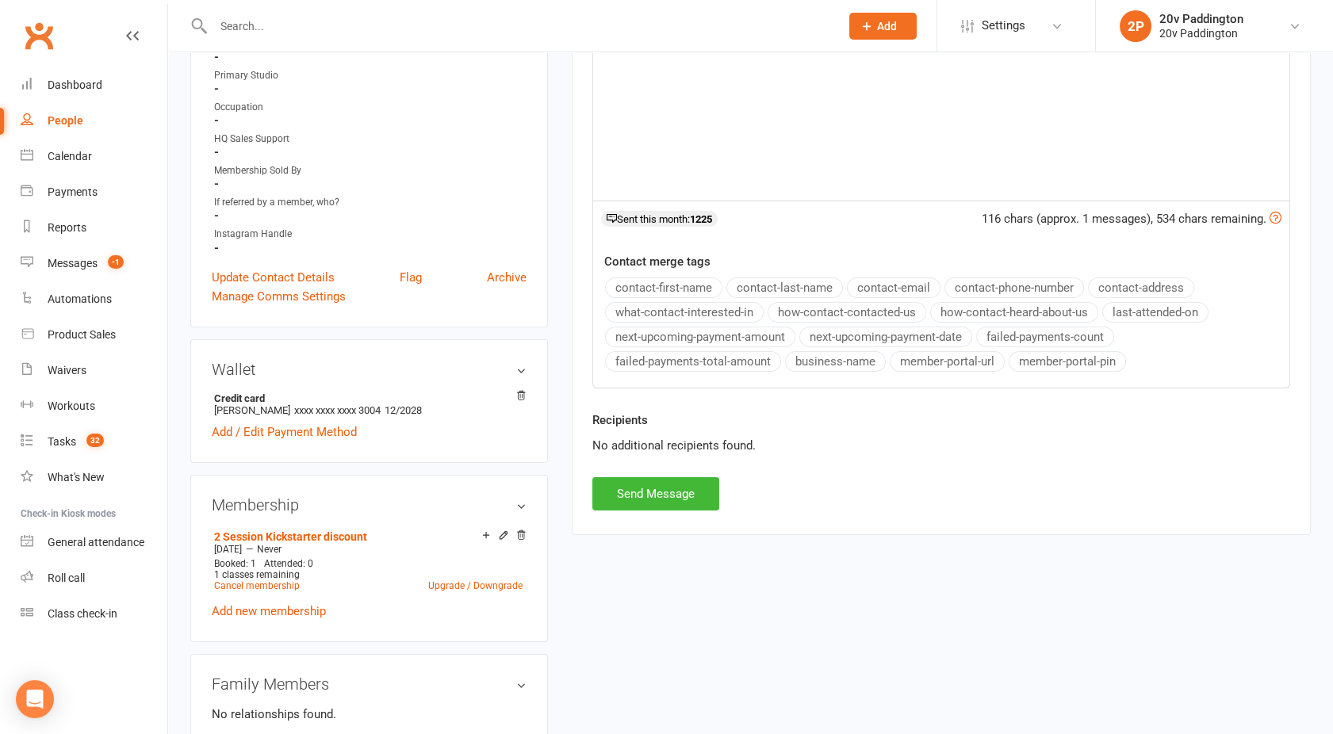
scroll to position [451, 0]
click at [637, 483] on button "Send Message" at bounding box center [655, 492] width 127 height 33
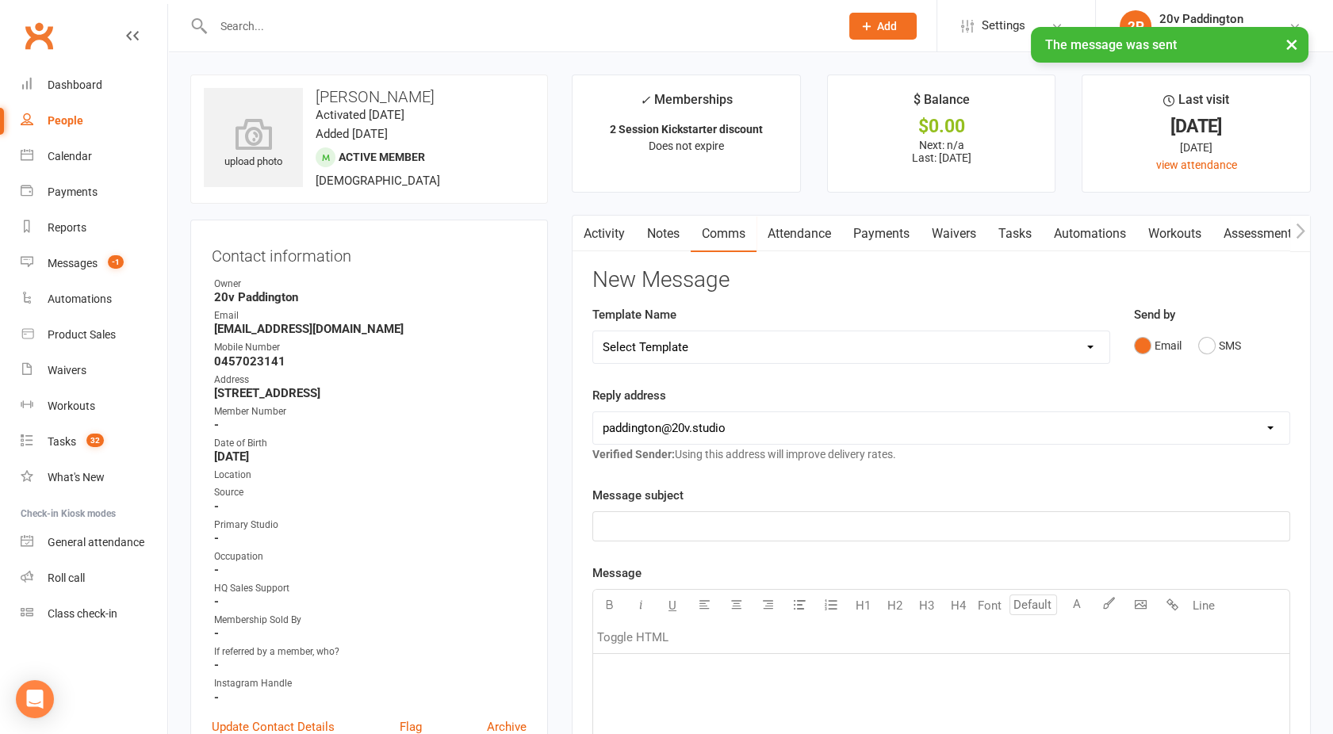
click at [607, 231] on link "Activity" at bounding box center [603, 234] width 63 height 36
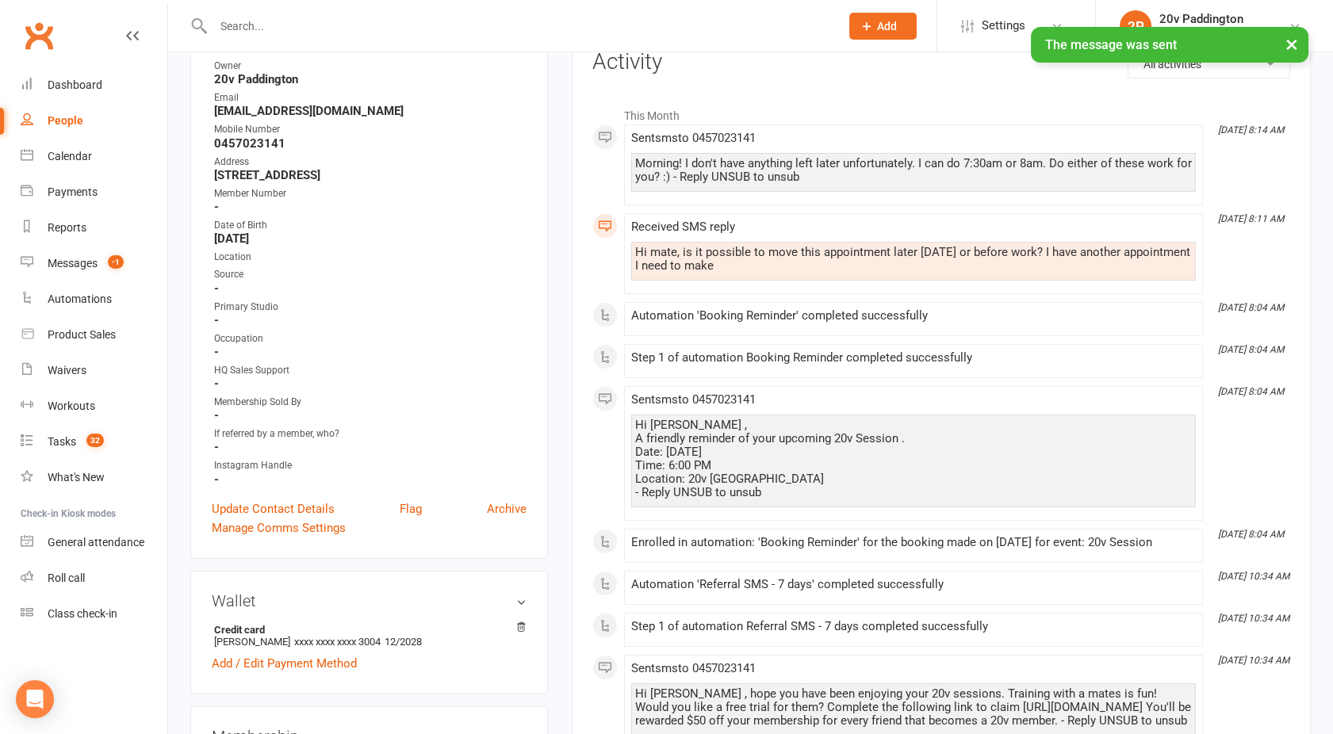
scroll to position [221, 0]
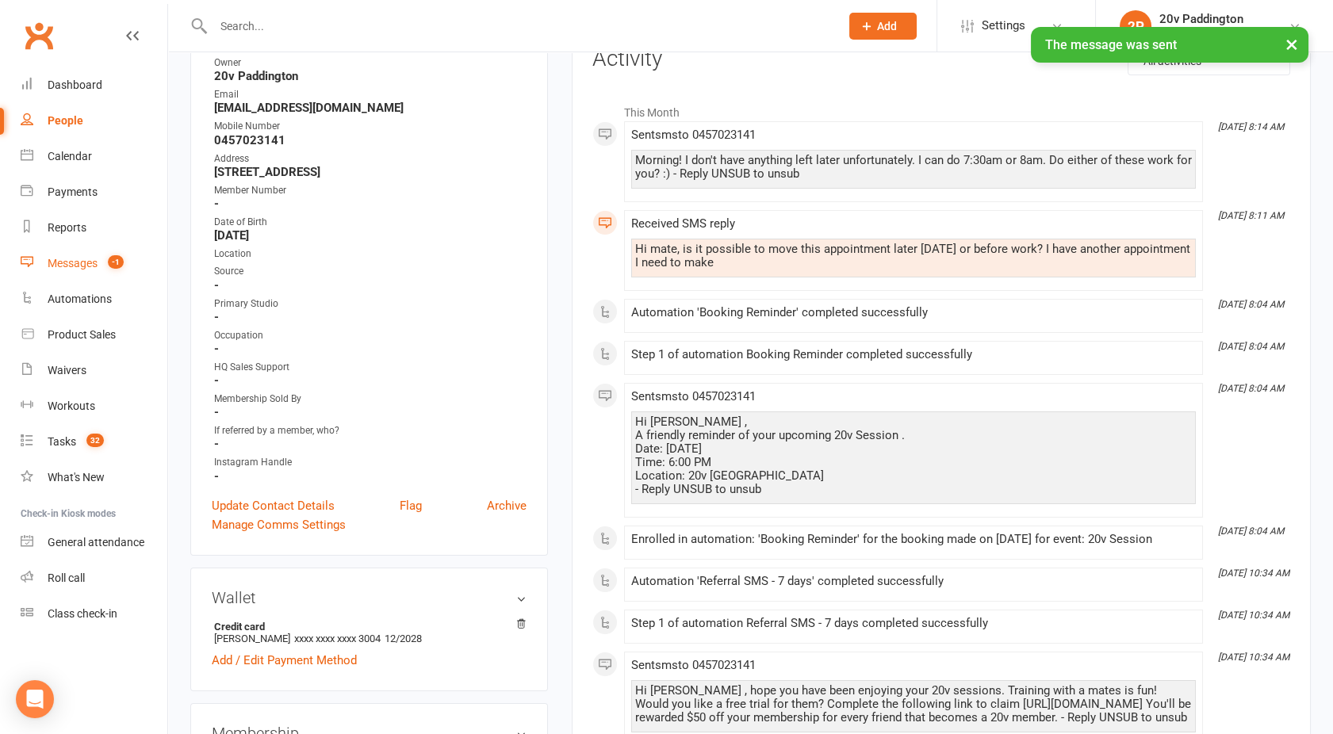
click at [52, 266] on div "Messages" at bounding box center [73, 263] width 50 height 13
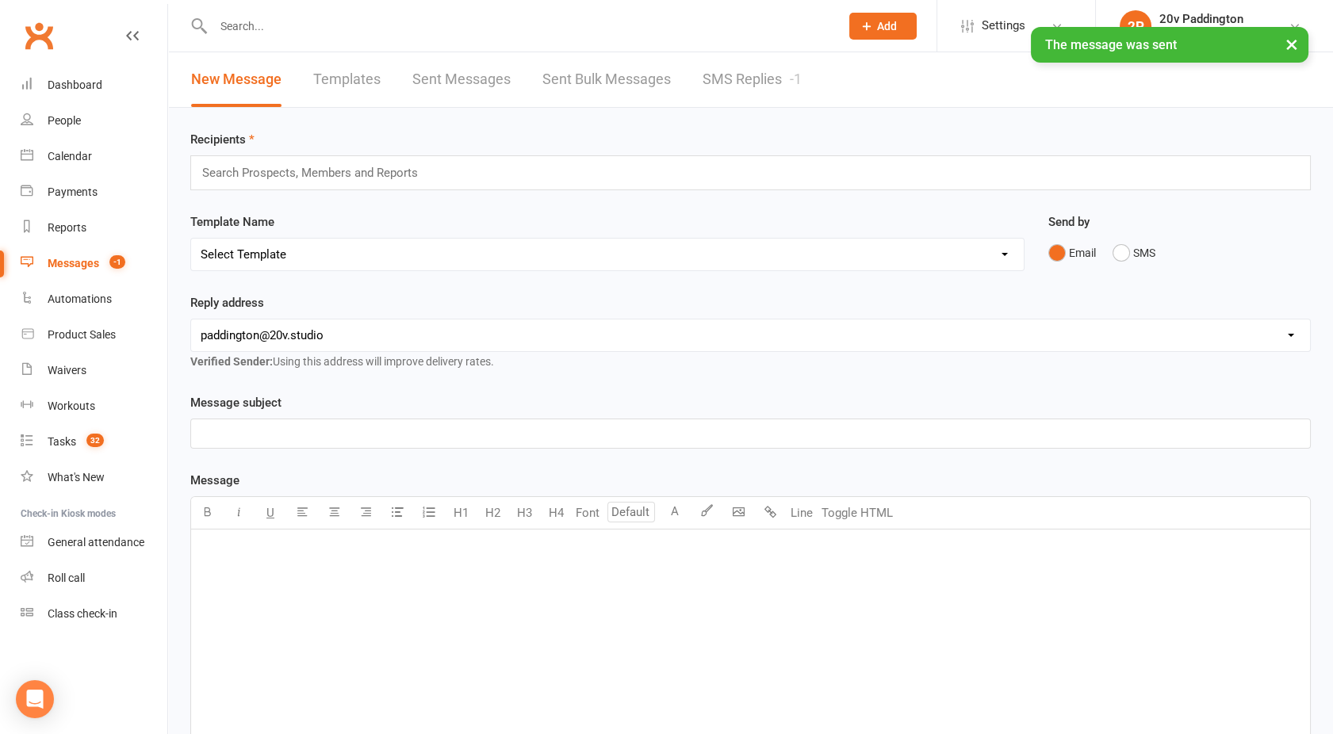
click at [770, 27] on div "× The message was sent" at bounding box center [656, 27] width 1312 height 0
click at [733, 86] on link "SMS Replies -1" at bounding box center [752, 79] width 99 height 55
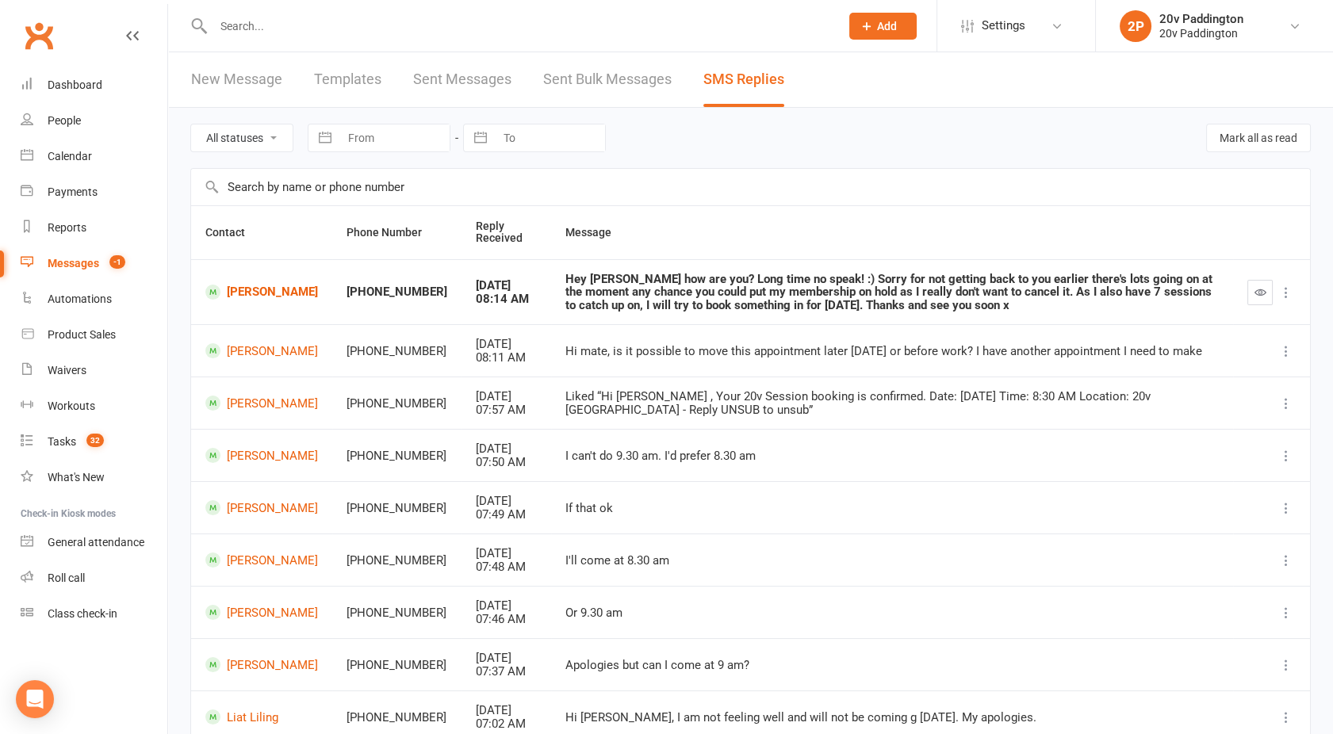
click at [79, 274] on link "Messages -1" at bounding box center [94, 264] width 147 height 36
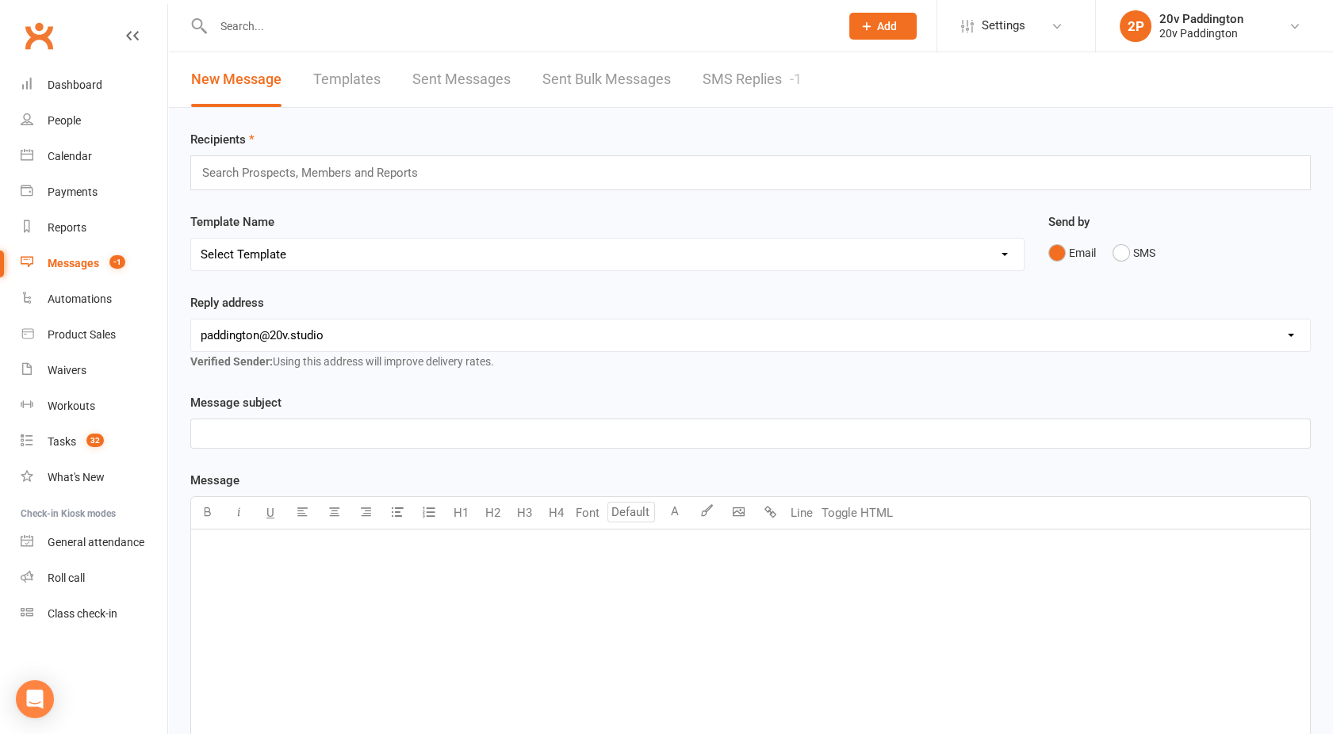
click at [746, 79] on link "SMS Replies -1" at bounding box center [752, 79] width 99 height 55
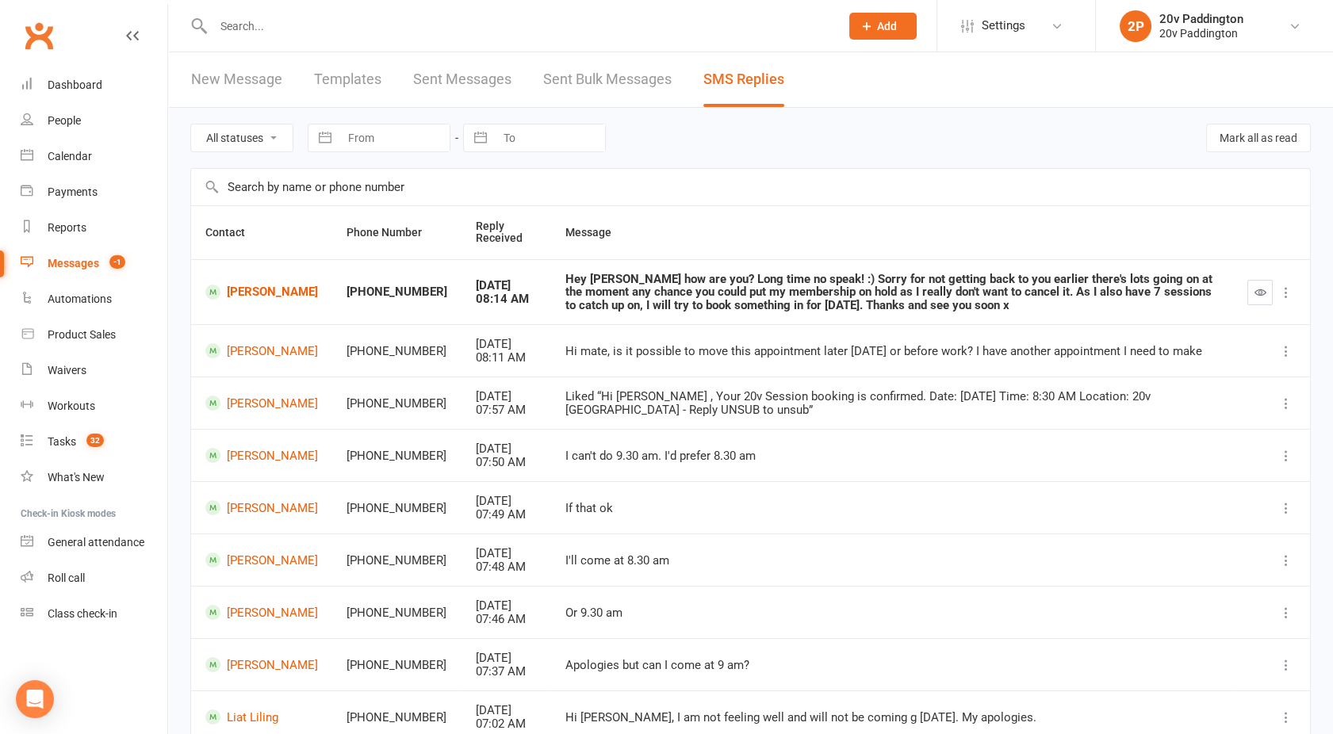
click at [90, 258] on div "Messages" at bounding box center [74, 263] width 52 height 13
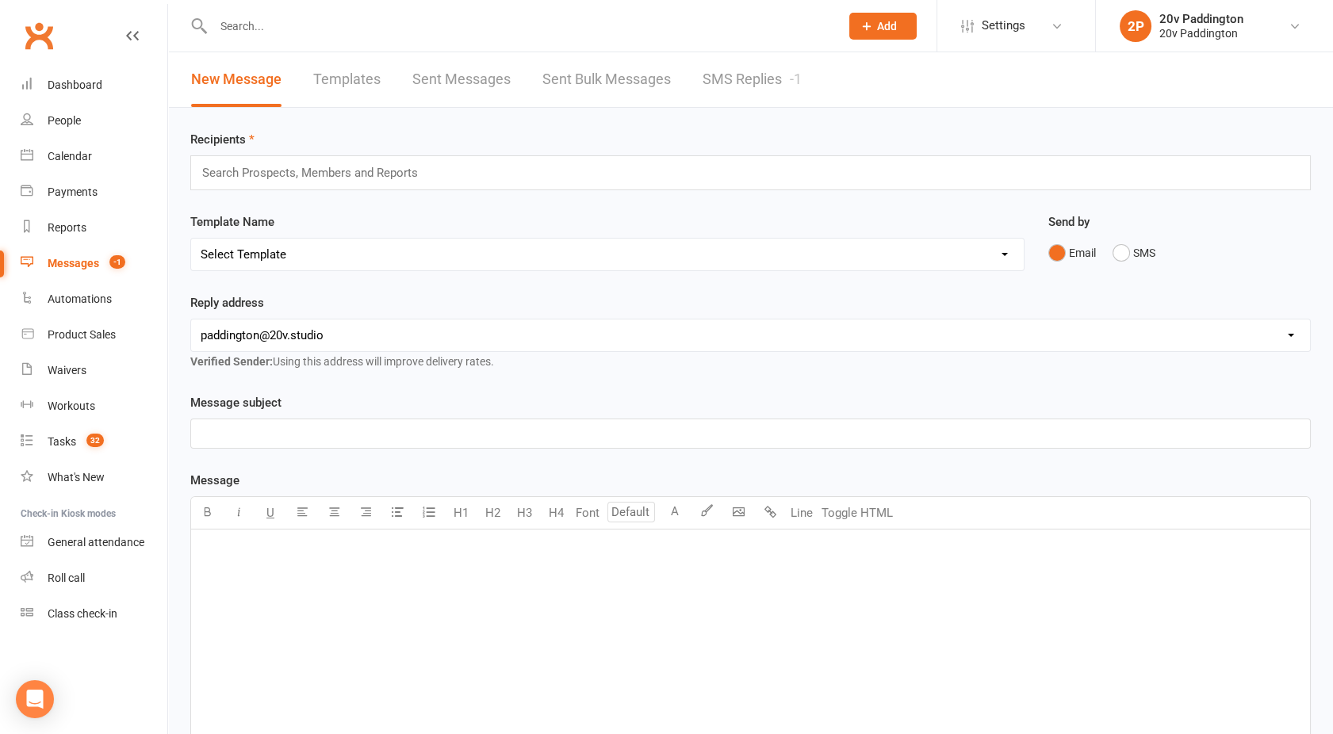
click at [748, 48] on div at bounding box center [509, 26] width 638 height 52
click at [739, 78] on link "SMS Replies -1" at bounding box center [752, 79] width 99 height 55
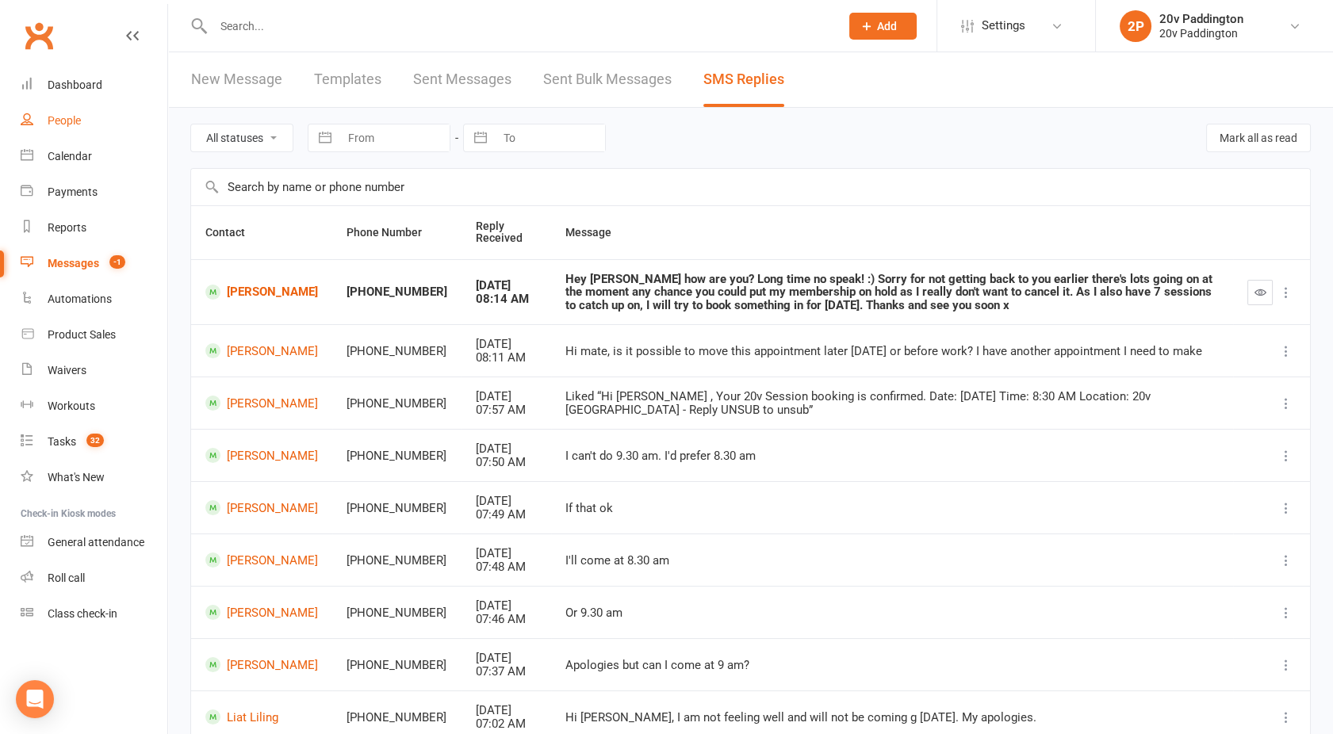
click at [66, 125] on div "People" at bounding box center [64, 120] width 33 height 13
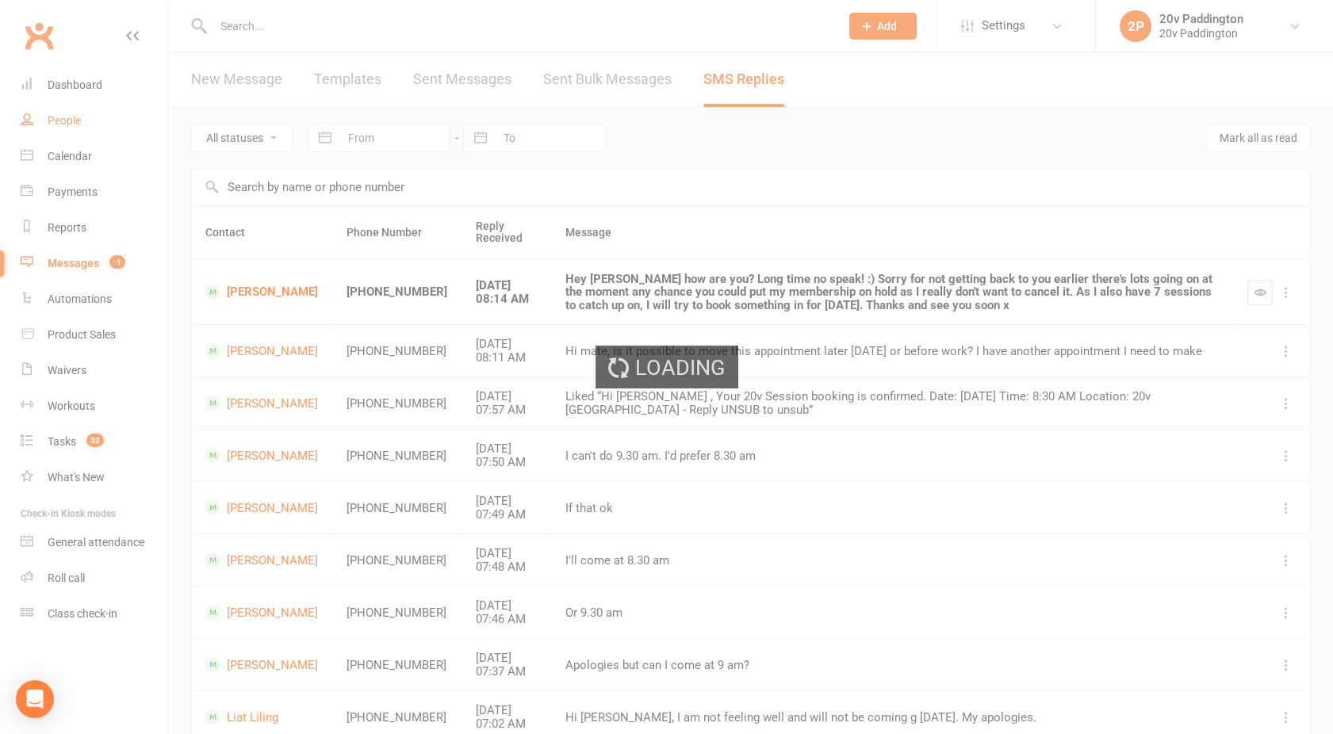
select select "100"
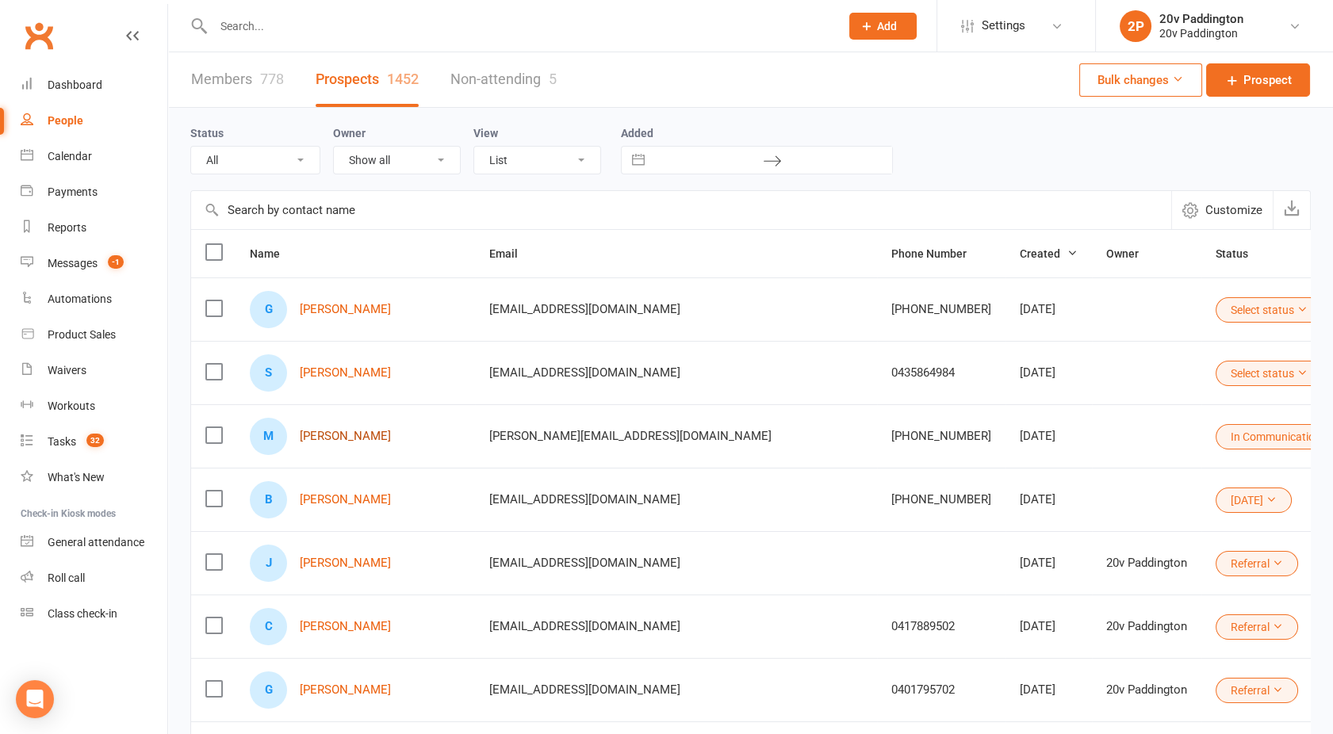
click at [315, 433] on link "Marc Turner" at bounding box center [345, 436] width 91 height 13
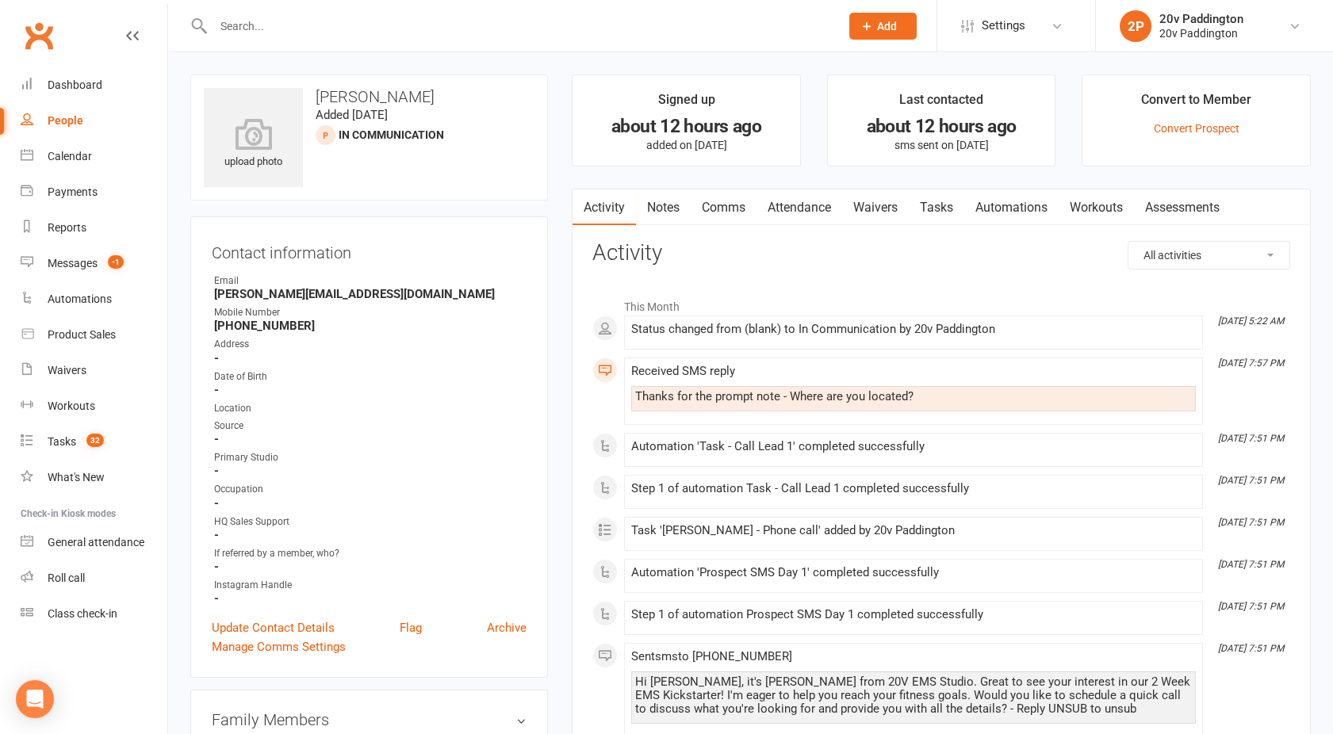
click at [720, 205] on link "Comms" at bounding box center [724, 208] width 66 height 36
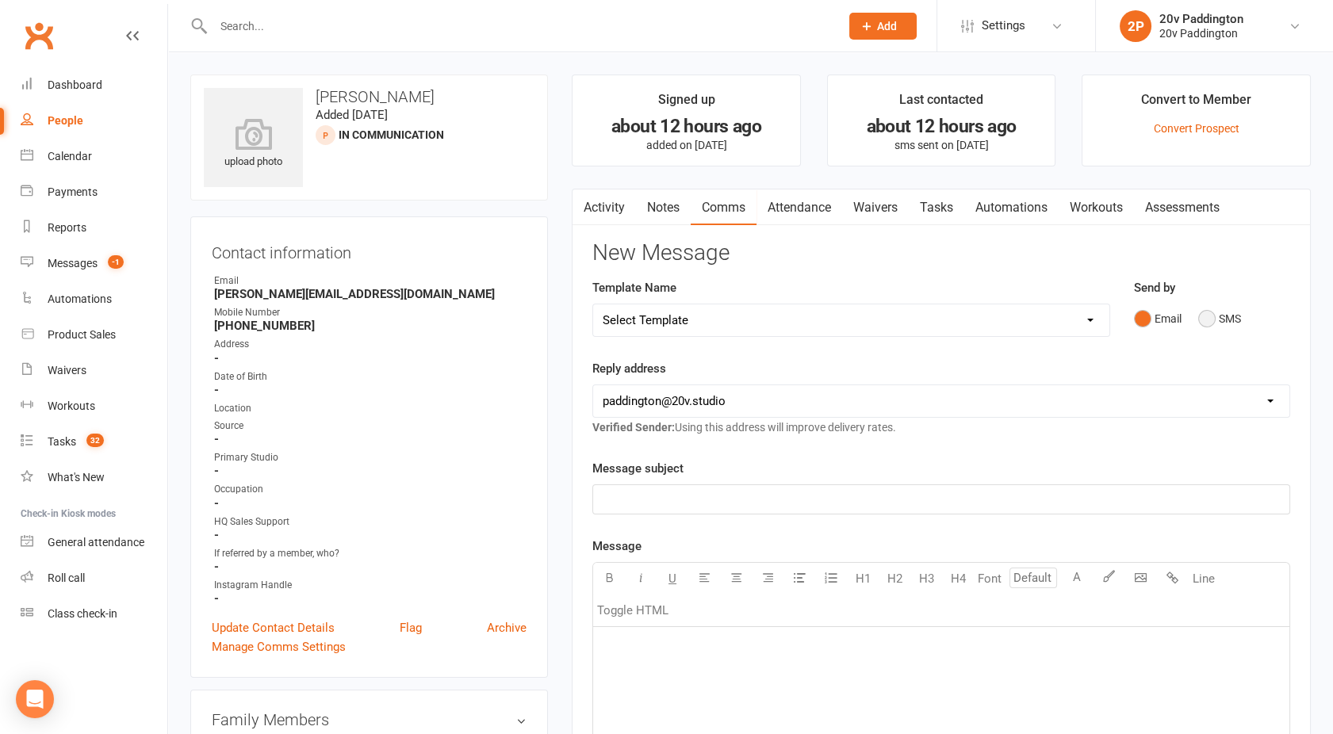
click at [1202, 322] on button "SMS" at bounding box center [1219, 319] width 43 height 30
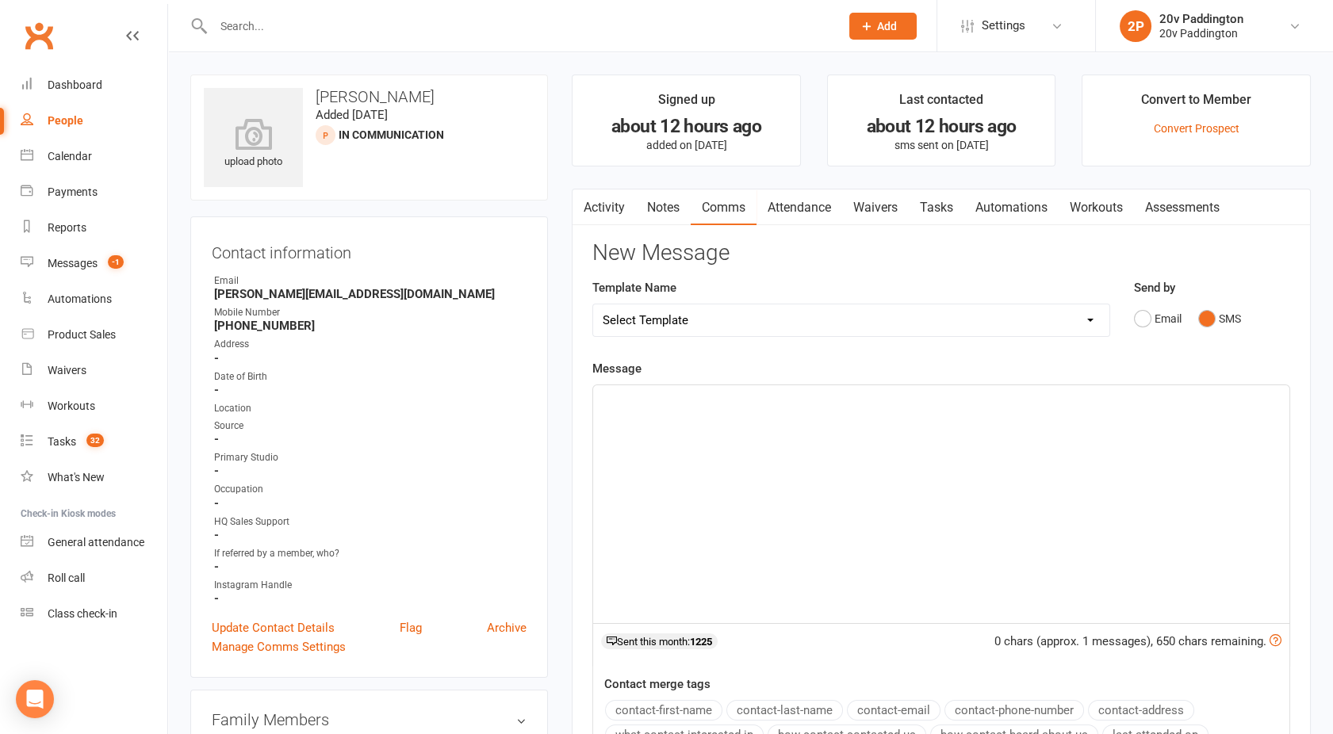
click at [929, 460] on div "﻿" at bounding box center [941, 504] width 696 height 238
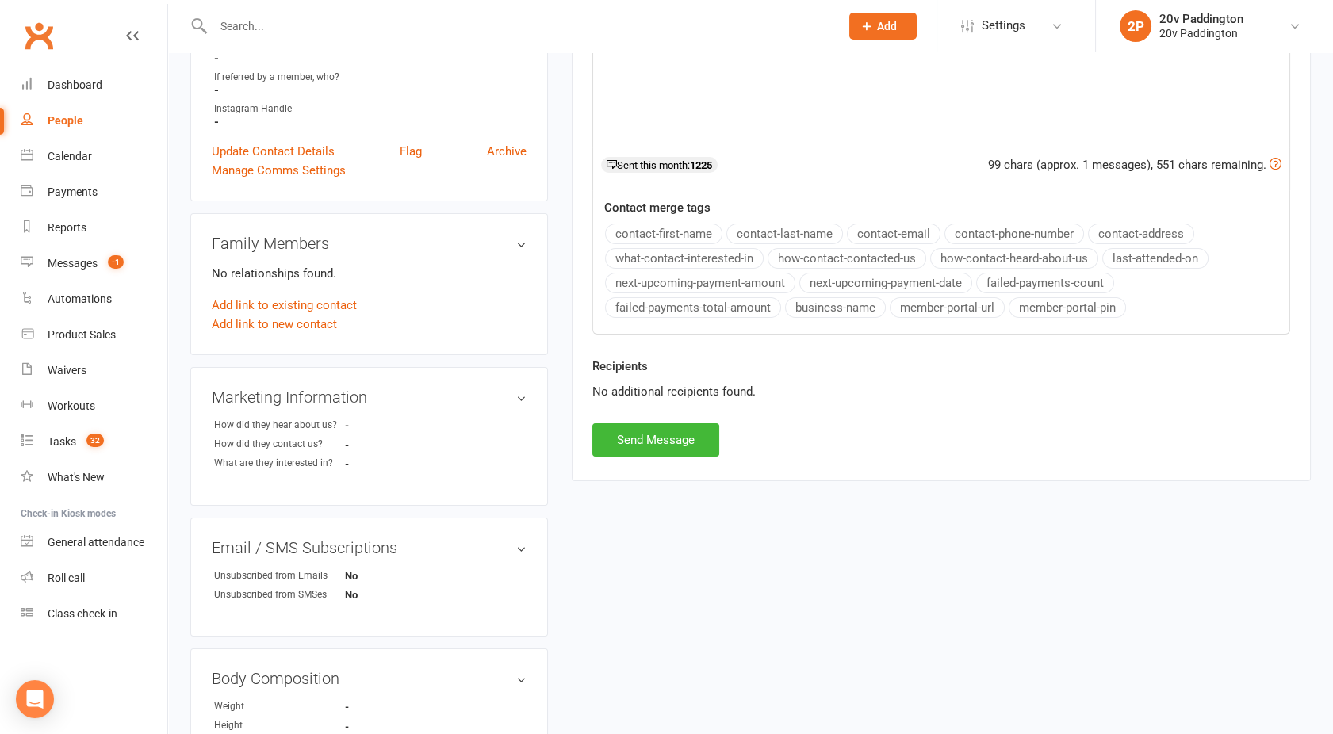
scroll to position [477, 0]
click at [663, 423] on button "Send Message" at bounding box center [655, 439] width 127 height 33
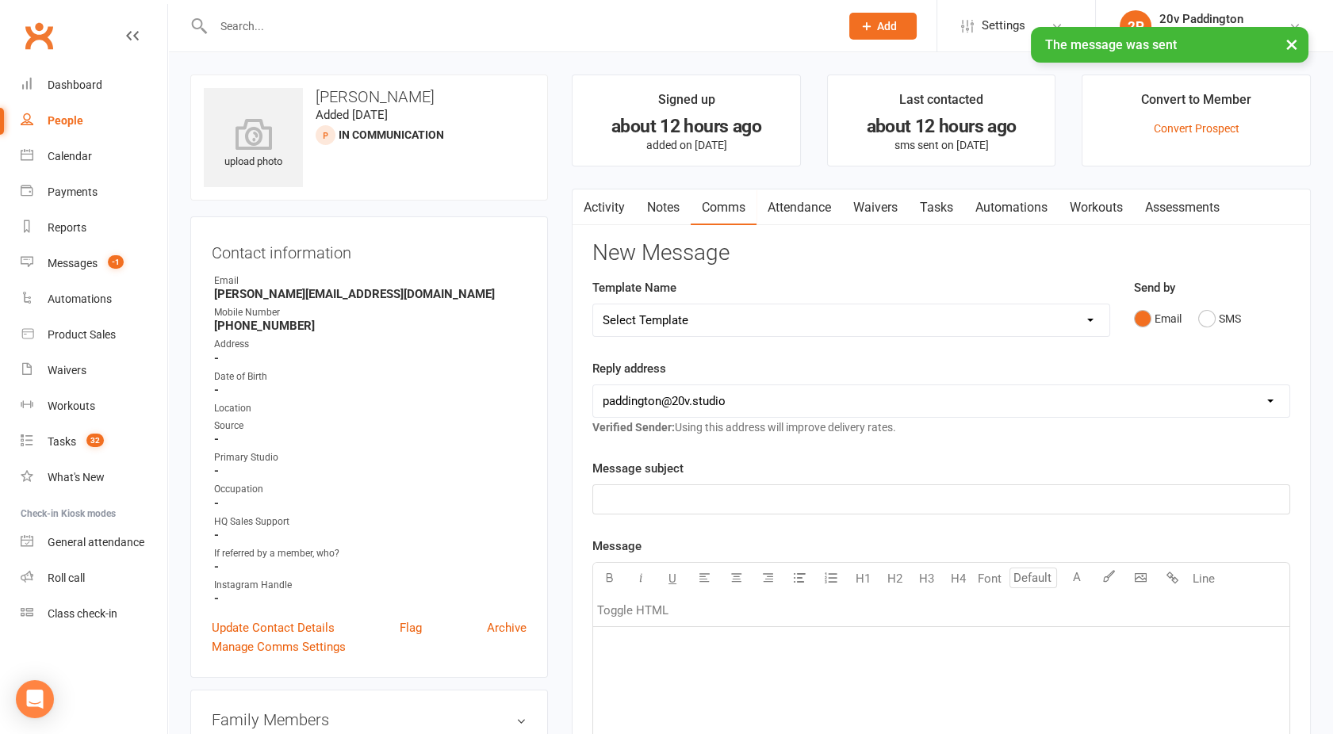
click at [594, 202] on link "Activity" at bounding box center [603, 208] width 63 height 36
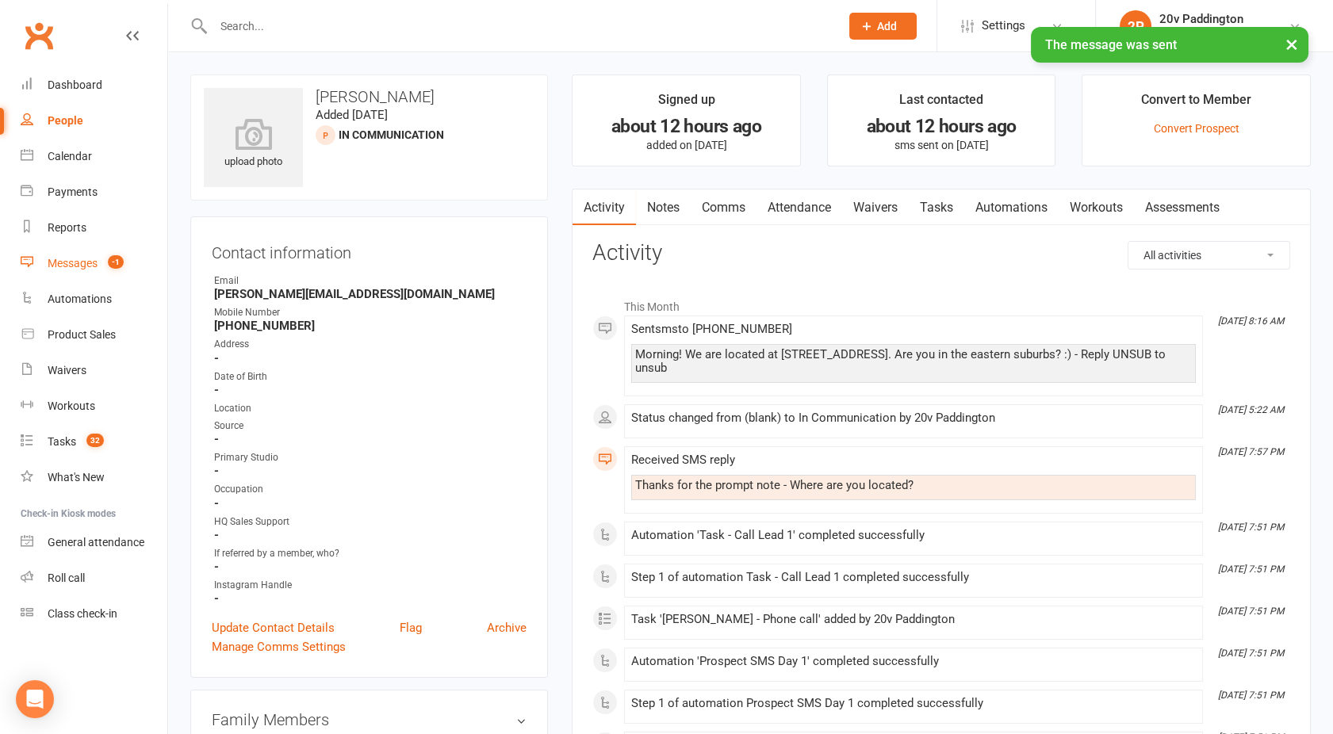
click at [90, 266] on div "Messages" at bounding box center [73, 263] width 50 height 13
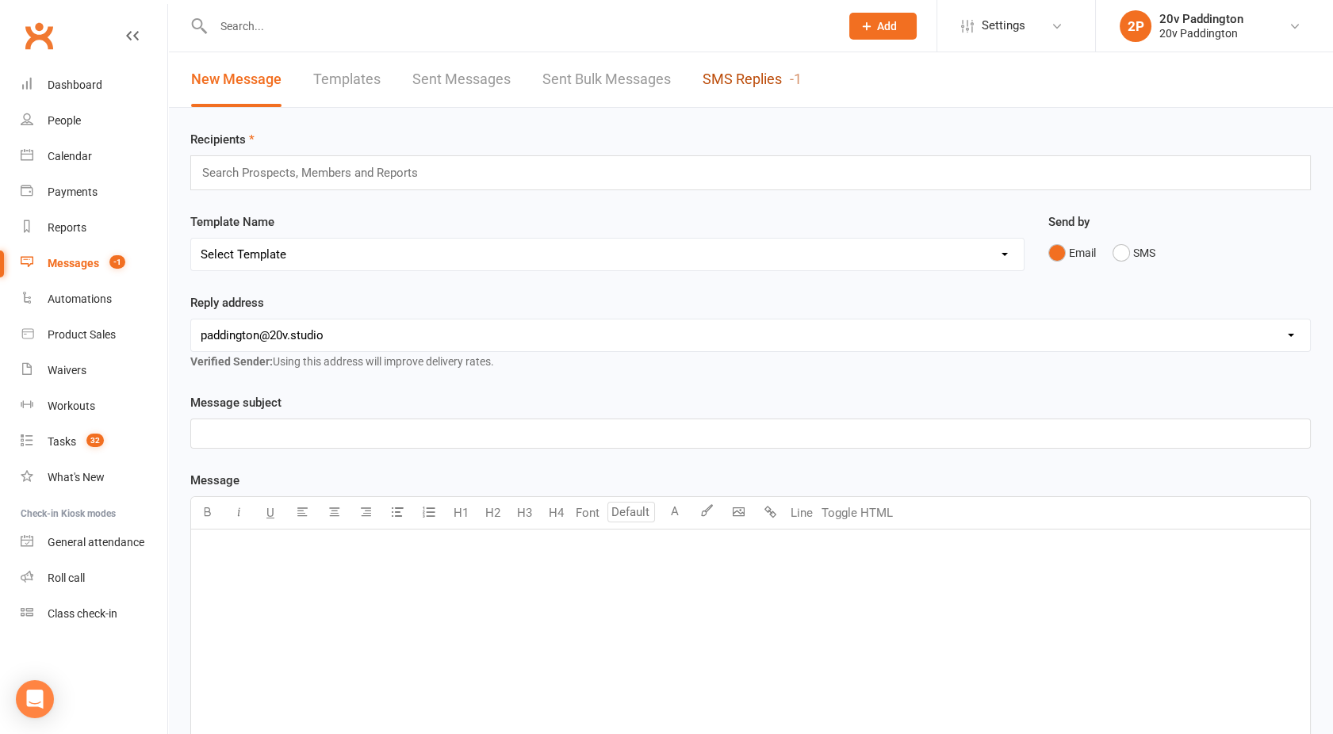
drag, startPoint x: 759, startPoint y: 77, endPoint x: 711, endPoint y: 81, distance: 47.7
click at [711, 81] on link "SMS Replies -1" at bounding box center [752, 79] width 99 height 55
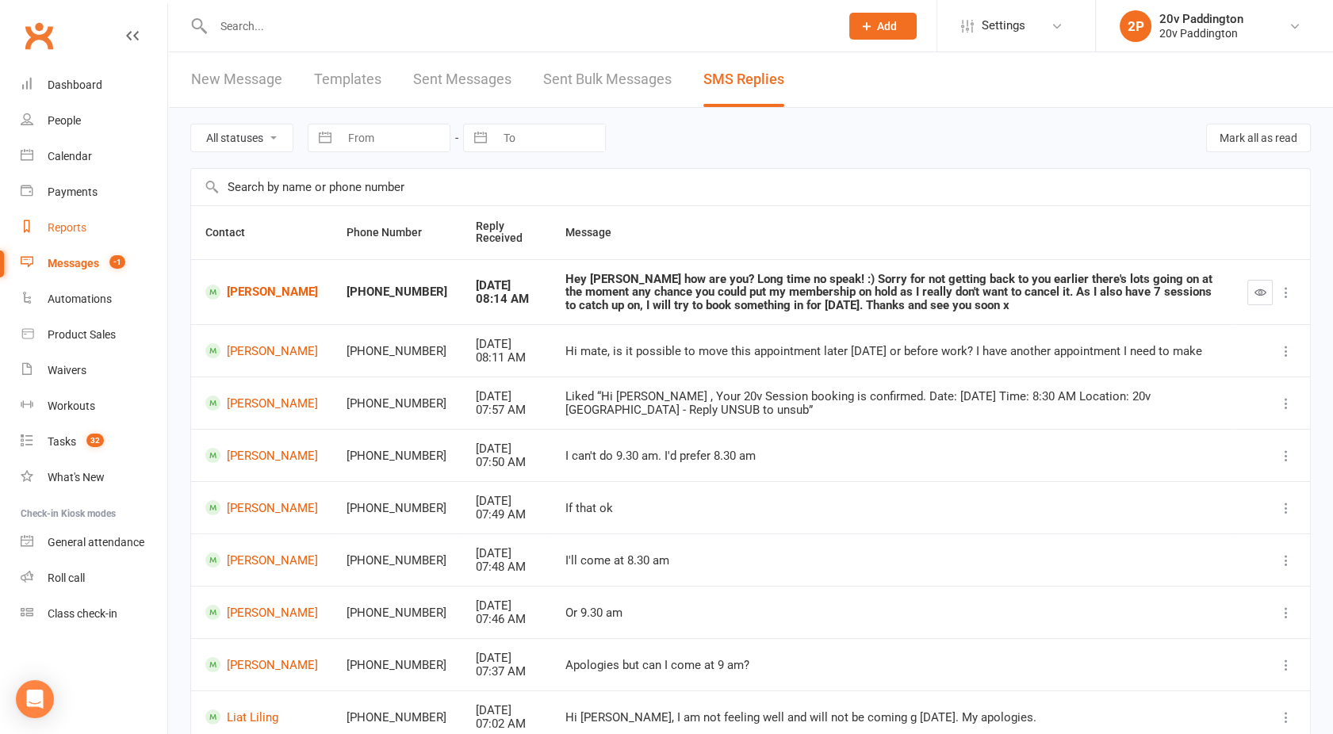
click at [74, 218] on link "Reports" at bounding box center [94, 228] width 147 height 36
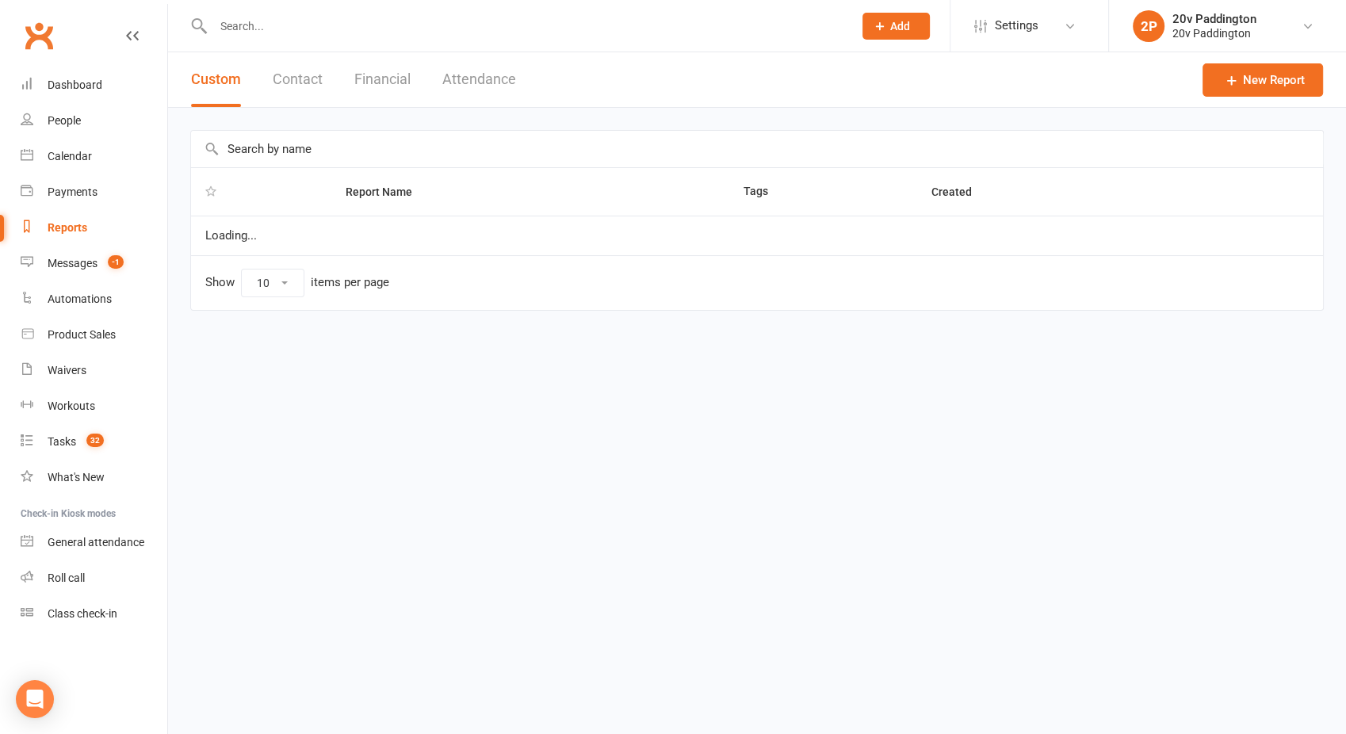
select select "100"
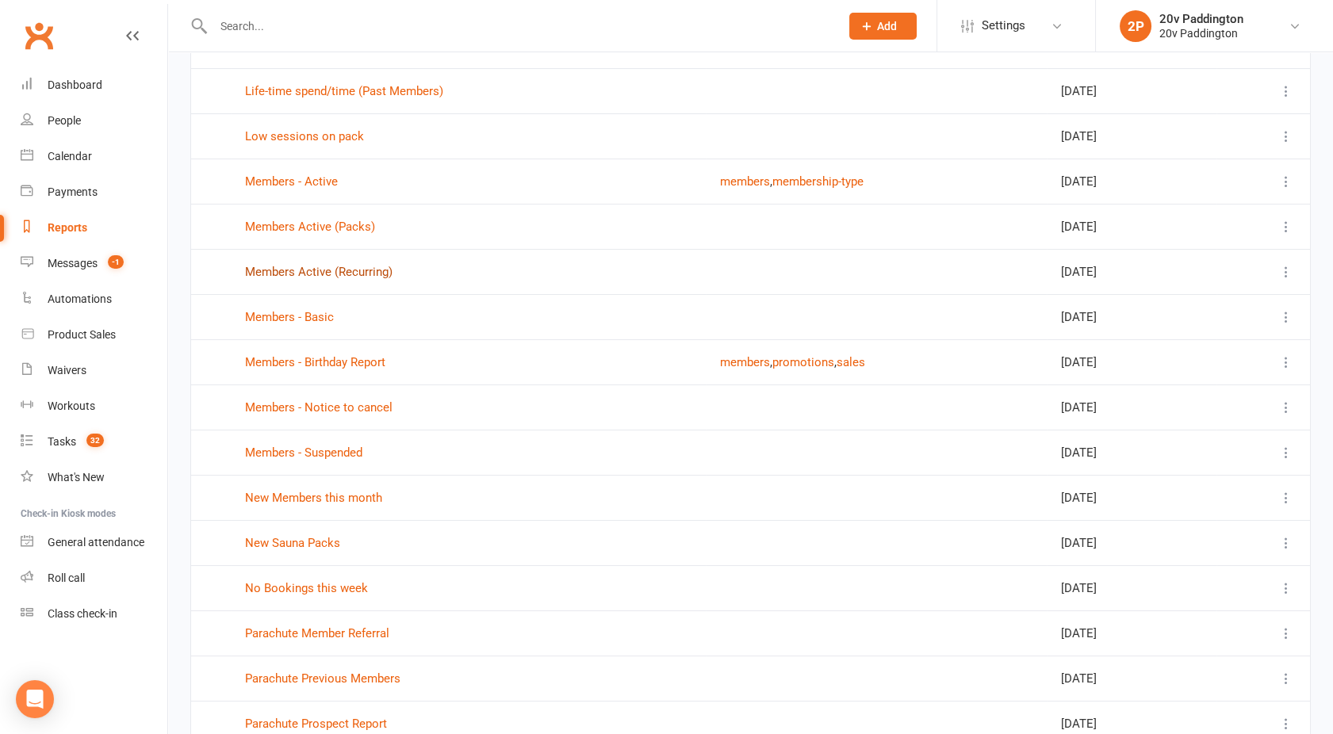
scroll to position [420, 0]
click at [309, 404] on link "Members - Notice to cancel" at bounding box center [318, 406] width 147 height 14
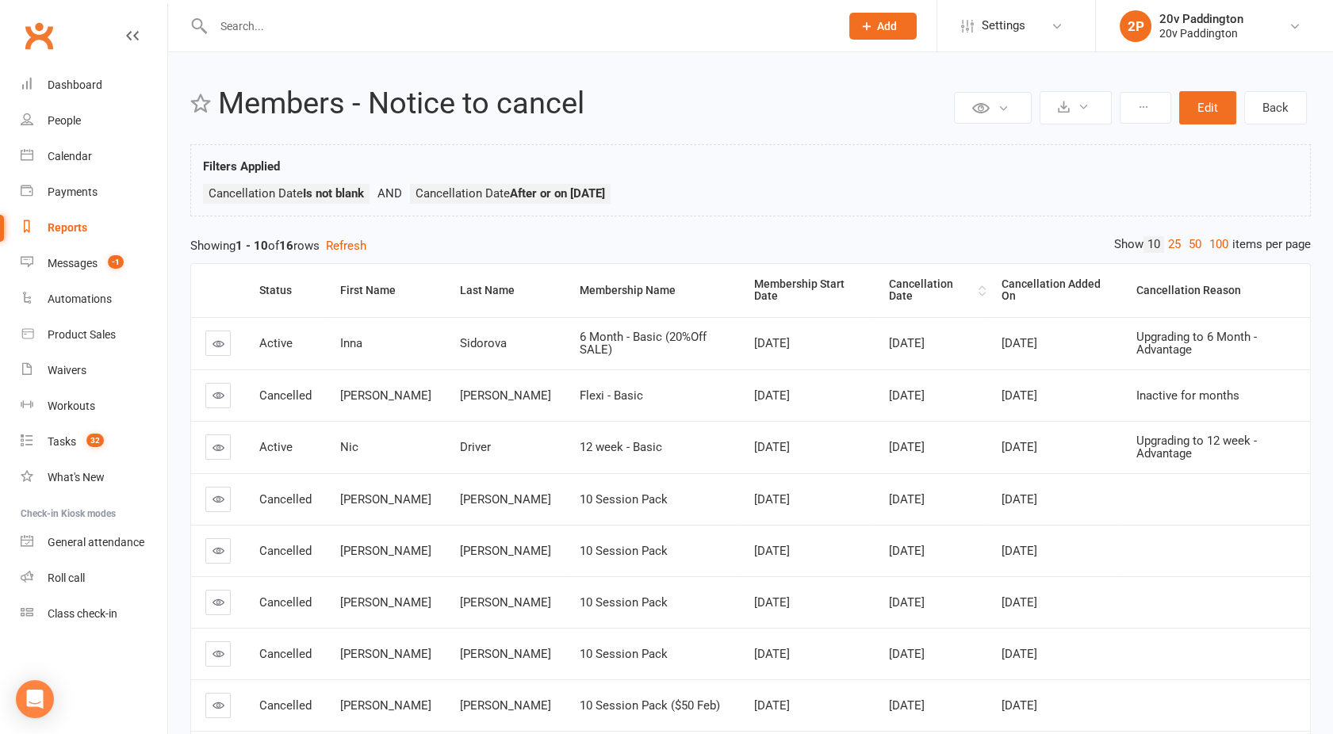
click at [889, 281] on div "Cancellation Date" at bounding box center [932, 290] width 86 height 25
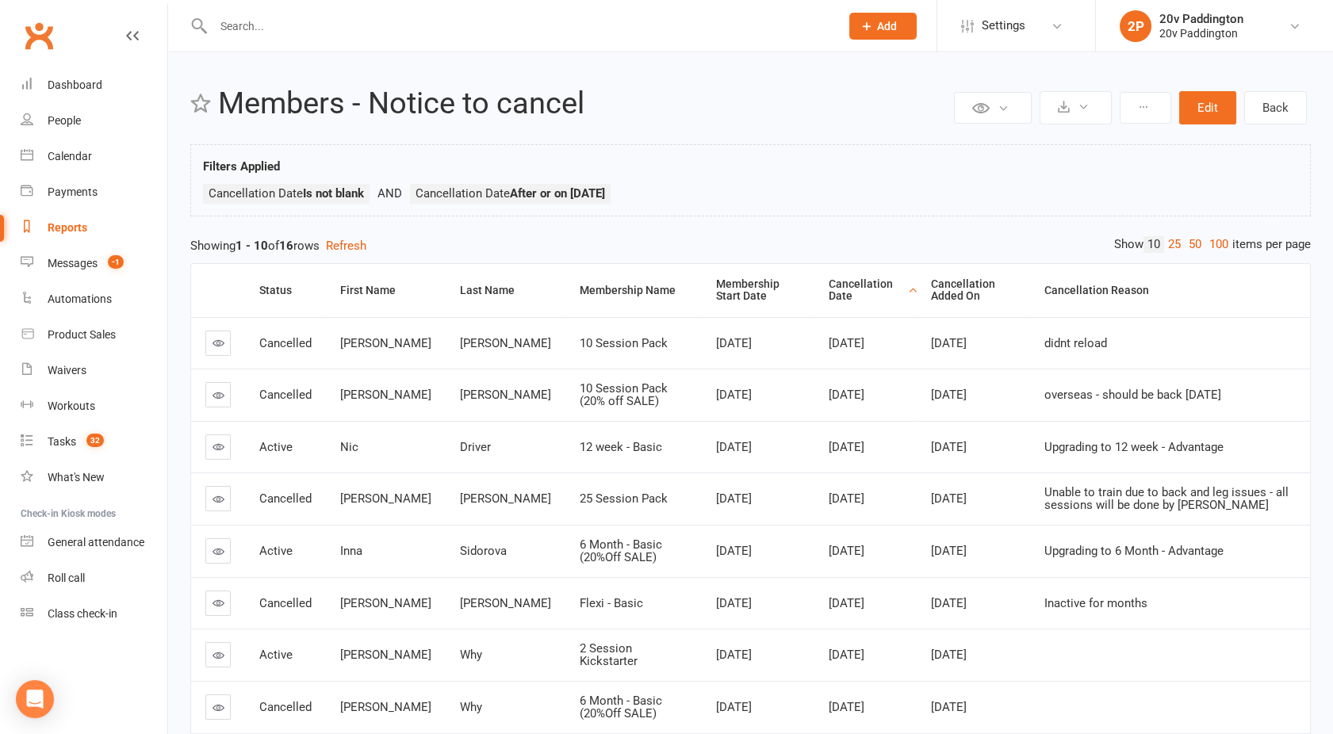
scroll to position [238, 0]
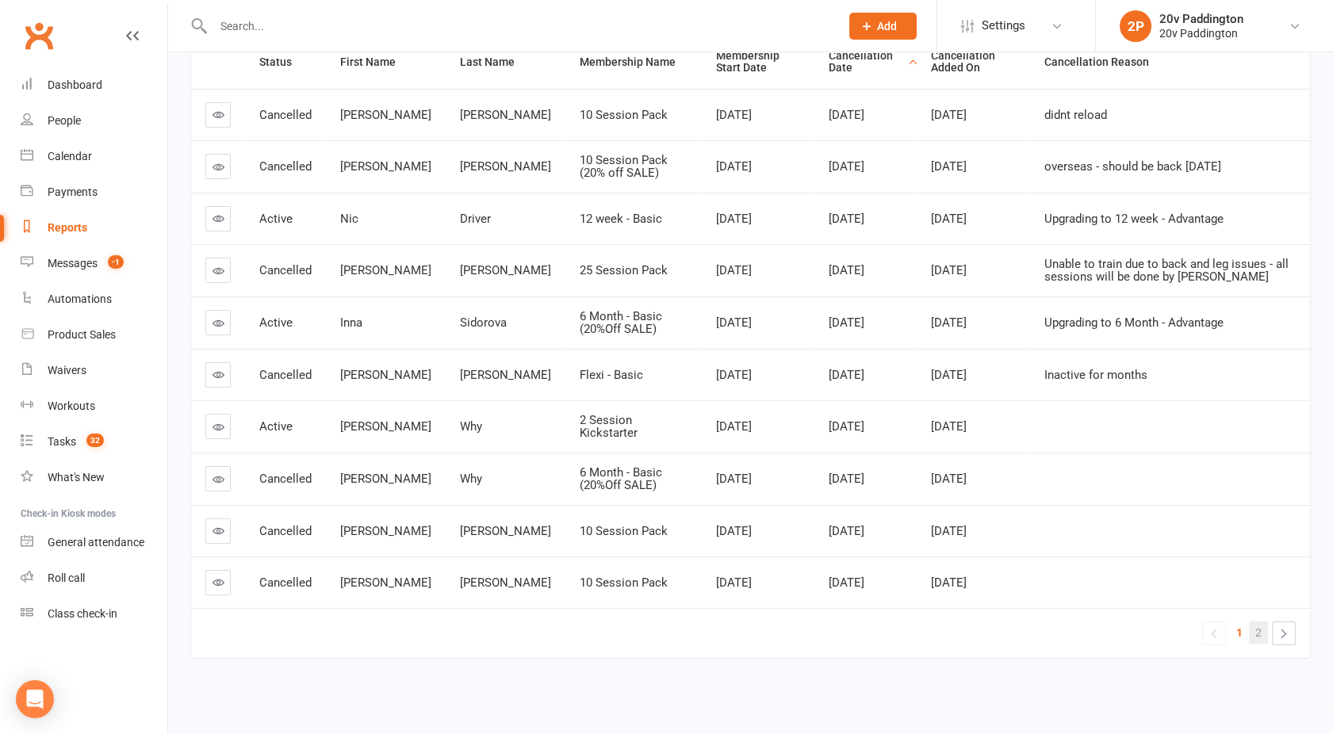
click at [1253, 622] on link "2" at bounding box center [1258, 633] width 19 height 22
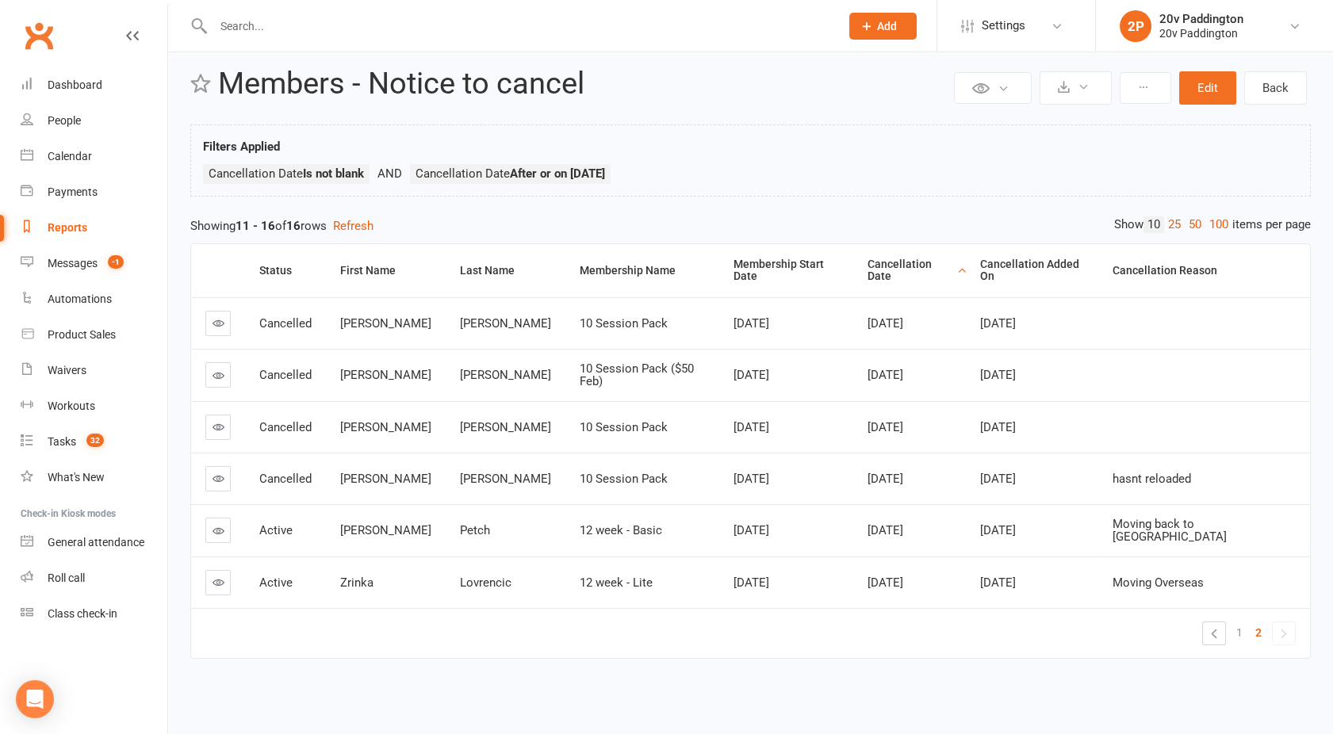
scroll to position [17, 0]
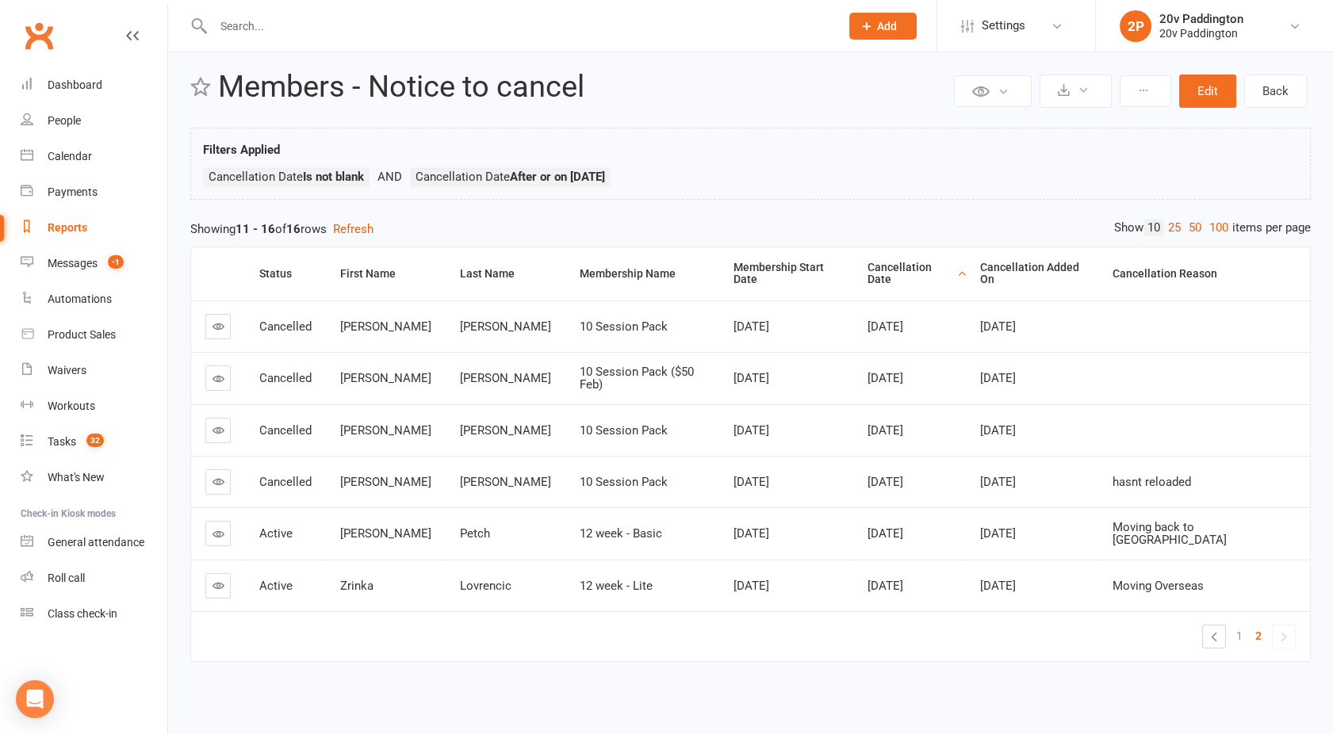
click at [75, 233] on div "Reports" at bounding box center [68, 227] width 40 height 13
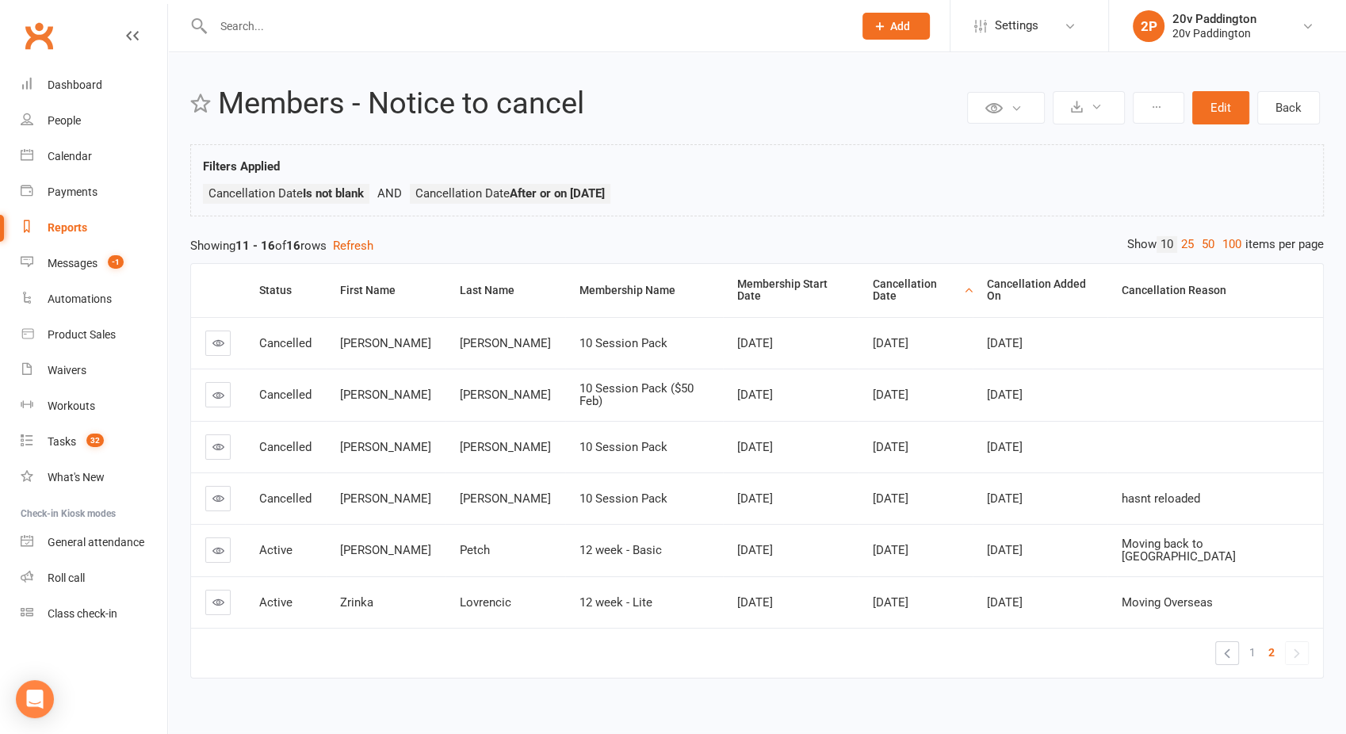
select select "100"
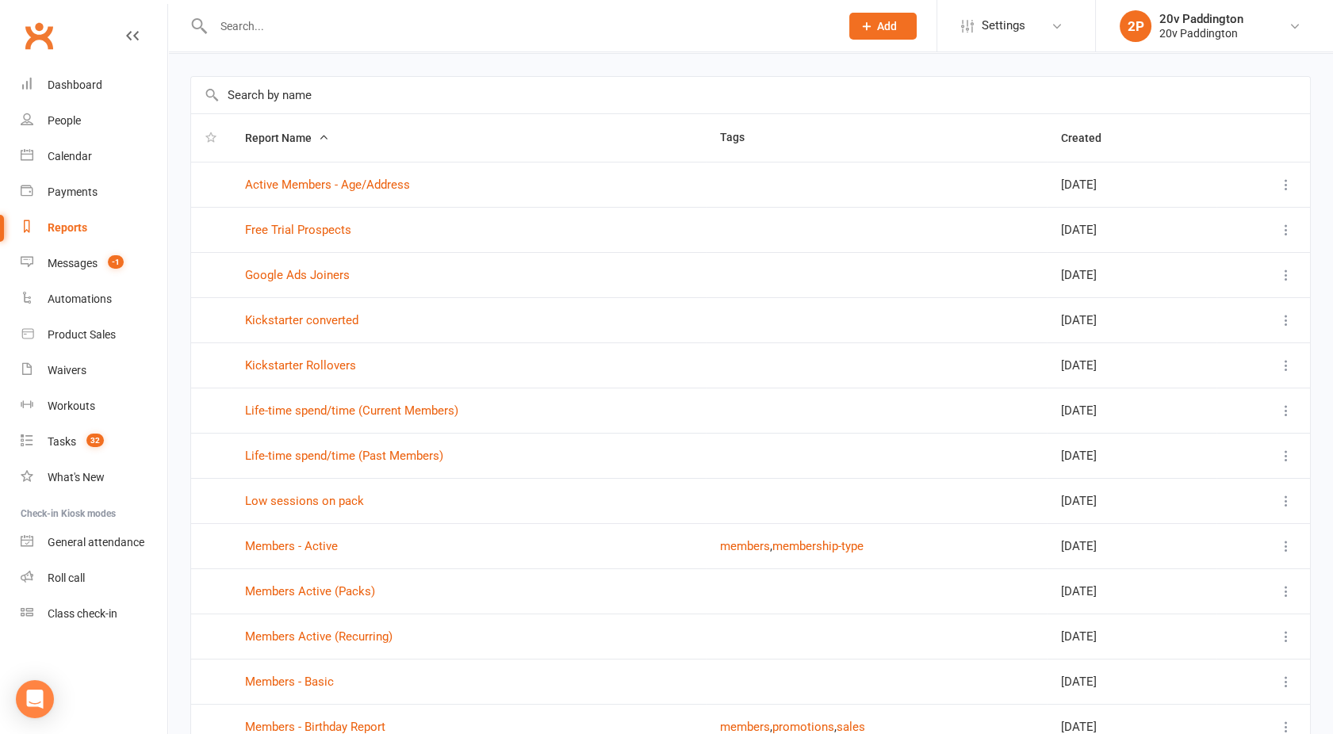
scroll to position [54, 0]
click at [306, 590] on link "Members Active (Packs)" at bounding box center [310, 591] width 130 height 14
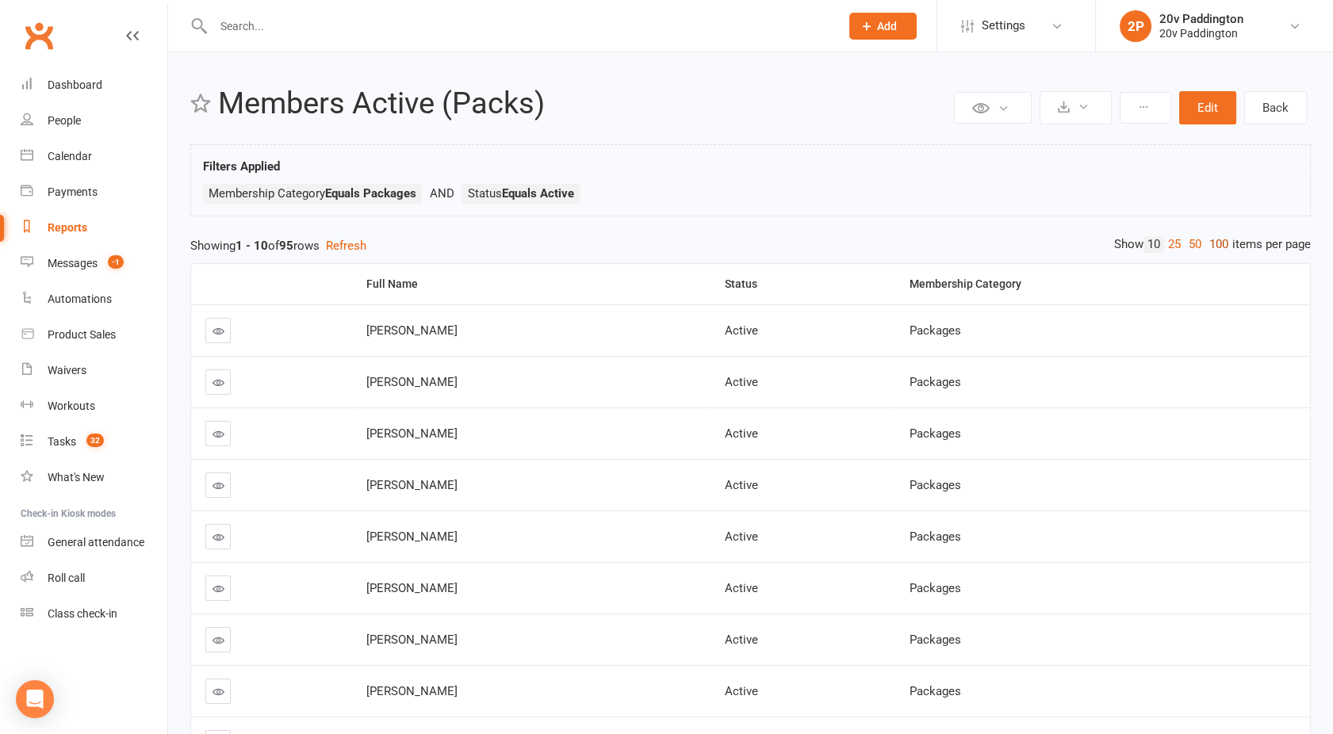
click at [1213, 240] on link "100" at bounding box center [1218, 244] width 27 height 17
click at [63, 229] on div "Reports" at bounding box center [68, 227] width 40 height 13
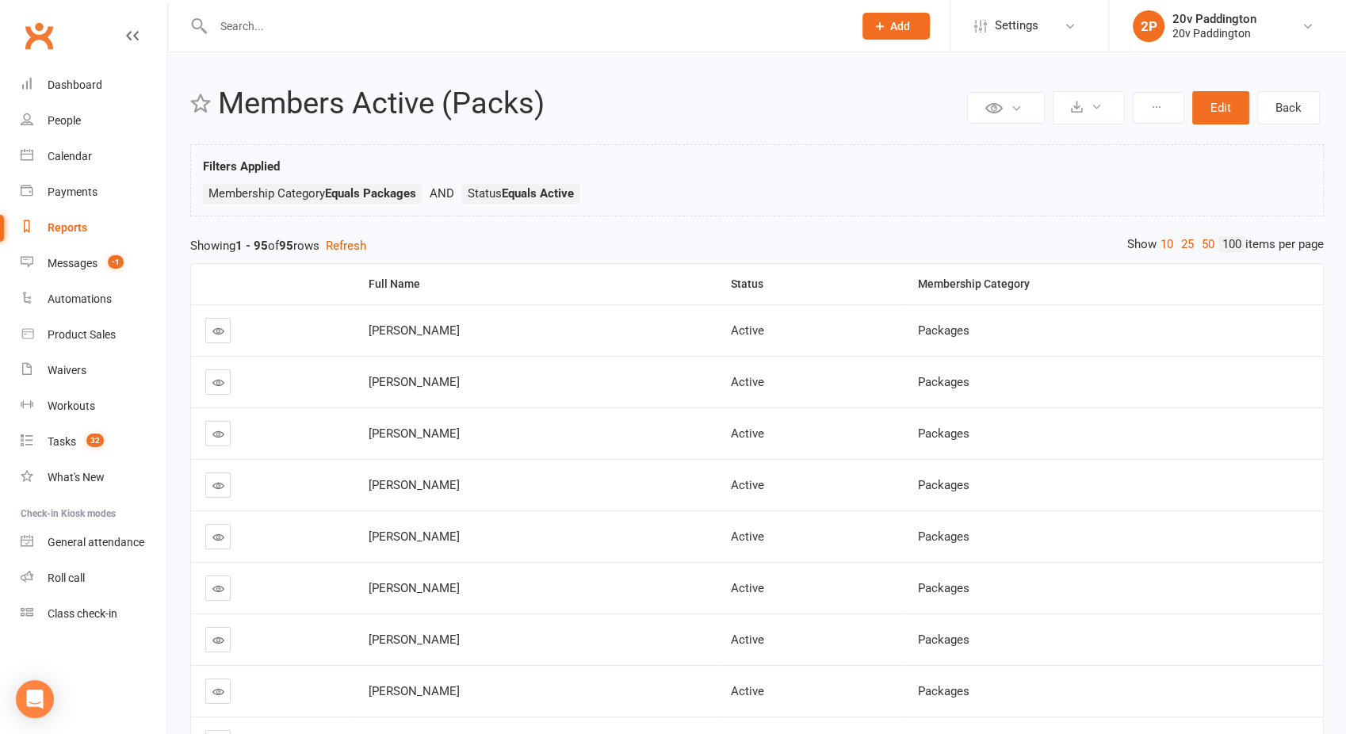
select select "100"
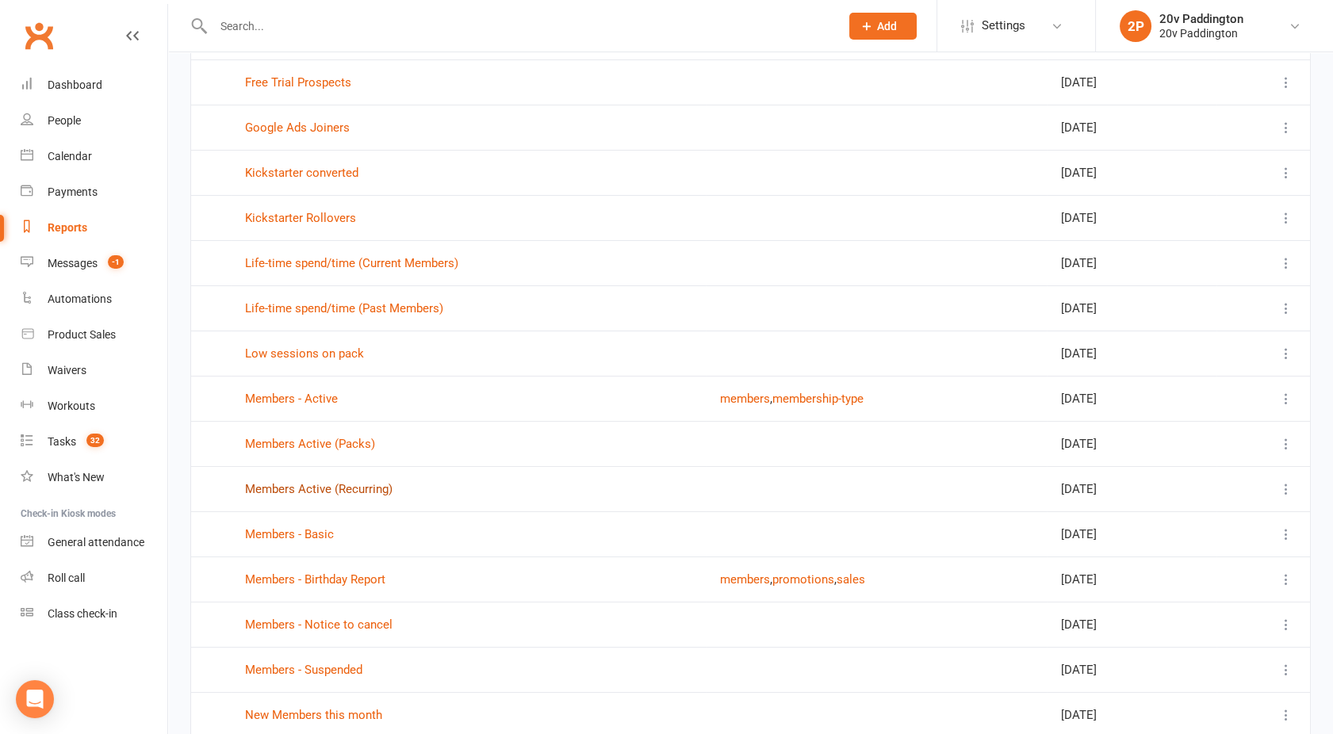
scroll to position [202, 0]
click at [330, 490] on link "Members Active (Recurring)" at bounding box center [318, 488] width 147 height 14
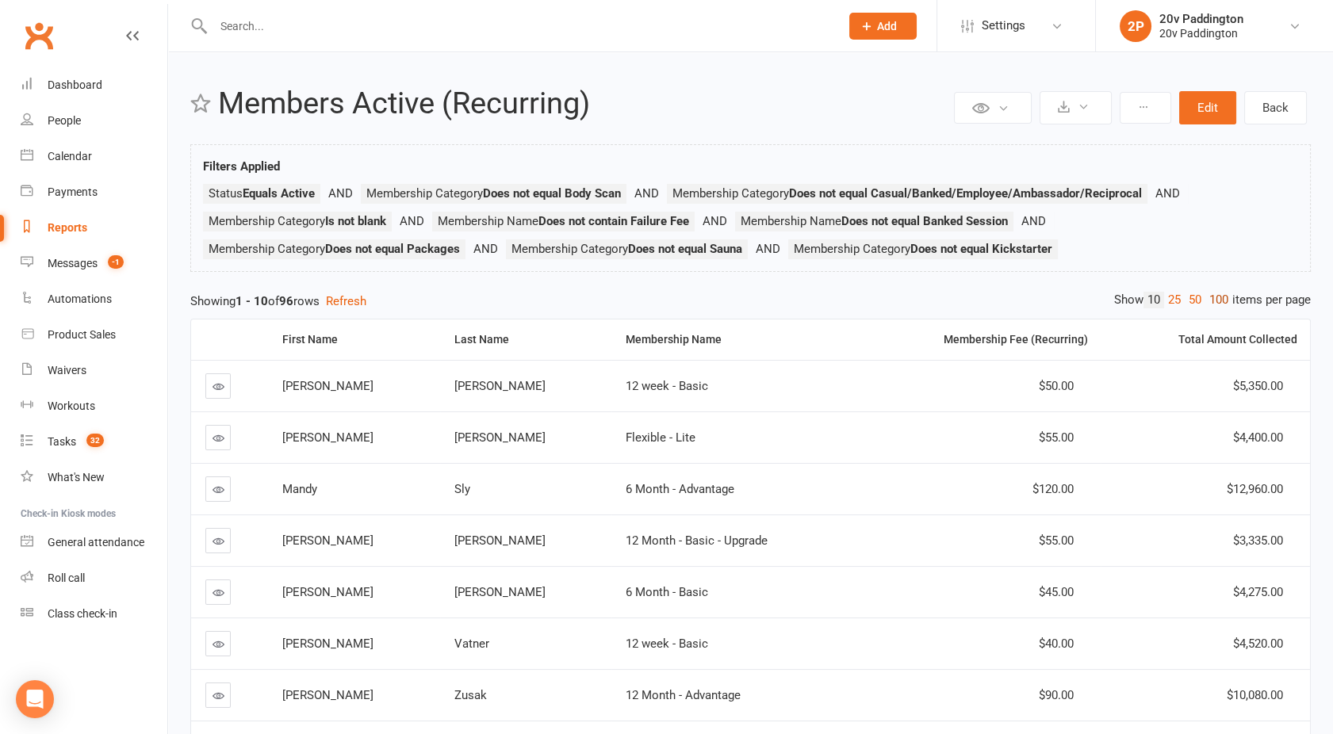
click at [1219, 297] on link "100" at bounding box center [1218, 300] width 27 height 17
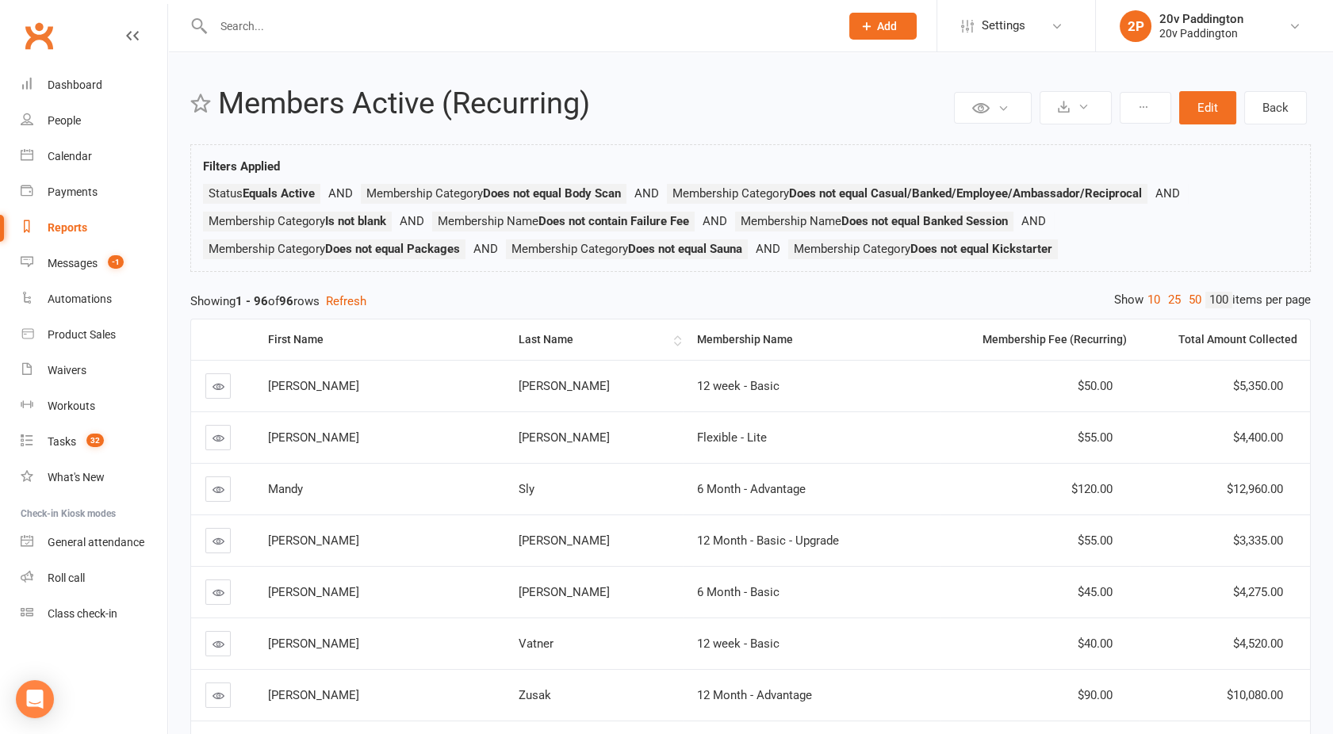
click at [518, 335] on div "Last Name" at bounding box center [593, 340] width 151 height 12
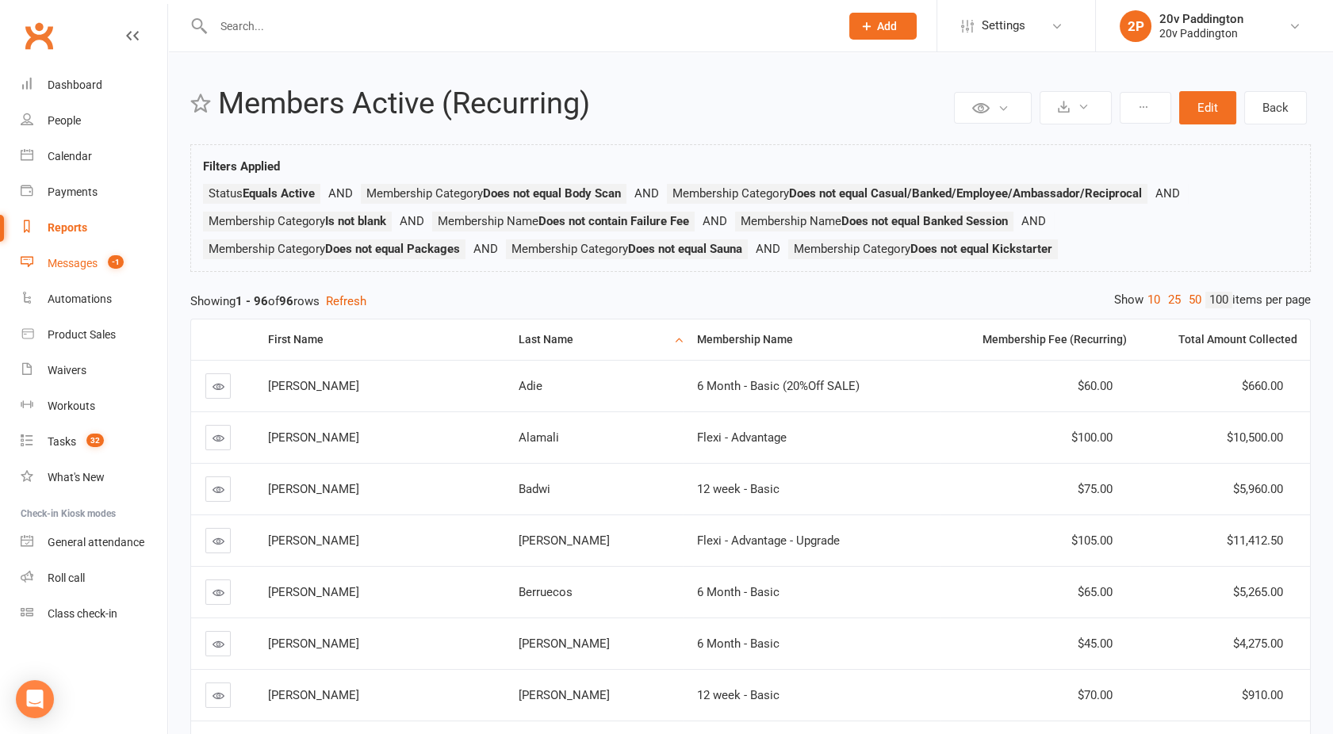
click at [73, 262] on div "Messages" at bounding box center [73, 263] width 50 height 13
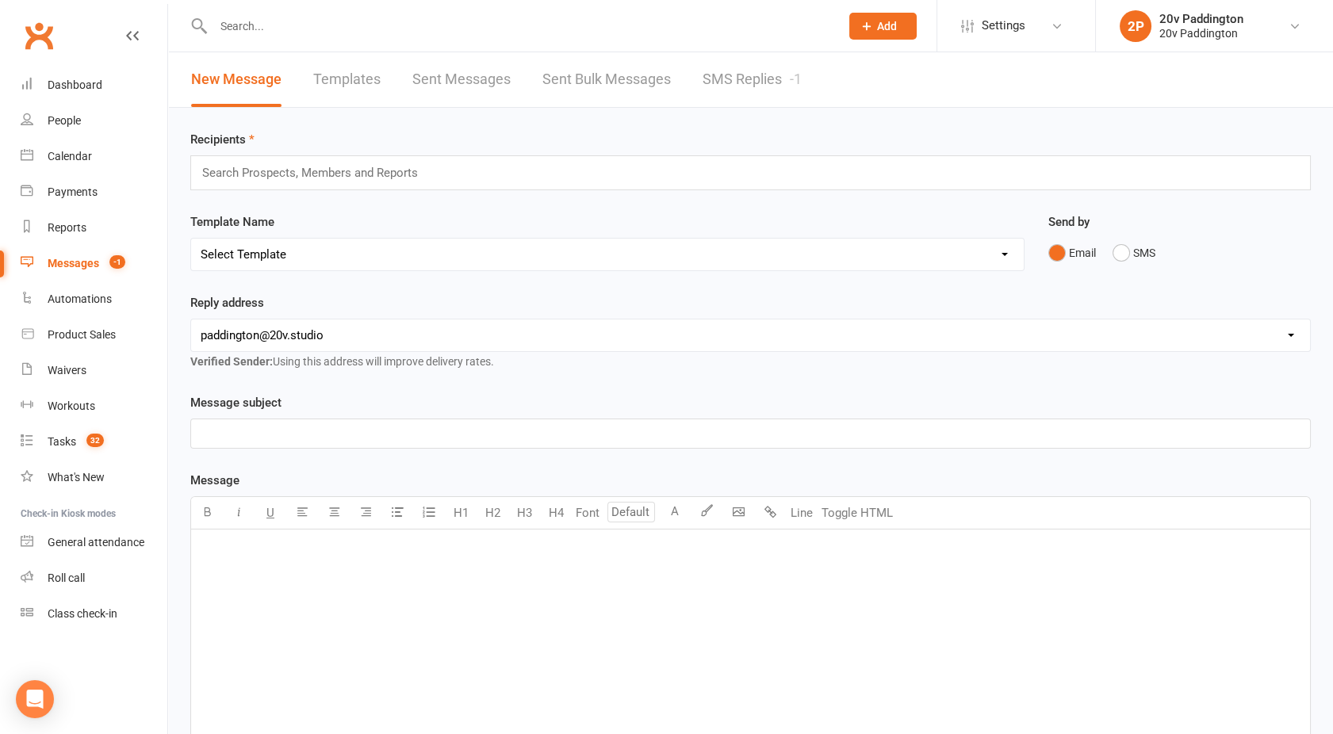
click at [266, 171] on input "text" at bounding box center [317, 173] width 232 height 21
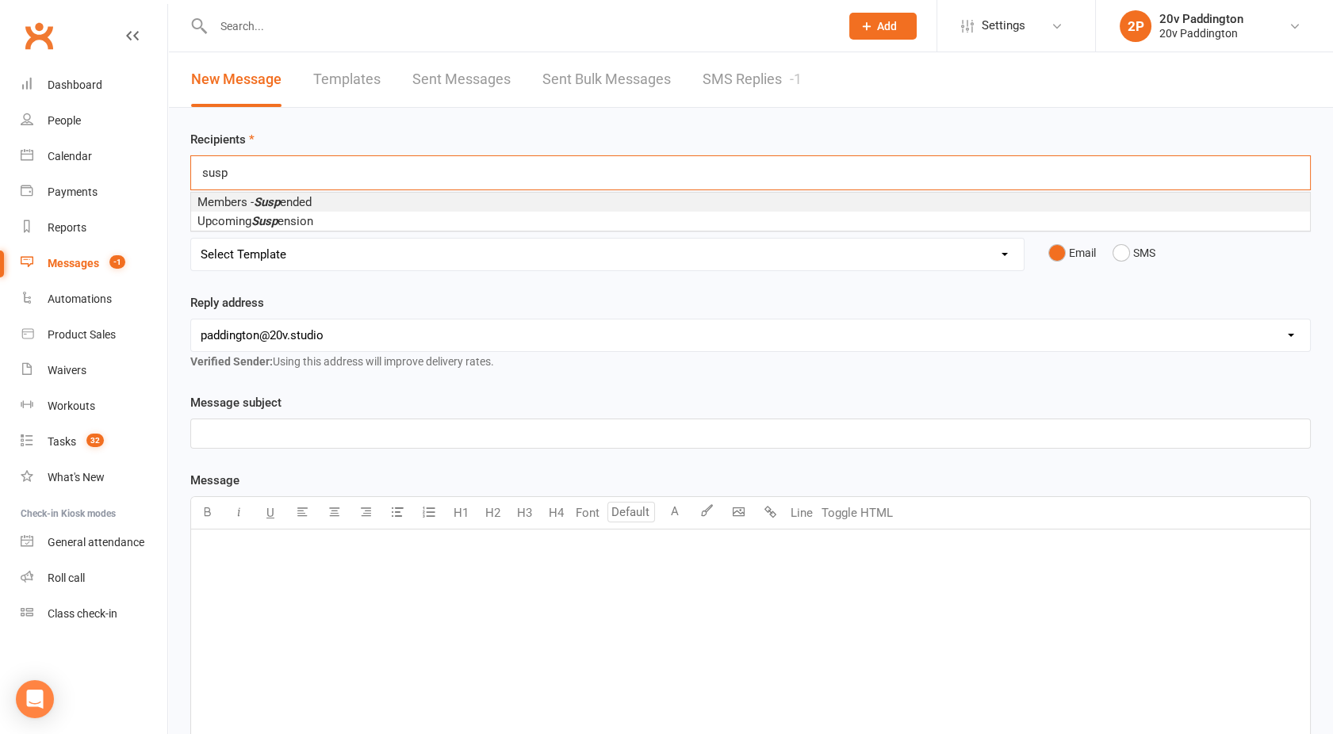
type input "susp"
click at [260, 195] on em "Susp" at bounding box center [267, 202] width 26 height 14
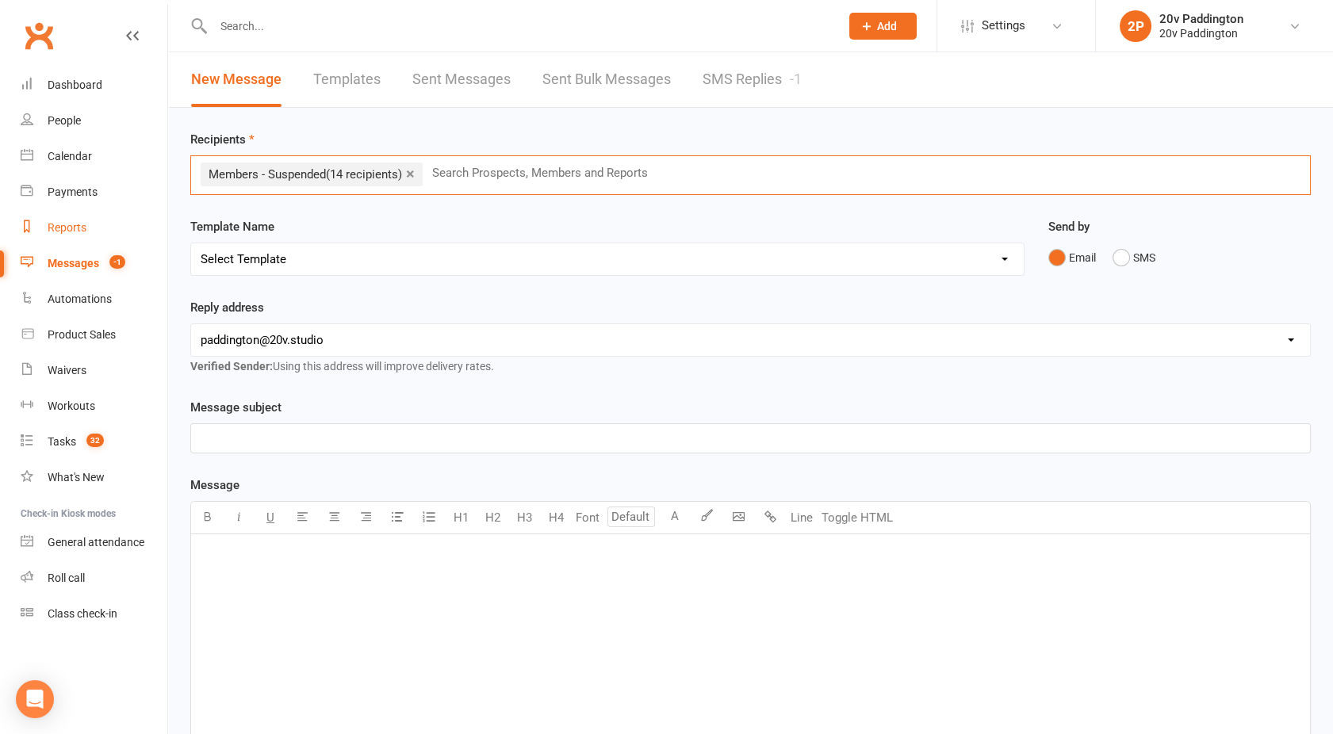
click at [75, 227] on div "Reports" at bounding box center [67, 227] width 39 height 13
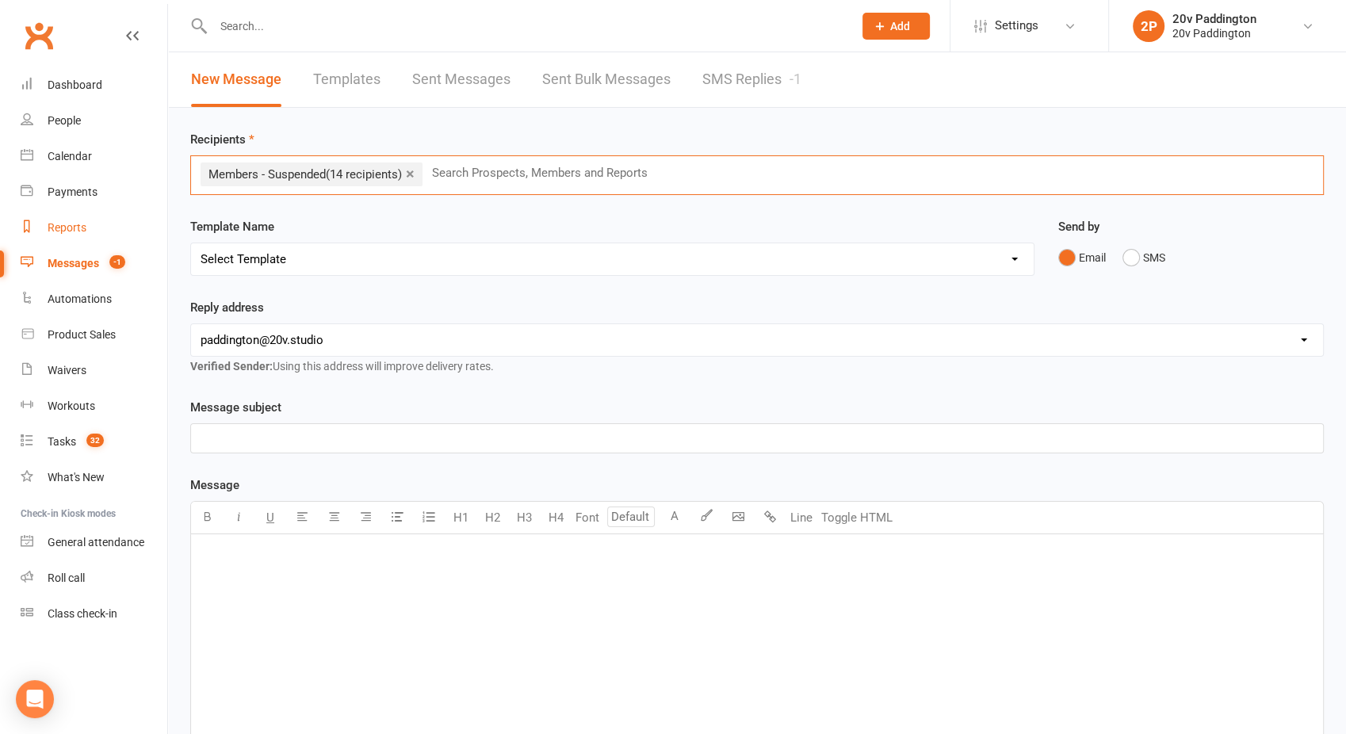
select select "100"
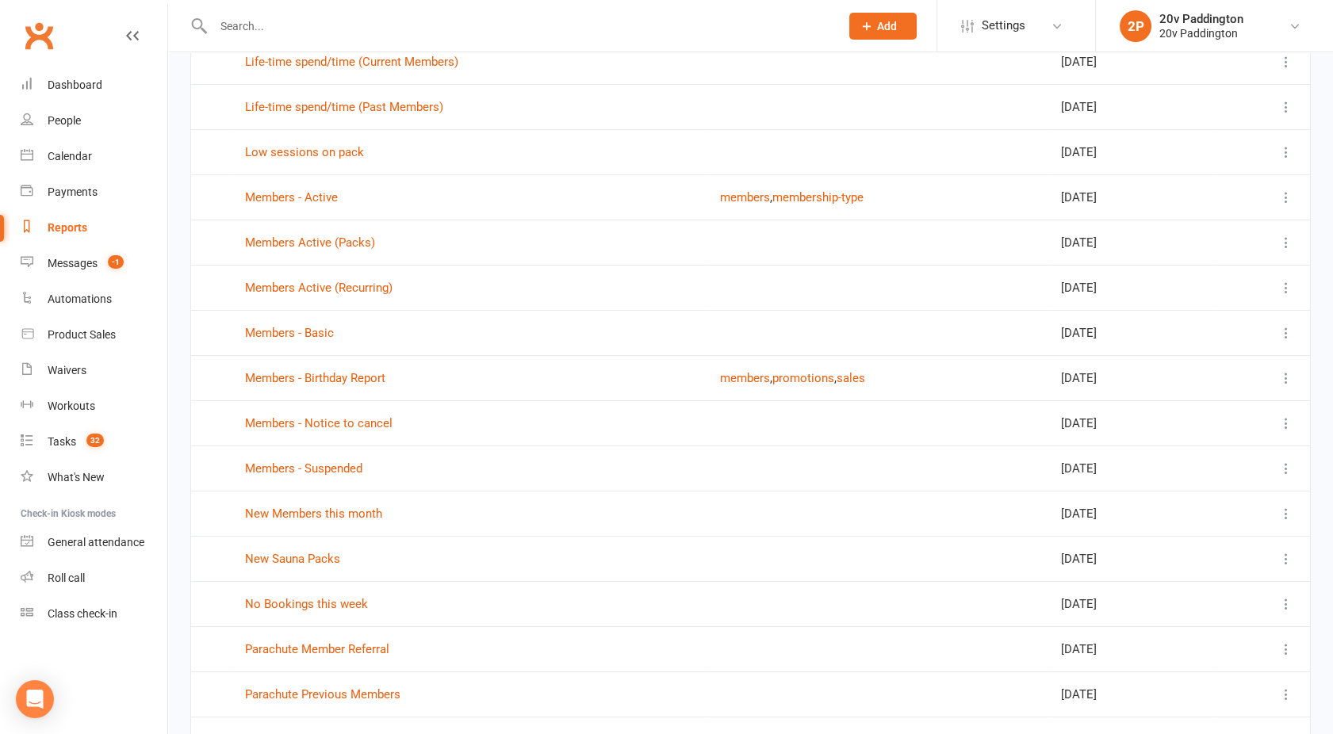
scroll to position [403, 0]
click at [308, 513] on link "New Members this month" at bounding box center [313, 514] width 137 height 14
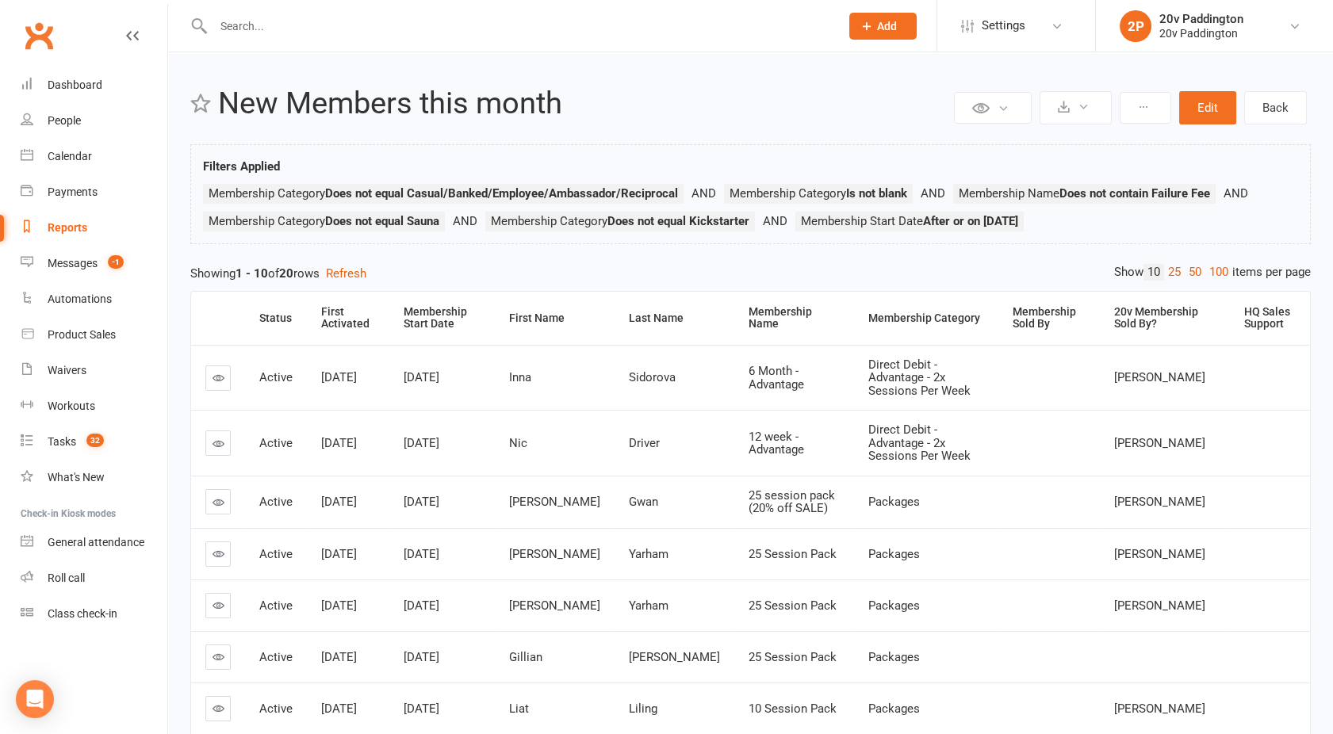
click at [411, 285] on div "Status First Activated Membership Start Date First Name Last Name Membership Na…" at bounding box center [750, 627] width 1120 height 688
click at [427, 312] on div "Membership Start Date" at bounding box center [443, 318] width 78 height 25
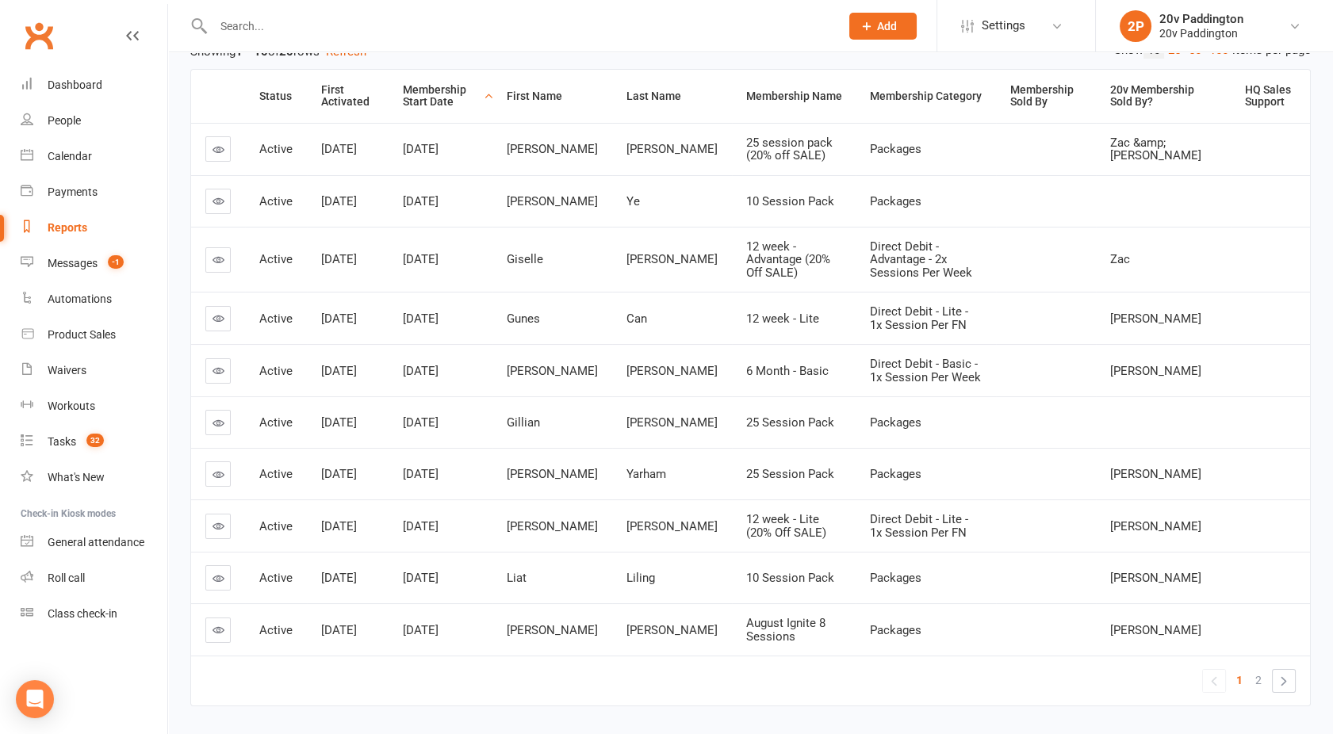
scroll to position [262, 0]
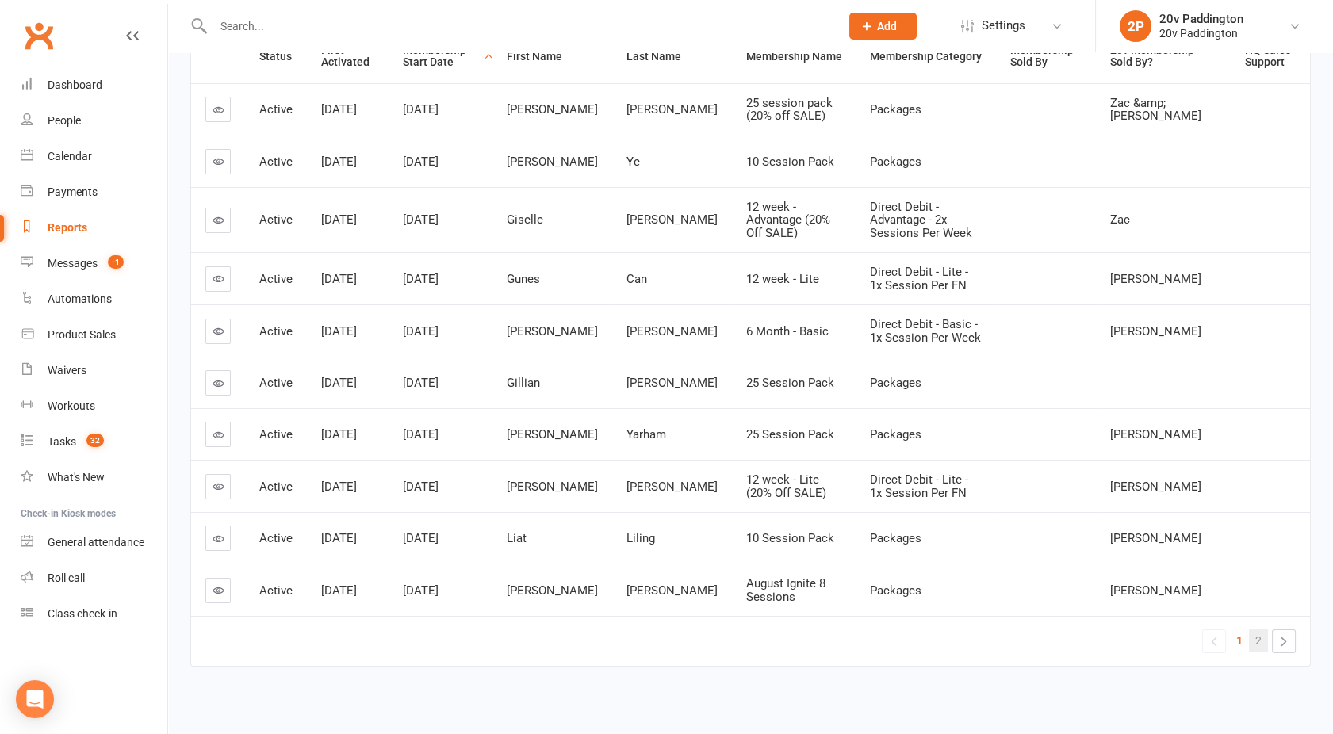
click at [1257, 630] on span "2" at bounding box center [1258, 641] width 6 height 22
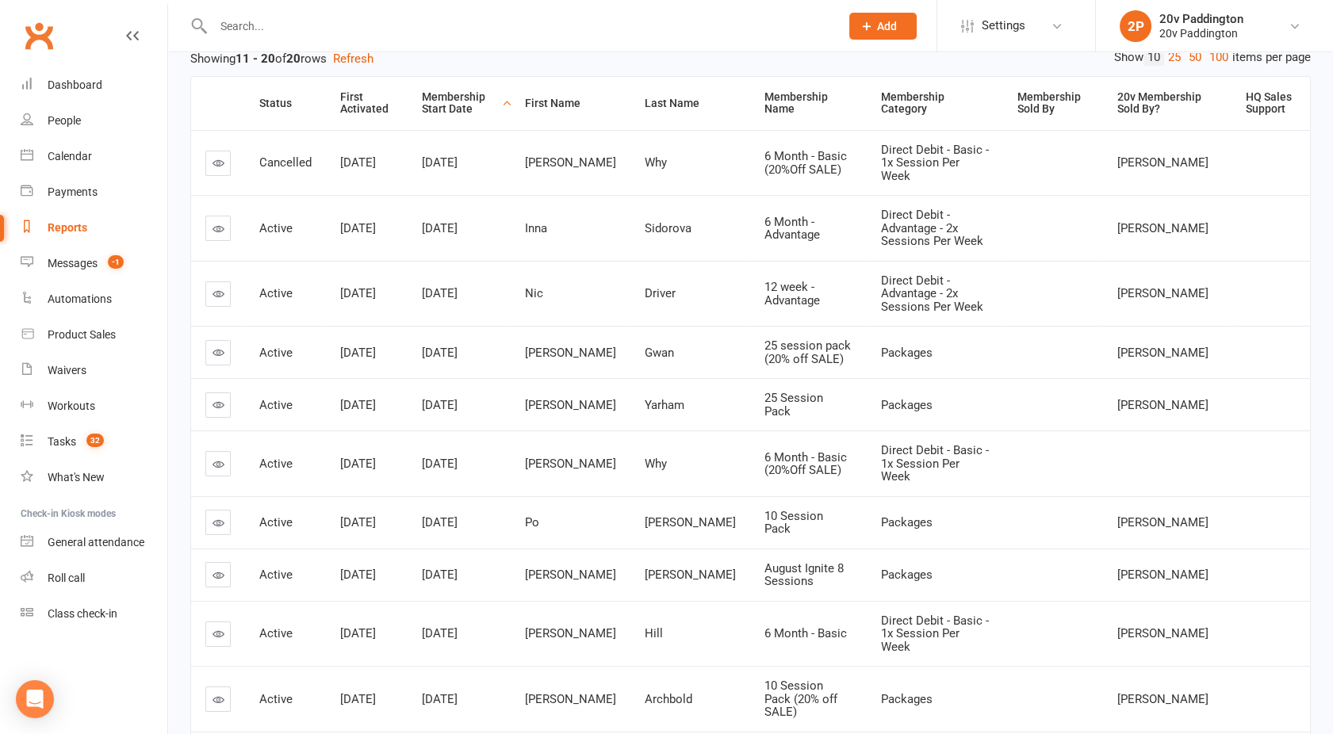
scroll to position [211, 0]
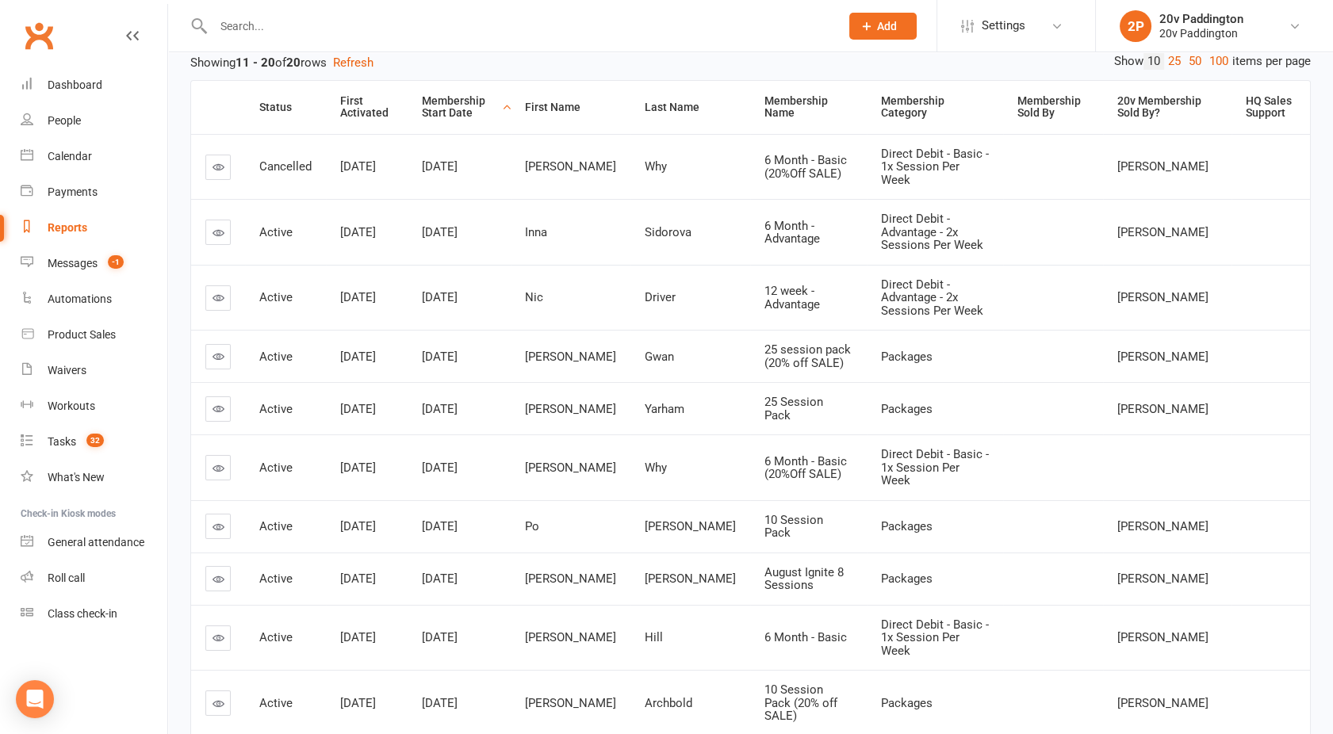
click at [564, 340] on td "Jennifer" at bounding box center [571, 356] width 120 height 52
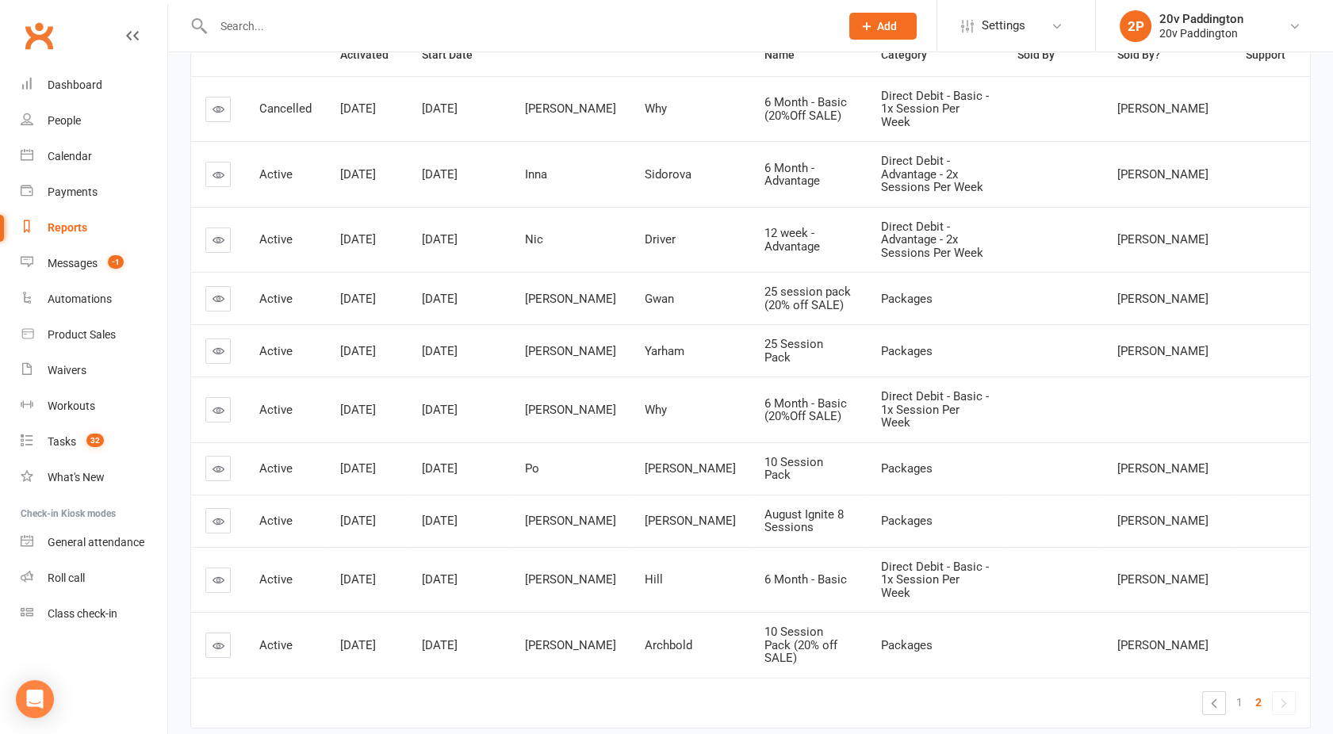
scroll to position [270, 0]
click at [60, 232] on div "Reports" at bounding box center [68, 227] width 40 height 13
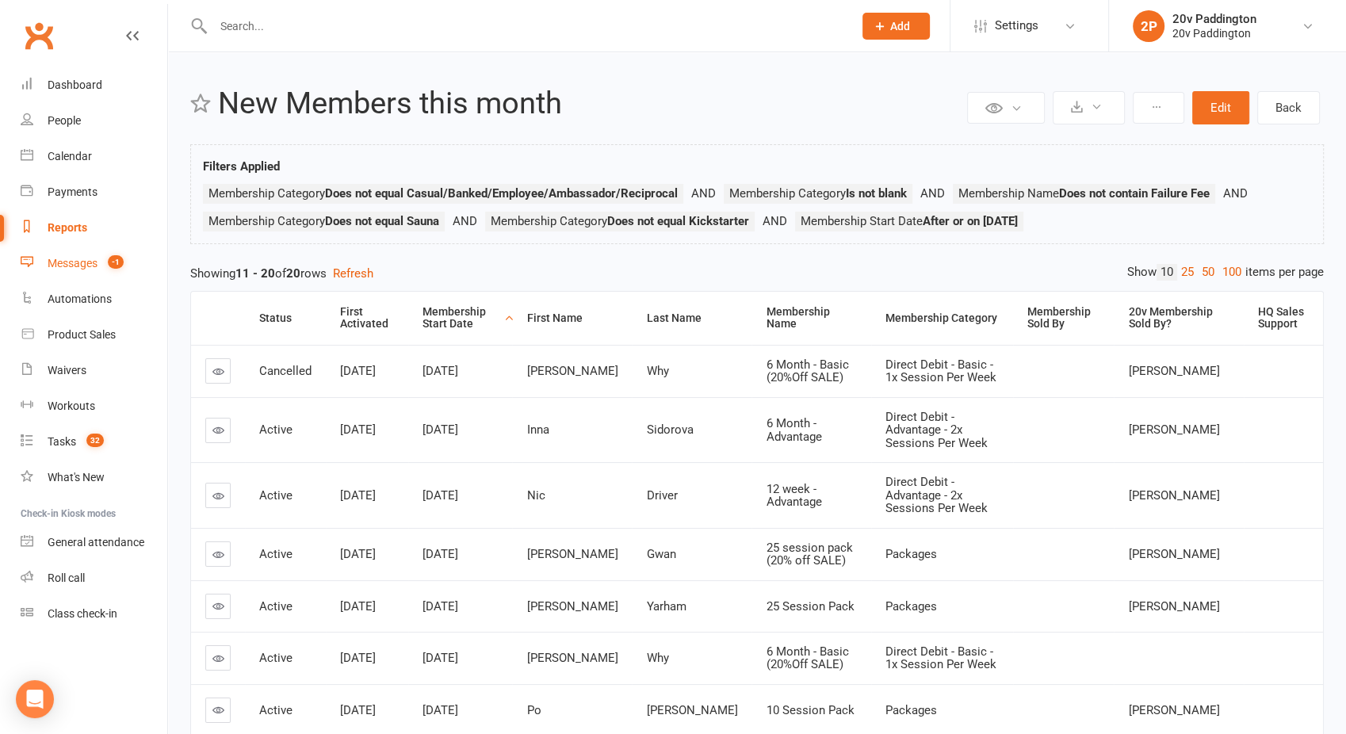
select select "100"
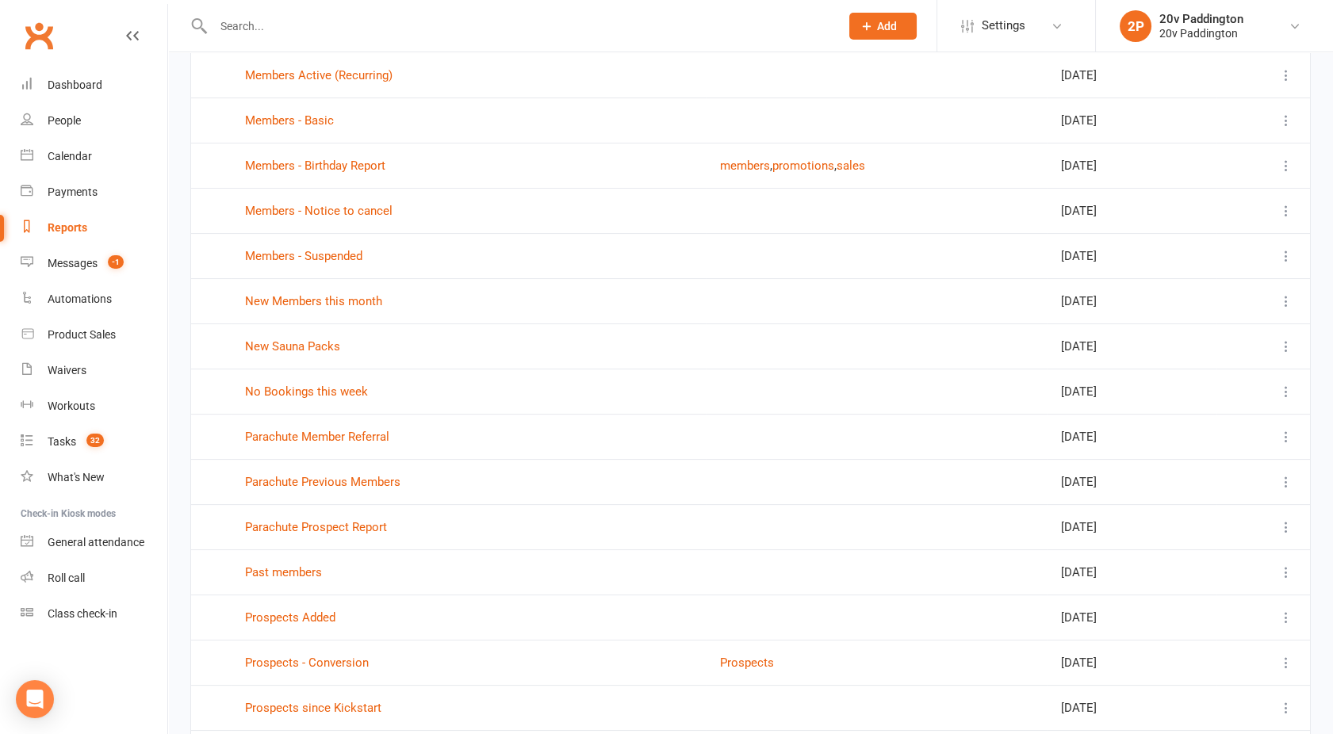
scroll to position [866, 0]
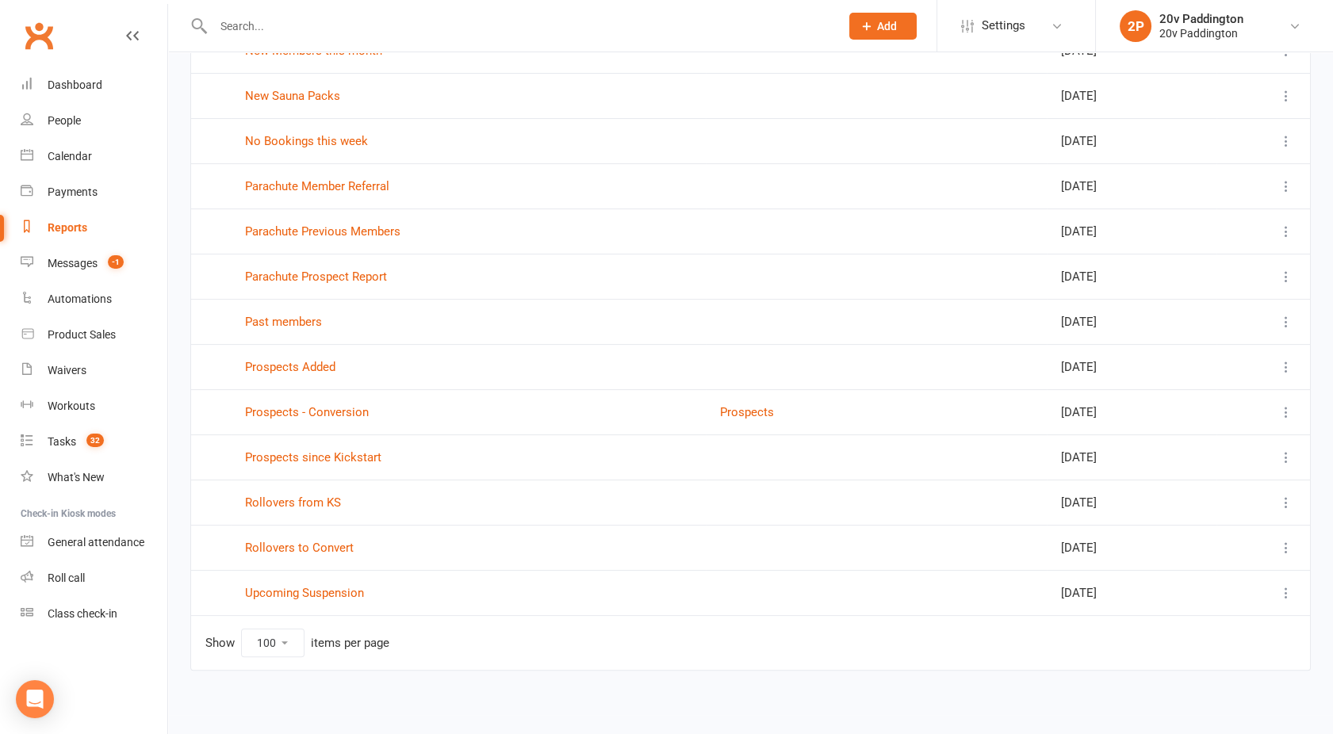
click at [292, 371] on td "Prospects Added" at bounding box center [468, 366] width 475 height 45
click at [289, 366] on link "Prospects Added" at bounding box center [290, 367] width 90 height 14
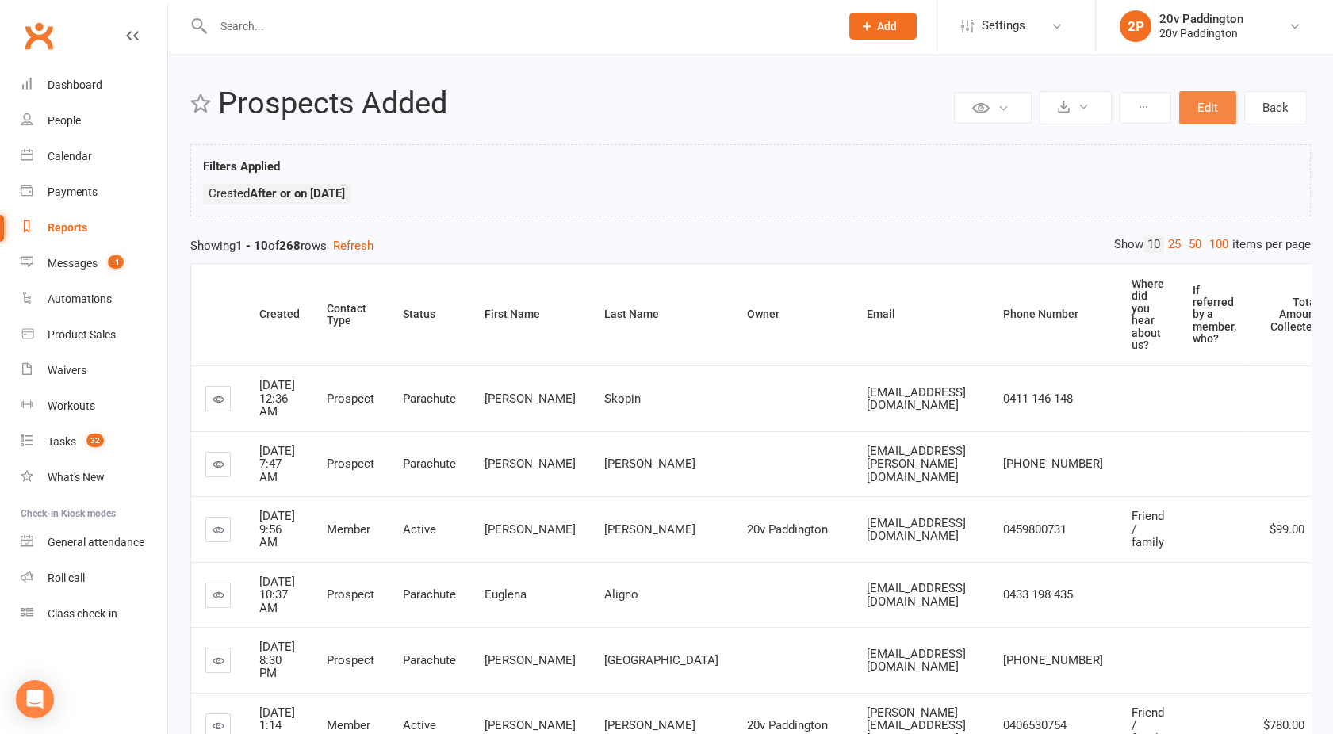
click at [1208, 108] on button "Edit" at bounding box center [1207, 107] width 57 height 33
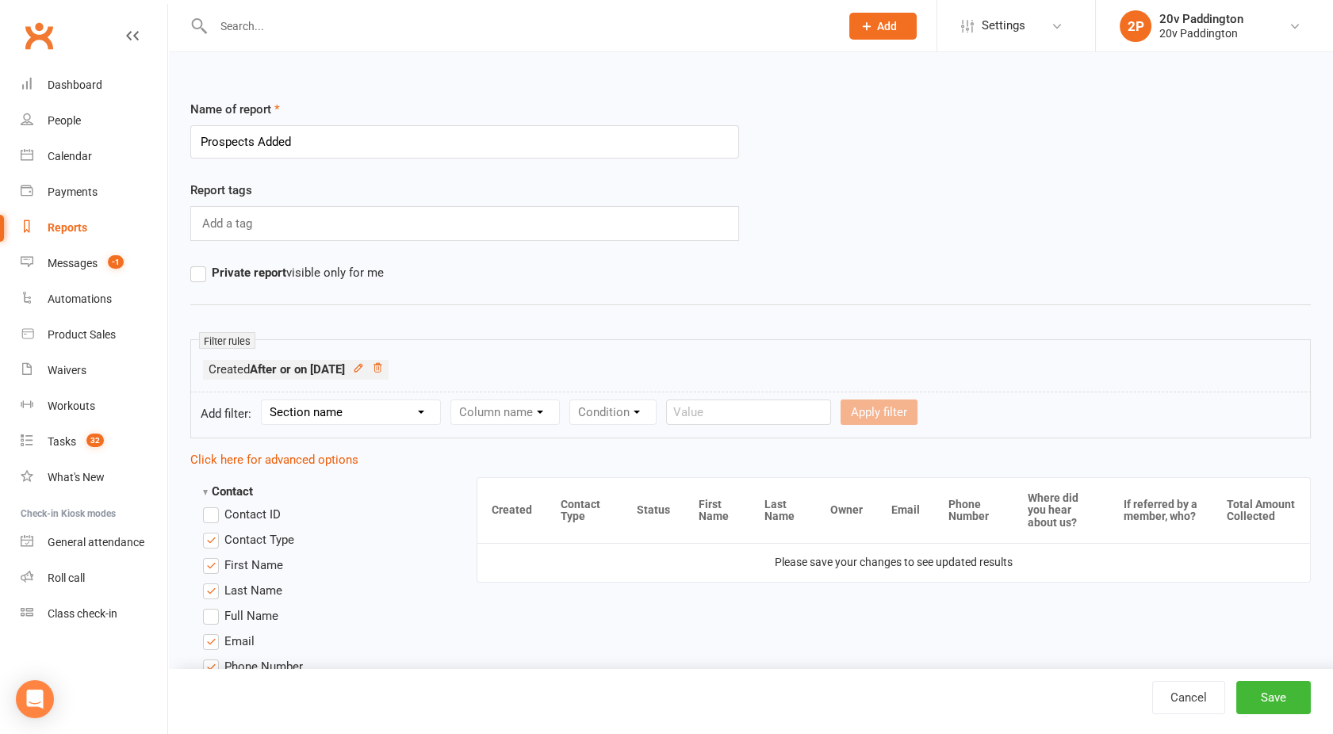
click at [343, 404] on select "Section name Contact Attendance Aggregate Payment Booking Waitlist Attendees Ca…" at bounding box center [351, 412] width 178 height 24
click at [264, 400] on select "Section name Contact Attendance Aggregate Payment Booking Waitlist Attendees Ca…" at bounding box center [351, 412] width 178 height 24
click at [318, 411] on select "Section name Contact Attendance Aggregate Payment Booking Waitlist Attendees Ca…" at bounding box center [351, 412] width 178 height 24
select select "0"
click at [264, 400] on select "Section name Contact Attendance Aggregate Payment Booking Waitlist Attendees Ca…" at bounding box center [351, 412] width 178 height 24
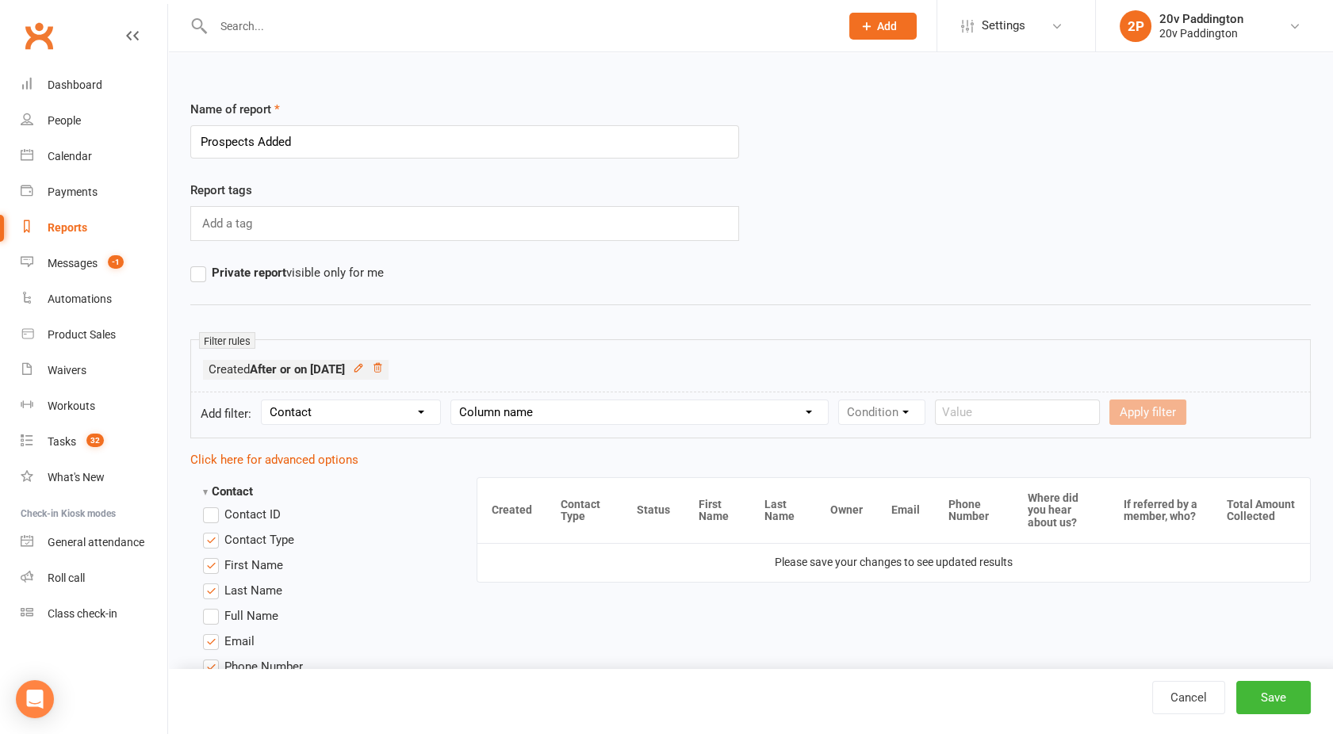
click at [542, 408] on select "Column name Contact Type First Name Last Name Full Name Email Phone Number Addr…" at bounding box center [639, 412] width 377 height 24
select select "12"
click at [452, 400] on select "Column name Contact Type First Name Last Name Full Name Email Phone Number Addr…" at bounding box center [639, 412] width 377 height 24
click at [898, 414] on select "Condition Is Is not Before After Before or on After or on Is blank Is not blank" at bounding box center [889, 412] width 100 height 24
select select "5"
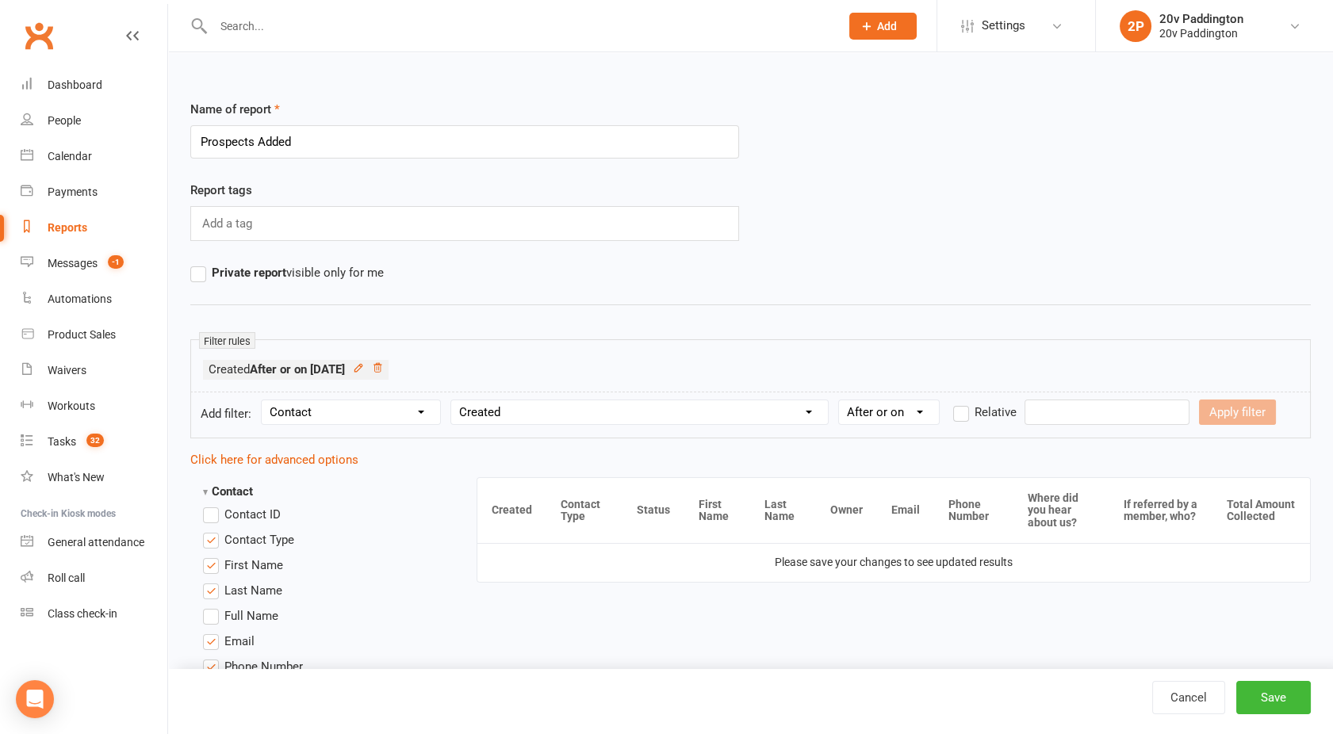
click at [840, 400] on select "Condition Is Is not Before After Before or on After or on Is blank Is not blank" at bounding box center [889, 412] width 100 height 24
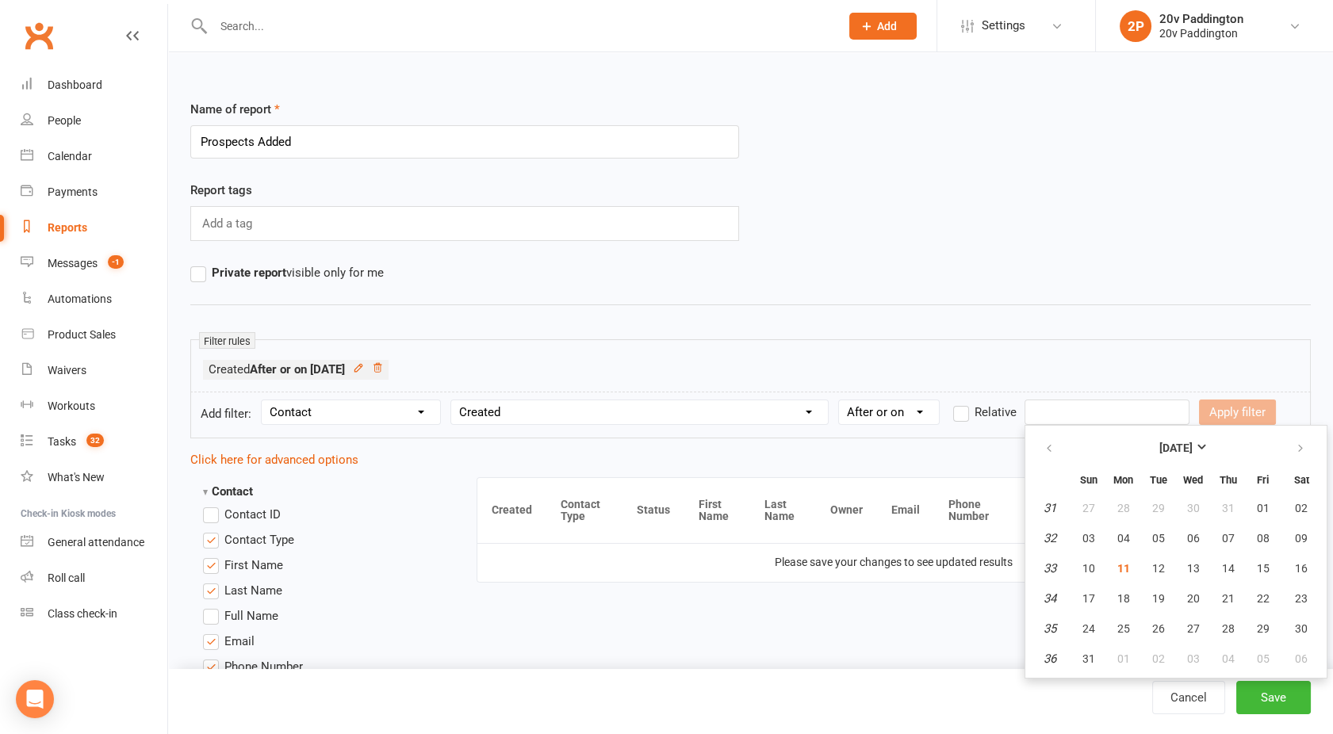
click at [1069, 412] on input "text" at bounding box center [1106, 412] width 165 height 25
click at [1094, 534] on button "03" at bounding box center [1088, 538] width 33 height 29
type input "03 Aug 2025"
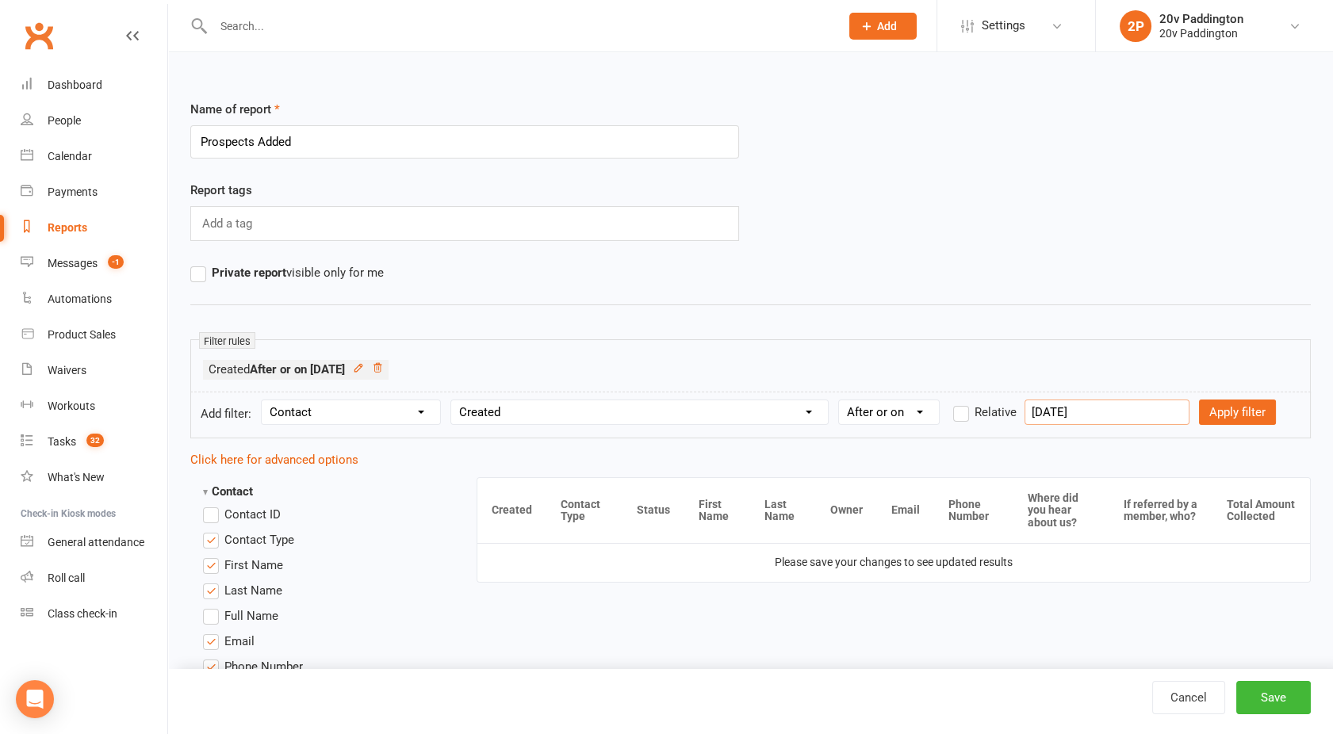
click at [1090, 404] on input "03 Aug 2025" at bounding box center [1106, 412] width 165 height 25
click at [900, 404] on select "Condition Is Is not Before After Before or on After or on Is blank Is not blank" at bounding box center [889, 412] width 100 height 24
select select "3"
click at [840, 400] on select "Condition Is Is not Before After Before or on After or on Is blank Is not blank" at bounding box center [889, 412] width 100 height 24
click at [1072, 415] on input "text" at bounding box center [1106, 412] width 165 height 25
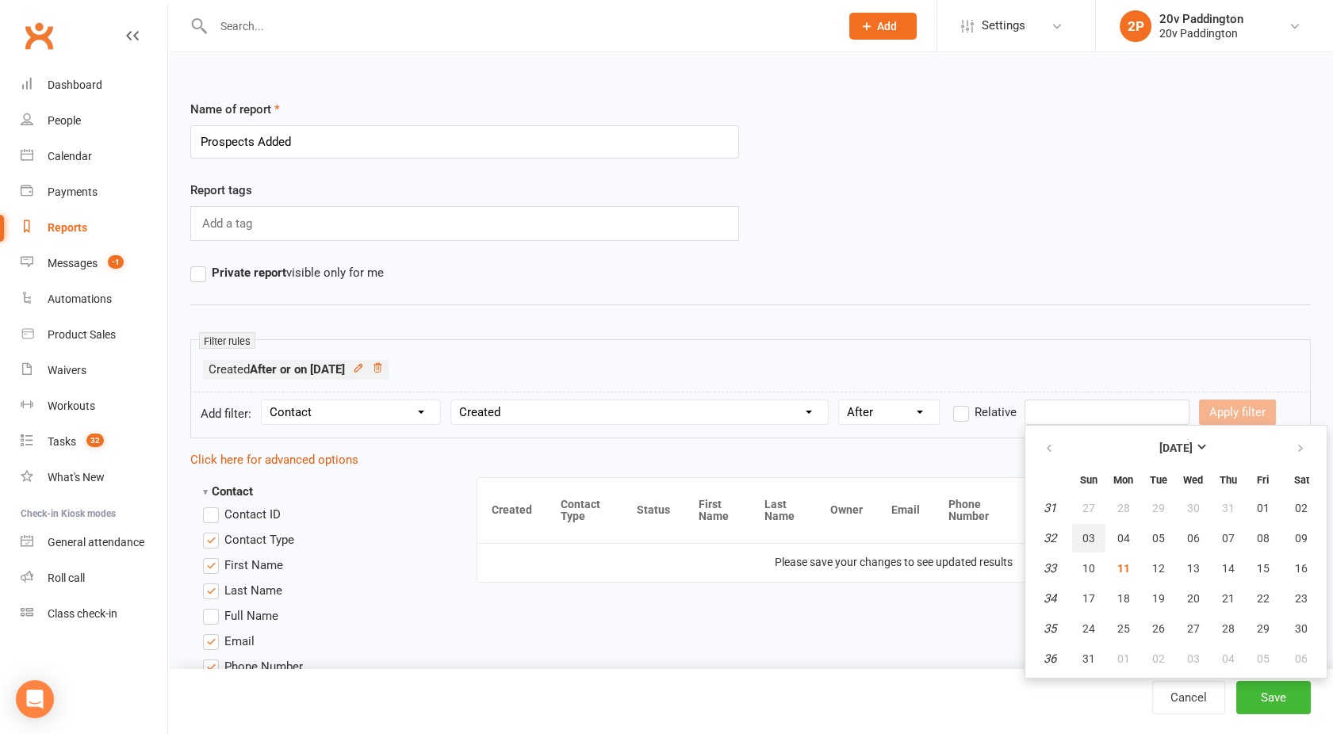
click at [1086, 540] on span "03" at bounding box center [1088, 538] width 13 height 13
type input "03 Aug 2025"
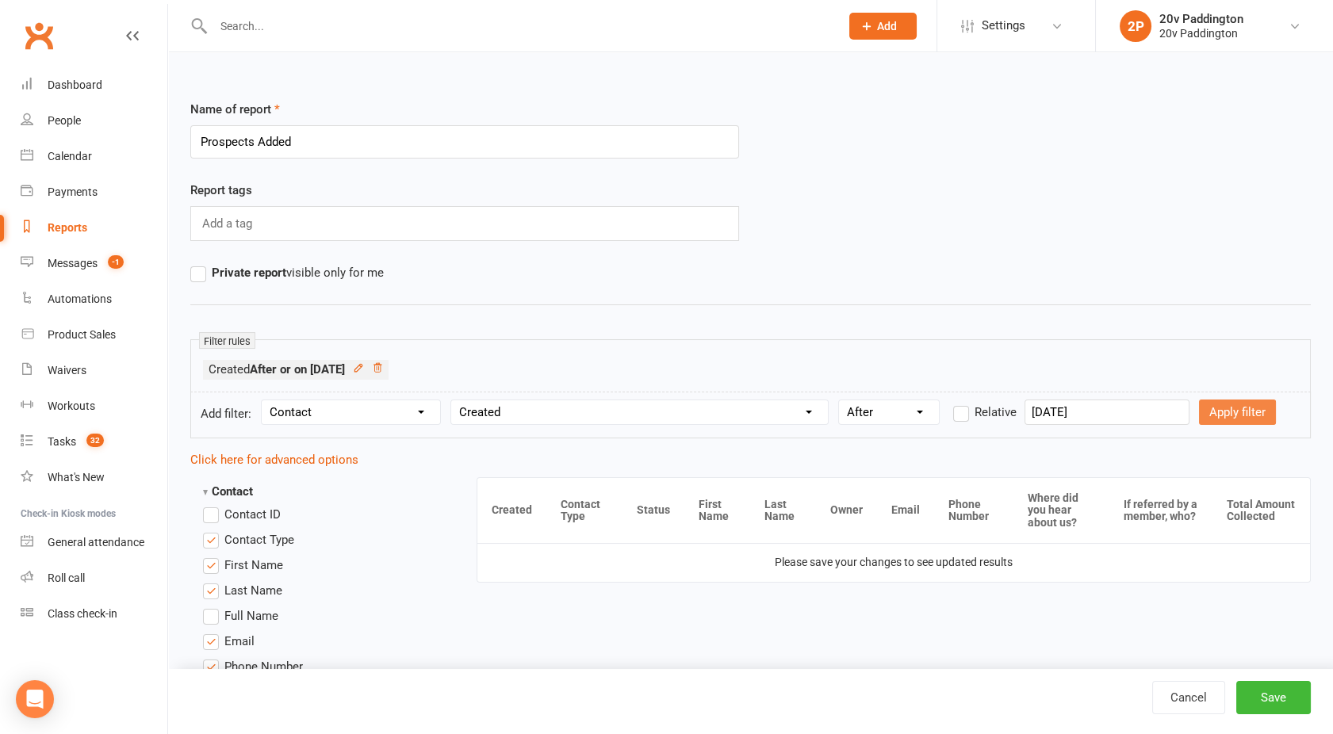
click at [1212, 404] on button "Apply filter" at bounding box center [1237, 412] width 77 height 25
select select
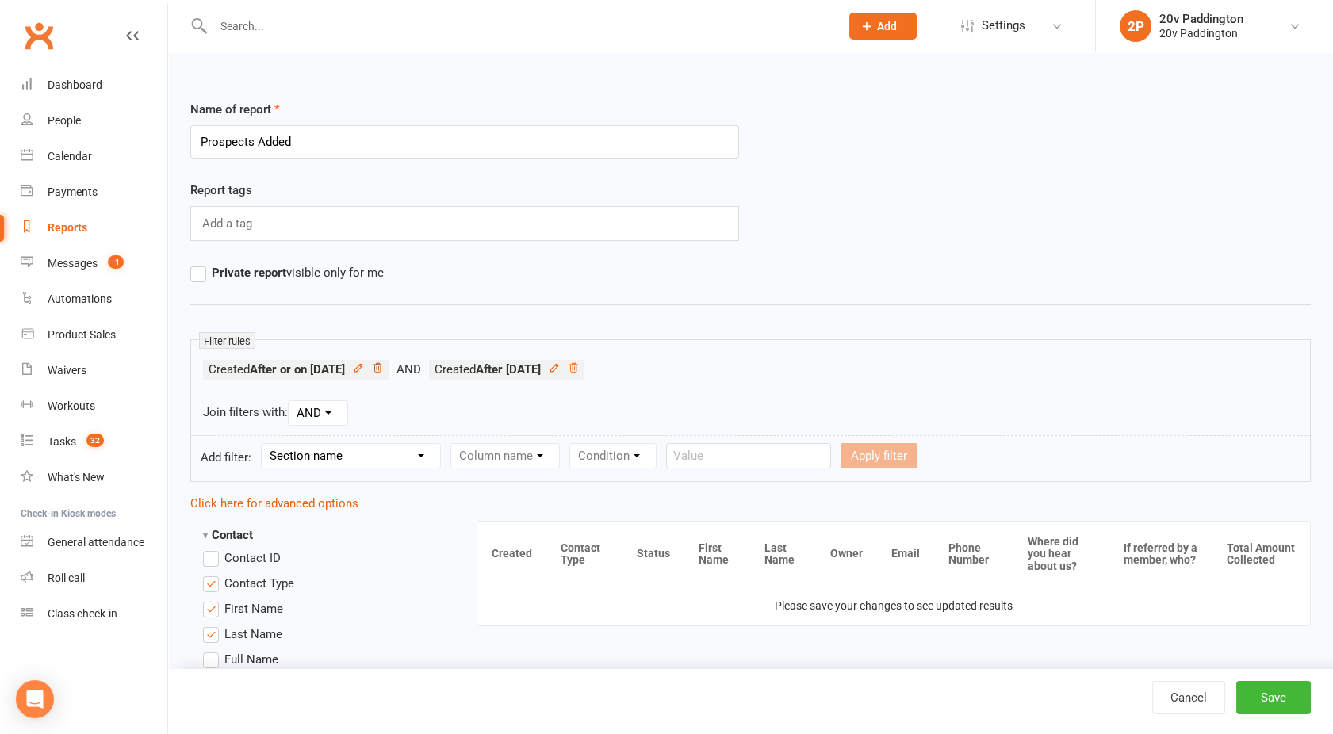
click at [381, 368] on icon at bounding box center [377, 367] width 8 height 9
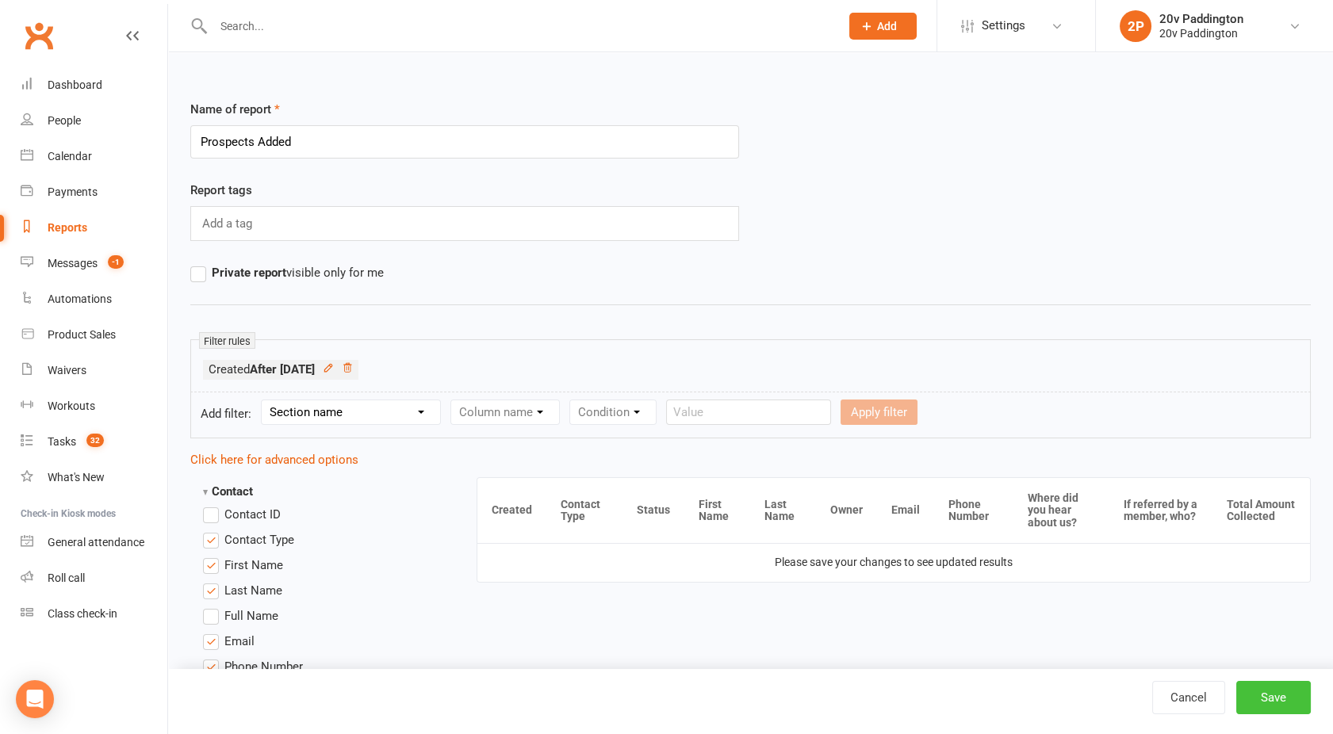
click at [1271, 695] on button "Save" at bounding box center [1273, 697] width 75 height 33
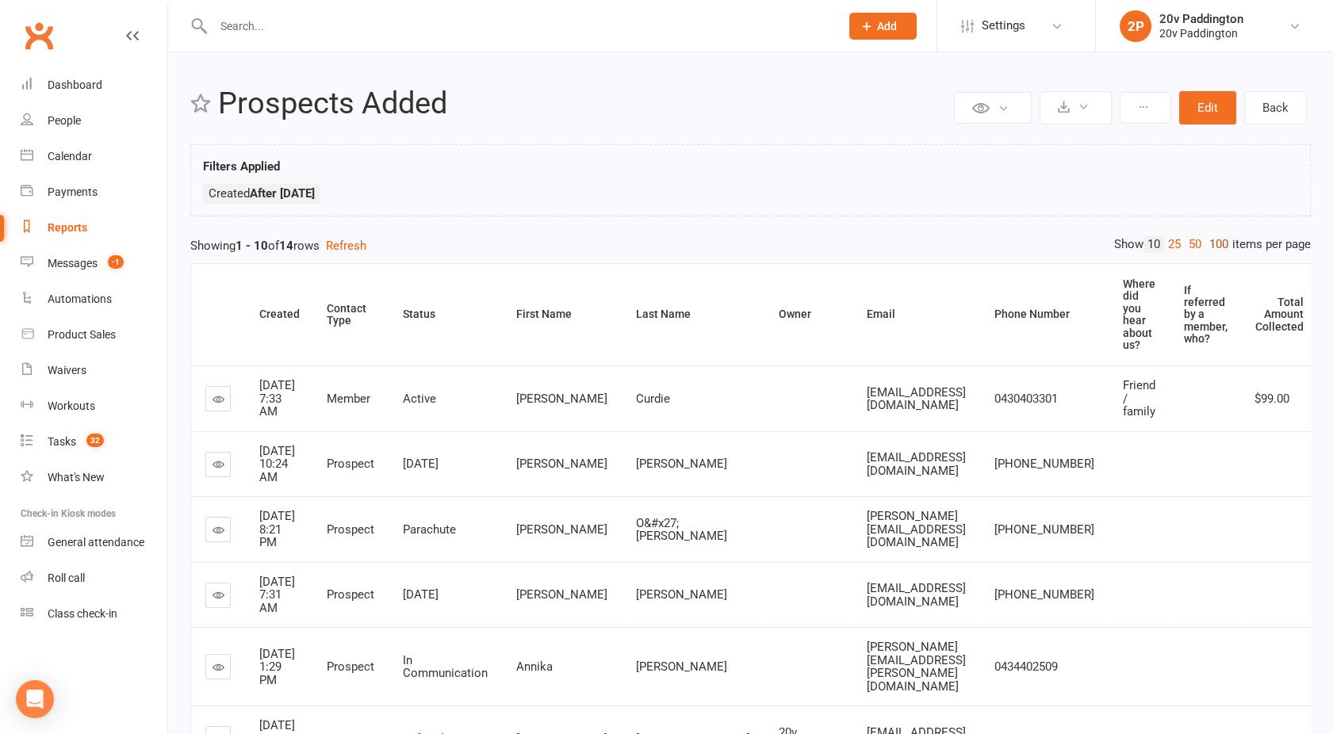
click at [1216, 243] on link "100" at bounding box center [1218, 244] width 27 height 17
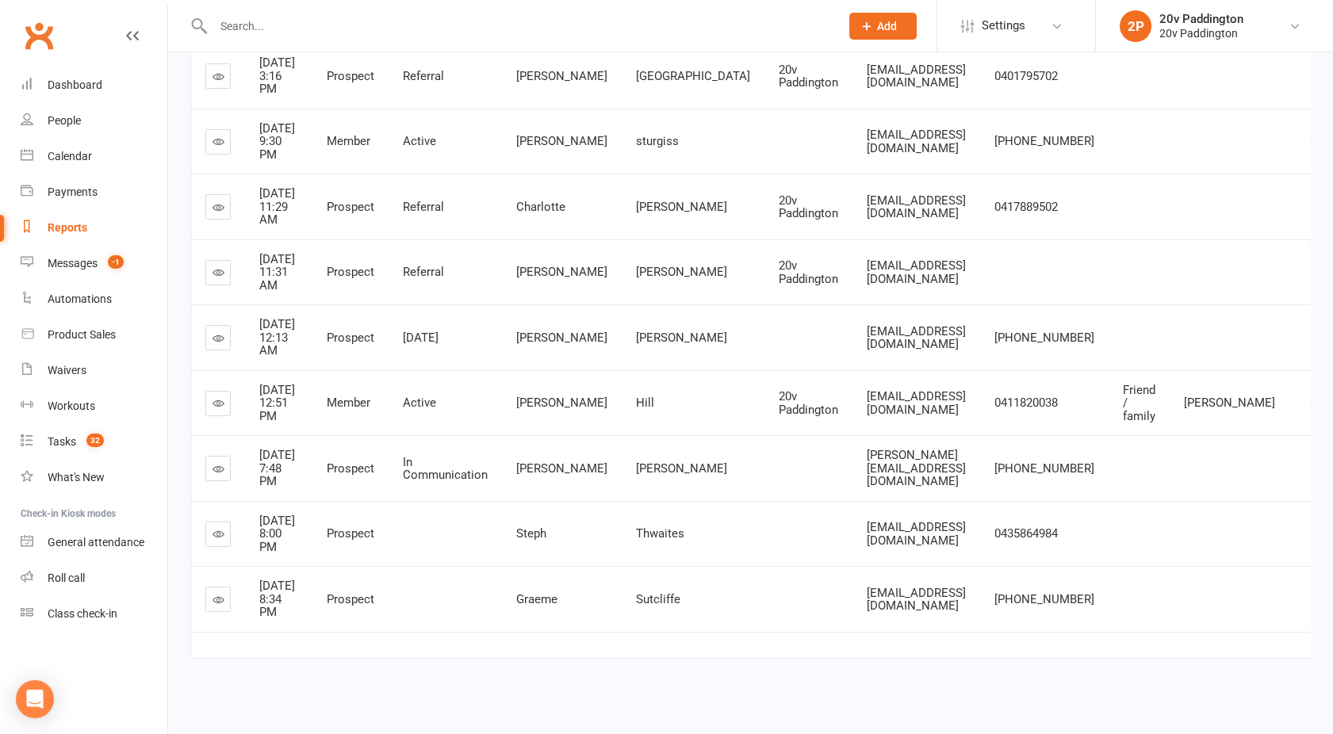
scroll to position [693, 0]
click at [78, 227] on div "Reports" at bounding box center [68, 227] width 40 height 13
select select "100"
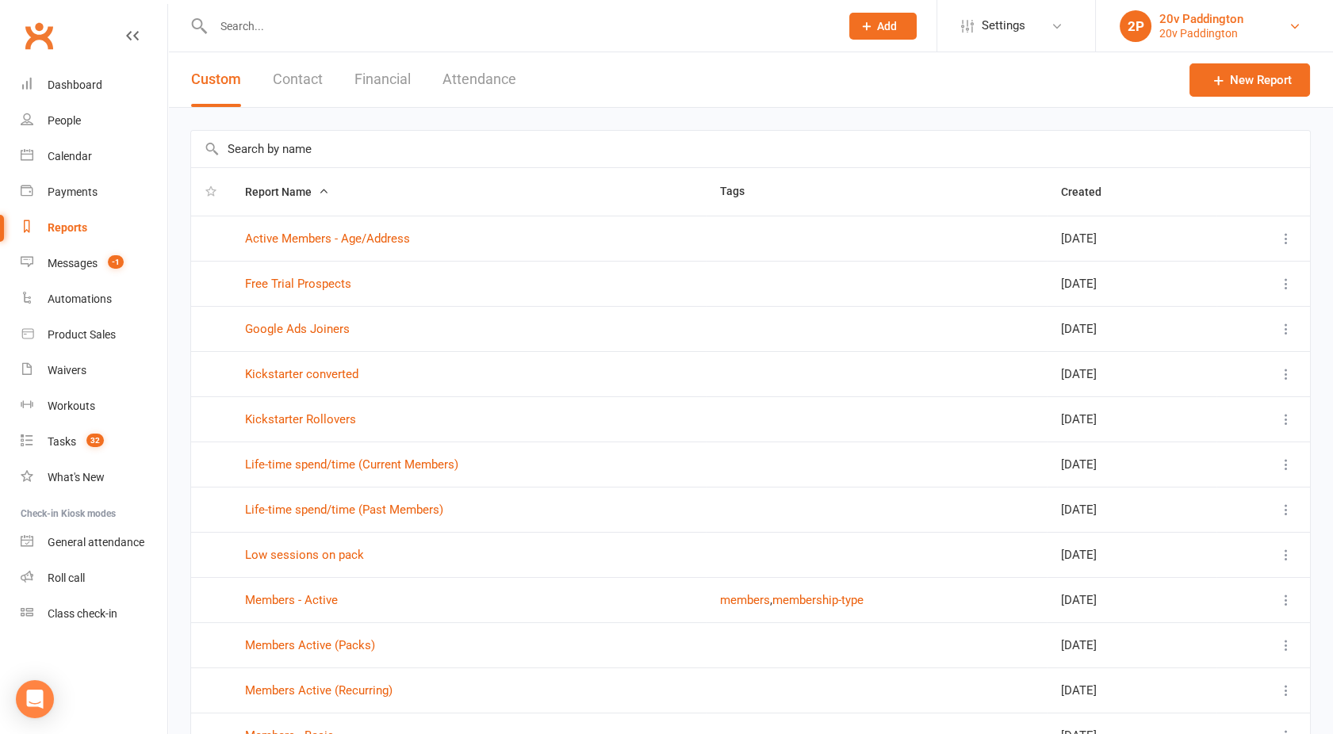
click at [1132, 41] on div "2P" at bounding box center [1136, 26] width 32 height 32
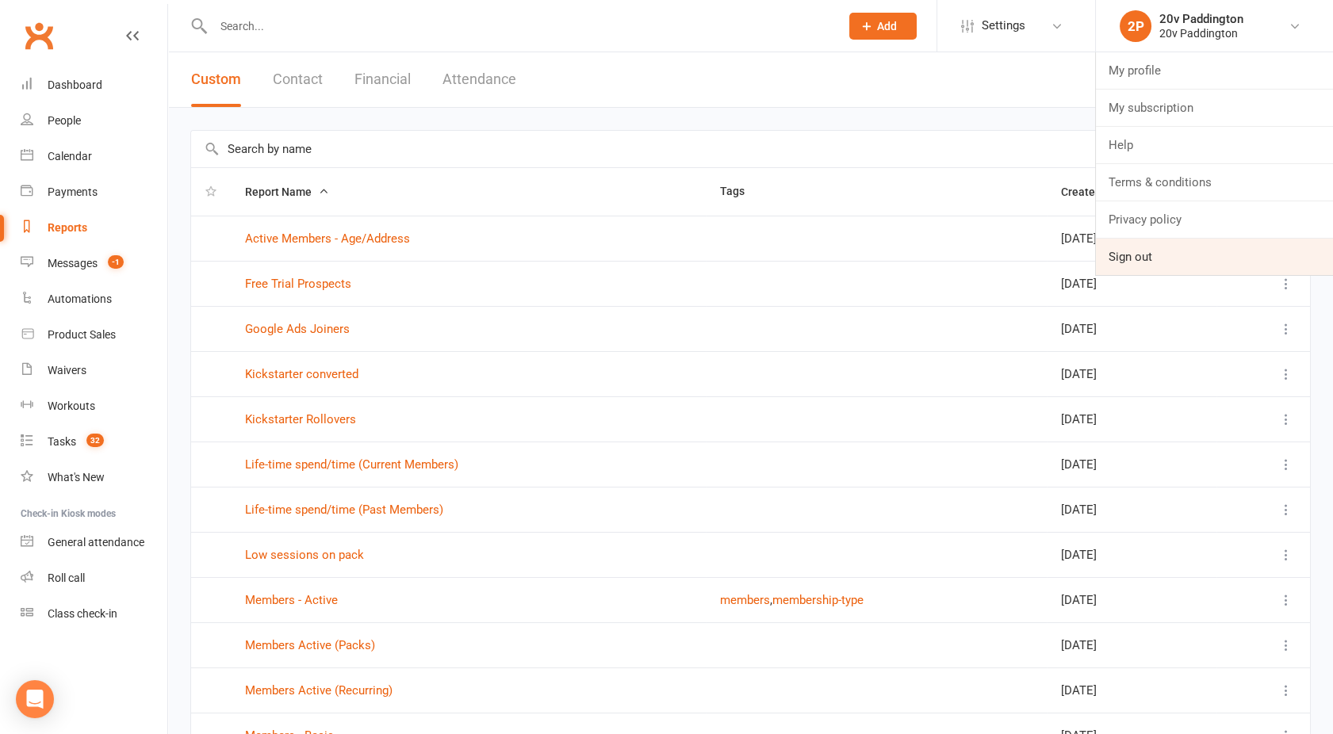
click at [1135, 251] on link "Sign out" at bounding box center [1214, 257] width 237 height 36
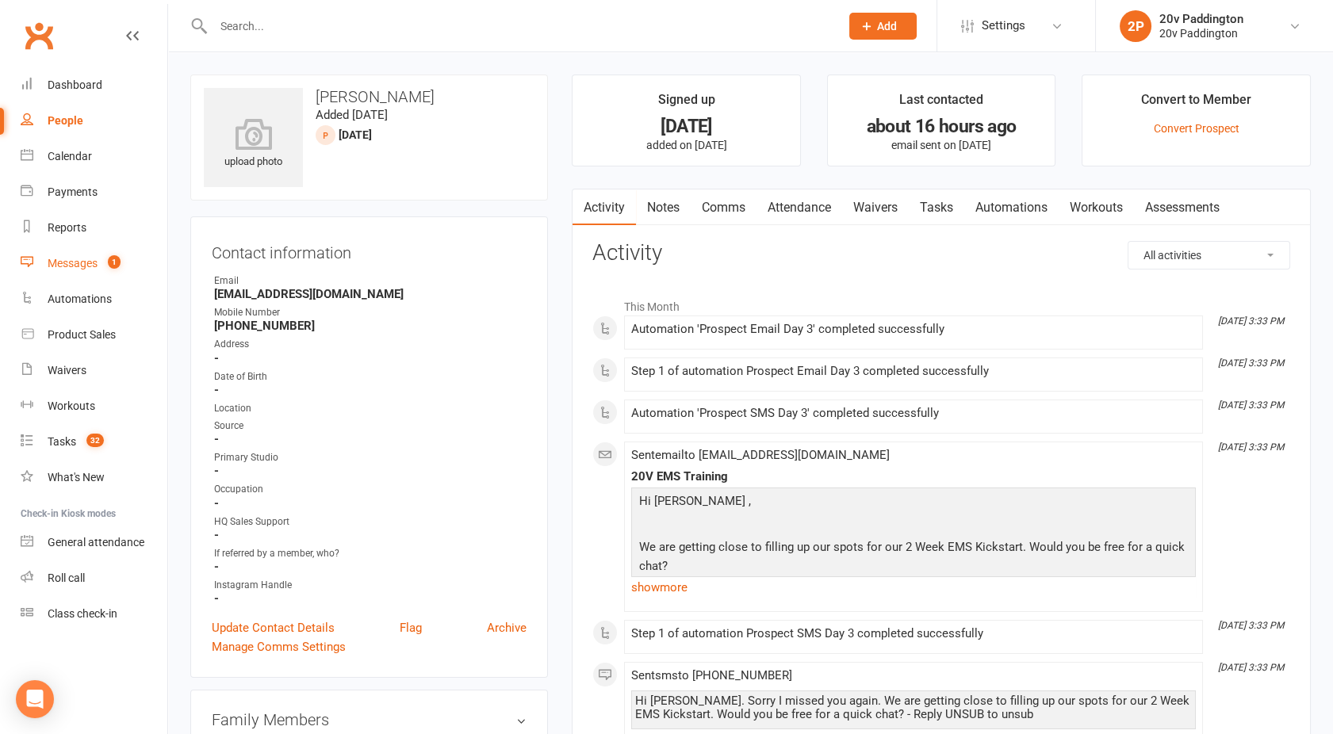
click at [86, 261] on div "Messages" at bounding box center [73, 263] width 50 height 13
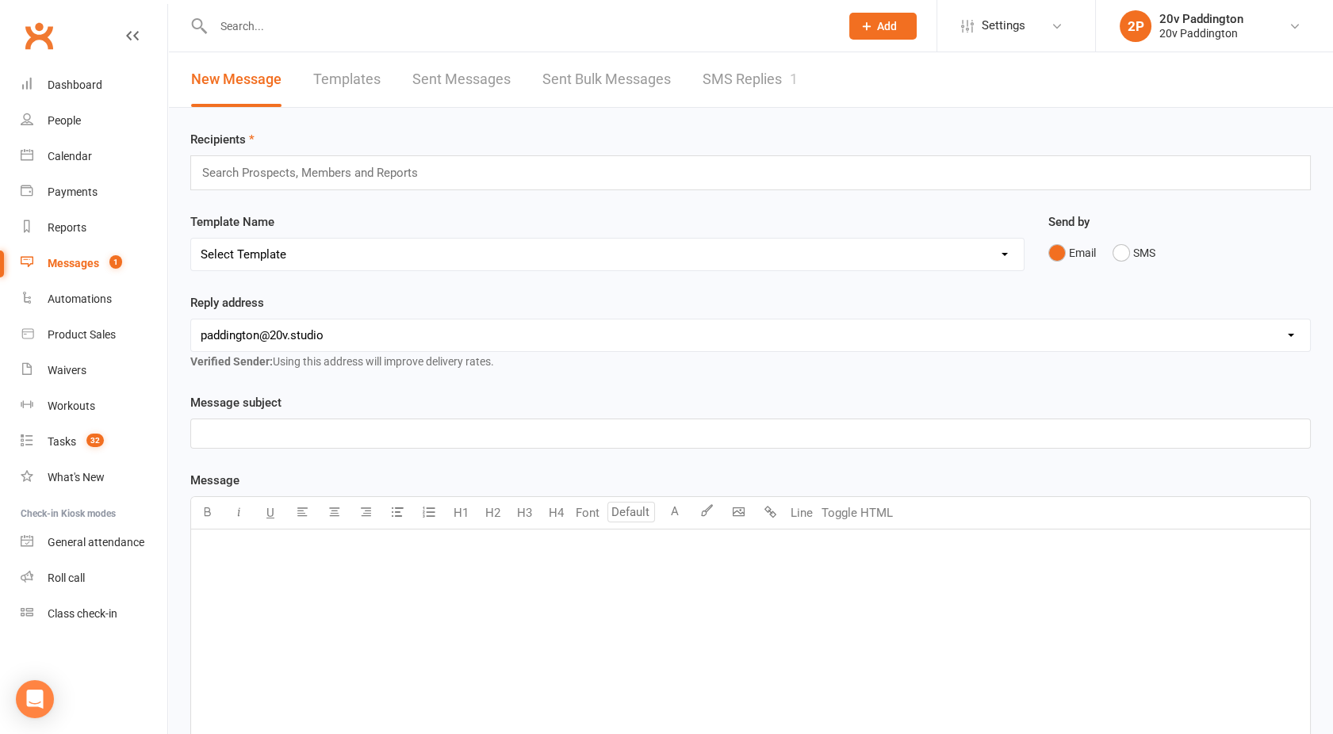
click at [736, 73] on link "SMS Replies 1" at bounding box center [750, 79] width 95 height 55
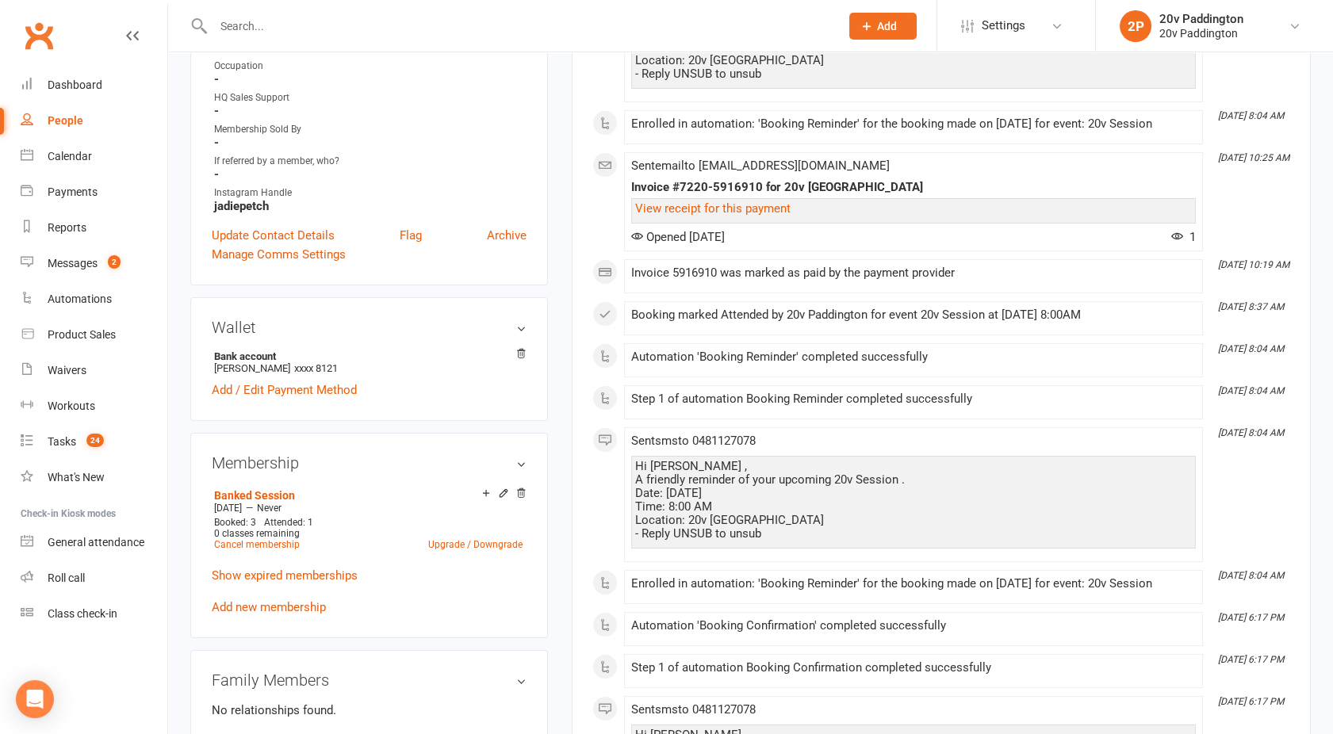
scroll to position [503, 0]
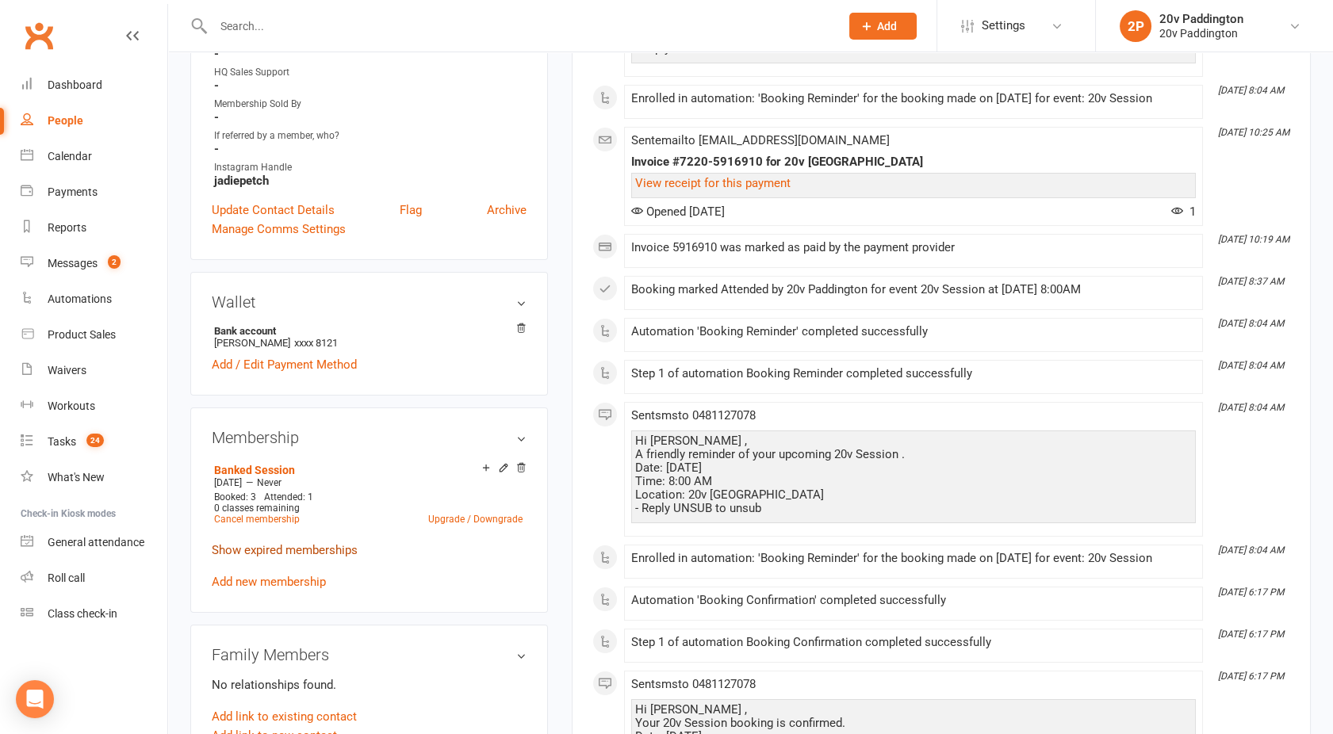
click at [263, 543] on link "Show expired memberships" at bounding box center [285, 550] width 146 height 14
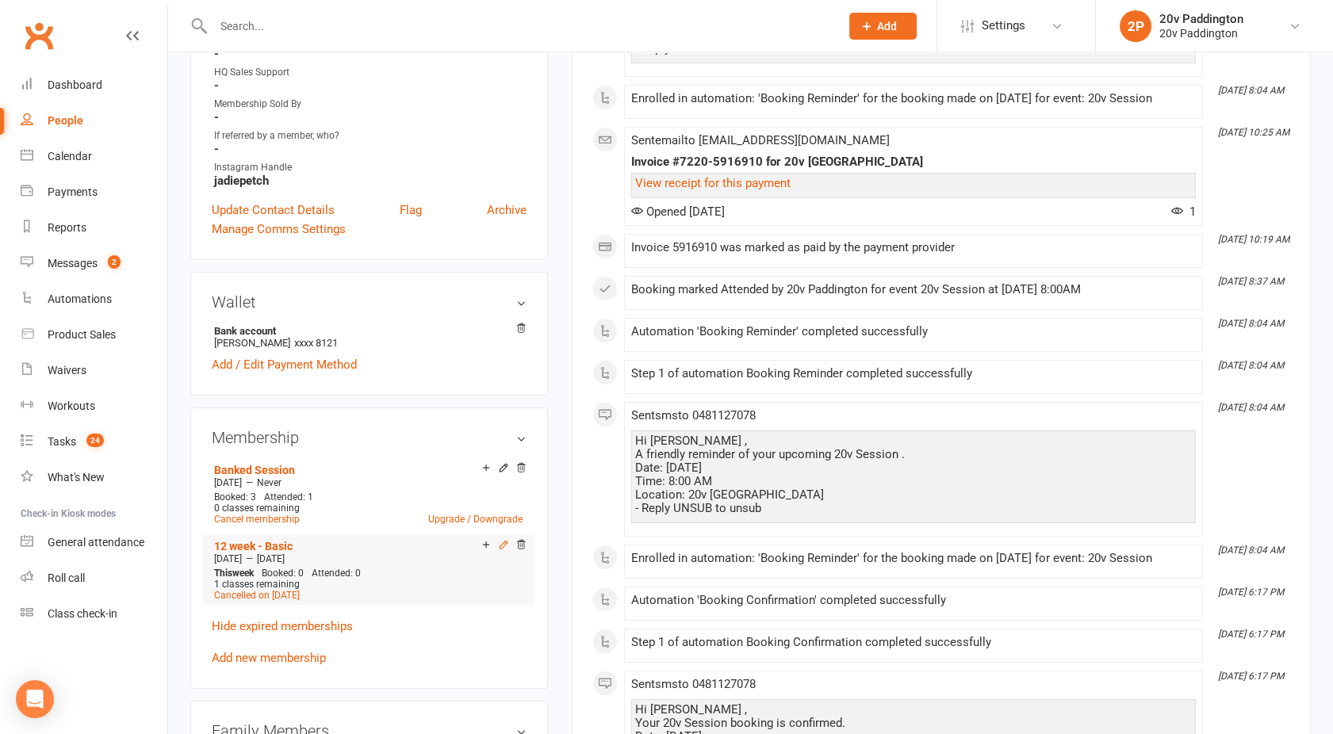
click at [503, 539] on icon at bounding box center [503, 544] width 11 height 11
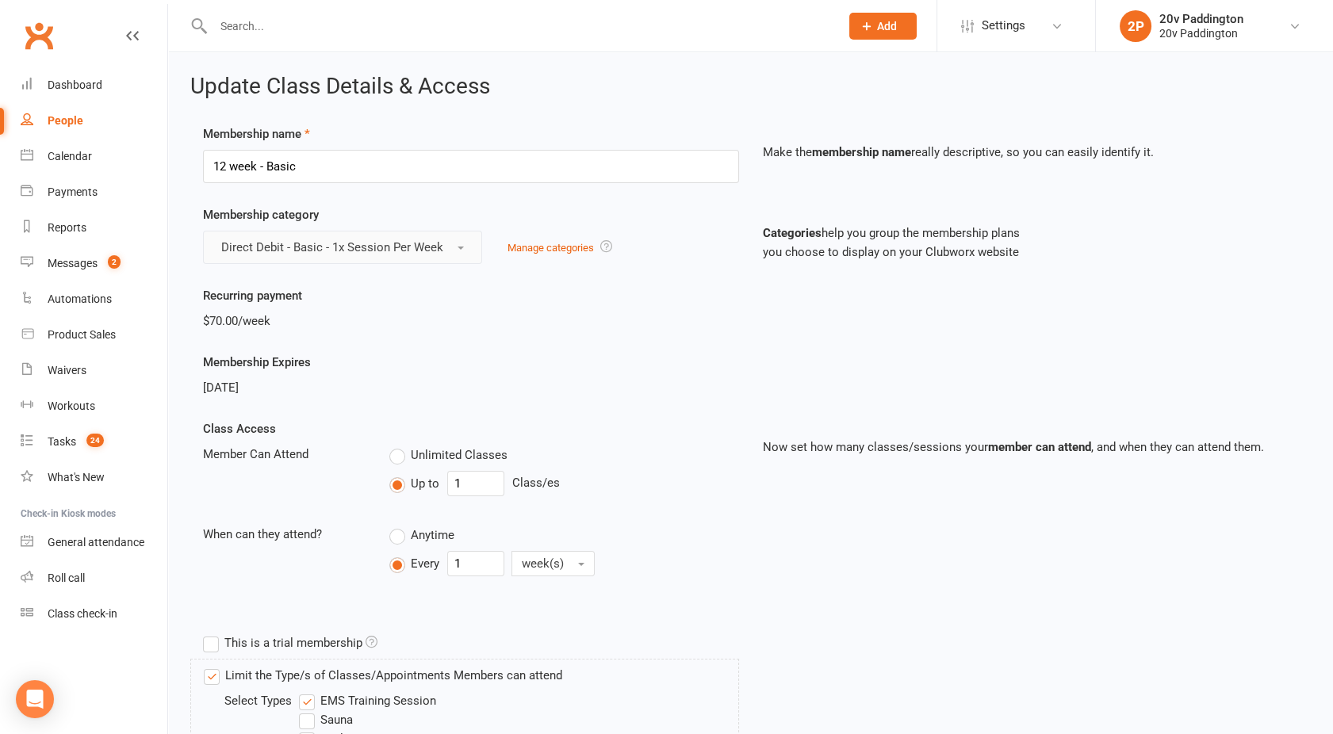
click at [314, 240] on span "Direct Debit - Basic - 1x Session Per Week" at bounding box center [332, 247] width 222 height 14
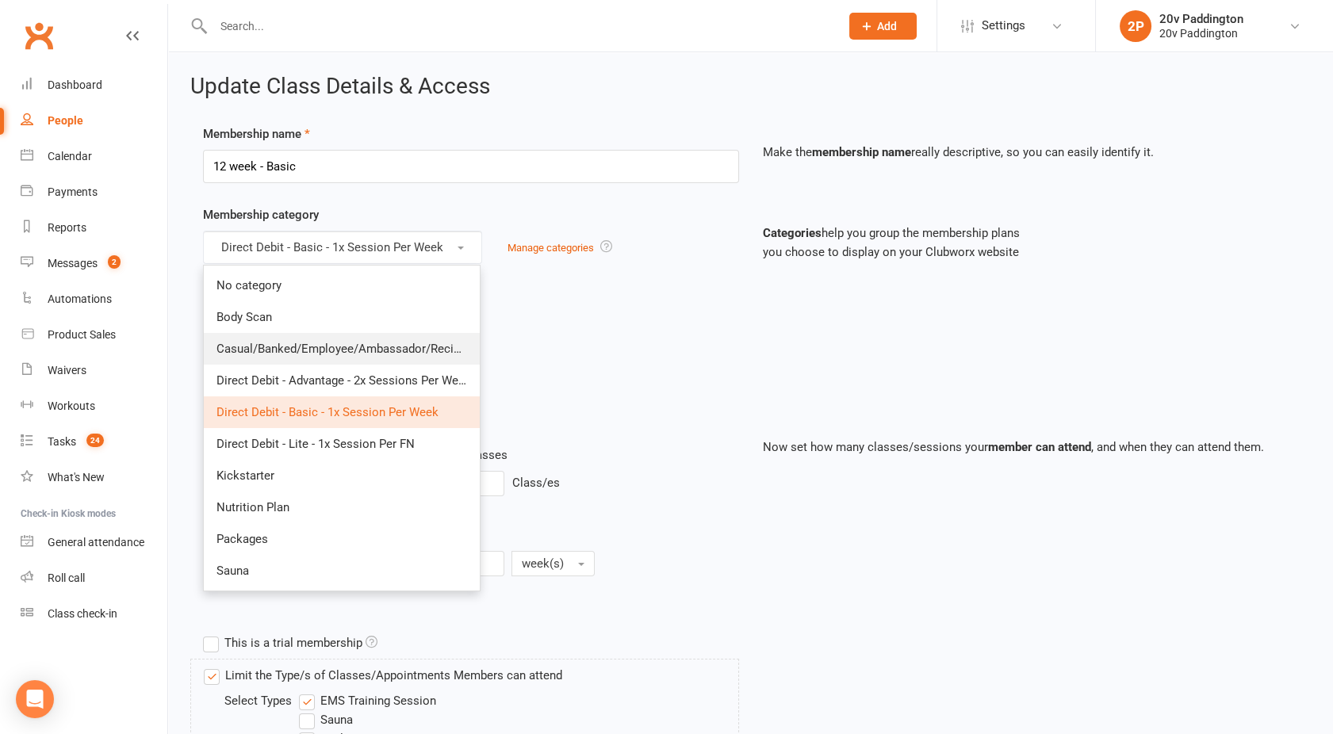
click at [277, 351] on span "Casual/Banked/Employee/Ambassador/Reciprocal" at bounding box center [351, 349] width 270 height 14
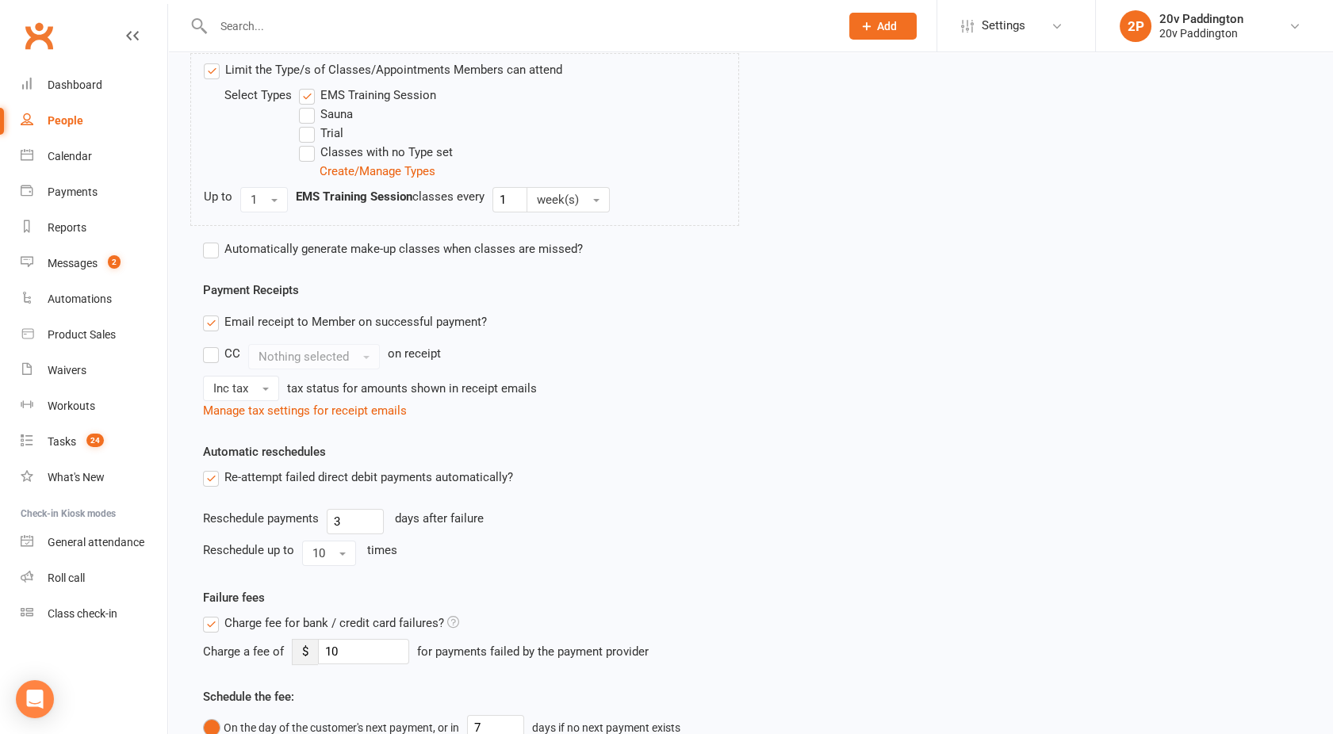
scroll to position [933, 0]
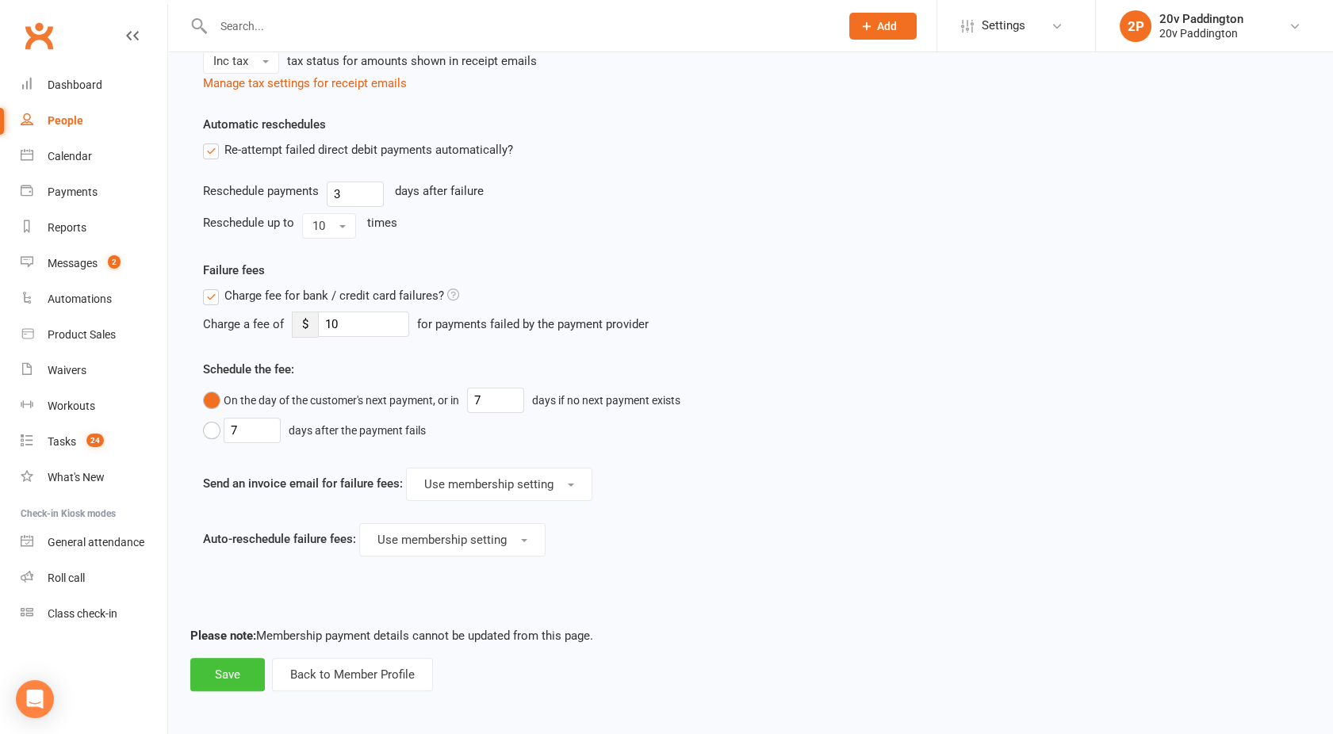
click at [228, 672] on button "Save" at bounding box center [227, 674] width 75 height 33
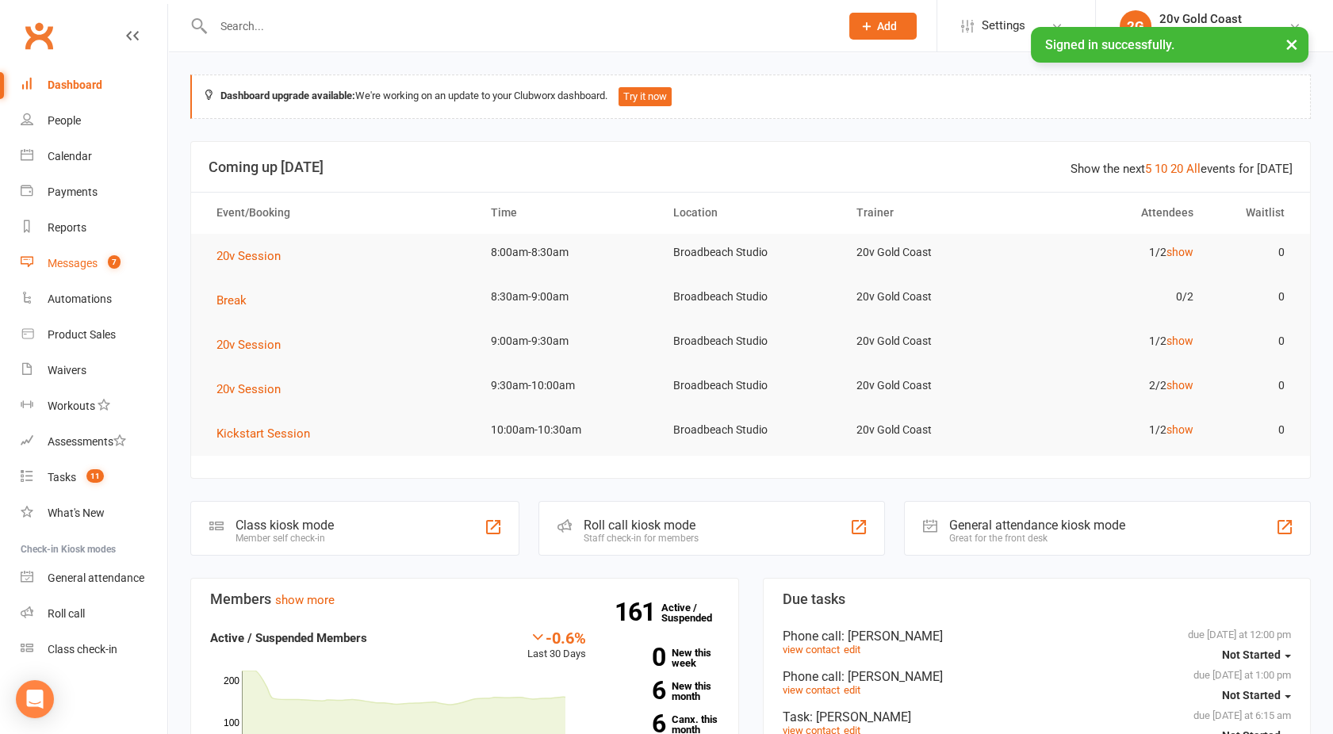
click at [95, 253] on link "Messages 7" at bounding box center [94, 264] width 147 height 36
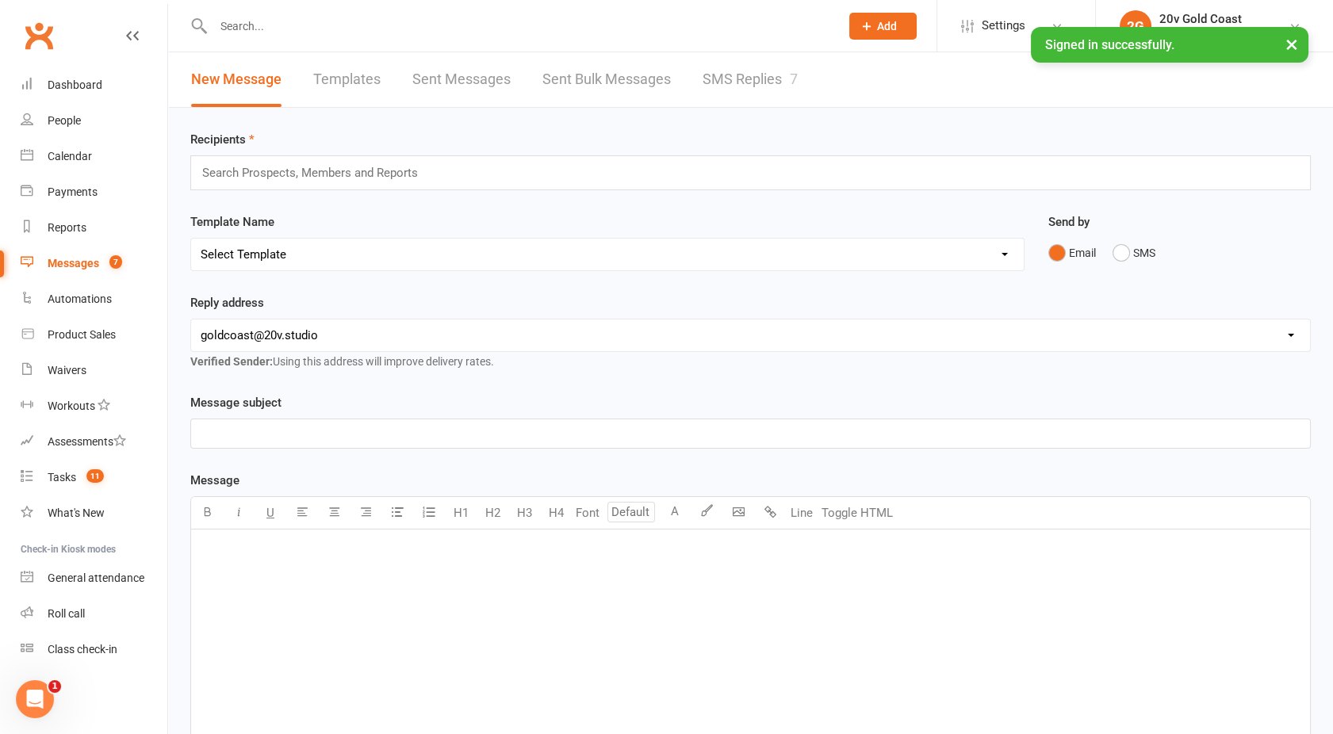
click at [770, 57] on link "SMS Replies 7" at bounding box center [750, 79] width 95 height 55
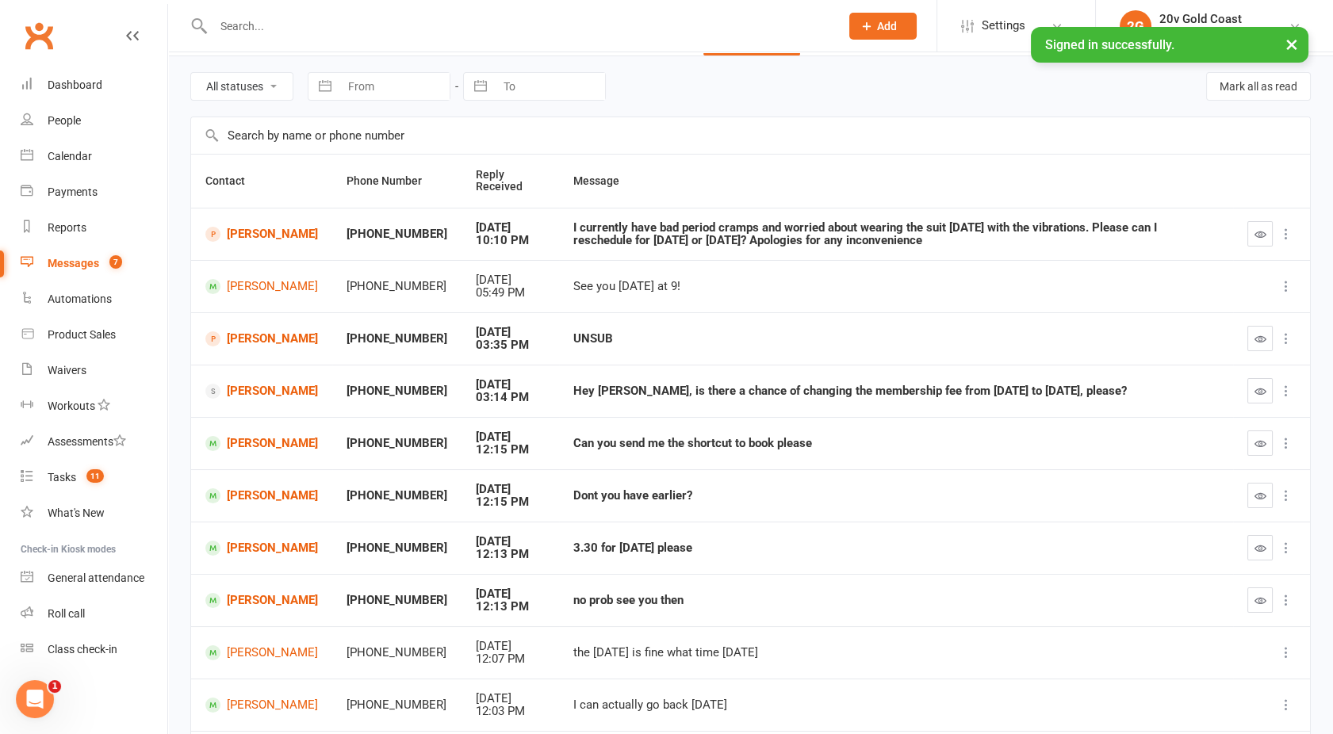
scroll to position [59, 0]
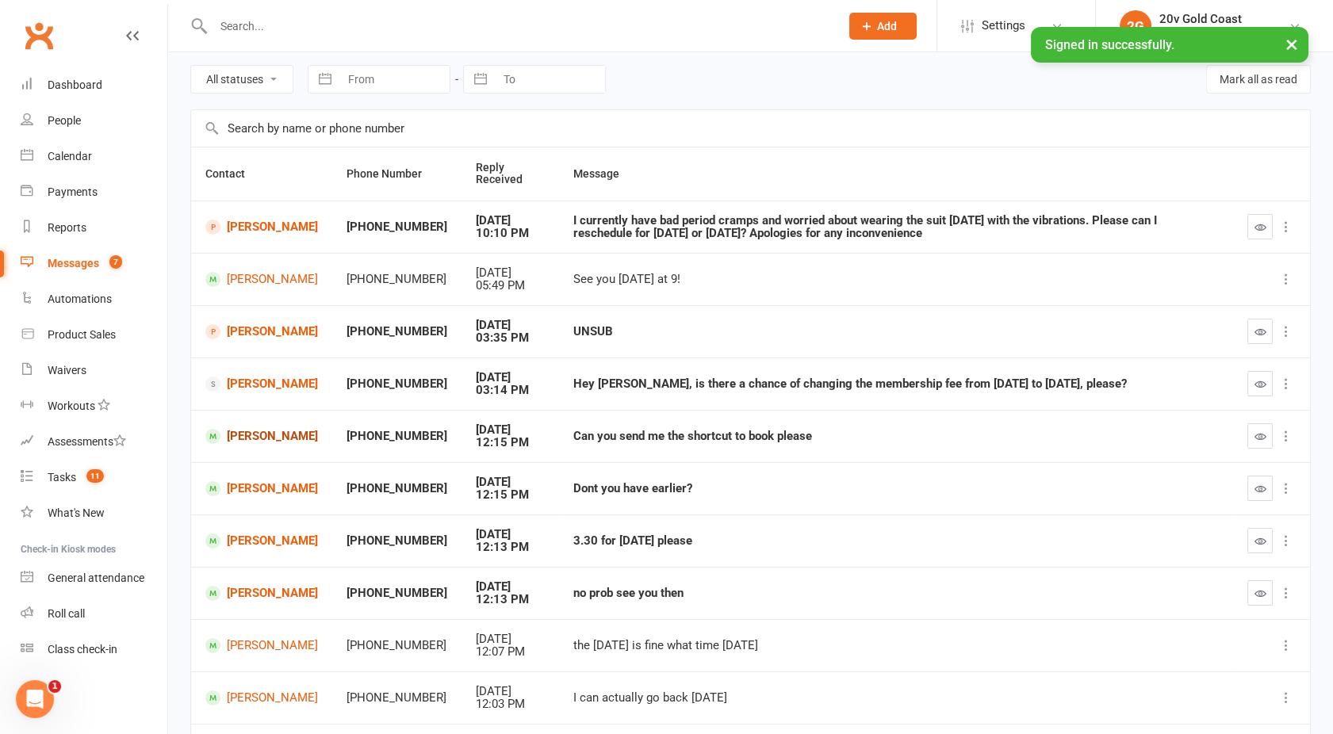
click at [253, 438] on link "[PERSON_NAME]" at bounding box center [261, 436] width 113 height 15
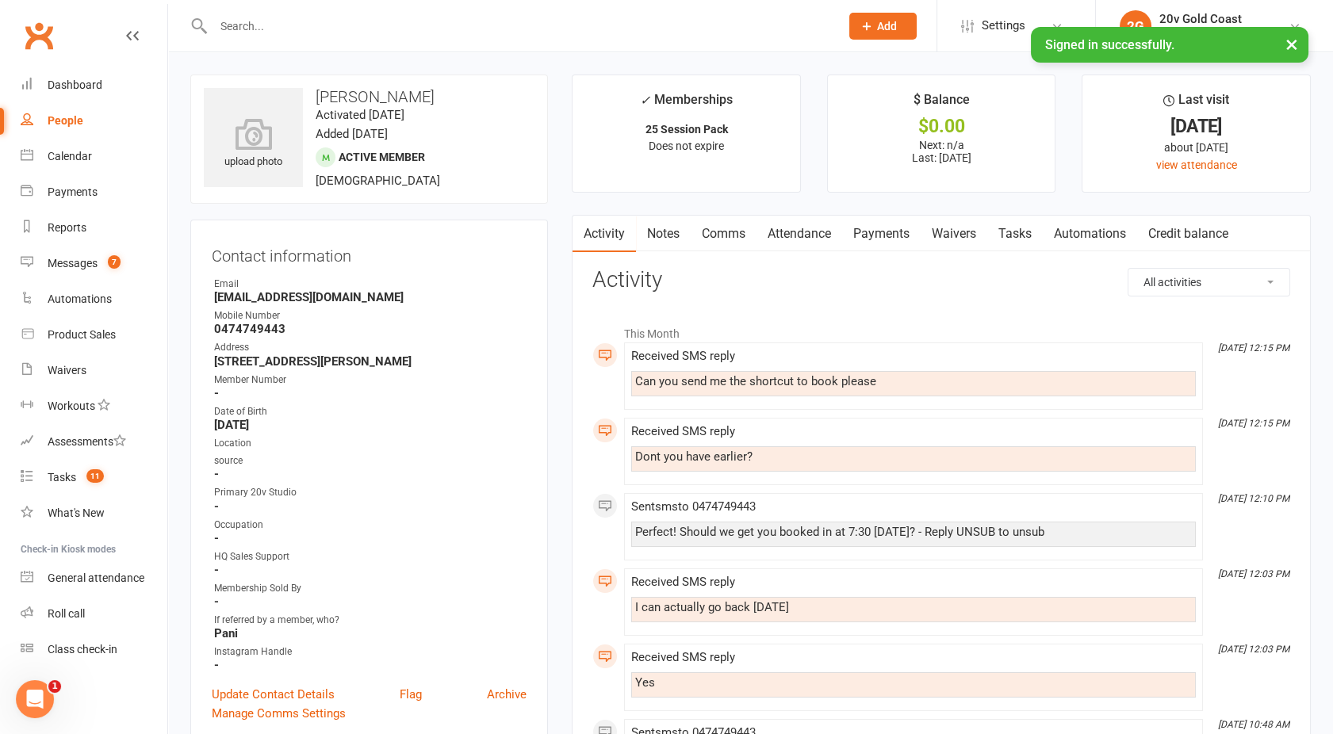
click at [733, 227] on link "Comms" at bounding box center [724, 234] width 66 height 36
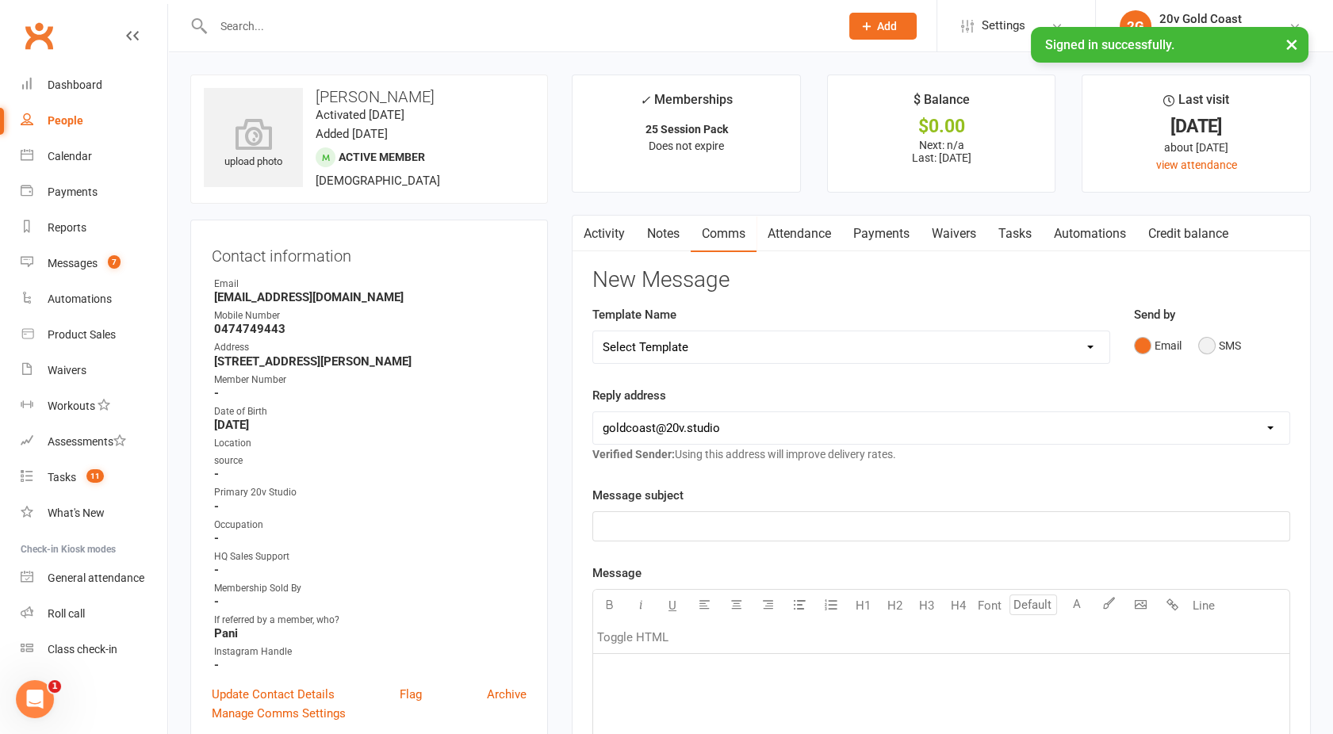
click at [1232, 353] on button "SMS" at bounding box center [1219, 346] width 43 height 30
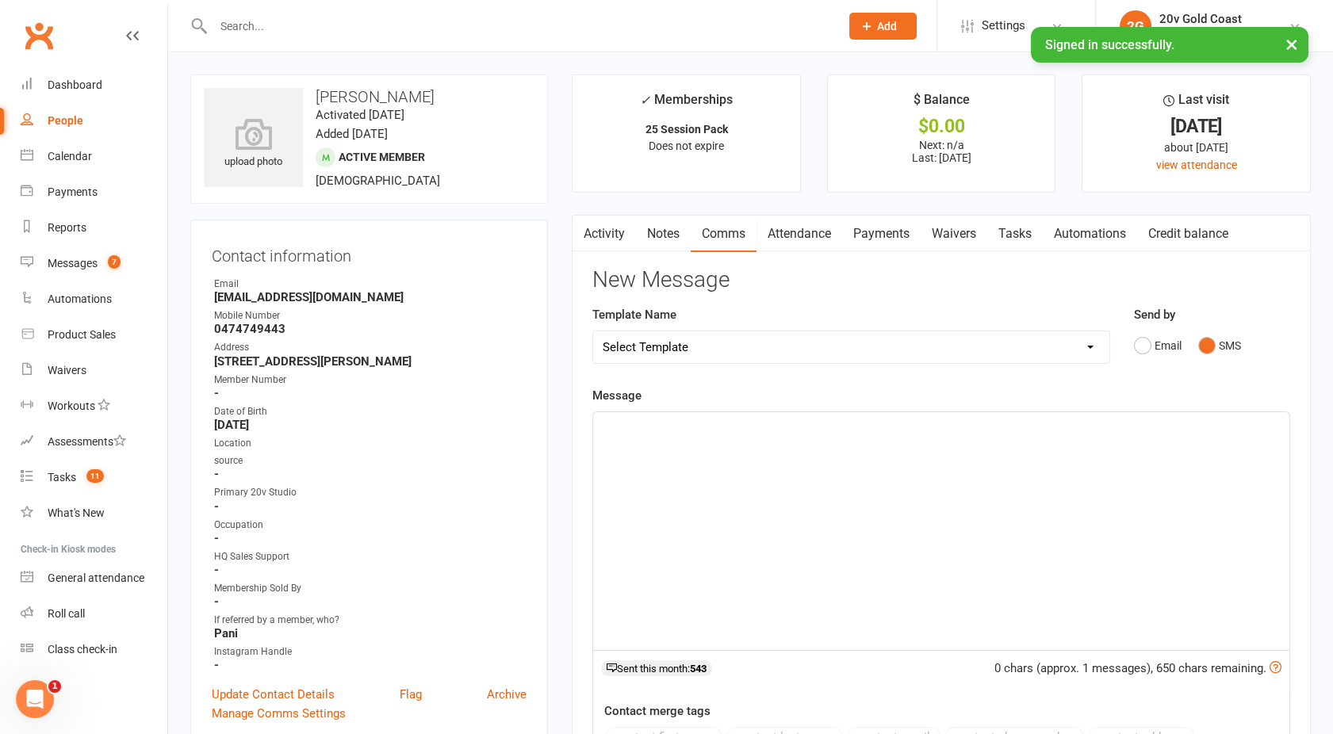
click at [1154, 374] on div "Send by Email SMS" at bounding box center [1212, 344] width 181 height 78
click at [685, 480] on div "﻿" at bounding box center [941, 531] width 696 height 238
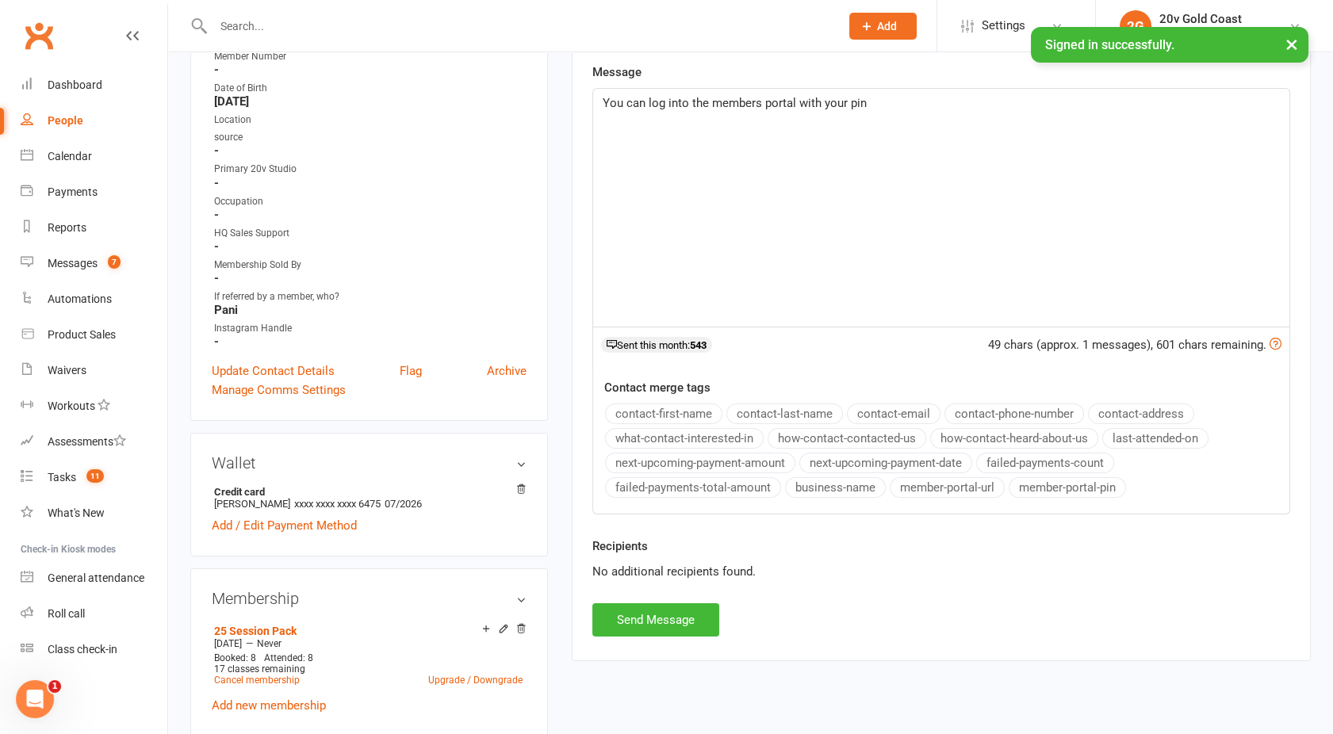
scroll to position [325, 0]
click at [1028, 484] on button "member-portal-pin" at bounding box center [1067, 486] width 117 height 21
click at [798, 100] on span "You can log into the members portal with your pin" at bounding box center [735, 101] width 264 height 14
drag, startPoint x: 660, startPoint y: 137, endPoint x: 597, endPoint y: 154, distance: 65.6
click at [597, 154] on div "You can log into the members portal below with your pin ﻿ {member-portal-pin} ﻿…" at bounding box center [941, 206] width 696 height 238
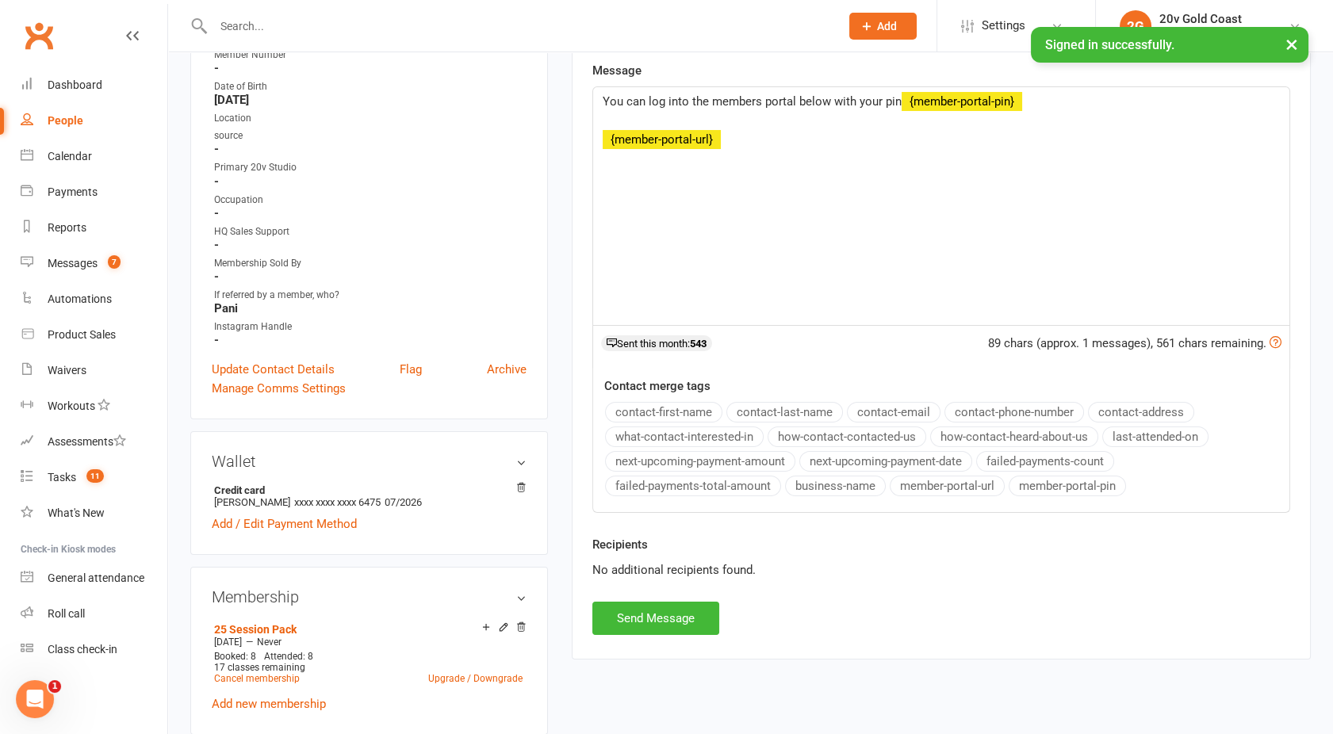
click at [976, 481] on button "member-portal-url" at bounding box center [947, 486] width 115 height 21
click at [634, 606] on button "Send Message" at bounding box center [655, 618] width 127 height 33
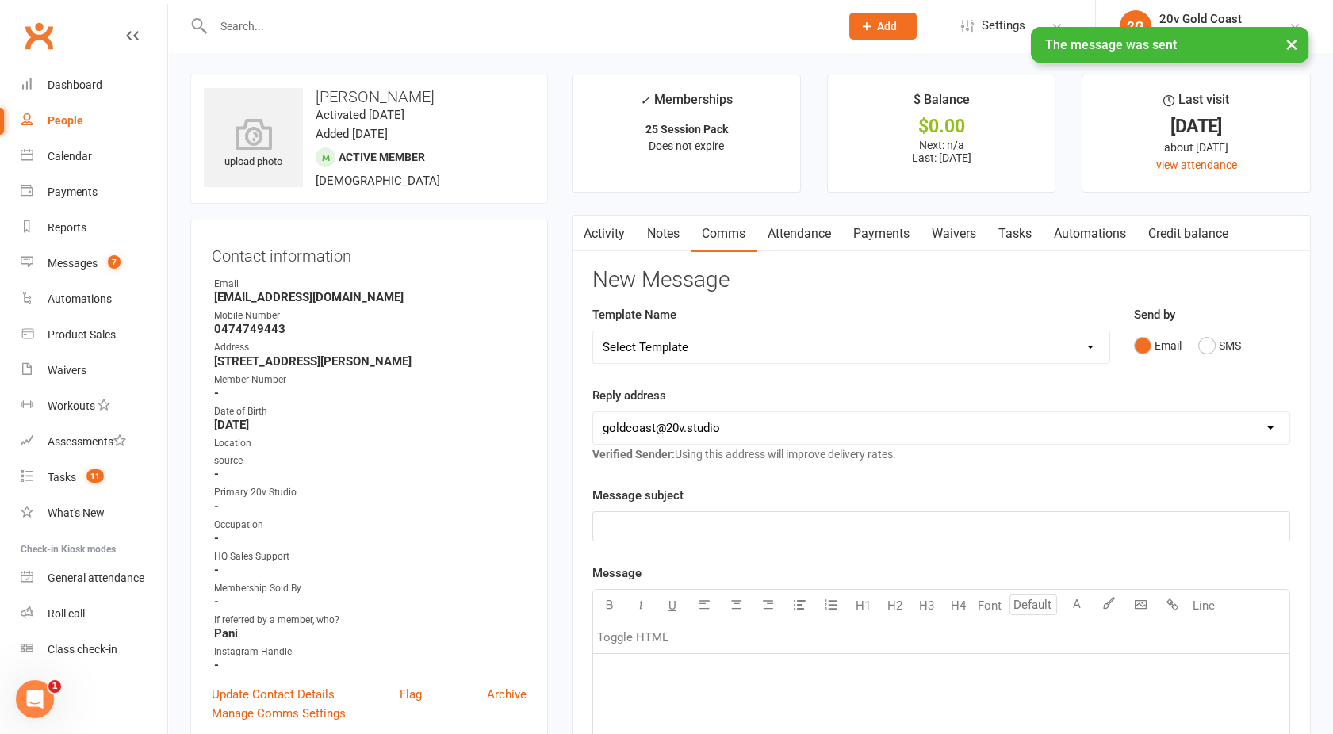
click at [603, 243] on link "Activity" at bounding box center [603, 234] width 63 height 36
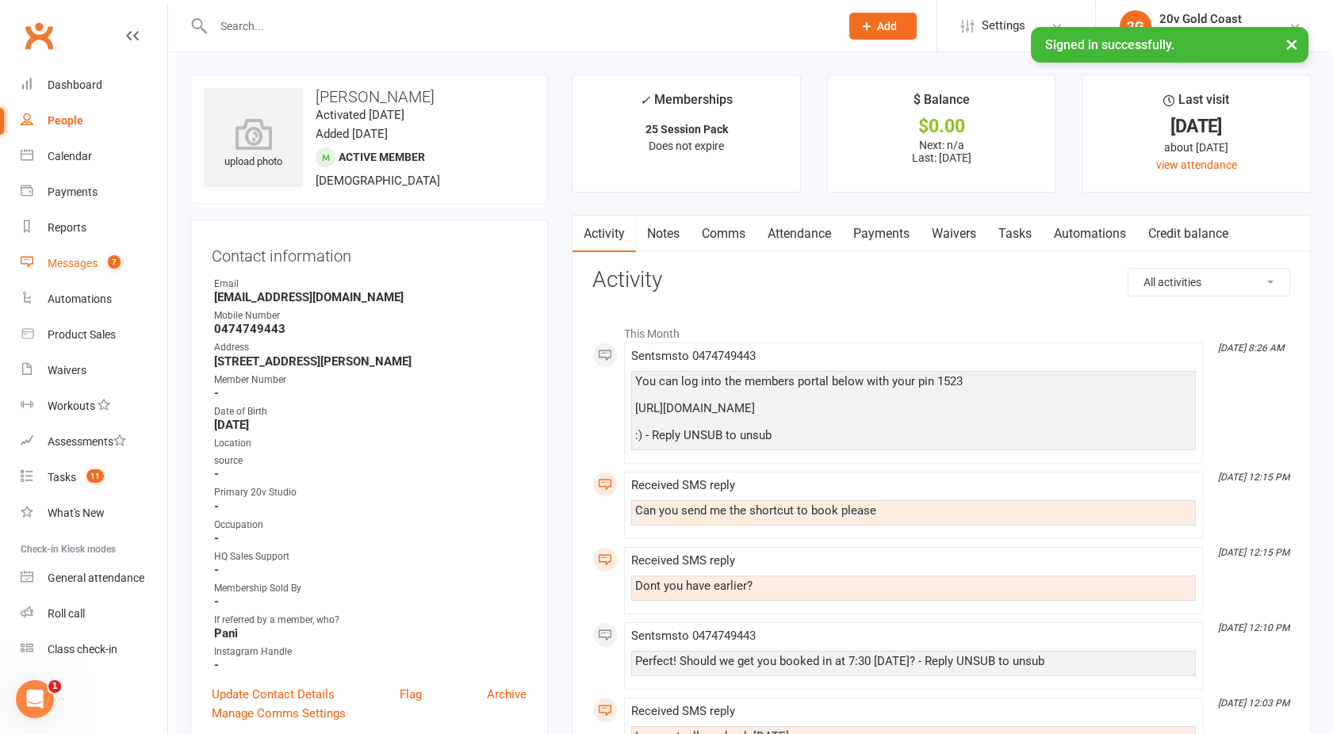
click at [78, 260] on div "Messages" at bounding box center [73, 263] width 50 height 13
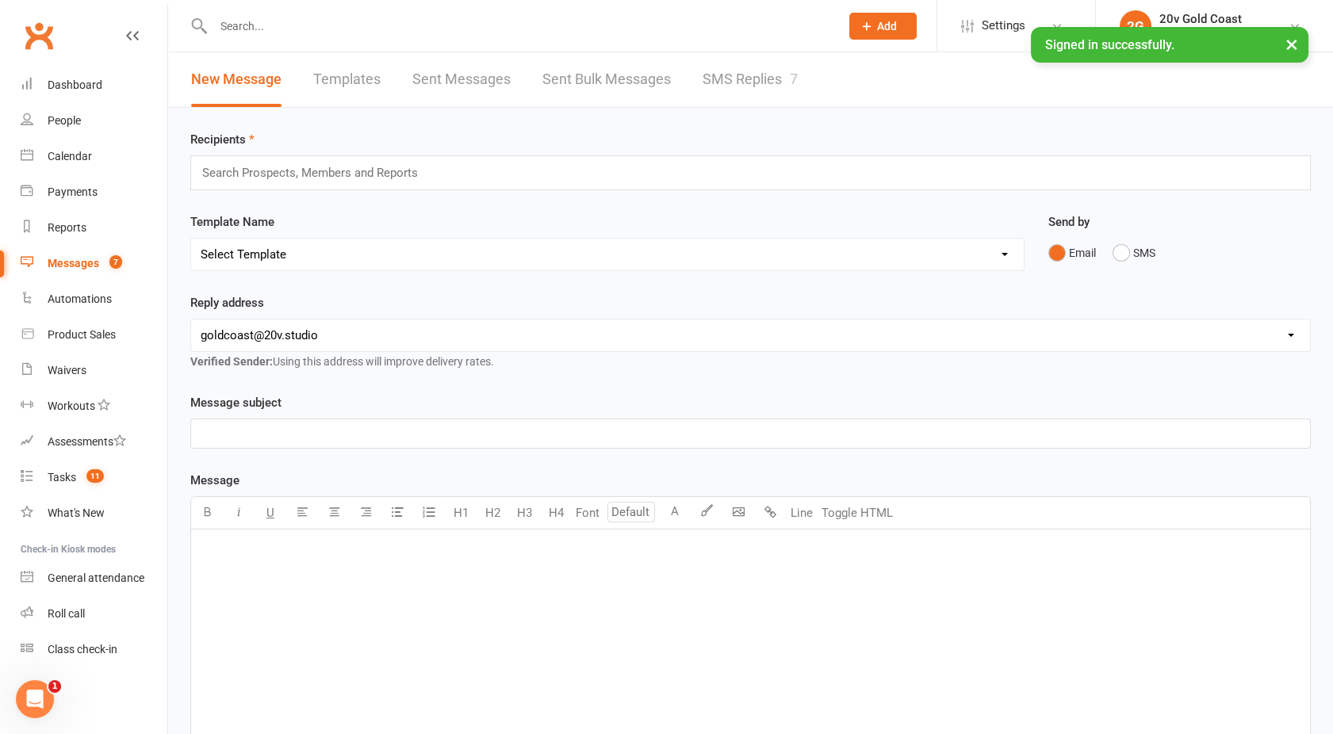
click at [744, 73] on link "SMS Replies 7" at bounding box center [750, 79] width 95 height 55
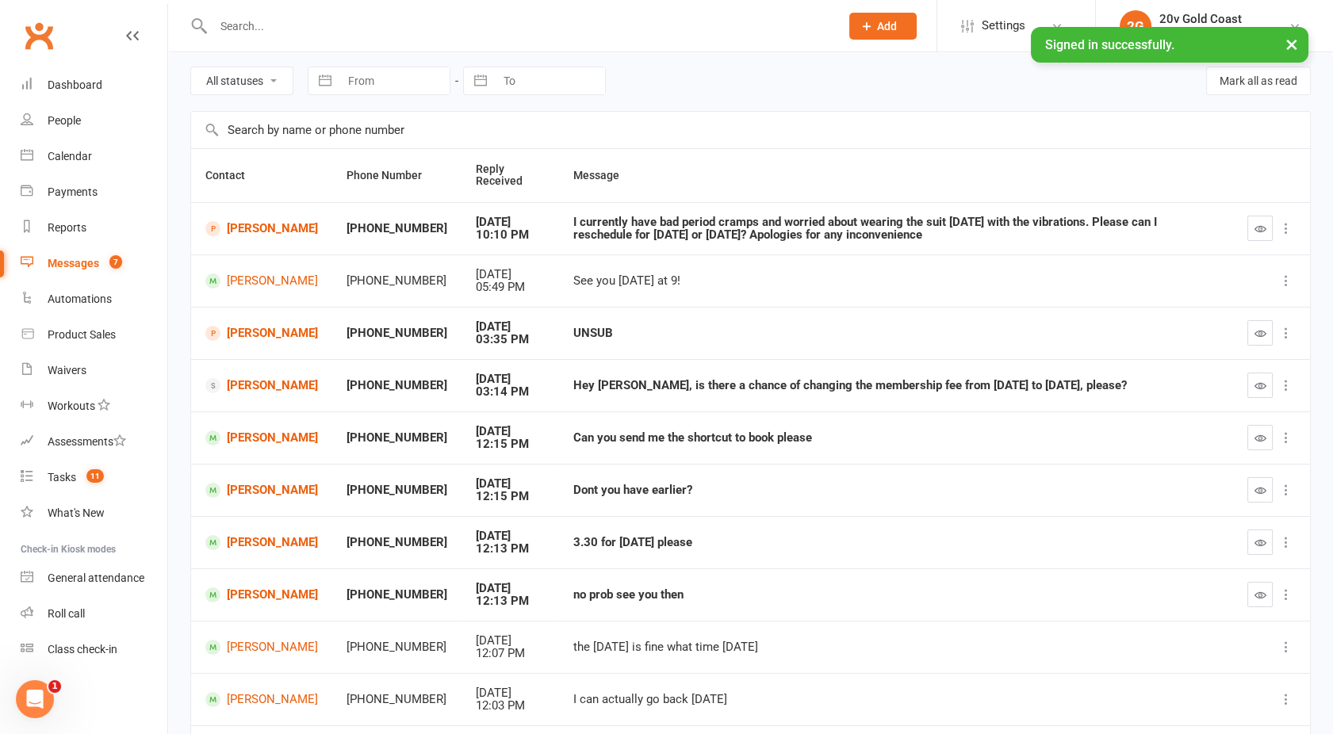
scroll to position [58, 0]
click at [1270, 491] on button "button" at bounding box center [1259, 489] width 25 height 25
click at [1256, 439] on icon "button" at bounding box center [1260, 437] width 12 height 12
click at [252, 487] on link "[PERSON_NAME]" at bounding box center [261, 489] width 113 height 15
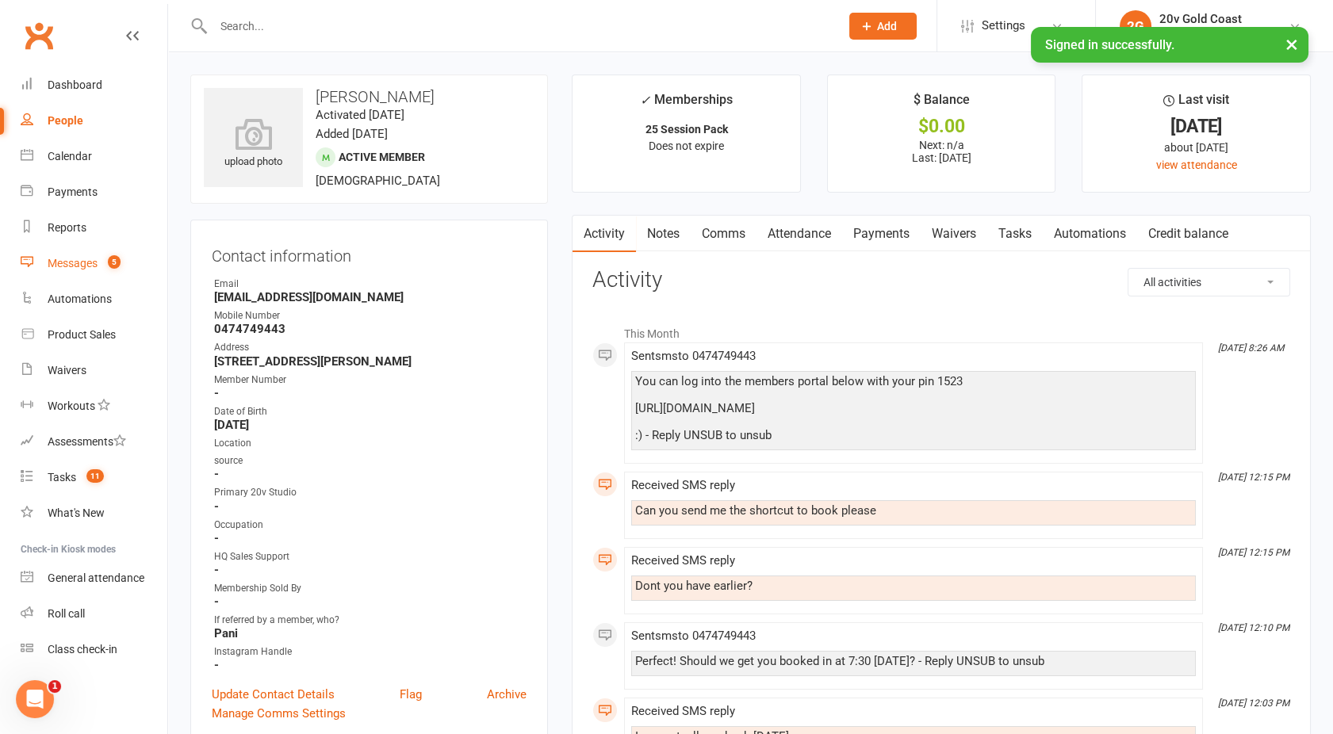
click at [107, 267] on count-badge "5" at bounding box center [110, 263] width 21 height 13
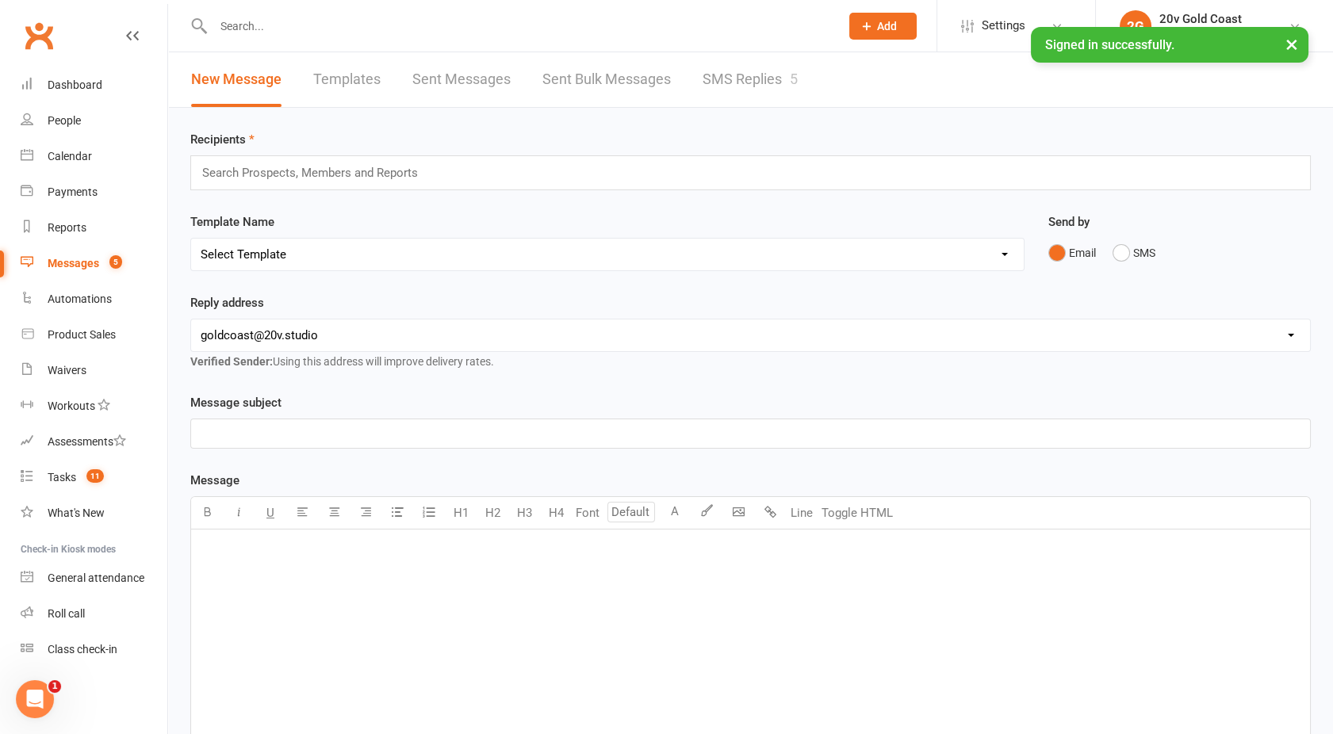
click at [760, 85] on link "SMS Replies 5" at bounding box center [750, 79] width 95 height 55
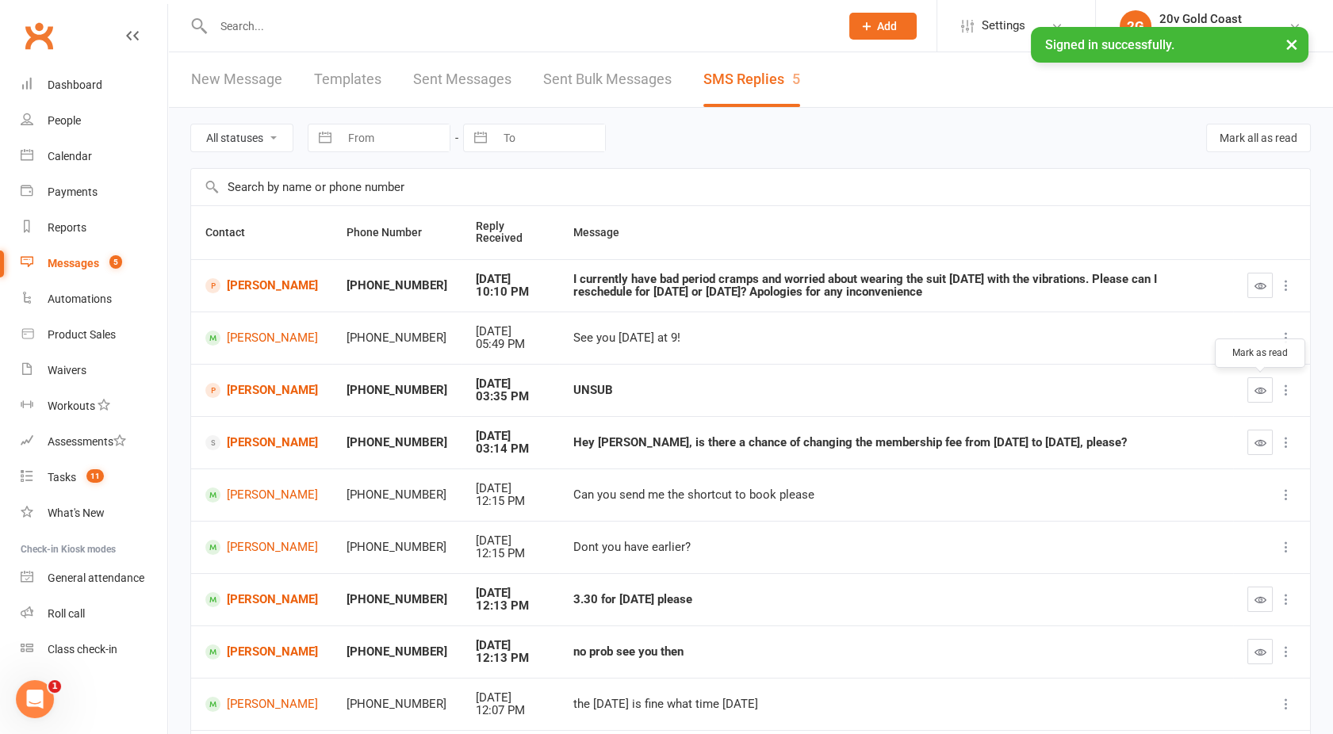
click at [1260, 394] on icon "button" at bounding box center [1260, 391] width 12 height 12
click at [252, 385] on link "[PERSON_NAME]" at bounding box center [261, 390] width 113 height 15
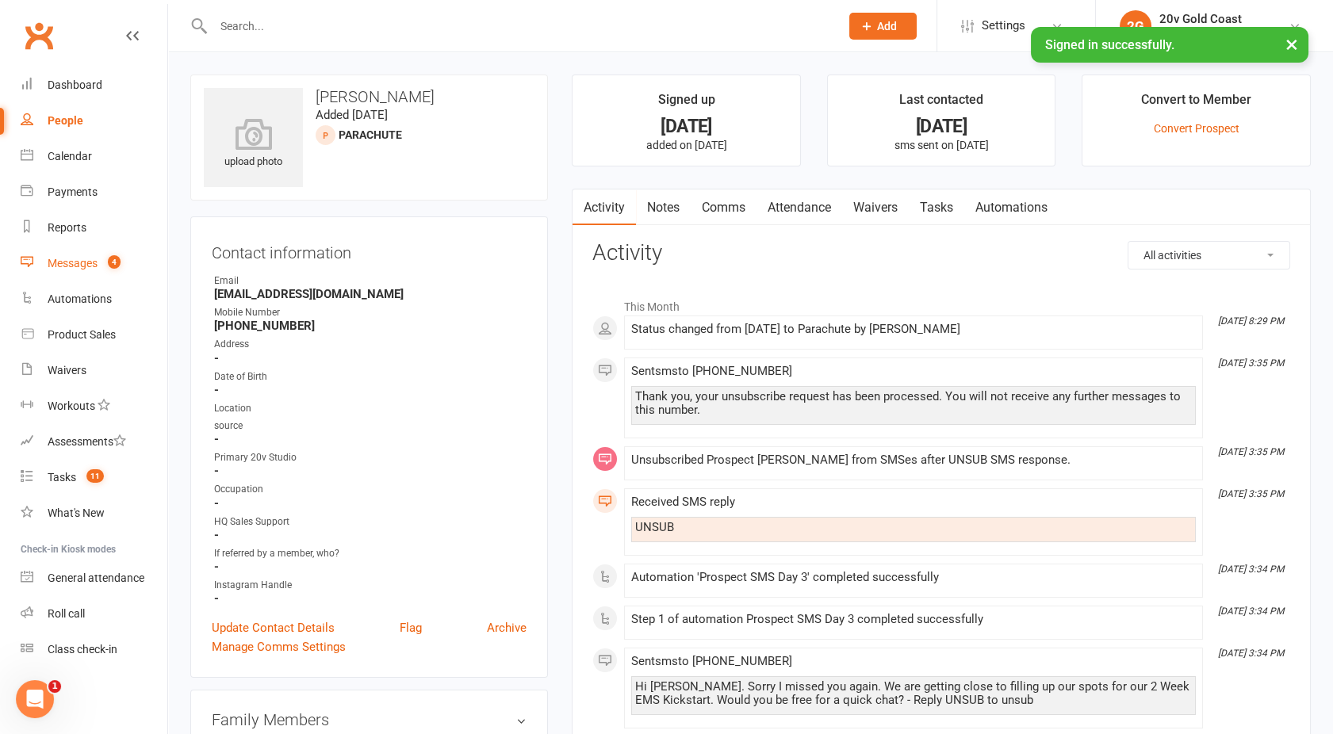
click at [76, 272] on link "Messages 4" at bounding box center [94, 264] width 147 height 36
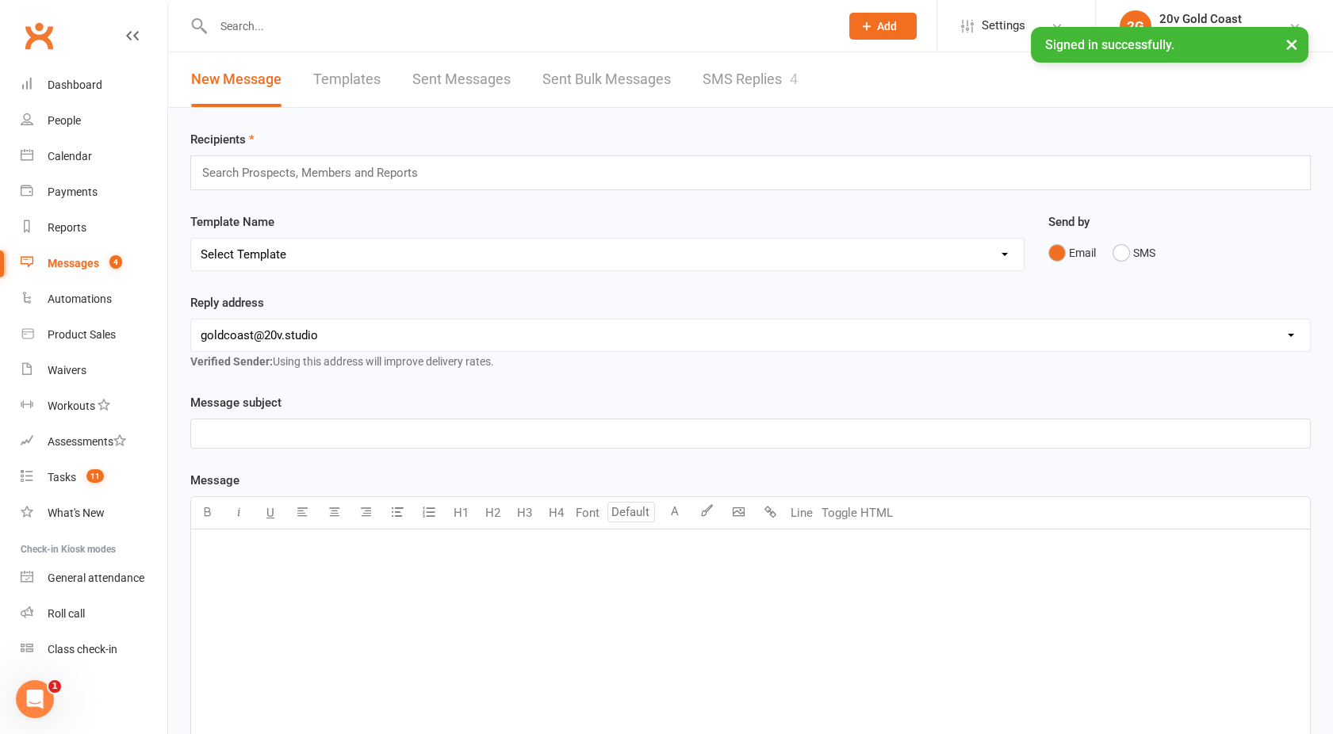
click at [774, 65] on link "SMS Replies 4" at bounding box center [750, 79] width 95 height 55
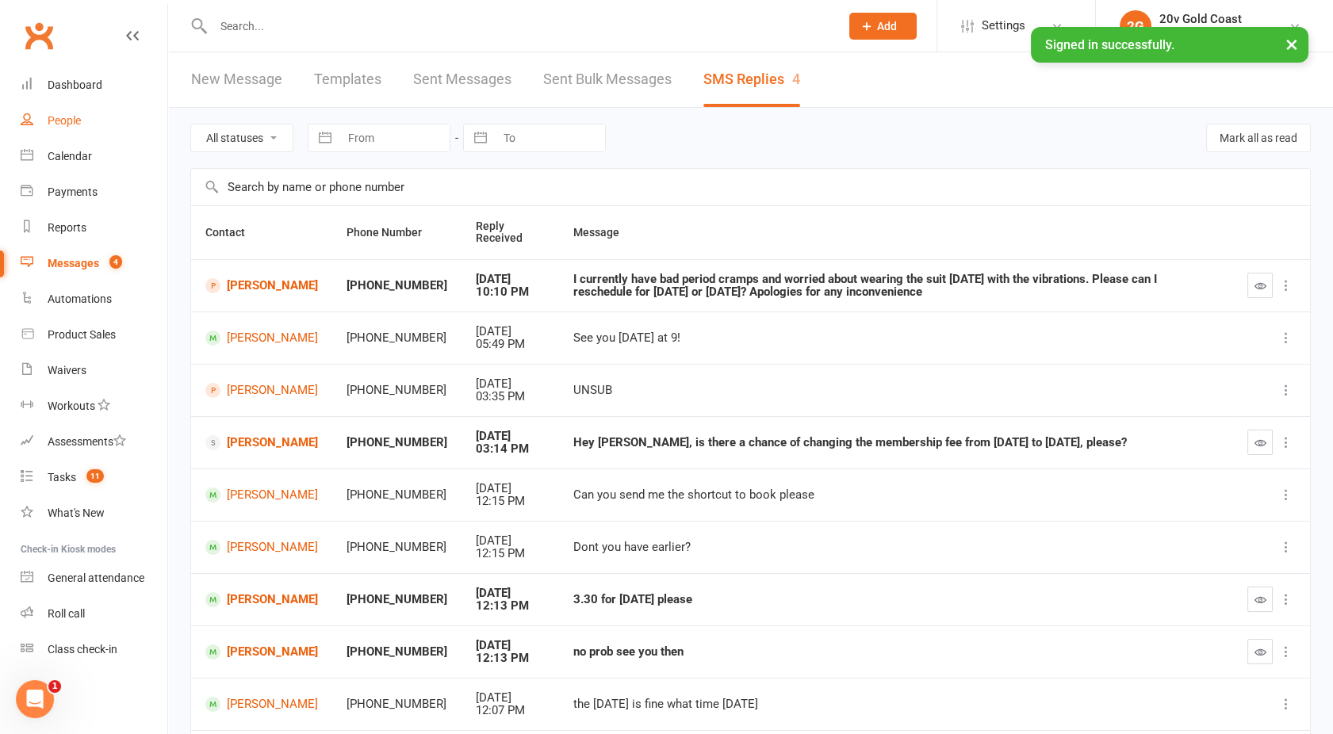
click at [69, 116] on div "People" at bounding box center [64, 120] width 33 height 13
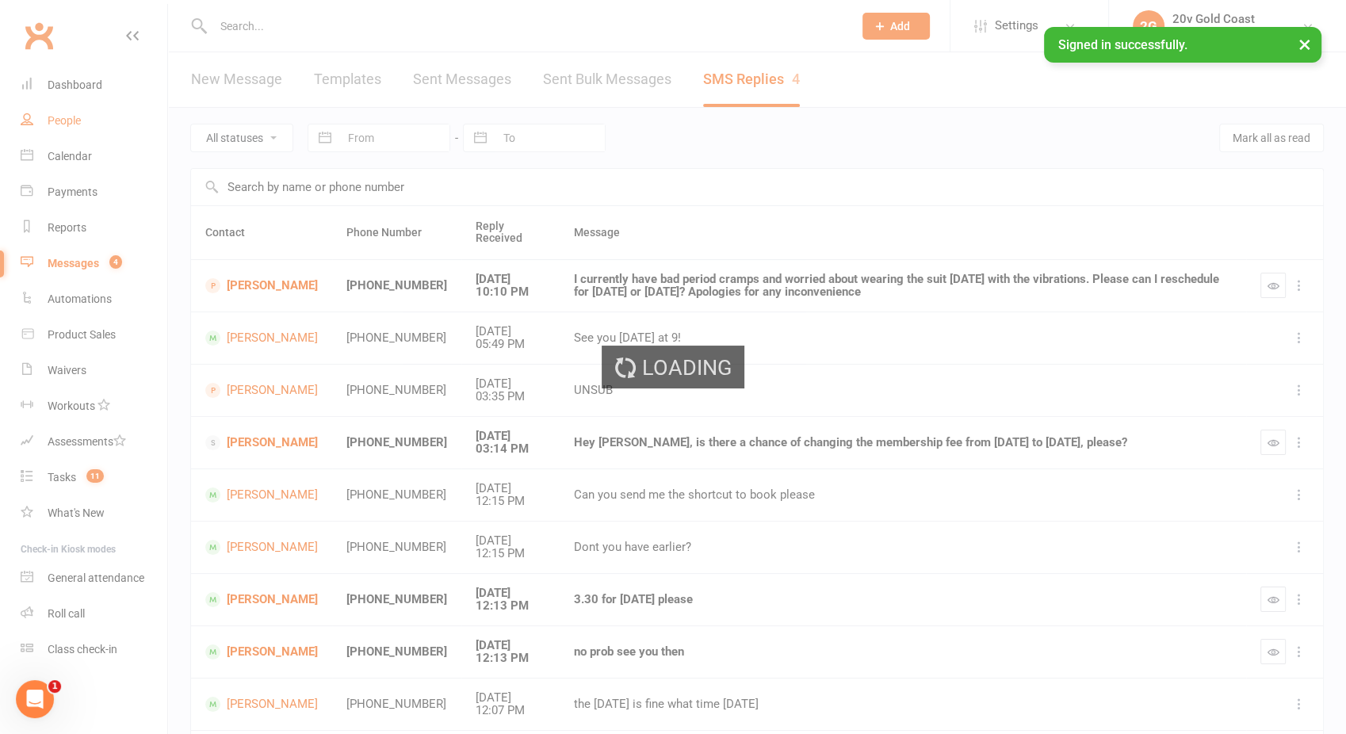
select select "100"
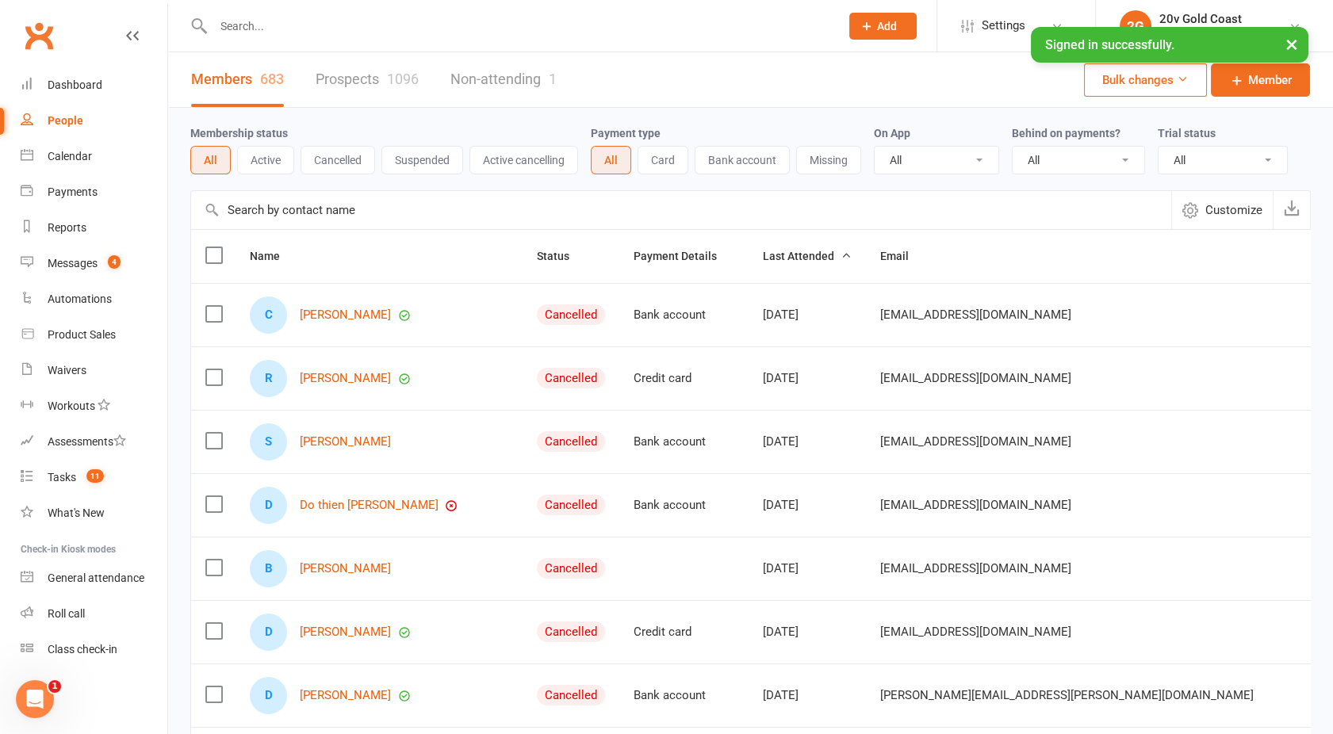
click at [370, 89] on link "Prospects 1096" at bounding box center [367, 79] width 103 height 55
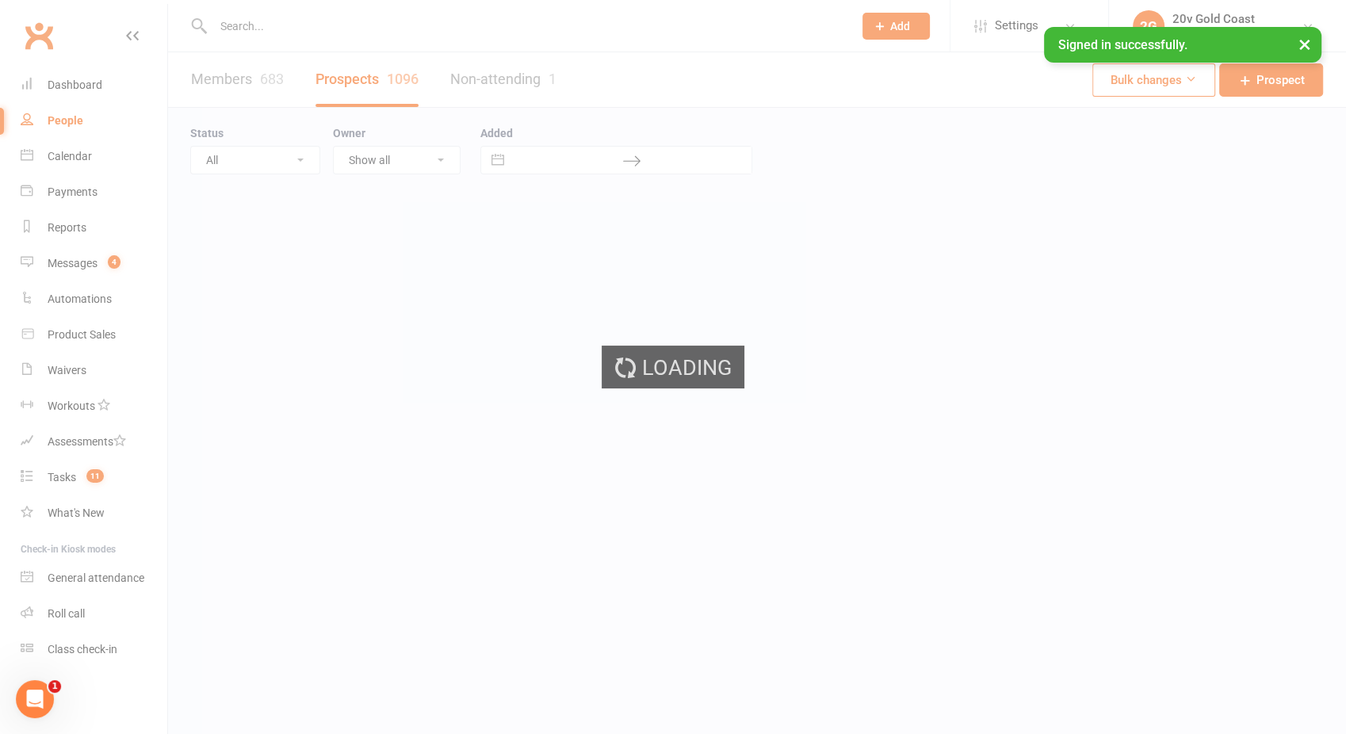
select select "100"
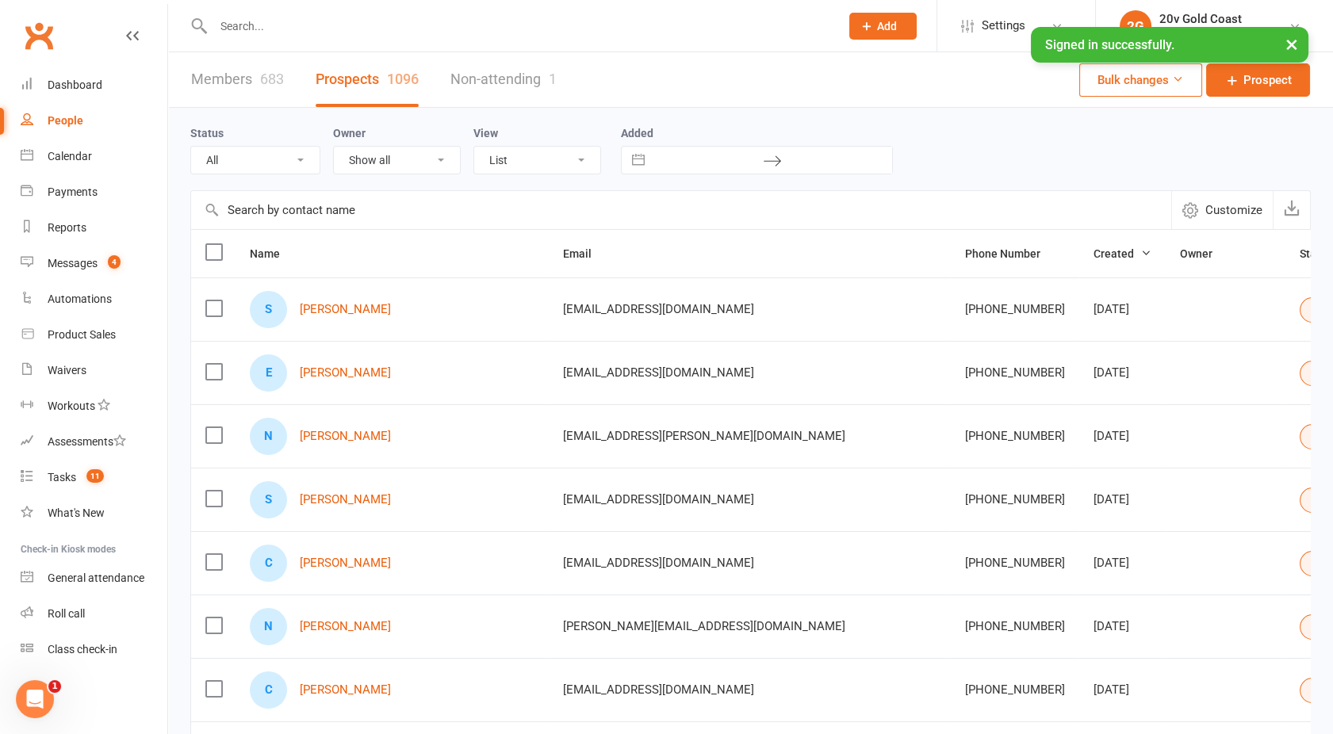
click at [56, 120] on div "People" at bounding box center [66, 120] width 36 height 13
click at [64, 218] on link "Reports" at bounding box center [94, 228] width 147 height 36
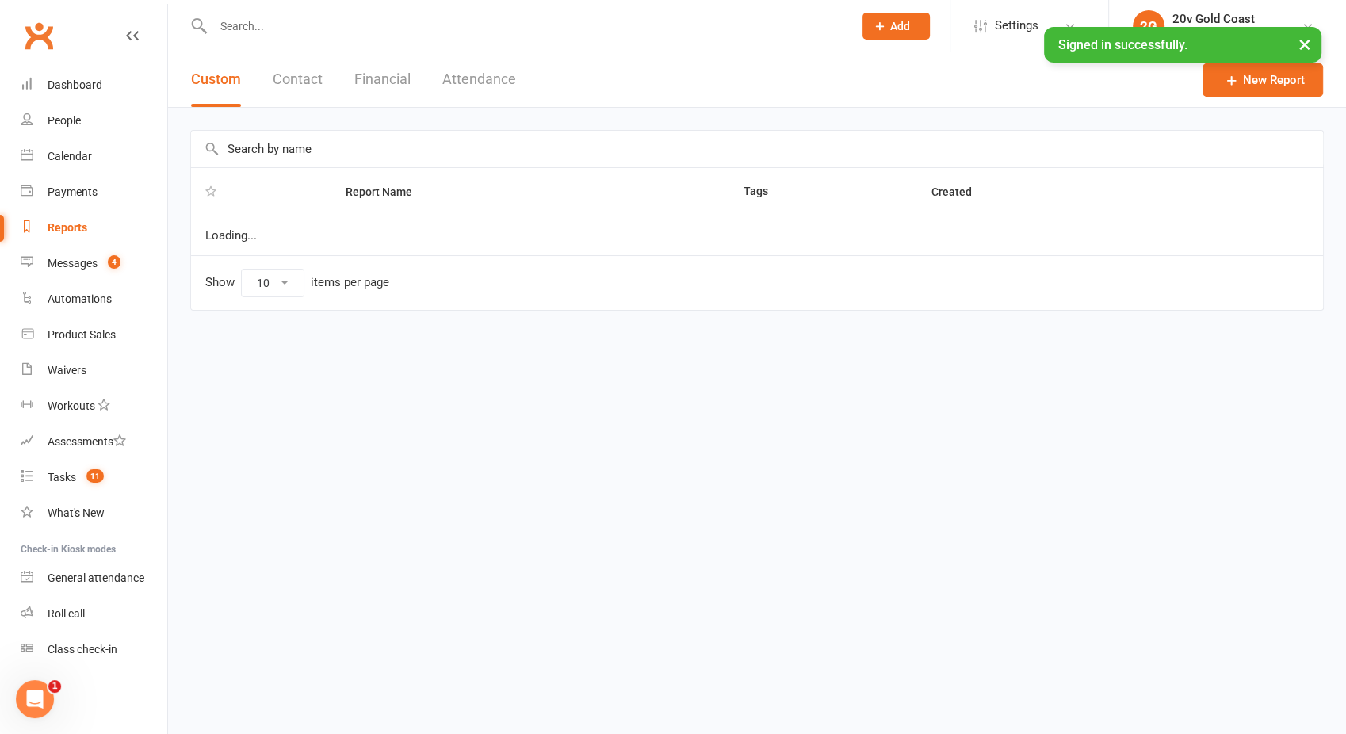
select select "100"
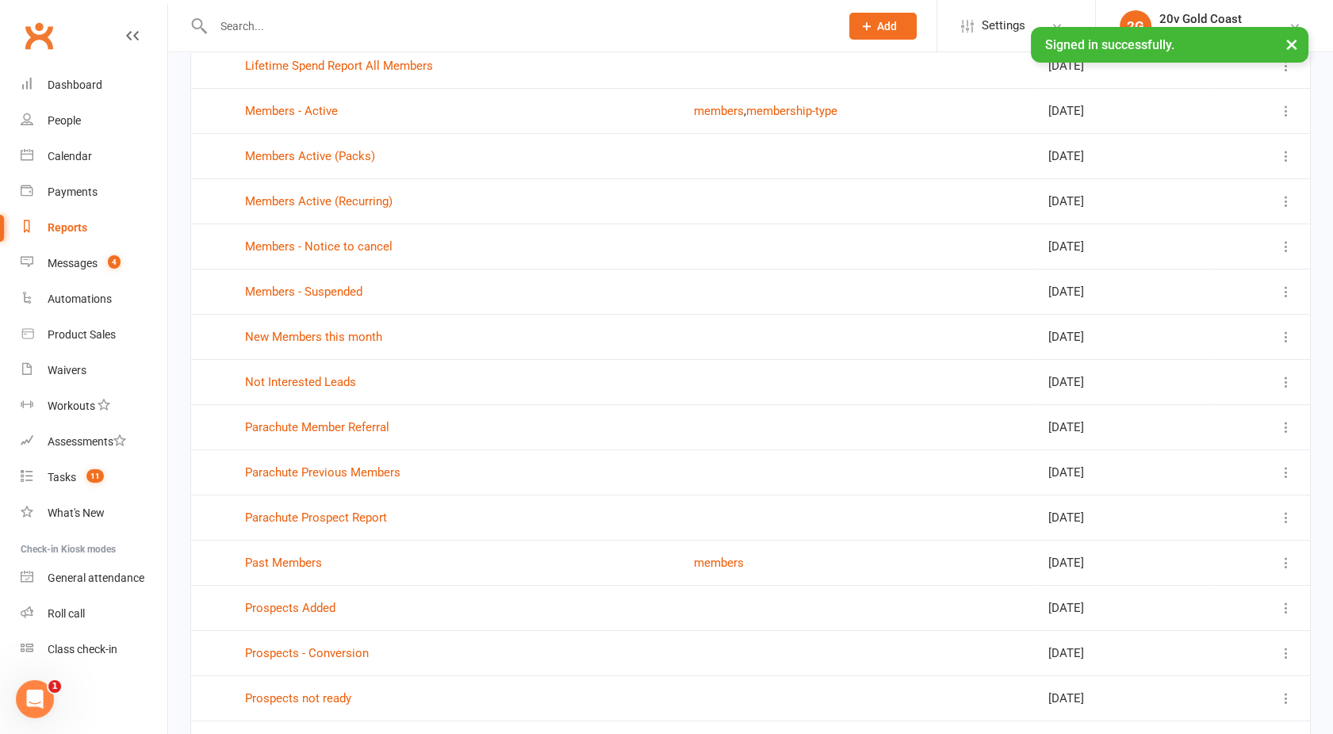
scroll to position [256, 0]
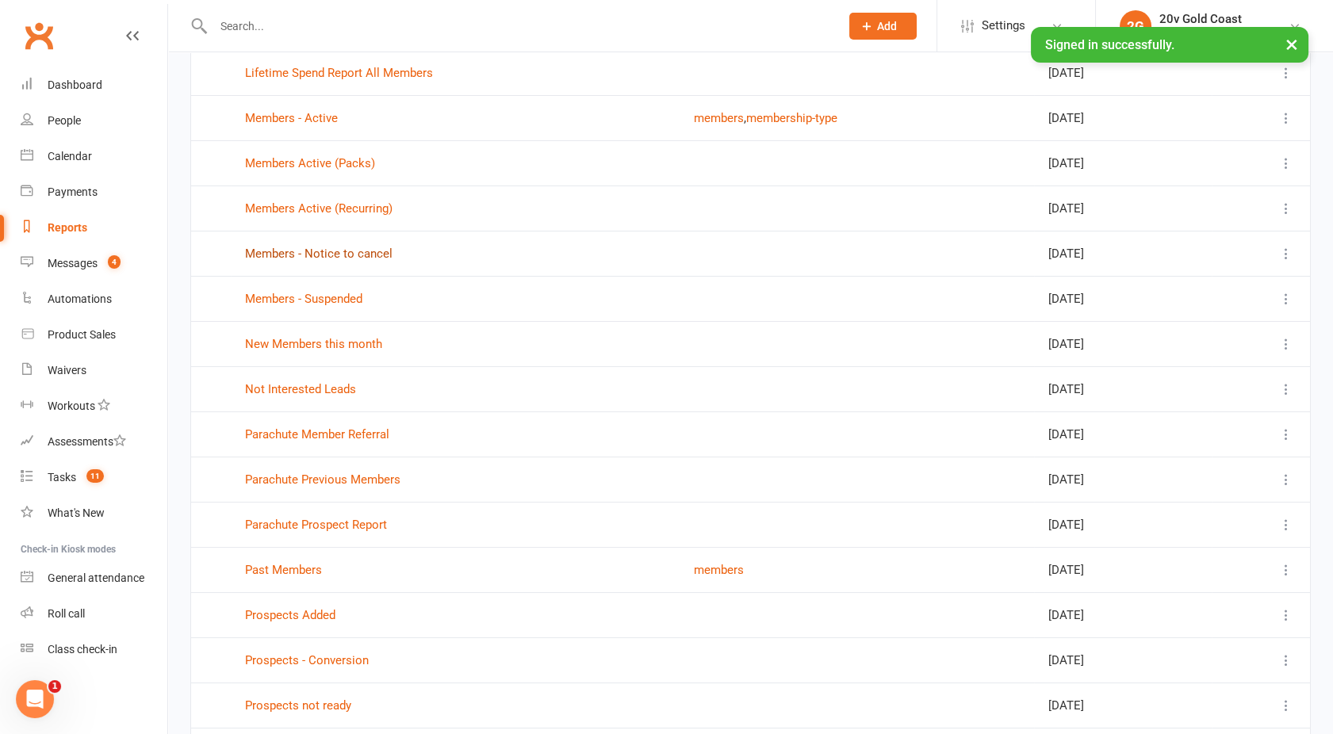
click at [311, 258] on link "Members - Notice to cancel" at bounding box center [318, 254] width 147 height 14
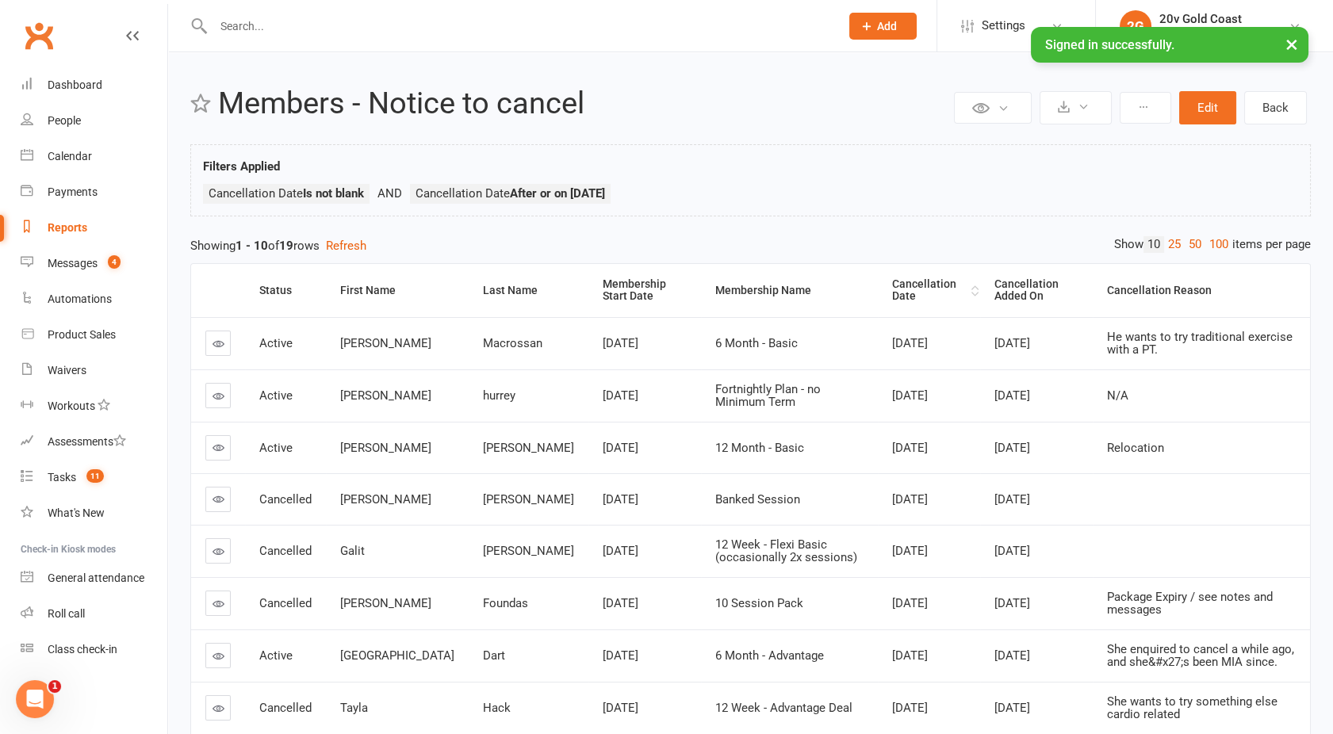
click at [892, 290] on div "Cancellation Date" at bounding box center [929, 290] width 75 height 25
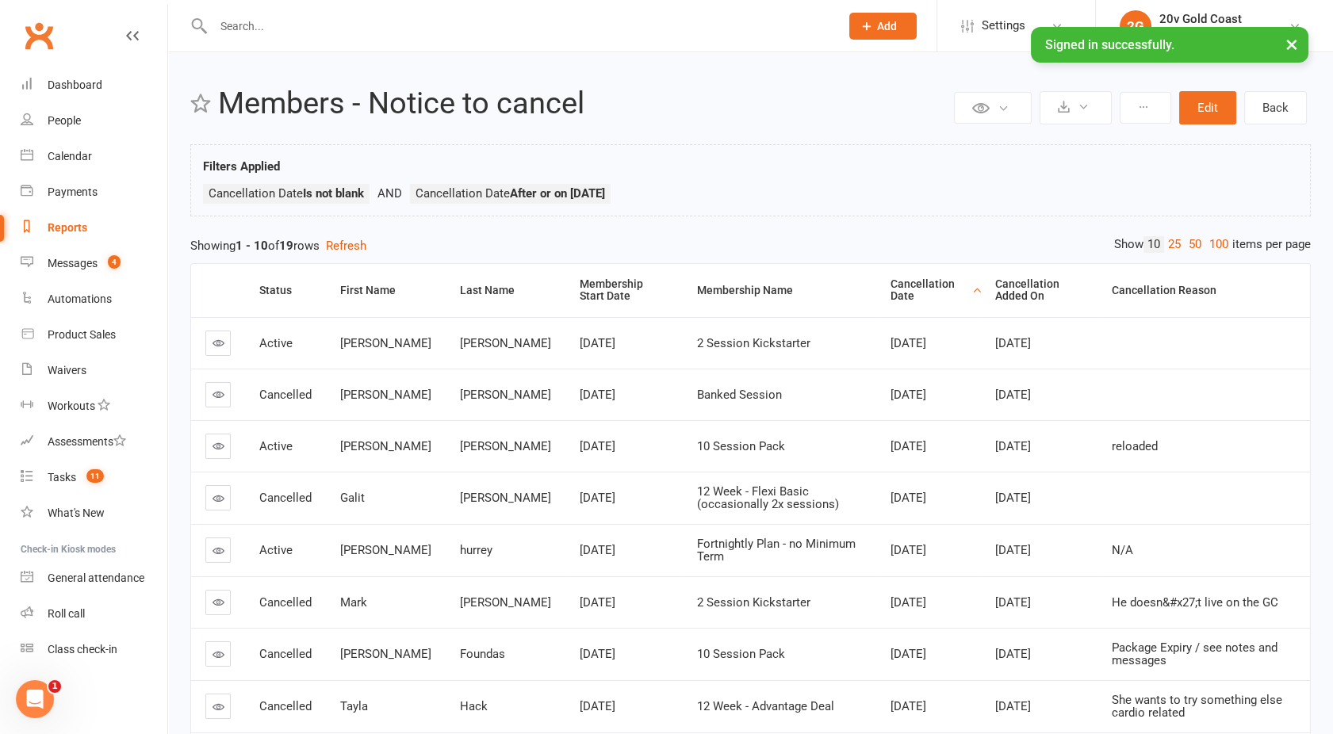
scroll to position [238, 0]
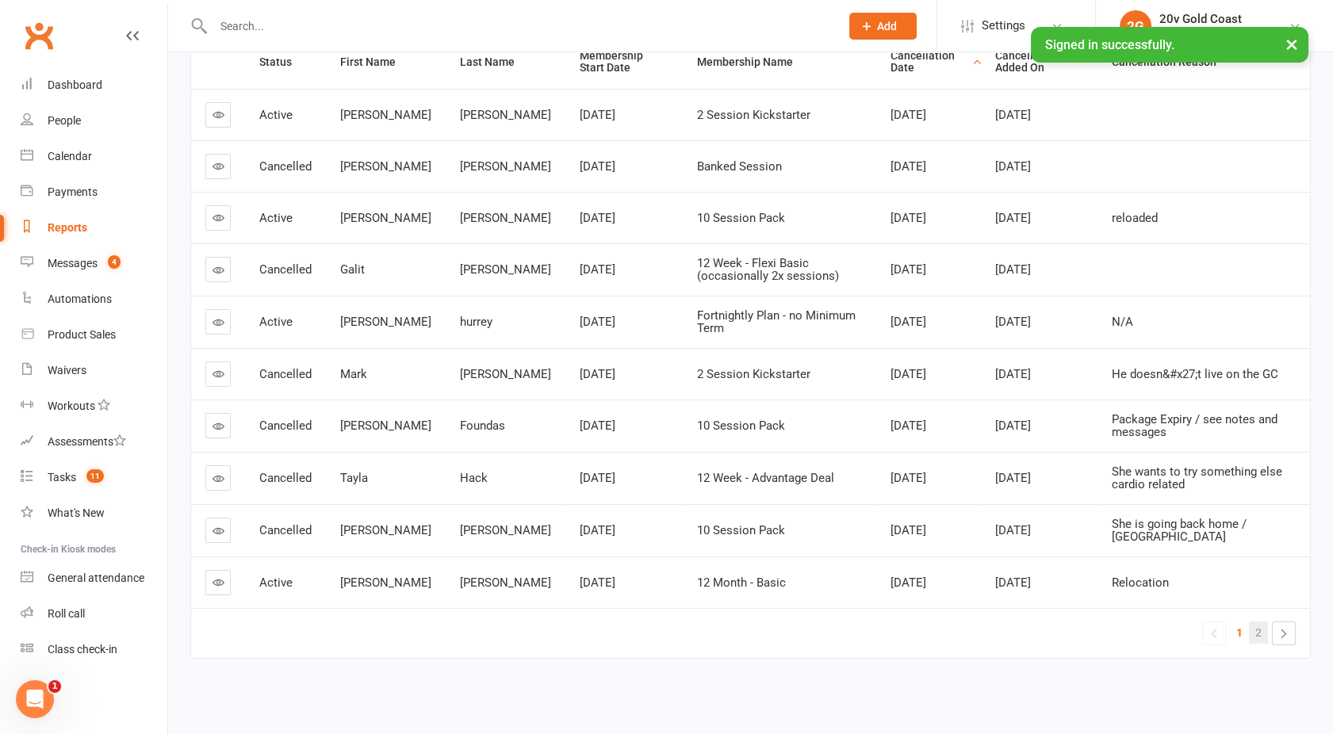
click at [1254, 622] on link "2" at bounding box center [1258, 633] width 19 height 22
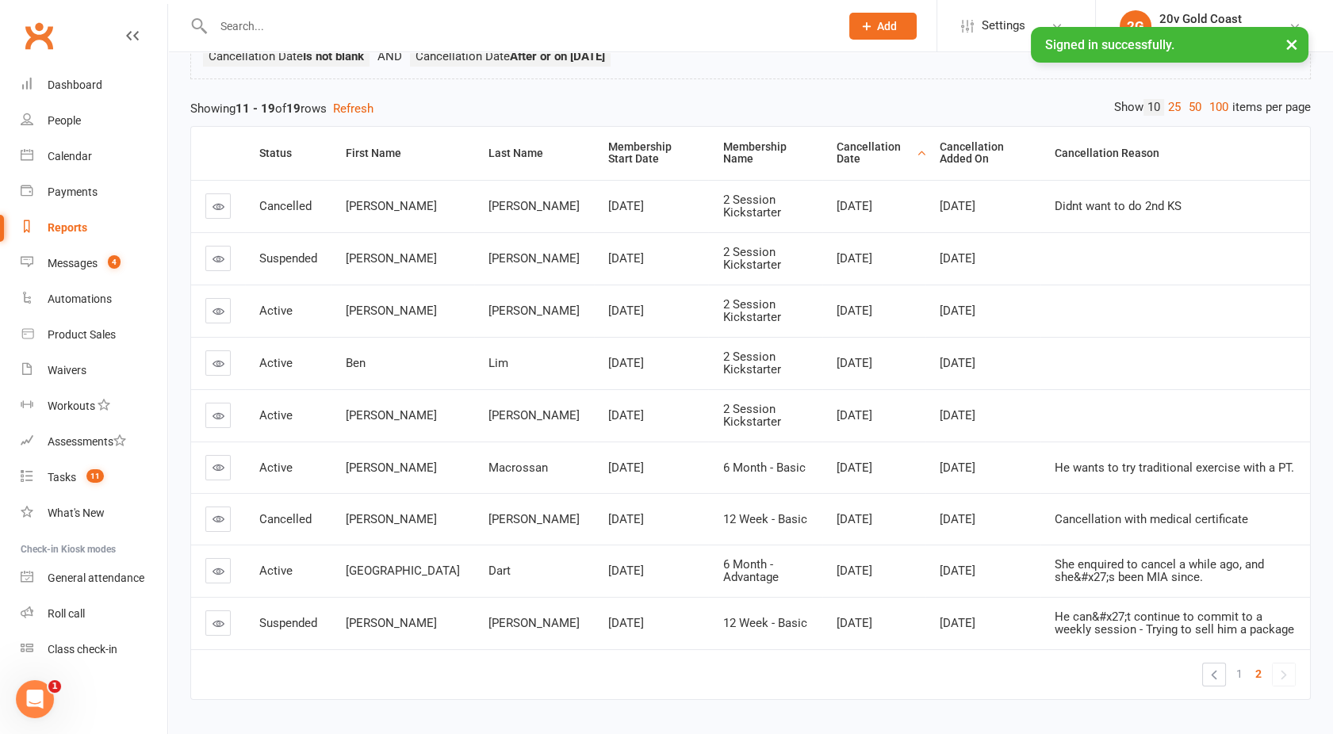
scroll to position [143, 0]
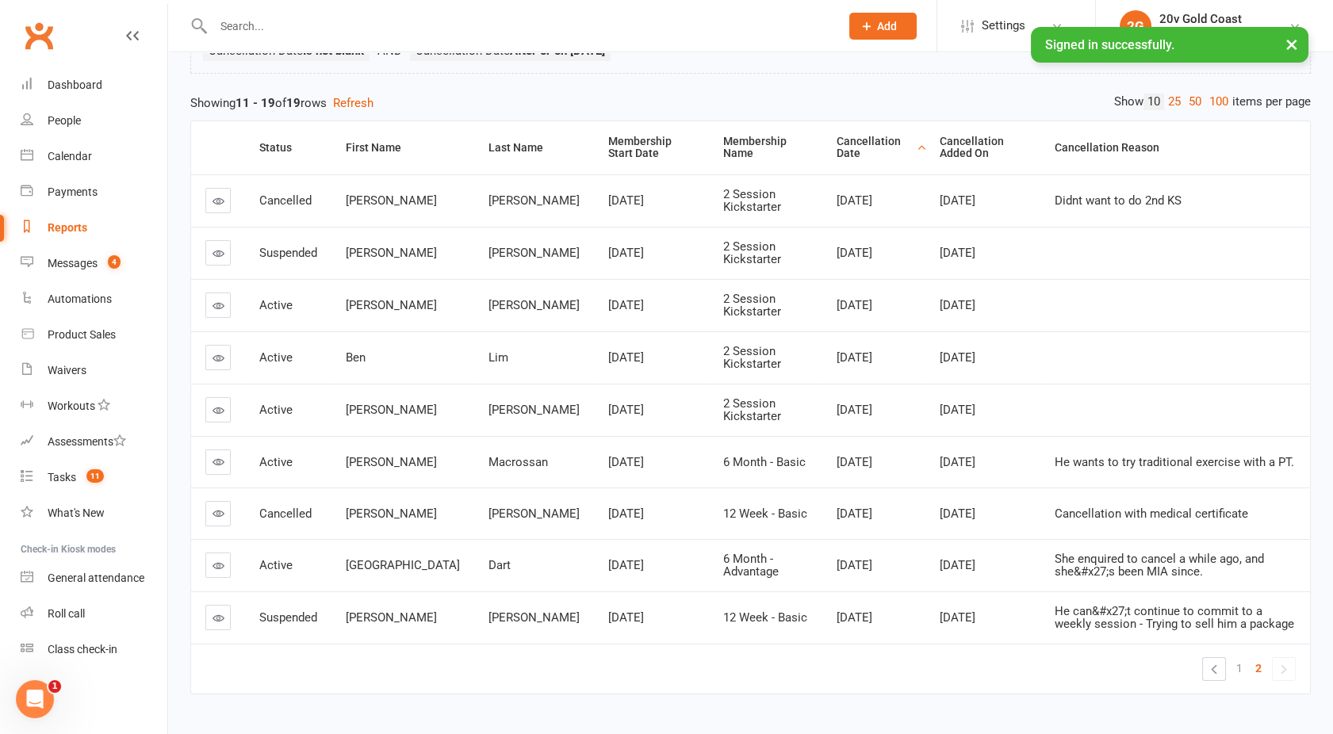
drag, startPoint x: 219, startPoint y: 406, endPoint x: 321, endPoint y: 379, distance: 105.8
click at [321, 379] on td "Active" at bounding box center [288, 357] width 86 height 52
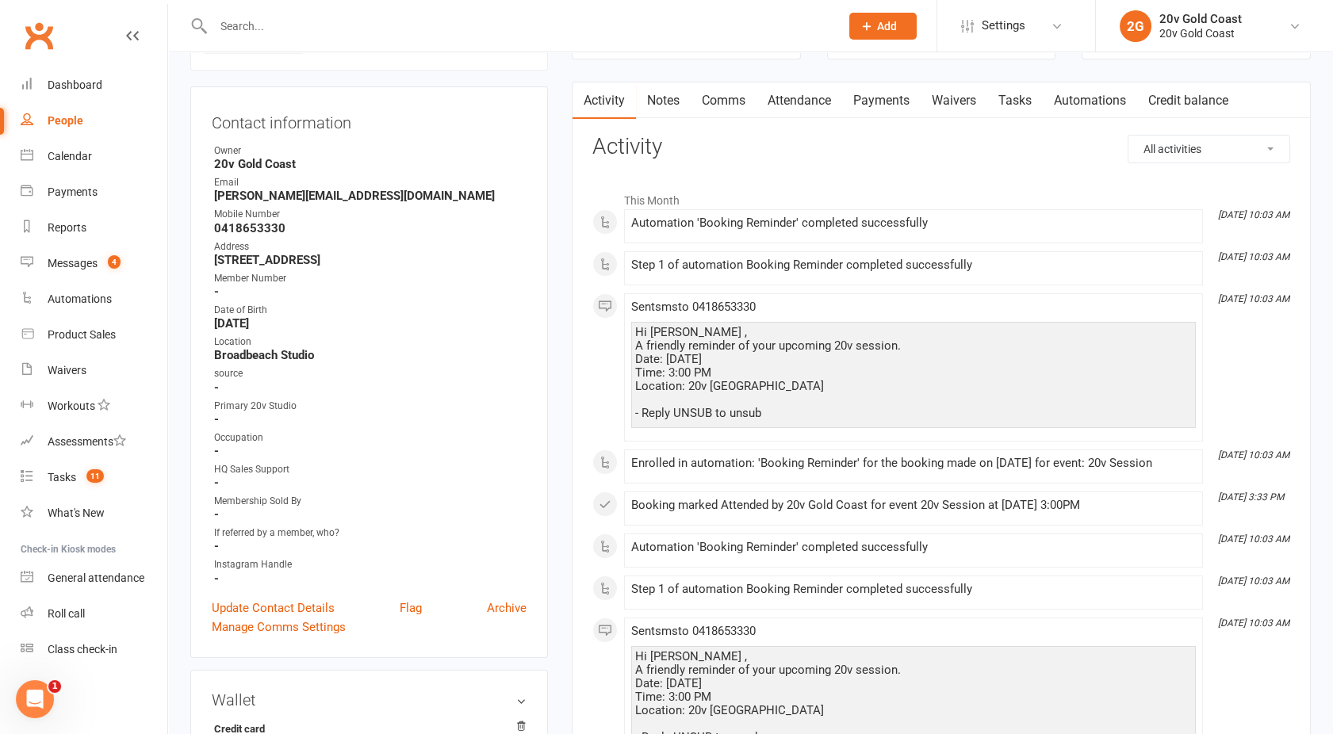
scroll to position [147, 0]
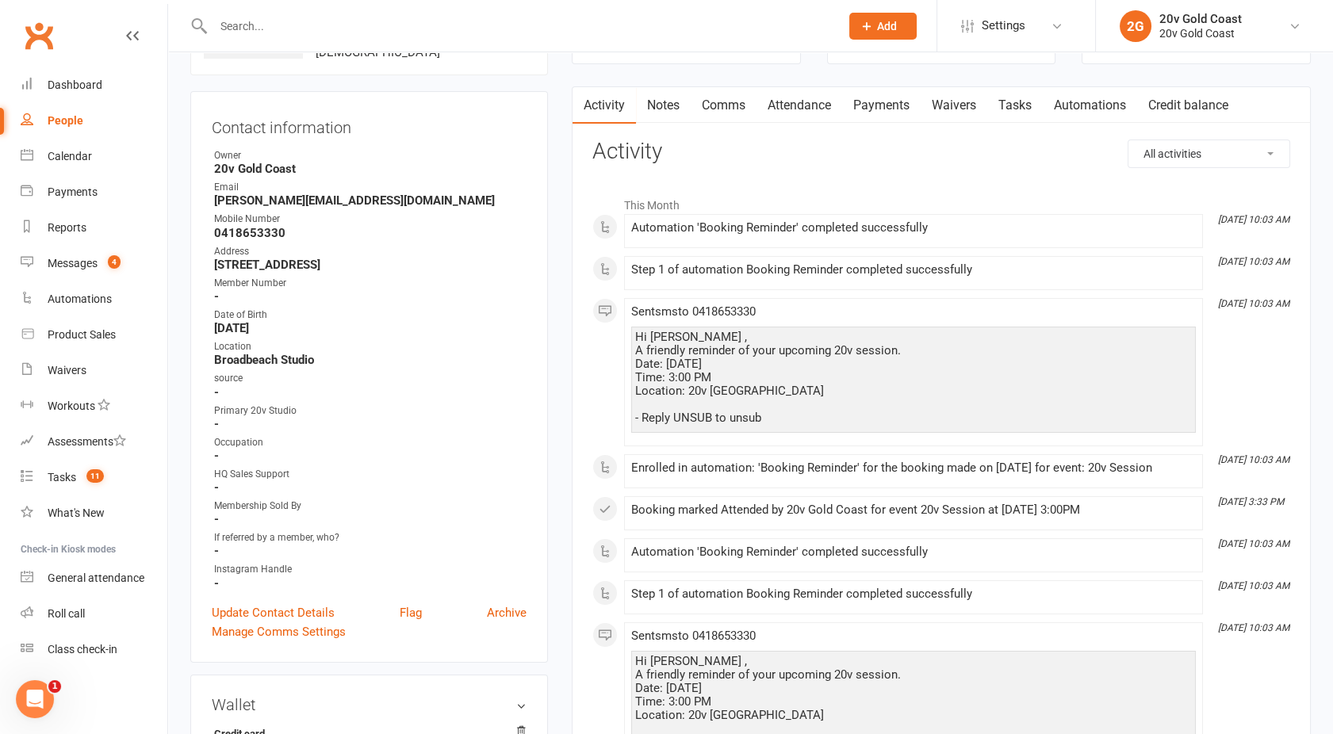
click at [808, 98] on link "Attendance" at bounding box center [799, 105] width 86 height 36
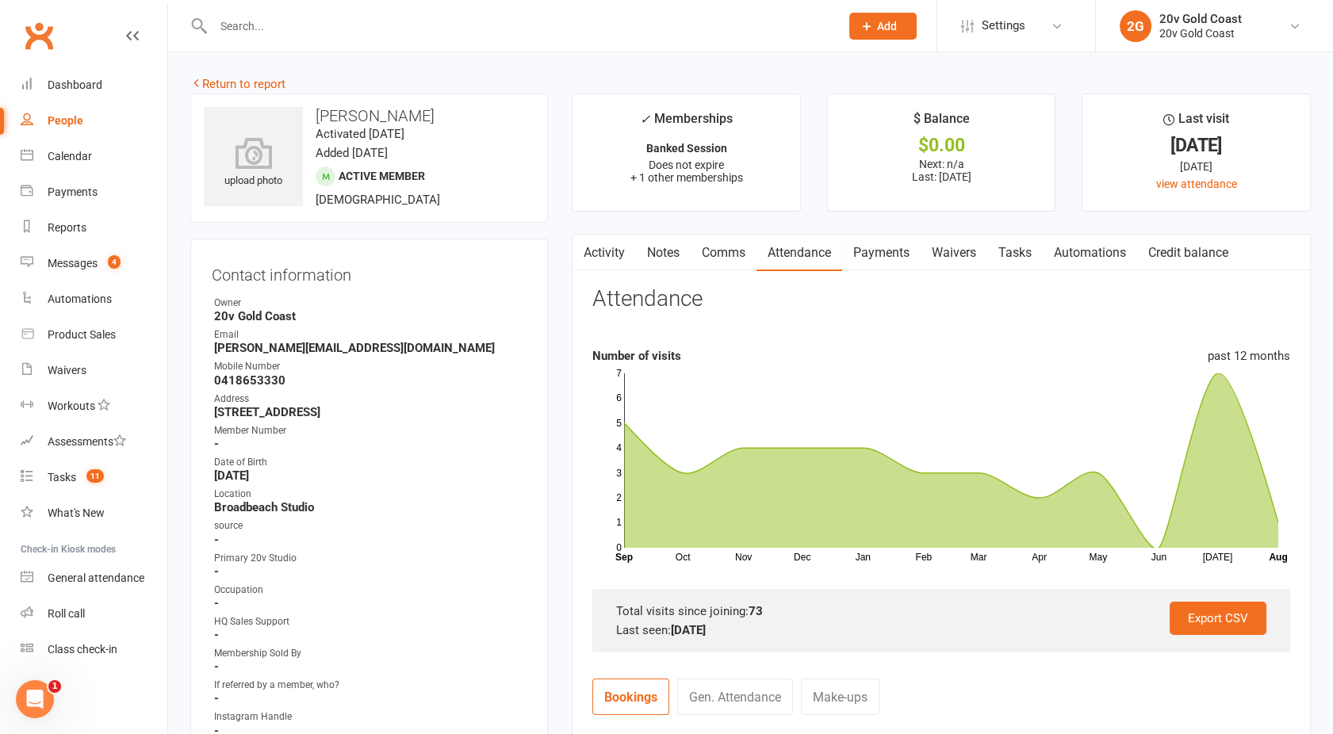
click at [599, 241] on link "Activity" at bounding box center [603, 253] width 63 height 36
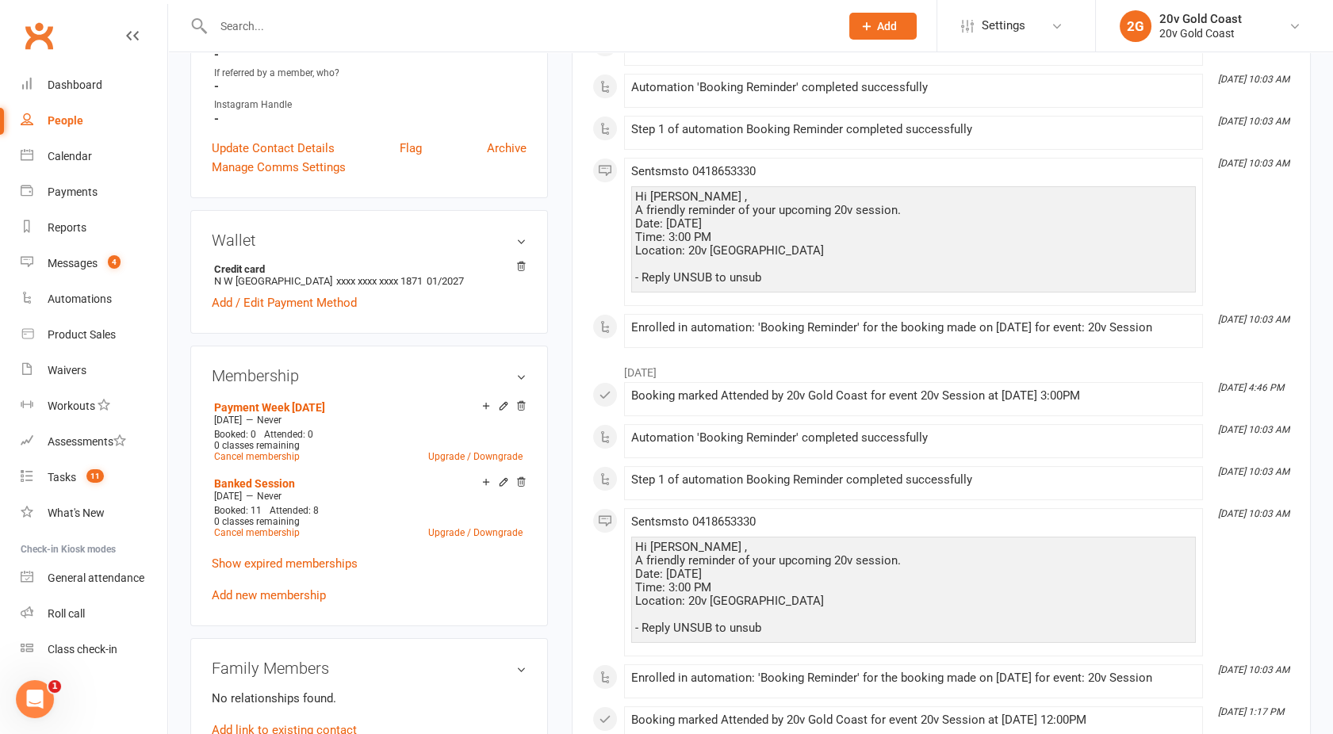
scroll to position [614, 0]
click at [290, 561] on link "Show expired memberships" at bounding box center [285, 561] width 146 height 14
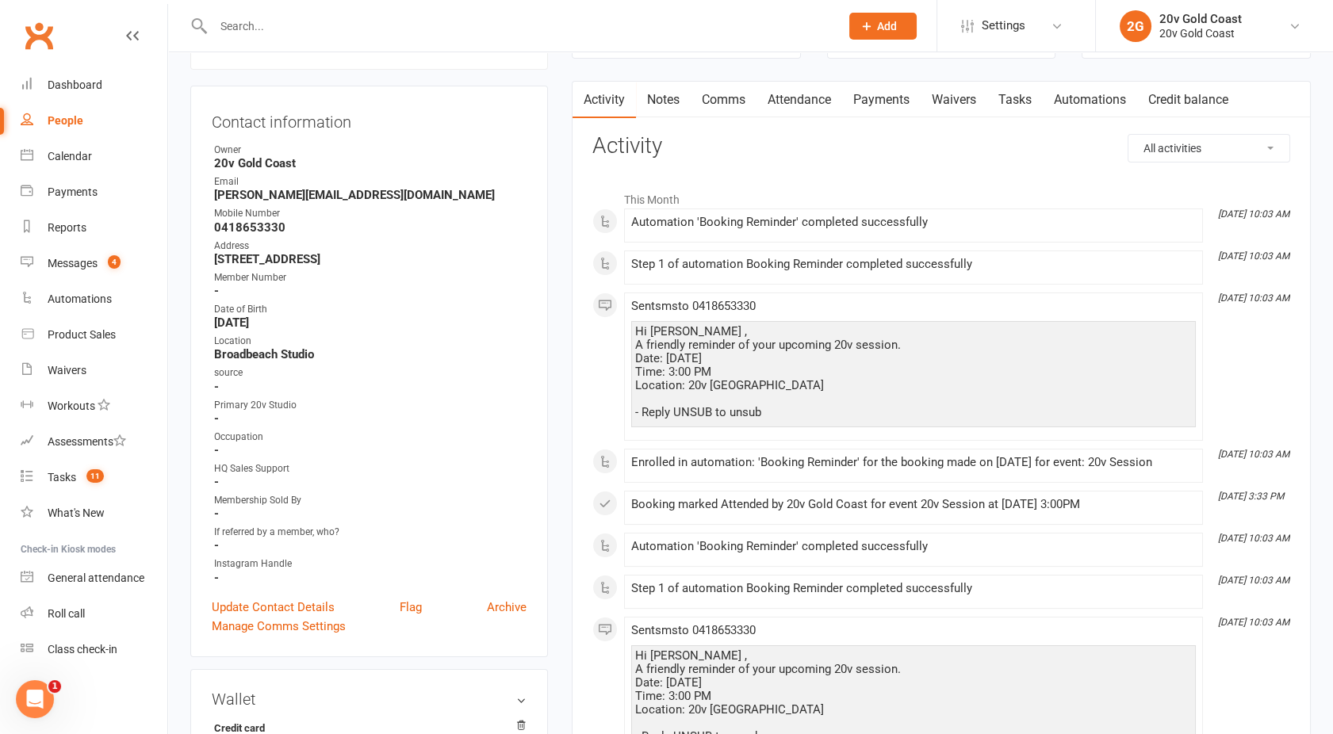
scroll to position [0, 0]
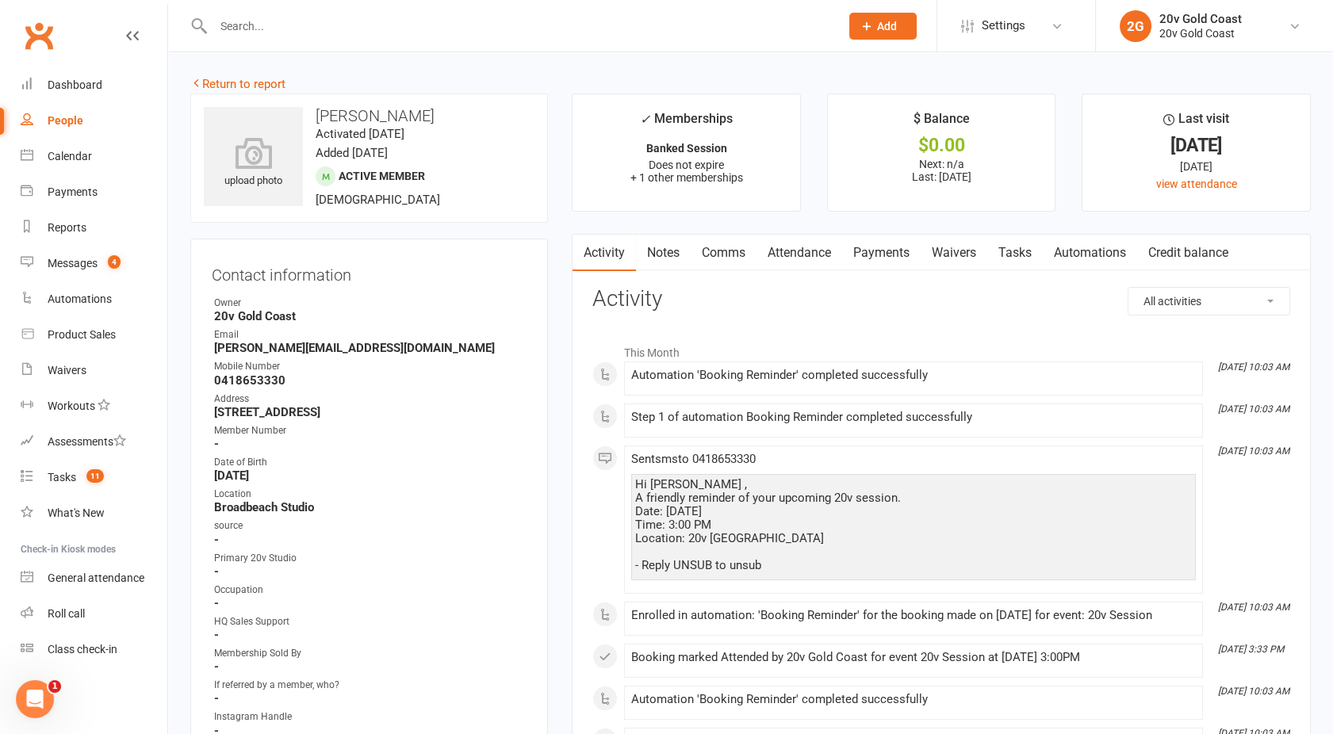
click at [892, 251] on link "Payments" at bounding box center [881, 253] width 78 height 36
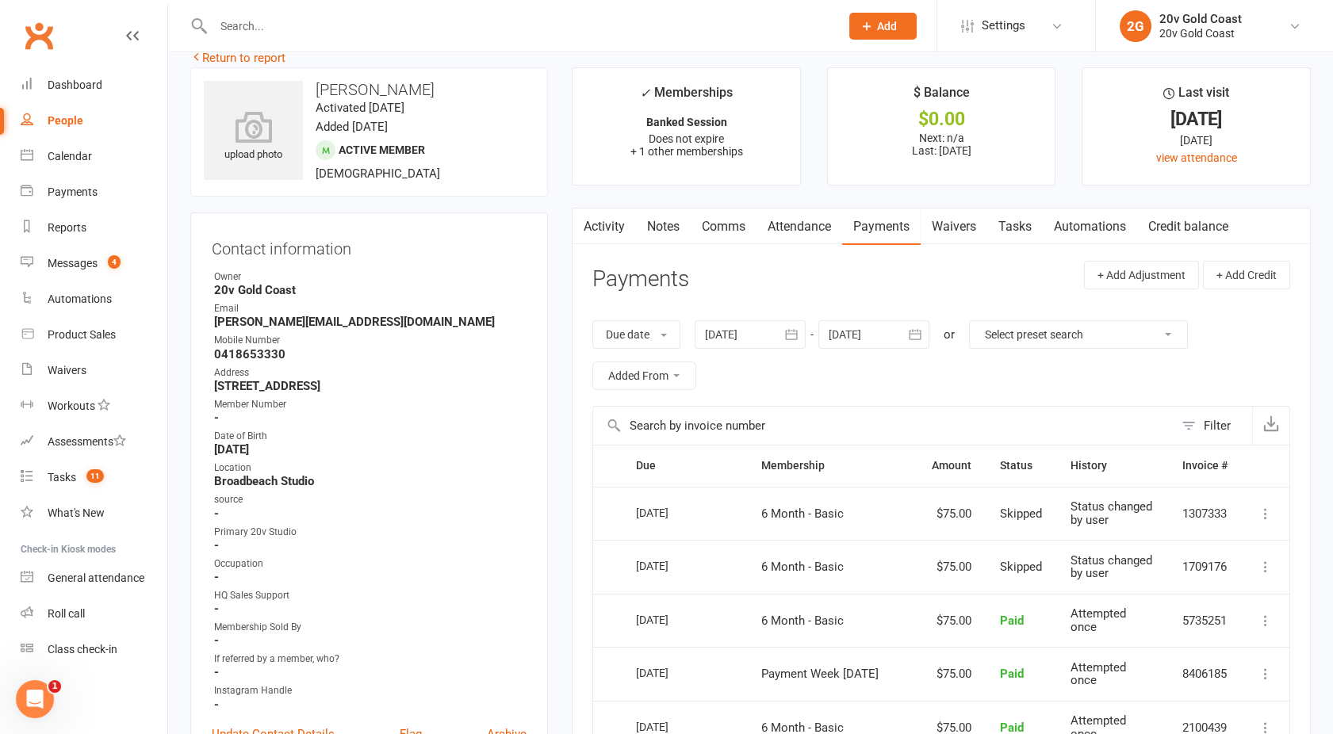
scroll to position [22, 0]
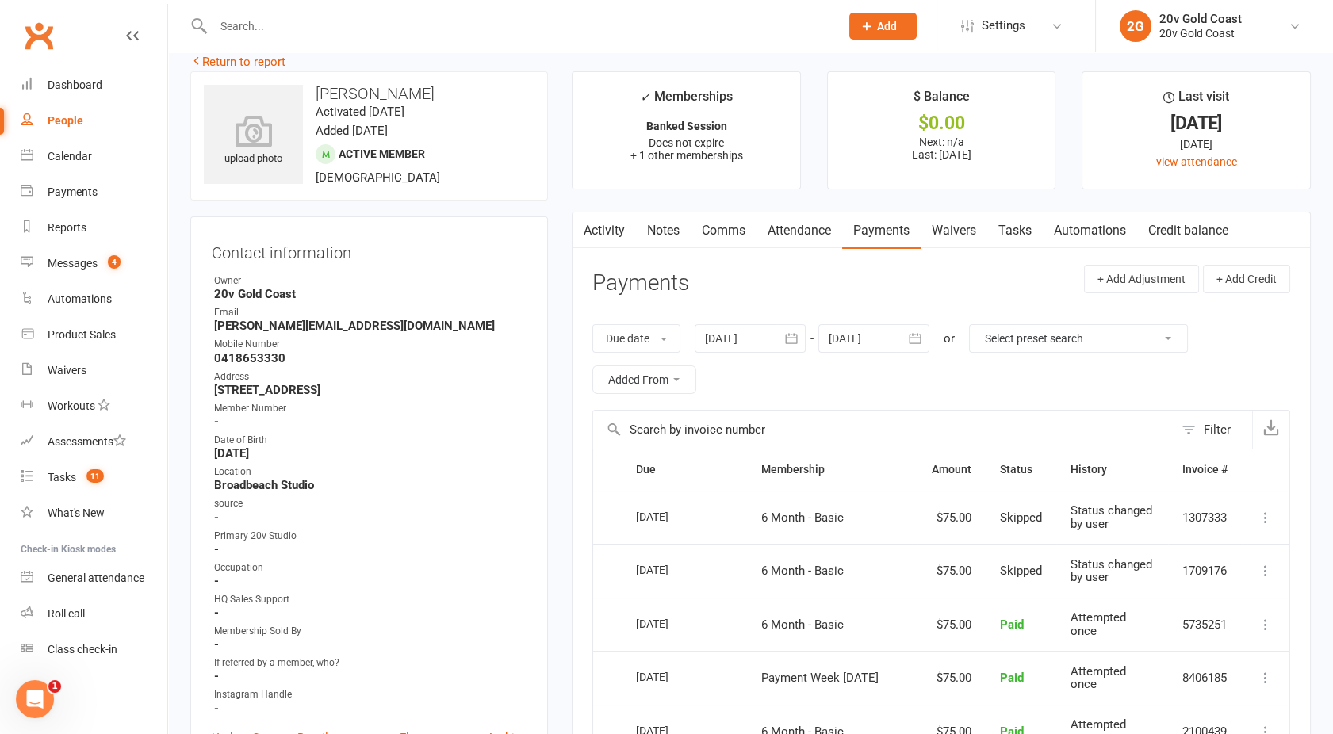
click at [601, 217] on link "Activity" at bounding box center [603, 230] width 63 height 36
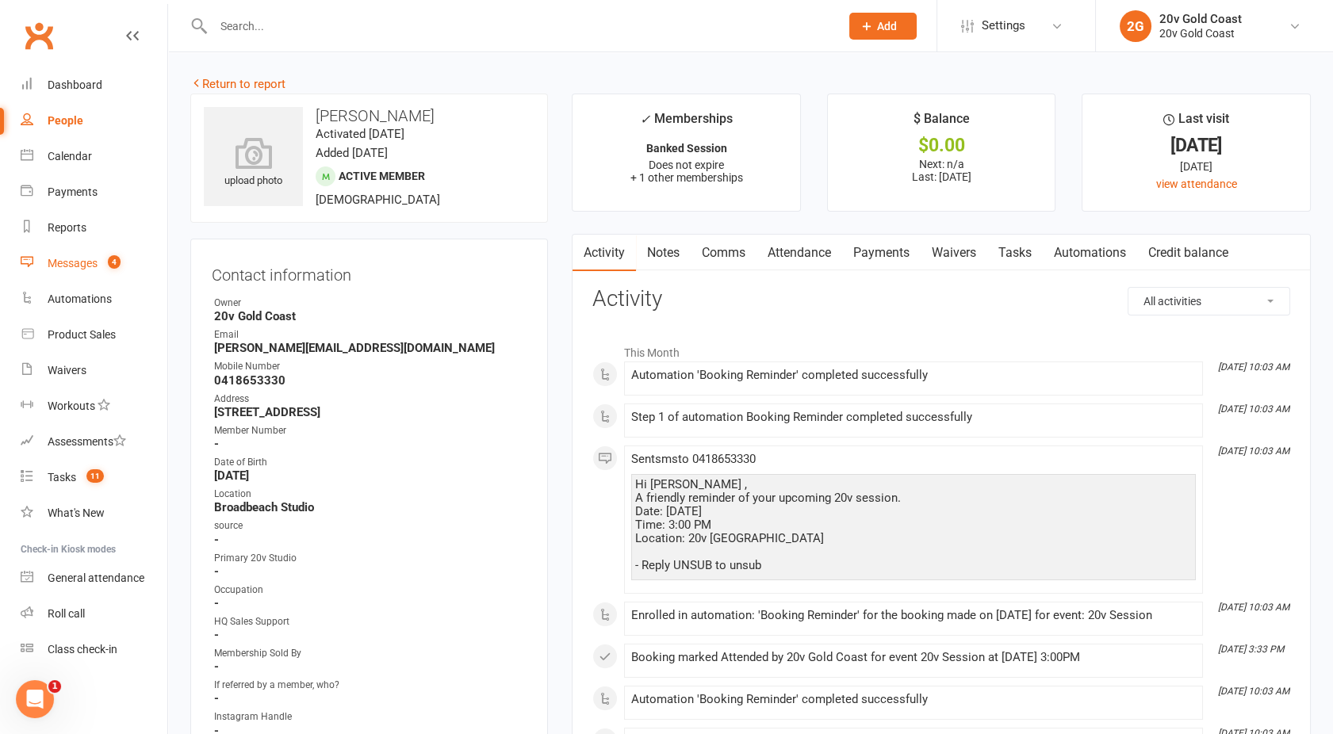
click at [101, 259] on count-badge "4" at bounding box center [110, 263] width 21 height 13
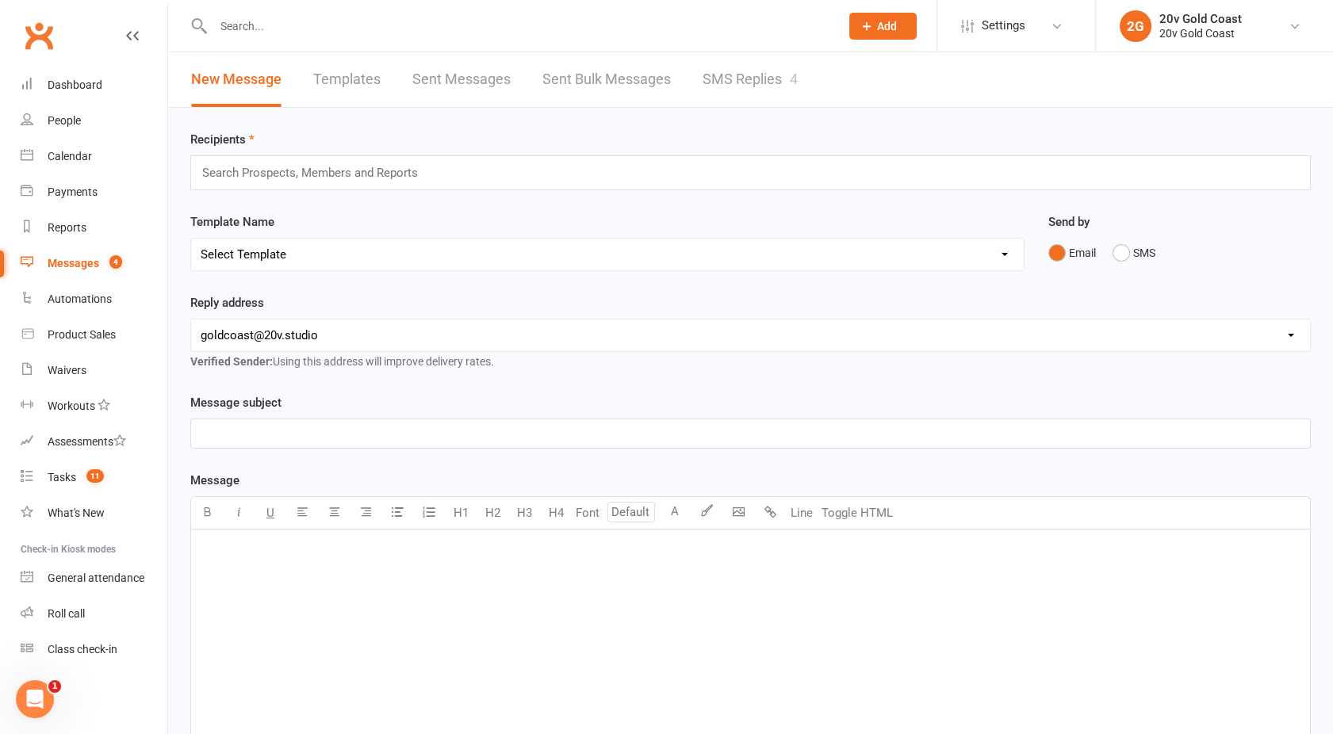
click at [775, 94] on link "SMS Replies 4" at bounding box center [750, 79] width 95 height 55
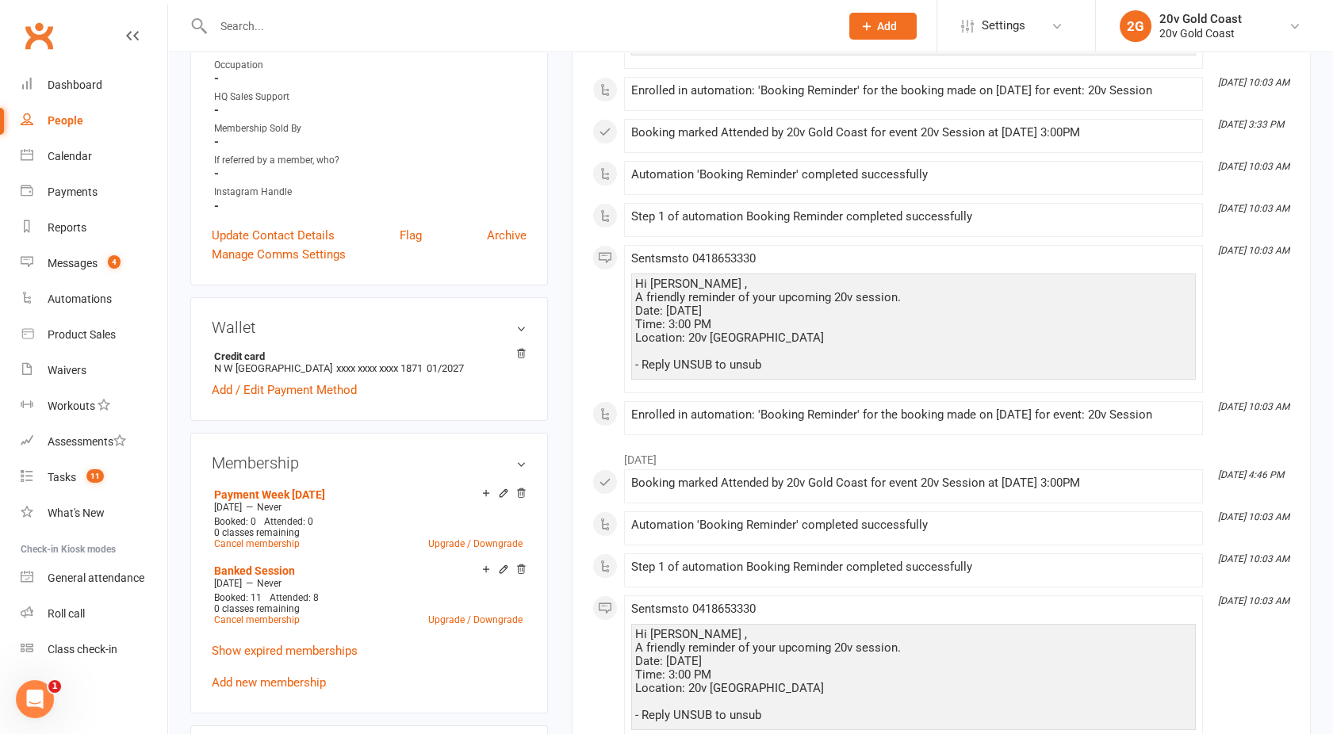
scroll to position [526, 0]
drag, startPoint x: 519, startPoint y: 568, endPoint x: 765, endPoint y: 78, distance: 548.2
click at [519, 567] on icon at bounding box center [520, 568] width 11 height 11
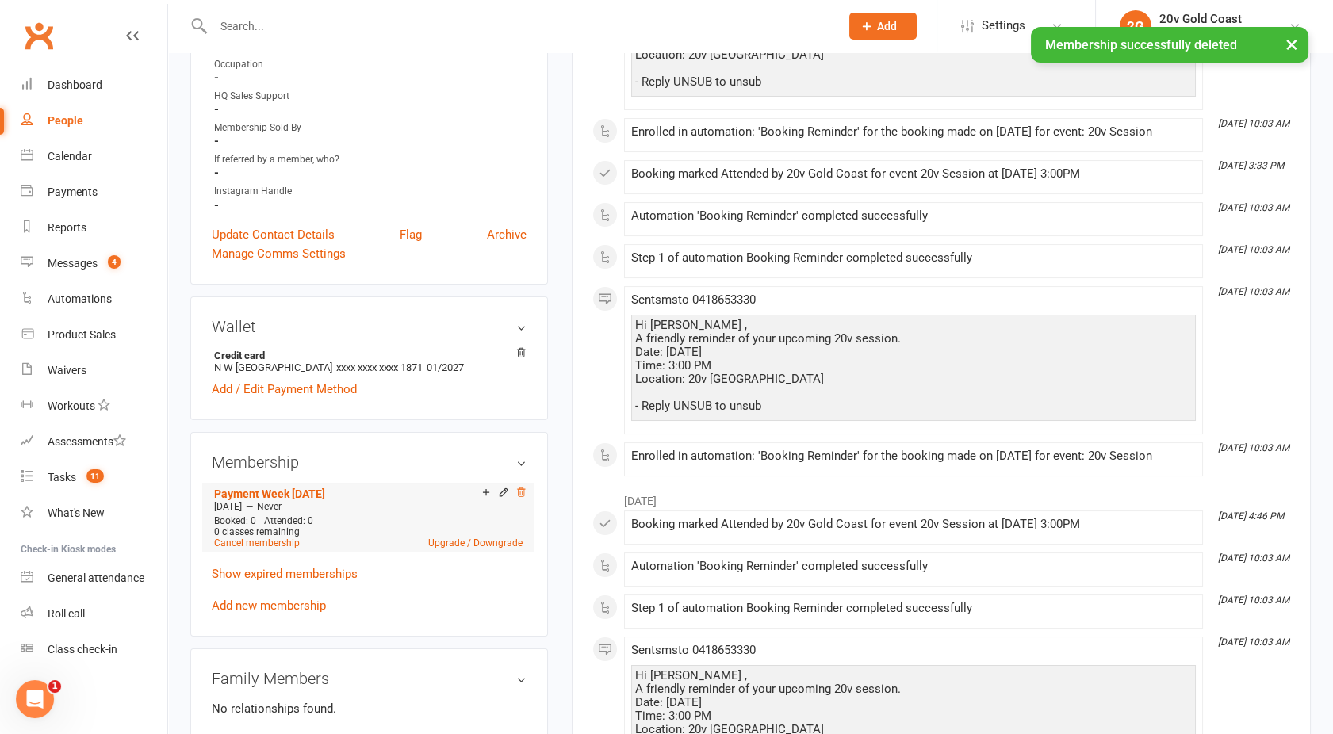
click at [524, 488] on icon at bounding box center [521, 492] width 8 height 9
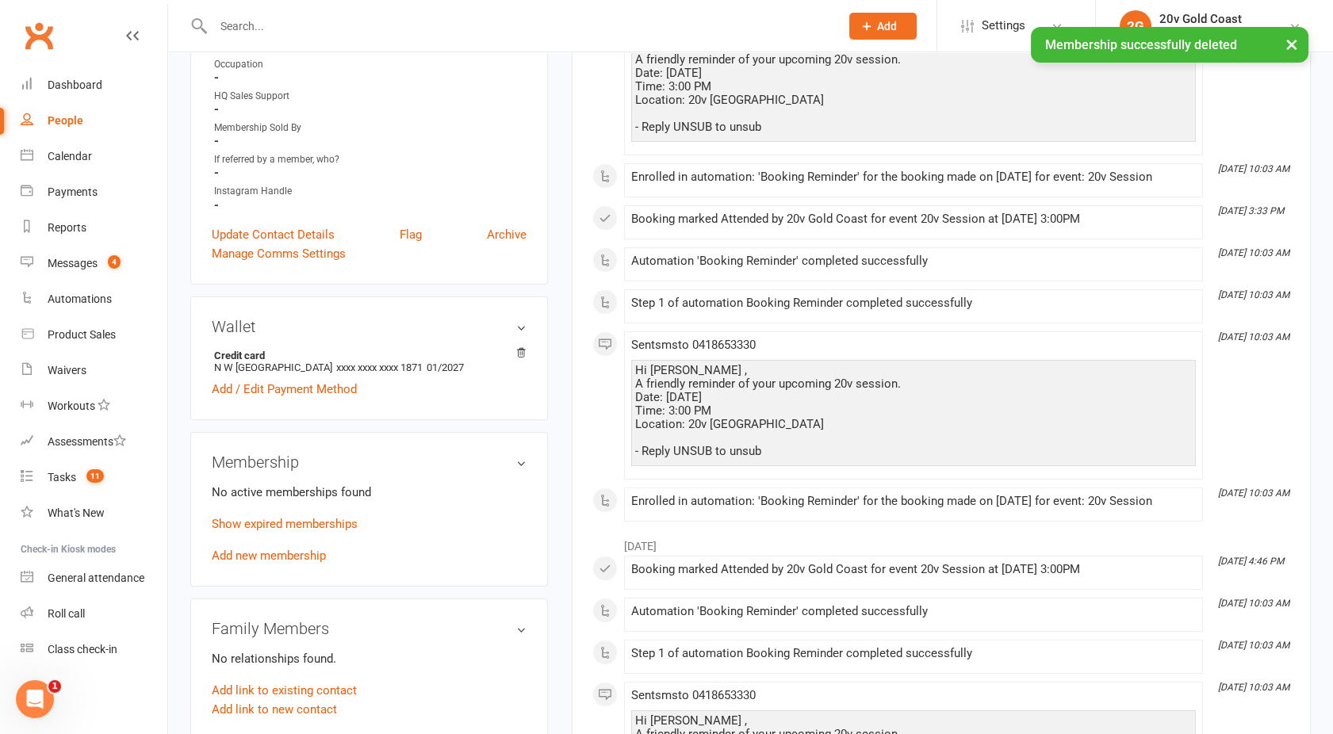
scroll to position [0, 0]
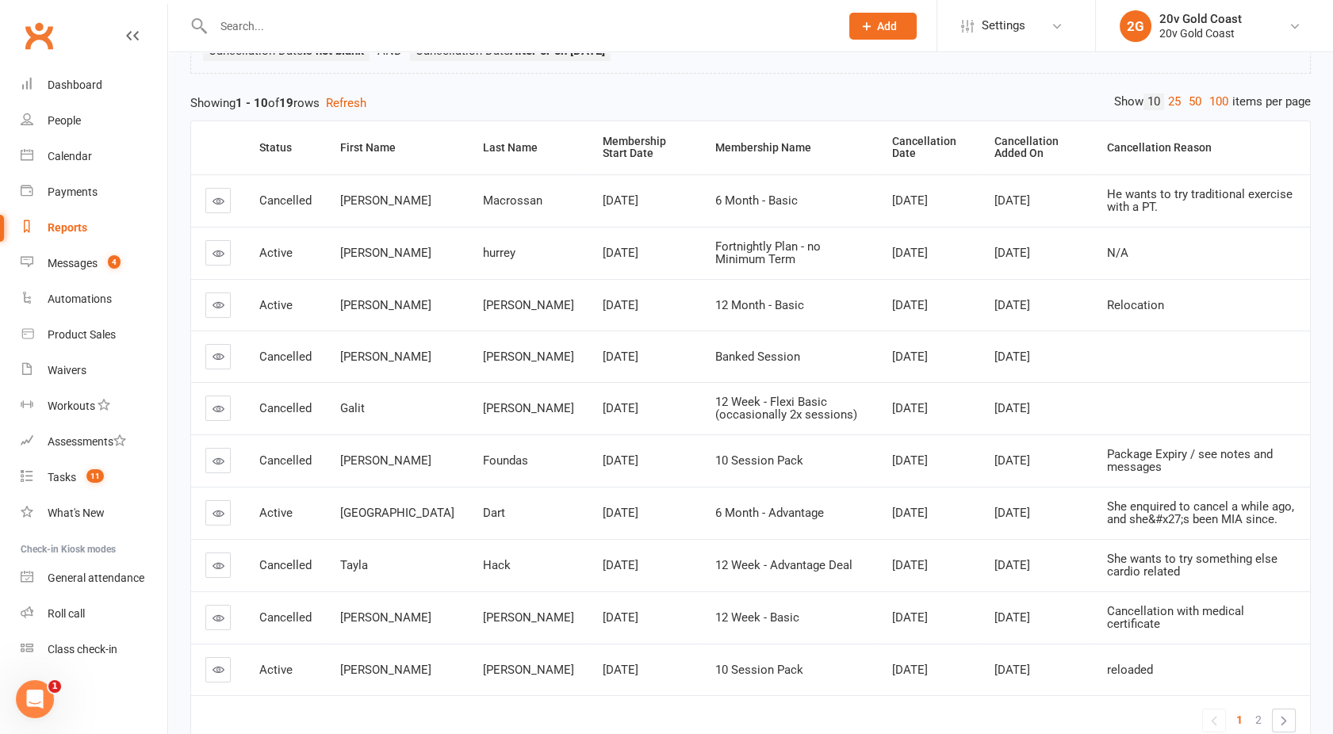
click at [76, 222] on div "Reports" at bounding box center [68, 227] width 40 height 13
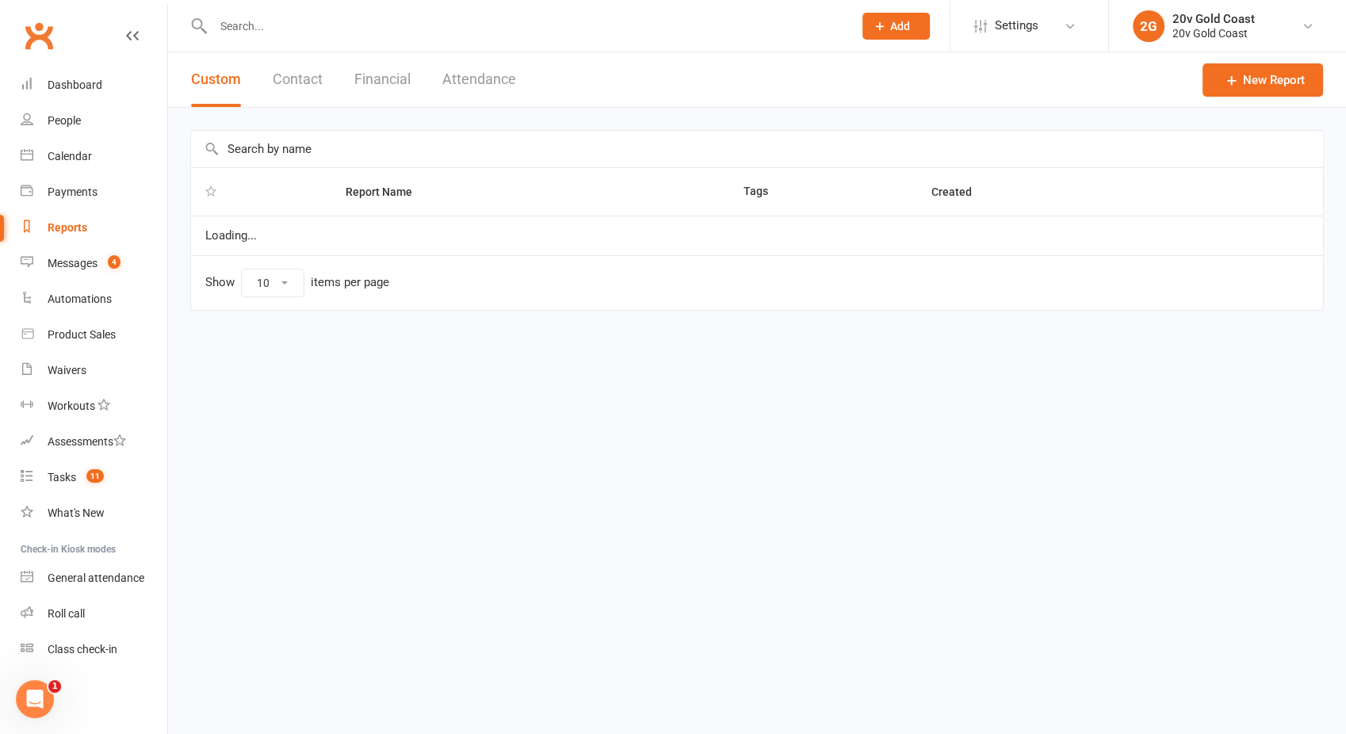
select select "100"
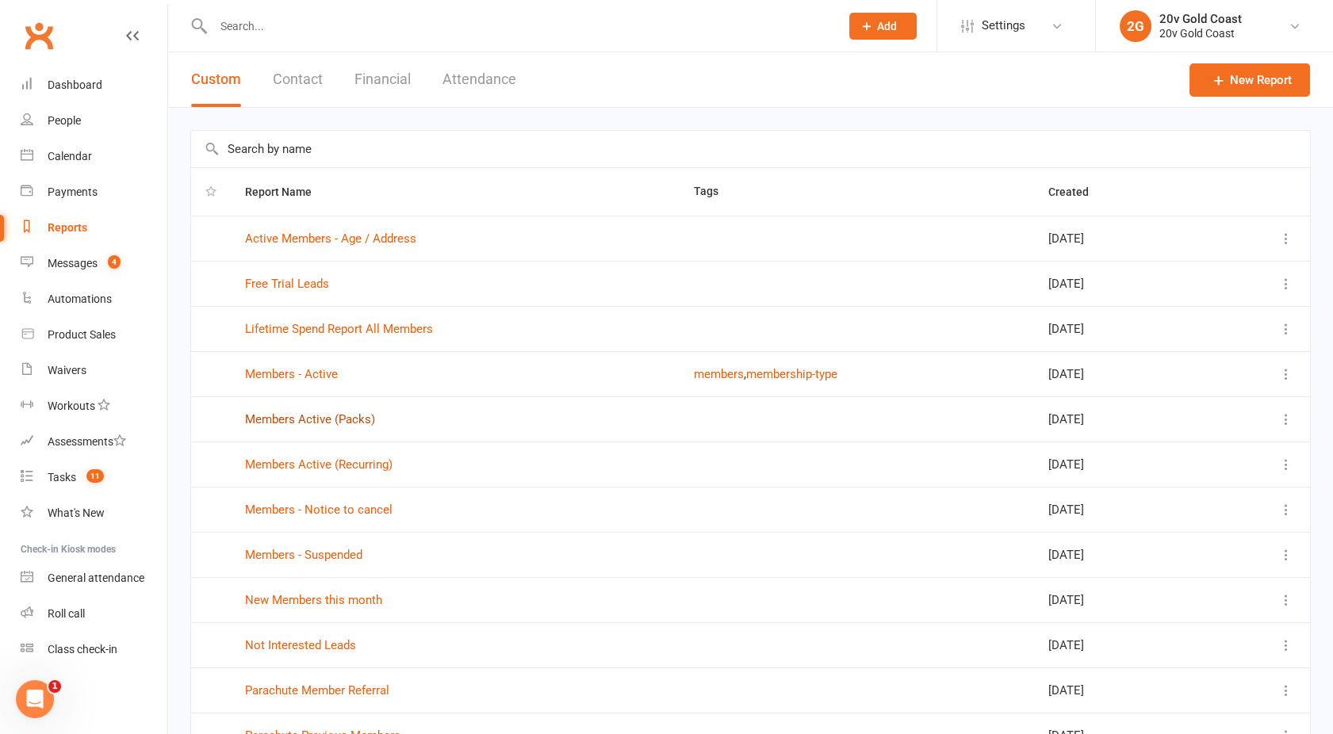
click at [282, 415] on link "Members Active (Packs)" at bounding box center [310, 419] width 130 height 14
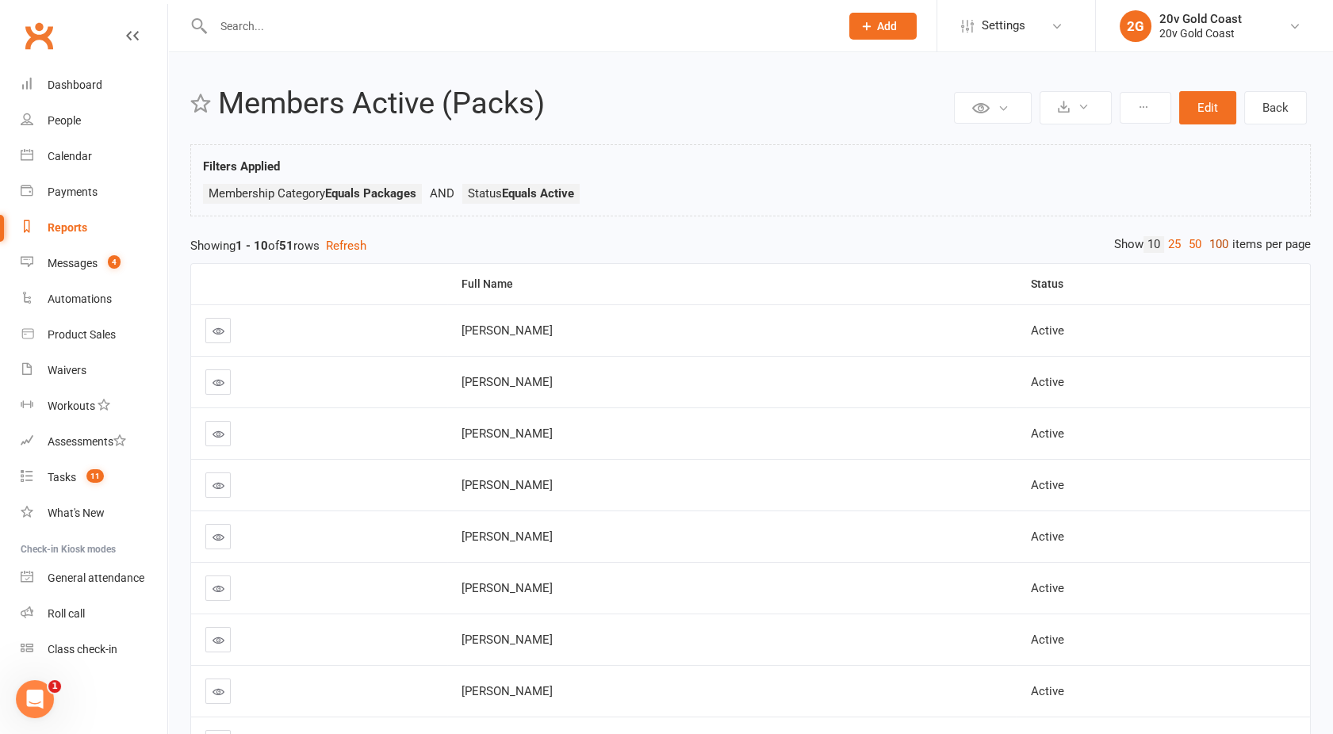
click at [1213, 247] on link "100" at bounding box center [1218, 244] width 27 height 17
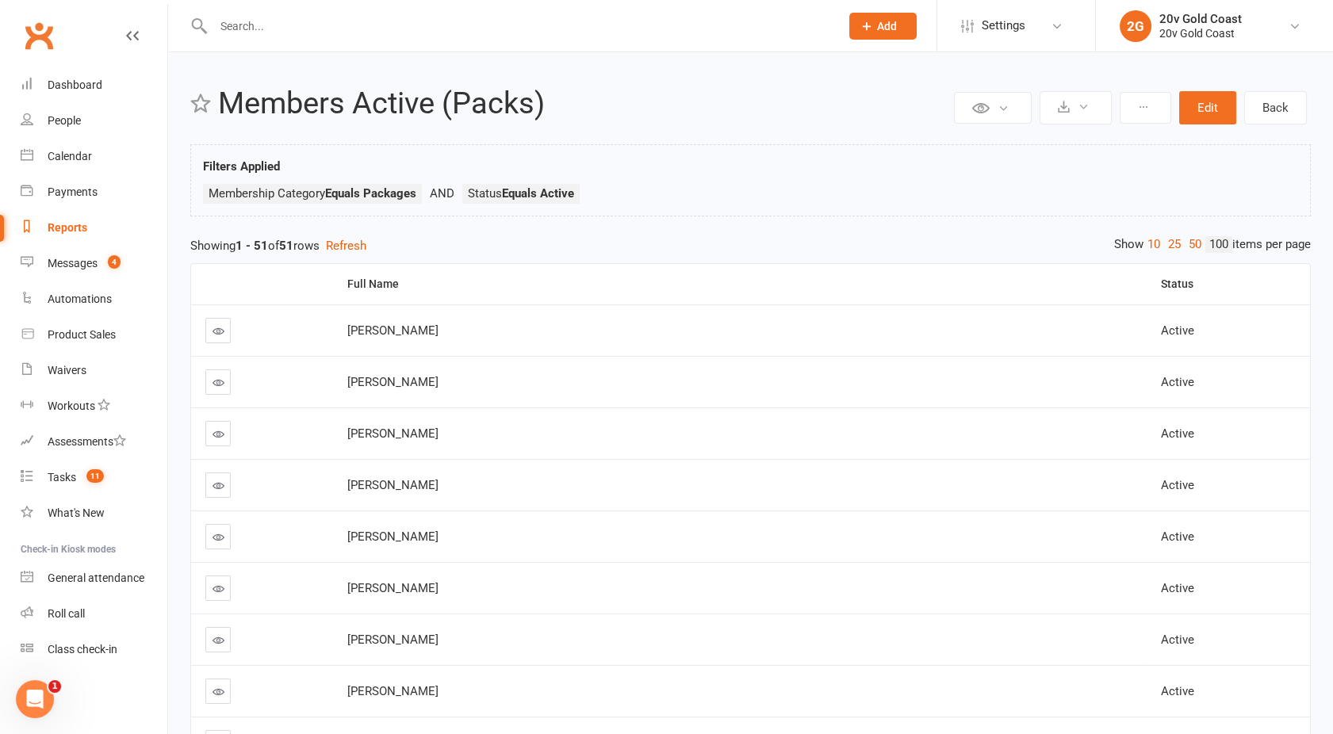
click at [66, 225] on div "Reports" at bounding box center [68, 227] width 40 height 13
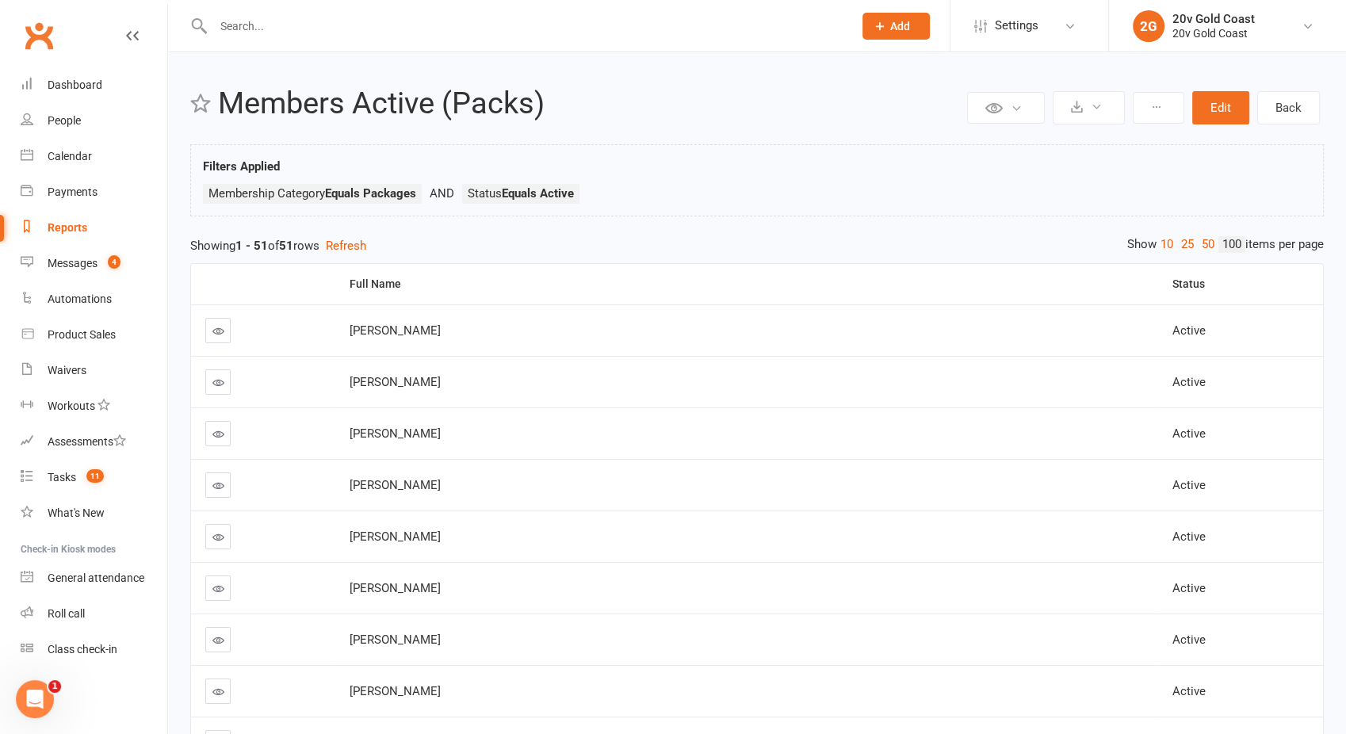
select select "100"
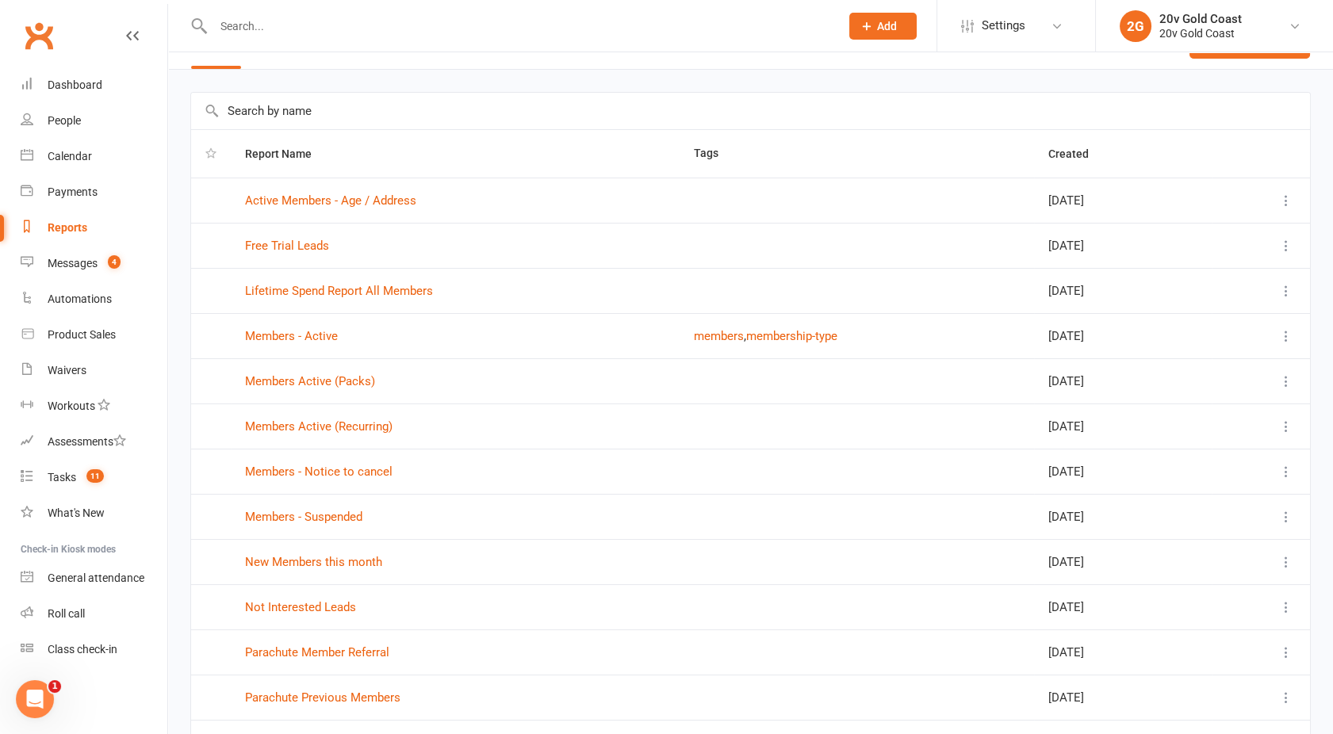
scroll to position [56, 0]
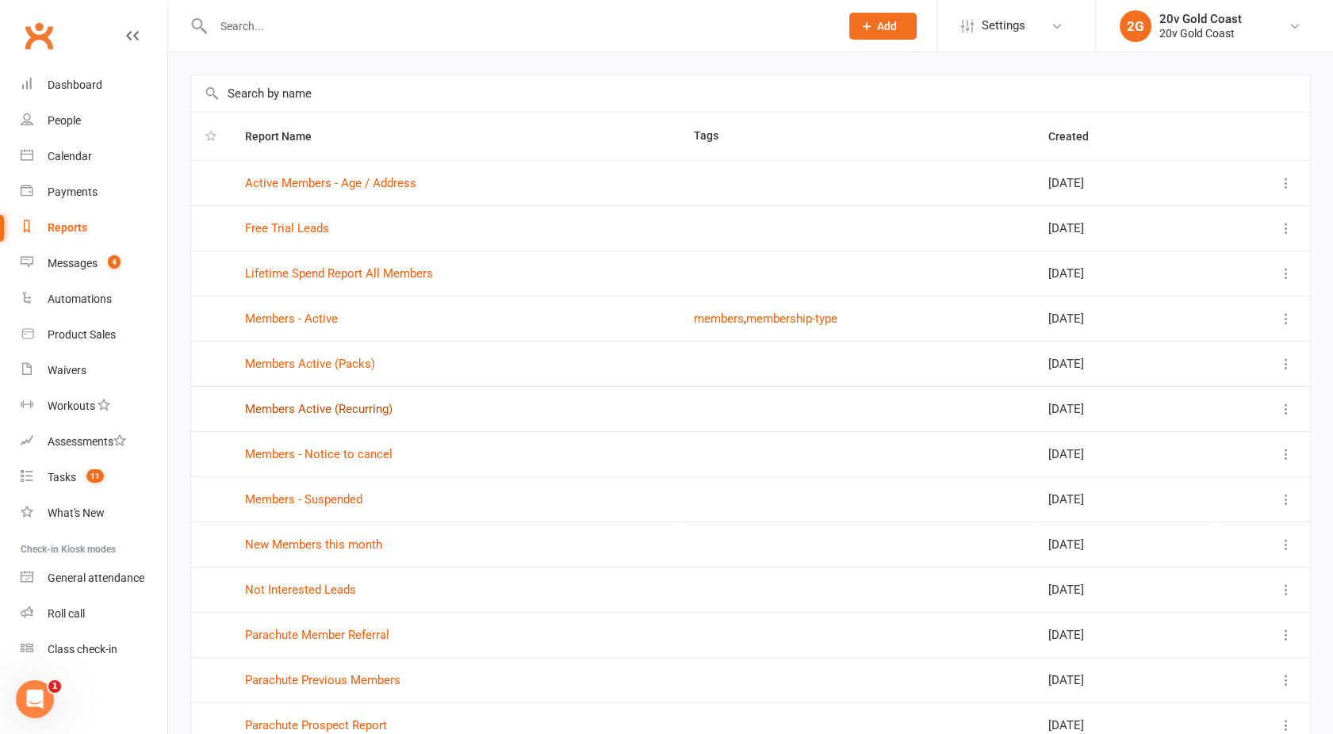
click at [340, 408] on link "Members Active (Recurring)" at bounding box center [318, 409] width 147 height 14
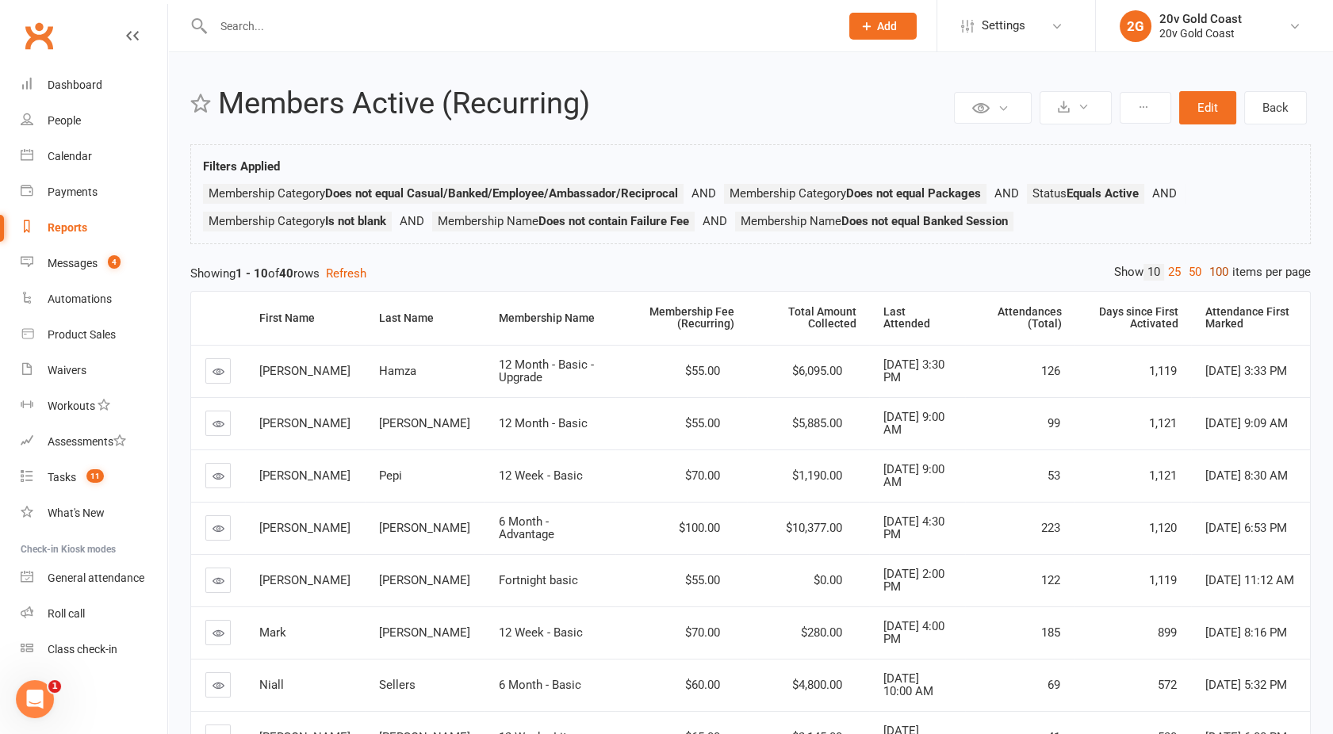
click at [1220, 267] on link "100" at bounding box center [1218, 272] width 27 height 17
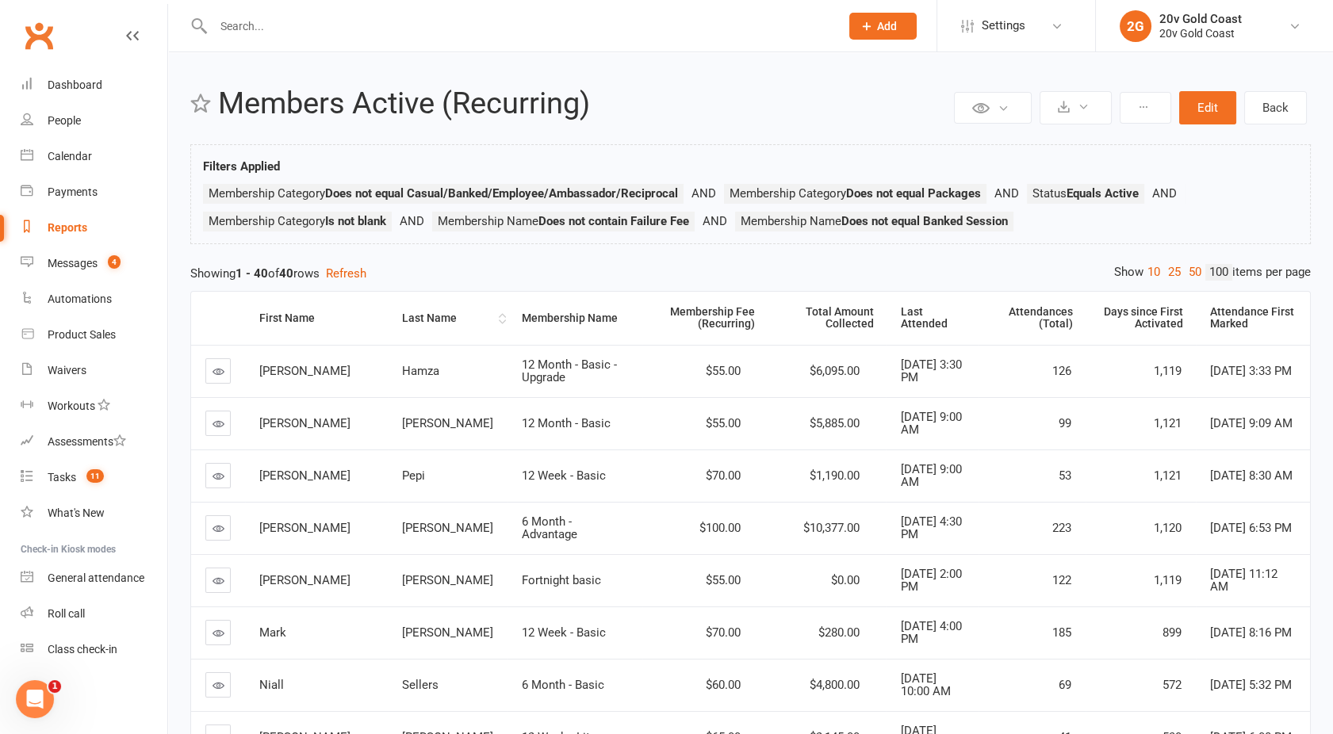
click at [389, 307] on th "Last Name" at bounding box center [448, 318] width 120 height 53
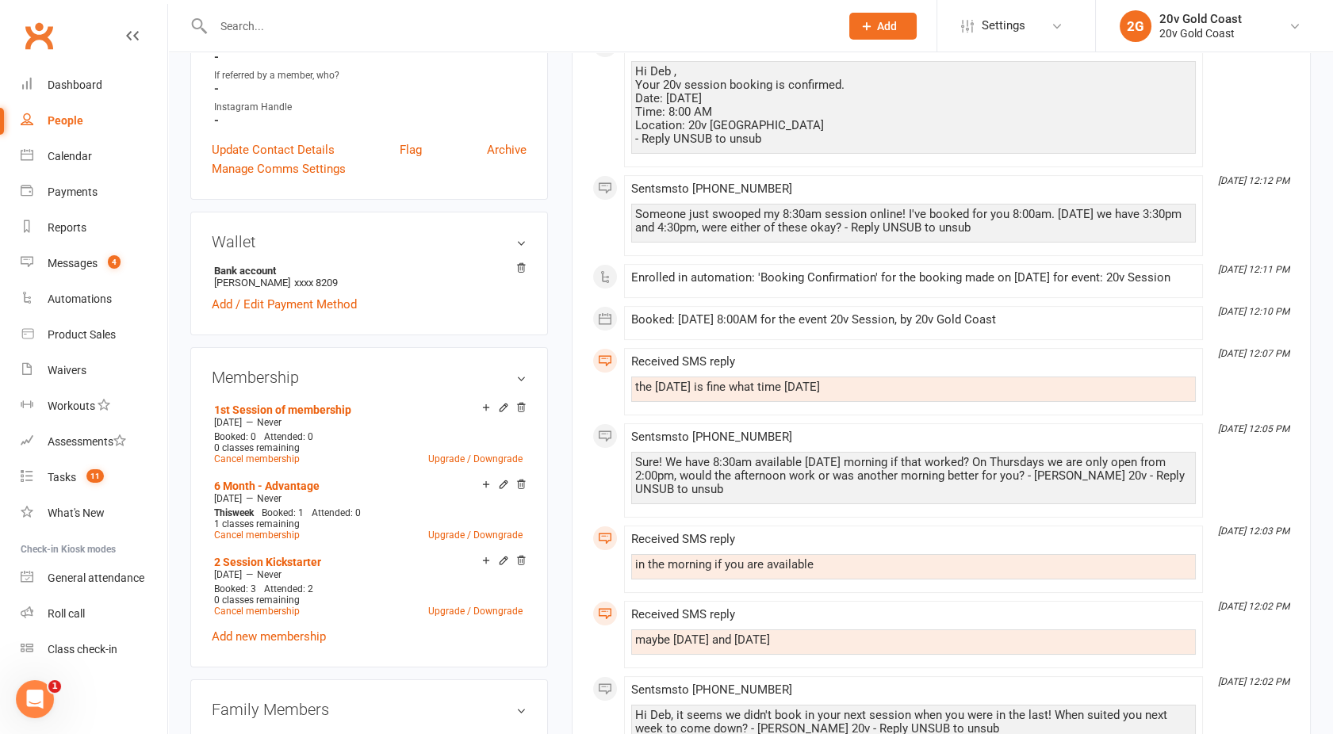
scroll to position [570, 0]
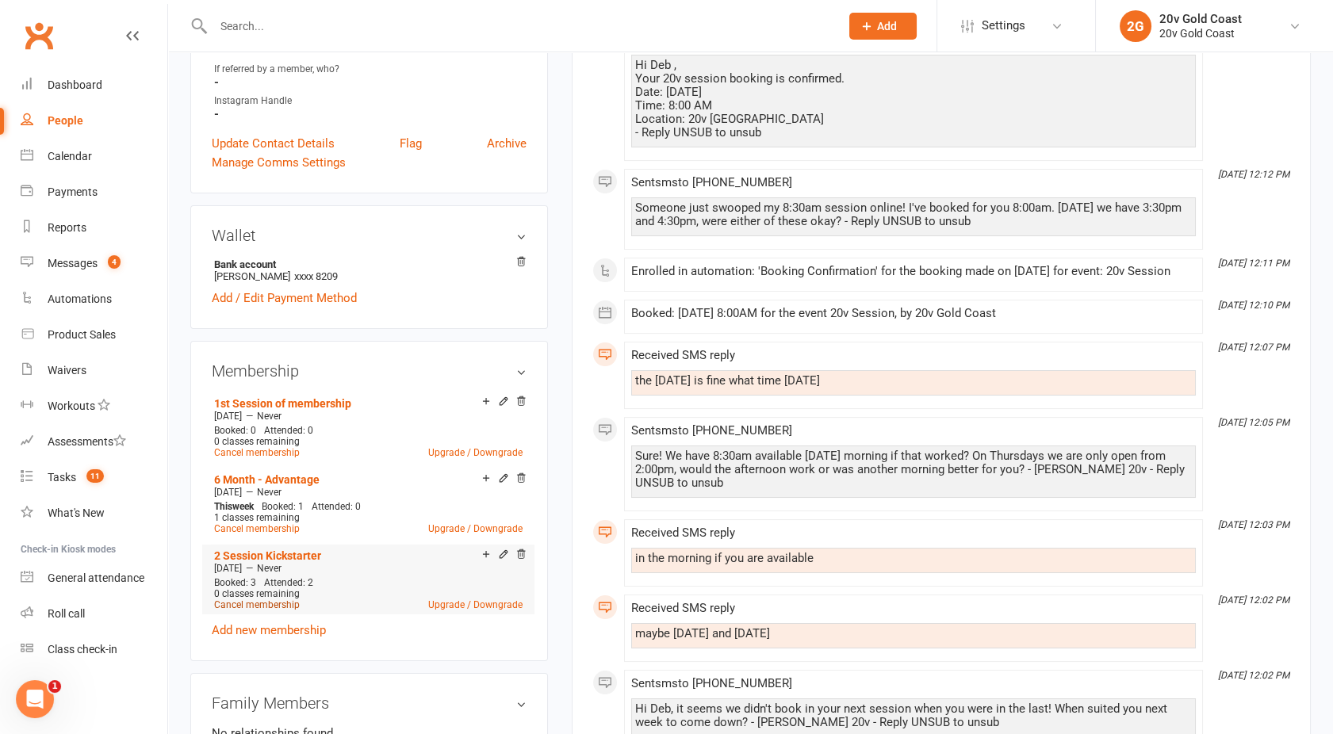
click at [251, 601] on link "Cancel membership" at bounding box center [257, 604] width 86 height 11
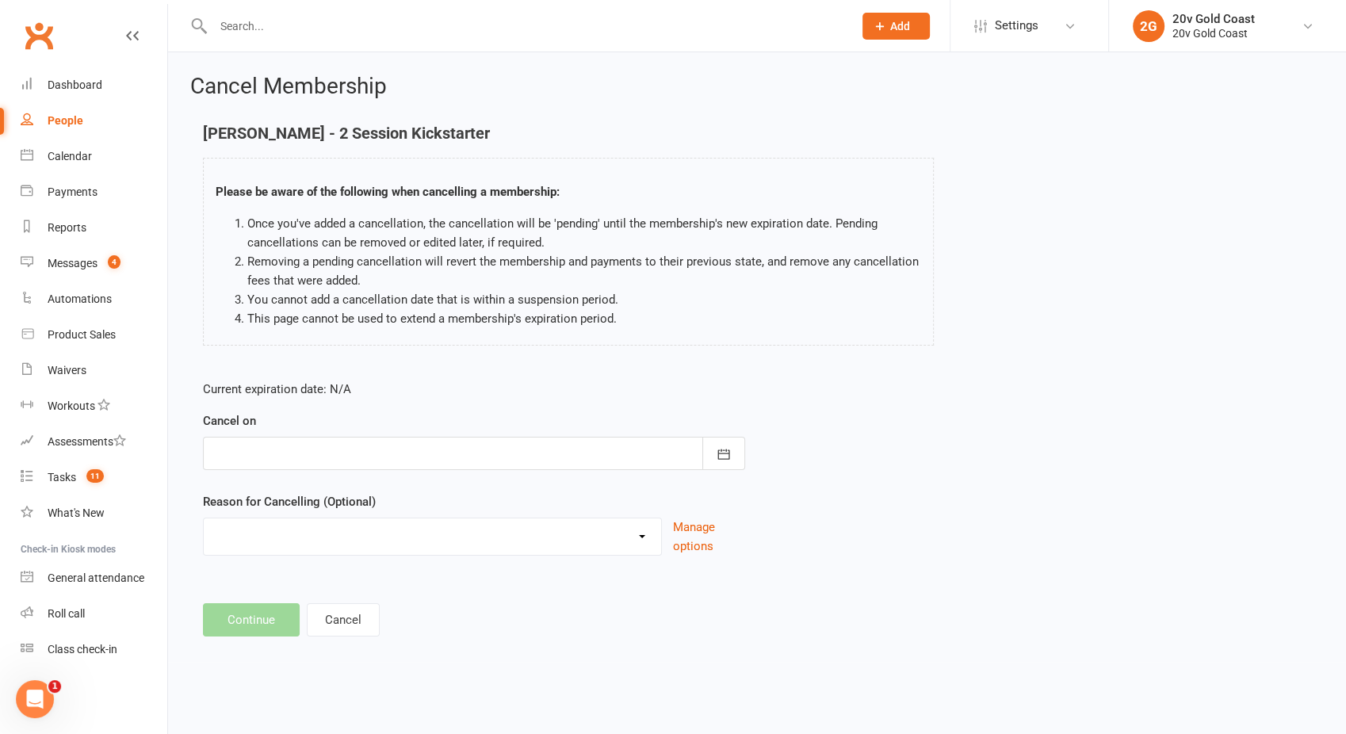
click at [276, 463] on div at bounding box center [474, 453] width 542 height 33
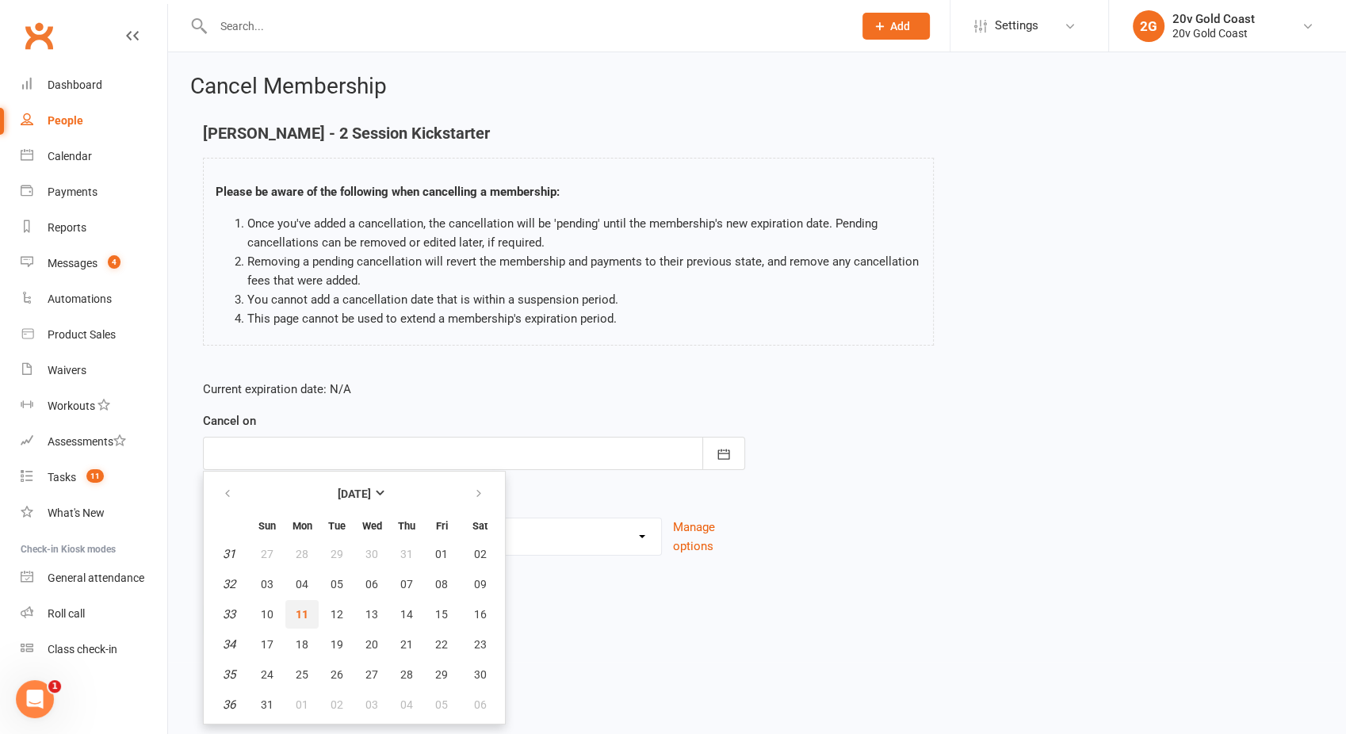
click at [309, 614] on button "11" at bounding box center [301, 614] width 33 height 29
type input "11 Aug 2025"
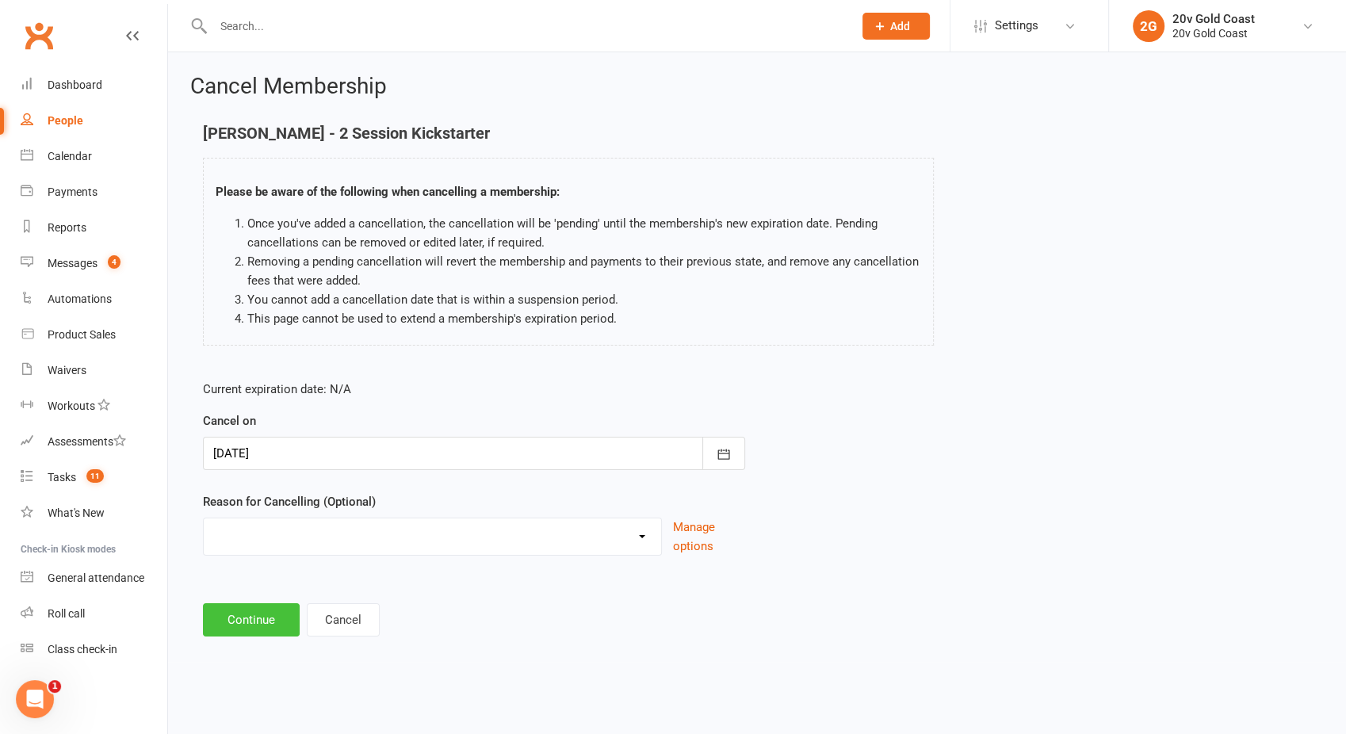
click at [250, 621] on button "Continue" at bounding box center [251, 619] width 97 height 33
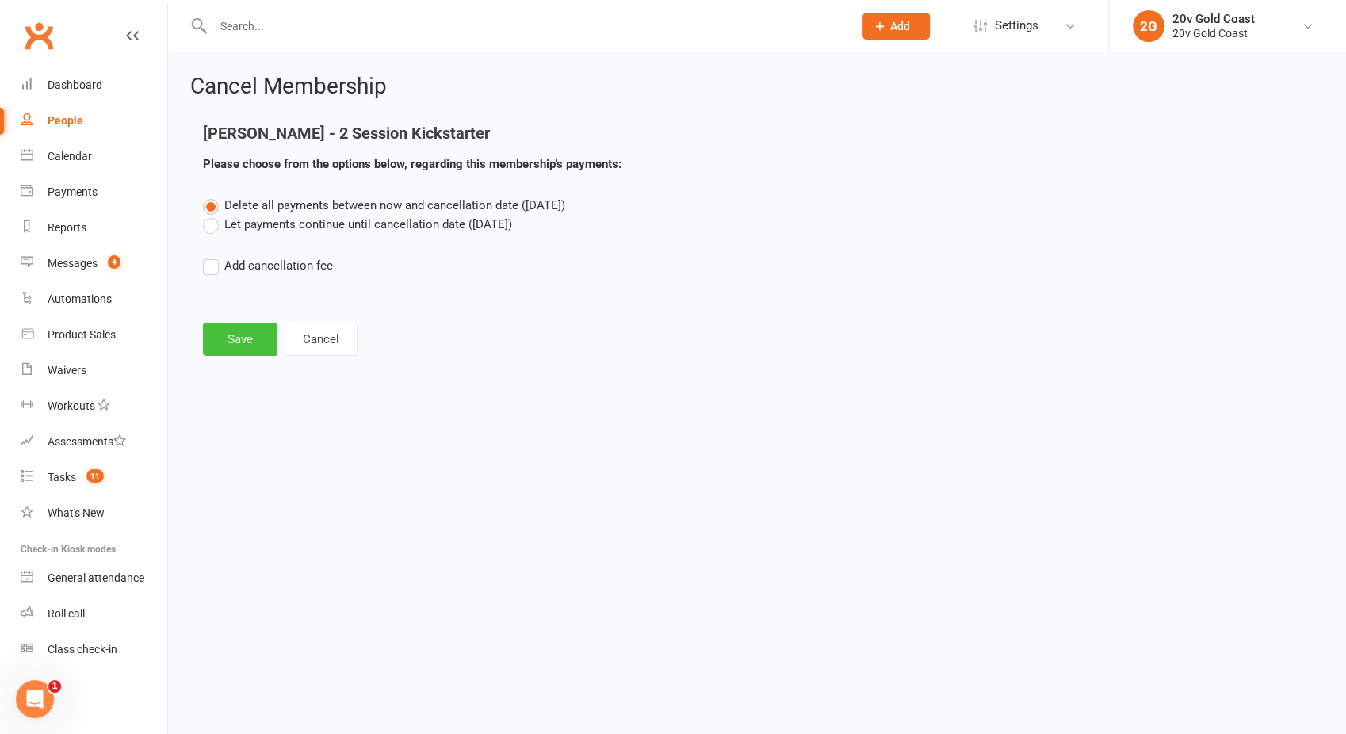
click at [230, 331] on button "Save" at bounding box center [240, 339] width 75 height 33
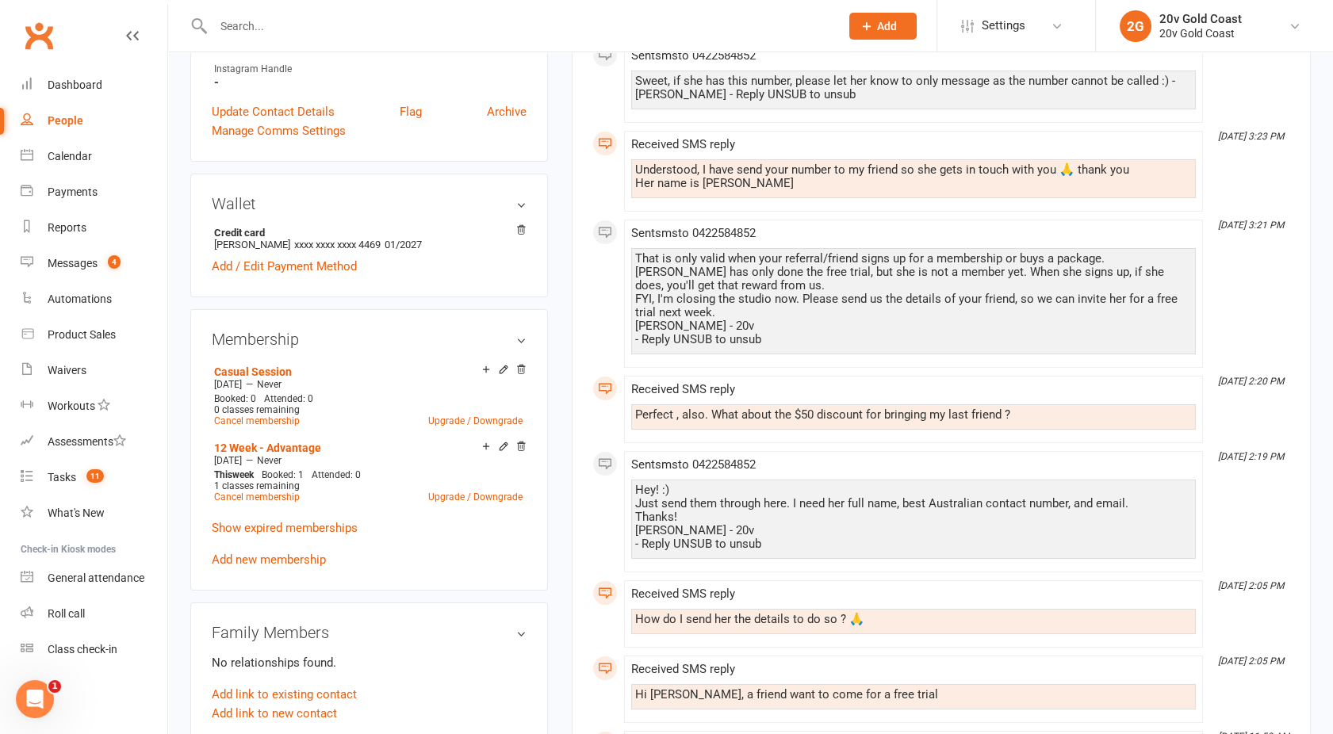
scroll to position [603, 0]
click at [275, 526] on link "Show expired memberships" at bounding box center [285, 527] width 146 height 14
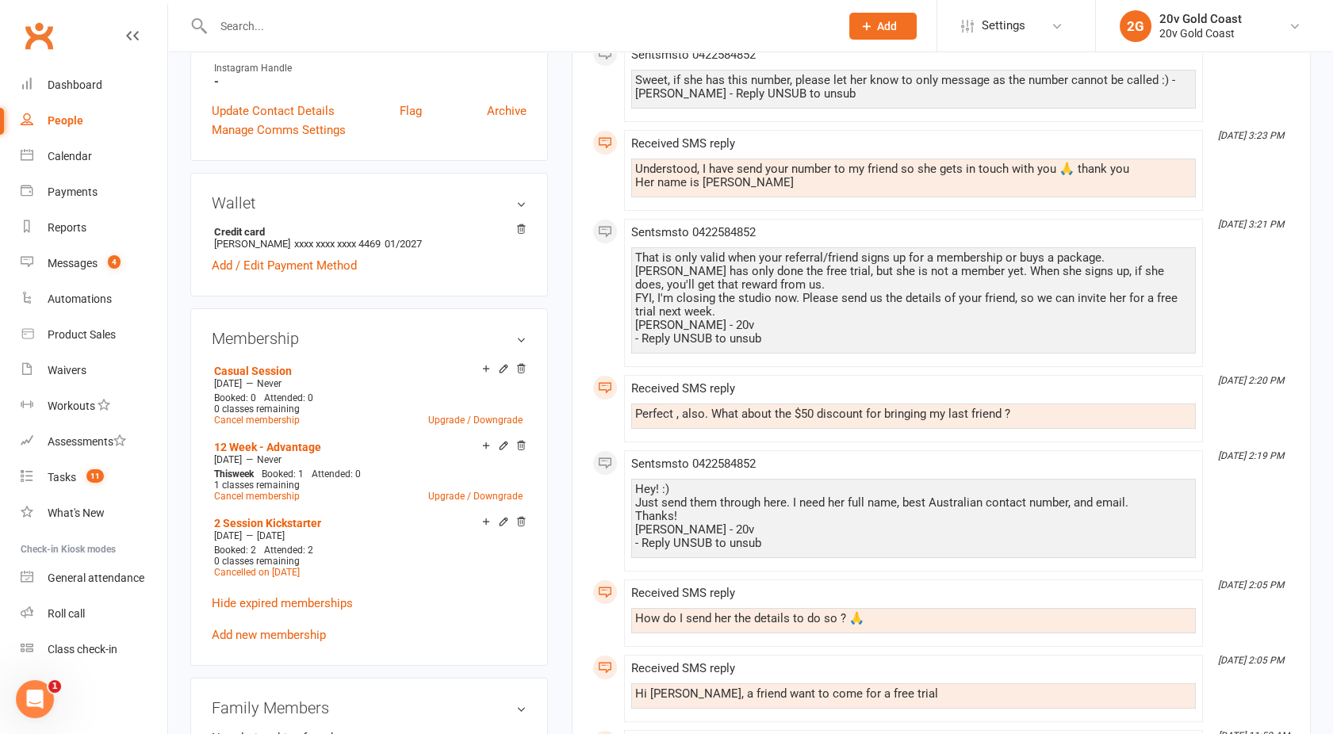
click at [503, 520] on icon at bounding box center [503, 521] width 11 height 11
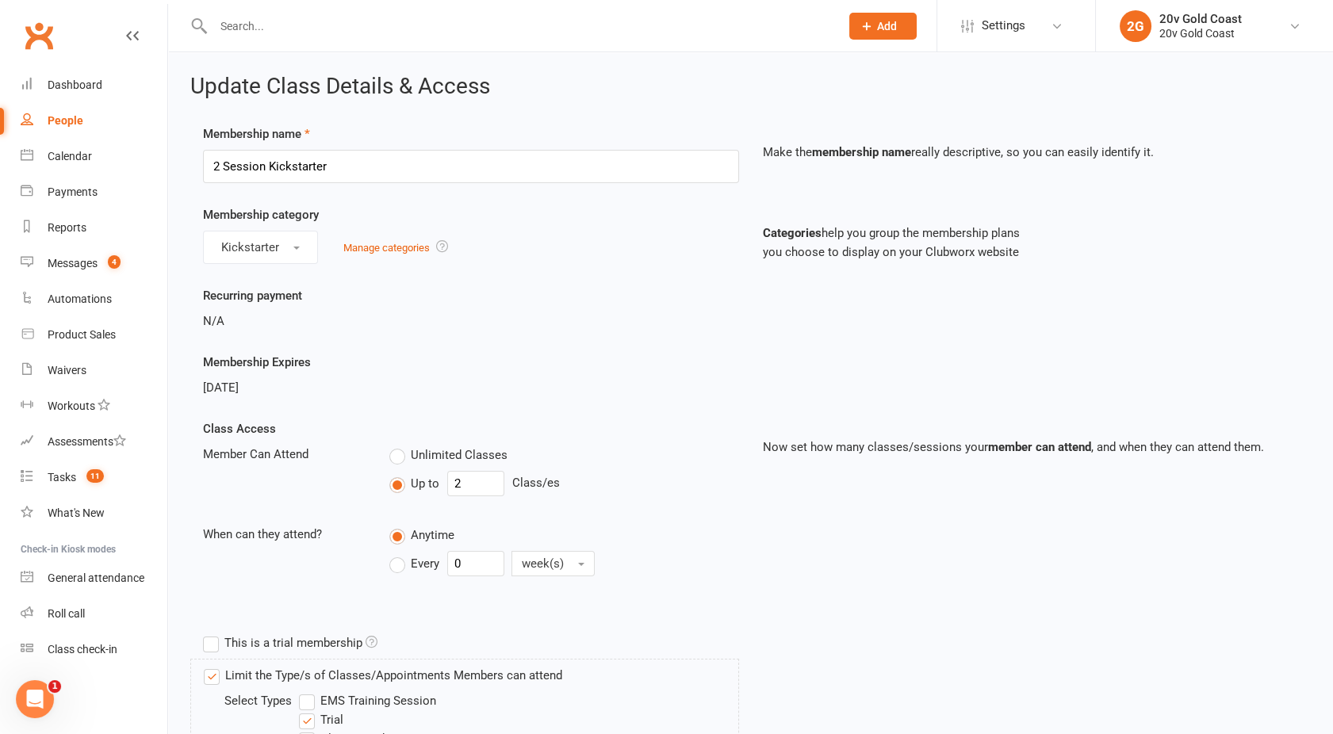
scroll to position [600, 0]
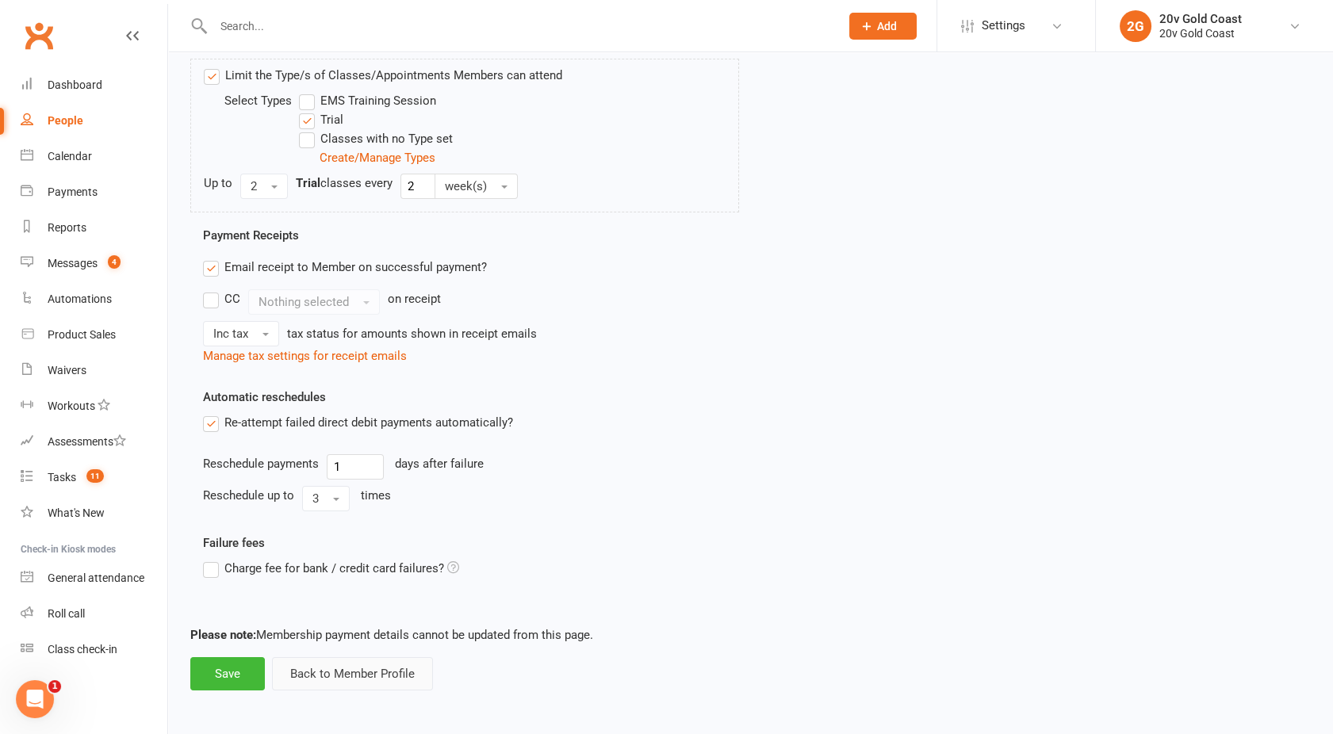
click at [323, 668] on button "Back to Member Profile" at bounding box center [352, 673] width 161 height 33
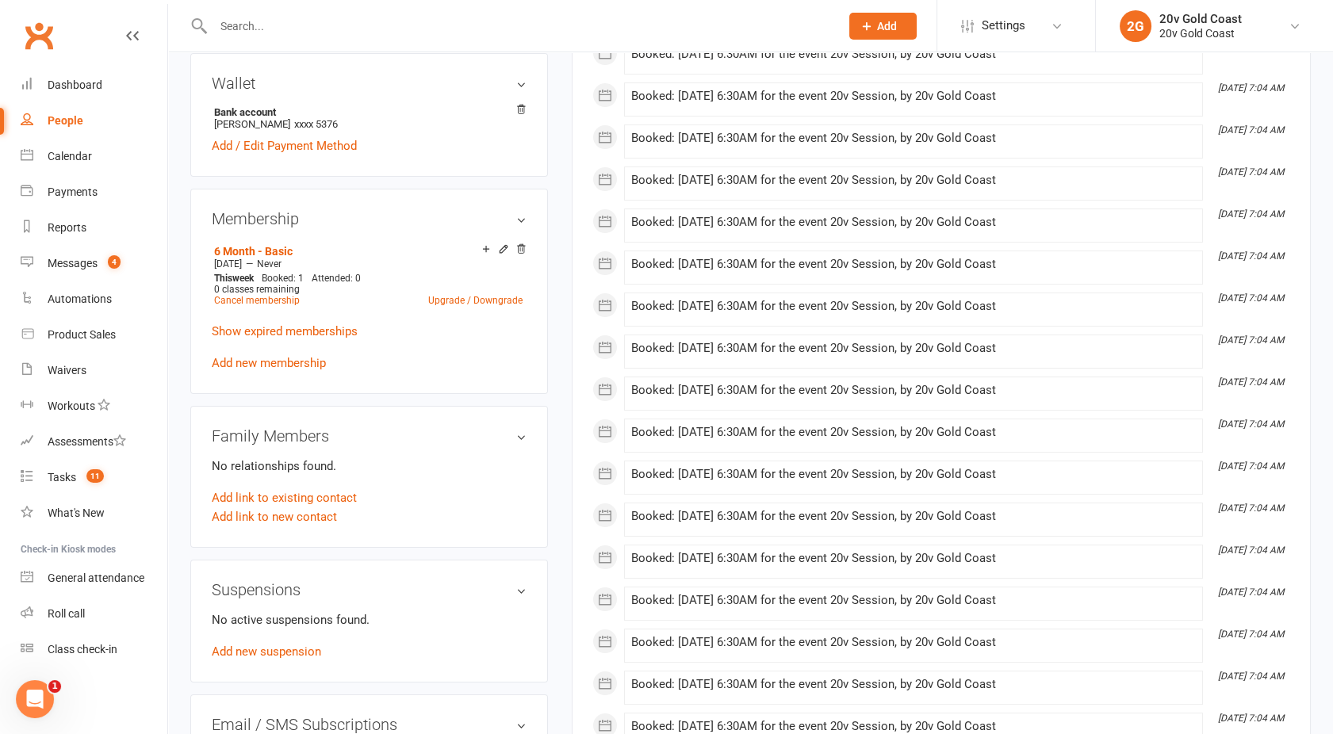
scroll to position [717, 0]
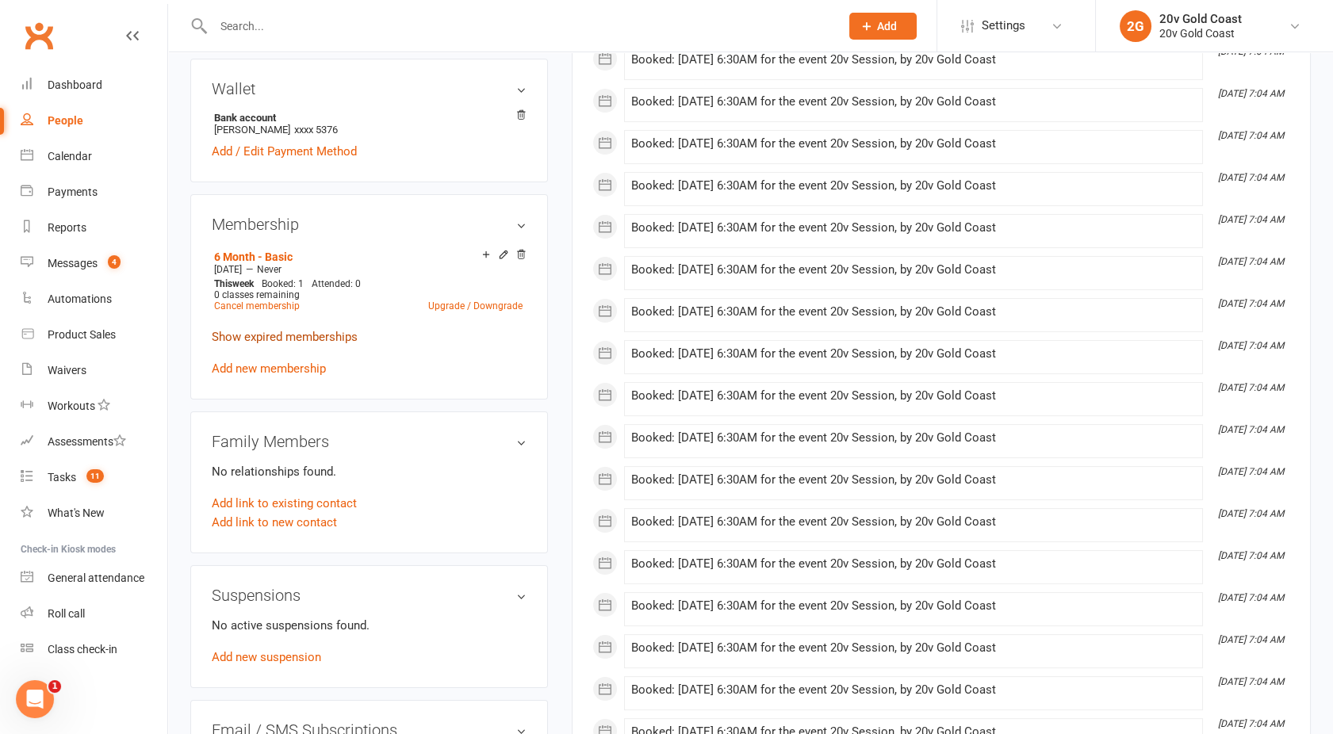
click at [269, 330] on link "Show expired memberships" at bounding box center [285, 337] width 146 height 14
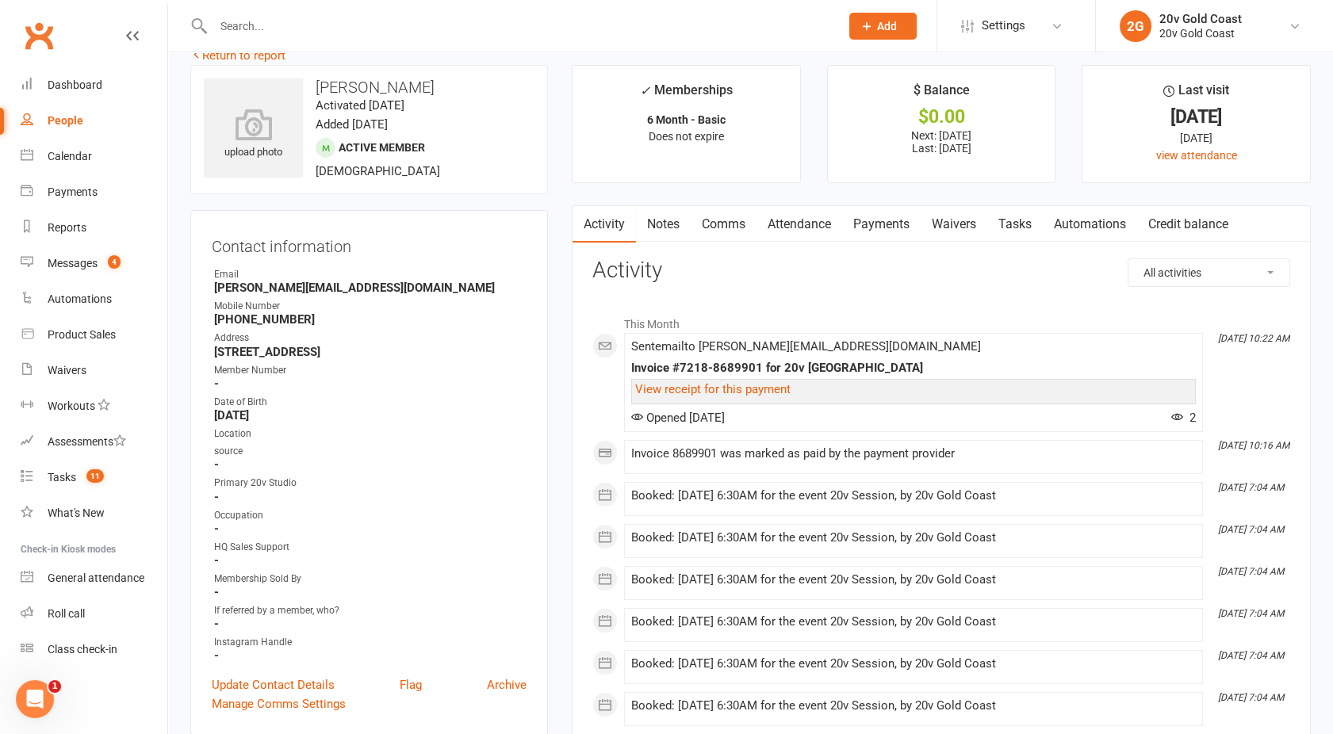
scroll to position [0, 0]
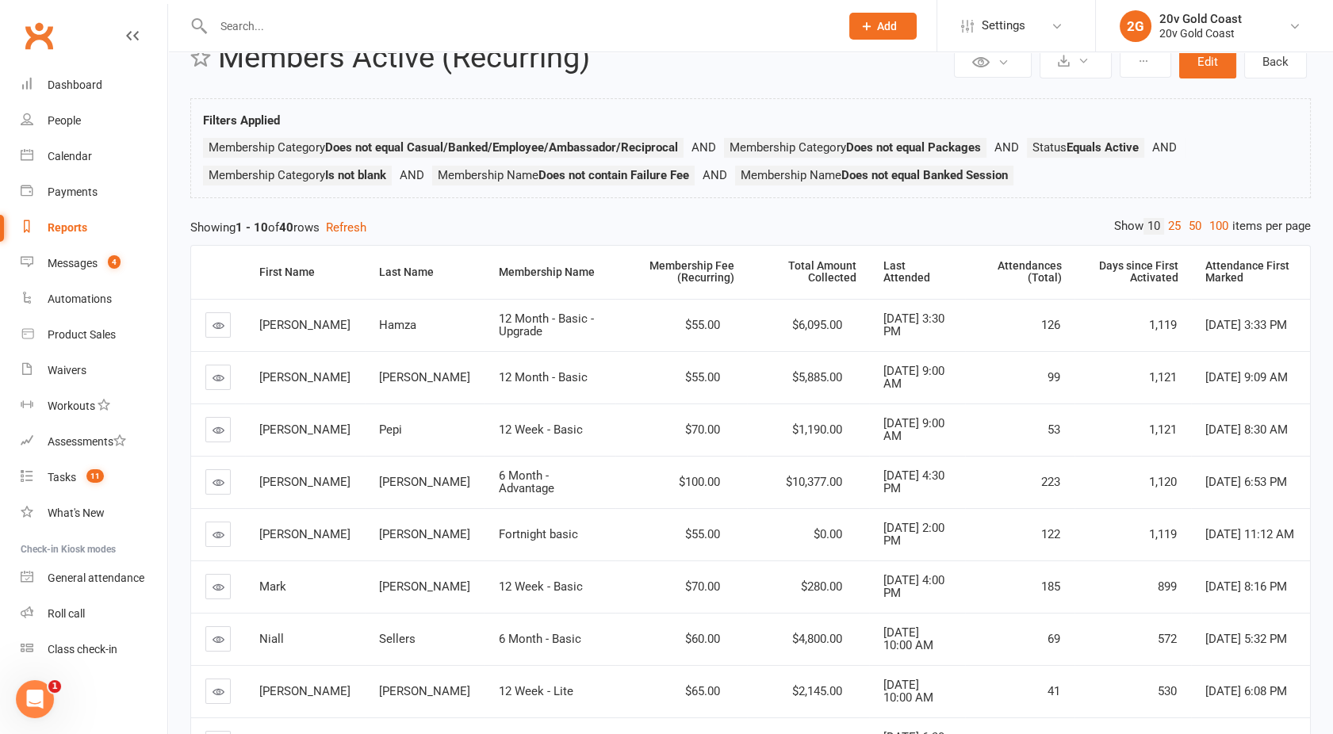
scroll to position [45, 0]
click at [1212, 228] on link "100" at bounding box center [1218, 227] width 27 height 17
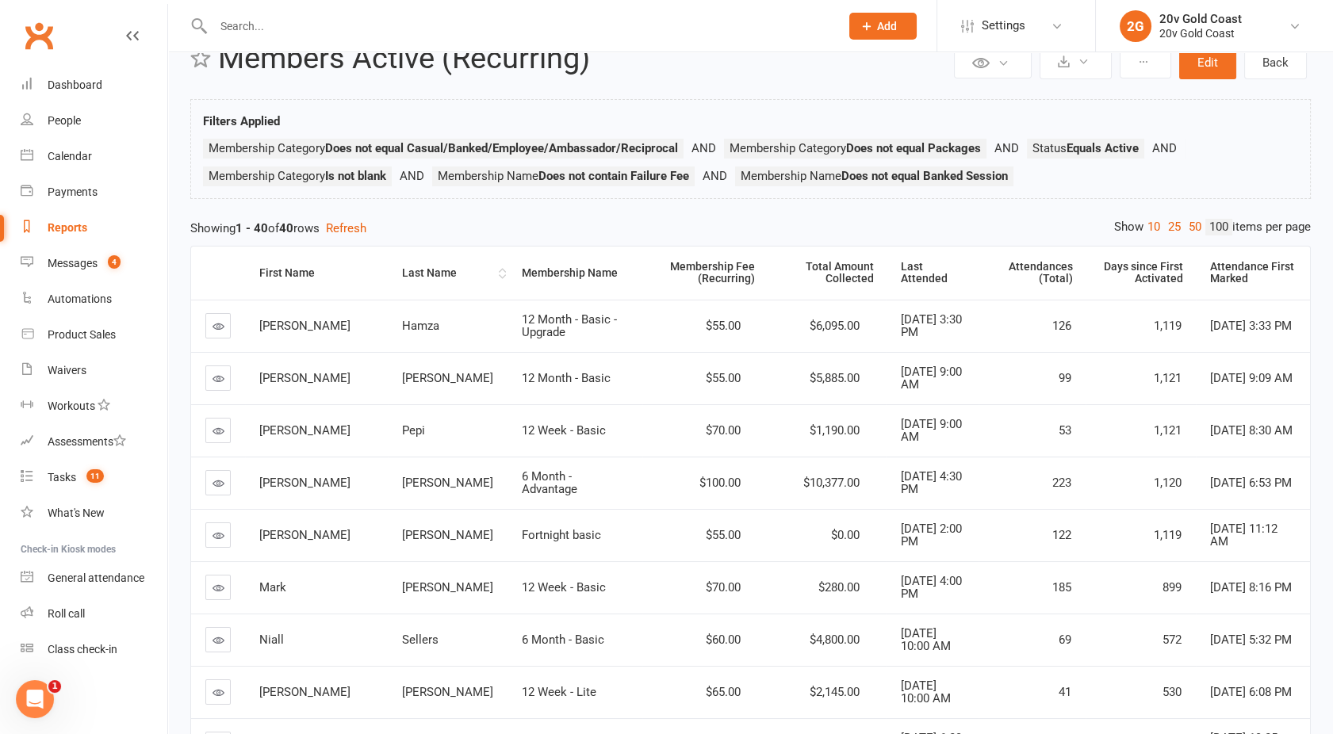
click at [388, 279] on th "Last Name" at bounding box center [448, 273] width 120 height 53
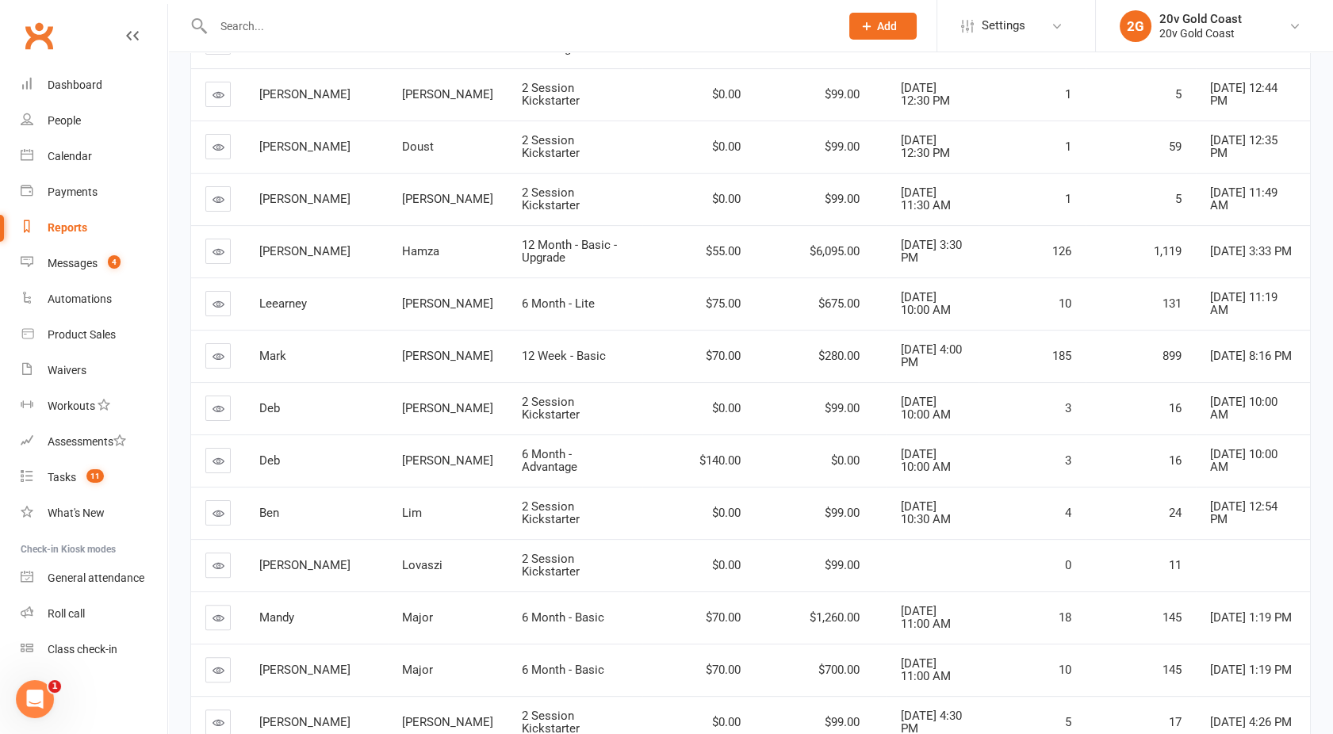
scroll to position [961, 0]
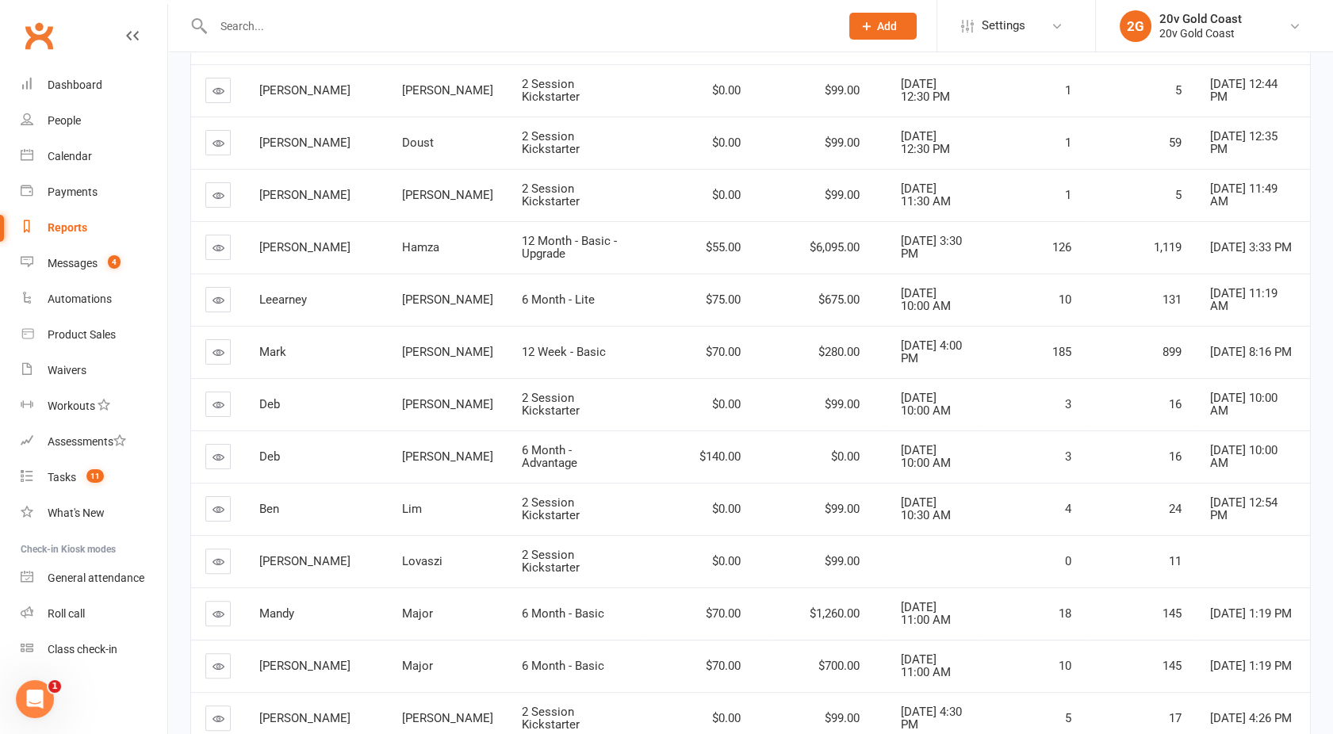
drag, startPoint x: 218, startPoint y: 400, endPoint x: 440, endPoint y: 368, distance: 224.4
click at [440, 368] on td "Hurst" at bounding box center [448, 352] width 120 height 52
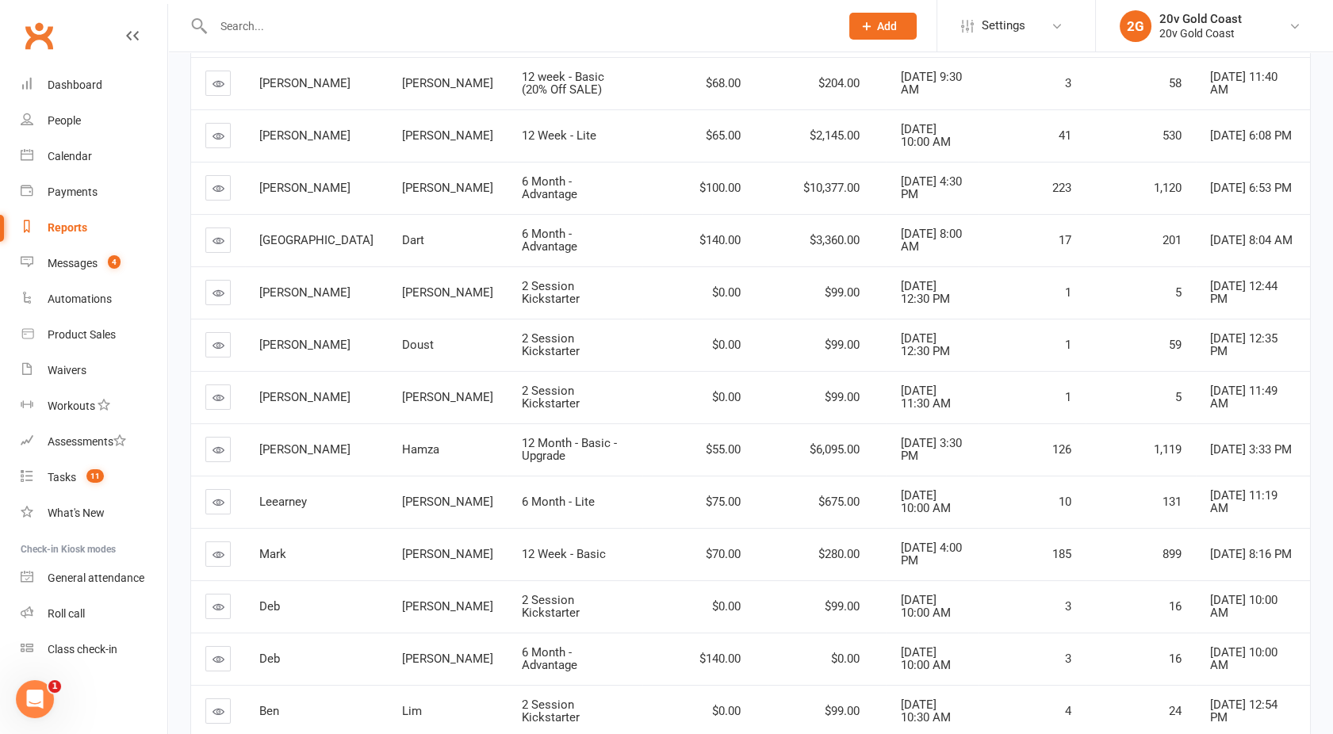
scroll to position [760, 0]
click at [72, 228] on div "Reports" at bounding box center [68, 227] width 40 height 13
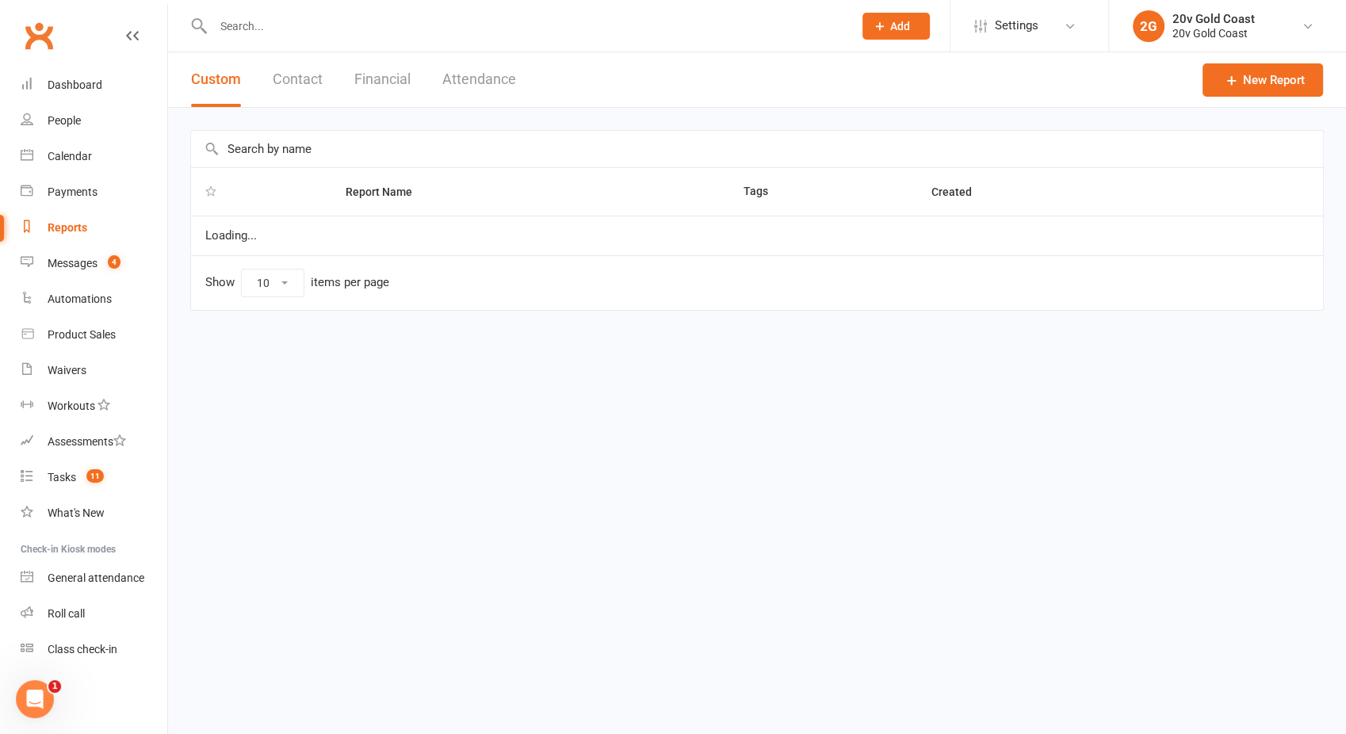
select select "100"
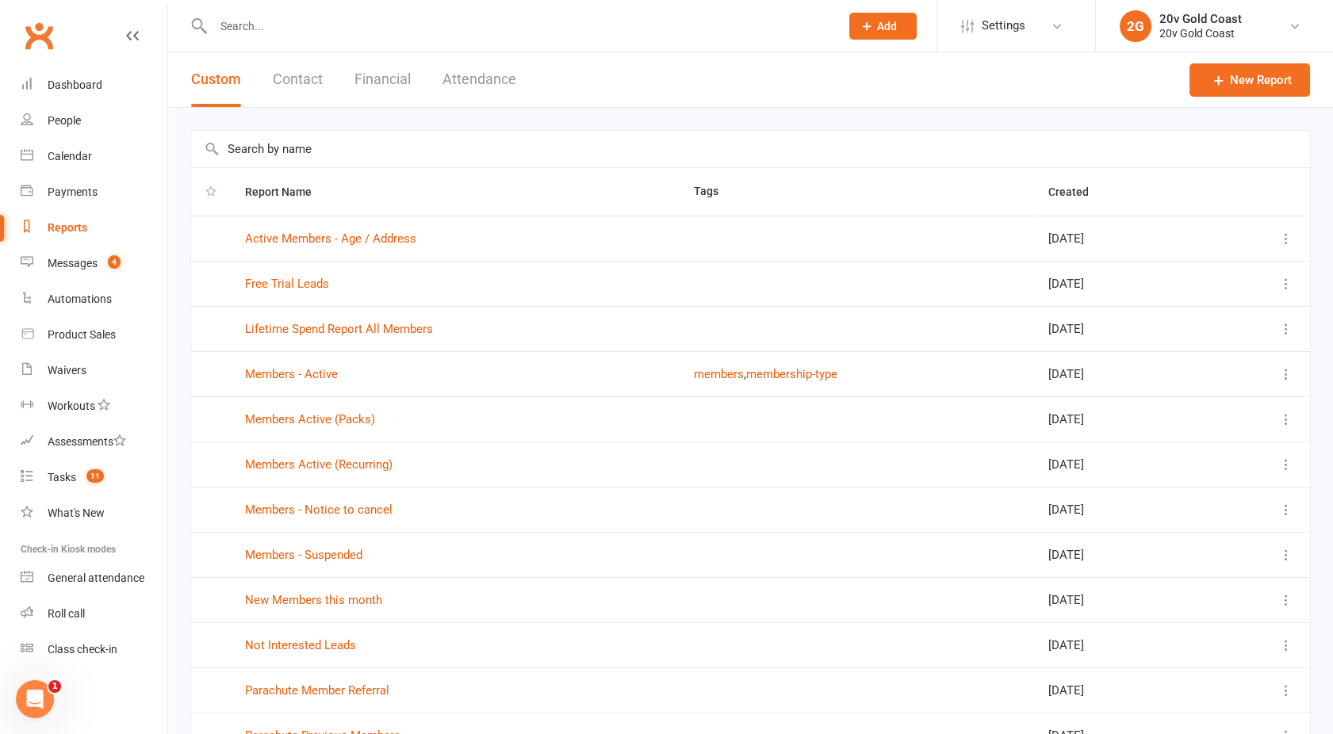
click at [255, 19] on input "text" at bounding box center [519, 26] width 620 height 22
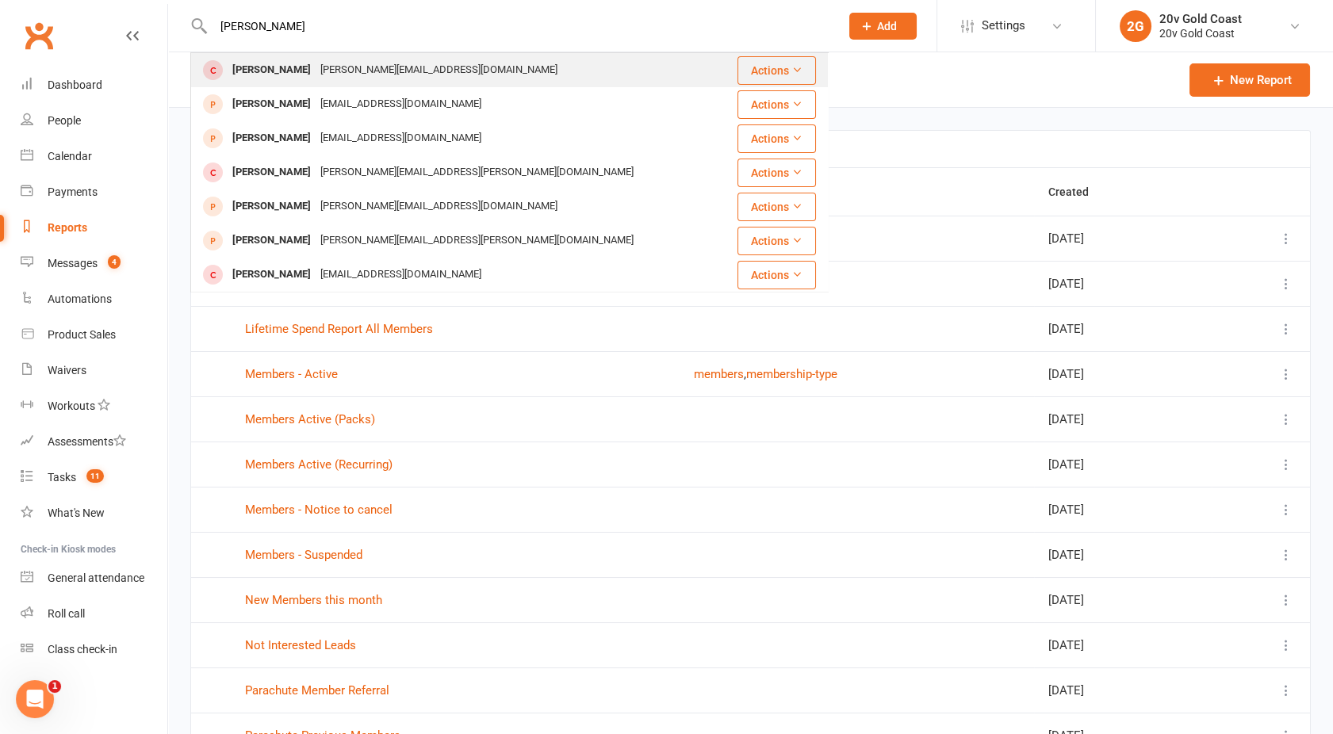
type input "neal"
click at [309, 69] on div "Neal Macrossan" at bounding box center [272, 70] width 88 height 23
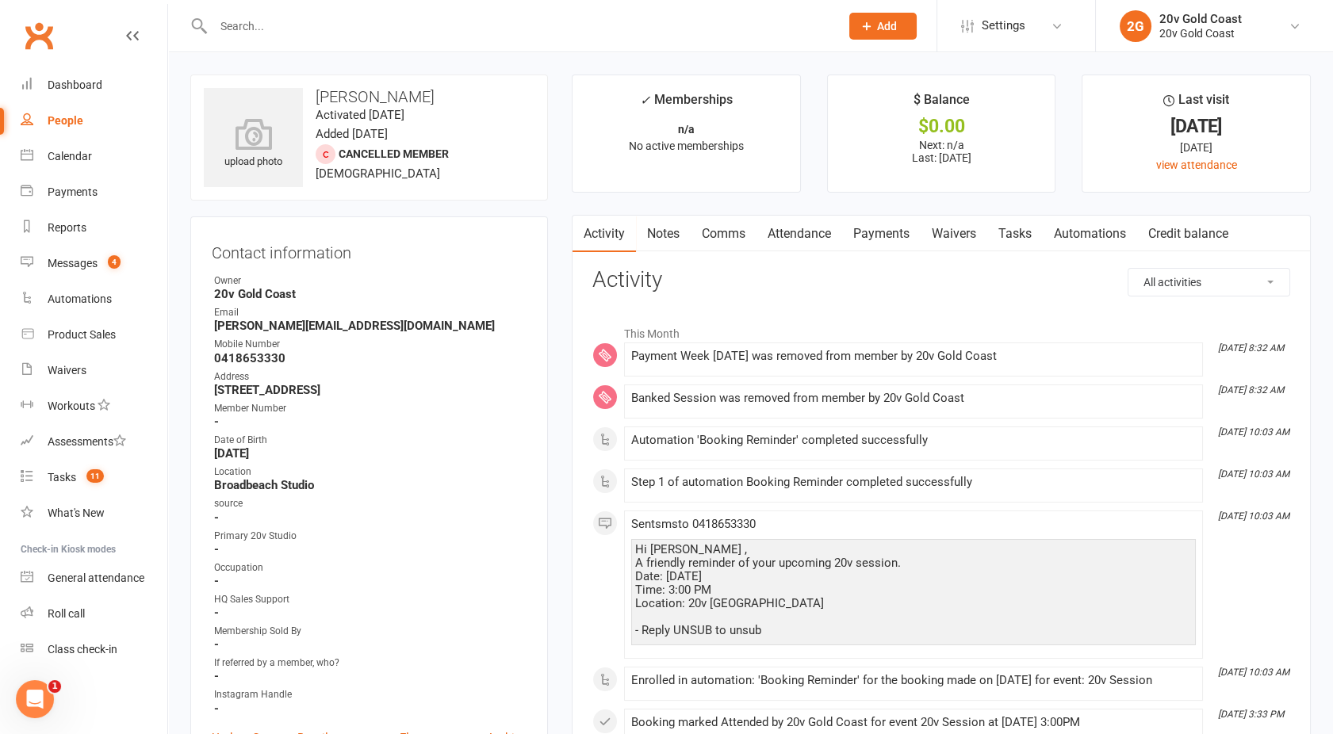
click at [822, 231] on link "Attendance" at bounding box center [799, 234] width 86 height 36
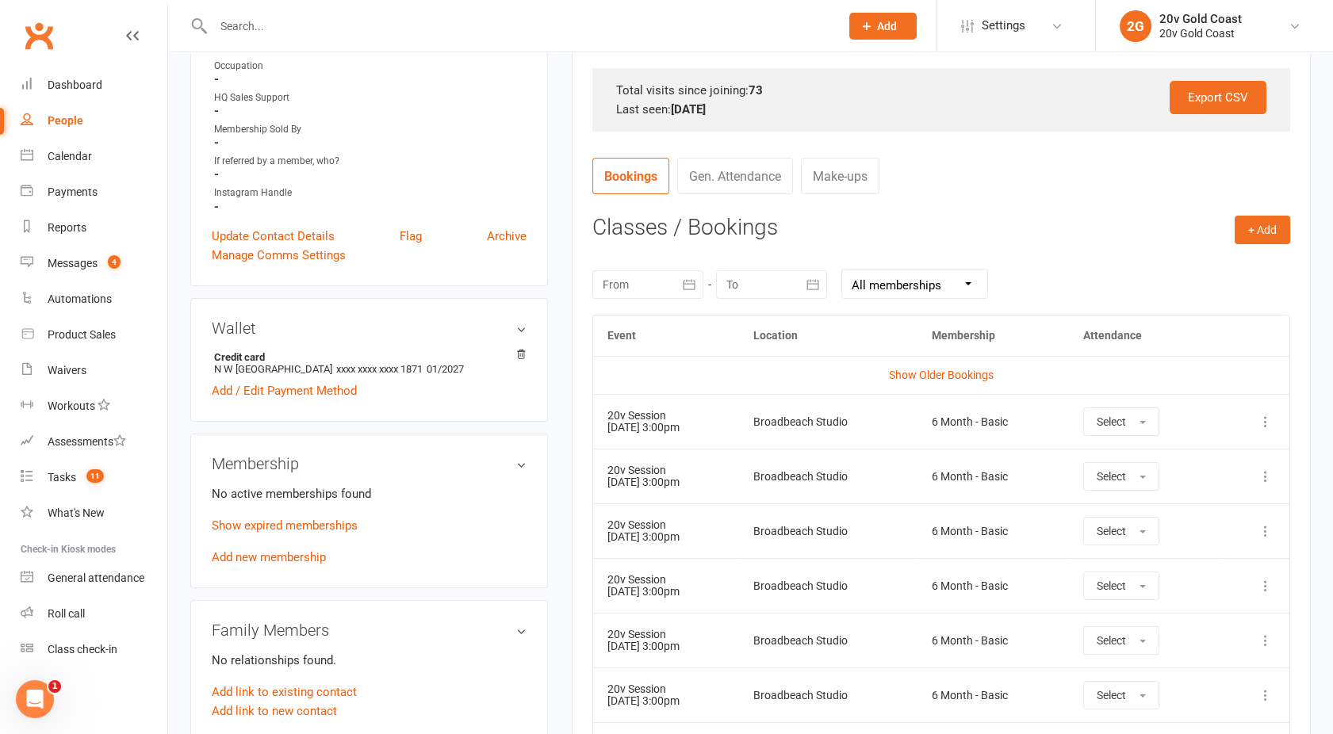
scroll to position [503, 0]
click at [1260, 474] on icon at bounding box center [1266, 476] width 16 height 16
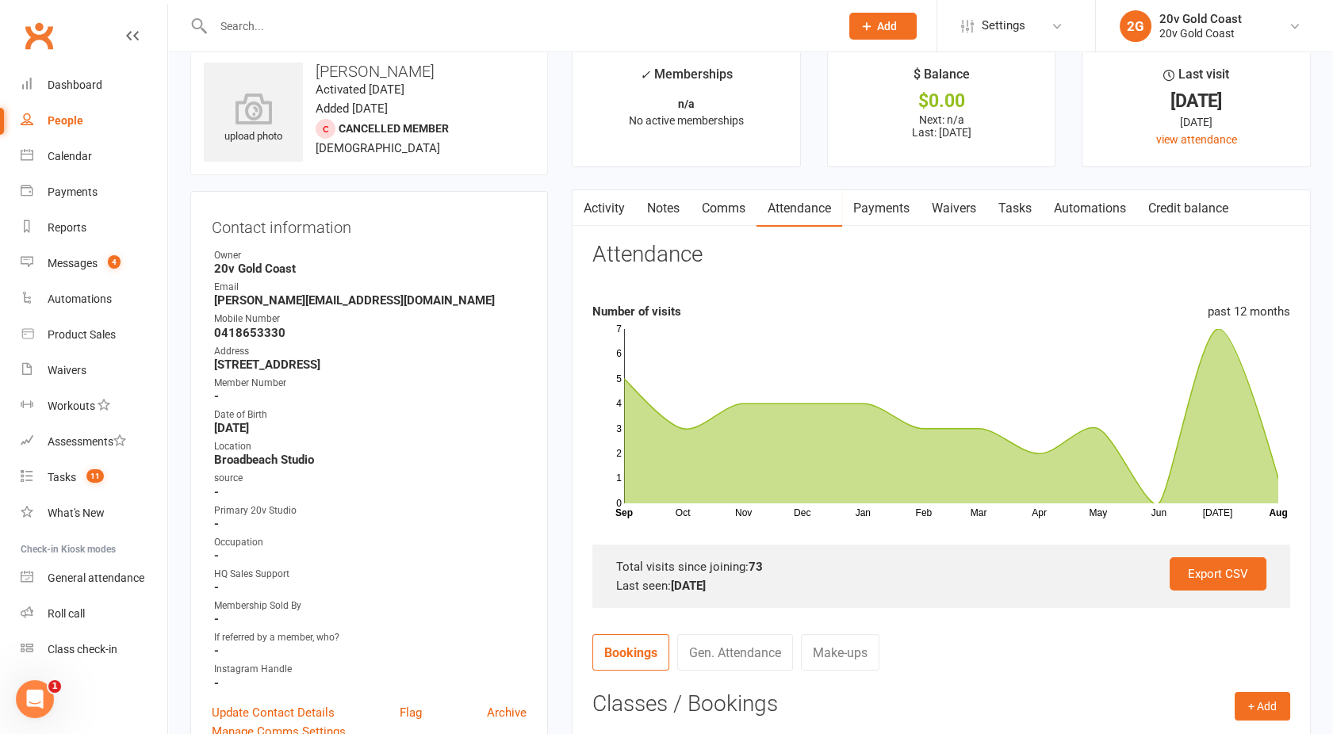
scroll to position [0, 0]
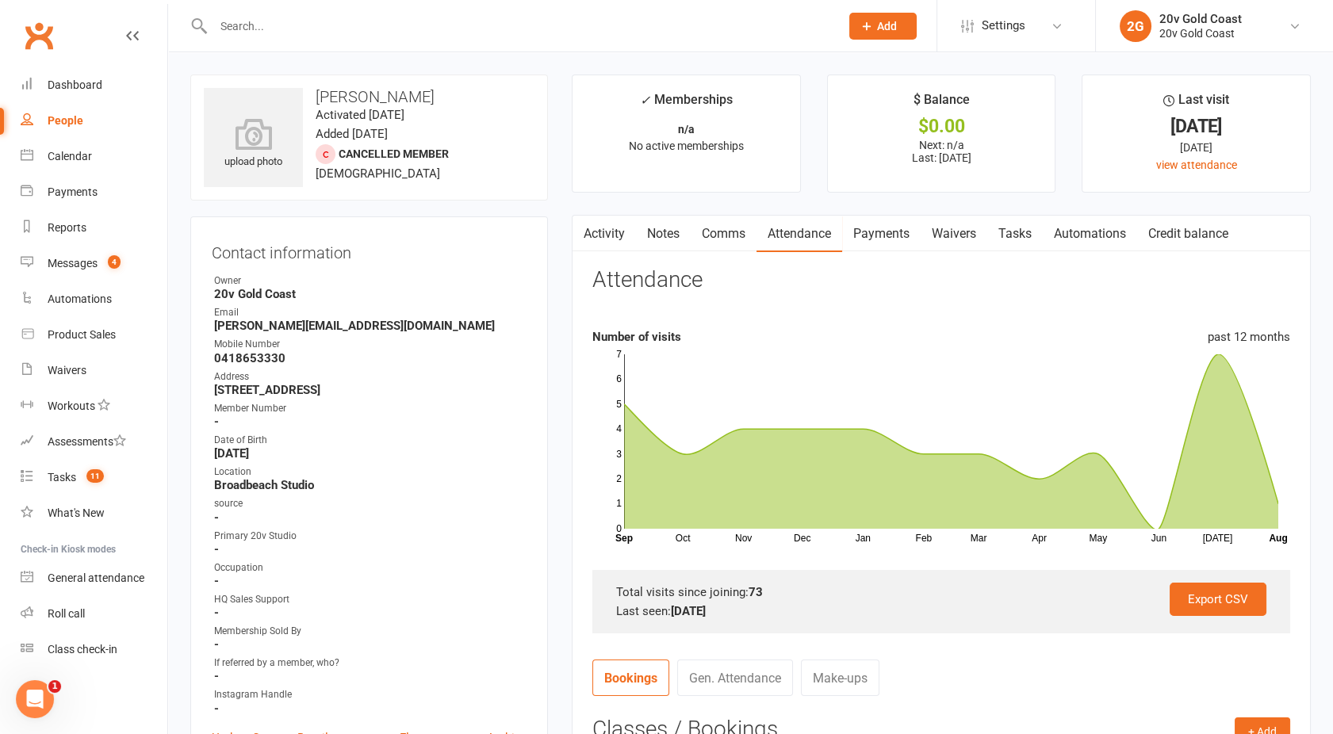
click at [602, 232] on link "Activity" at bounding box center [603, 234] width 63 height 36
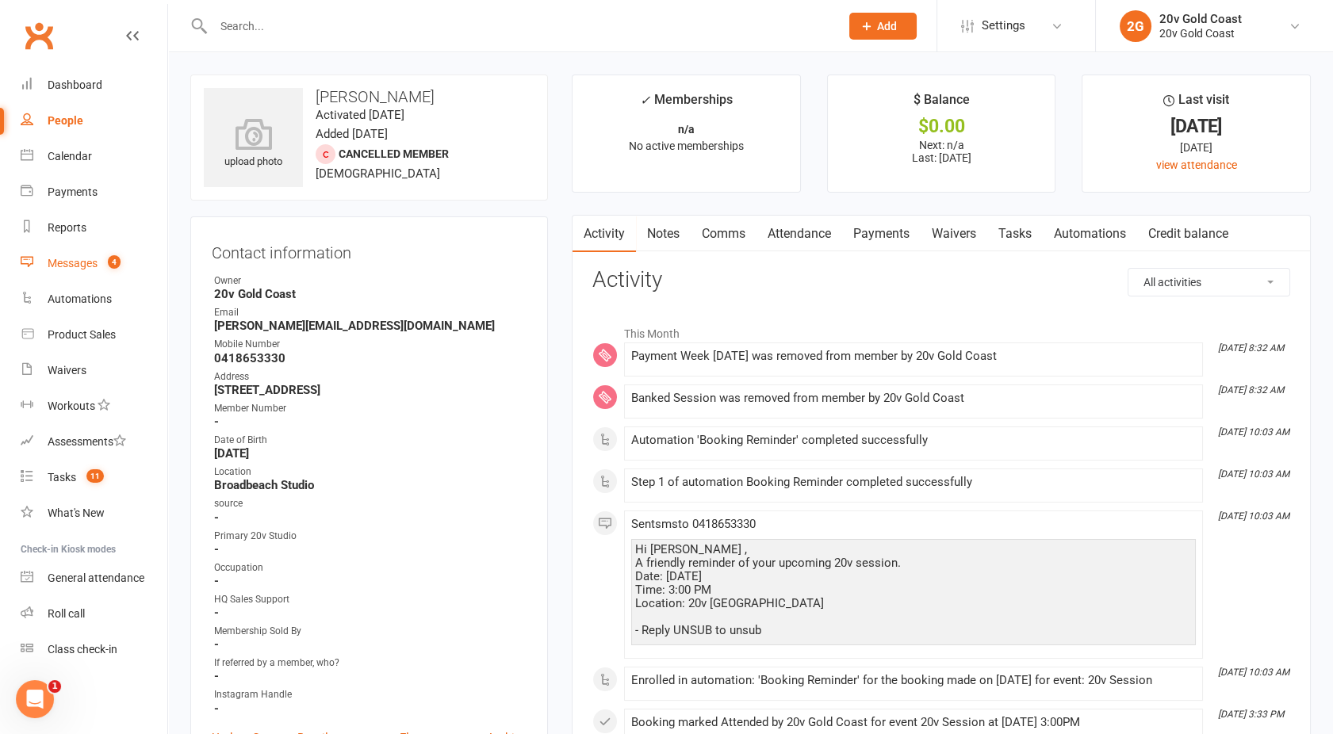
click at [79, 259] on div "Messages" at bounding box center [73, 263] width 50 height 13
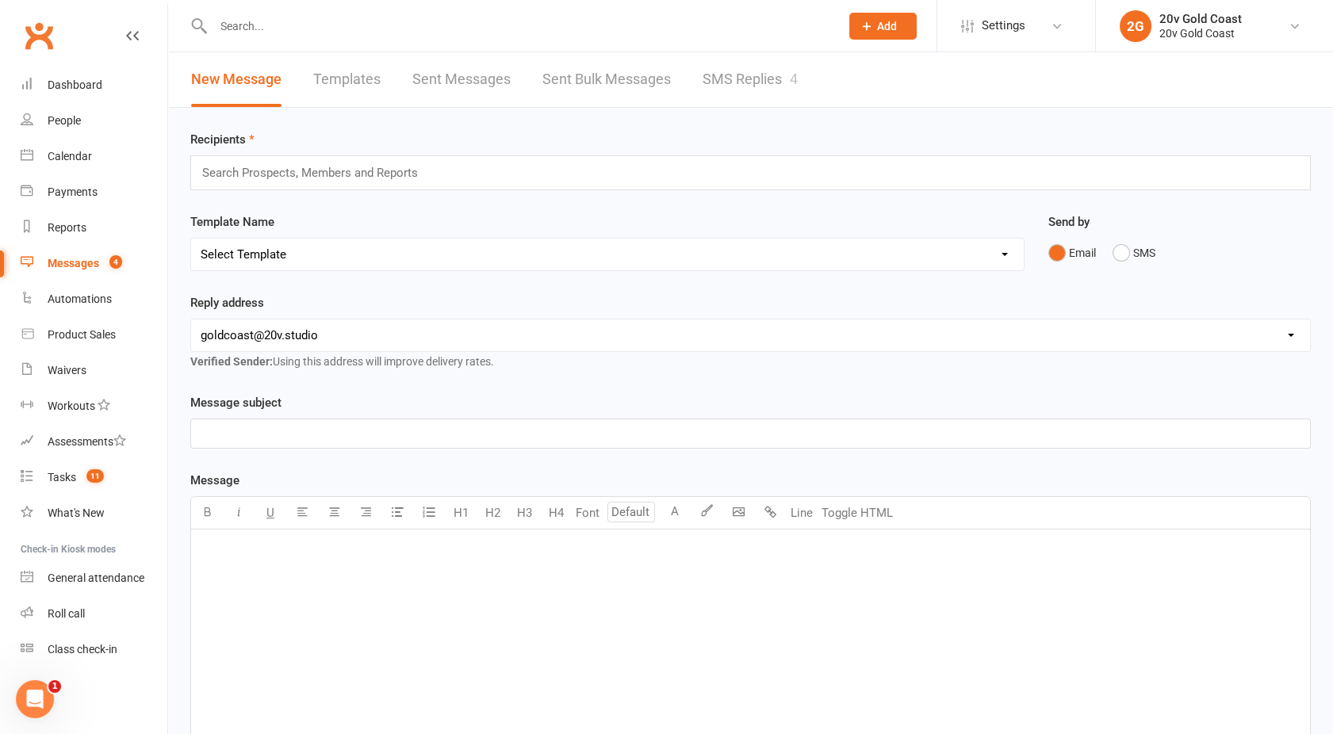
click at [758, 98] on link "SMS Replies 4" at bounding box center [750, 79] width 95 height 55
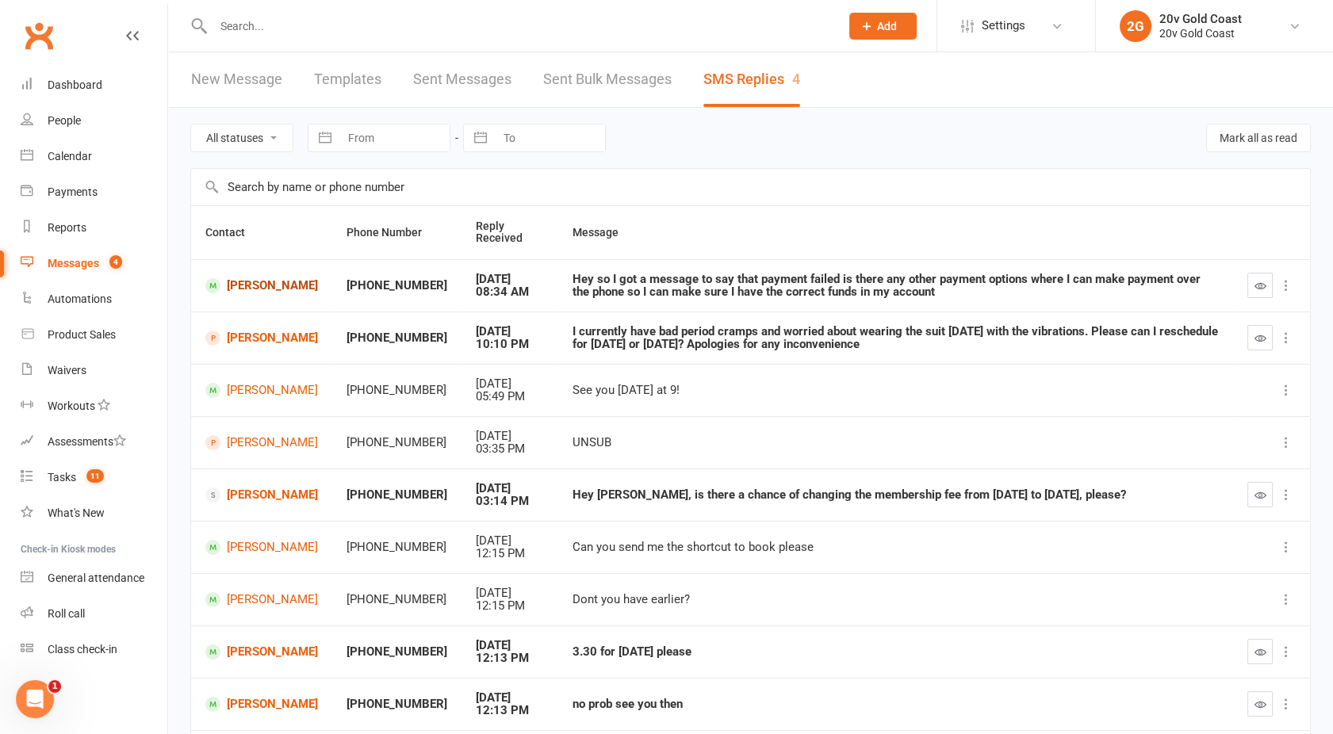
click at [262, 289] on link "Ryan Strutt" at bounding box center [261, 285] width 113 height 15
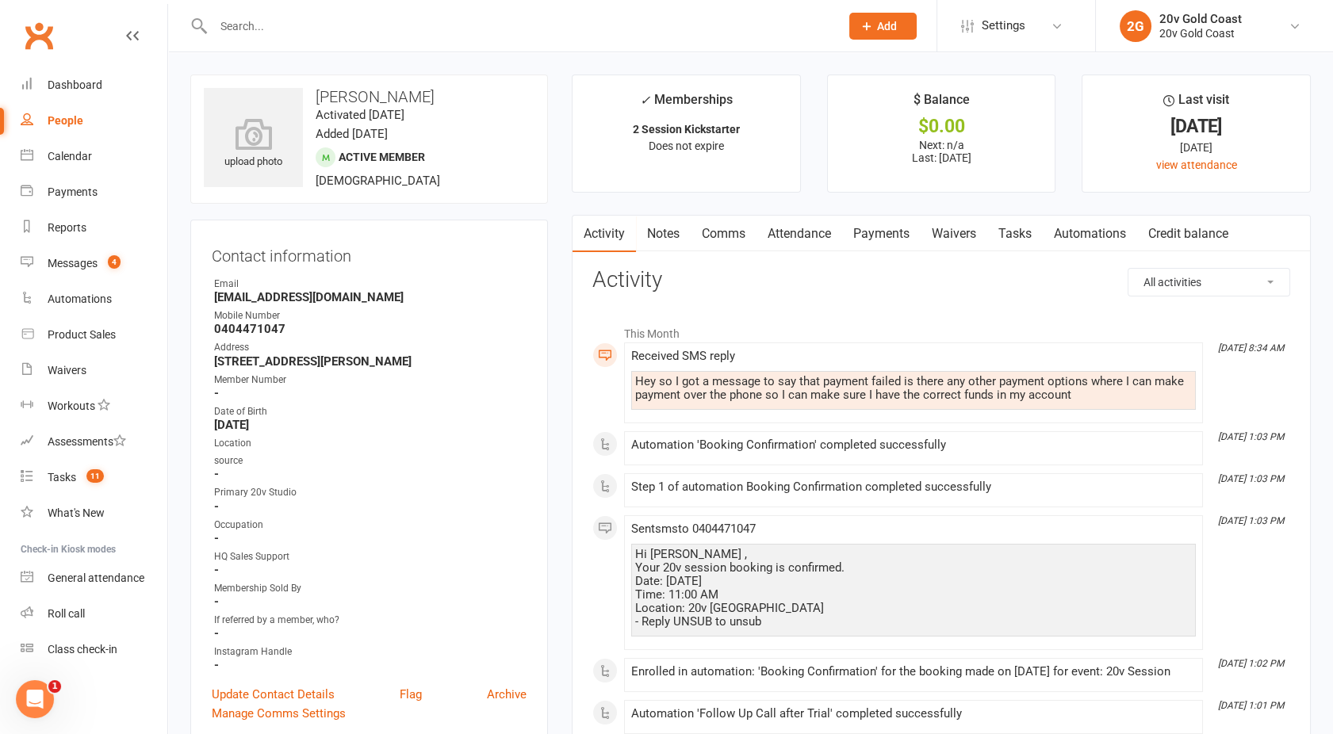
click at [886, 232] on link "Payments" at bounding box center [881, 234] width 78 height 36
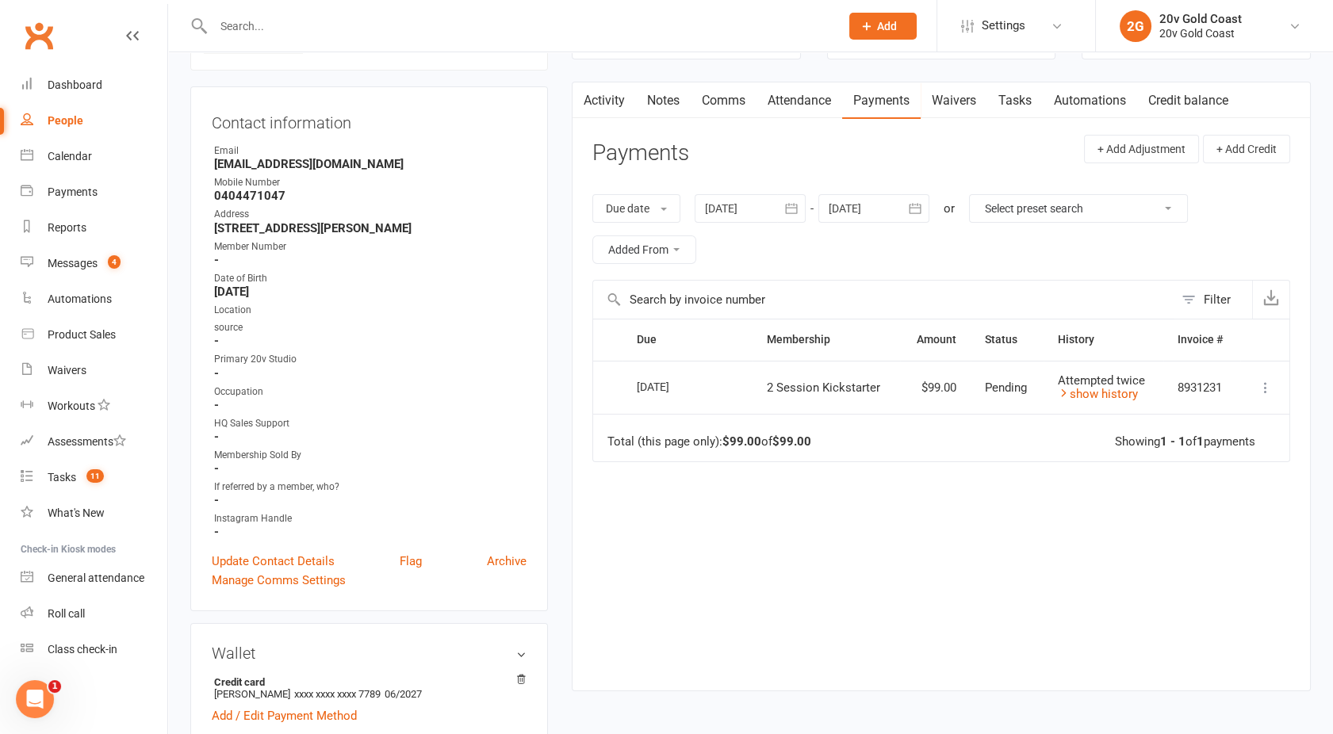
scroll to position [135, 0]
click at [1121, 387] on link "show history" at bounding box center [1098, 392] width 80 height 14
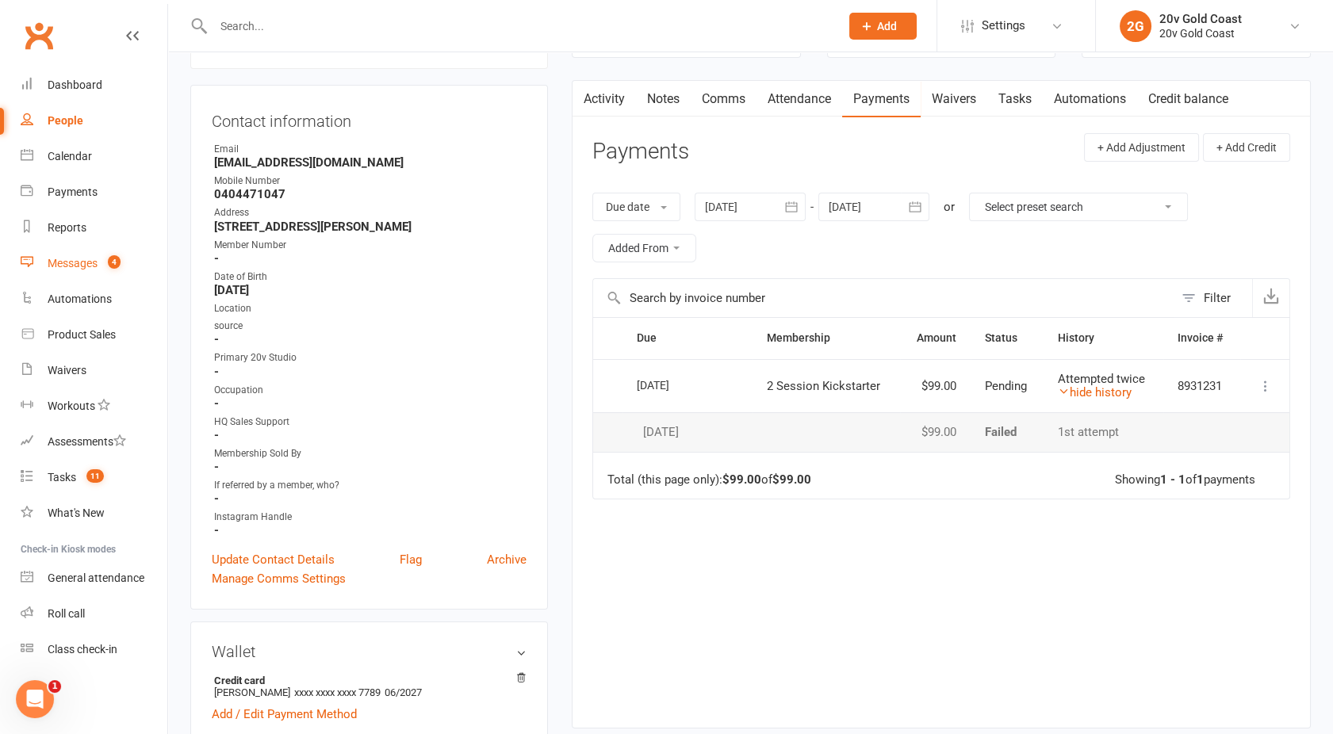
click at [108, 272] on link "Messages 4" at bounding box center [94, 264] width 147 height 36
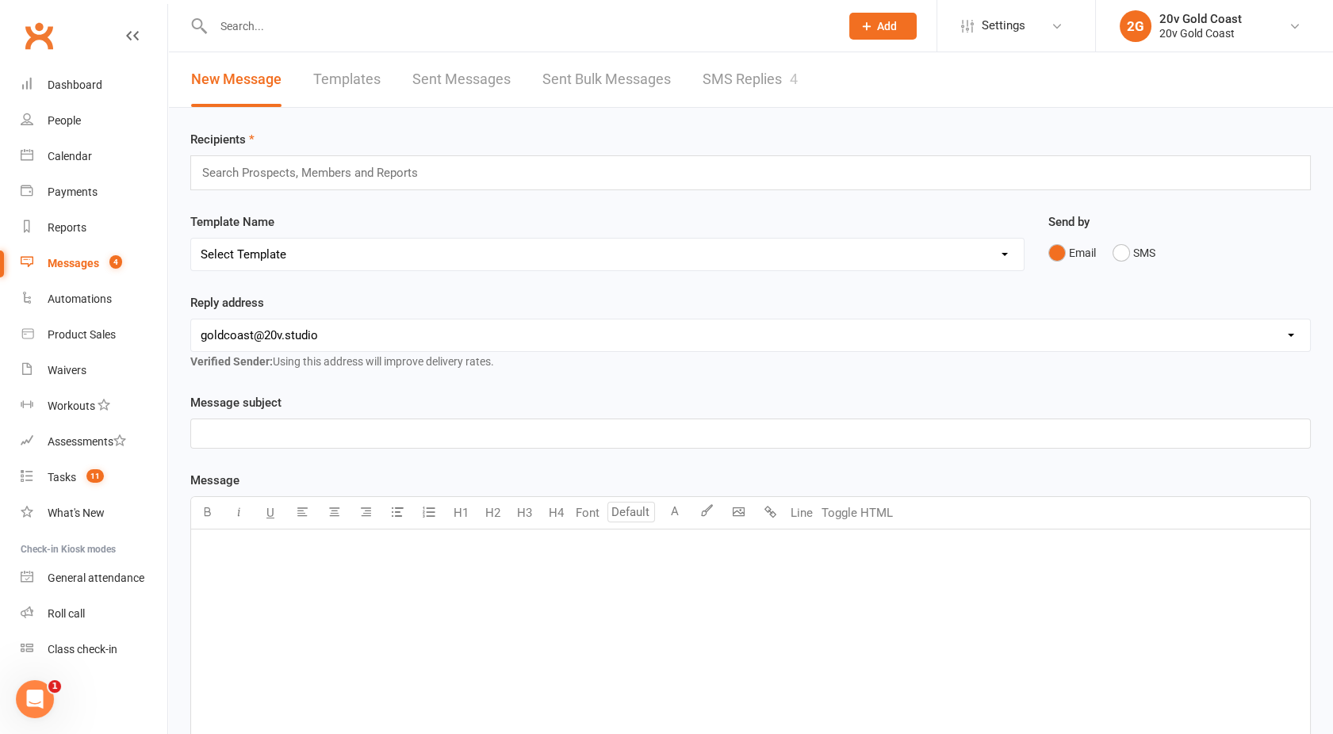
click at [728, 67] on link "SMS Replies 4" at bounding box center [750, 79] width 95 height 55
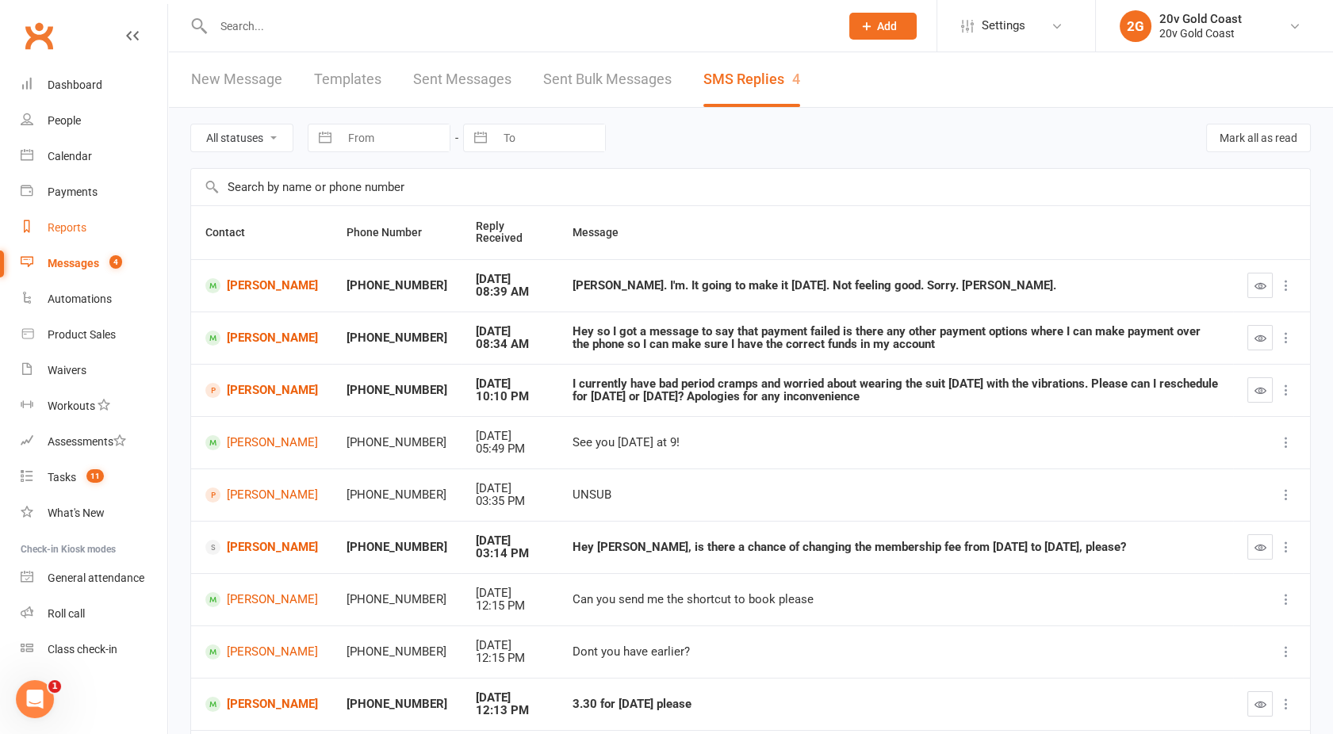
click at [69, 228] on div "Reports" at bounding box center [67, 227] width 39 height 13
select select "100"
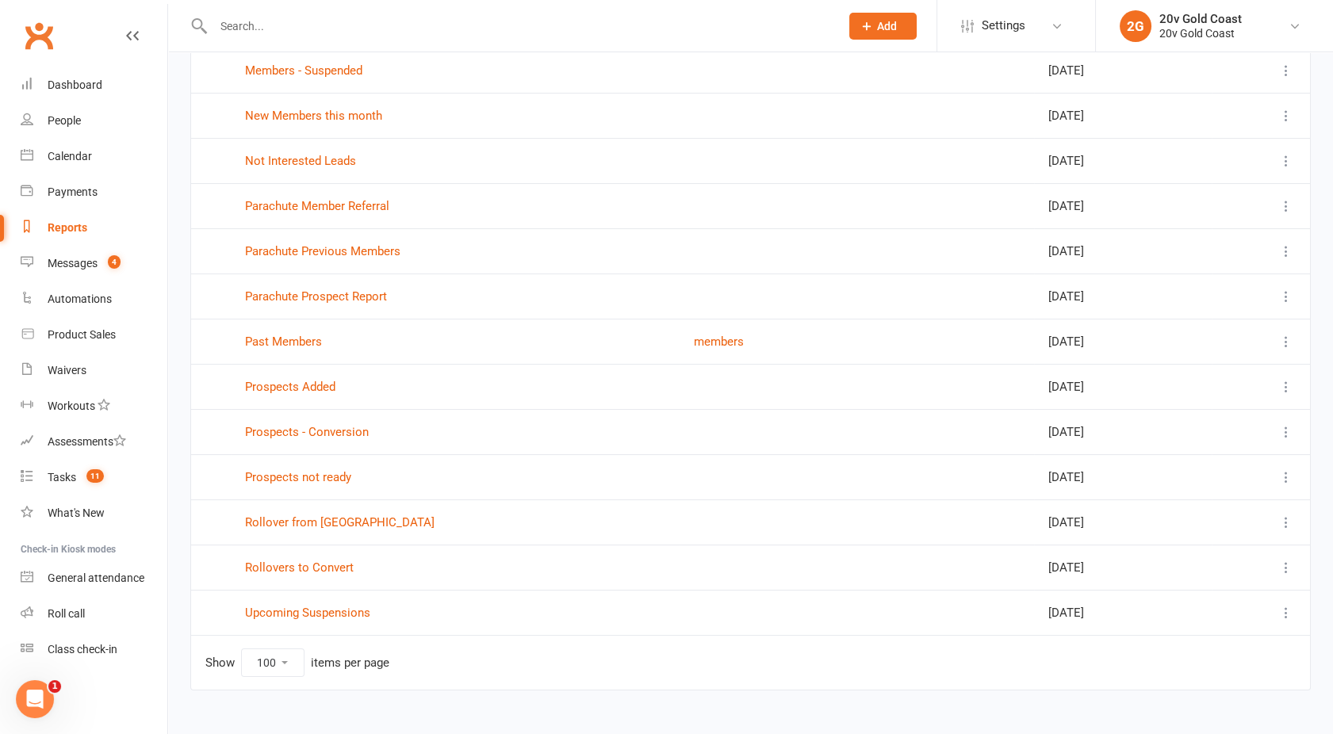
scroll to position [486, 0]
click at [306, 520] on link "Rollover from [GEOGRAPHIC_DATA]" at bounding box center [340, 521] width 190 height 14
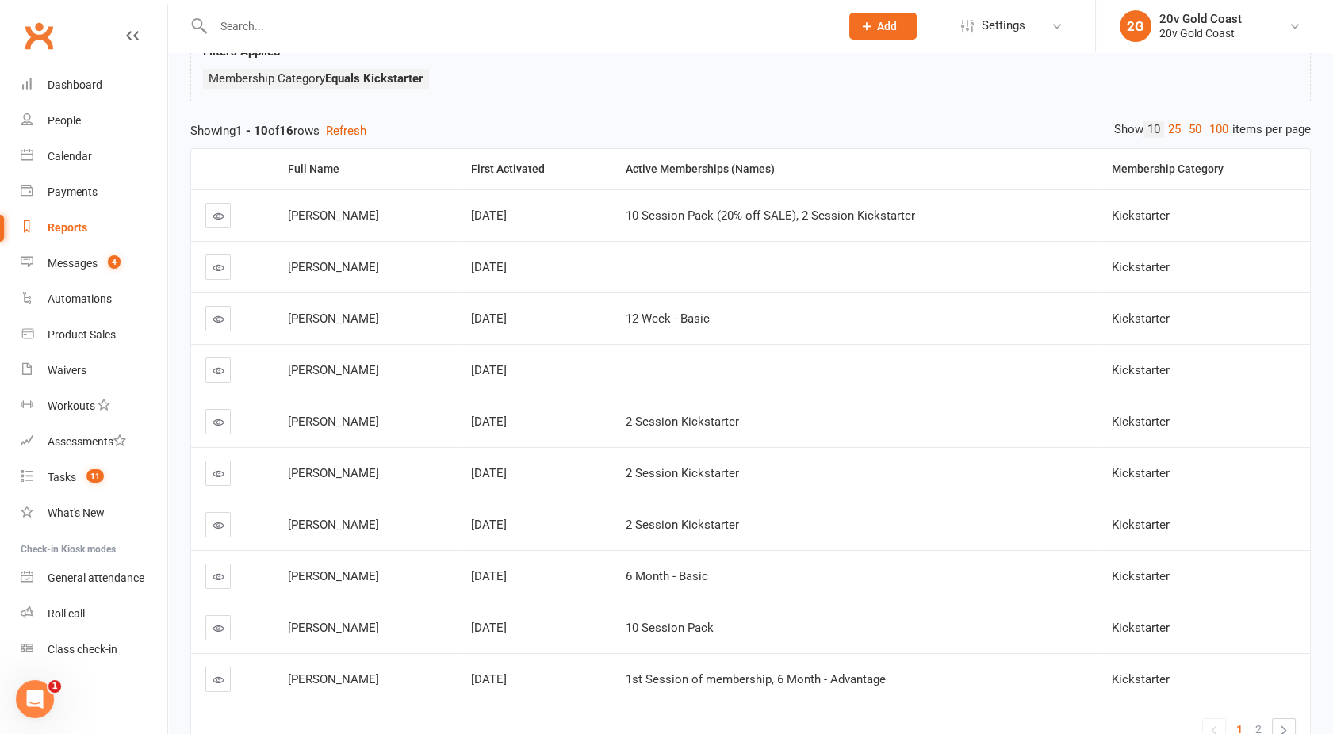
scroll to position [114, 0]
click at [1214, 131] on link "100" at bounding box center [1218, 130] width 27 height 17
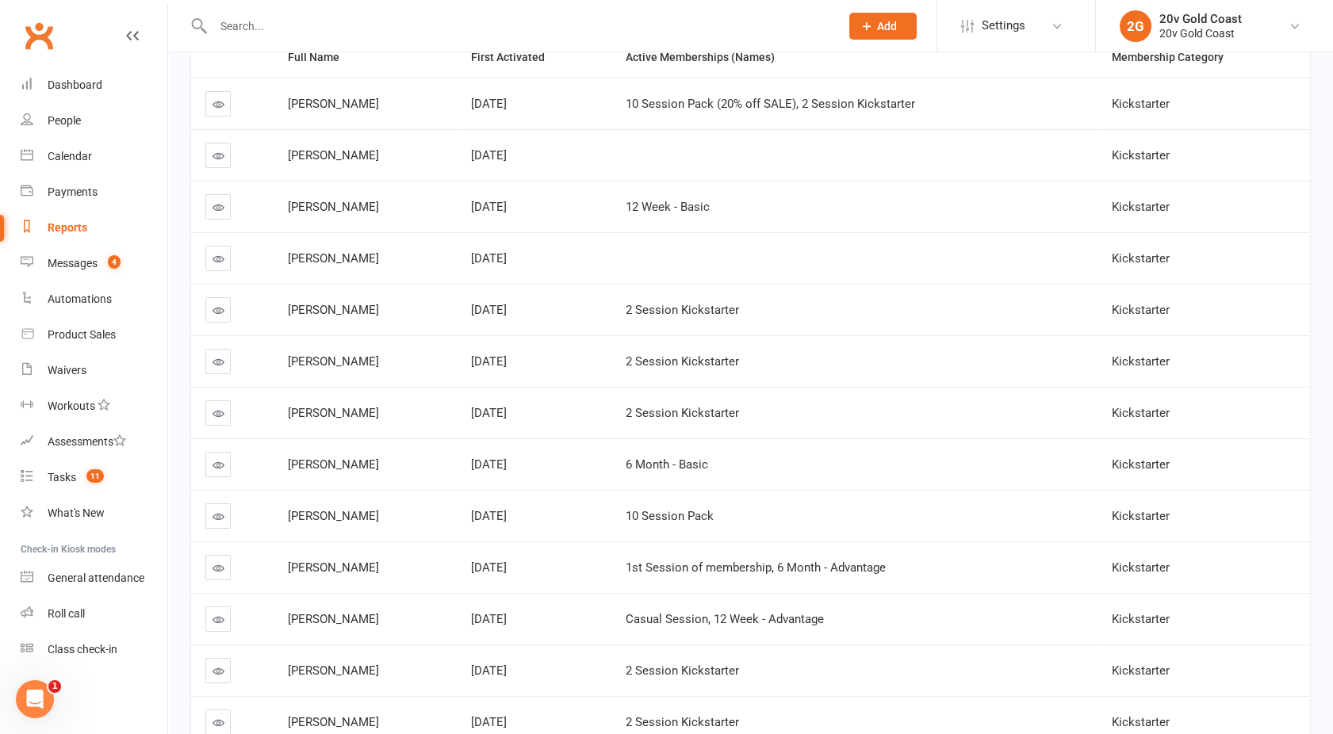
scroll to position [232, 0]
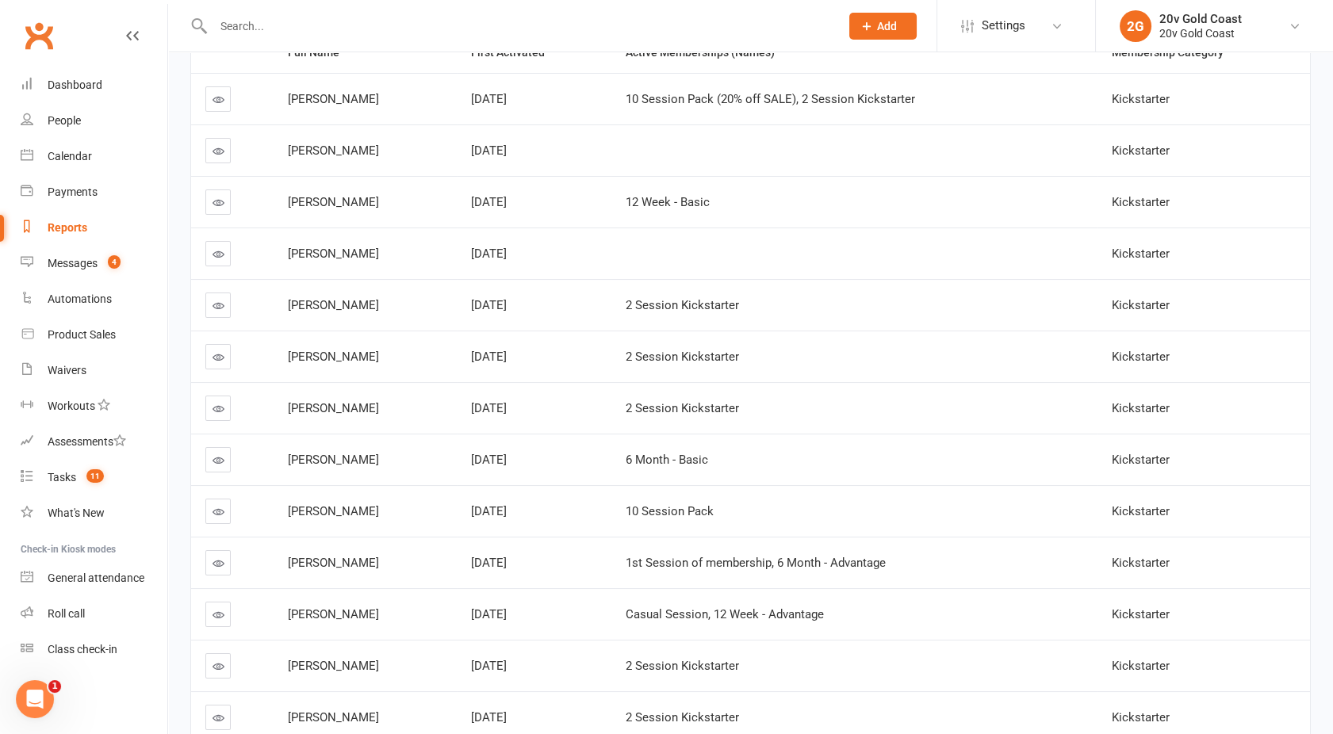
click at [74, 228] on div "Reports" at bounding box center [68, 227] width 40 height 13
select select "100"
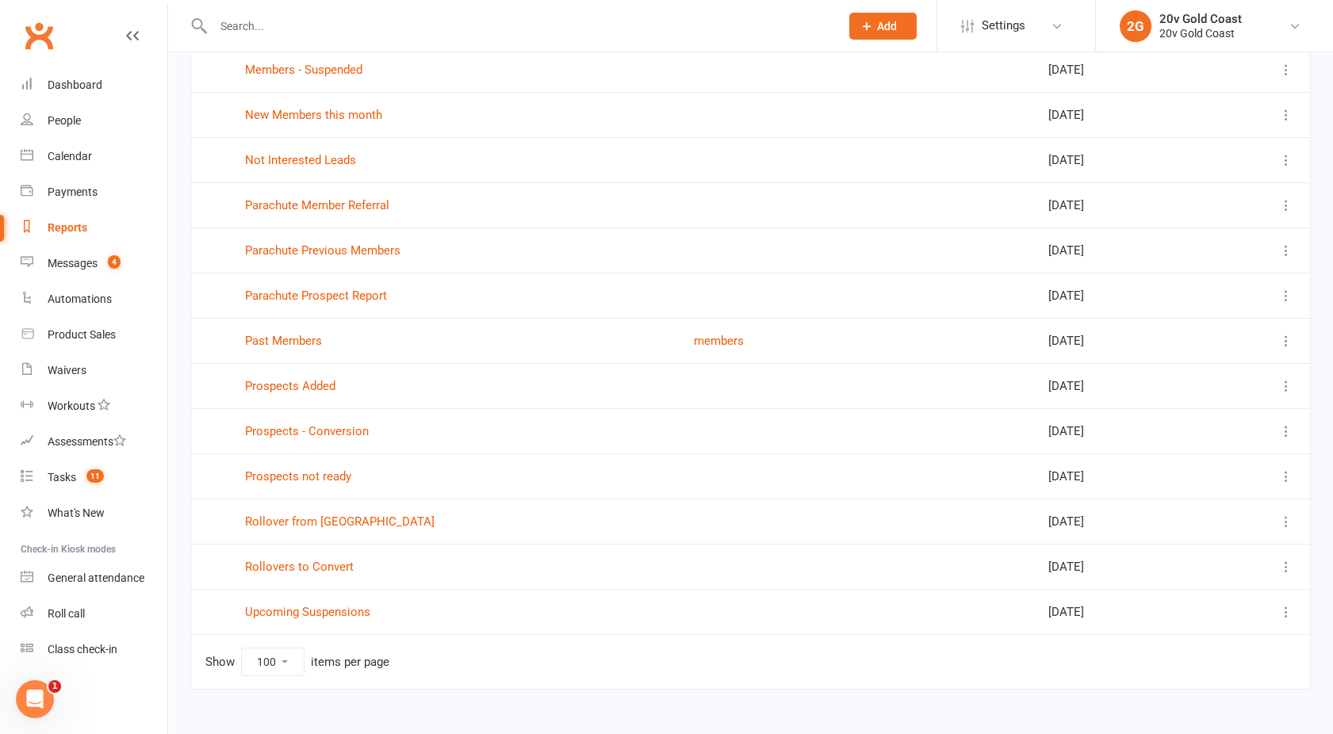
scroll to position [493, 0]
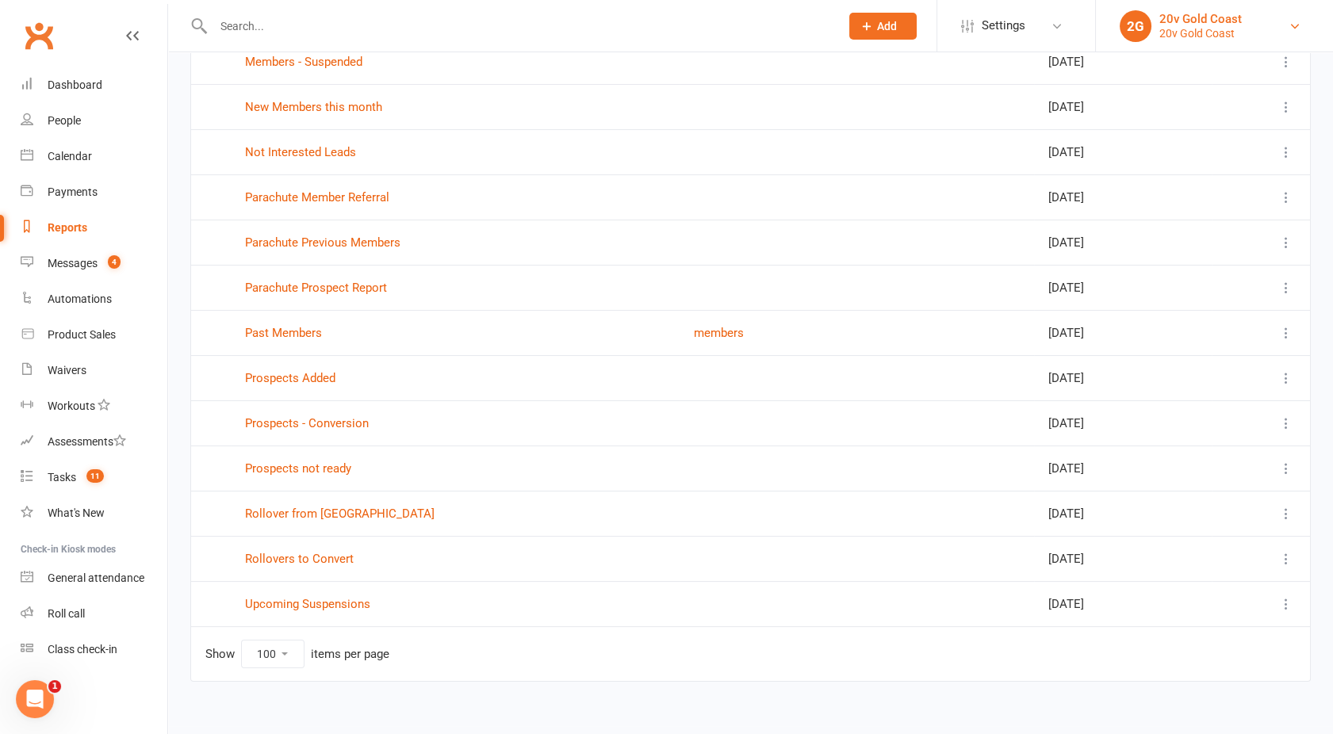
click at [1188, 12] on div "20v Gold Coast" at bounding box center [1200, 19] width 82 height 14
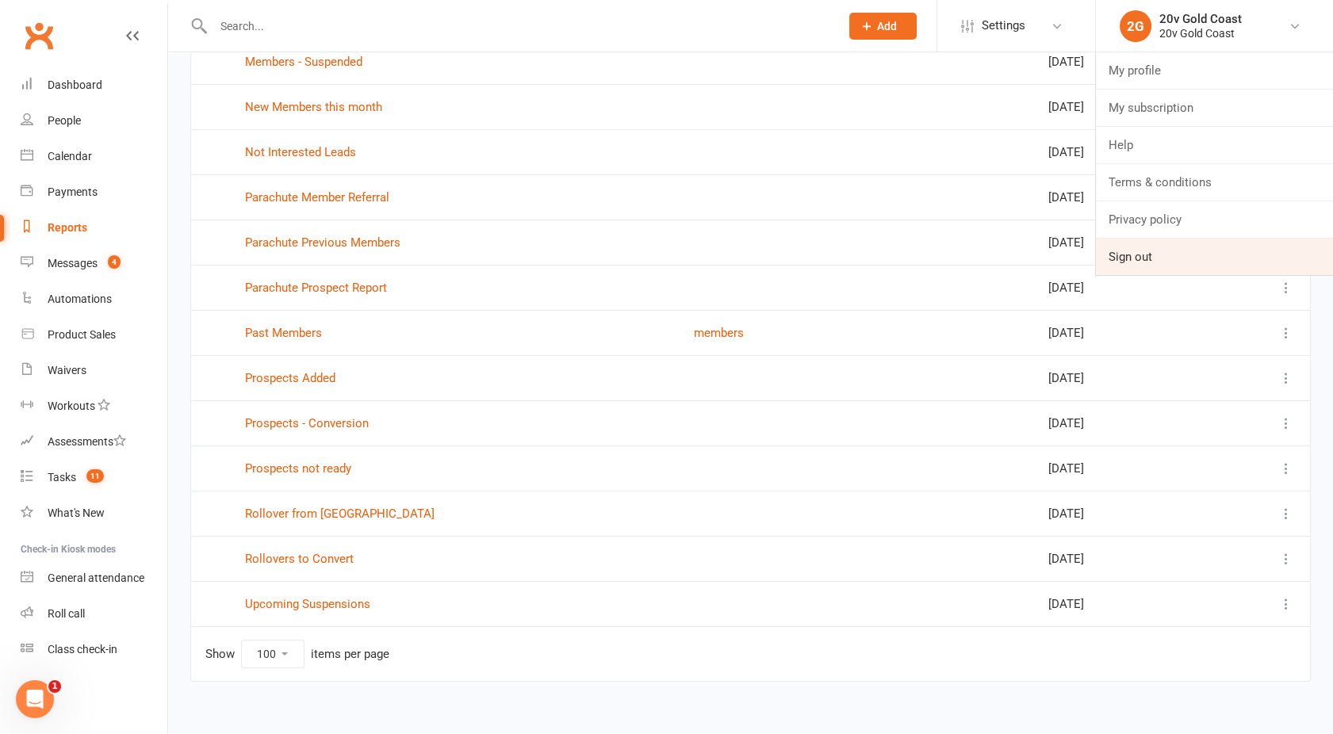
click at [1129, 249] on link "Sign out" at bounding box center [1214, 257] width 237 height 36
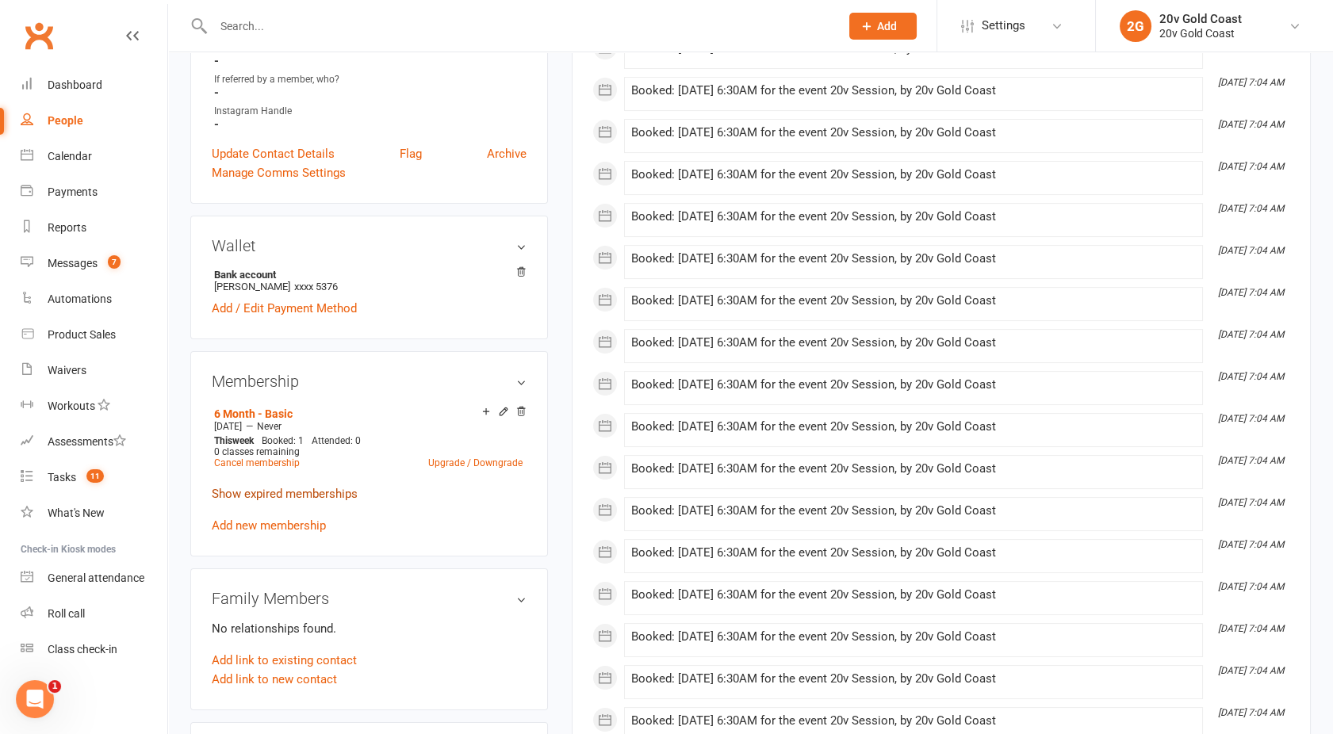
click at [258, 491] on link "Show expired memberships" at bounding box center [285, 494] width 146 height 14
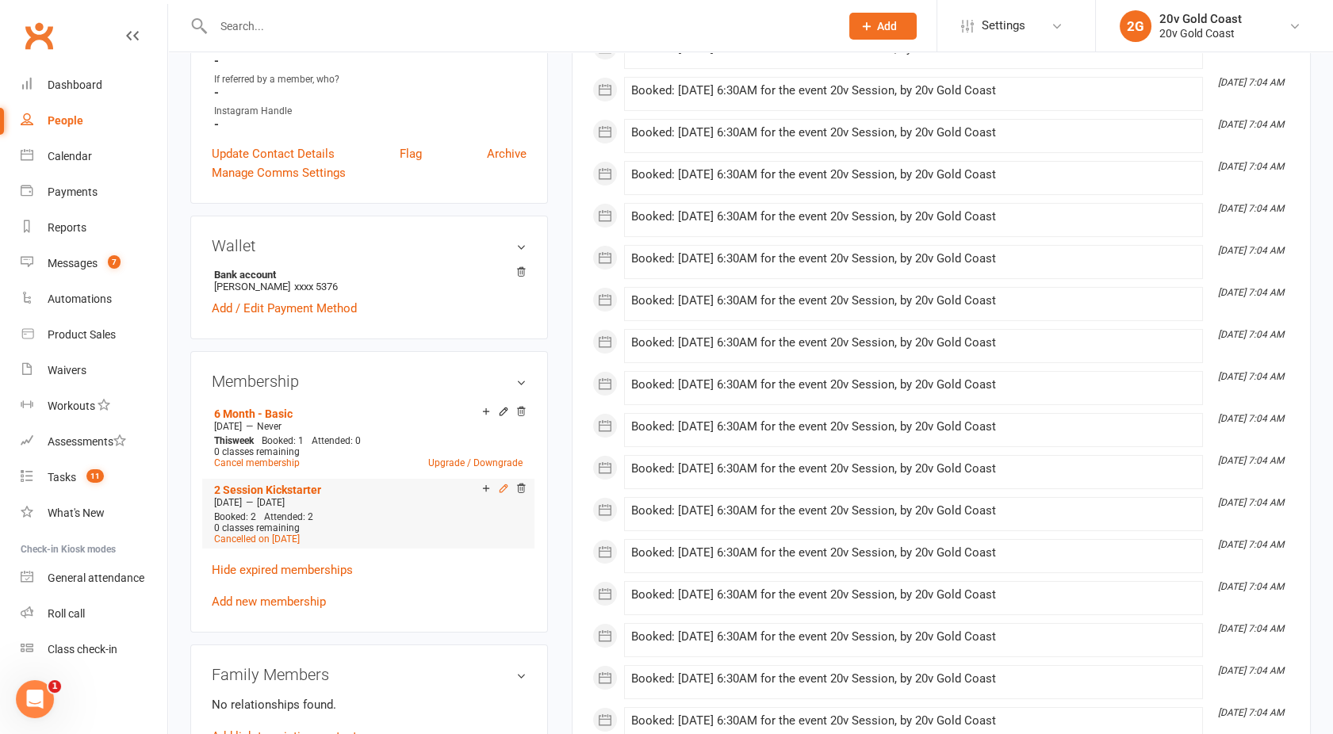
click at [503, 485] on icon at bounding box center [503, 488] width 11 height 11
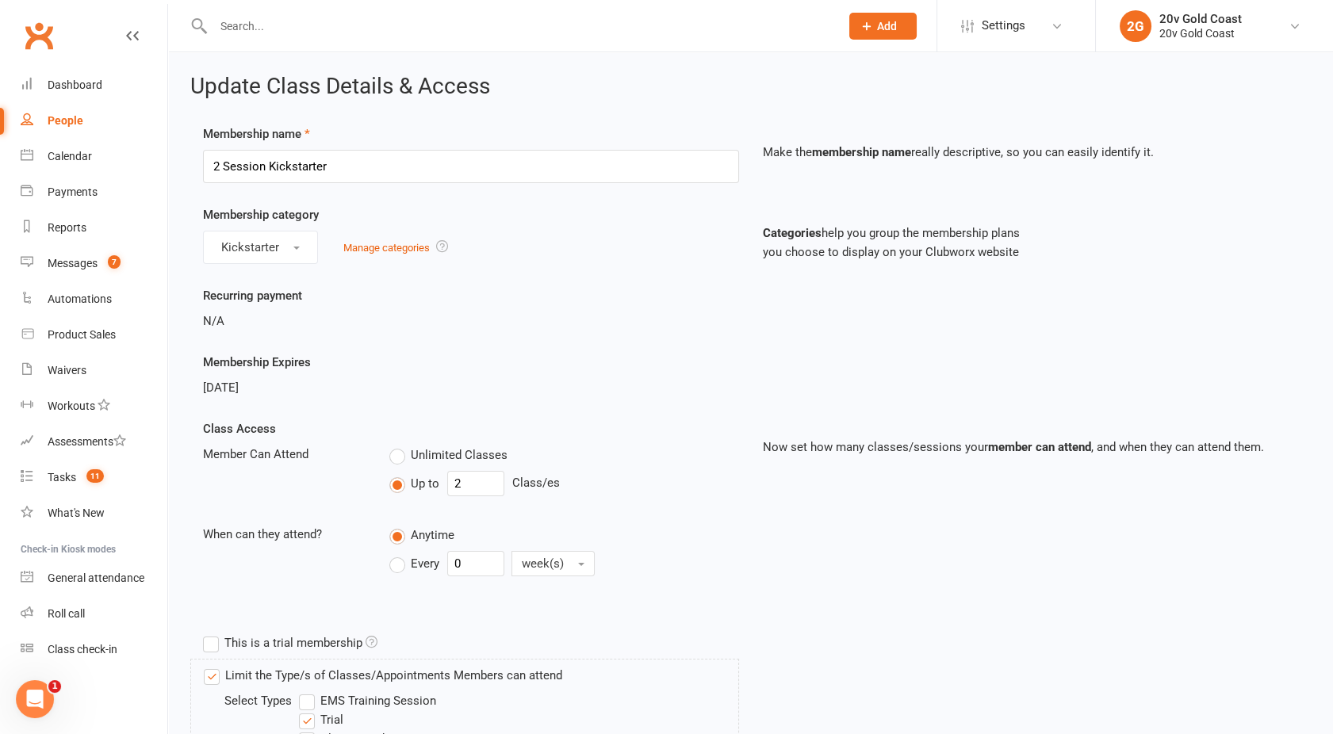
scroll to position [600, 0]
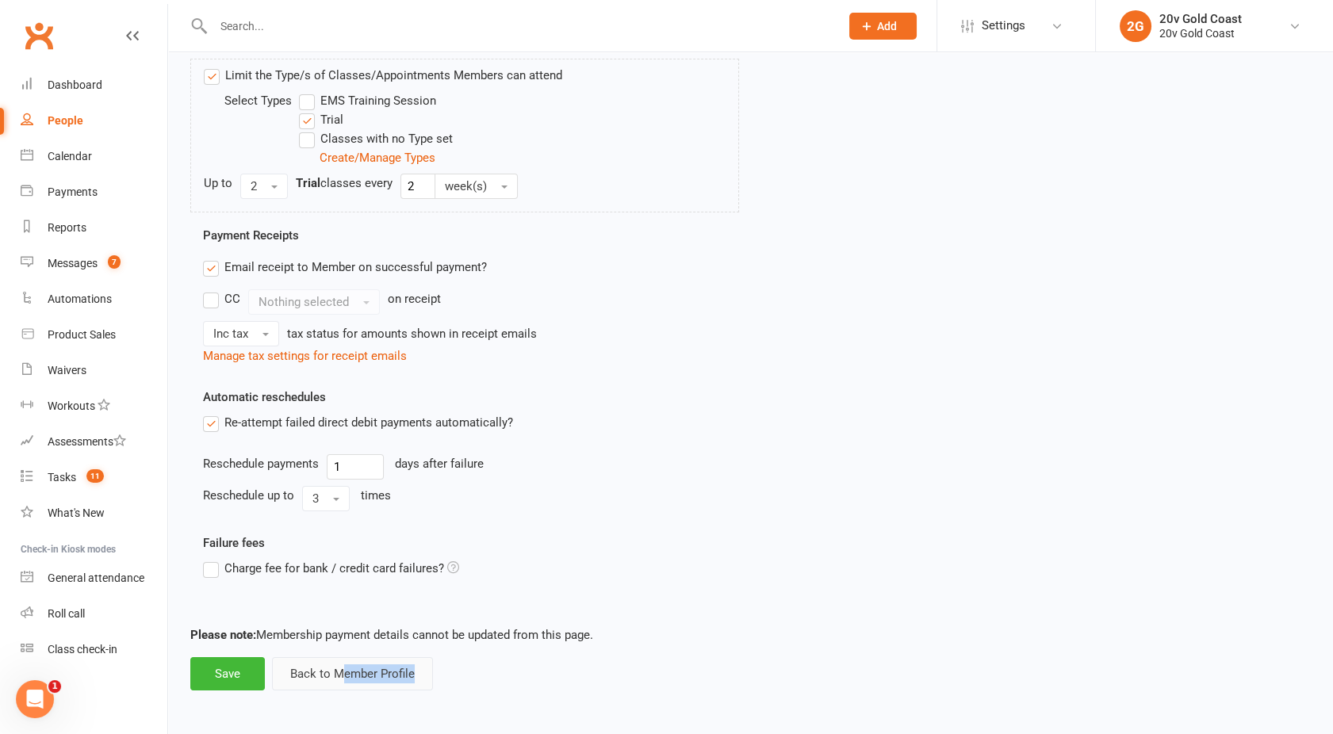
drag, startPoint x: 354, startPoint y: 691, endPoint x: 340, endPoint y: 683, distance: 16.1
click at [340, 683] on div "Update Class Details & Access Membership name 2 Session Kickstarter Make the me…" at bounding box center [750, 82] width 1165 height 1261
click at [340, 683] on button "Back to Member Profile" at bounding box center [352, 673] width 161 height 33
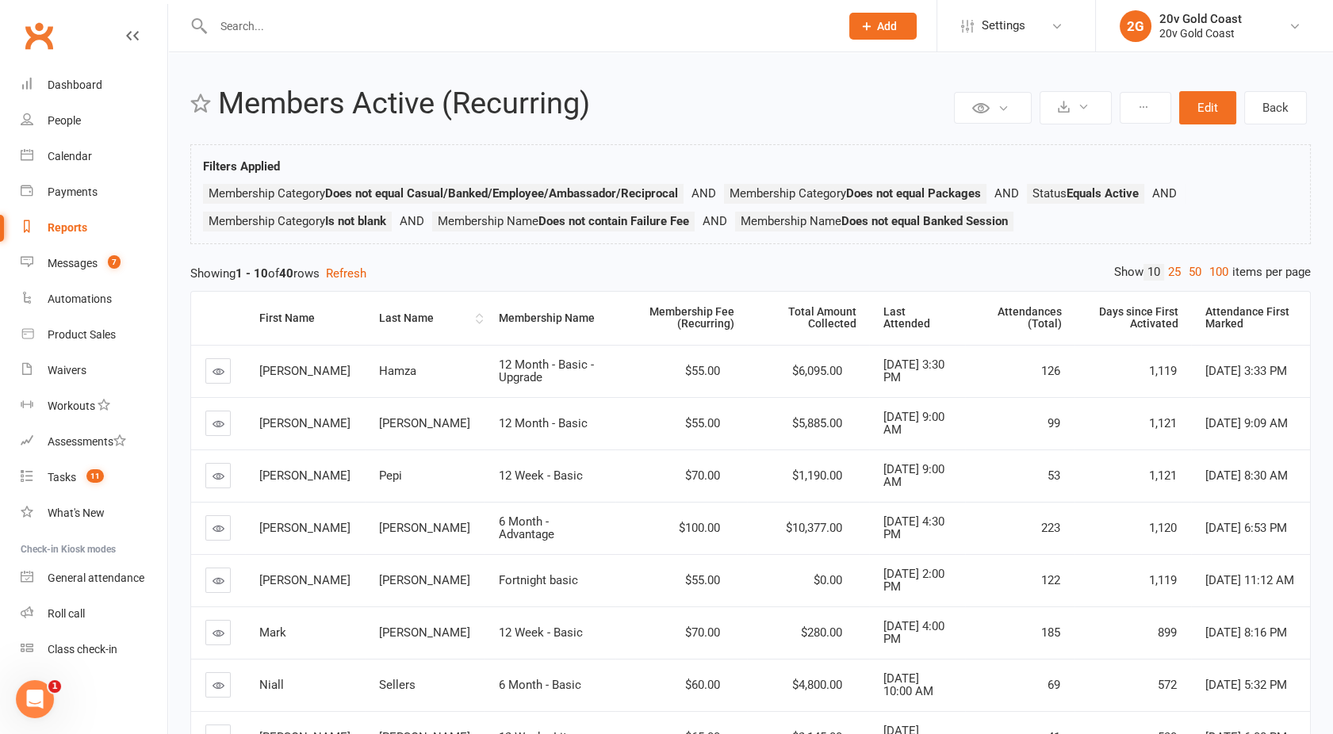
click at [379, 320] on div "Last Name" at bounding box center [425, 318] width 93 height 12
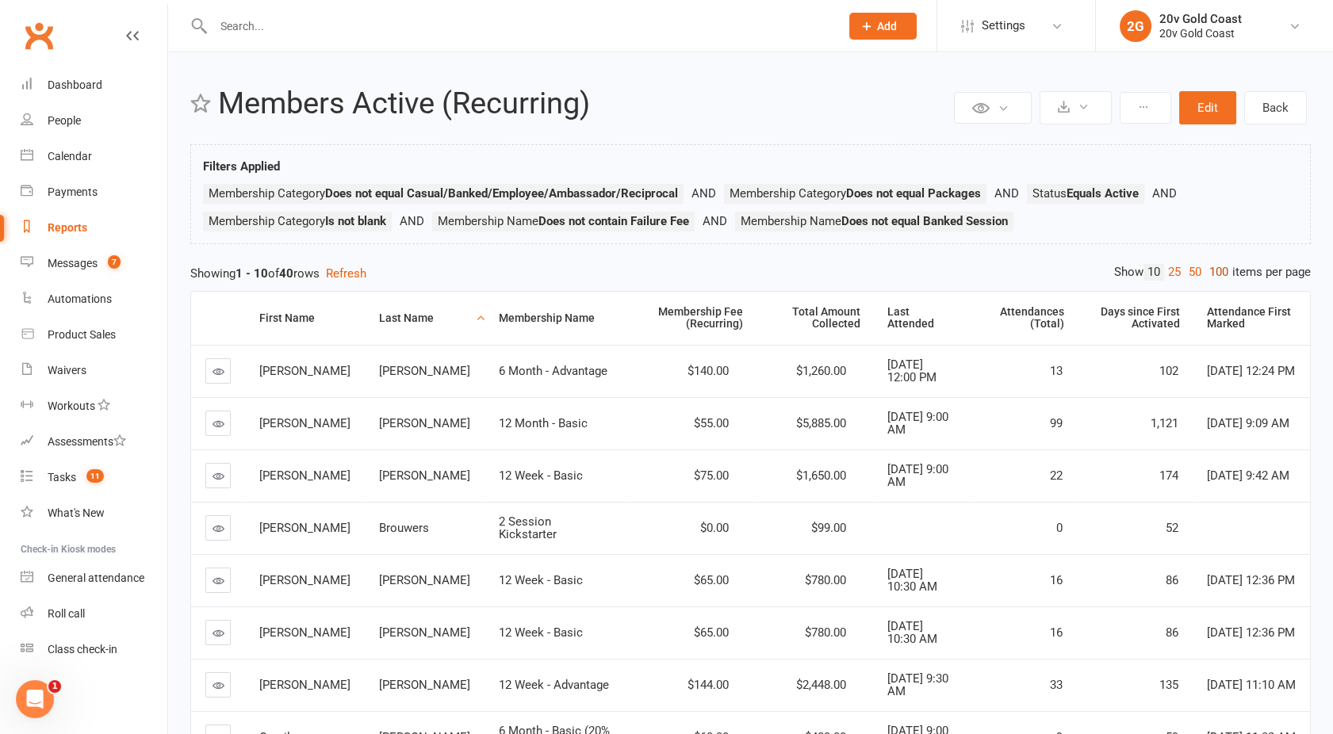
click at [1219, 276] on link "100" at bounding box center [1218, 272] width 27 height 17
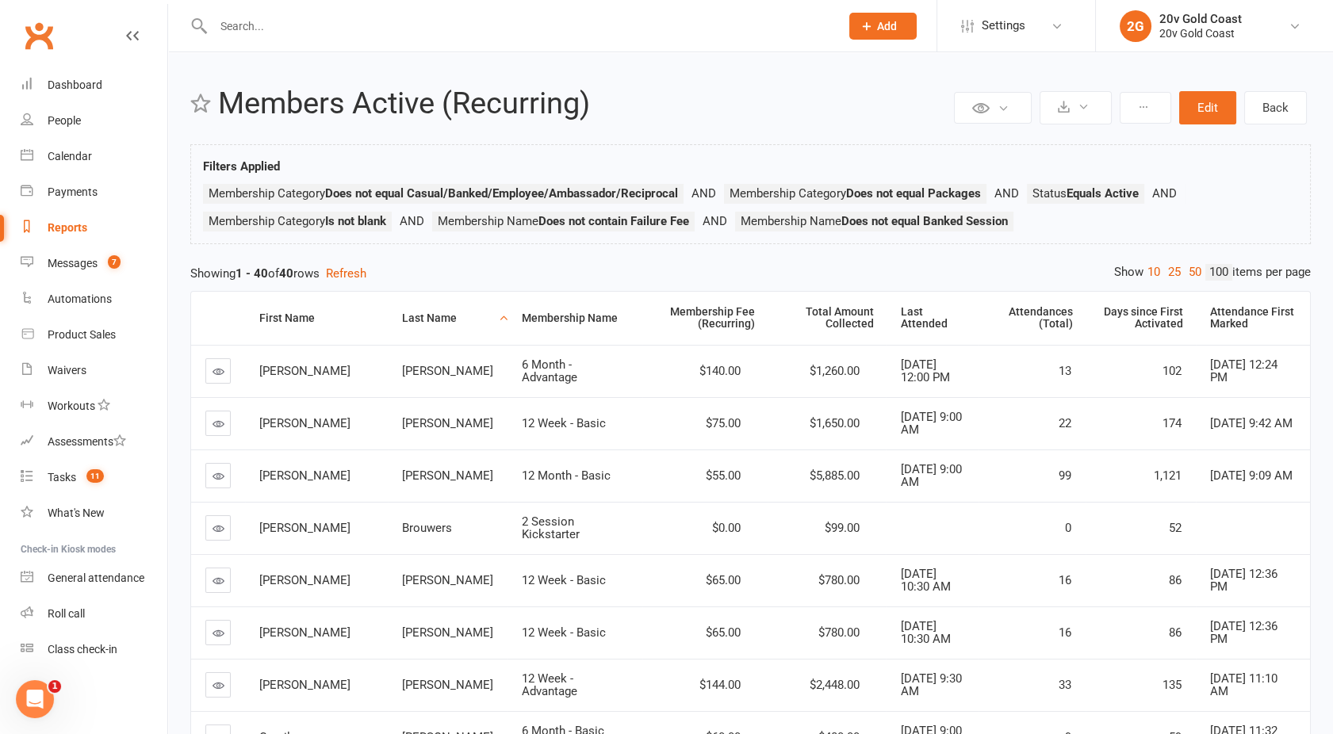
click at [62, 233] on div "Reports" at bounding box center [68, 227] width 40 height 13
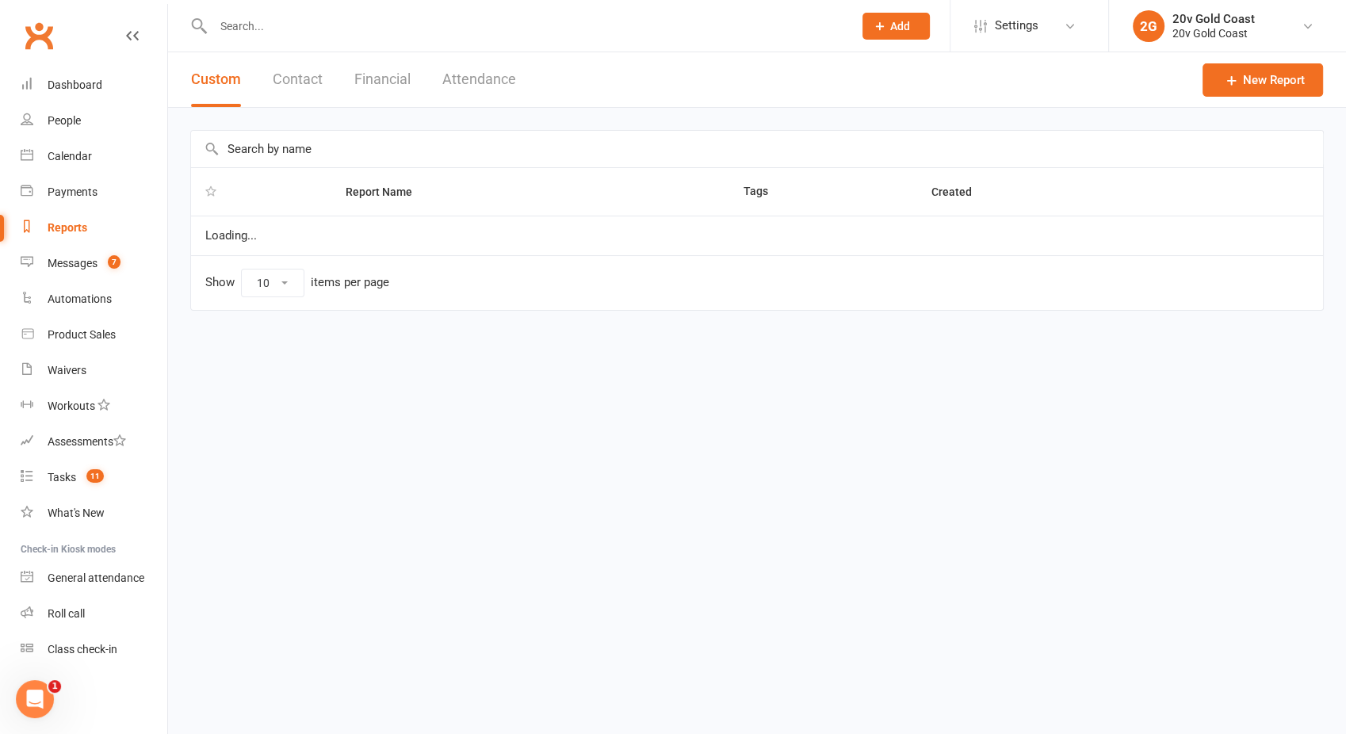
select select "100"
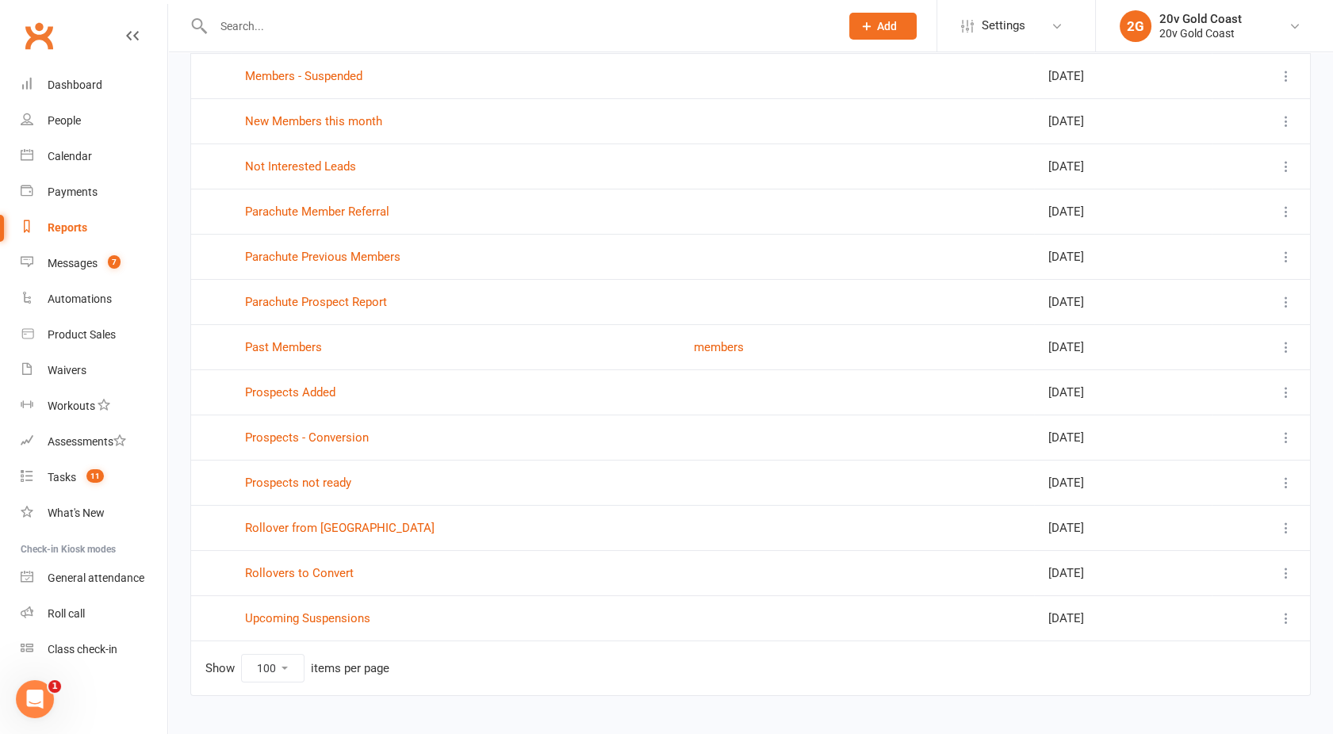
scroll to position [505, 0]
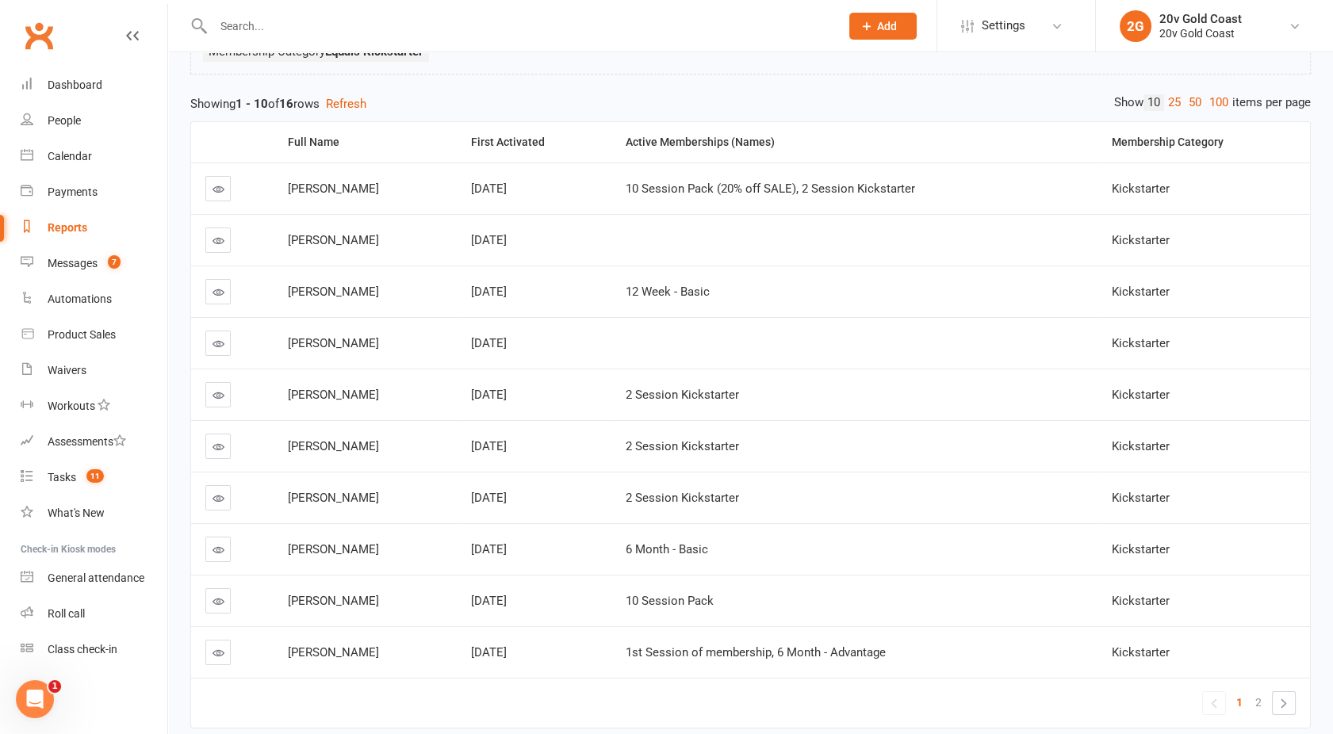
scroll to position [140, 0]
click at [1219, 102] on link "100" at bounding box center [1218, 104] width 27 height 17
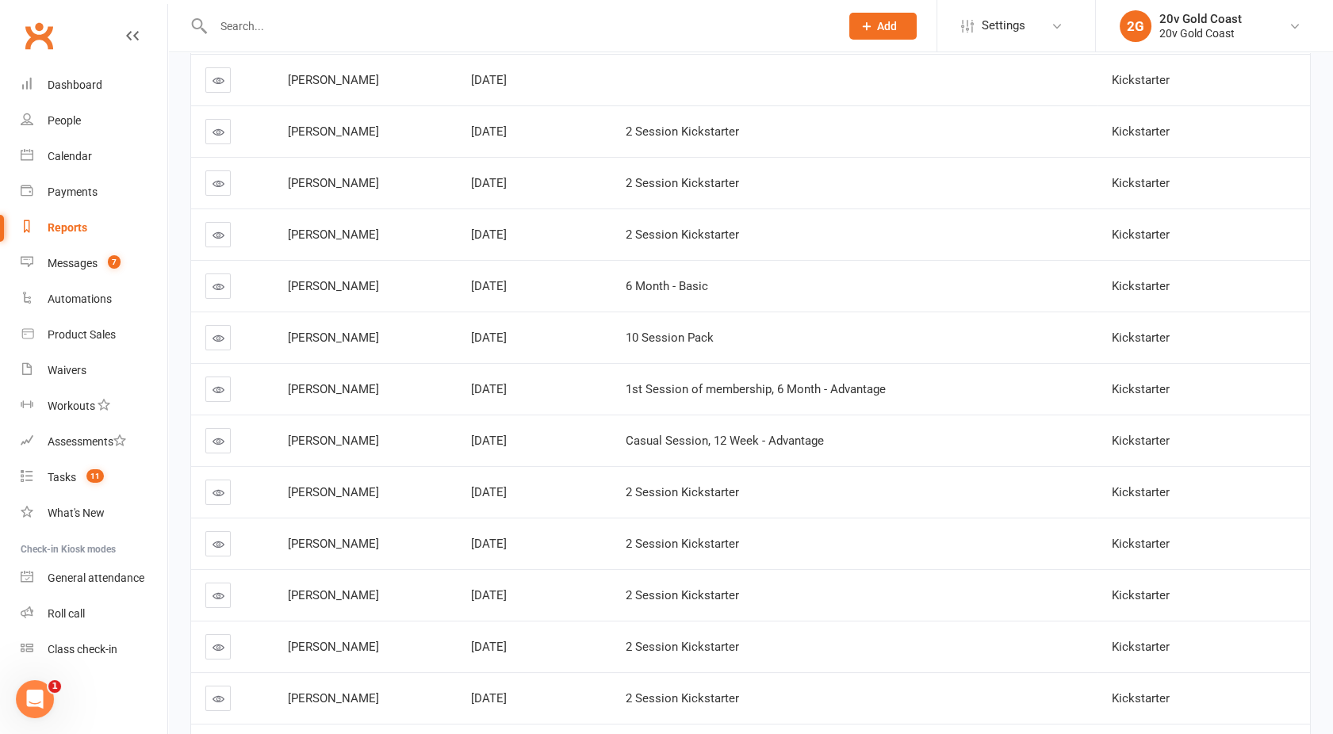
scroll to position [0, 0]
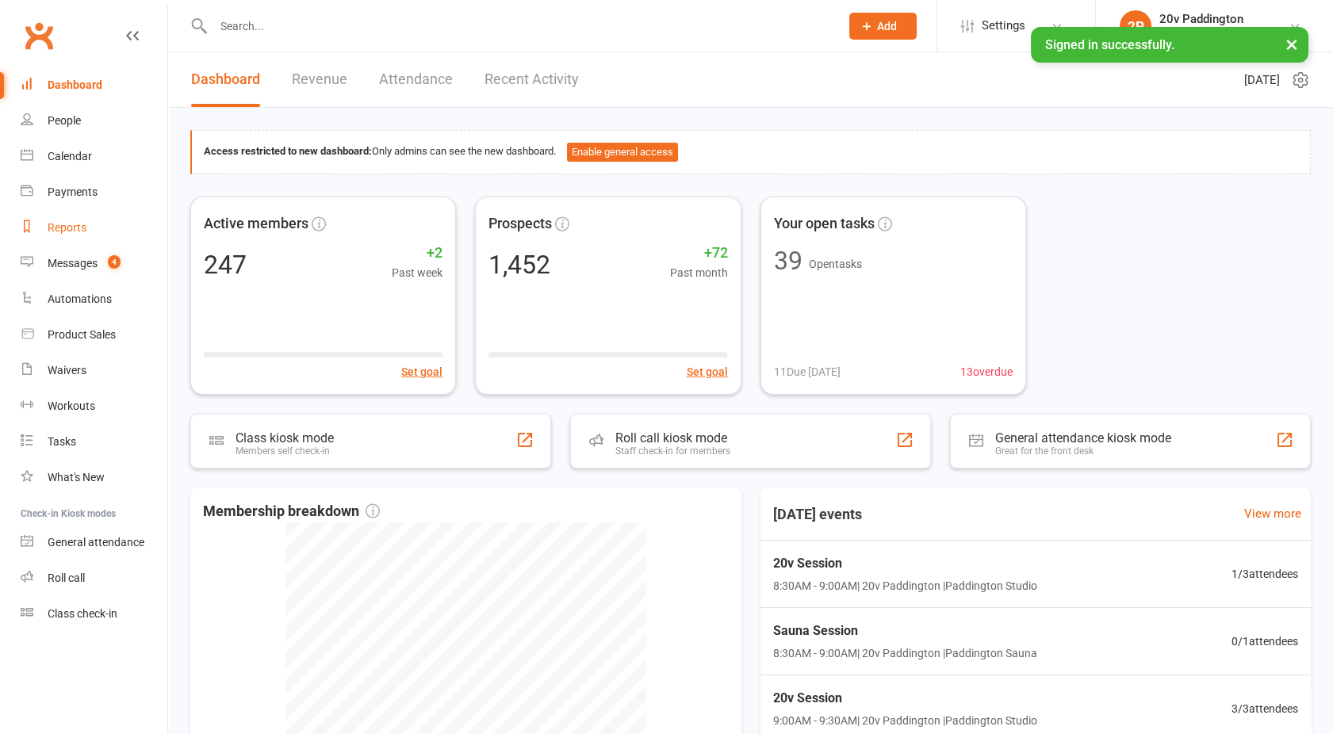
click at [67, 222] on div "Reports" at bounding box center [67, 227] width 39 height 13
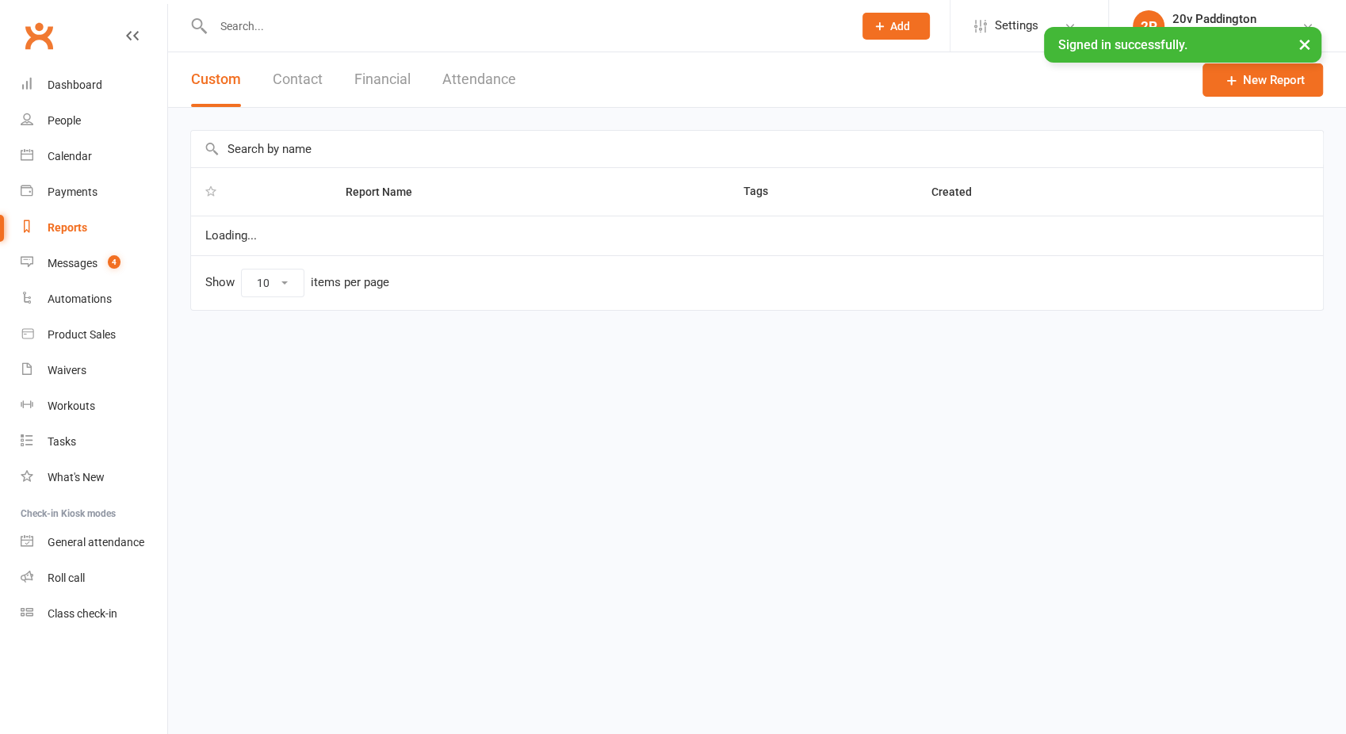
select select "100"
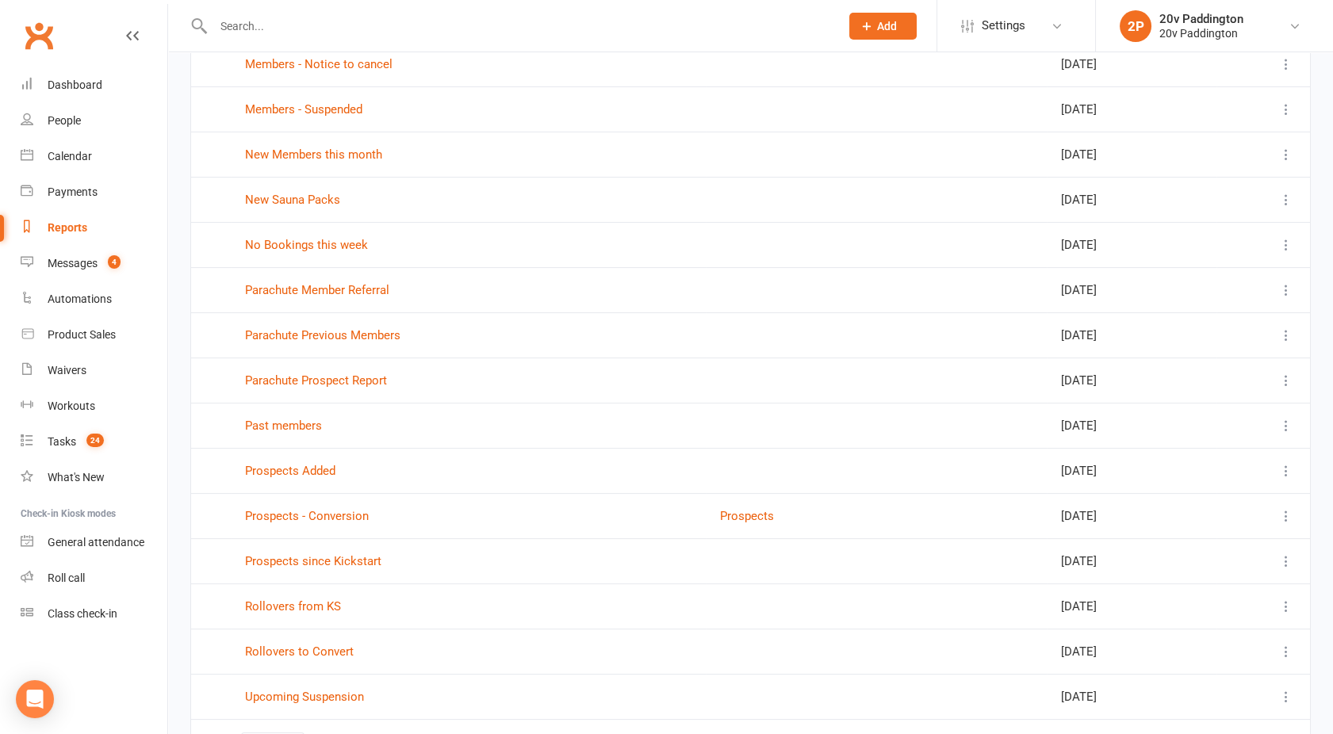
scroll to position [866, 0]
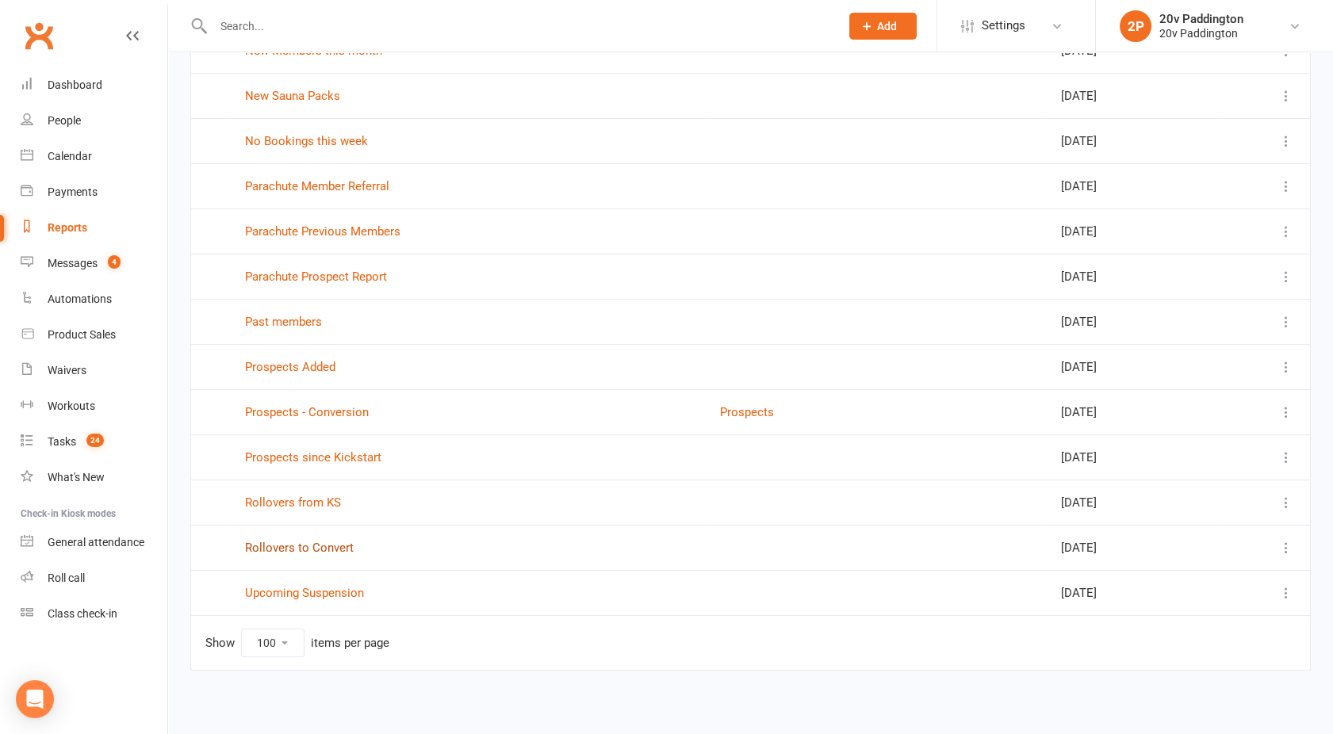
click at [284, 545] on link "Rollovers to Convert" at bounding box center [299, 548] width 109 height 14
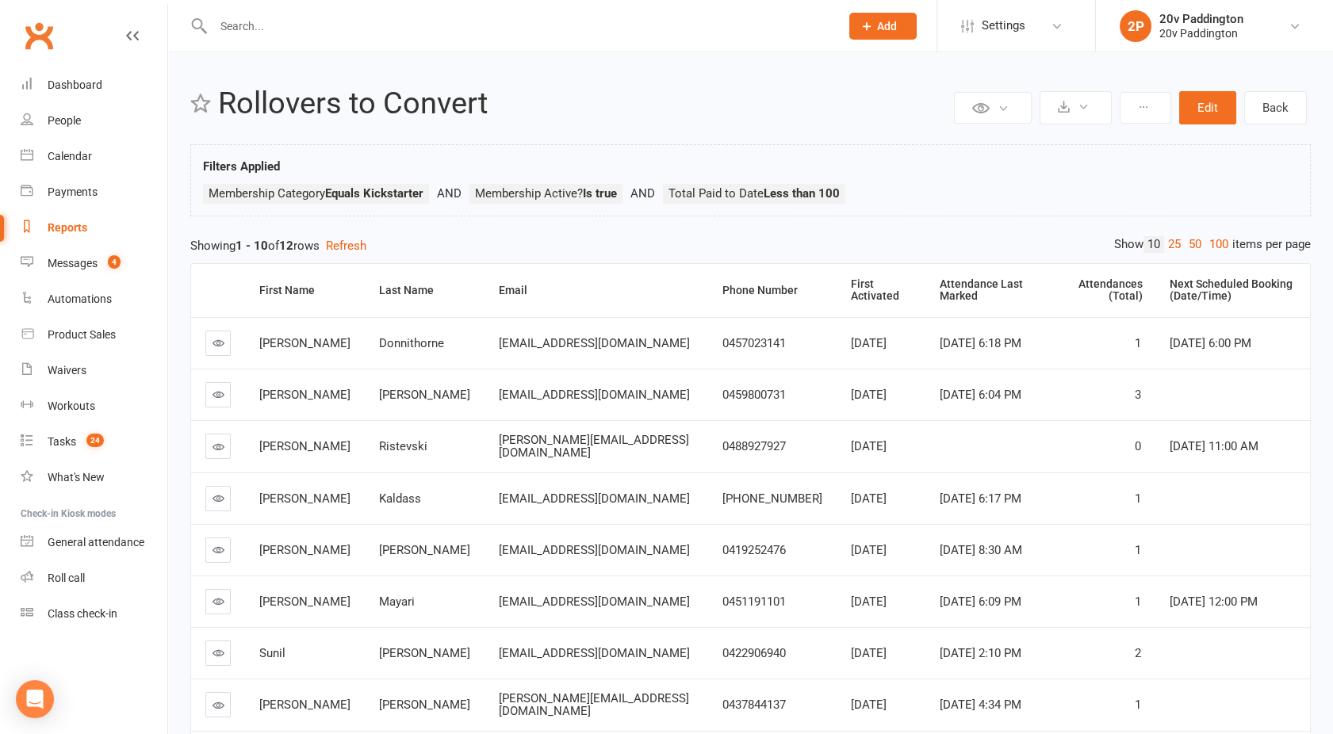
click at [70, 228] on div "Reports" at bounding box center [68, 227] width 40 height 13
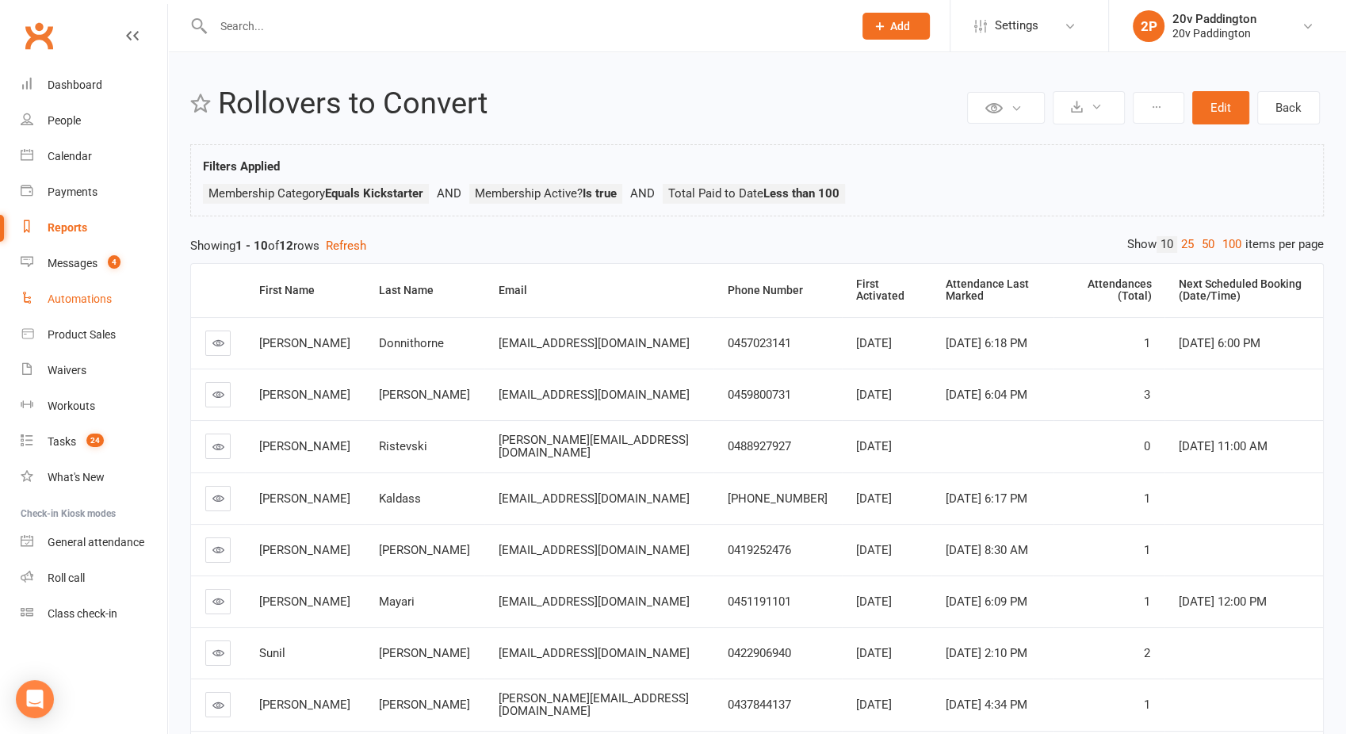
select select "100"
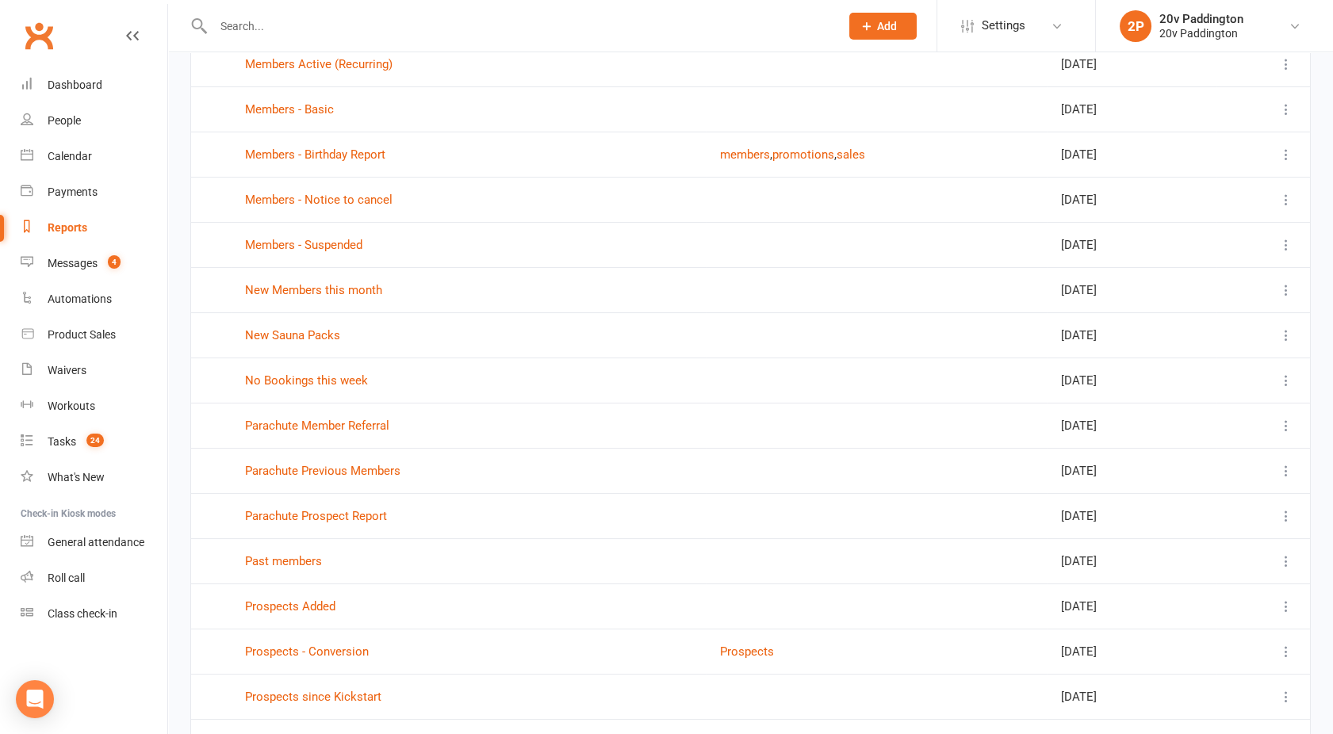
scroll to position [866, 0]
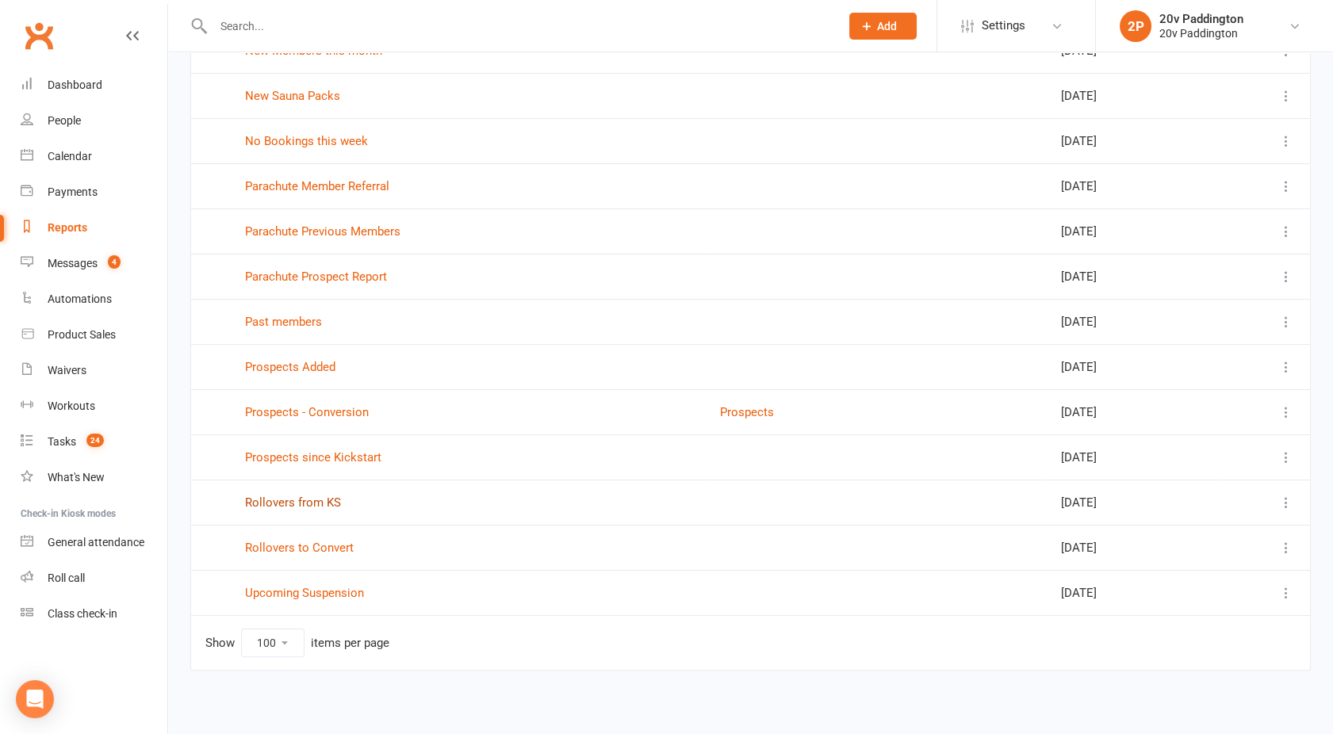
click at [286, 497] on link "Rollovers from KS" at bounding box center [293, 503] width 96 height 14
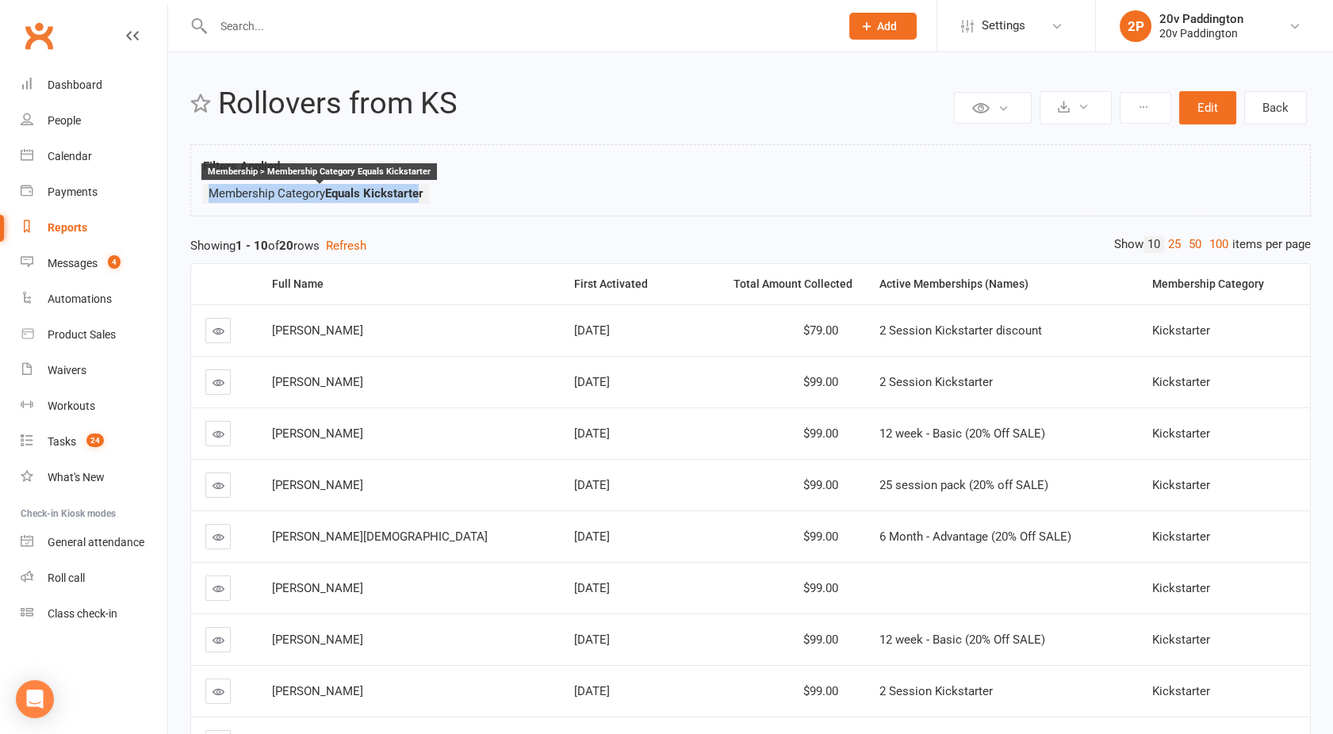
drag, startPoint x: 210, startPoint y: 192, endPoint x: 423, endPoint y: 192, distance: 212.5
click at [423, 192] on span "Membership Category Equals Kickstarter" at bounding box center [316, 193] width 215 height 14
drag, startPoint x: 423, startPoint y: 192, endPoint x: 549, endPoint y: 241, distance: 135.3
click at [549, 241] on div "Showing 1 - 10 of 20 rows Refresh" at bounding box center [750, 245] width 1120 height 19
click at [54, 216] on link "Reports" at bounding box center [94, 228] width 147 height 36
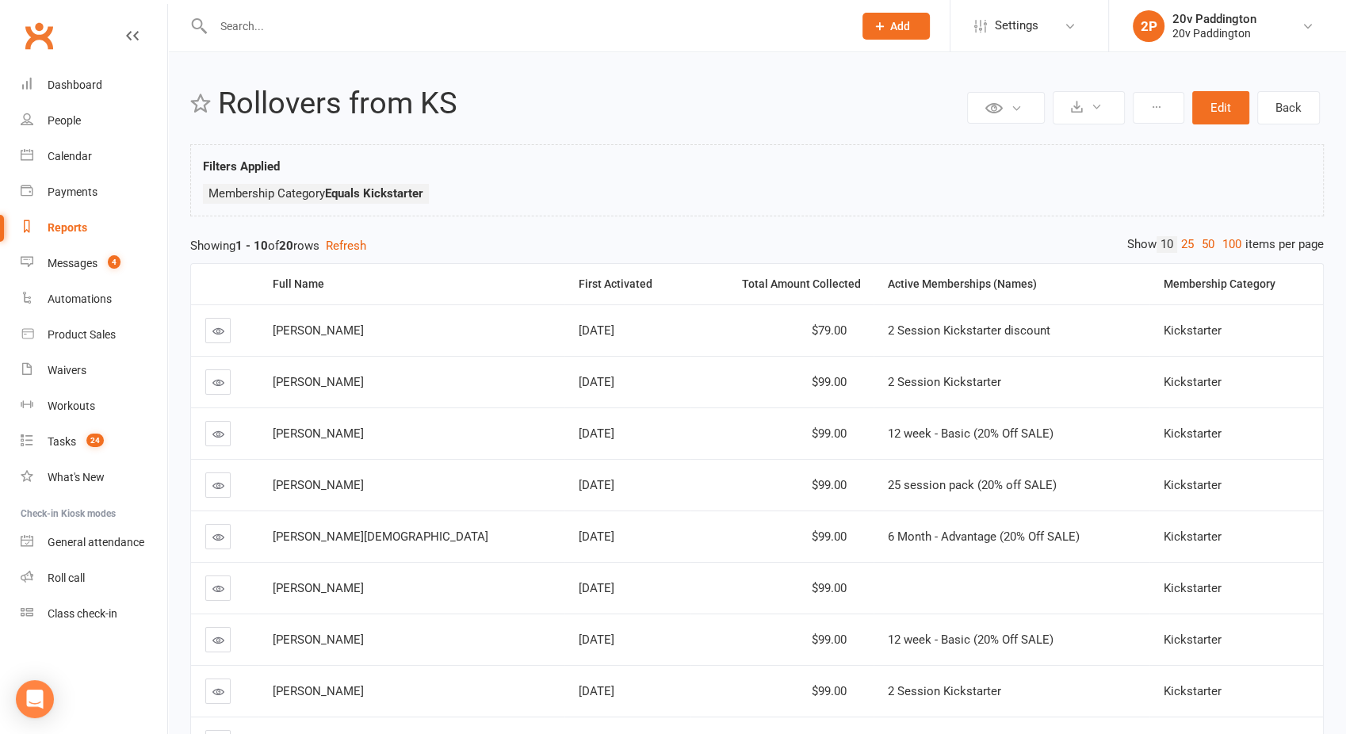
select select "100"
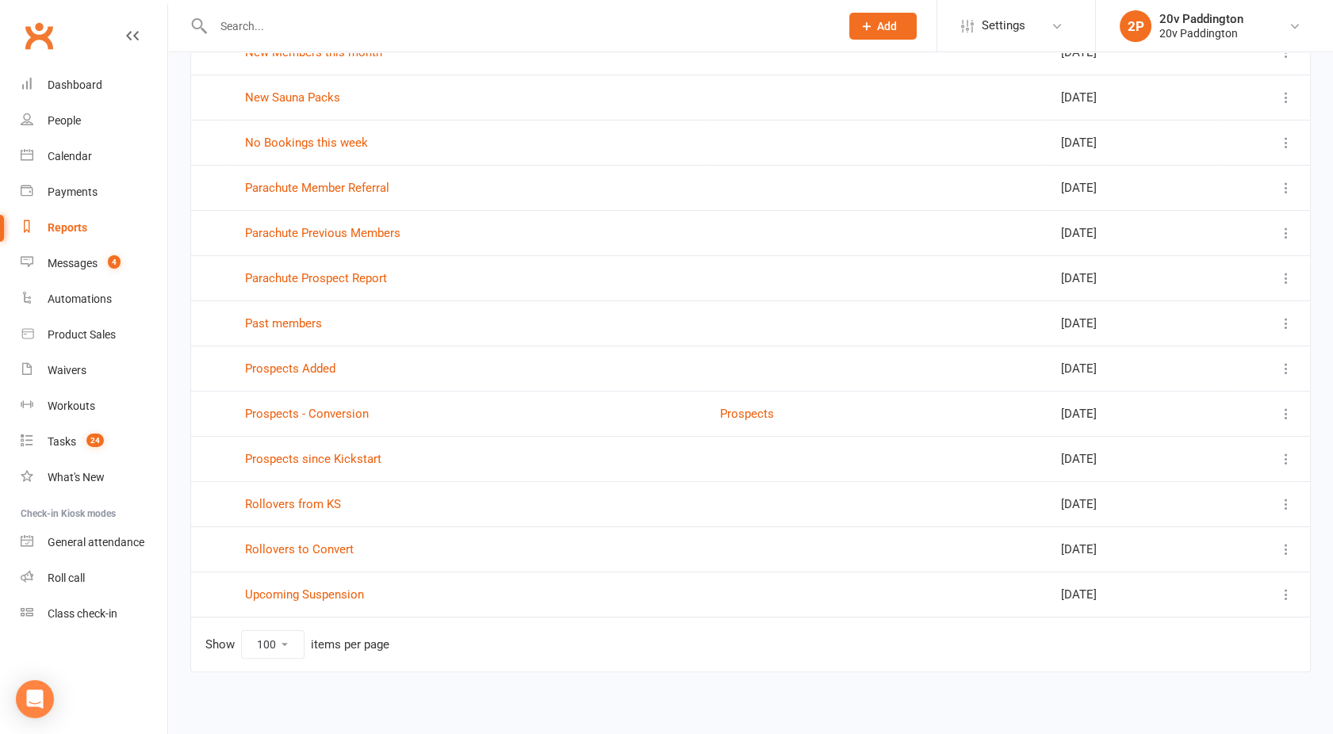
scroll to position [866, 0]
click at [301, 541] on link "Rollovers to Convert" at bounding box center [299, 548] width 109 height 14
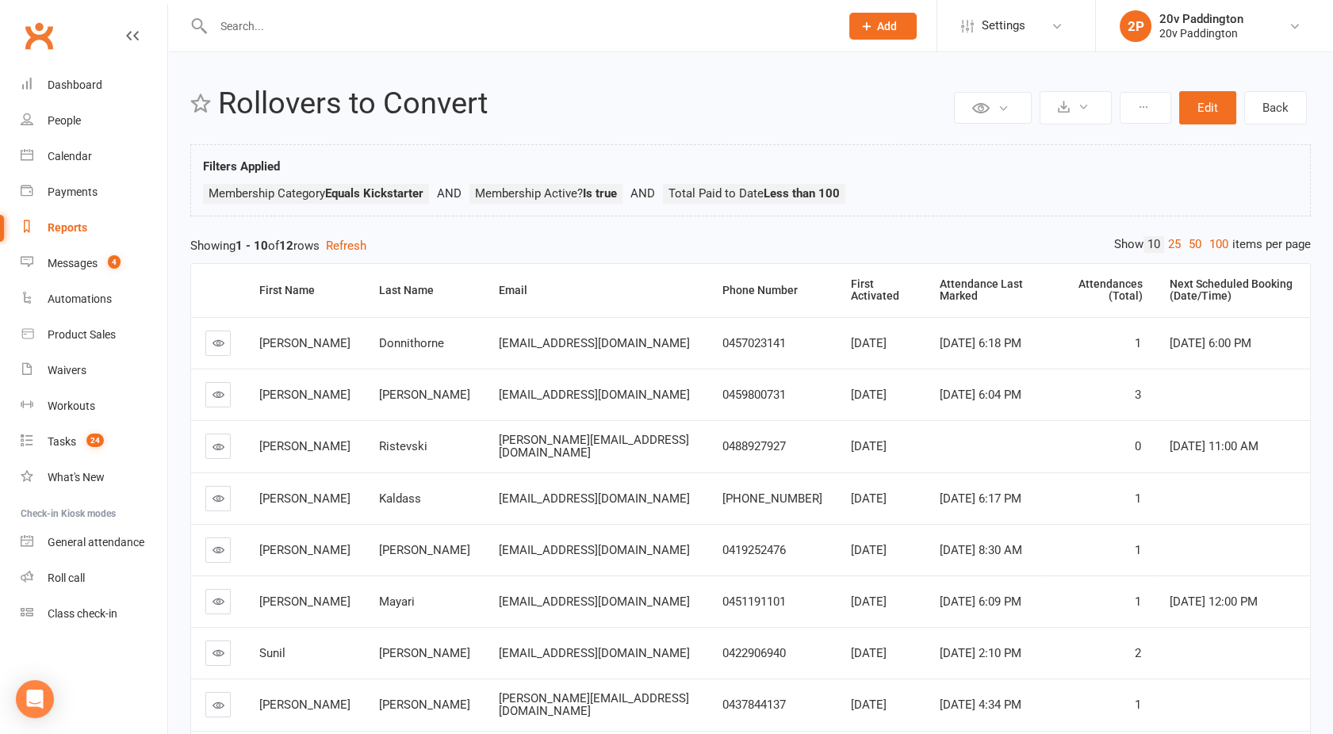
click at [76, 232] on div "Reports" at bounding box center [68, 227] width 40 height 13
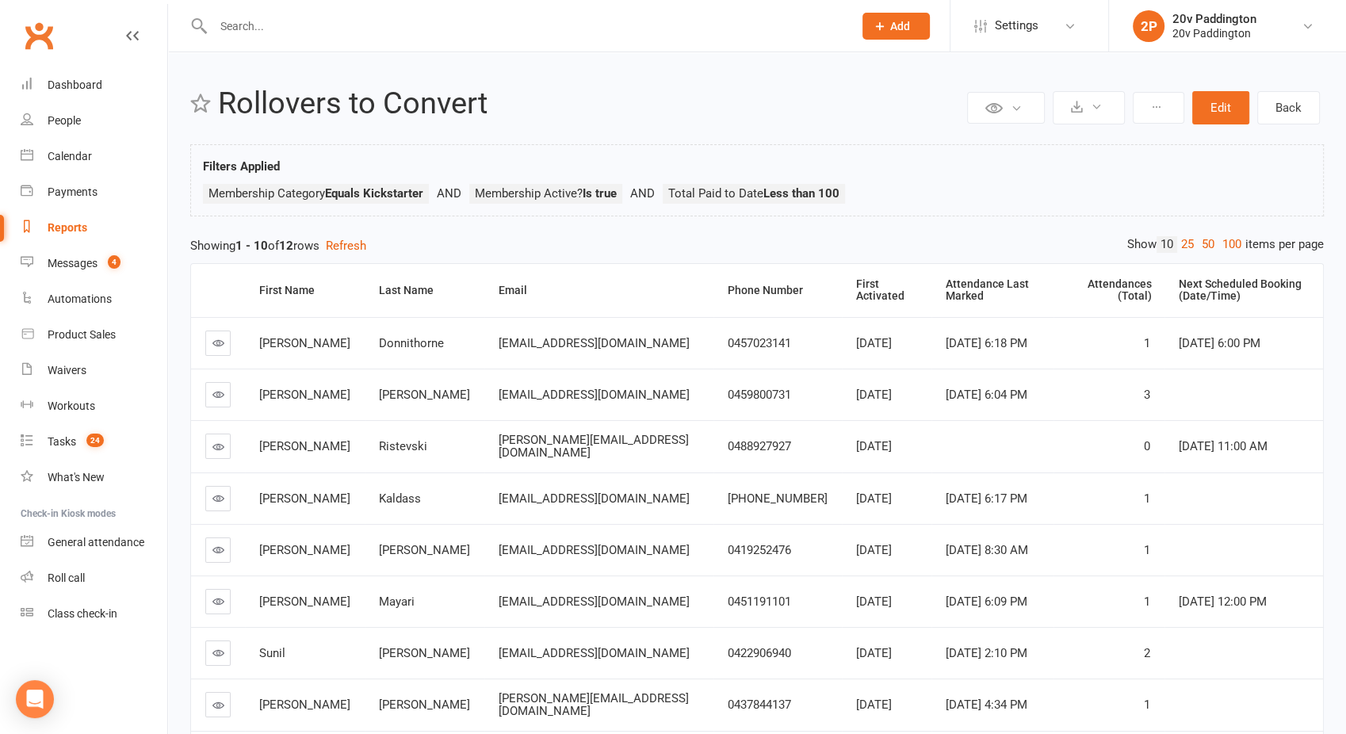
select select "100"
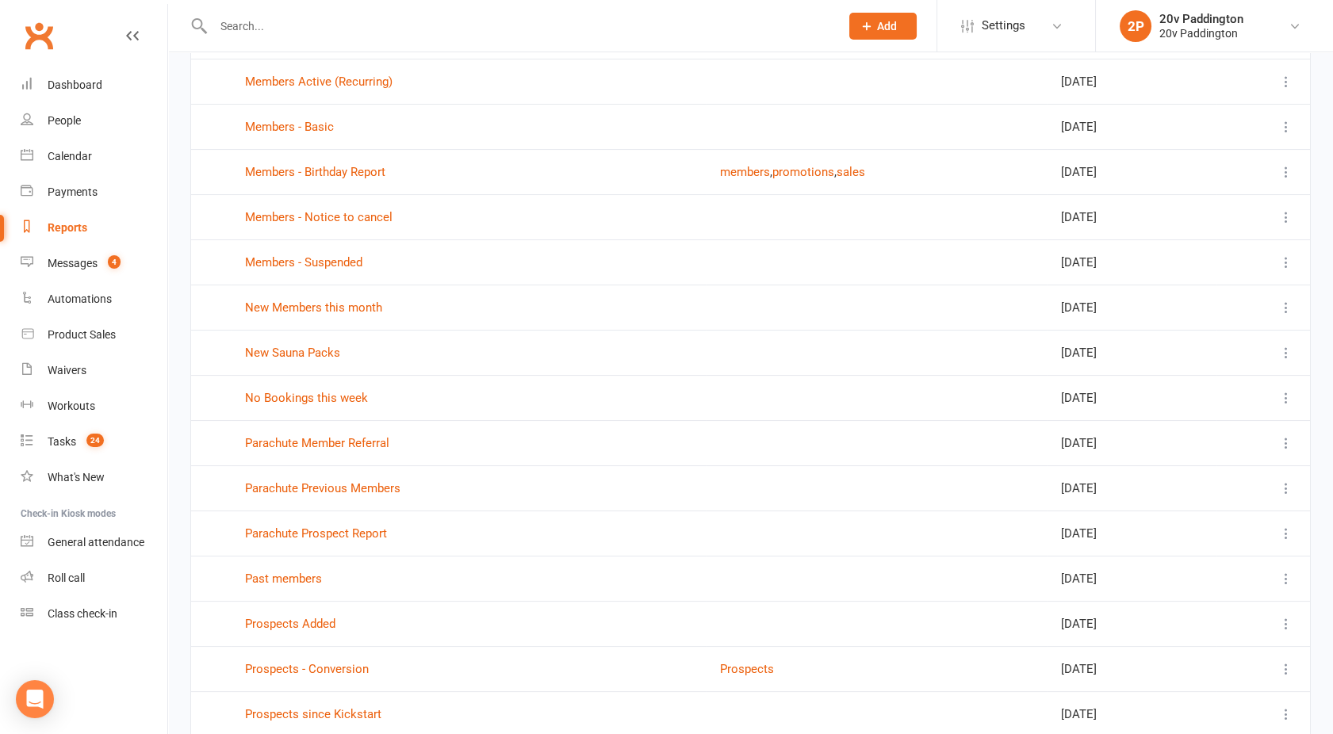
scroll to position [866, 0]
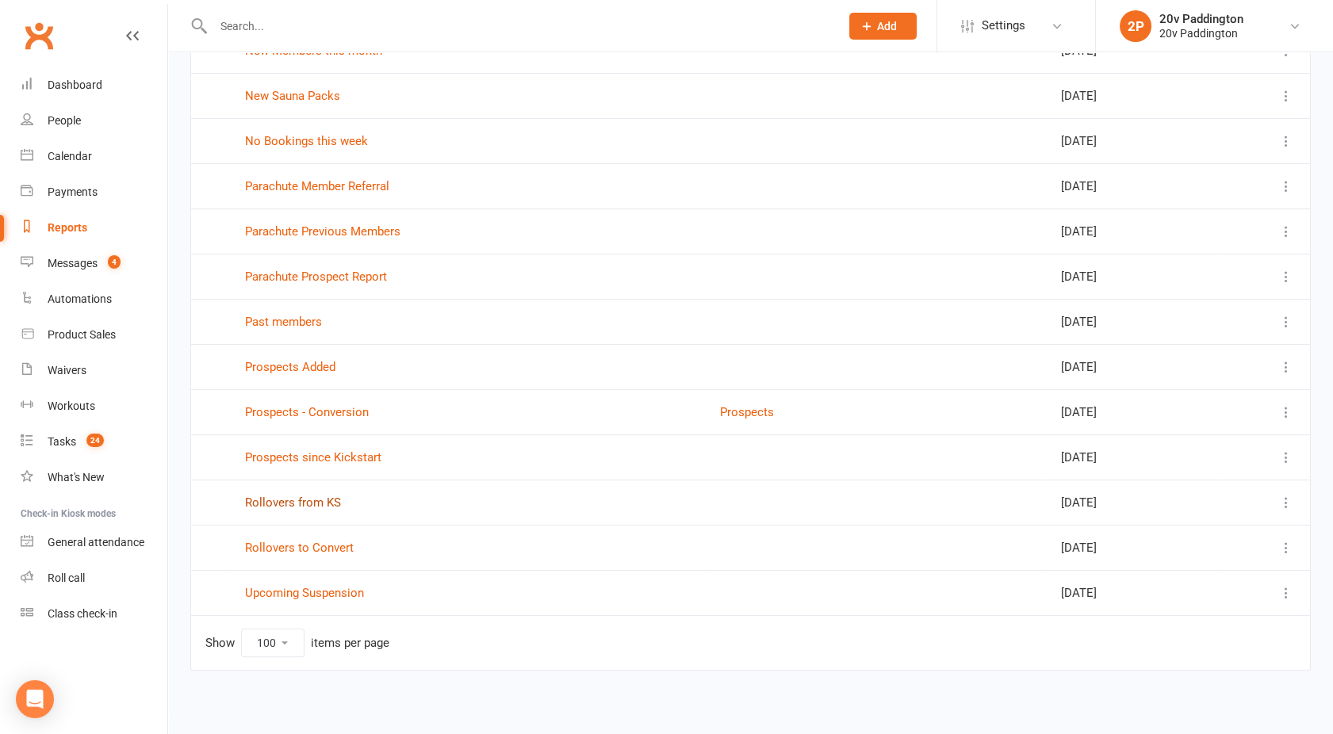
click at [284, 501] on link "Rollovers from KS" at bounding box center [293, 503] width 96 height 14
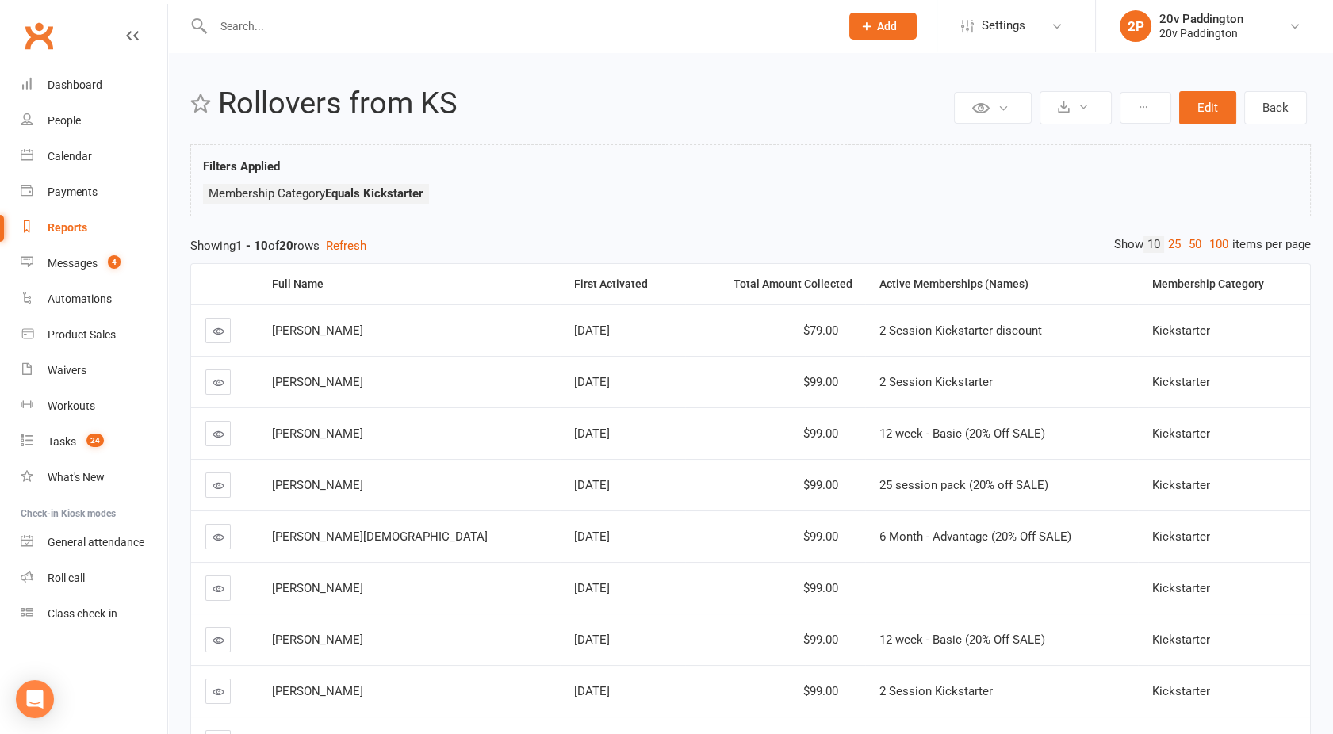
click at [77, 230] on div "Reports" at bounding box center [68, 227] width 40 height 13
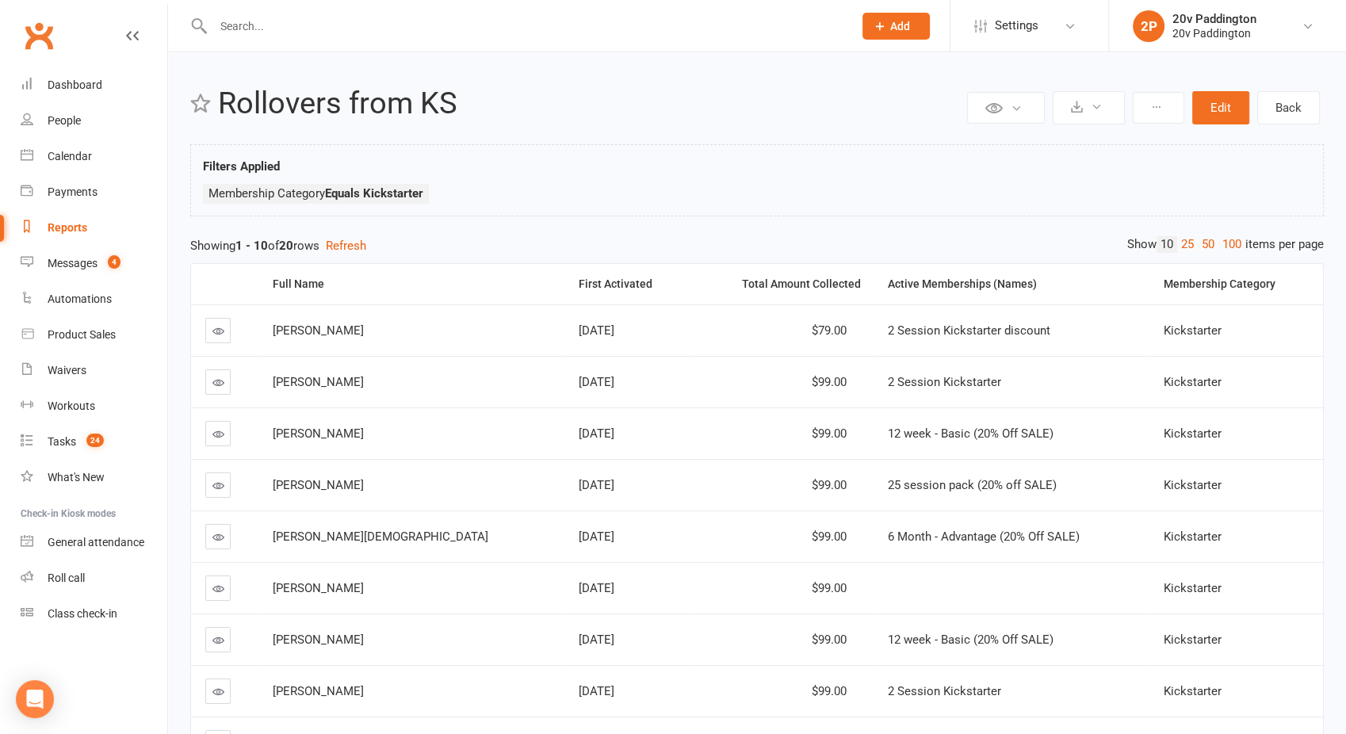
select select "100"
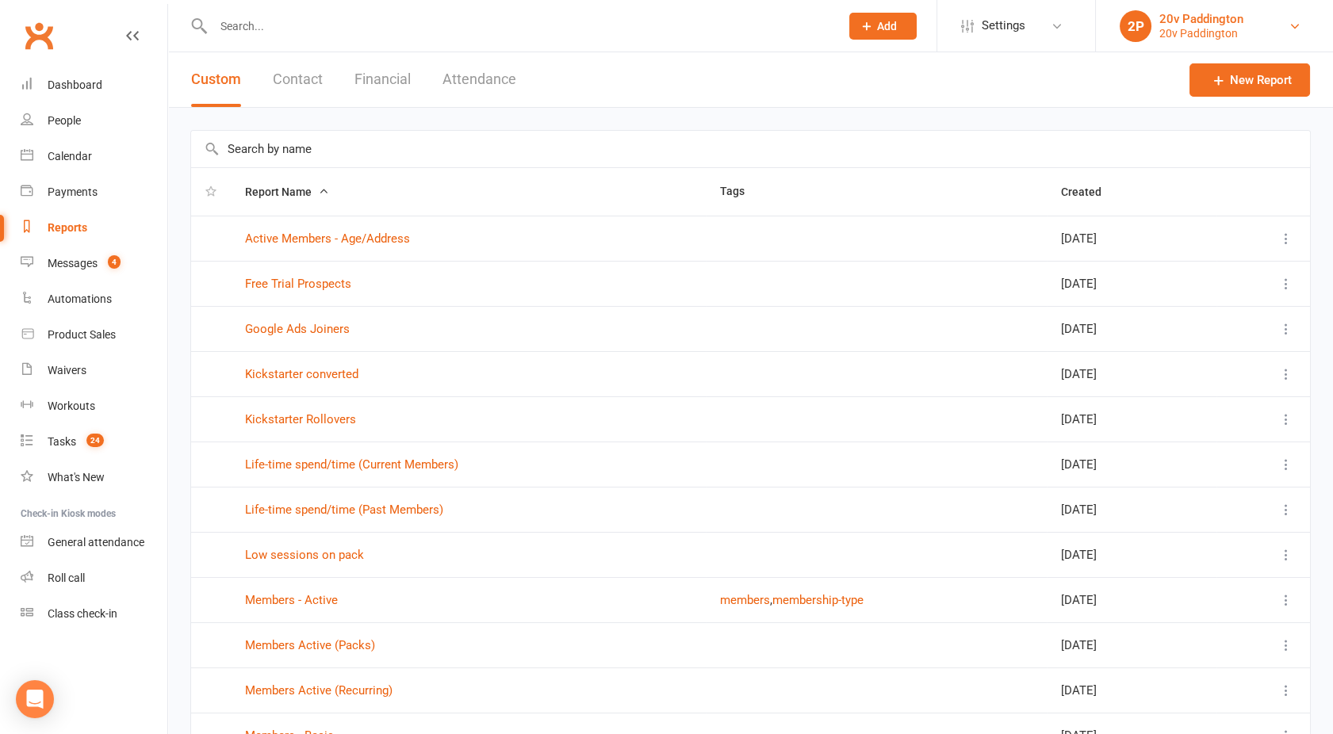
click at [1162, 23] on div "20v Paddington" at bounding box center [1201, 19] width 84 height 14
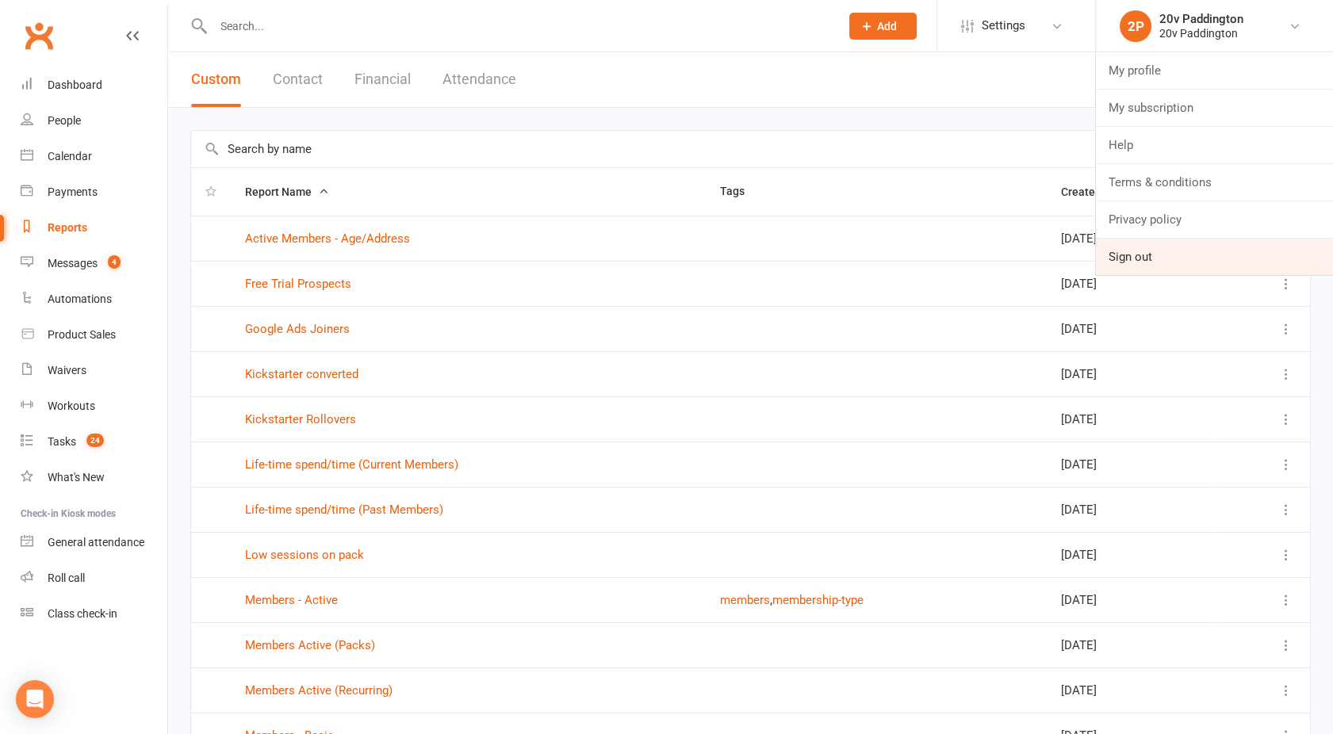
click at [1150, 253] on link "Sign out" at bounding box center [1214, 257] width 237 height 36
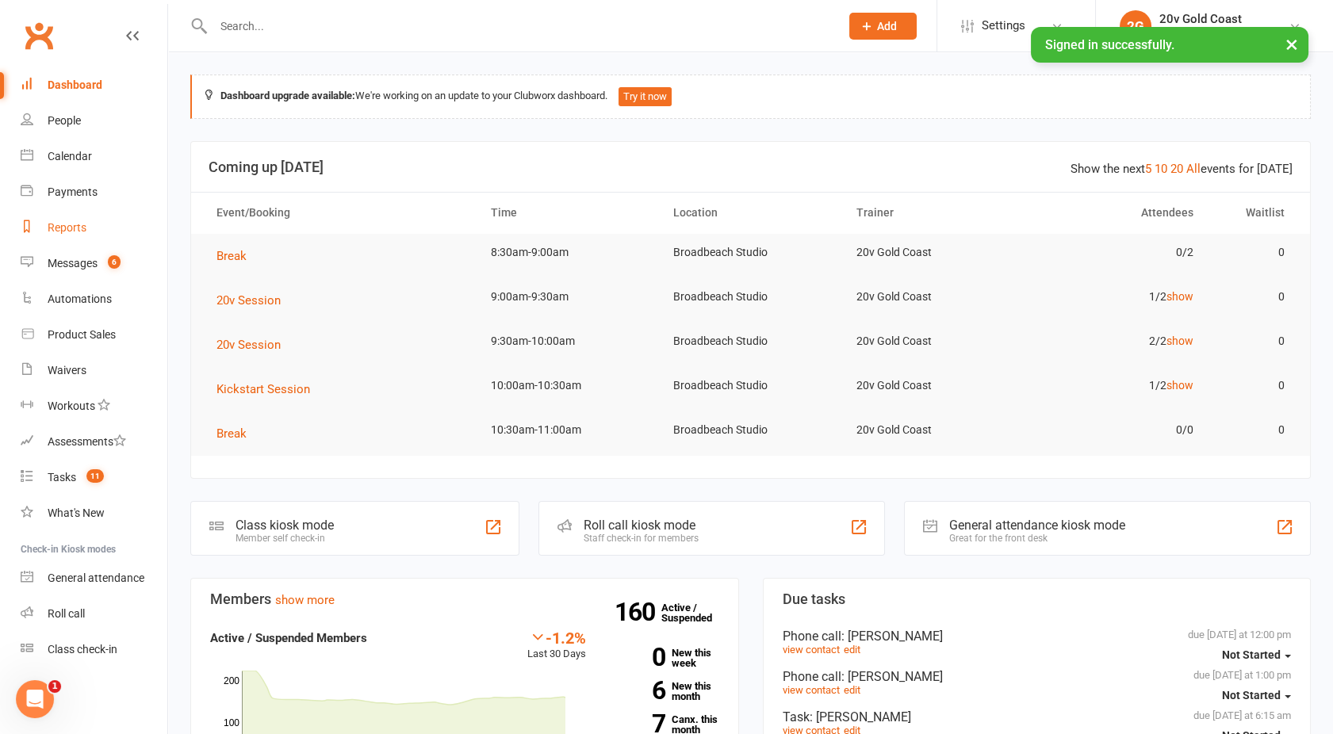
click at [82, 229] on div "Reports" at bounding box center [67, 227] width 39 height 13
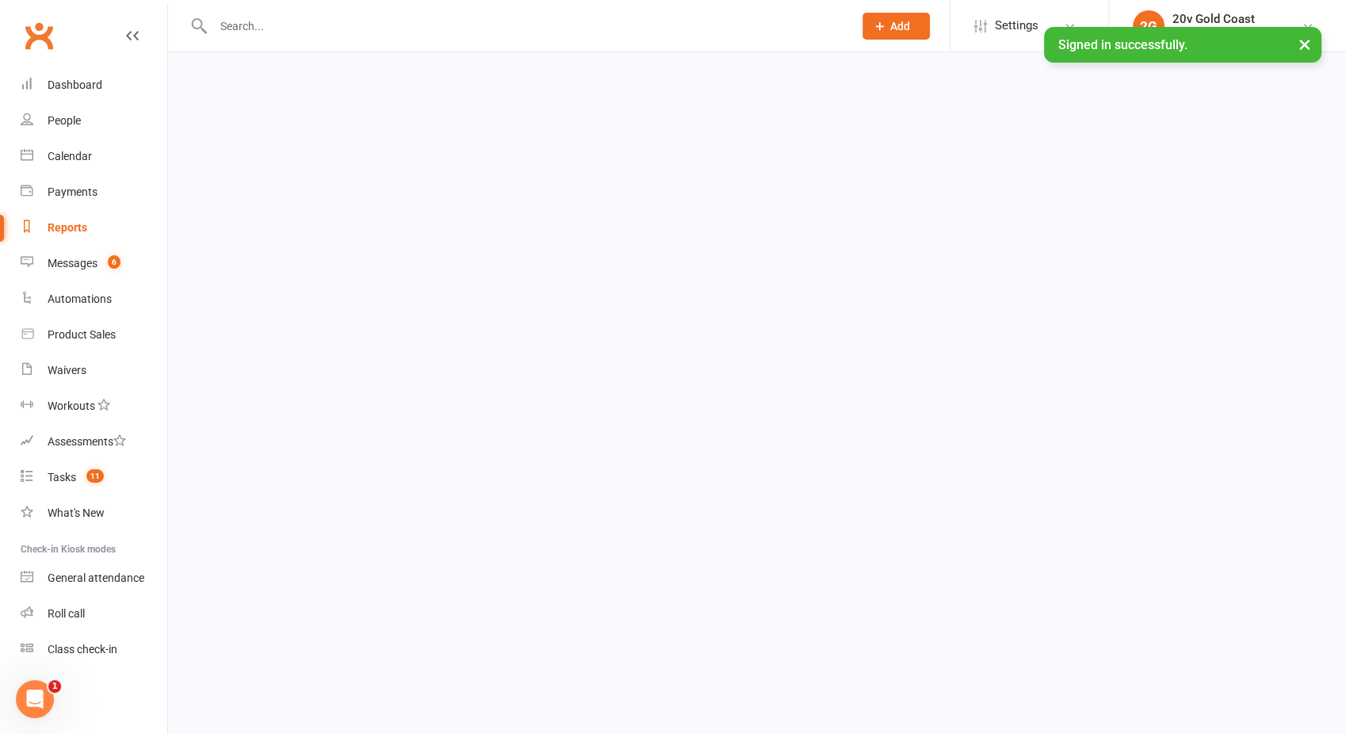
select select "100"
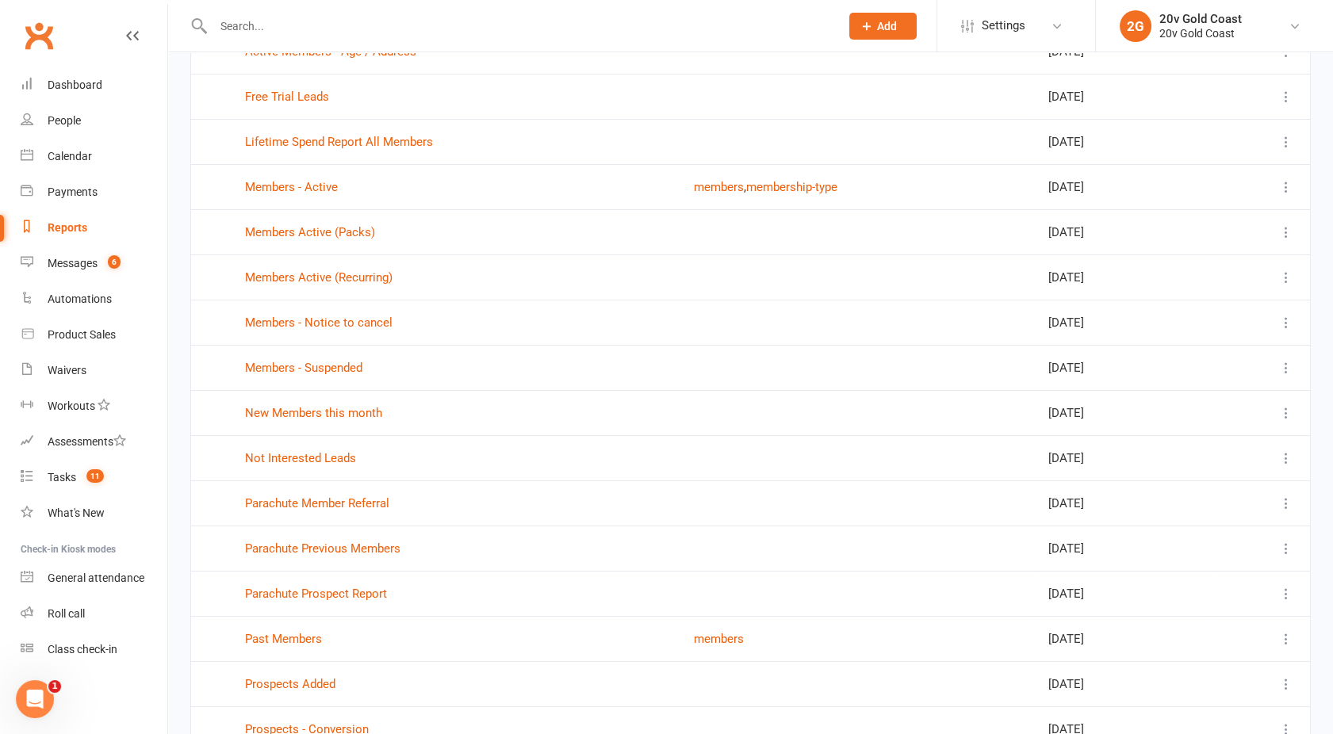
scroll to position [167, 0]
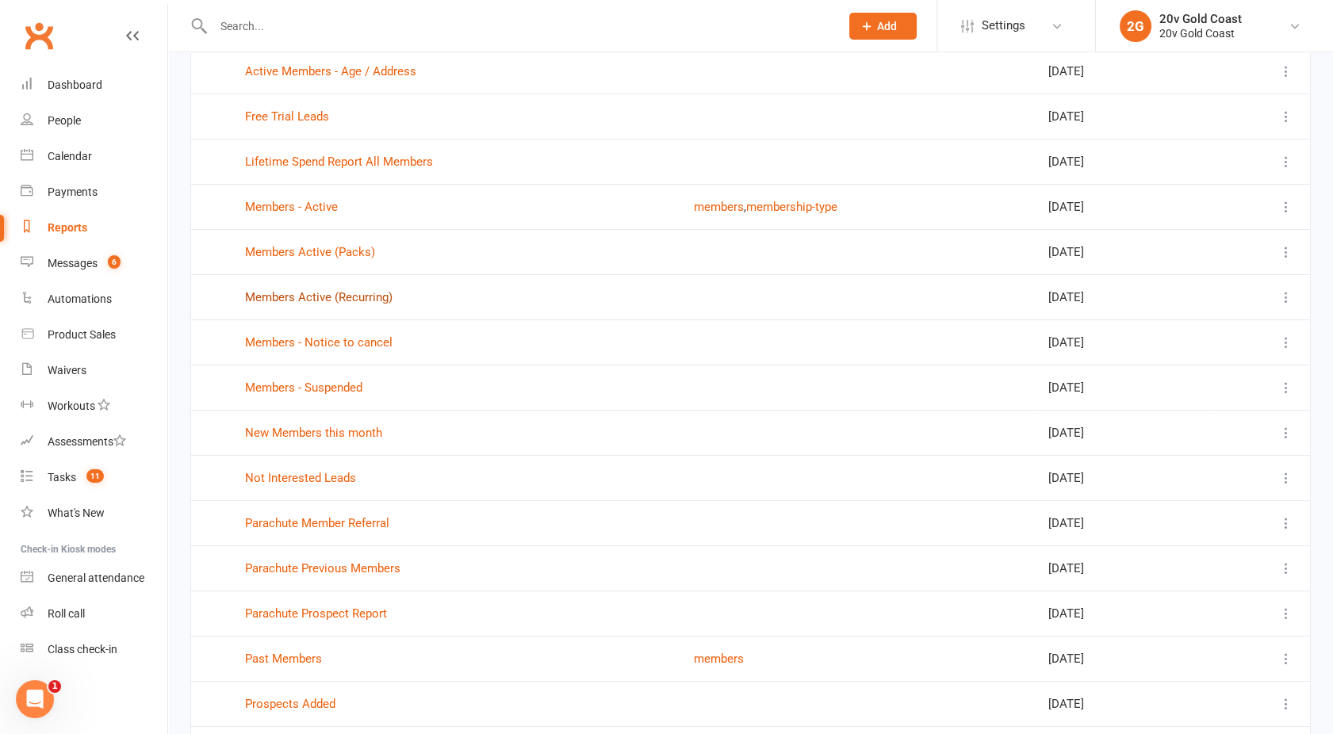
click at [308, 297] on link "Members Active (Recurring)" at bounding box center [318, 297] width 147 height 14
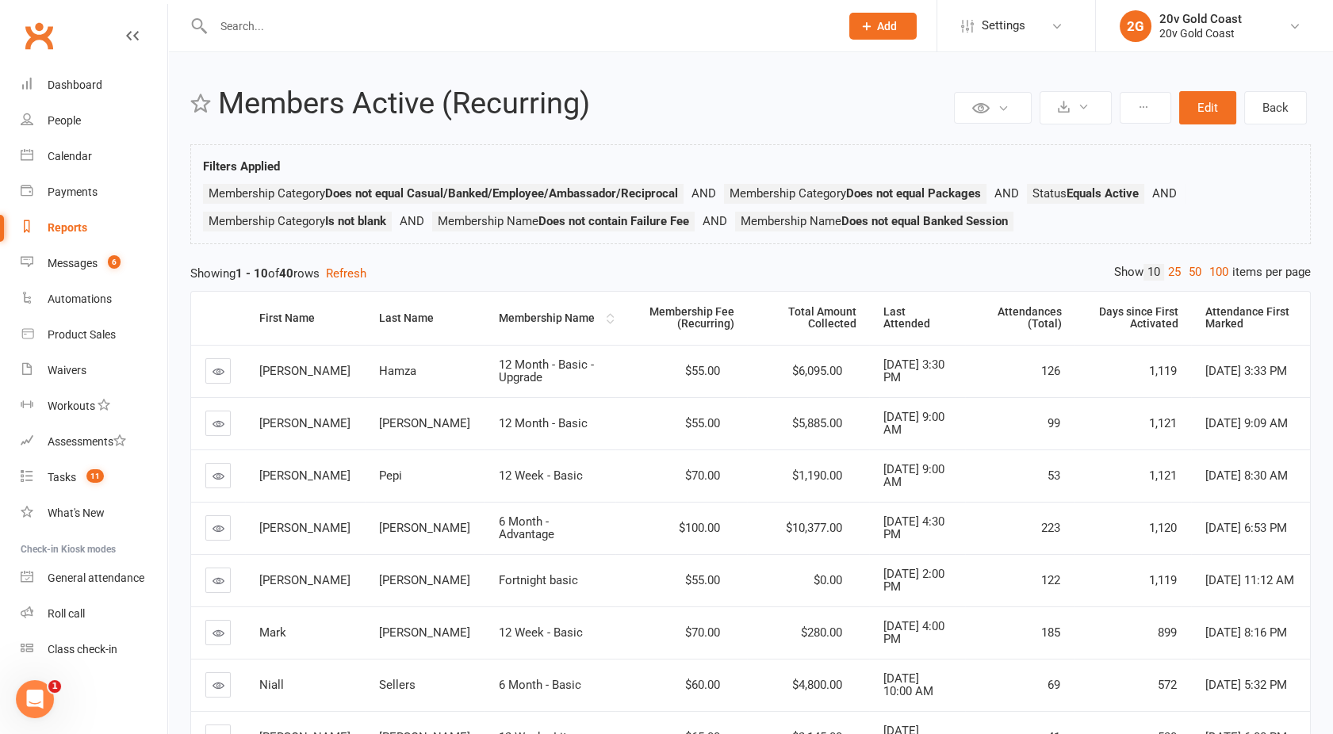
click at [499, 316] on div "Membership Name" at bounding box center [551, 318] width 104 height 12
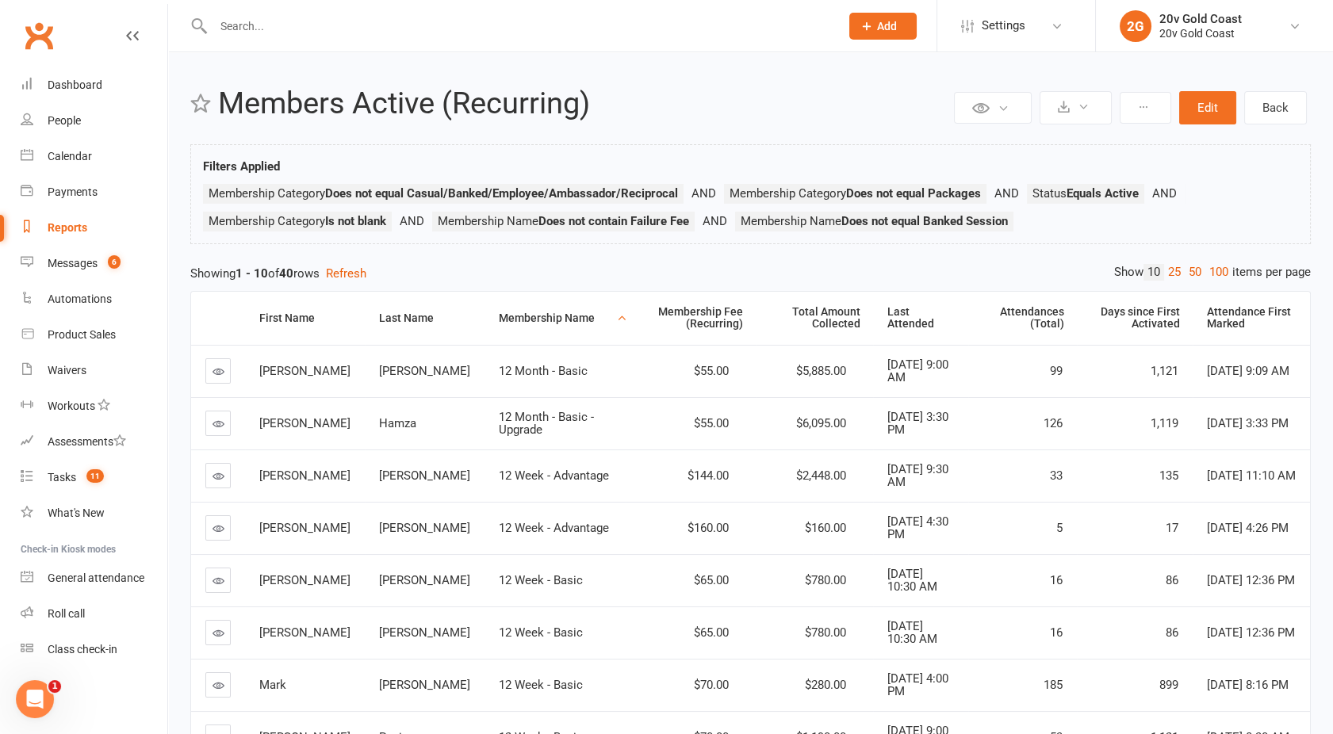
click at [524, 315] on div "Membership Name" at bounding box center [556, 318] width 114 height 12
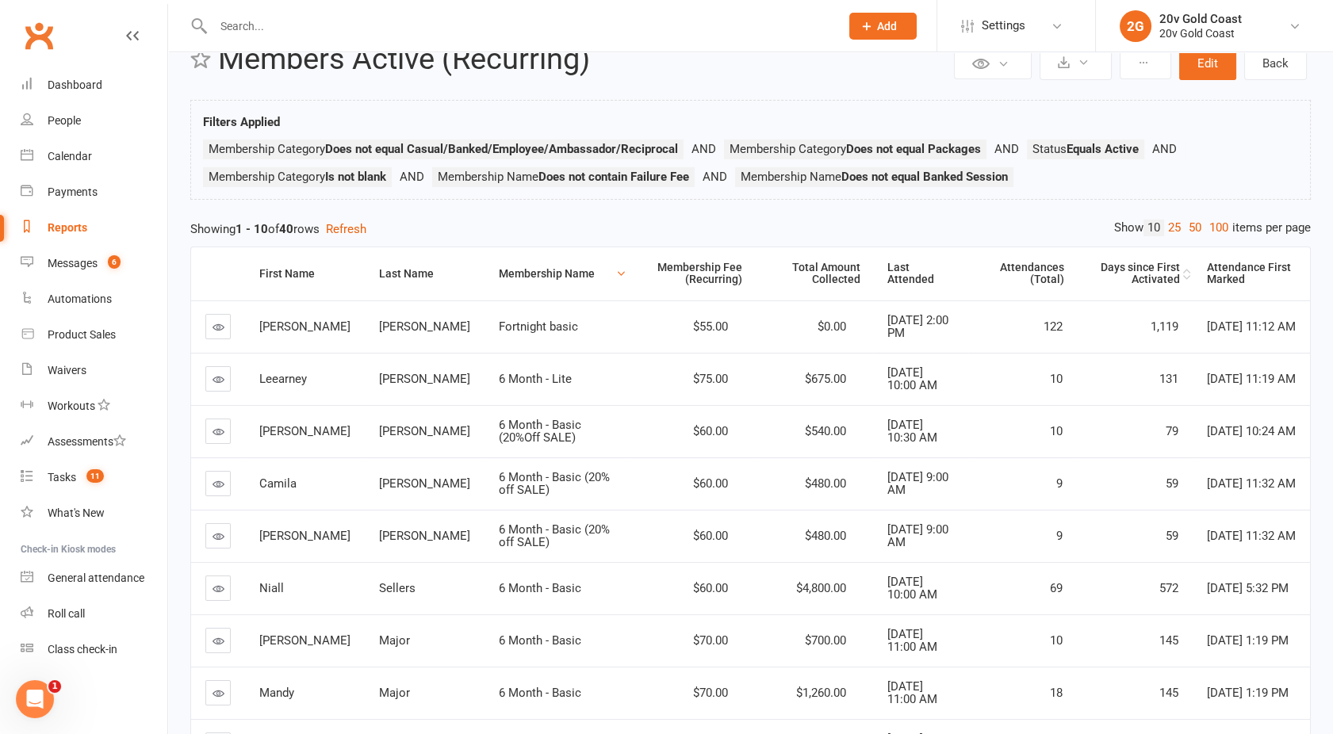
scroll to position [44, 0]
click at [1212, 221] on link "100" at bounding box center [1218, 228] width 27 height 17
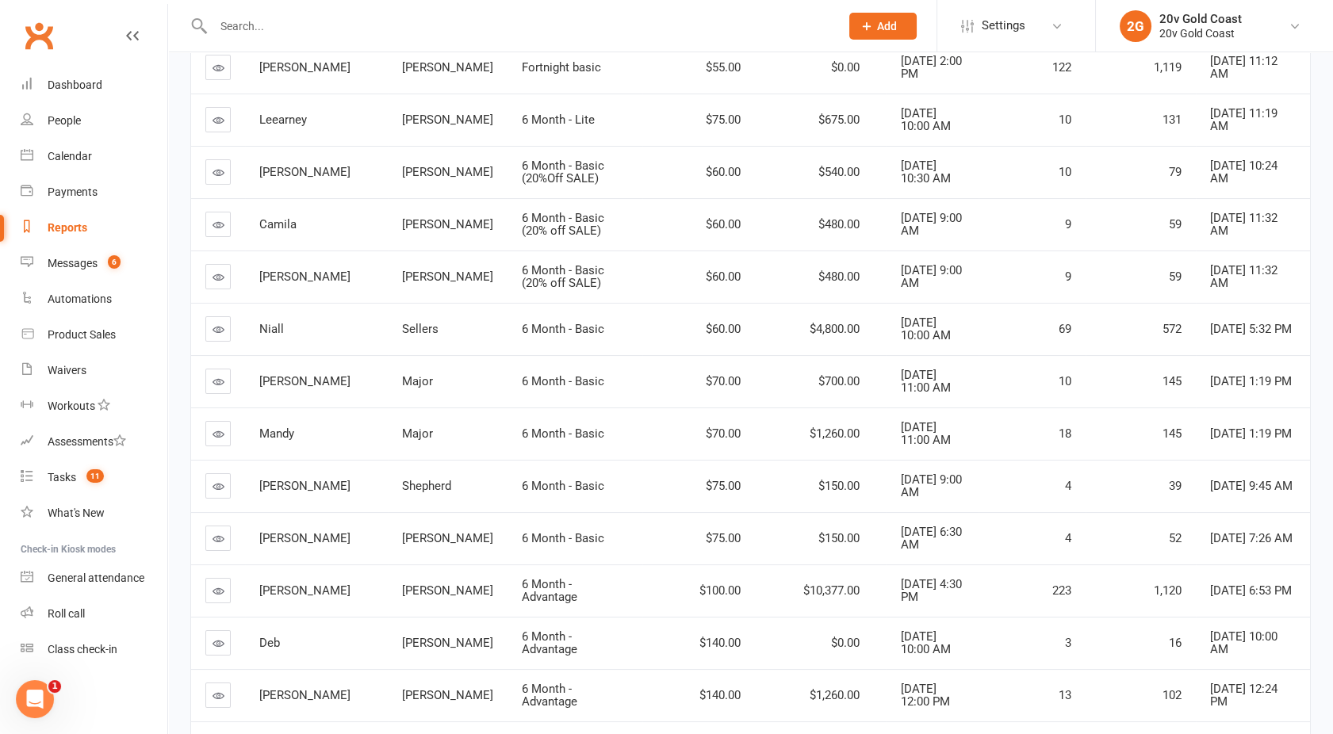
scroll to position [0, 0]
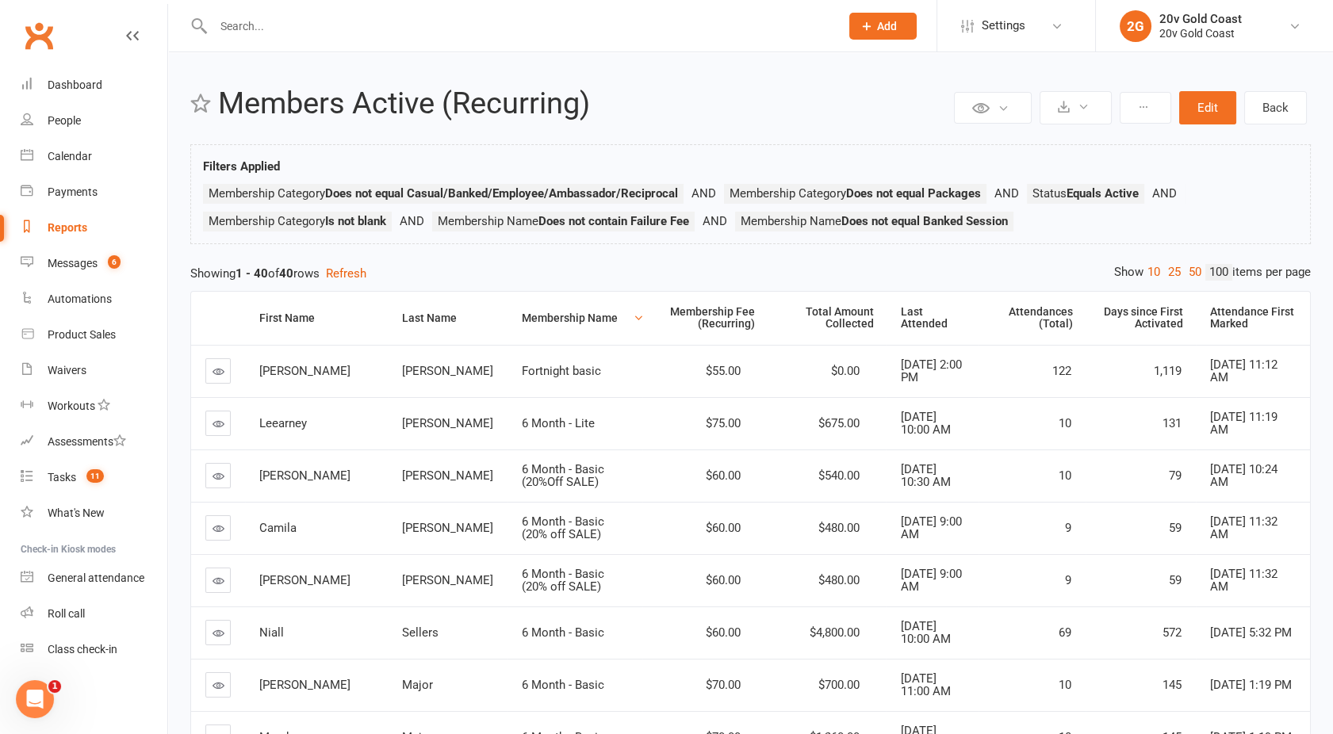
click at [68, 224] on div "Reports" at bounding box center [68, 227] width 40 height 13
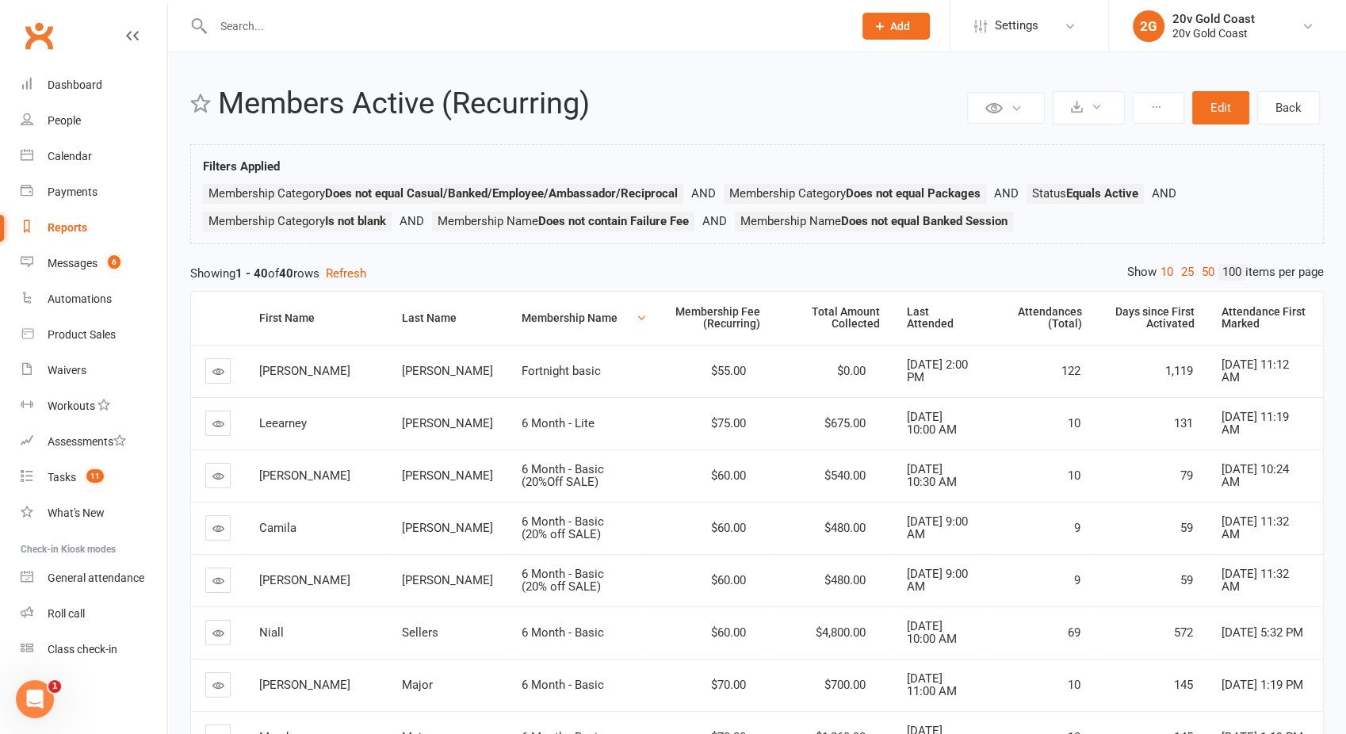
select select "100"
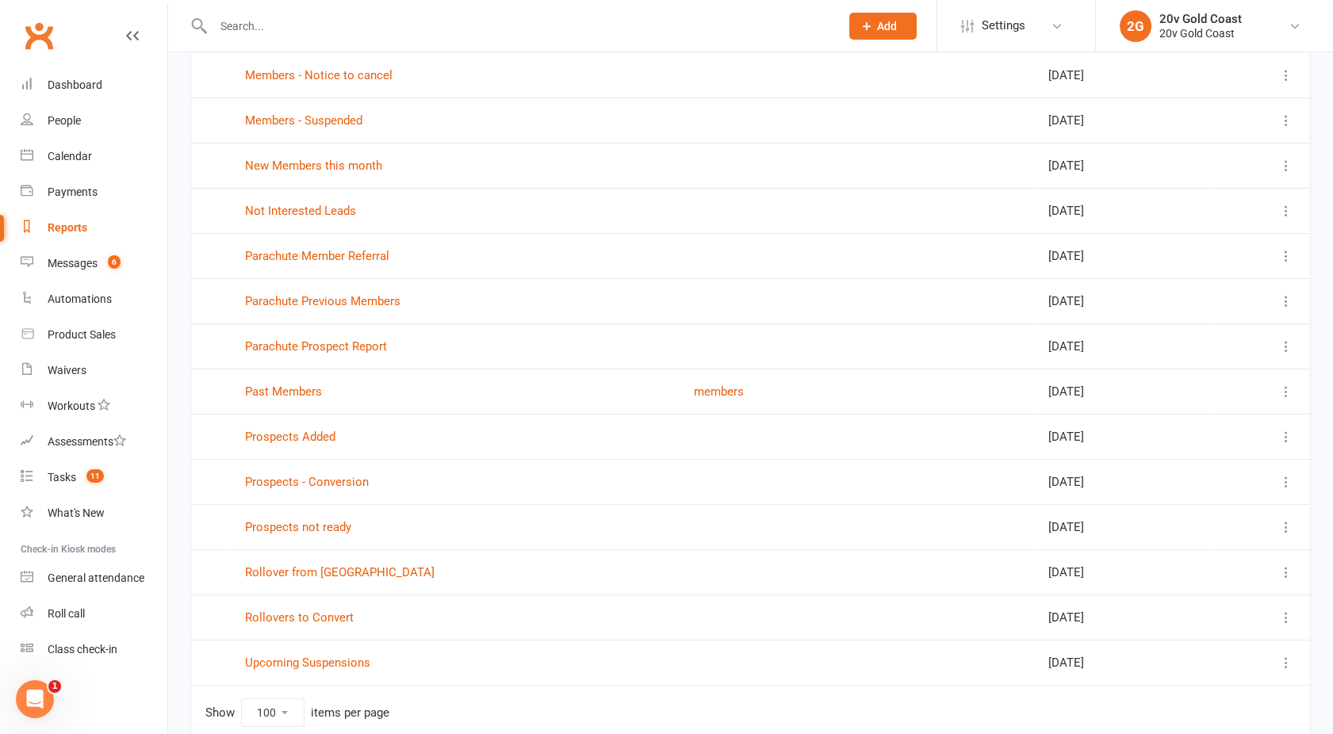
scroll to position [505, 0]
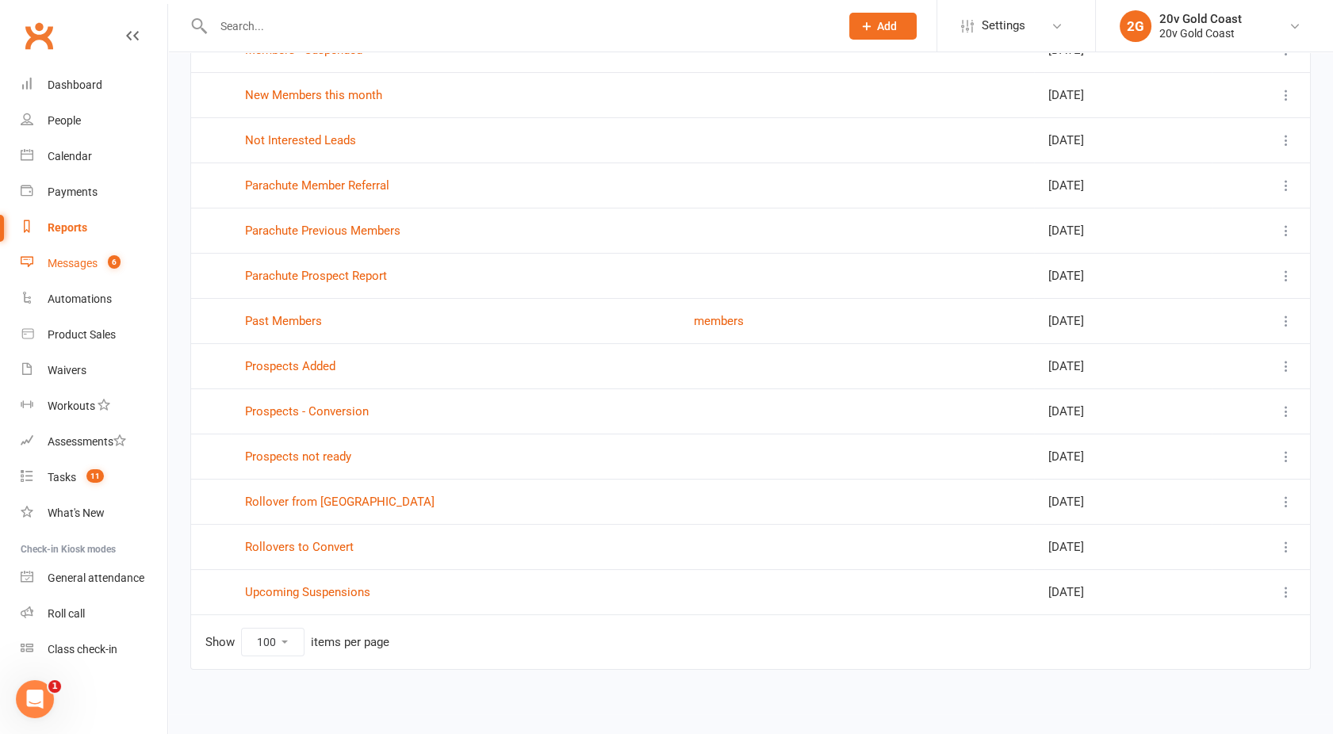
click at [103, 261] on count-badge "6" at bounding box center [110, 263] width 21 height 13
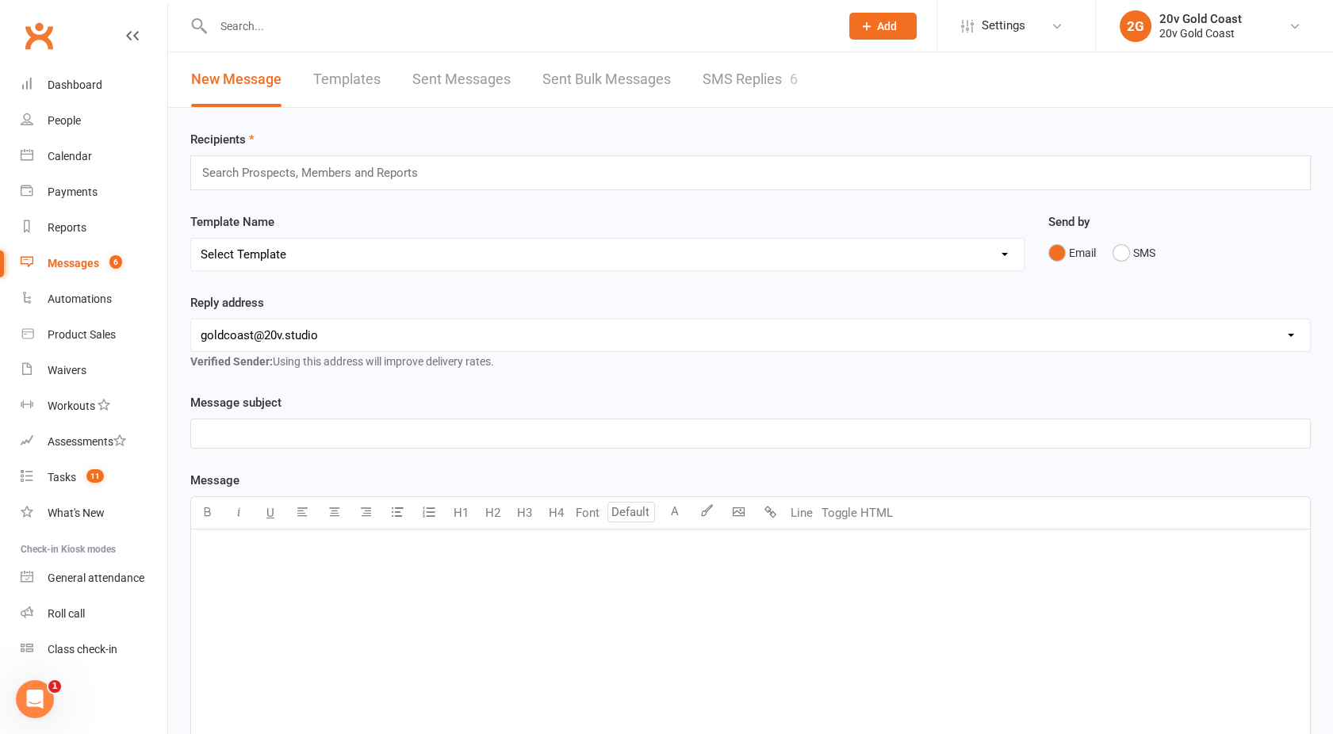
click at [798, 75] on div "6" at bounding box center [794, 79] width 8 height 17
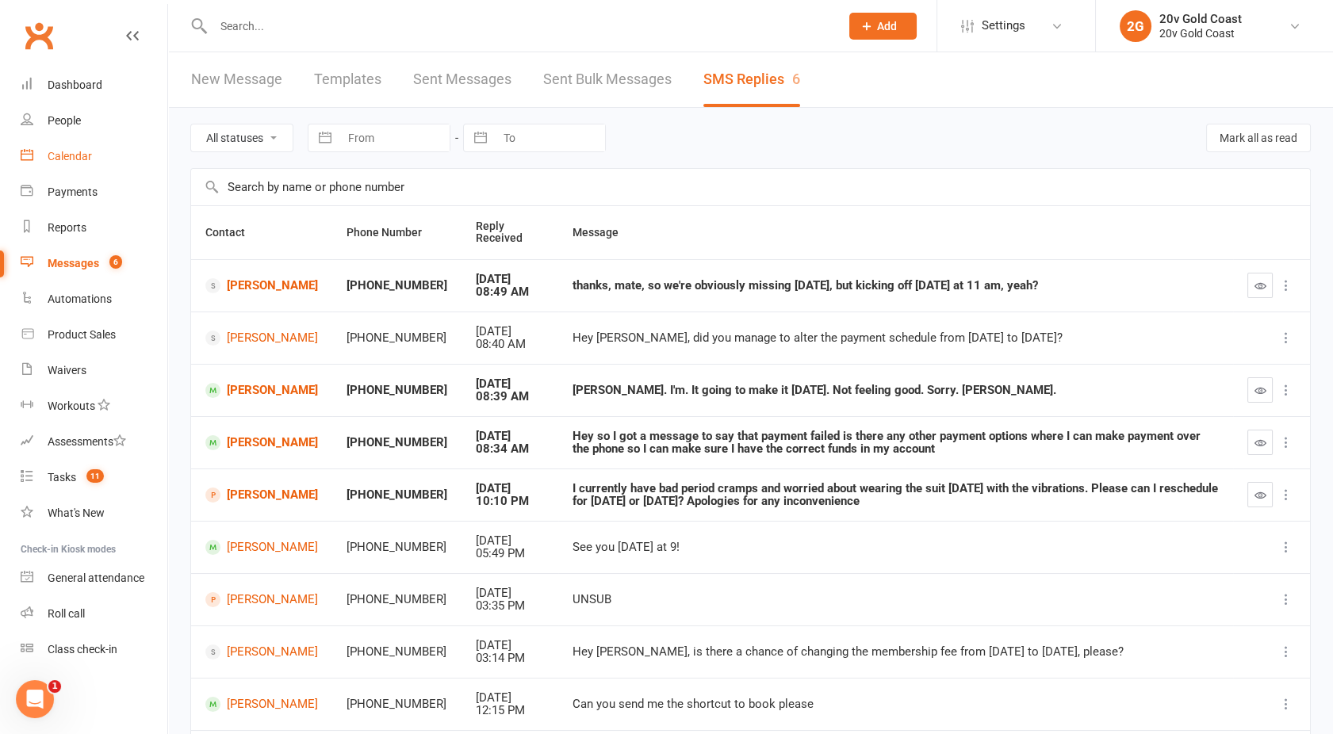
click at [50, 147] on link "Calendar" at bounding box center [94, 157] width 147 height 36
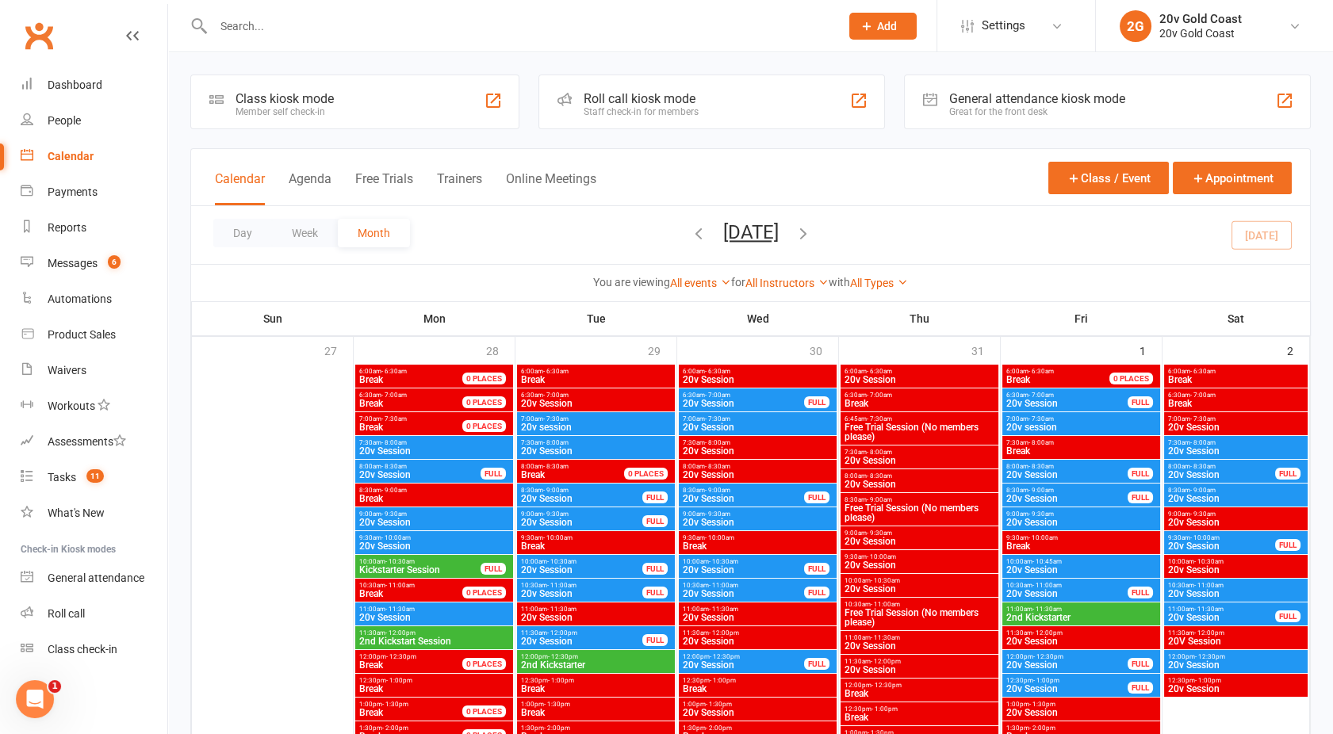
click at [266, 44] on div at bounding box center [509, 26] width 638 height 52
click at [254, 33] on input "text" at bounding box center [519, 26] width 620 height 22
click at [60, 223] on div "Reports" at bounding box center [67, 227] width 39 height 13
select select "100"
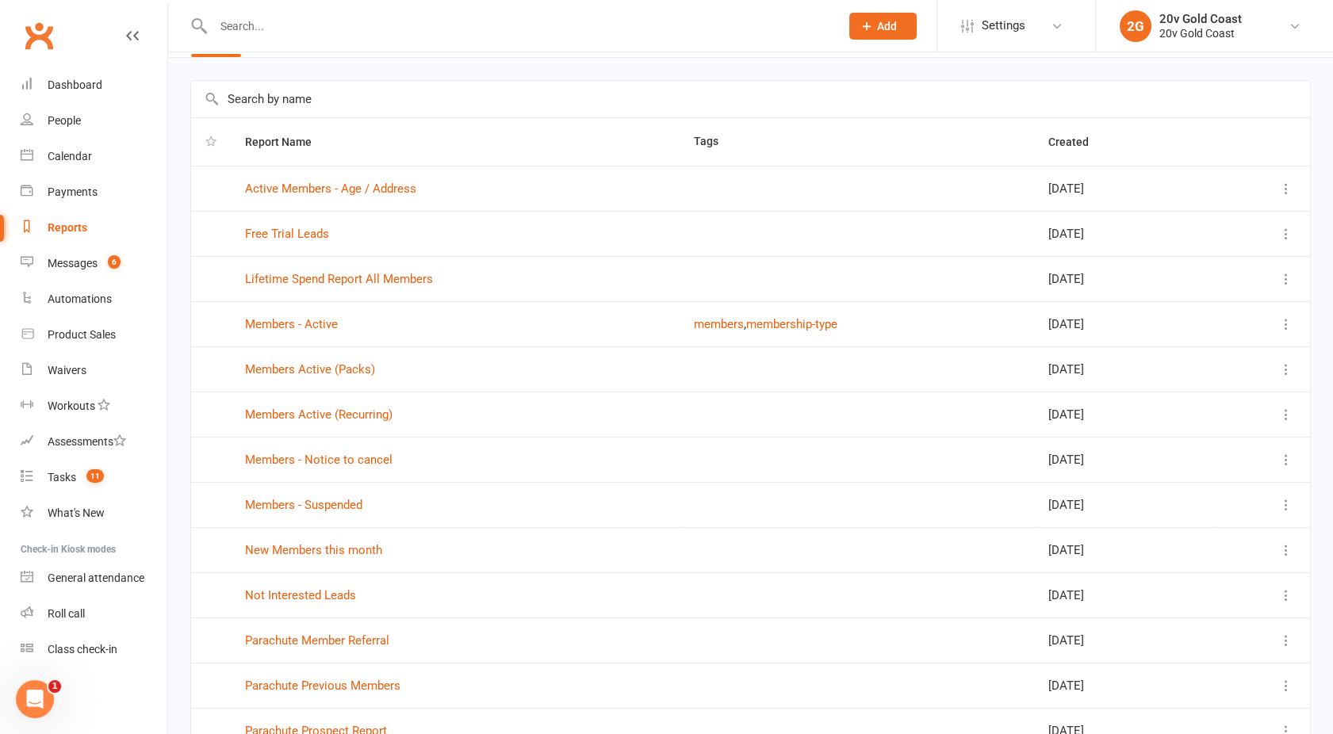
scroll to position [51, 0]
click at [309, 412] on link "Members Active (Recurring)" at bounding box center [318, 414] width 147 height 14
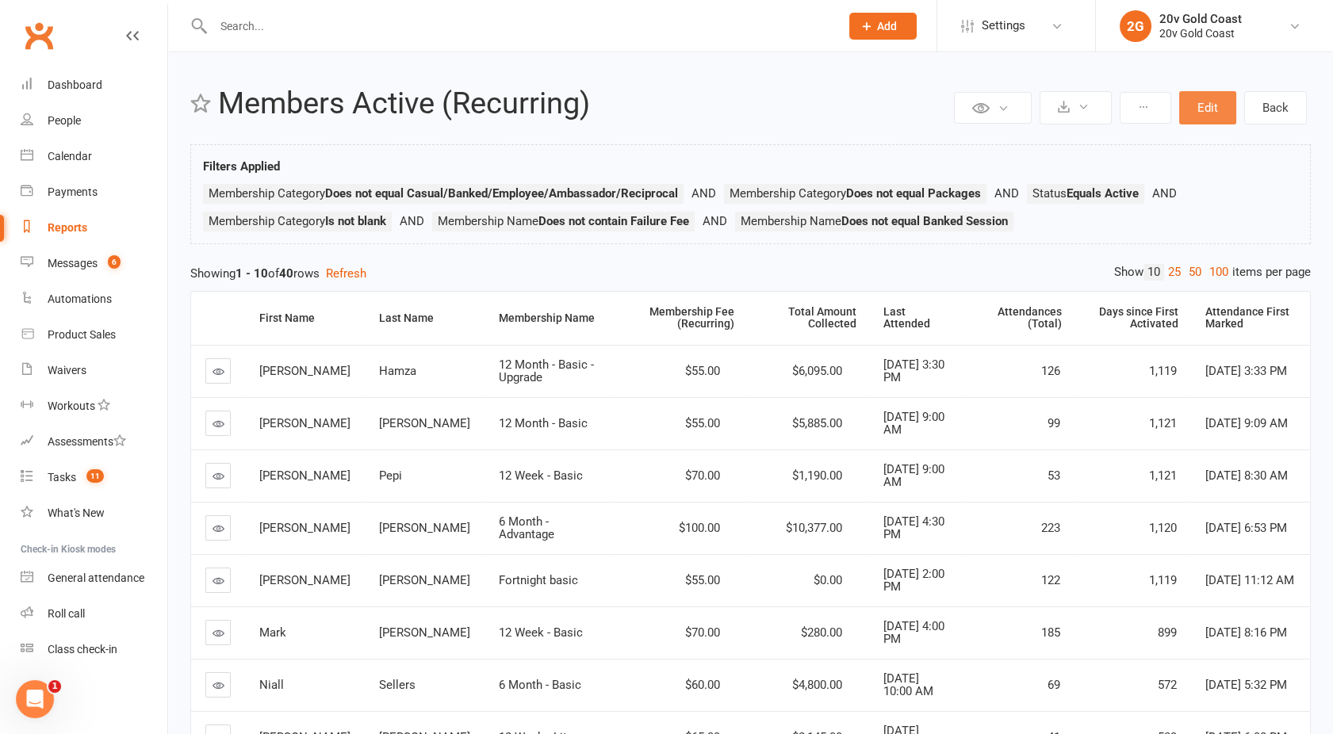
click at [1208, 114] on button "Edit" at bounding box center [1207, 107] width 57 height 33
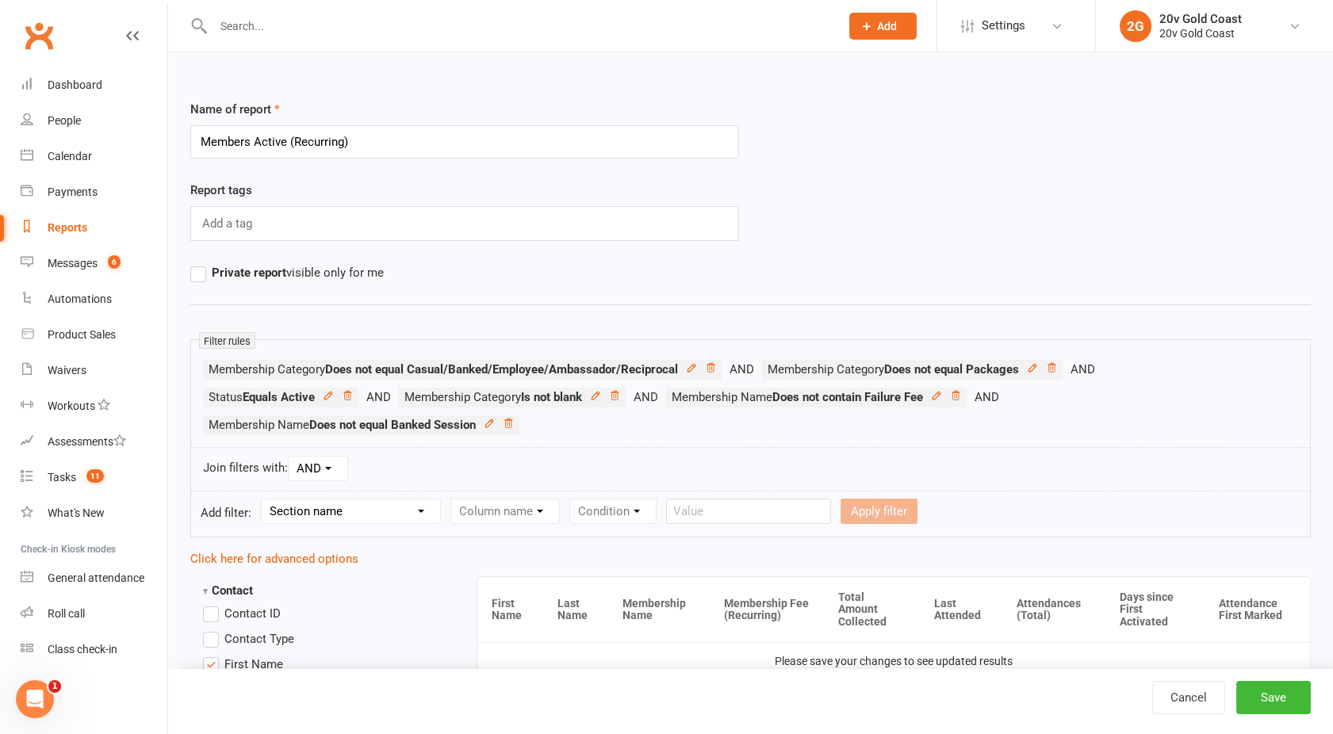
scroll to position [65, 0]
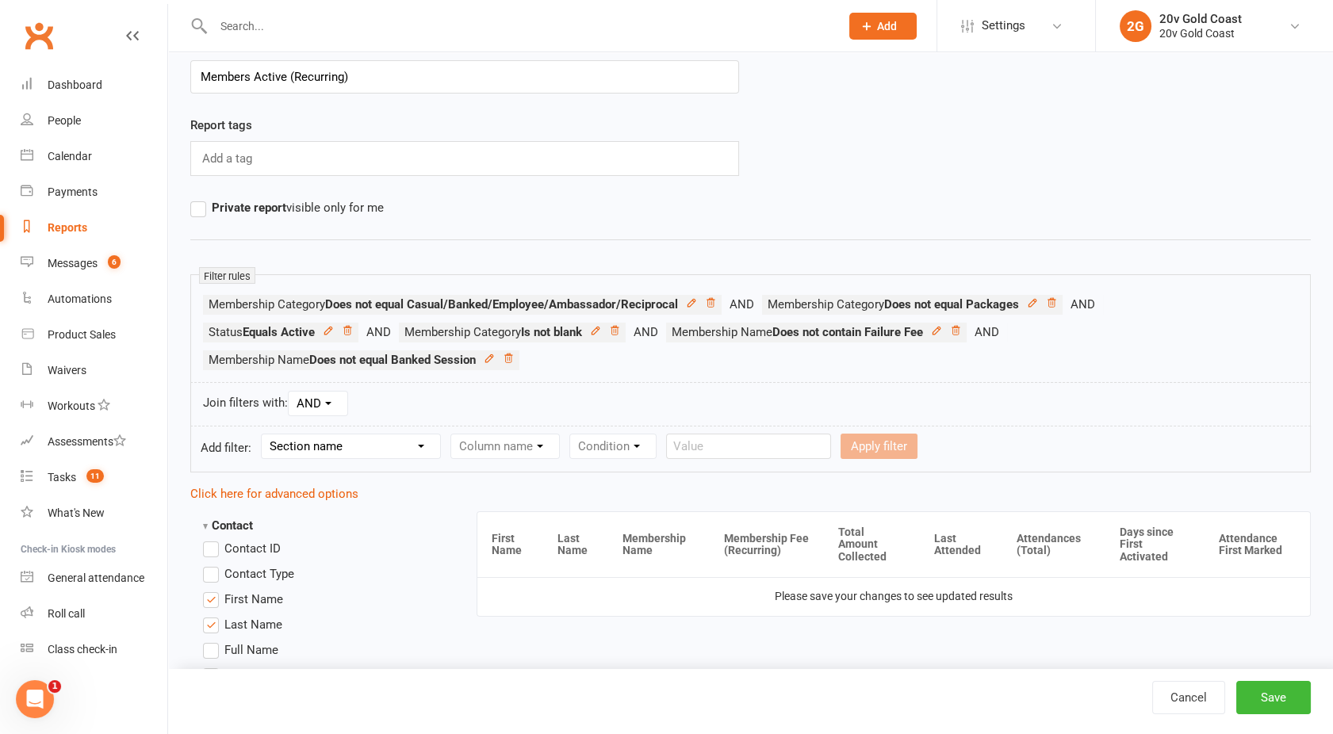
click at [335, 448] on select "Section name Contact Attendance Aggregate Payment Booking Waitlist Attendees Ca…" at bounding box center [351, 447] width 178 height 24
select select "10"
click at [264, 435] on select "Section name Contact Attendance Aggregate Payment Booking Waitlist Attendees Ca…" at bounding box center [351, 447] width 178 height 24
click at [527, 454] on select "Column name Membership ID Membership Name Membership Category Membership Start …" at bounding box center [605, 447] width 309 height 24
select select "1"
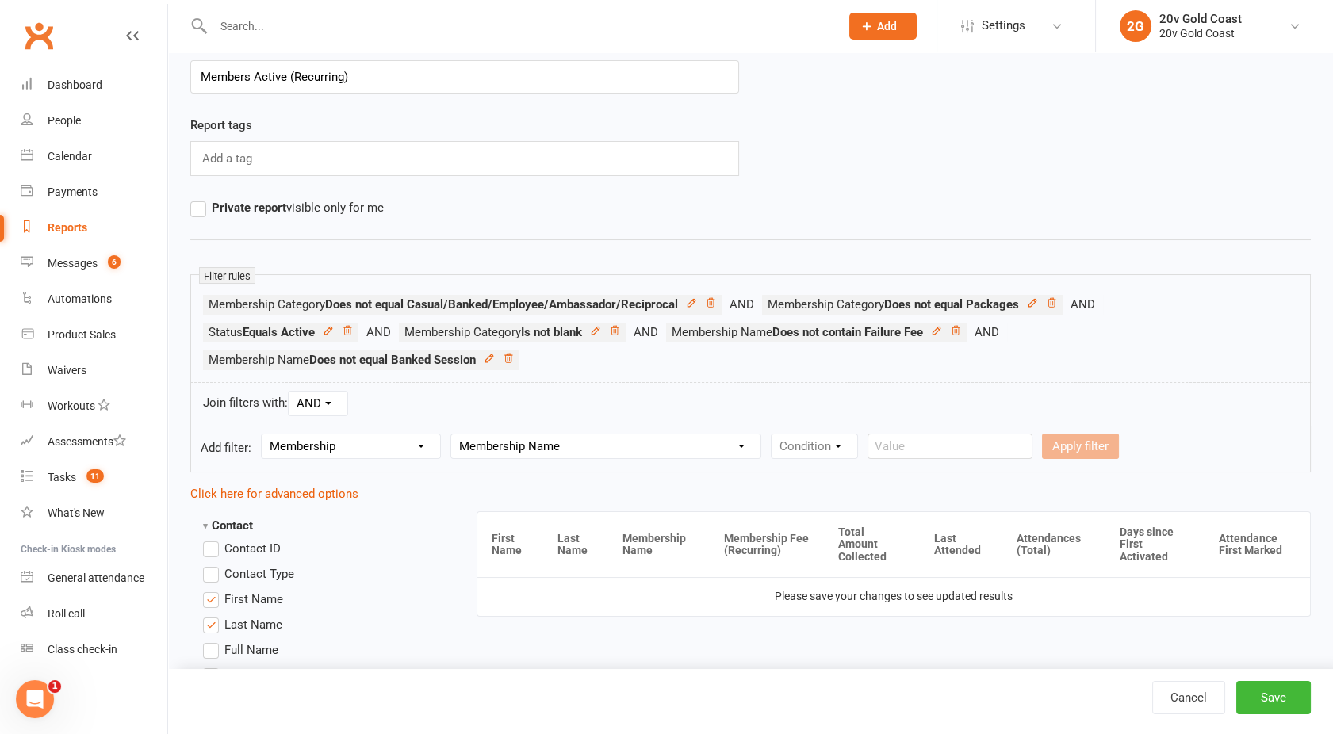
click at [452, 435] on select "Column name Membership ID Membership Name Membership Category Membership Start …" at bounding box center [605, 447] width 309 height 24
click at [810, 438] on select "Condition Equals Does not equal Contains Does not contain Is blank or does not …" at bounding box center [862, 447] width 182 height 24
select select "1"
click at [773, 435] on select "Condition Equals Does not equal Contains Does not contain Is blank or does not …" at bounding box center [862, 447] width 182 height 24
click at [1005, 445] on input "text" at bounding box center [1046, 446] width 165 height 25
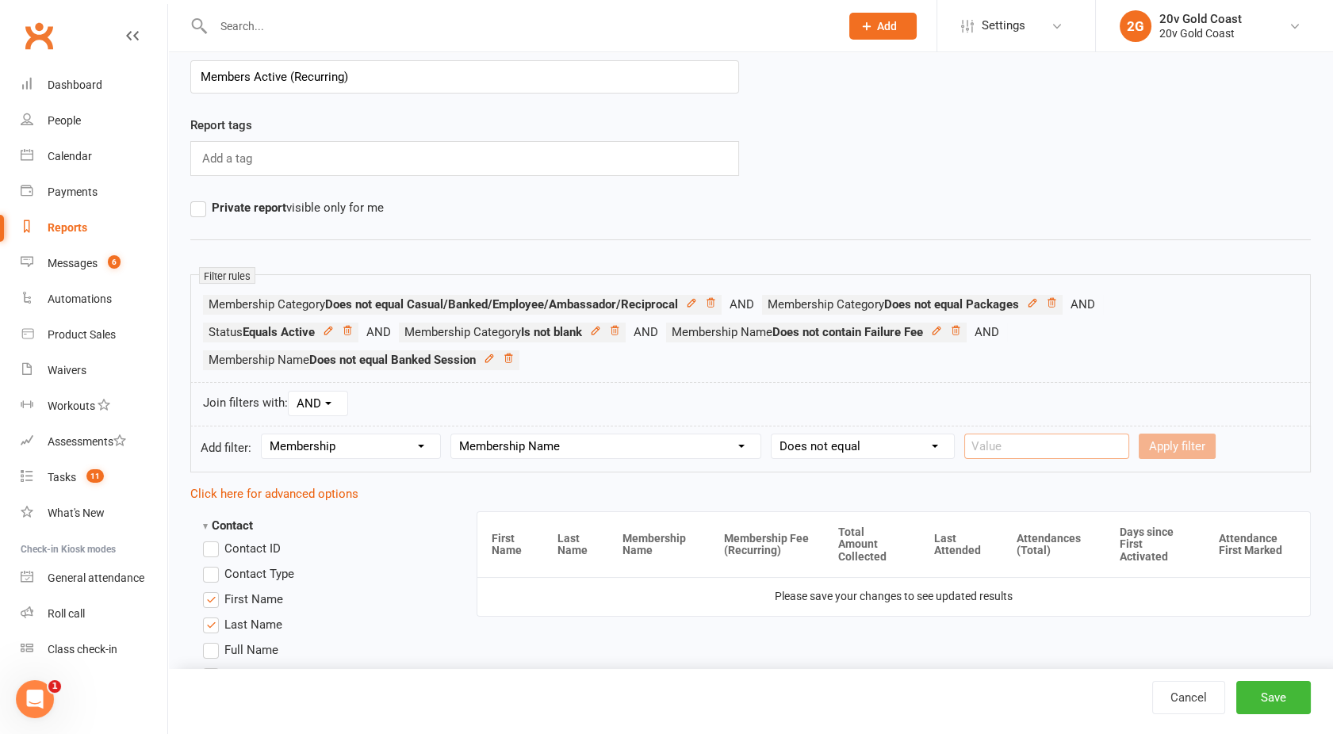
click at [990, 449] on input "text" at bounding box center [1046, 446] width 165 height 25
click at [691, 444] on select "Column name Membership ID Membership Name Membership Category Membership Start …" at bounding box center [605, 447] width 309 height 24
select select "2"
click at [452, 435] on select "Column name Membership ID Membership Name Membership Category Membership Start …" at bounding box center [605, 447] width 309 height 24
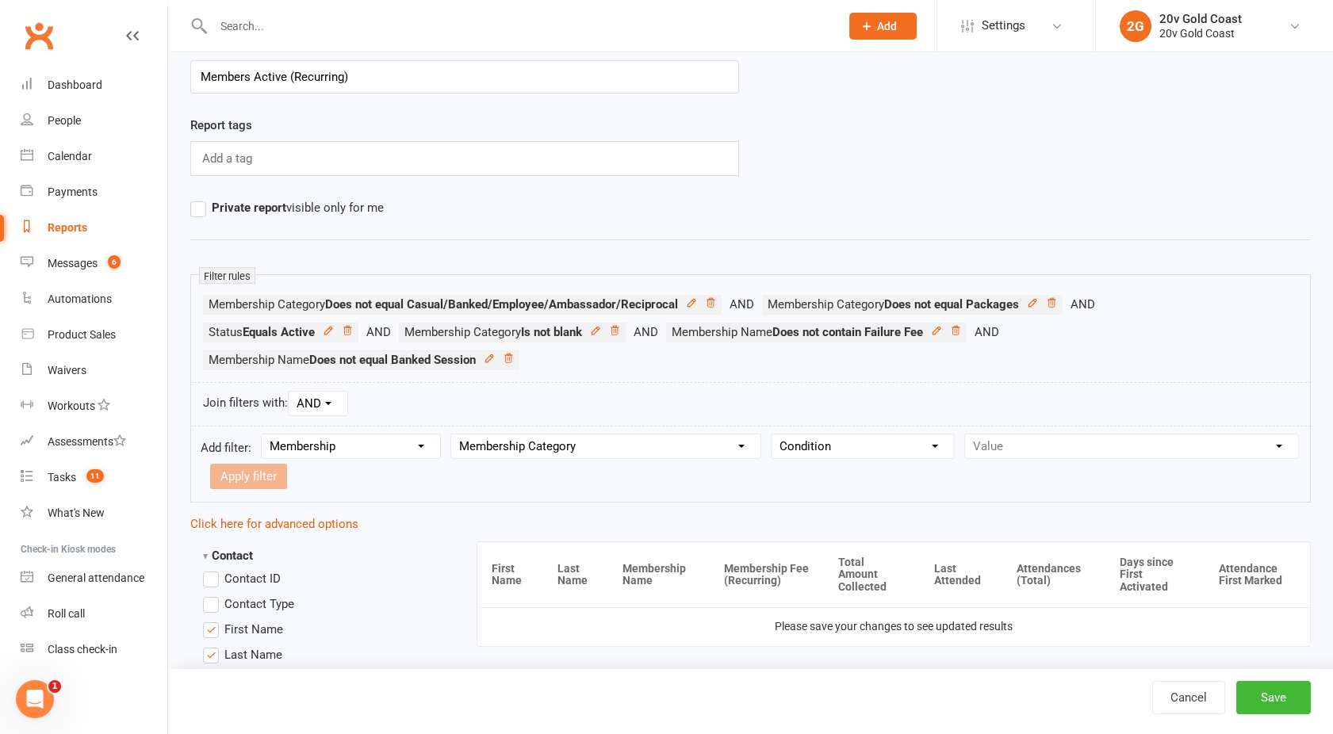
click at [920, 439] on select "Condition Equals Does not equal Contains Does not contain Is blank or does not …" at bounding box center [862, 447] width 182 height 24
select select "1"
click at [773, 435] on select "Condition Equals Does not equal Contains Does not contain Is blank or does not …" at bounding box center [862, 447] width 182 height 24
click at [1025, 437] on select "Value Casual/Banked/Employee/Ambassador/Reciprocal Direct Debit - Advantage - 2…" at bounding box center [1131, 447] width 333 height 24
select select "6"
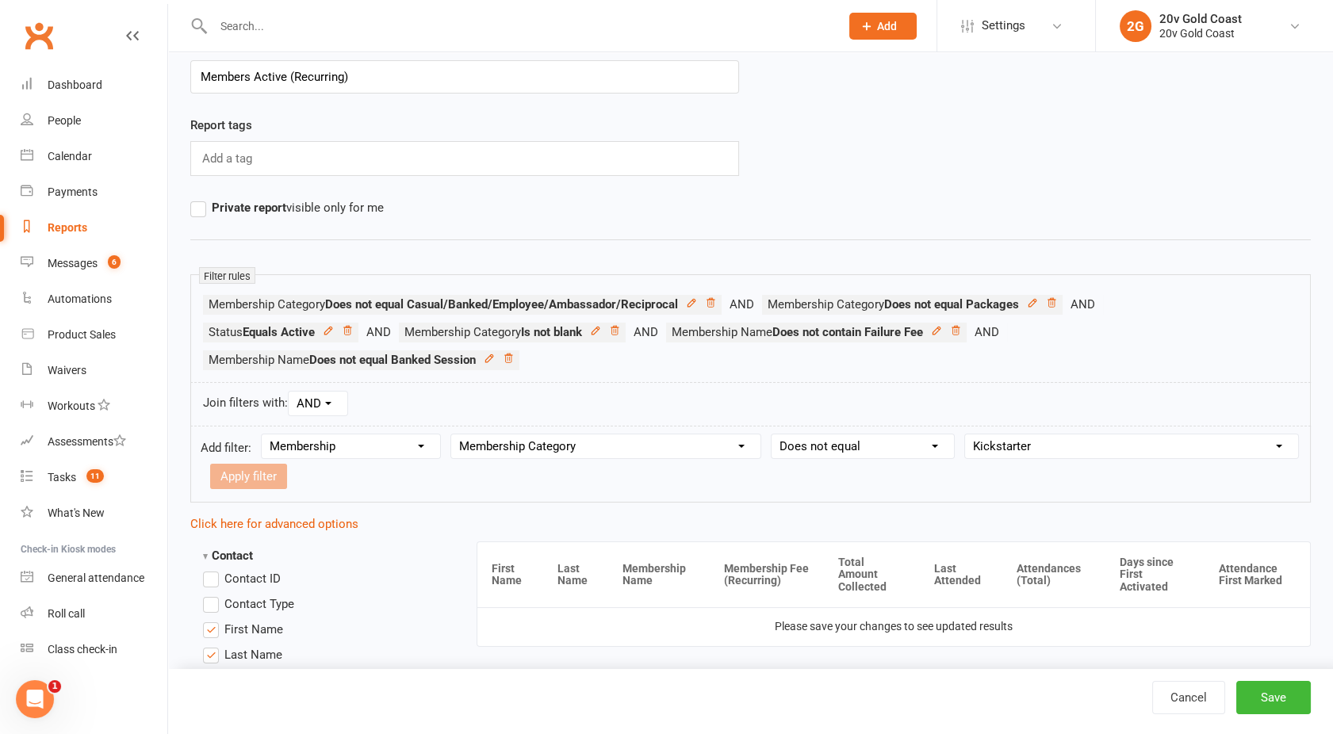
click at [965, 435] on select "Value Casual/Banked/Employee/Ambassador/Reciprocal Direct Debit - Advantage - 2…" at bounding box center [1131, 447] width 333 height 24
click at [258, 477] on button "Apply filter" at bounding box center [248, 476] width 77 height 25
select select
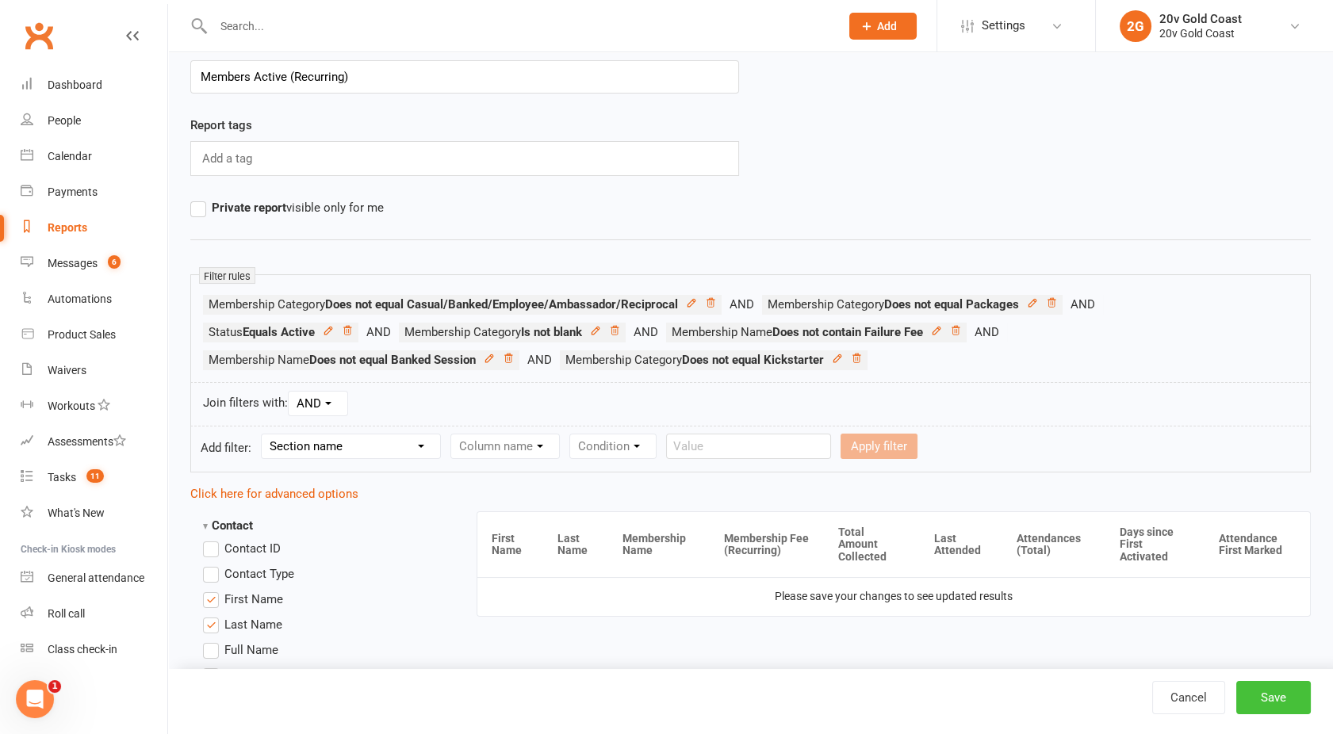
click at [1272, 695] on button "Save" at bounding box center [1273, 697] width 75 height 33
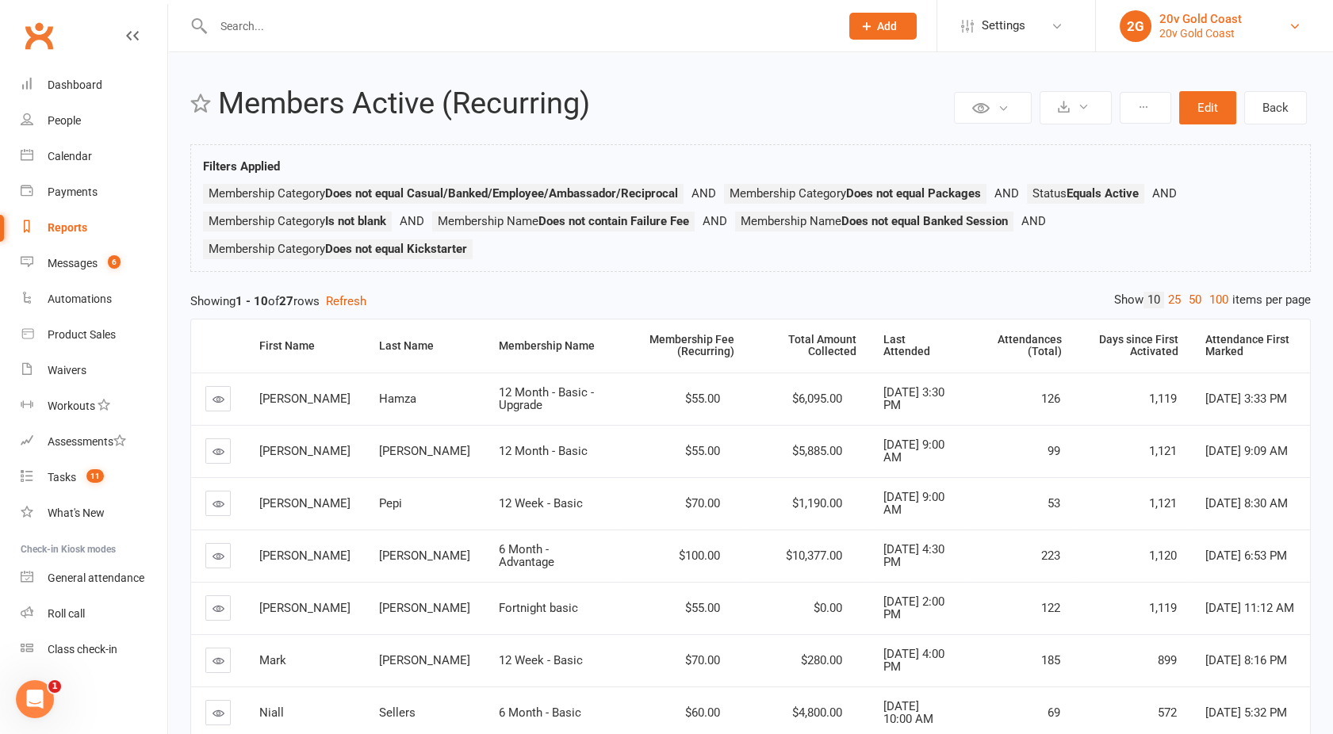
click at [1195, 41] on link "2G 20v Gold Coast 20v Gold Coast" at bounding box center [1215, 26] width 190 height 32
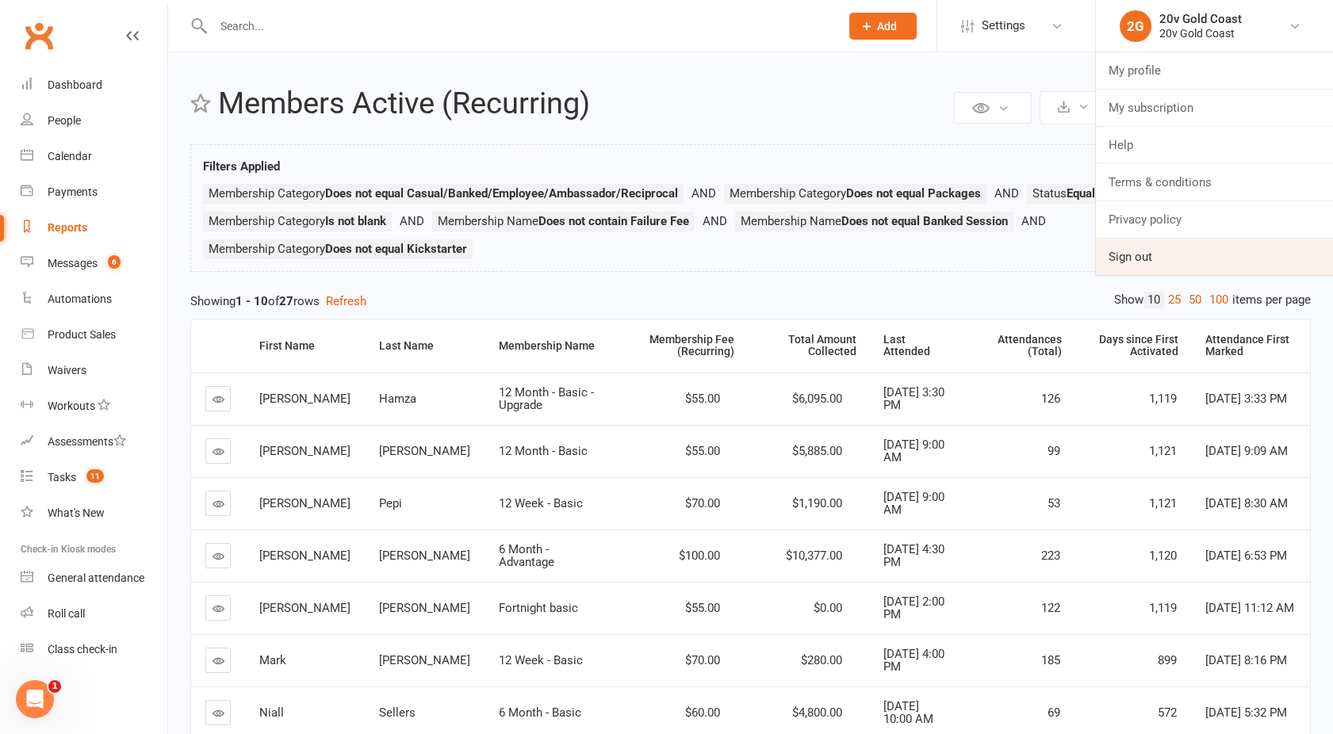
click at [1143, 247] on link "Sign out" at bounding box center [1214, 257] width 237 height 36
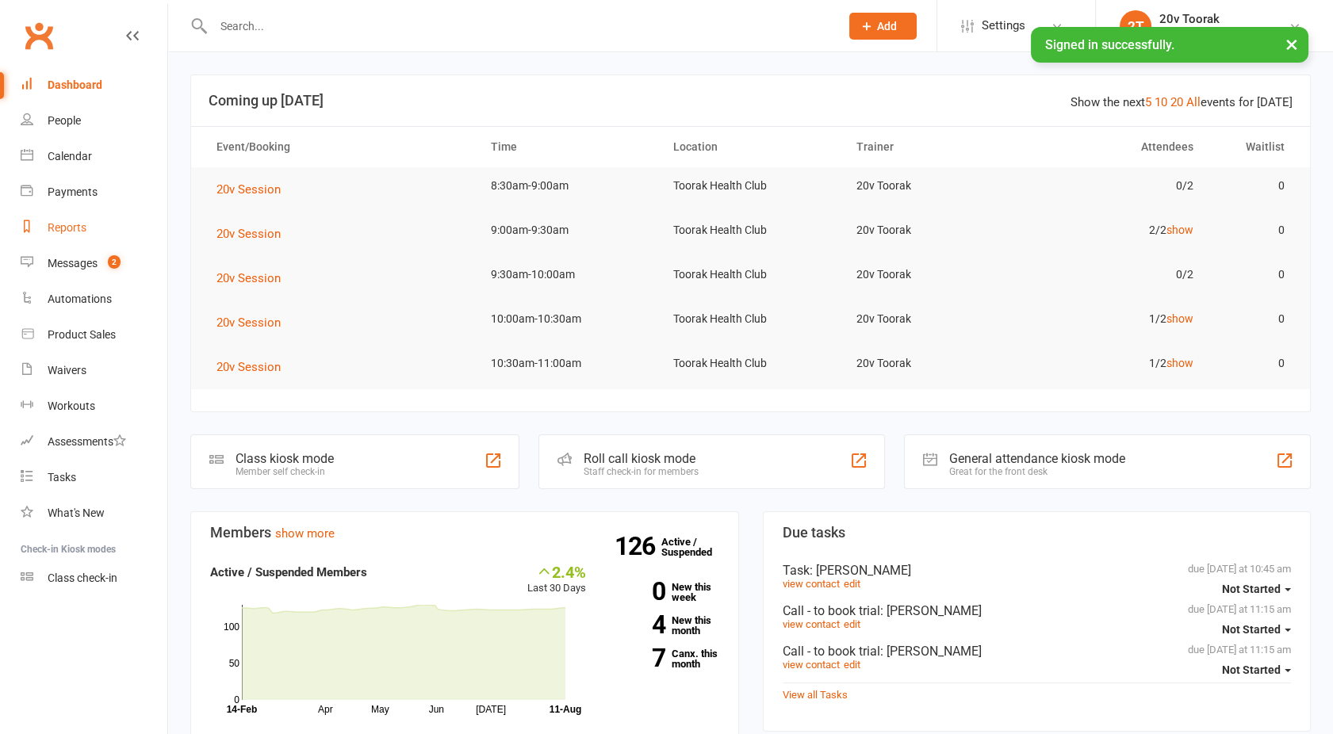
click at [86, 240] on link "Reports" at bounding box center [94, 228] width 147 height 36
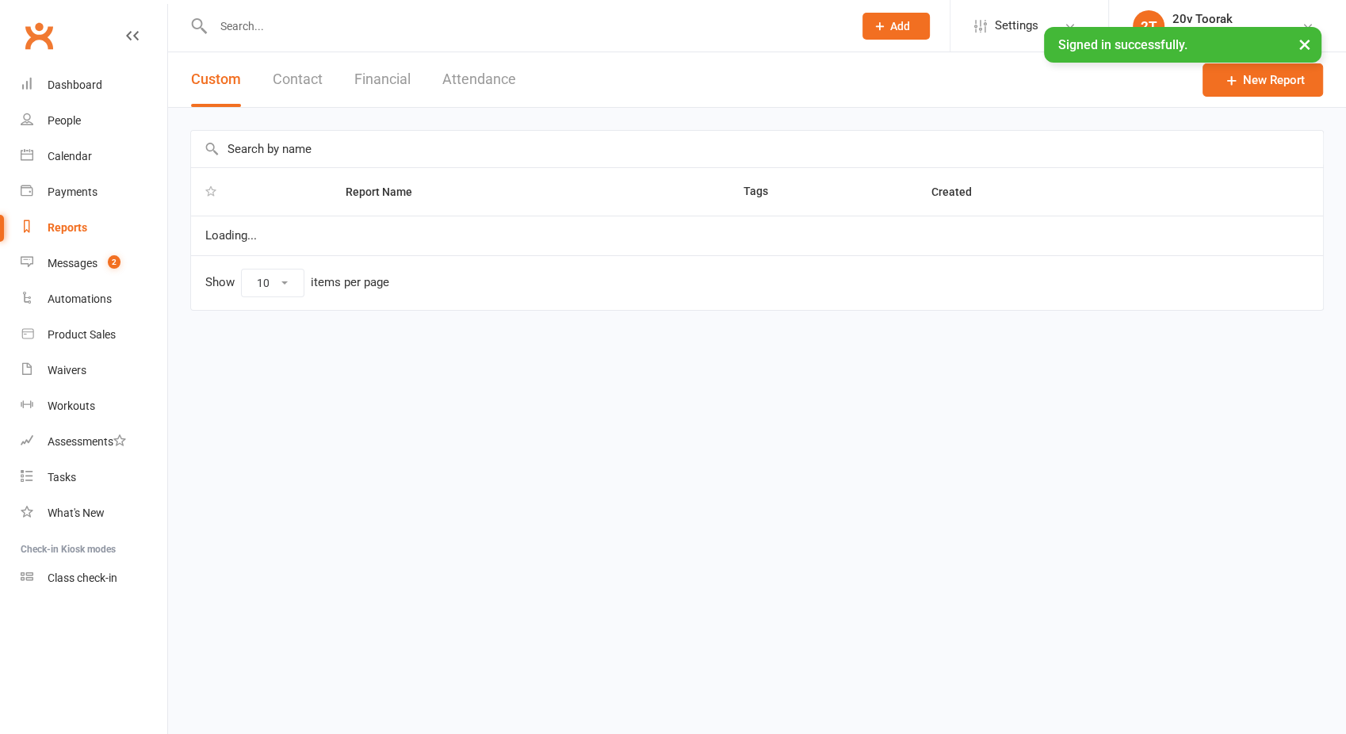
select select "25"
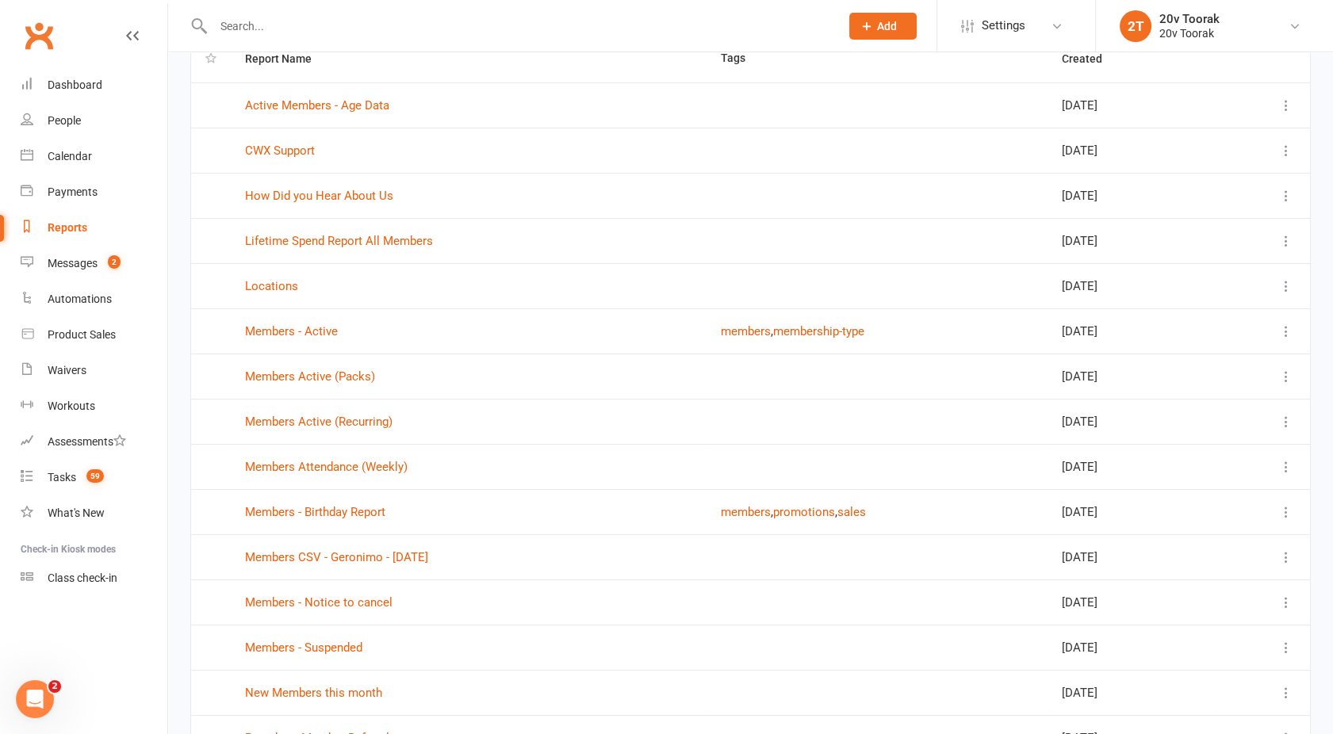
scroll to position [137, 0]
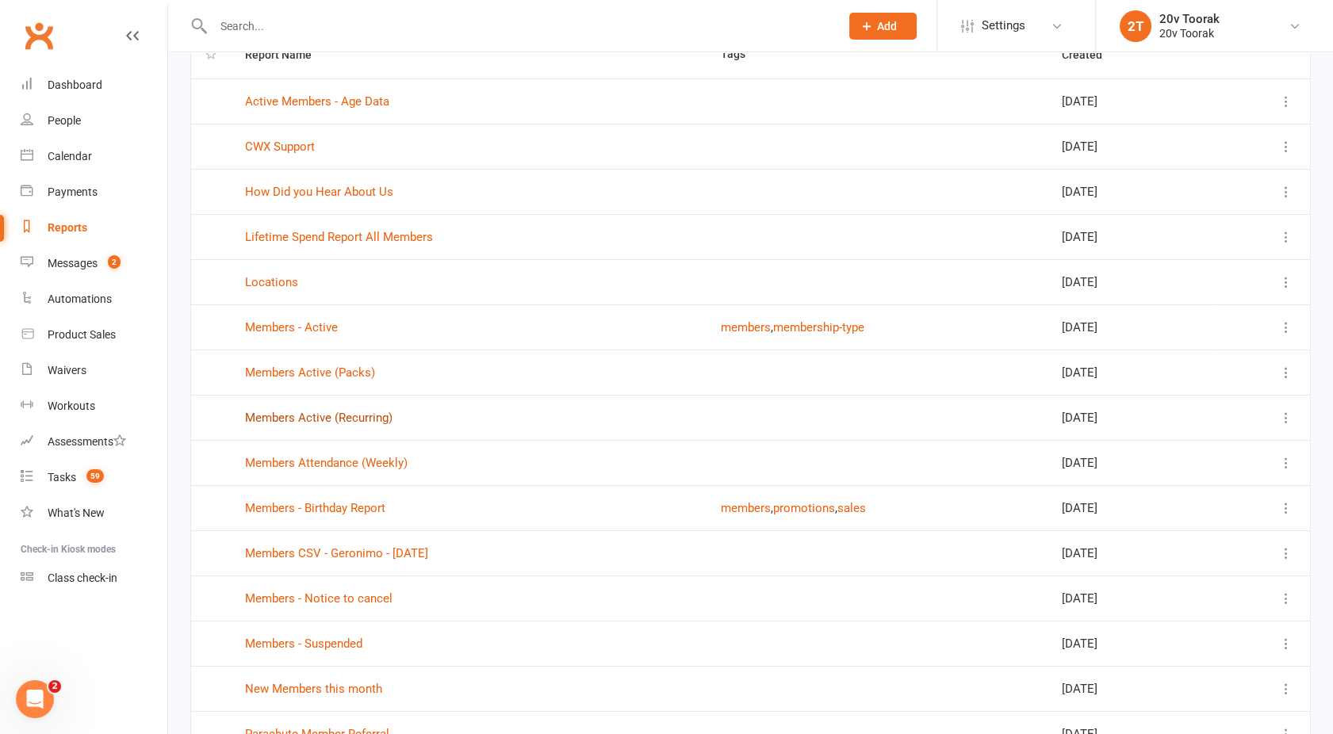
click at [291, 417] on link "Members Active (Recurring)" at bounding box center [318, 418] width 147 height 14
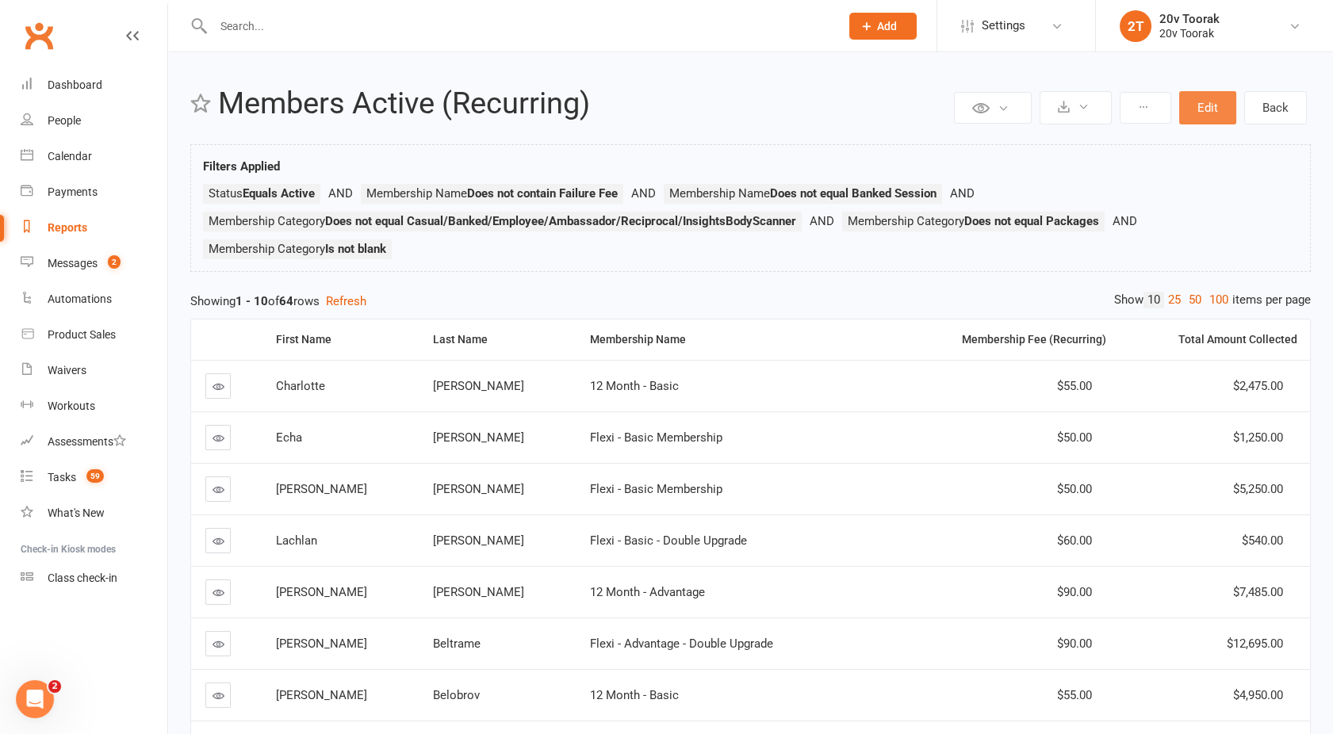
click at [1196, 105] on button "Edit" at bounding box center [1207, 107] width 57 height 33
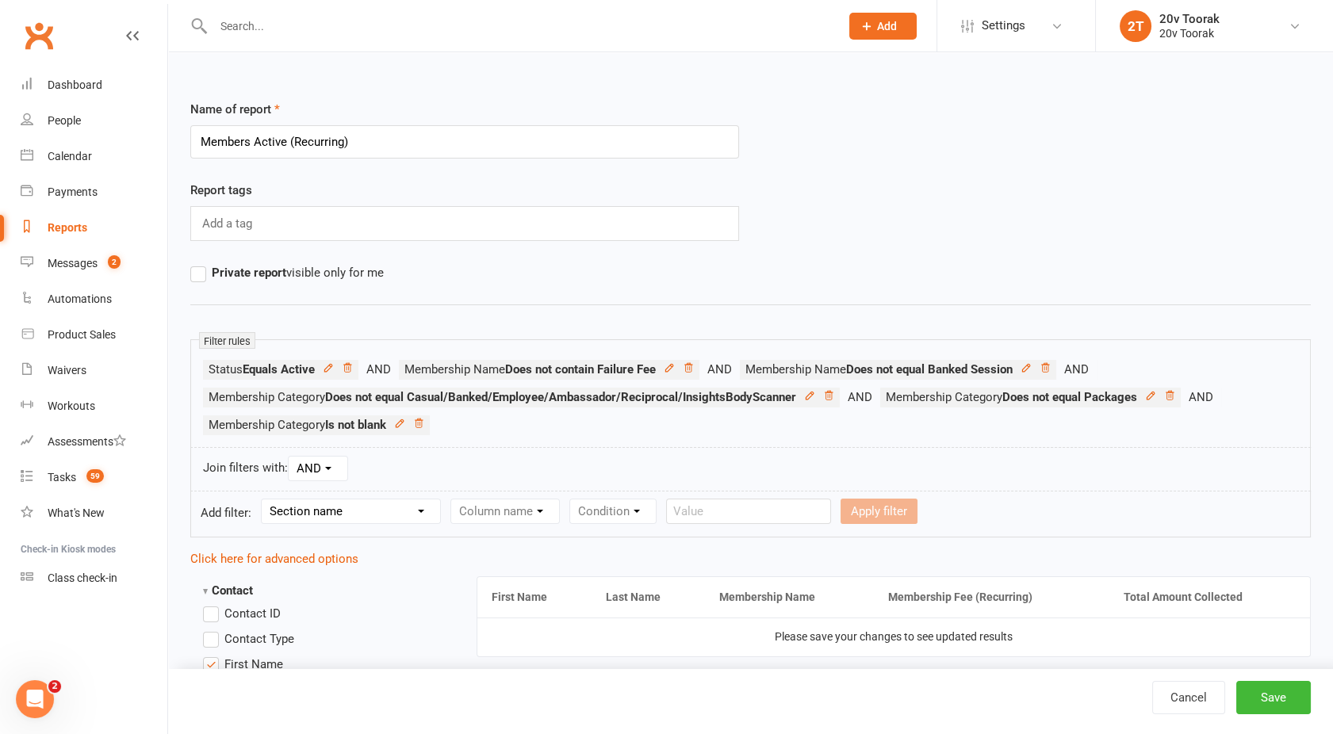
click at [305, 500] on select "Section name Contact Attendance Aggregate Payment Booking Waitlist Attendees Ca…" at bounding box center [351, 512] width 178 height 24
select select "10"
click at [264, 500] on select "Section name Contact Attendance Aggregate Payment Booking Waitlist Attendees Ca…" at bounding box center [351, 512] width 178 height 24
click at [517, 516] on select "Column name Membership ID Membership Name Membership Category Membership Start …" at bounding box center [605, 512] width 309 height 24
select select "2"
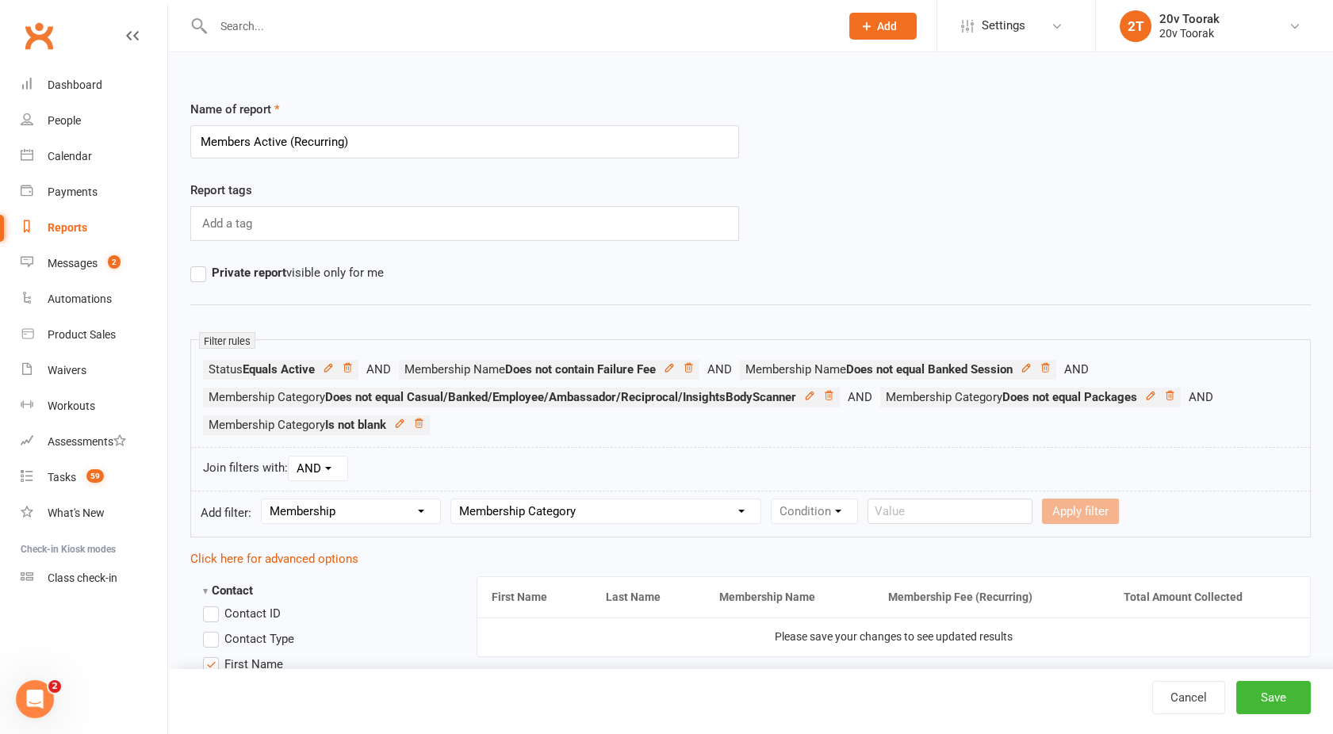
click at [452, 500] on select "Column name Membership ID Membership Name Membership Category Membership Start …" at bounding box center [605, 512] width 309 height 24
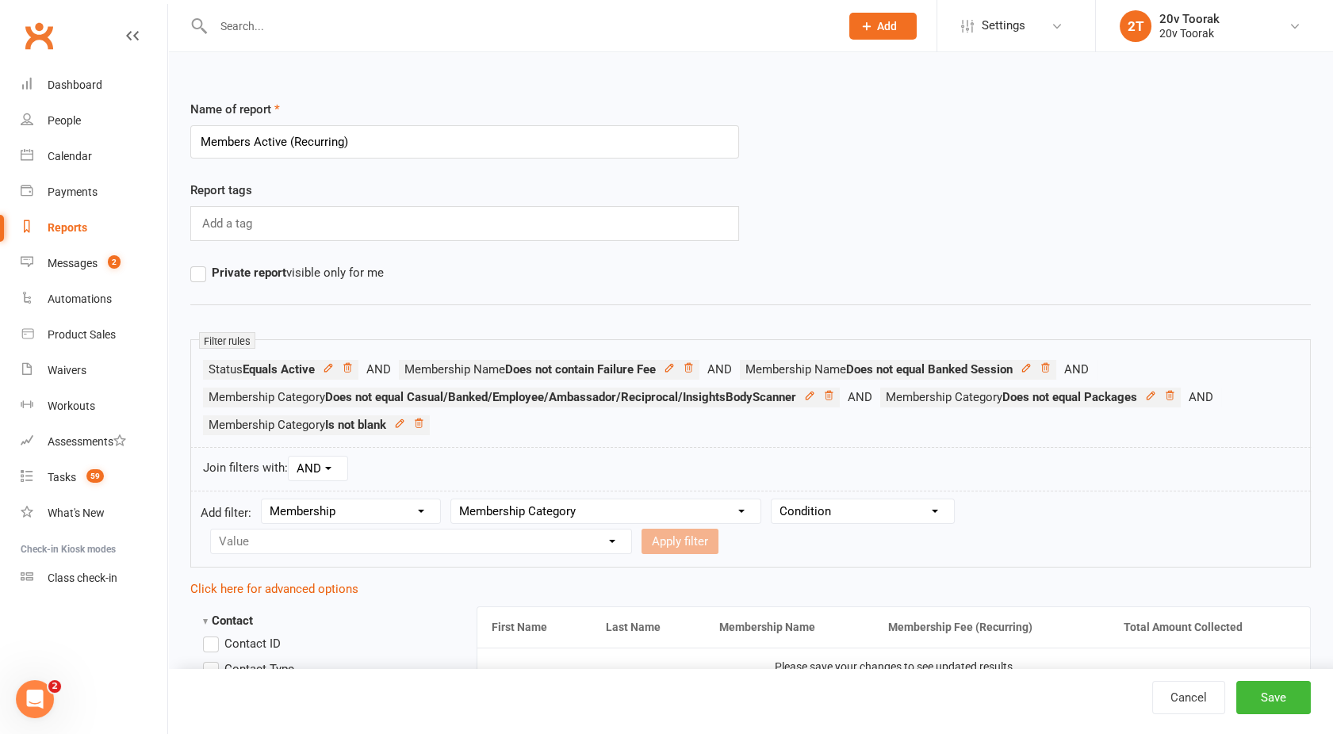
click at [855, 508] on select "Condition Equals Does not equal Contains Does not contain Is blank or does not …" at bounding box center [862, 512] width 182 height 24
select select "1"
click at [773, 500] on select "Condition Equals Does not equal Contains Does not contain Is blank or does not …" at bounding box center [862, 512] width 182 height 24
click at [352, 542] on select "Value Casual/Banked/Employee/Ambassador/Reciprocal/InsightsBodyScanner Direct D…" at bounding box center [421, 542] width 420 height 24
select select "5"
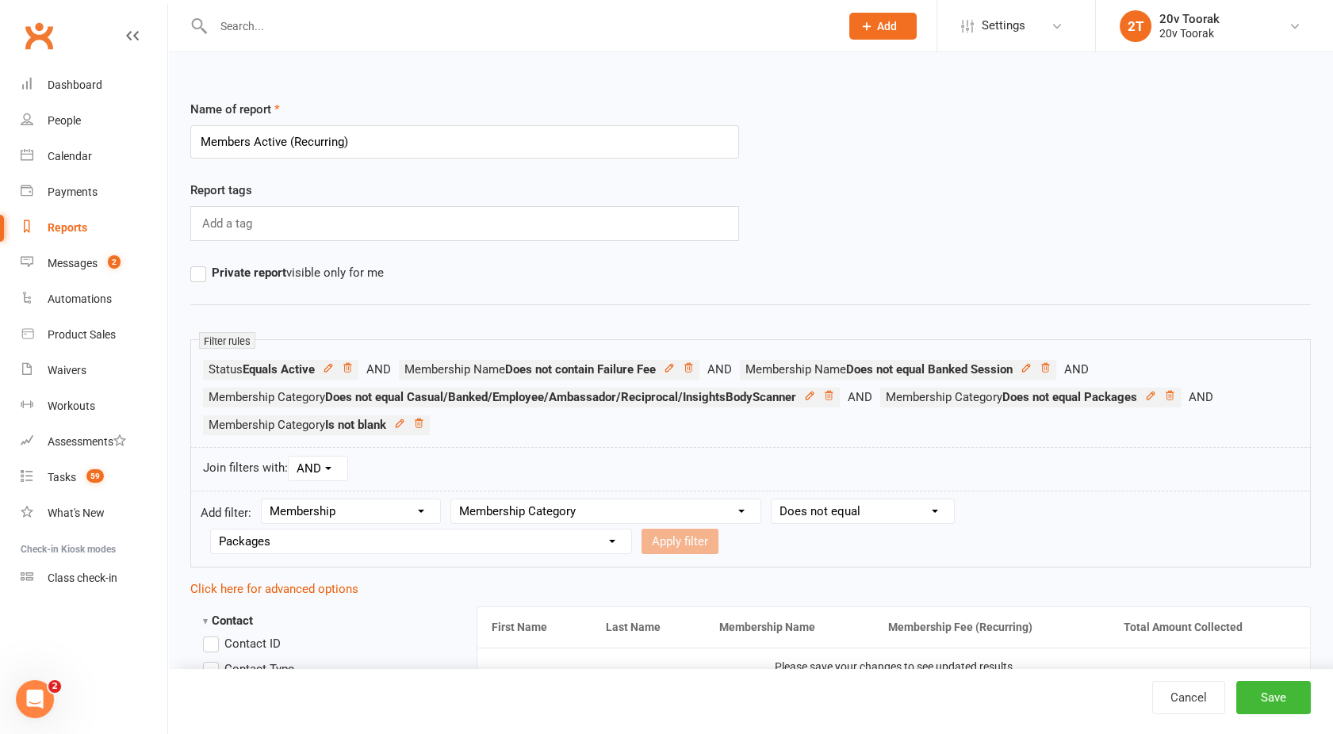
click at [211, 530] on select "Value Casual/Banked/Employee/Ambassador/Reciprocal/InsightsBodyScanner Direct D…" at bounding box center [421, 542] width 420 height 24
click at [679, 538] on button "Apply filter" at bounding box center [679, 541] width 77 height 25
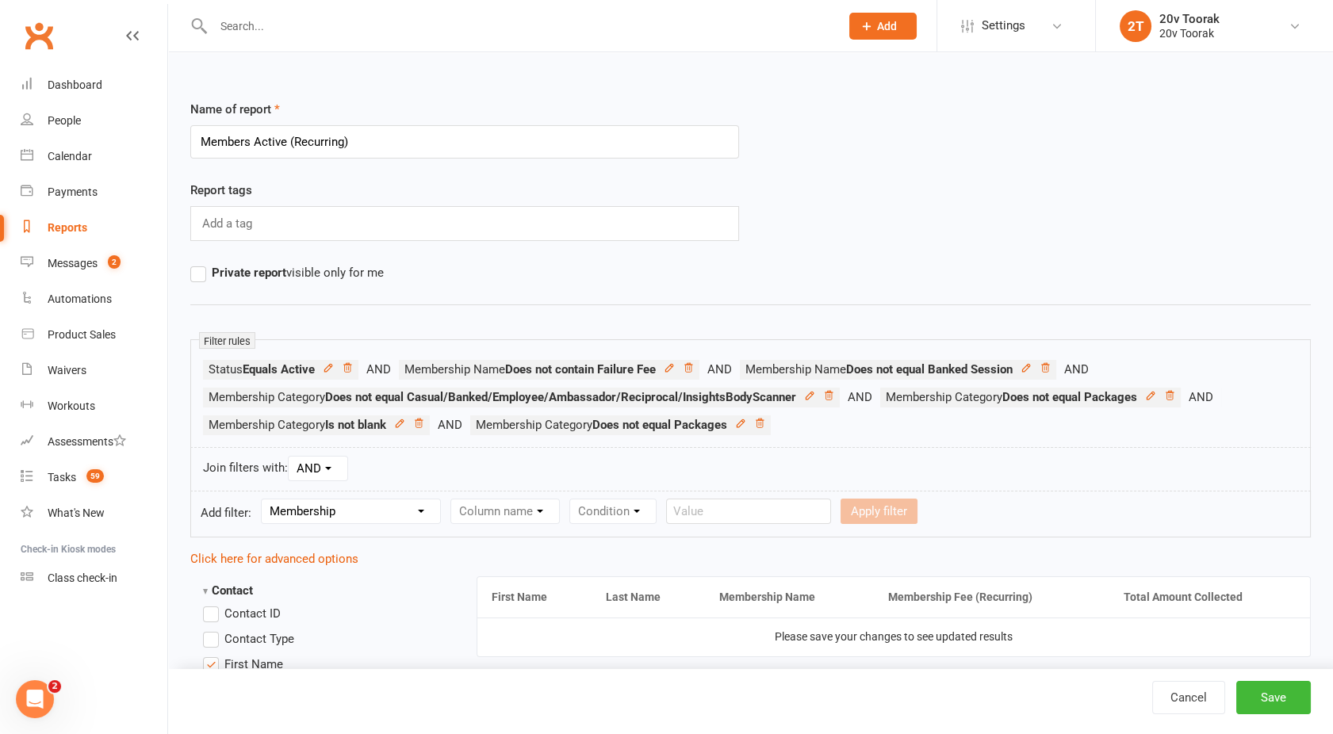
select select
click at [1275, 689] on button "Save" at bounding box center [1273, 697] width 75 height 33
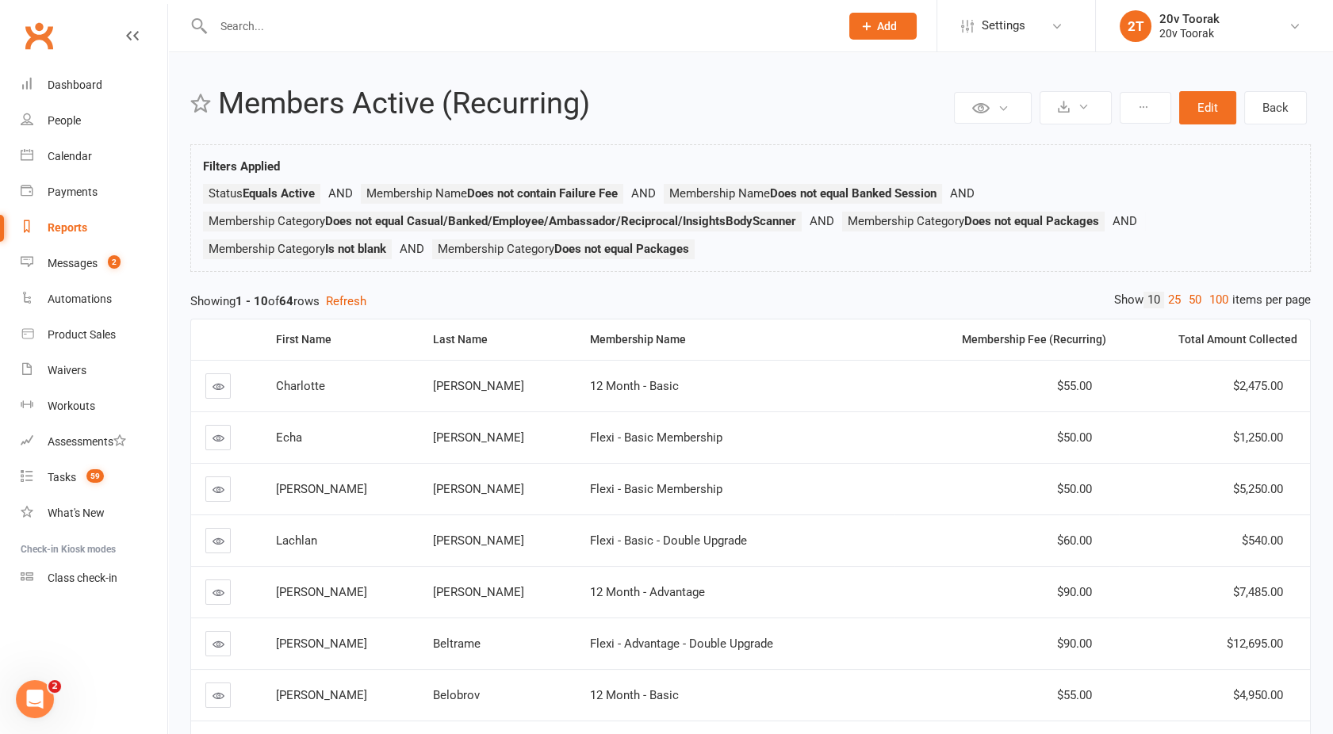
click at [423, 299] on div "Showing 1 - 10 of 64 rows Refresh" at bounding box center [750, 301] width 1120 height 19
